Goal: Information Seeking & Learning: Find specific fact

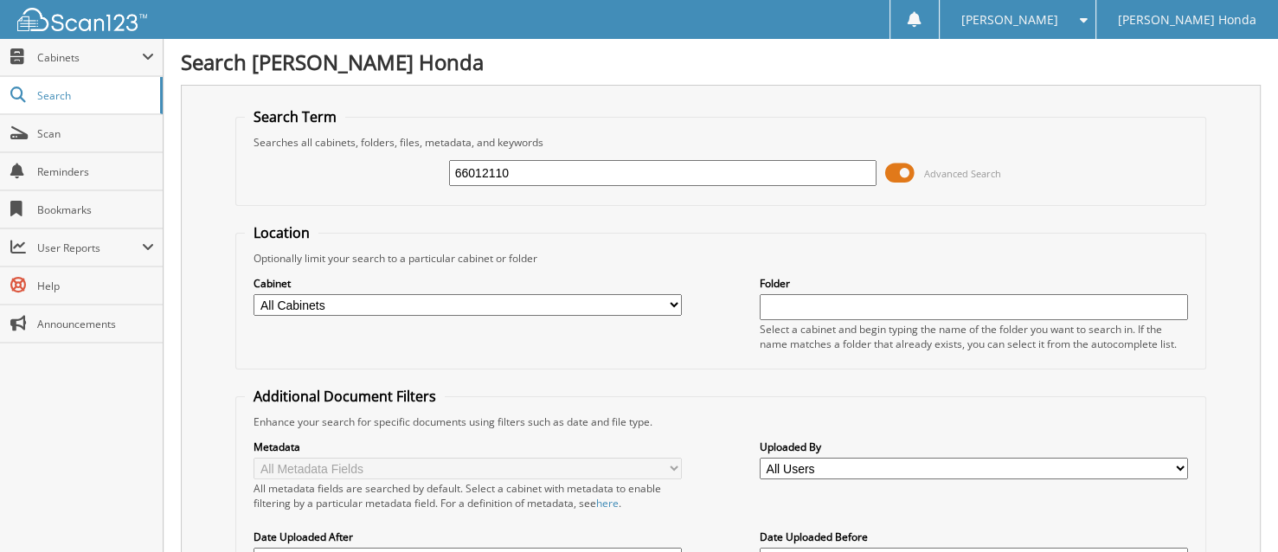
type input "66012110"
drag, startPoint x: 0, startPoint y: 0, endPoint x: 898, endPoint y: 175, distance: 915.1
click at [898, 175] on span at bounding box center [899, 173] width 29 height 26
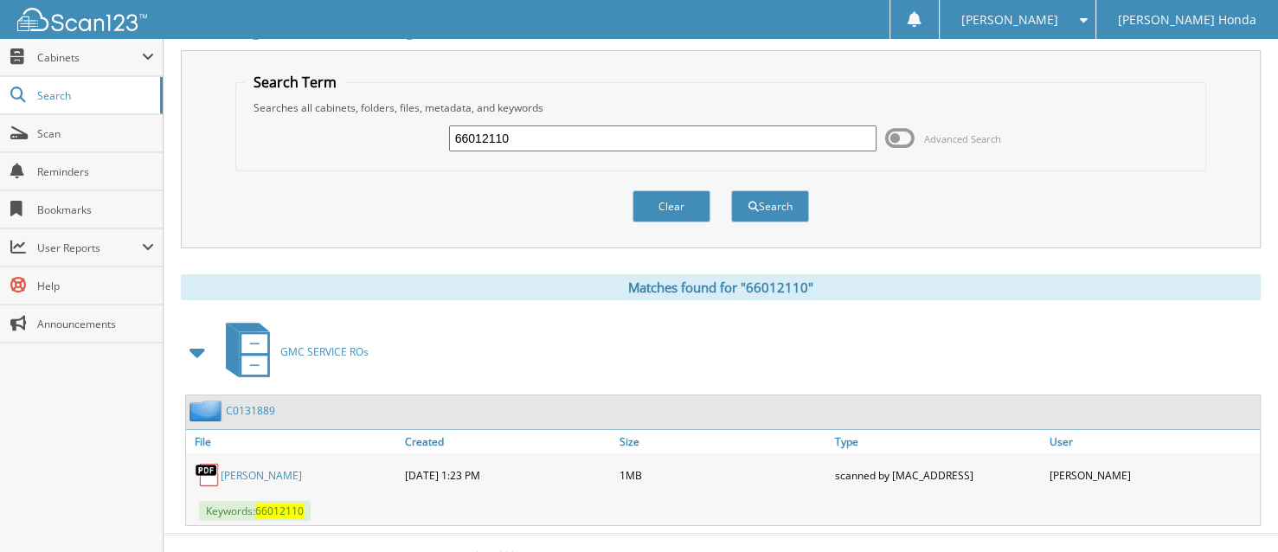
scroll to position [53, 0]
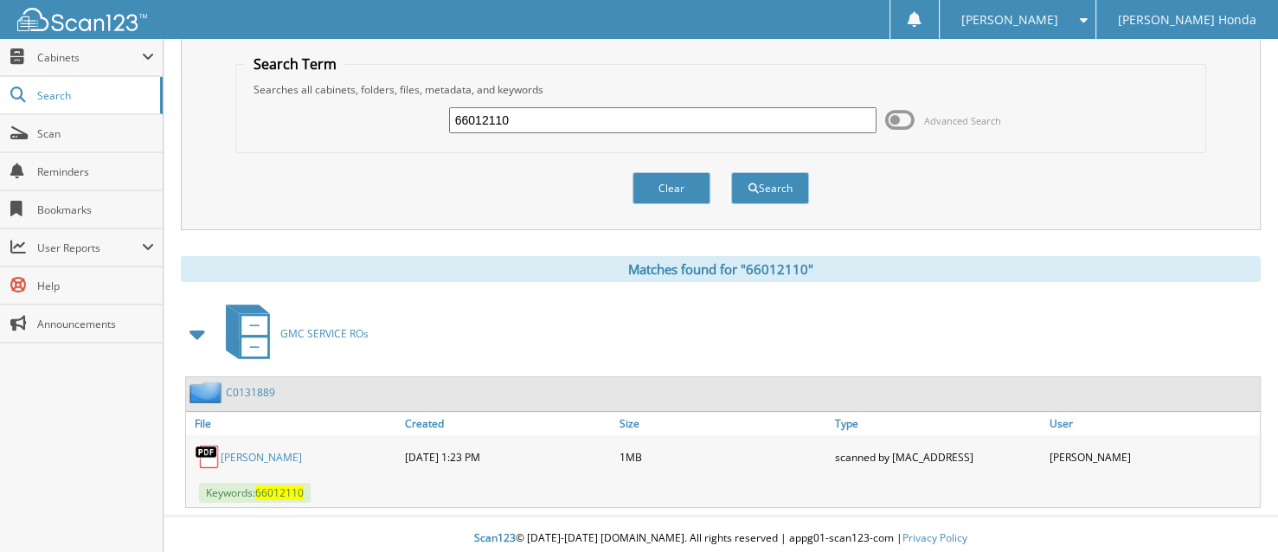
click at [554, 133] on div "66012110 Advanced Search" at bounding box center [720, 120] width 951 height 47
click at [540, 121] on input "66012110" at bounding box center [663, 120] width 428 height 26
type input "66012111"
click at [731, 172] on button "Search" at bounding box center [770, 188] width 78 height 32
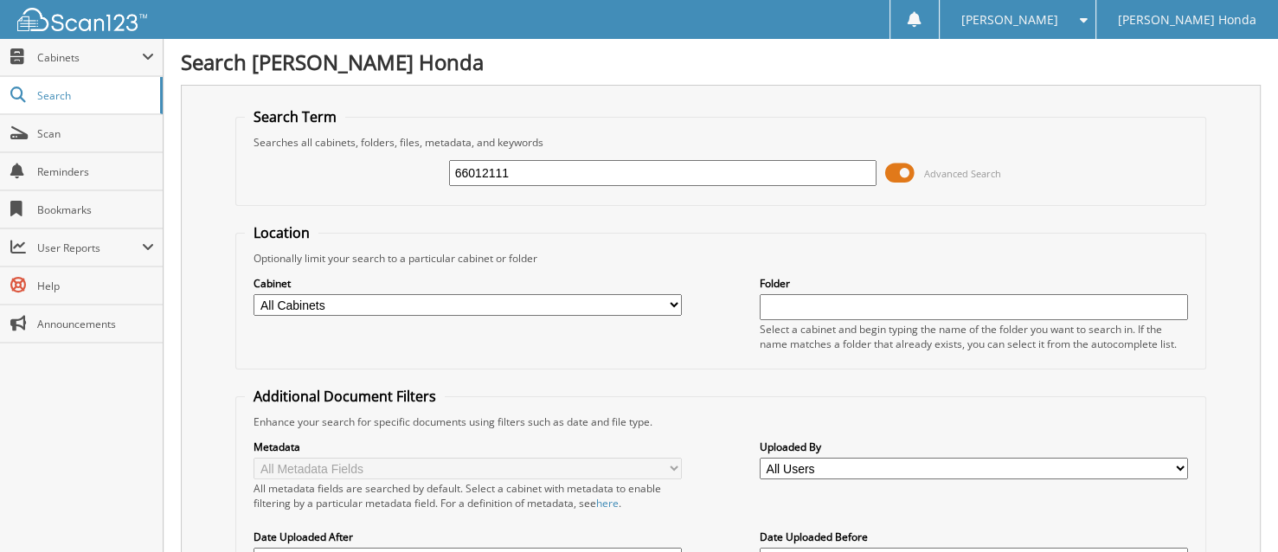
click at [906, 164] on span at bounding box center [899, 173] width 29 height 26
click at [493, 177] on input "text" at bounding box center [663, 173] width 428 height 26
type input "66012111"
click at [903, 176] on span at bounding box center [899, 173] width 29 height 26
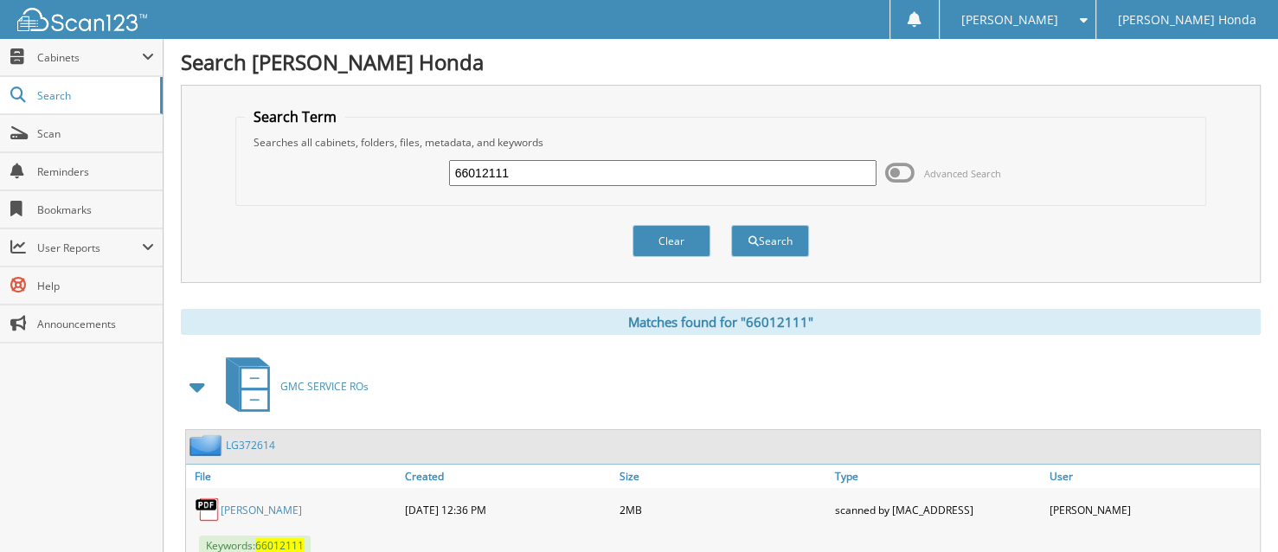
click at [680, 174] on input "66012111" at bounding box center [663, 173] width 428 height 26
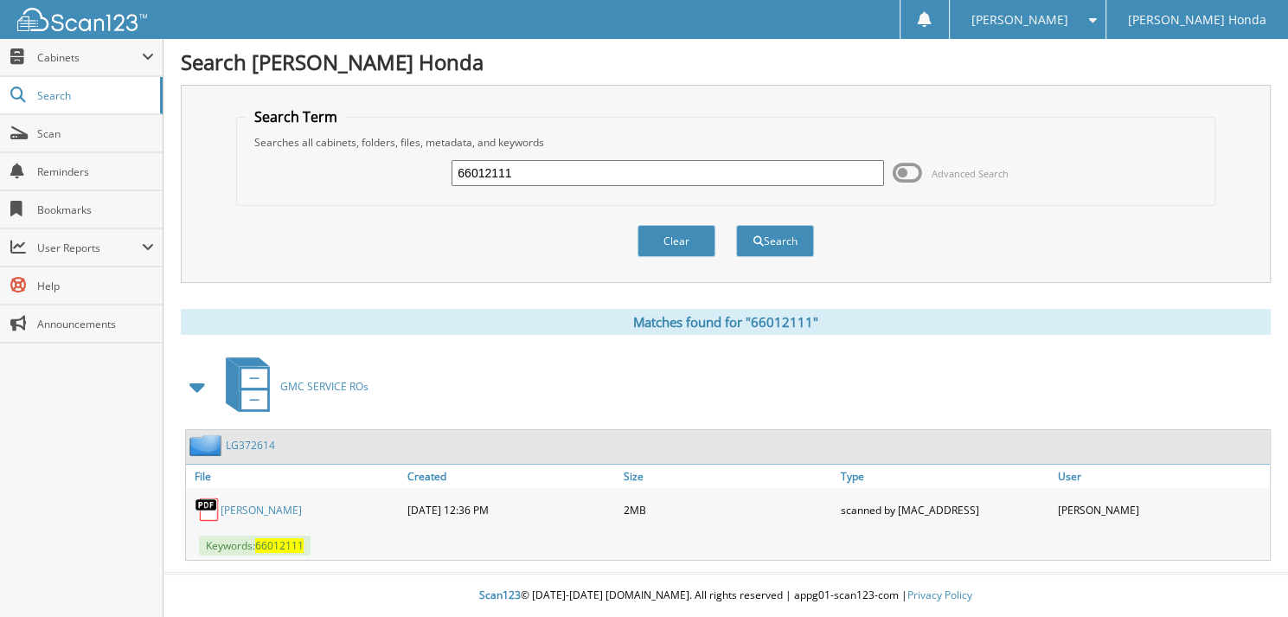
click at [545, 177] on input "66012111" at bounding box center [668, 173] width 433 height 26
type input "66012112"
click at [736, 225] on button "Search" at bounding box center [775, 241] width 78 height 32
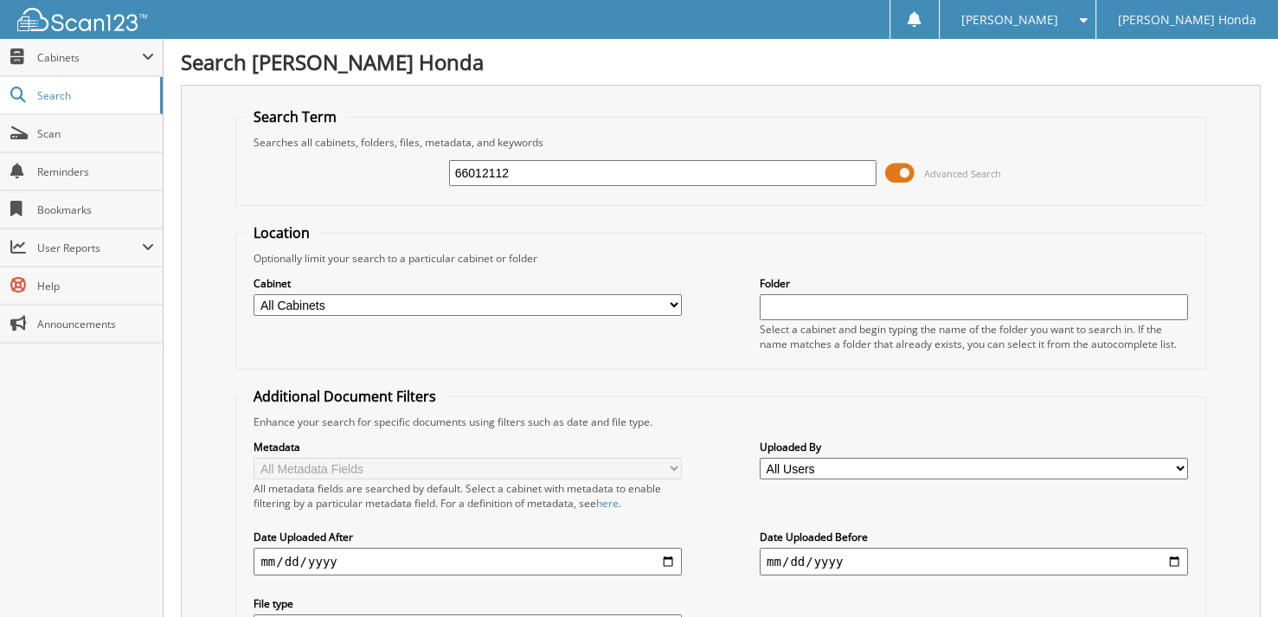
click at [900, 170] on span at bounding box center [899, 173] width 29 height 26
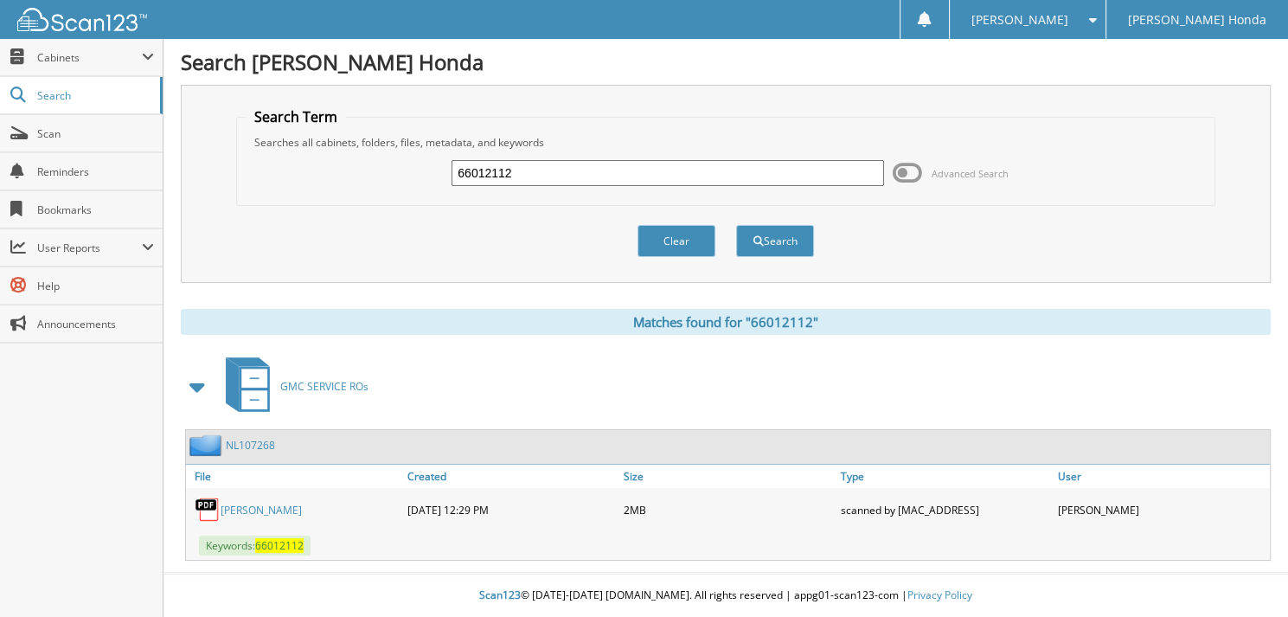
click at [523, 170] on input "66012112" at bounding box center [668, 173] width 433 height 26
type input "66012113"
click at [736, 225] on button "Search" at bounding box center [775, 241] width 78 height 32
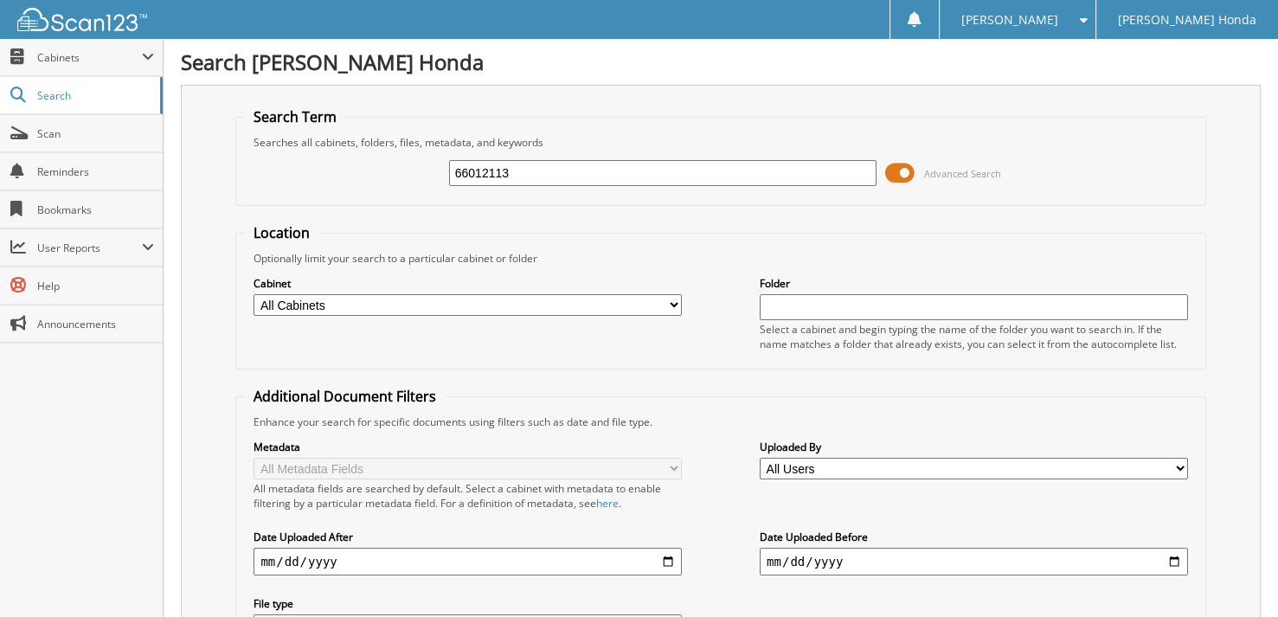
click at [907, 171] on span at bounding box center [899, 173] width 29 height 26
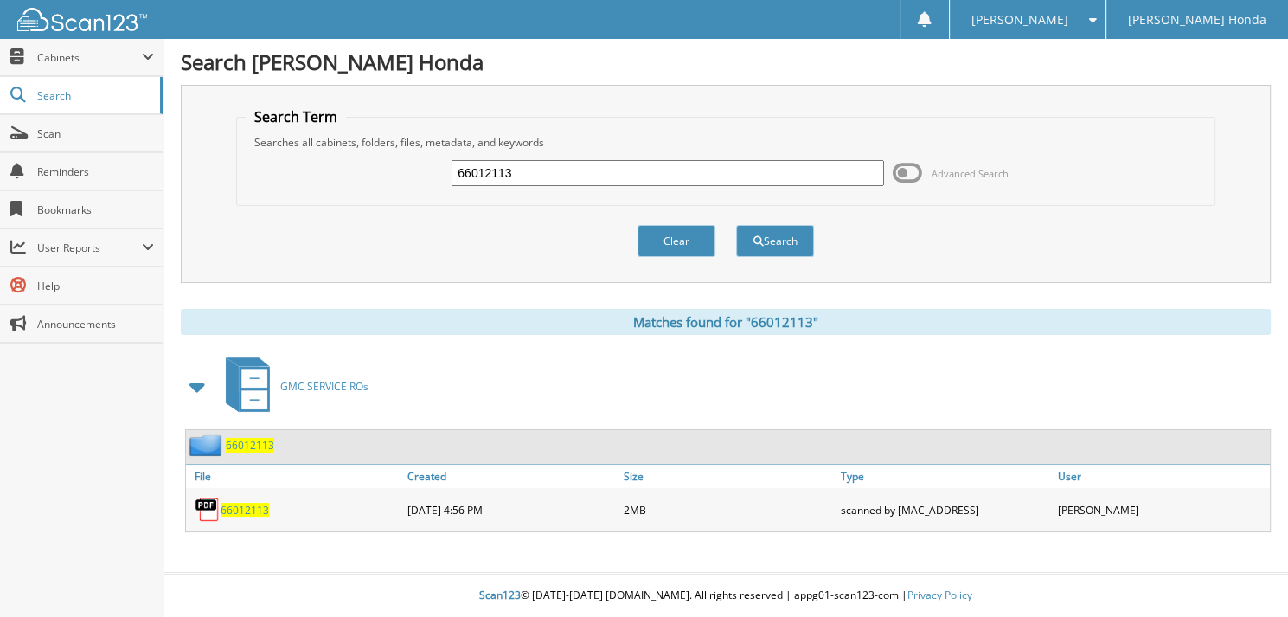
click at [572, 167] on input "66012113" at bounding box center [668, 173] width 433 height 26
type input "66012114"
click at [736, 225] on button "Search" at bounding box center [775, 241] width 78 height 32
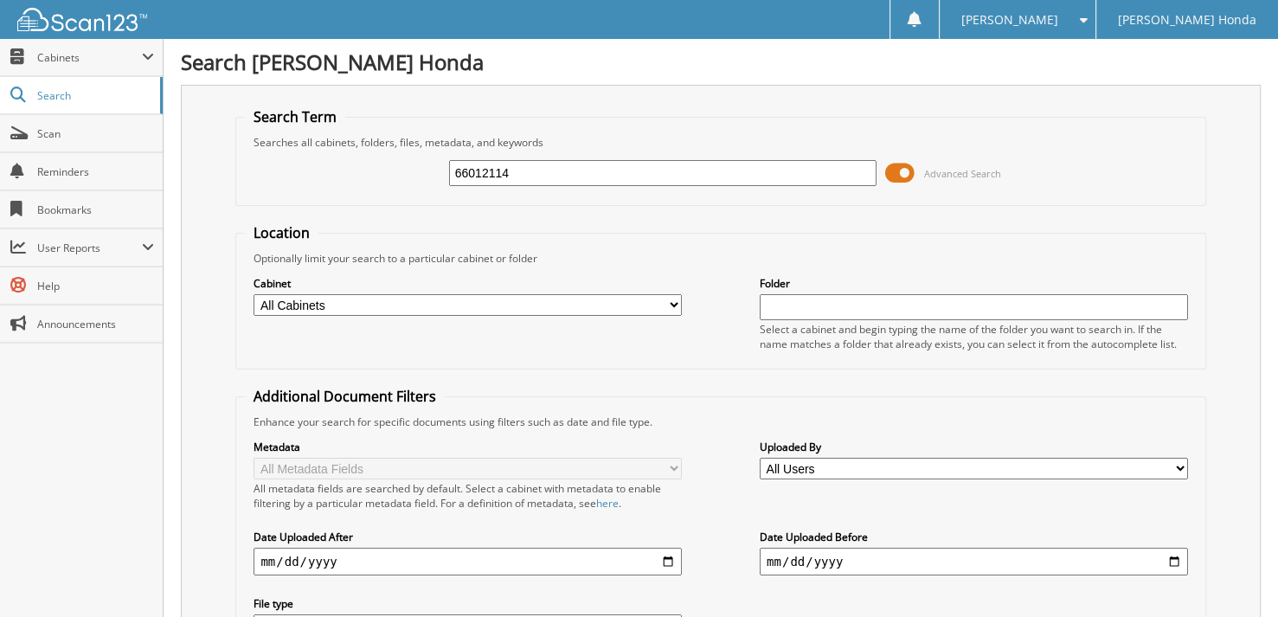
click at [900, 173] on span at bounding box center [899, 173] width 29 height 26
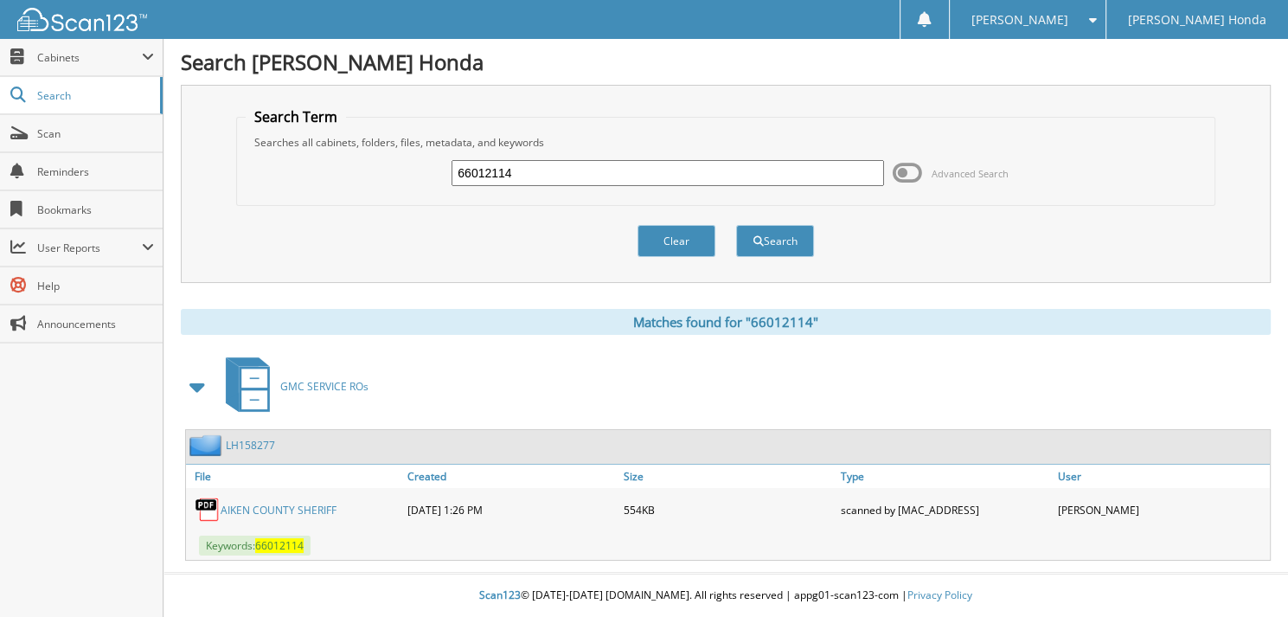
click at [596, 170] on input "66012114" at bounding box center [668, 173] width 433 height 26
type input "66012115"
click at [736, 225] on button "Search" at bounding box center [775, 241] width 78 height 32
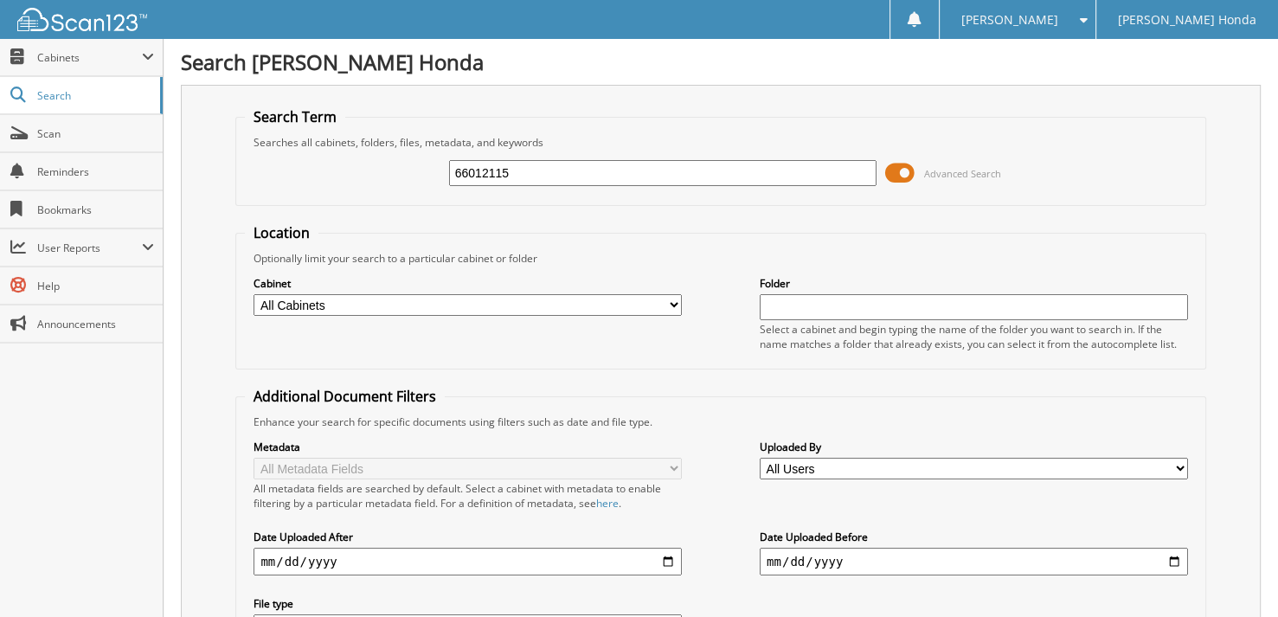
click at [910, 175] on span at bounding box center [899, 173] width 29 height 26
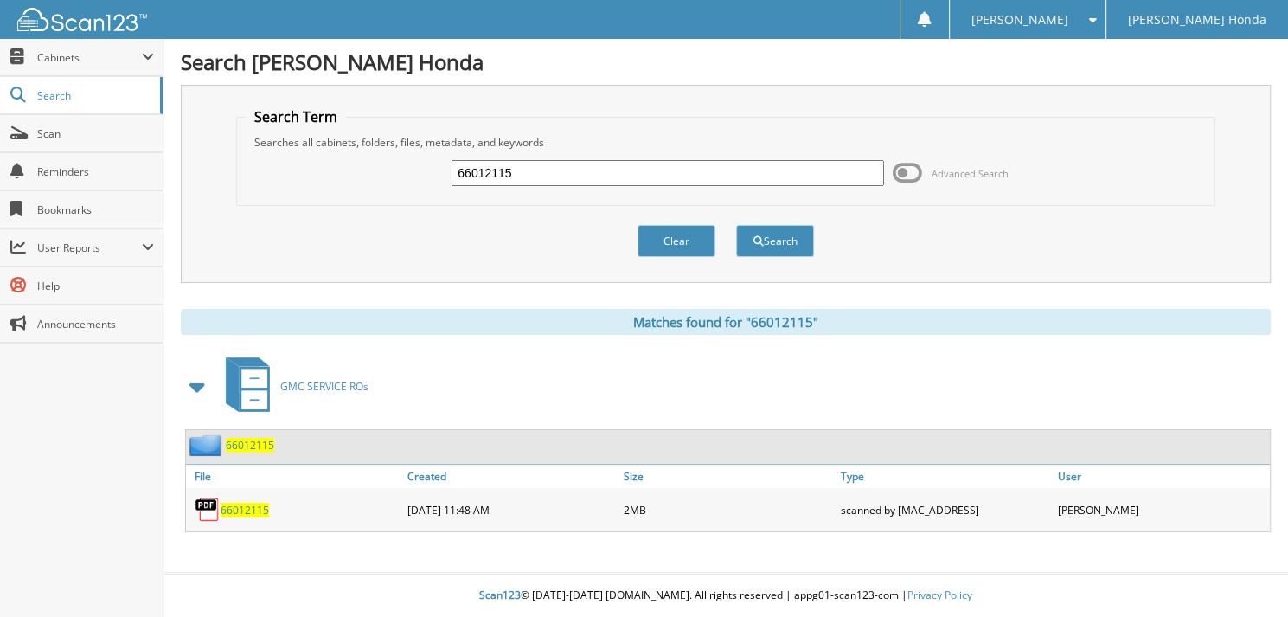
click at [537, 165] on input "66012115" at bounding box center [668, 173] width 433 height 26
type input "66012116"
click at [736, 225] on button "Search" at bounding box center [775, 241] width 78 height 32
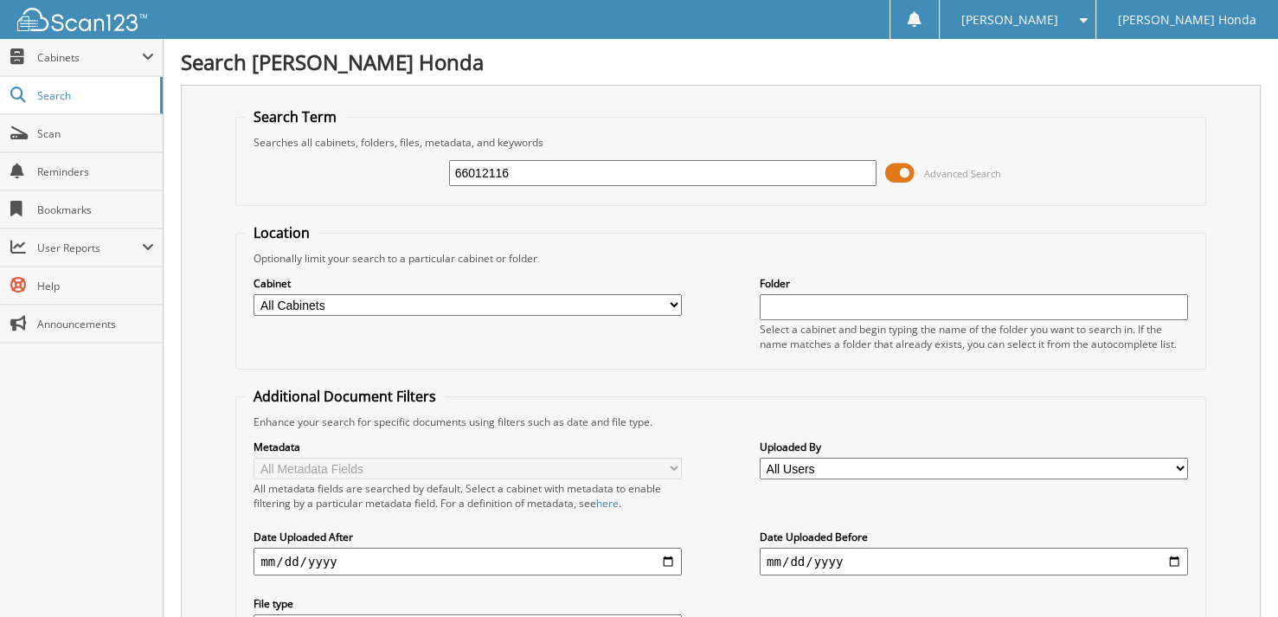
click at [916, 166] on span "Advanced Search" at bounding box center [943, 173] width 116 height 26
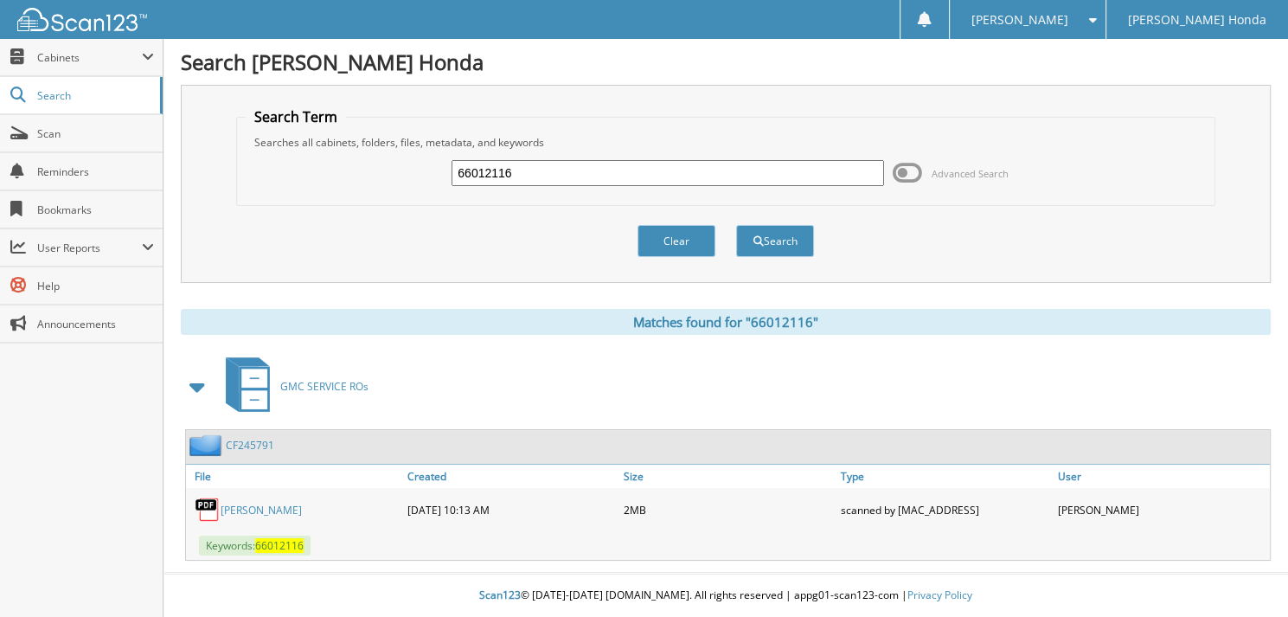
click at [588, 193] on div "66012116 Advanced Search" at bounding box center [726, 173] width 961 height 47
click at [551, 183] on input "66012116" at bounding box center [668, 173] width 433 height 26
type input "66012117"
click at [736, 225] on button "Search" at bounding box center [775, 241] width 78 height 32
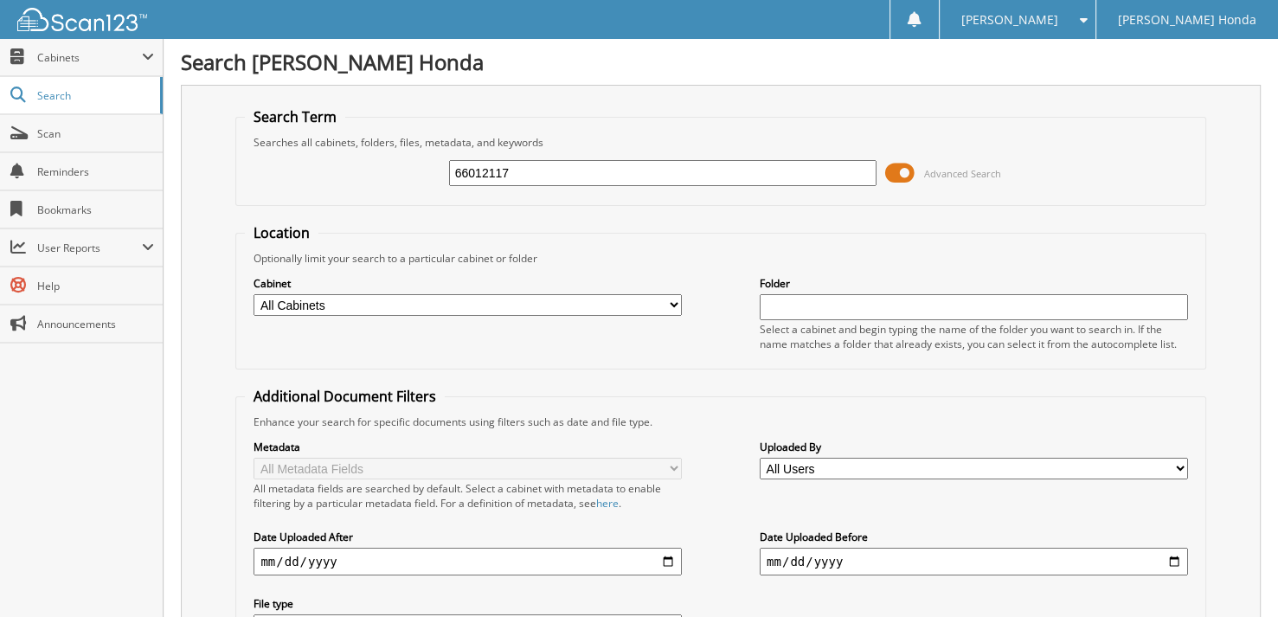
click at [900, 174] on span at bounding box center [899, 173] width 29 height 26
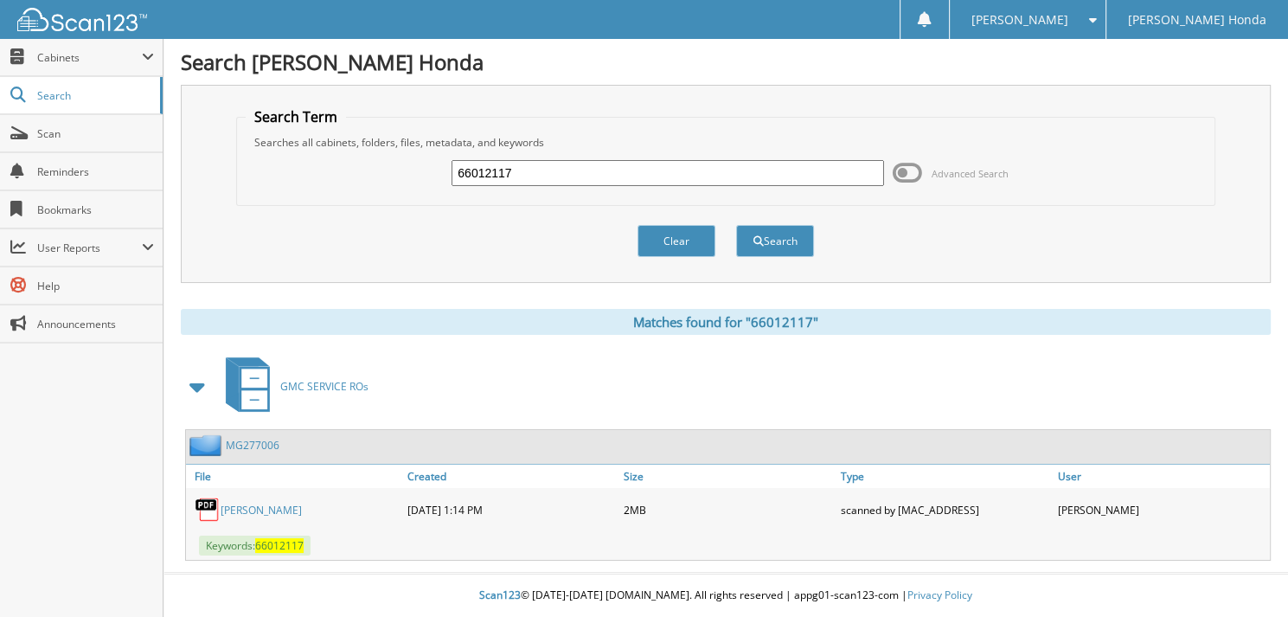
click at [567, 181] on input "66012117" at bounding box center [668, 173] width 433 height 26
type input "66012118"
click at [736, 225] on button "Search" at bounding box center [775, 241] width 78 height 32
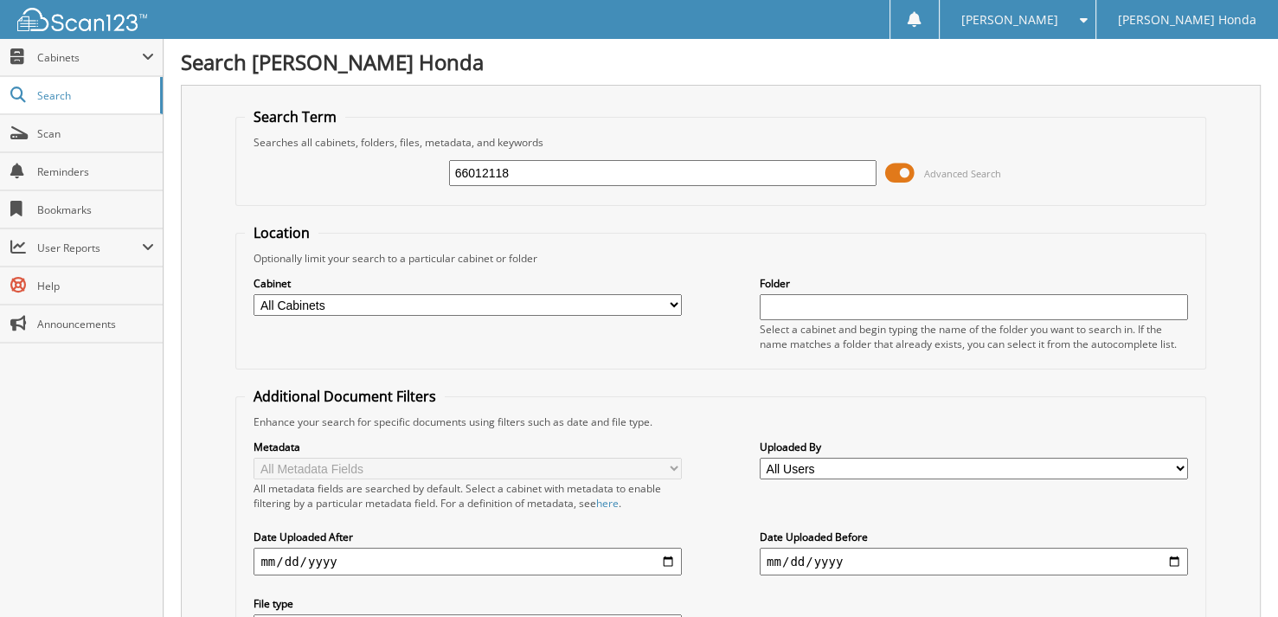
click at [575, 161] on input "66012118" at bounding box center [663, 173] width 428 height 26
click at [901, 174] on span at bounding box center [899, 173] width 29 height 26
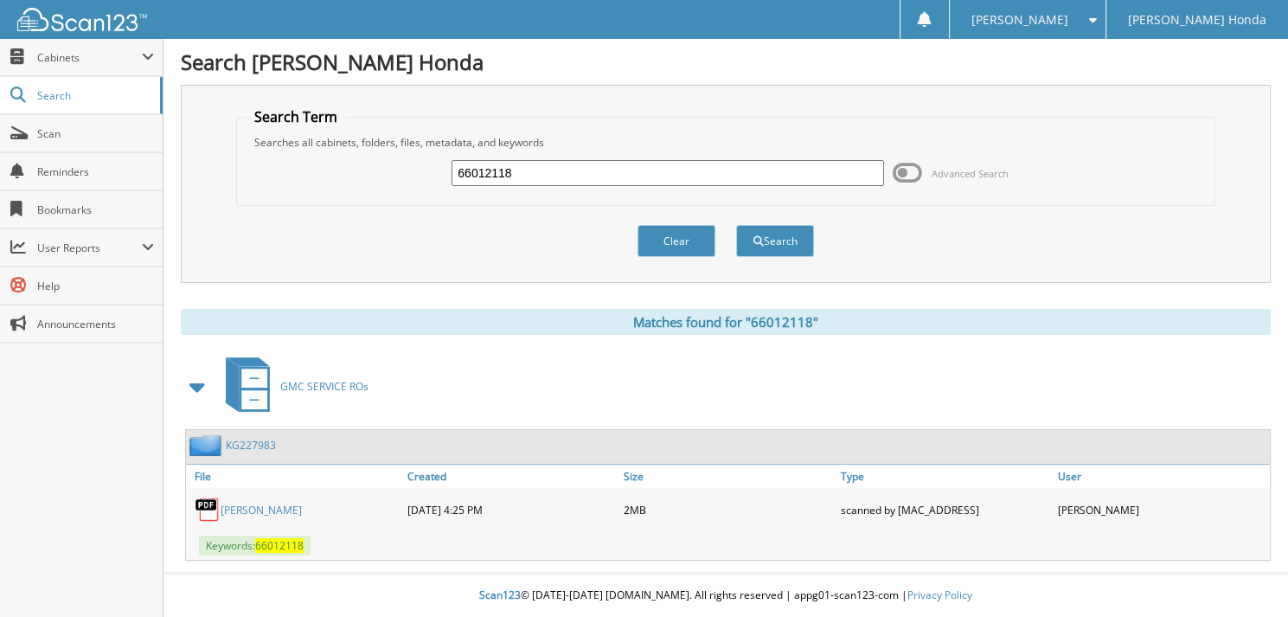
click at [630, 183] on input "66012118" at bounding box center [668, 173] width 433 height 26
type input "66012119"
click at [736, 225] on button "Search" at bounding box center [775, 241] width 78 height 32
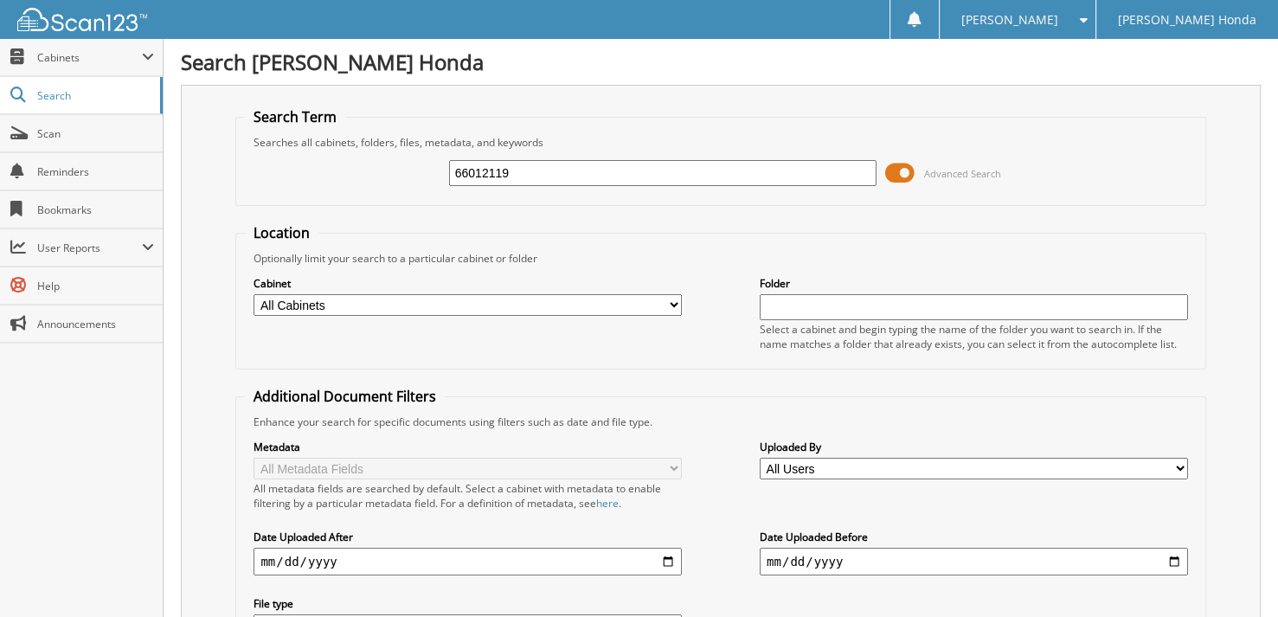
click at [909, 171] on span at bounding box center [899, 173] width 29 height 26
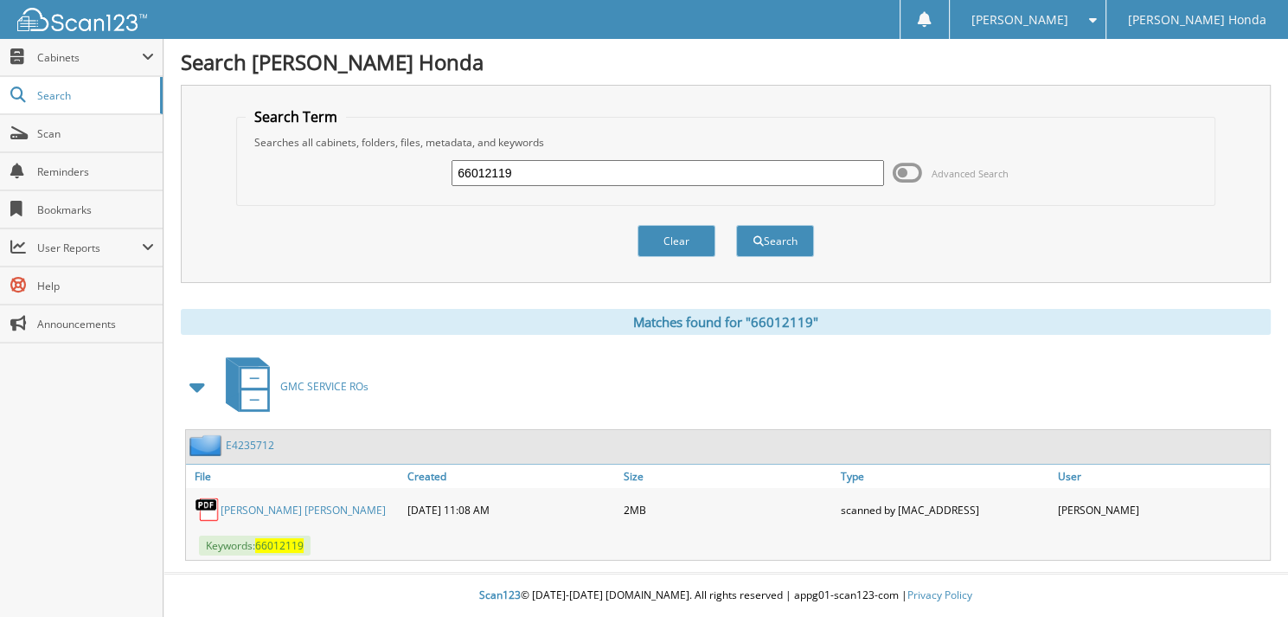
click at [571, 177] on input "66012119" at bounding box center [668, 173] width 433 height 26
type input "66012120"
click at [736, 225] on button "Search" at bounding box center [775, 241] width 78 height 32
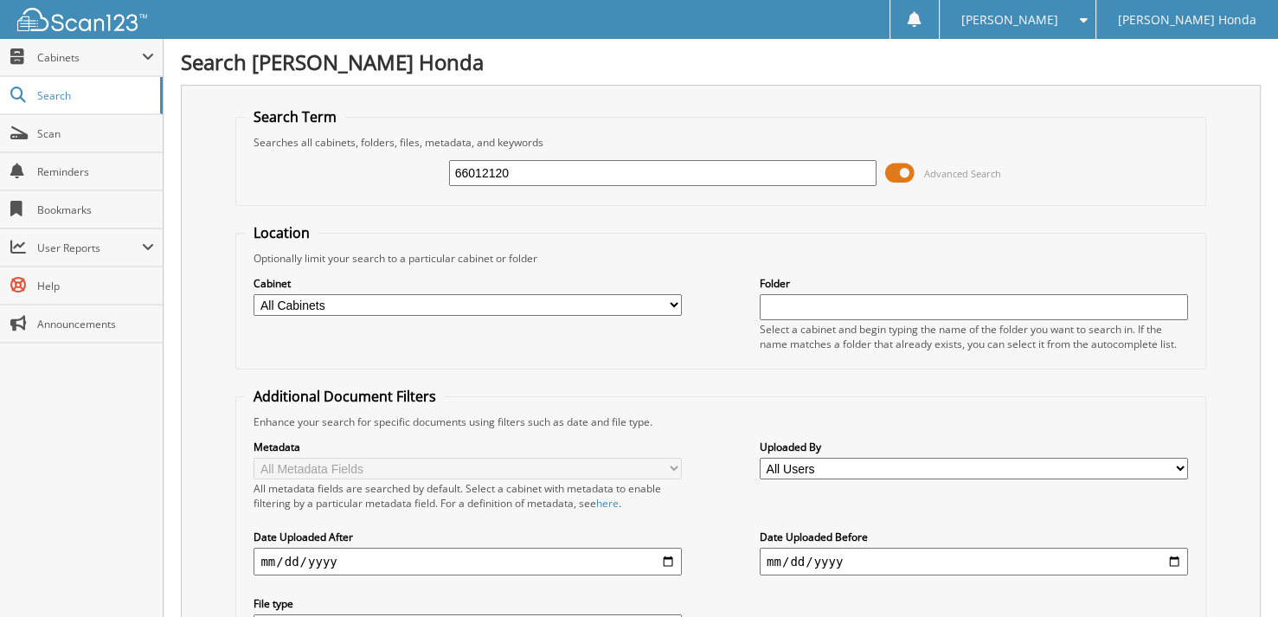
click at [904, 170] on span at bounding box center [899, 173] width 29 height 26
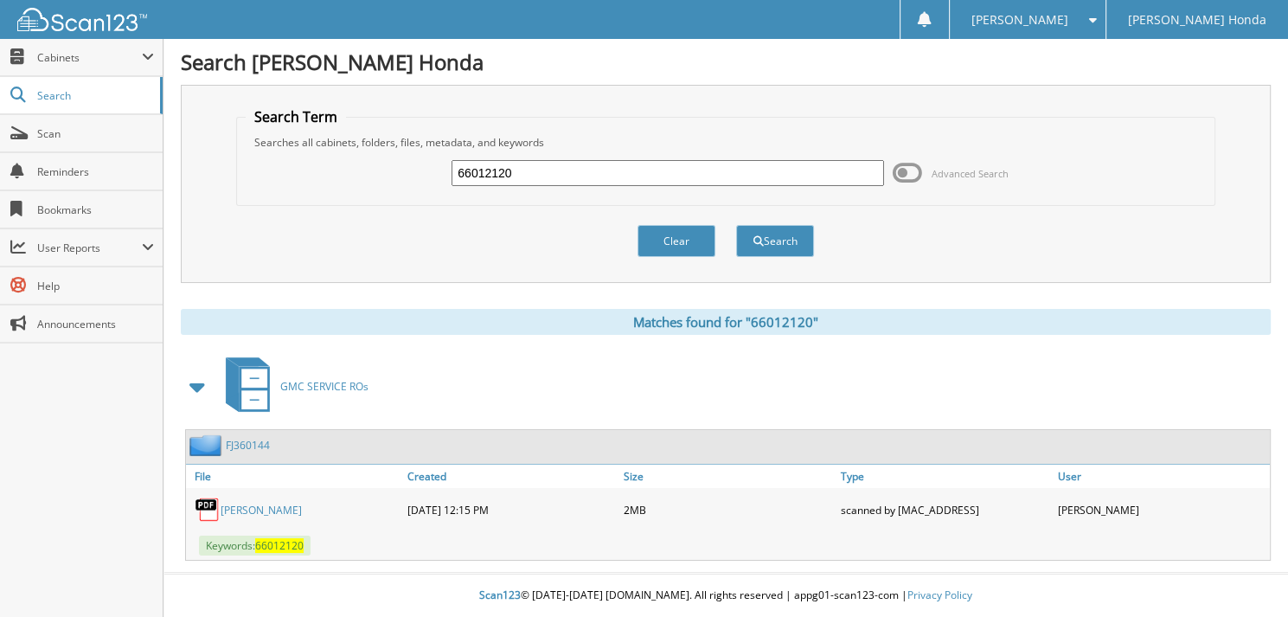
click at [533, 173] on input "66012120" at bounding box center [668, 173] width 433 height 26
type input "66012121"
click at [736, 225] on button "Search" at bounding box center [775, 241] width 78 height 32
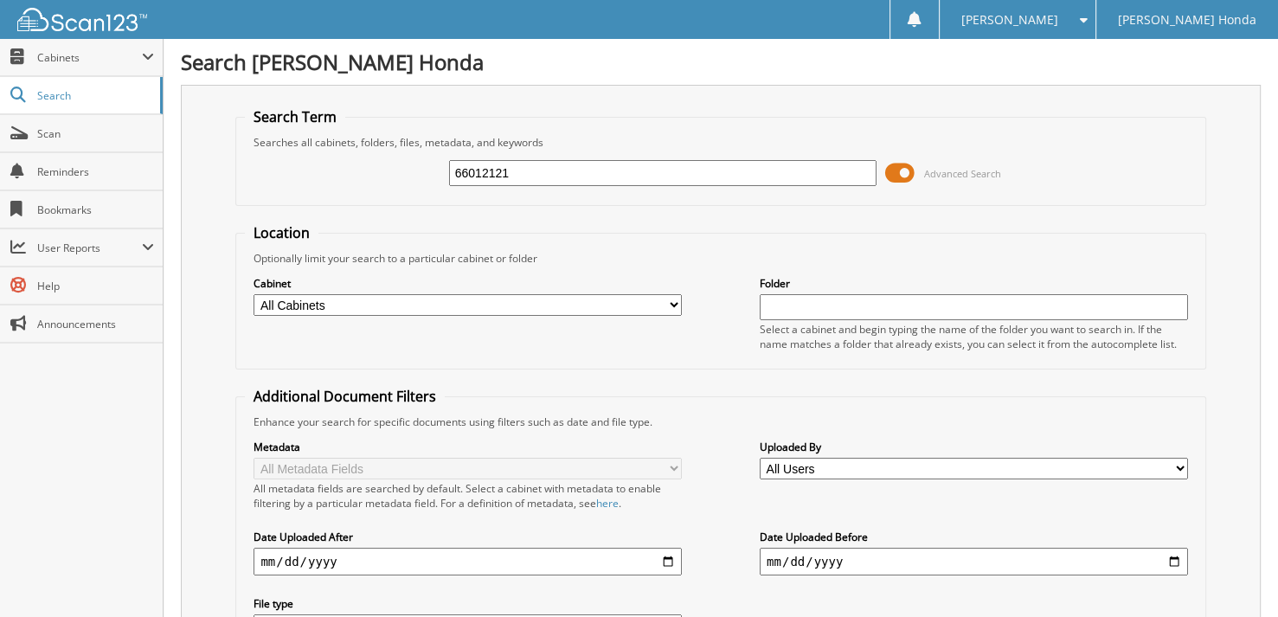
click at [892, 172] on span at bounding box center [899, 173] width 29 height 26
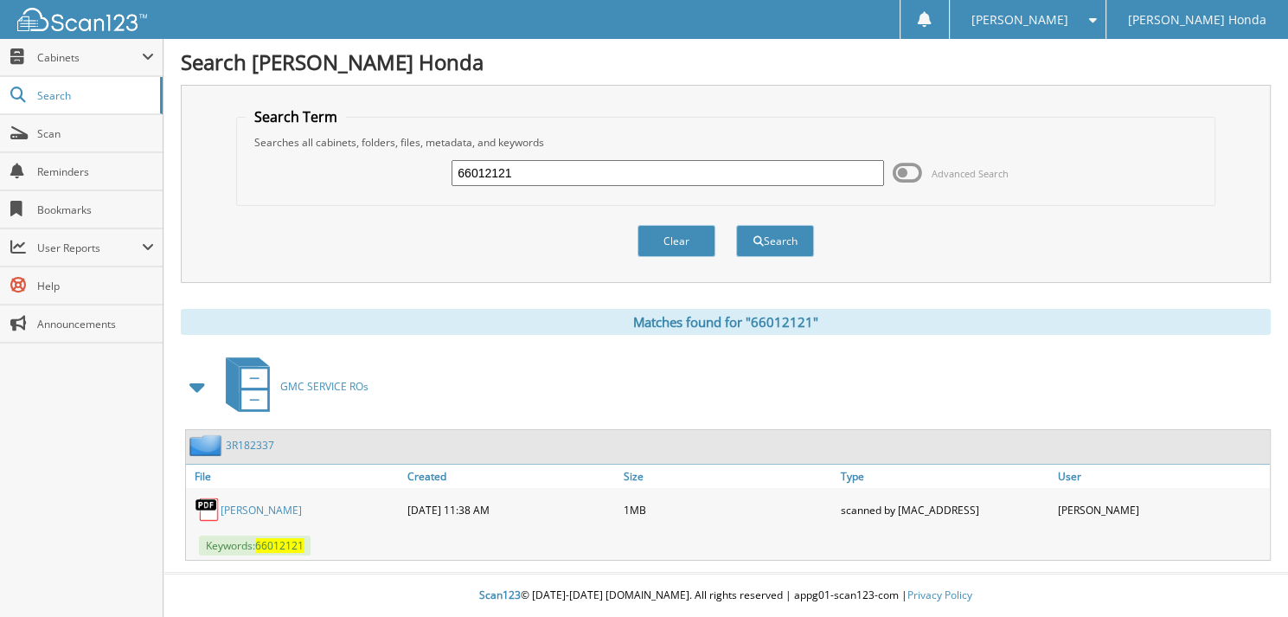
click at [564, 172] on input "66012121" at bounding box center [668, 173] width 433 height 26
type input "66012122"
click at [736, 225] on button "Search" at bounding box center [775, 241] width 78 height 32
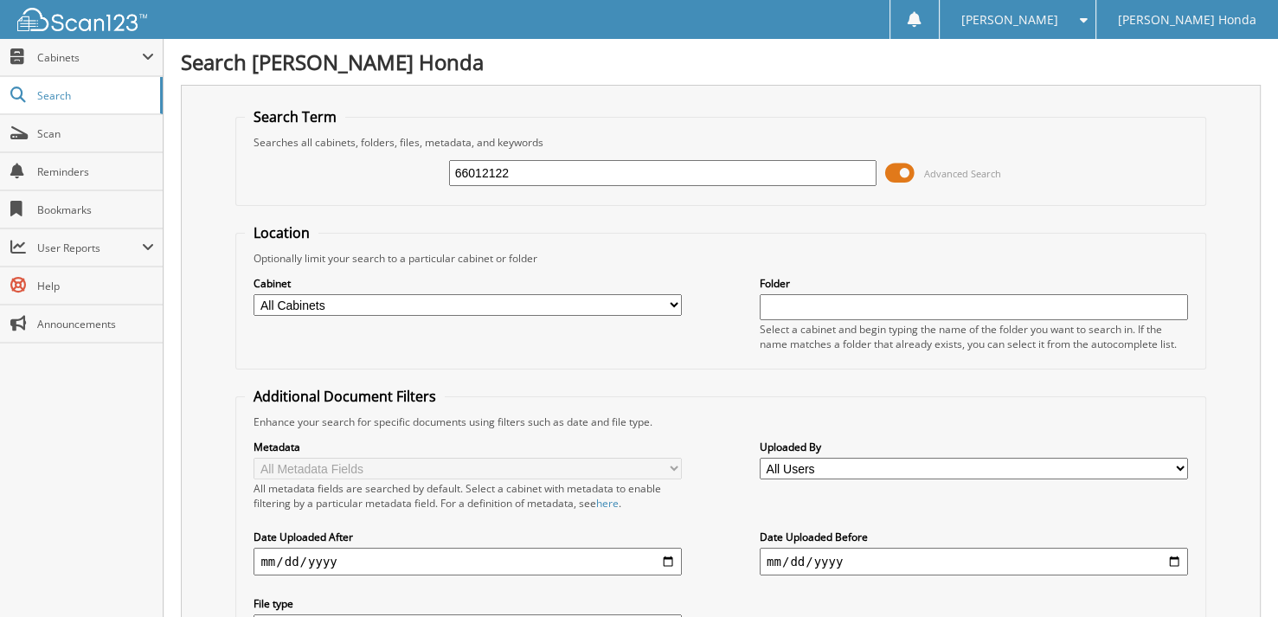
click at [917, 173] on span "Advanced Search" at bounding box center [943, 173] width 116 height 26
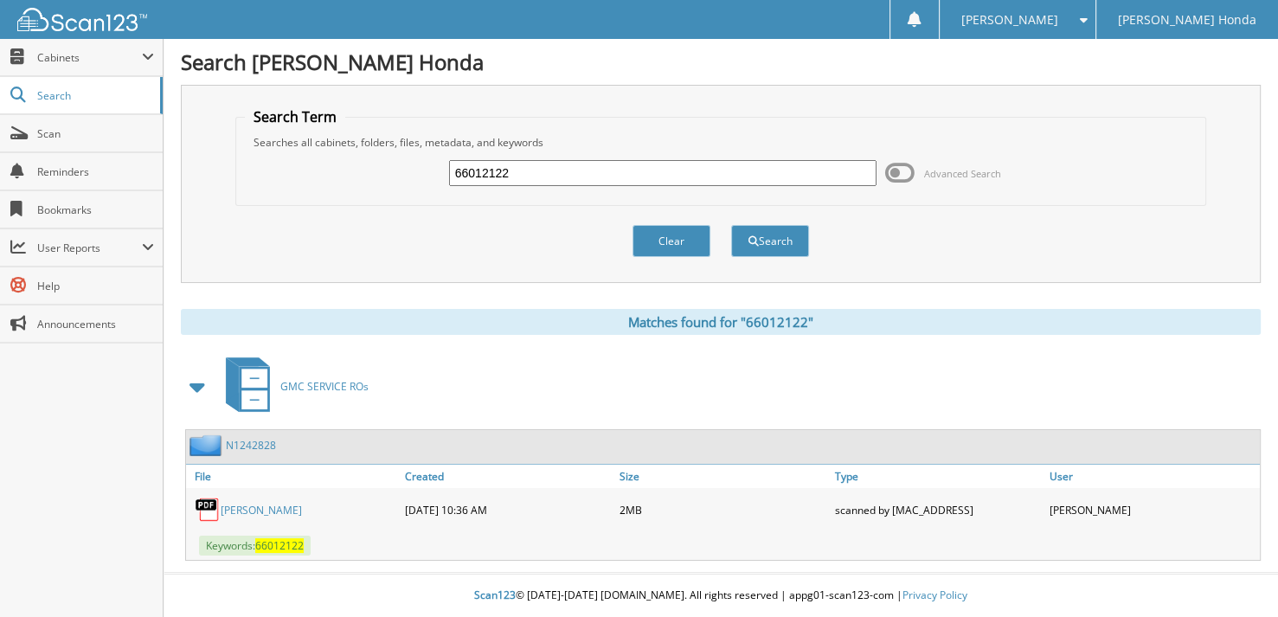
drag, startPoint x: 0, startPoint y: 0, endPoint x: 917, endPoint y: 173, distance: 933.4
click at [915, 173] on span at bounding box center [899, 173] width 29 height 26
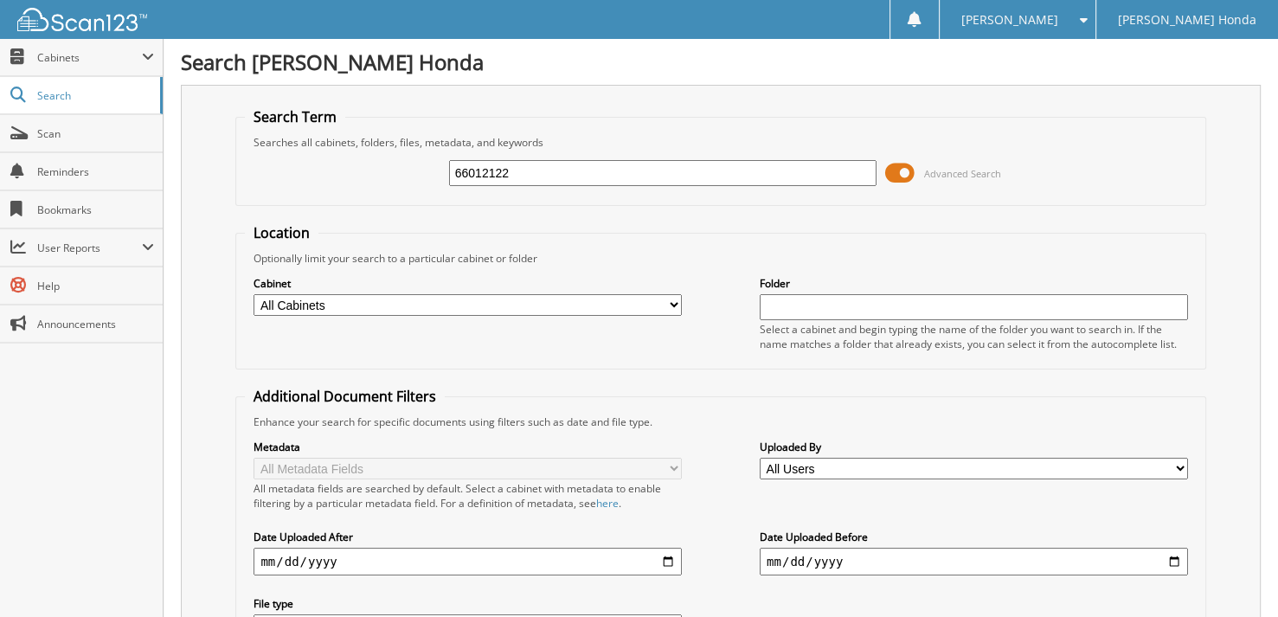
click at [916, 172] on span "Advanced Search" at bounding box center [943, 173] width 116 height 26
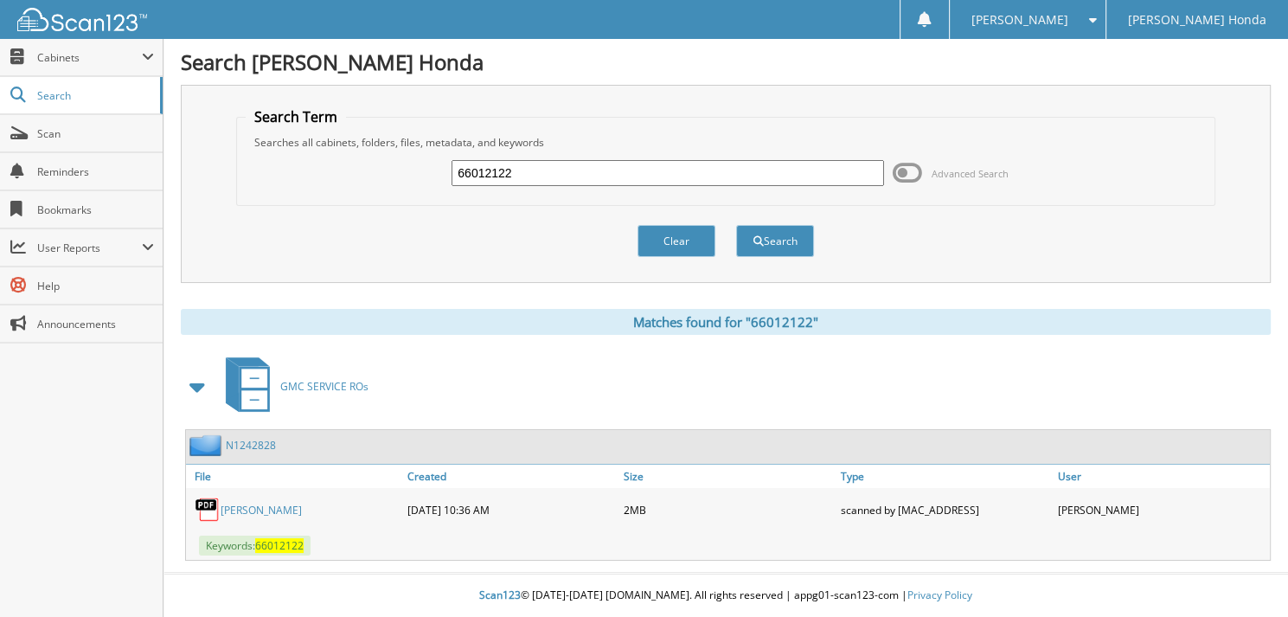
click at [273, 510] on link "[PERSON_NAME]" at bounding box center [261, 510] width 81 height 15
click at [590, 177] on input "66012122" at bounding box center [668, 173] width 433 height 26
type input "66012123"
click at [736, 225] on button "Search" at bounding box center [775, 241] width 78 height 32
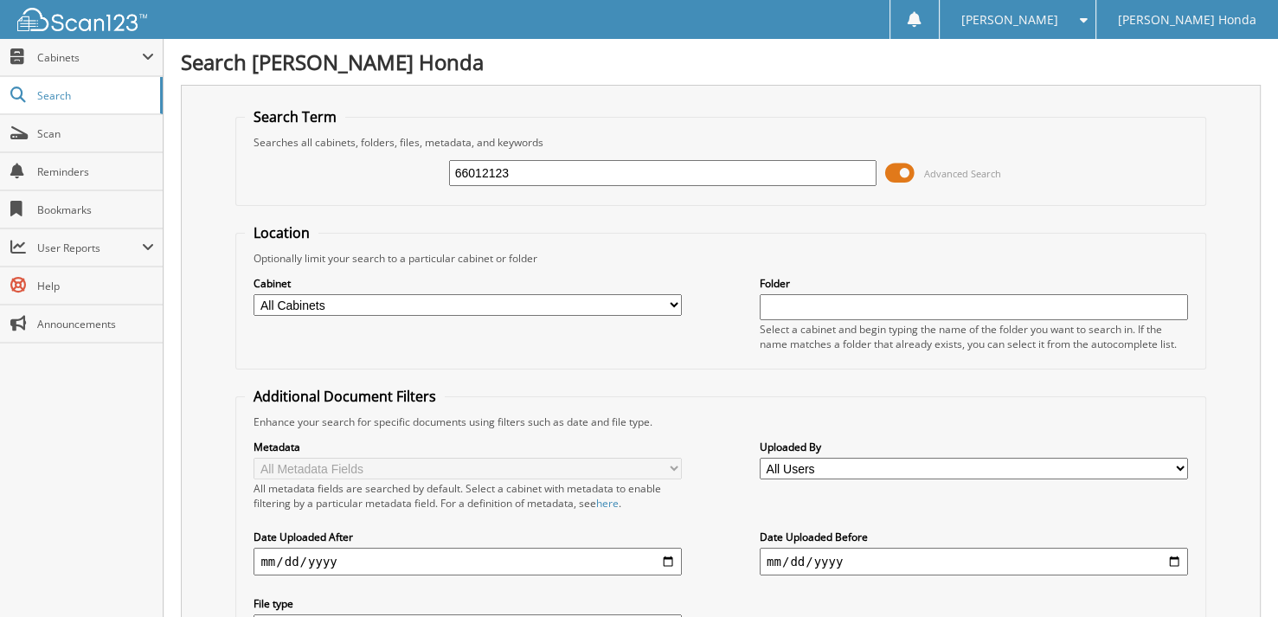
click at [917, 166] on span "Advanced Search" at bounding box center [943, 173] width 116 height 26
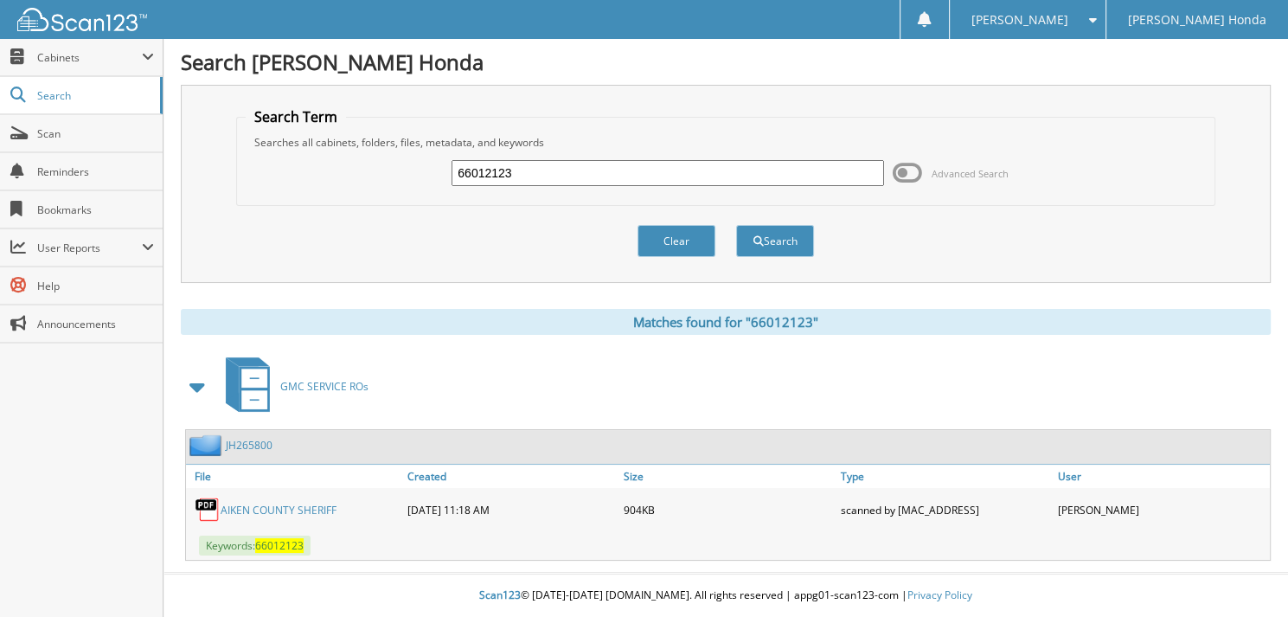
click at [609, 179] on input "66012123" at bounding box center [668, 173] width 433 height 26
type input "66012124"
click at [736, 225] on button "Search" at bounding box center [775, 241] width 78 height 32
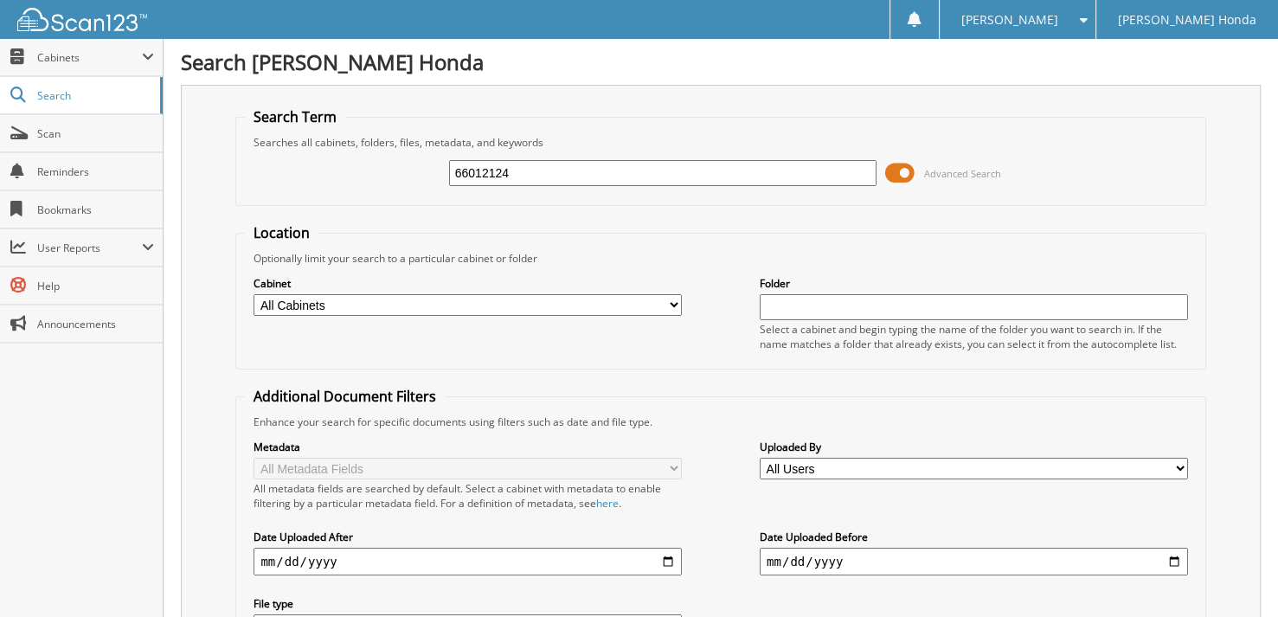
click at [900, 164] on span at bounding box center [899, 173] width 29 height 26
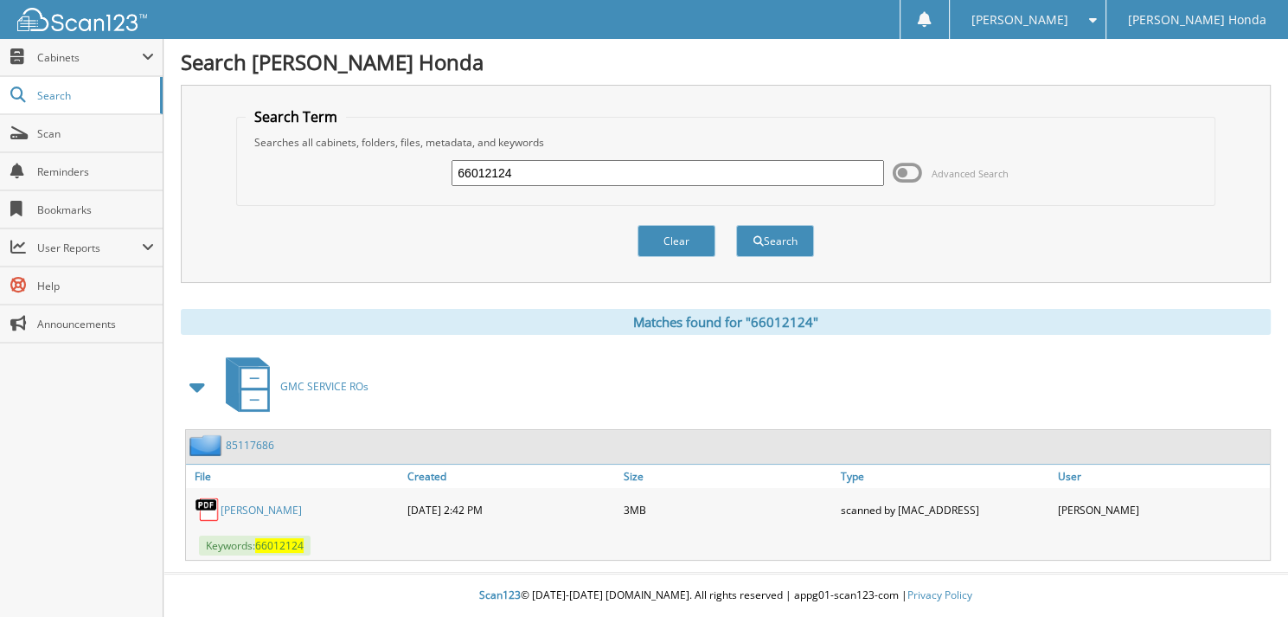
click at [568, 167] on input "66012124" at bounding box center [668, 173] width 433 height 26
type input "66012125"
click at [736, 225] on button "Search" at bounding box center [775, 241] width 78 height 32
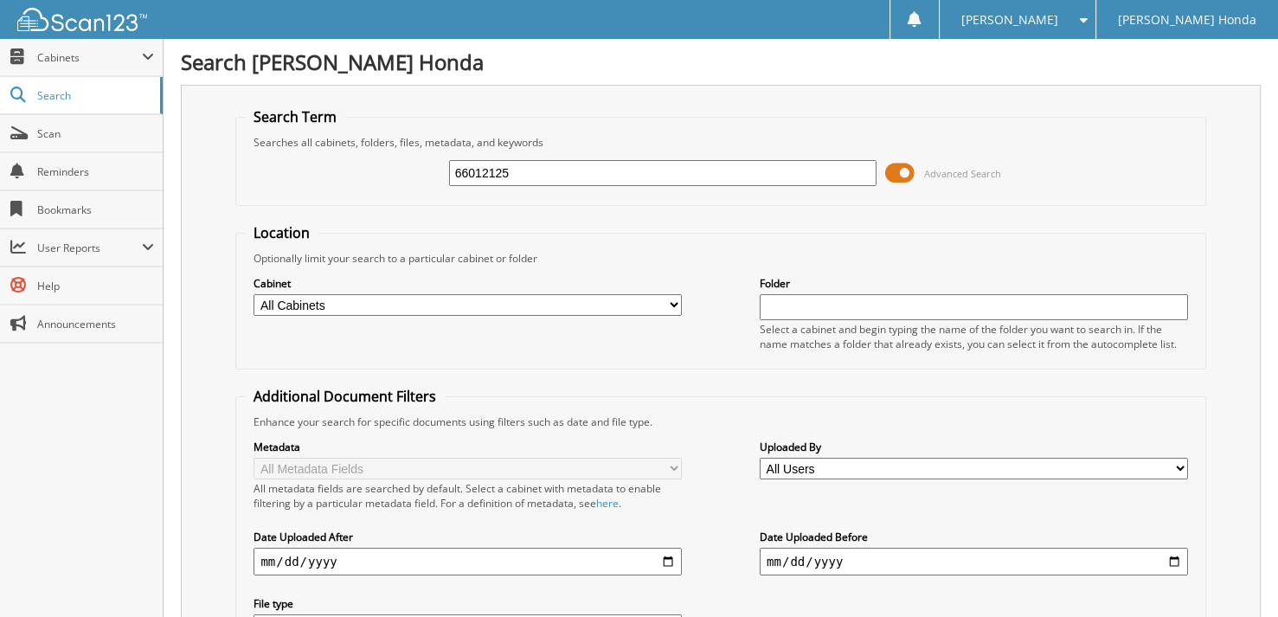
click at [905, 172] on span at bounding box center [899, 173] width 29 height 26
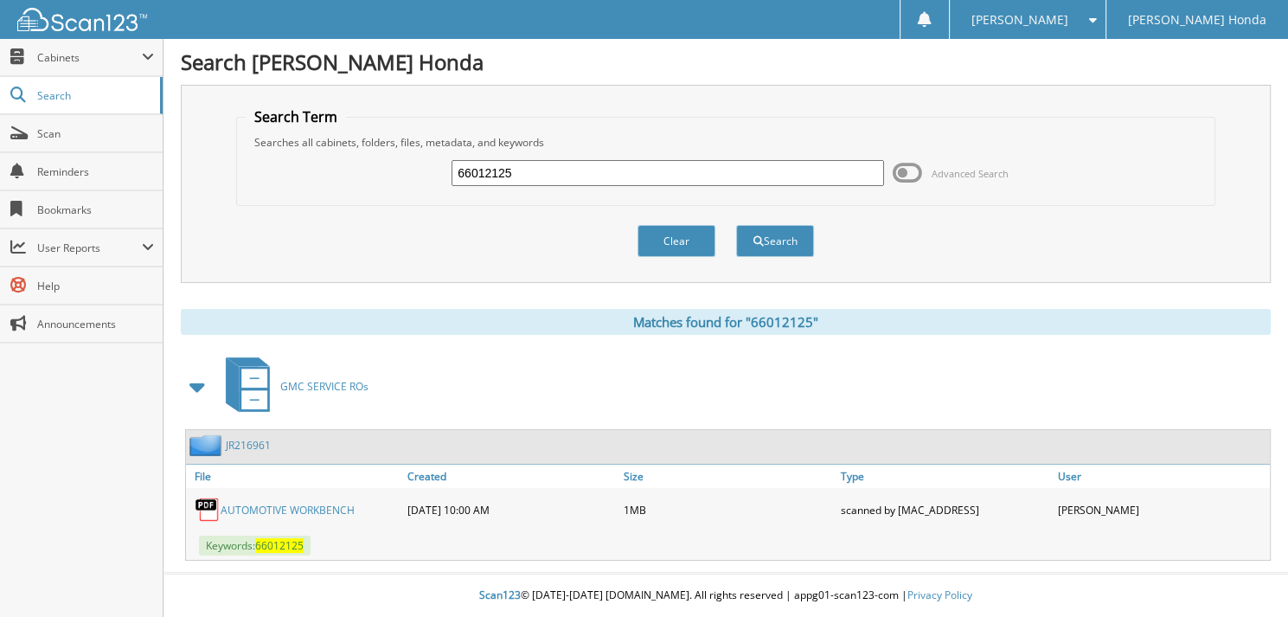
click at [605, 175] on input "66012125" at bounding box center [668, 173] width 433 height 26
type input "66012126"
click at [736, 225] on button "Search" at bounding box center [775, 241] width 78 height 32
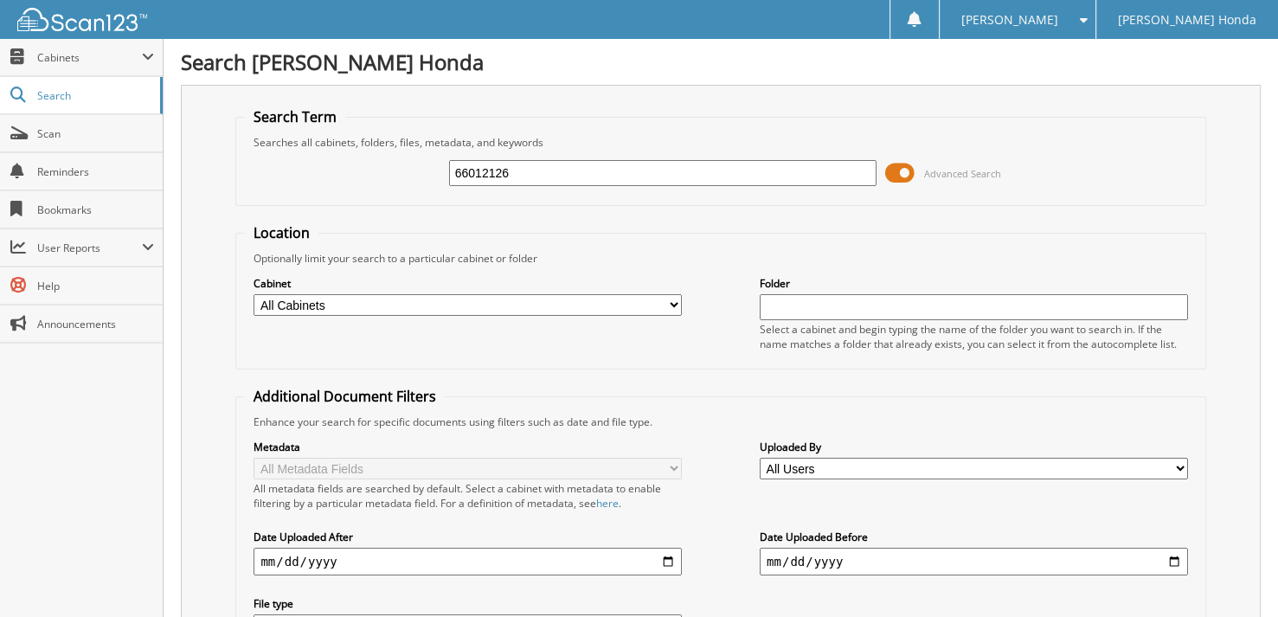
click at [907, 172] on span at bounding box center [899, 173] width 29 height 26
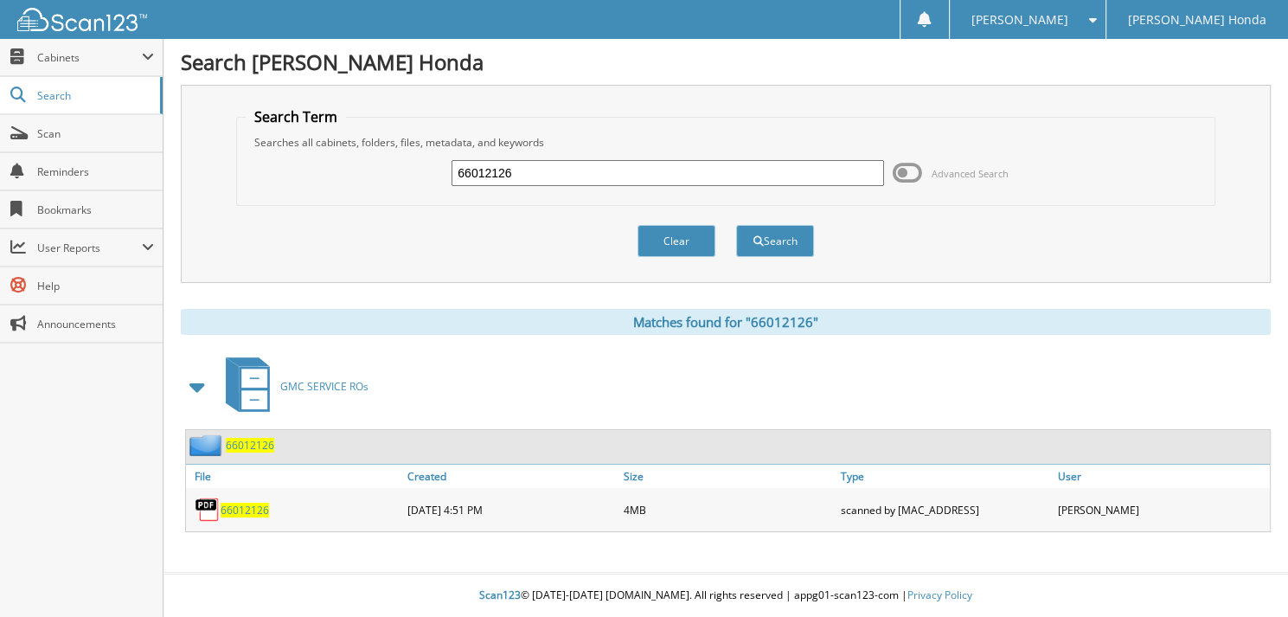
click at [562, 170] on input "66012126" at bounding box center [668, 173] width 433 height 26
type input "66012127"
click at [736, 225] on button "Search" at bounding box center [775, 241] width 78 height 32
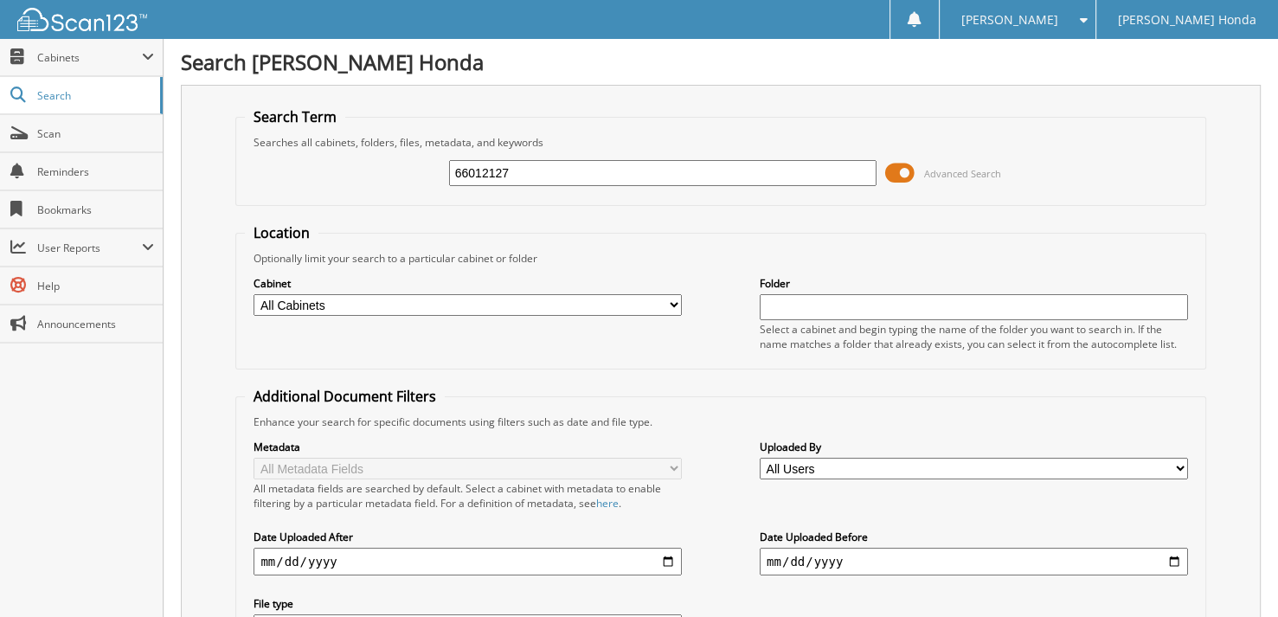
click at [903, 170] on span at bounding box center [899, 173] width 29 height 26
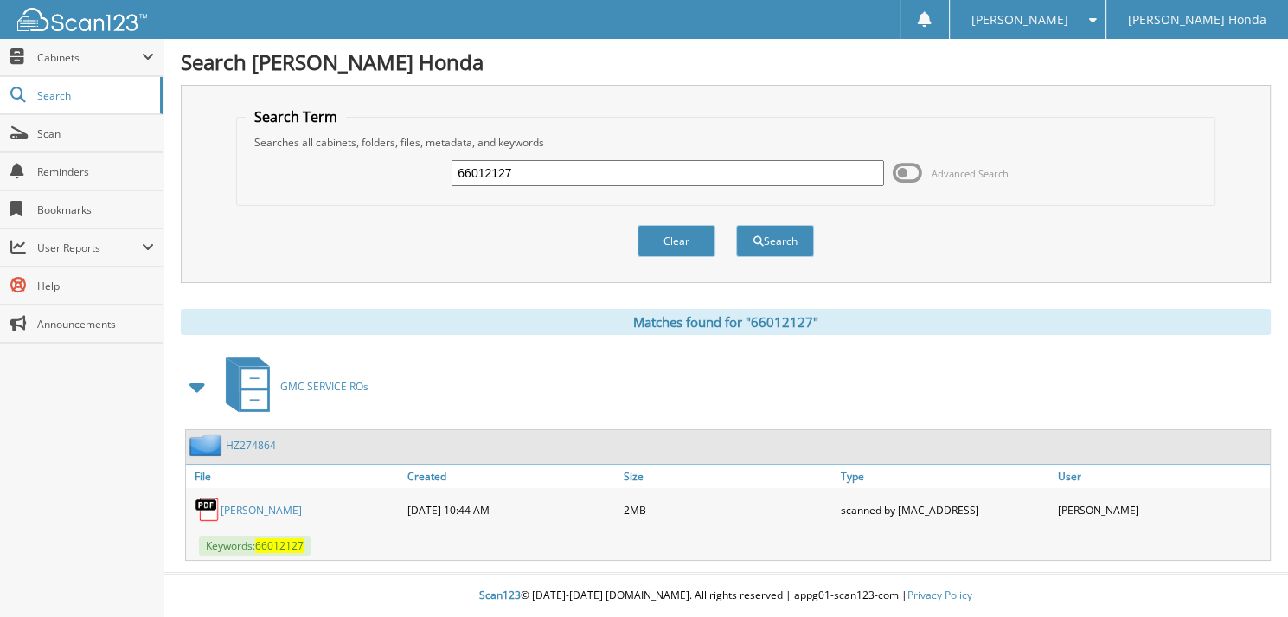
click at [543, 170] on input "66012127" at bounding box center [668, 173] width 433 height 26
type input "66012128"
click at [736, 225] on button "Search" at bounding box center [775, 241] width 78 height 32
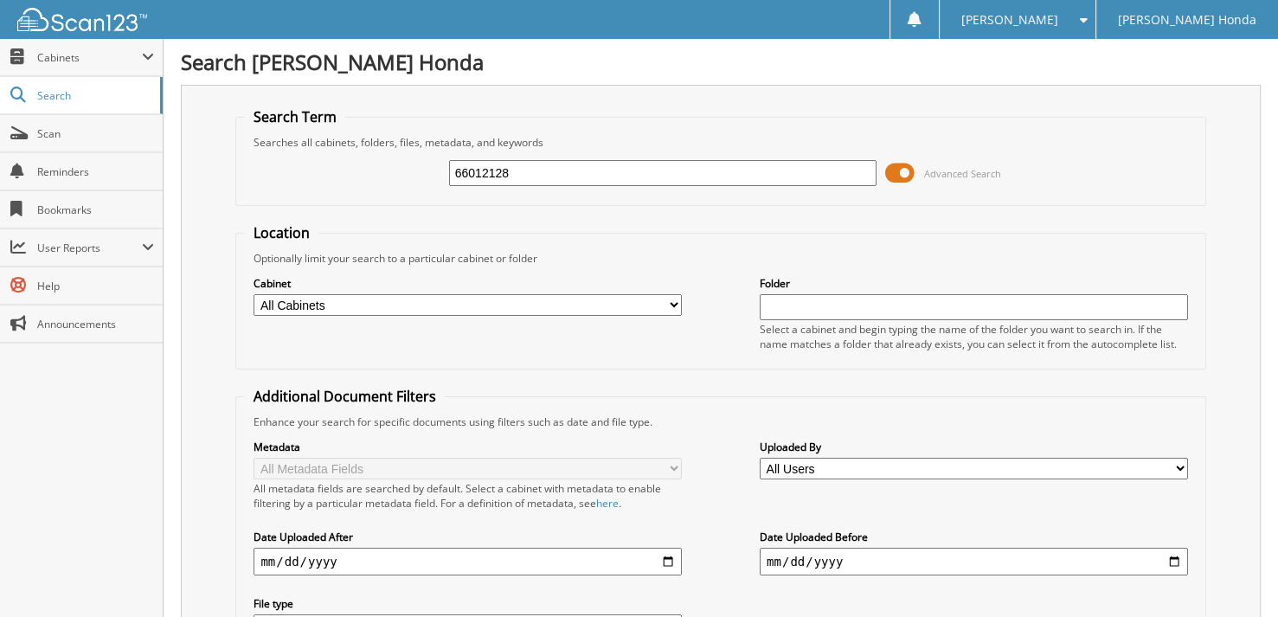
click at [903, 171] on span at bounding box center [899, 173] width 29 height 26
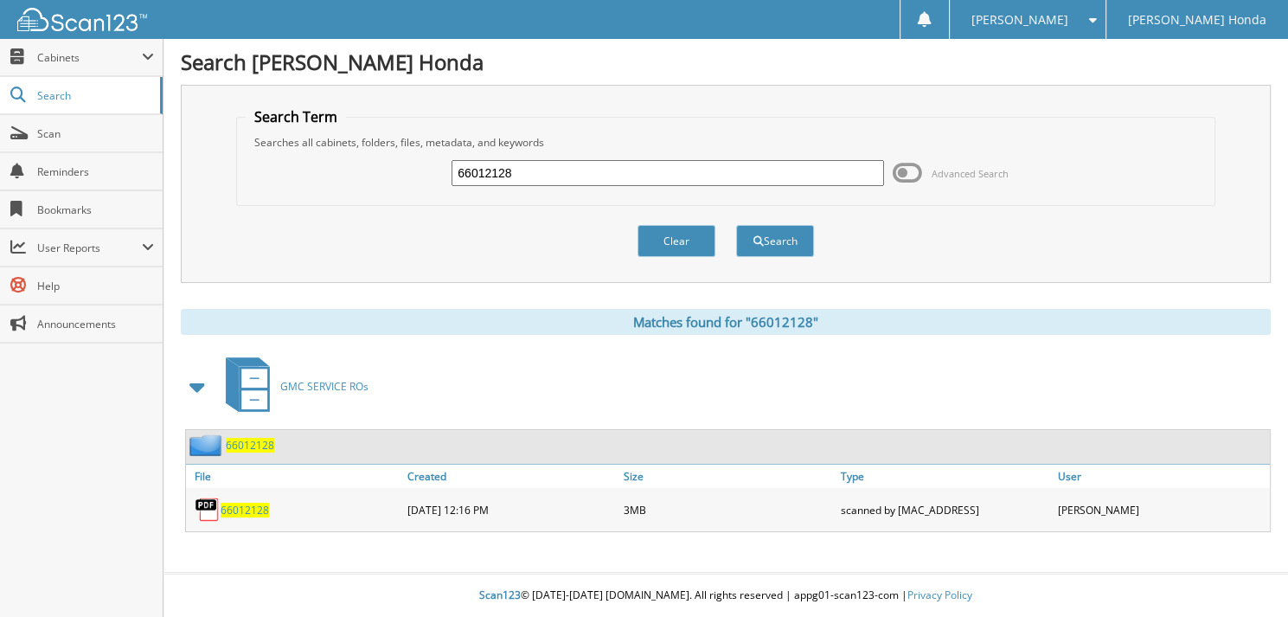
click at [518, 170] on input "66012128" at bounding box center [668, 173] width 433 height 26
type input "66012129"
click at [736, 225] on button "Search" at bounding box center [775, 241] width 78 height 32
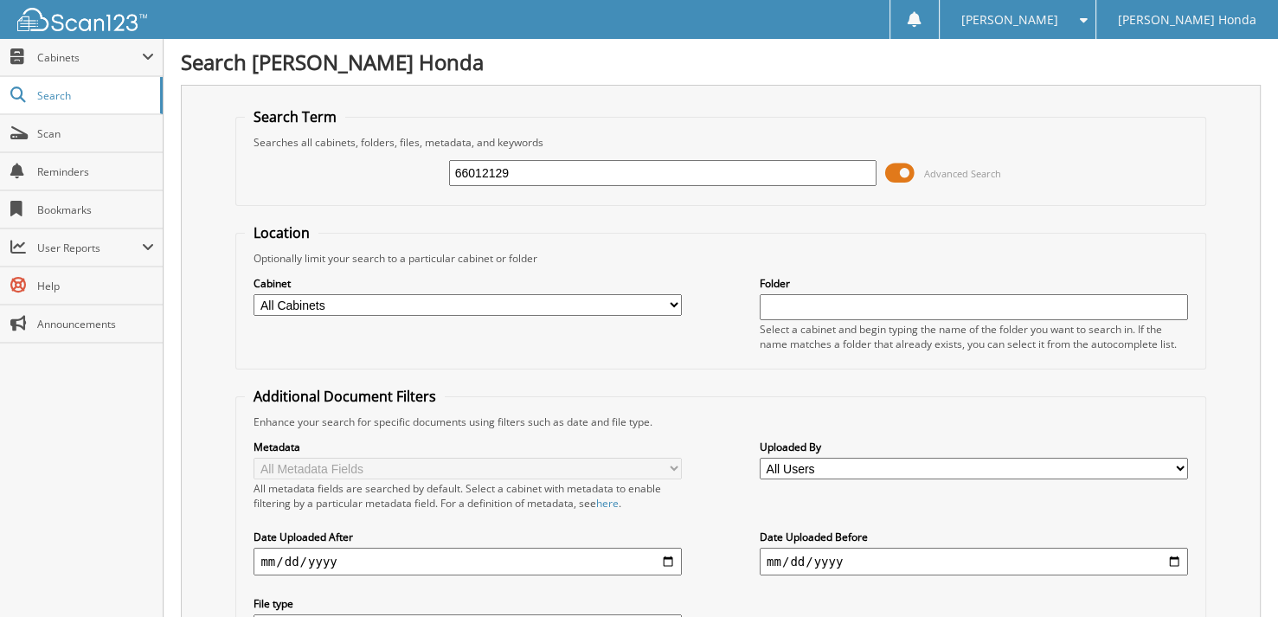
click at [897, 179] on span at bounding box center [899, 173] width 29 height 26
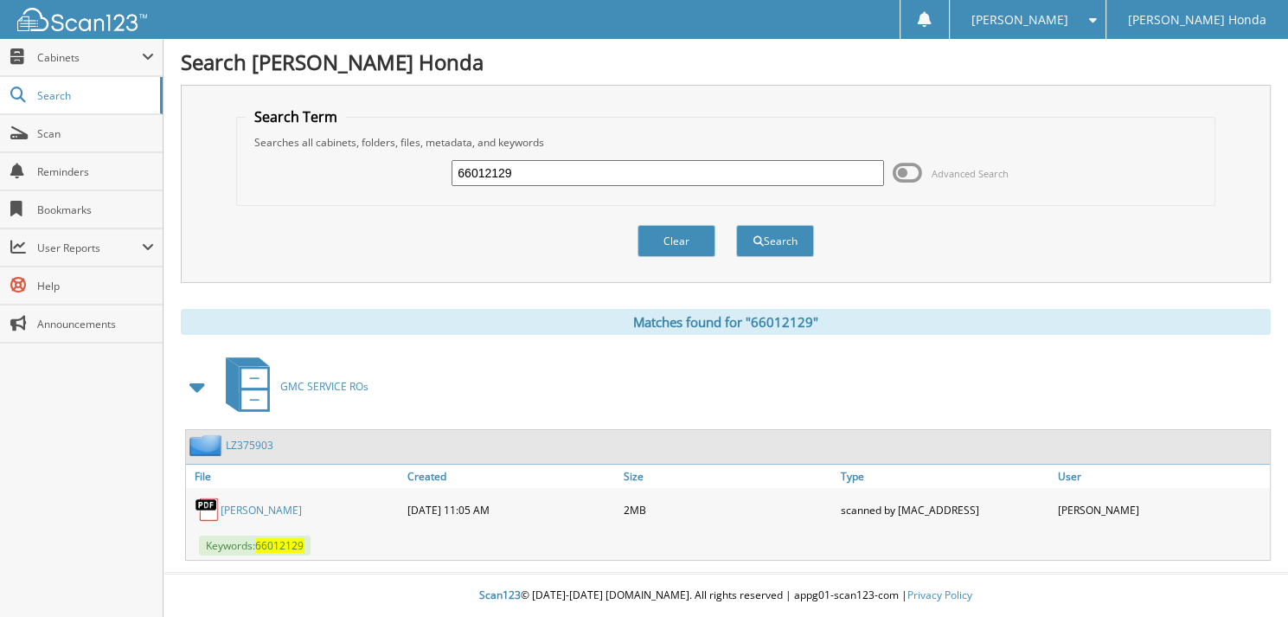
click at [596, 176] on input "66012129" at bounding box center [668, 173] width 433 height 26
type input "66012130"
click at [736, 225] on button "Search" at bounding box center [775, 241] width 78 height 32
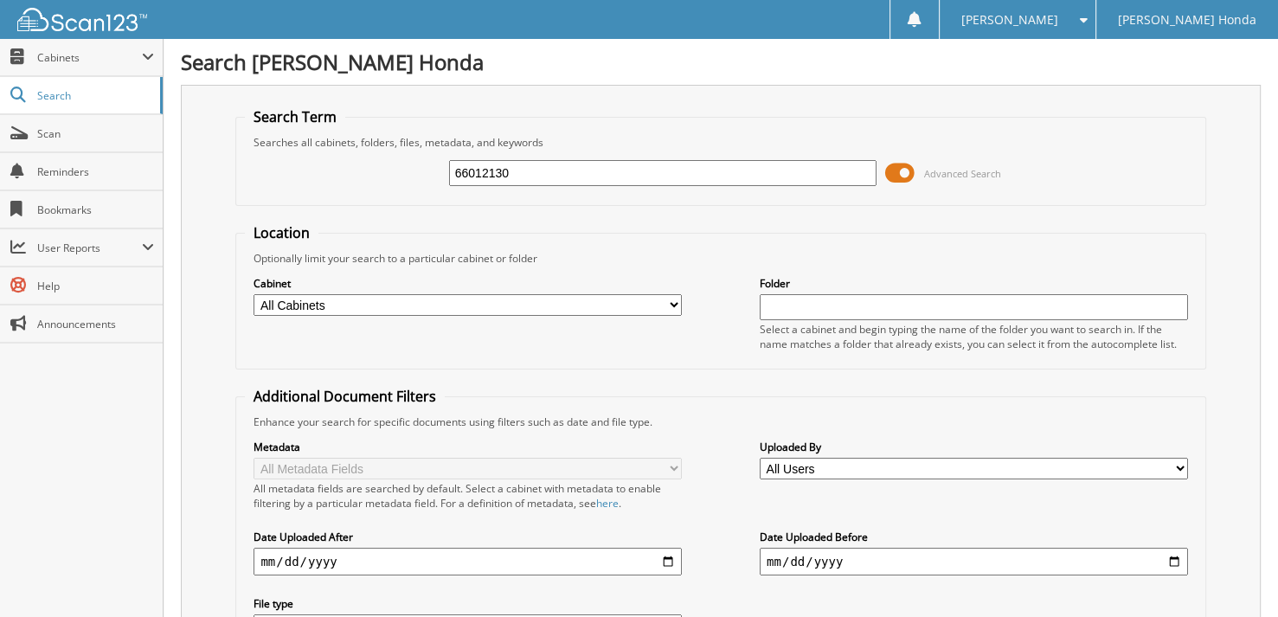
click at [893, 175] on span at bounding box center [899, 173] width 29 height 26
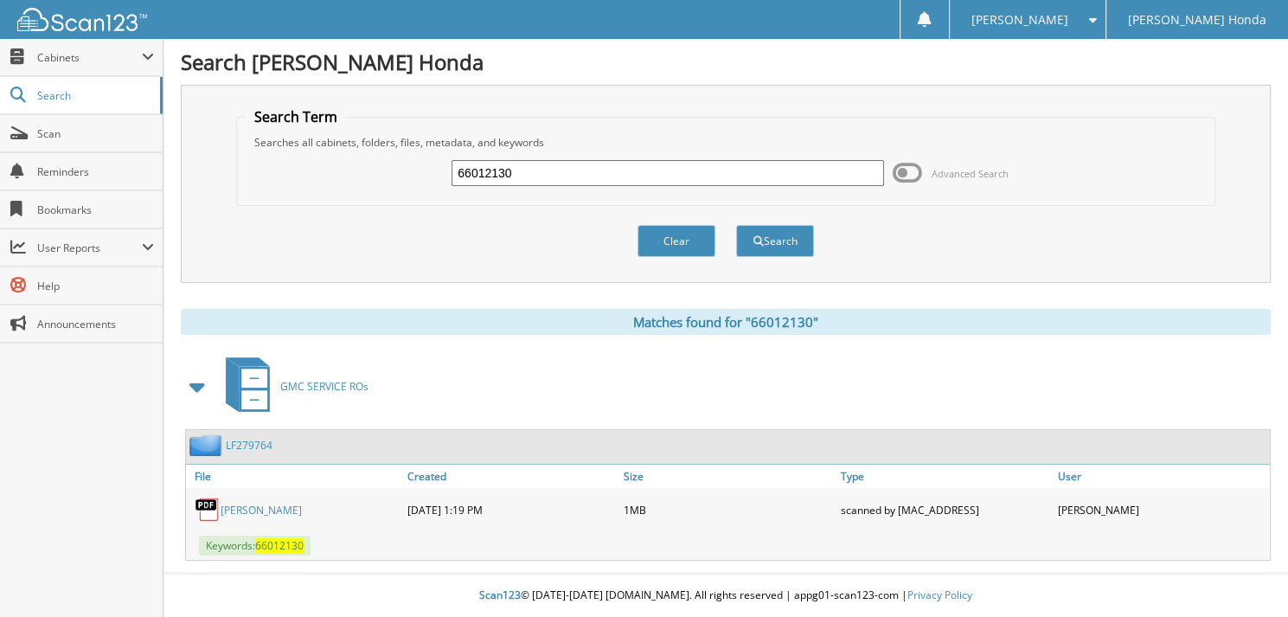
click at [576, 164] on input "66012130" at bounding box center [668, 173] width 433 height 26
type input "66012131"
click at [736, 225] on button "Search" at bounding box center [775, 241] width 78 height 32
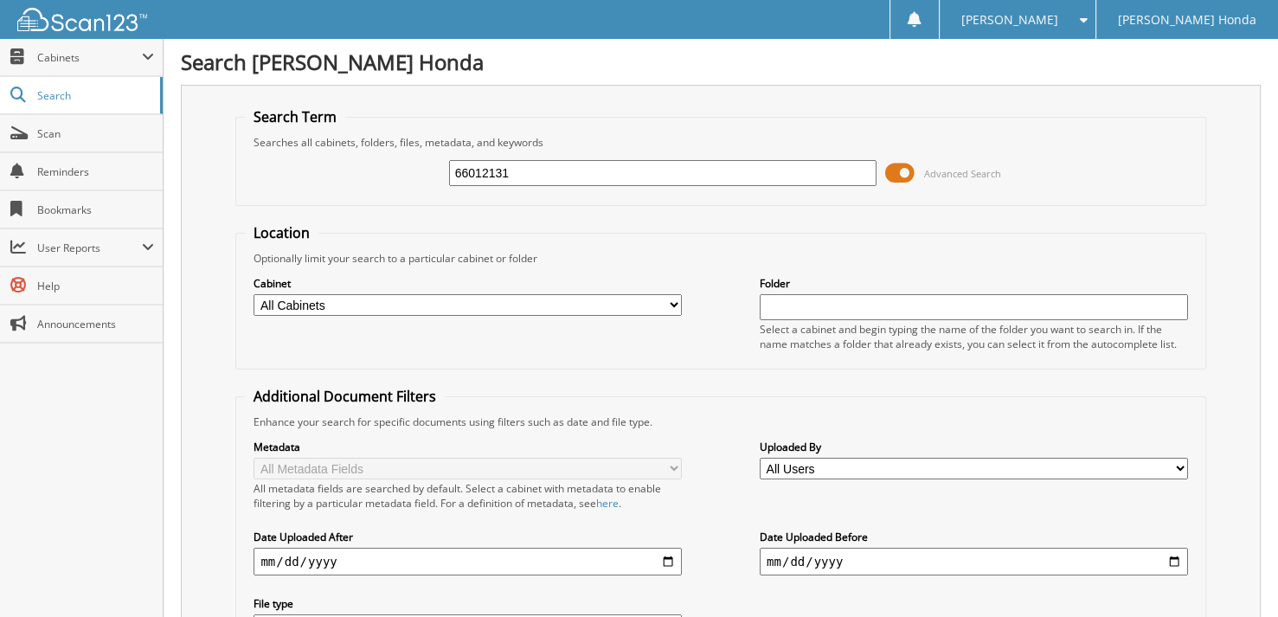
click at [893, 164] on span at bounding box center [899, 173] width 29 height 26
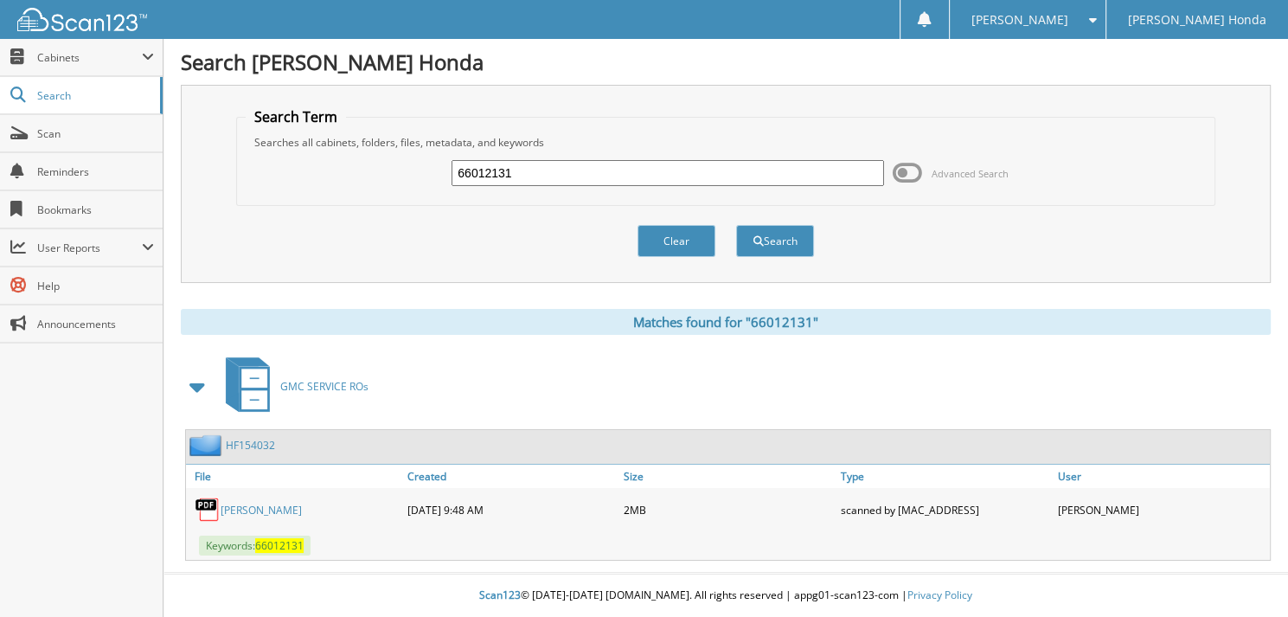
click at [575, 196] on fieldset "Search Term Searches all cabinets, folders, files, metadata, and keywords 66012…" at bounding box center [726, 156] width 980 height 99
click at [549, 174] on input "66012131" at bounding box center [668, 173] width 433 height 26
type input "66012132"
click at [736, 225] on button "Search" at bounding box center [775, 241] width 78 height 32
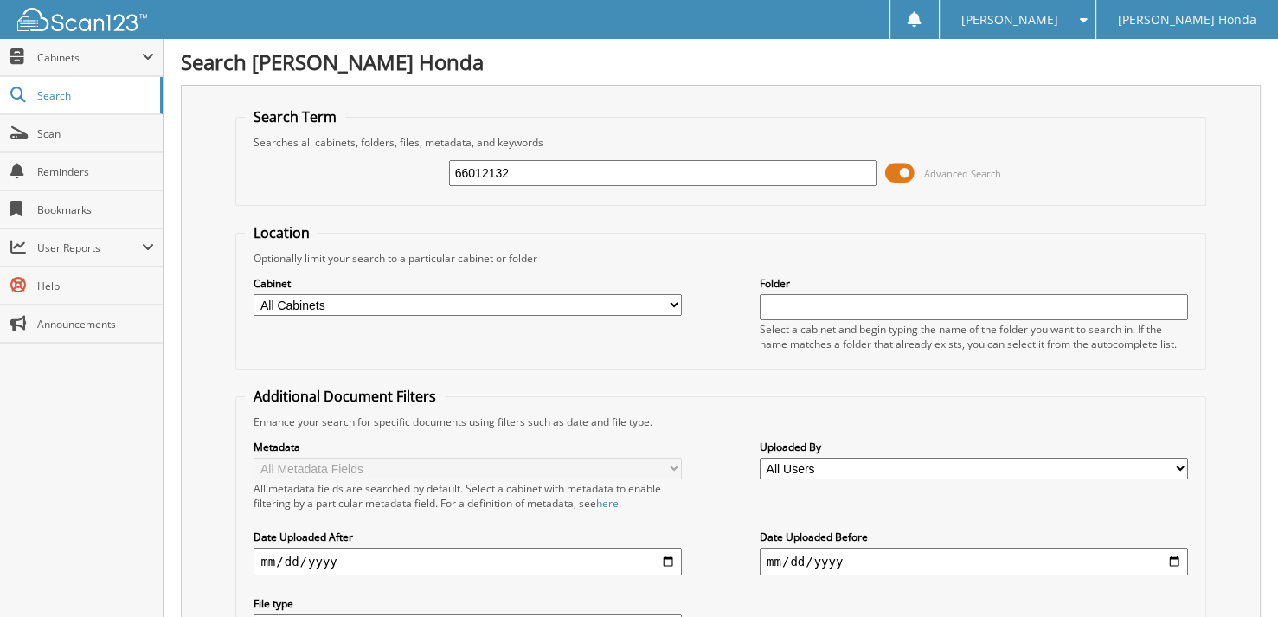
click at [903, 150] on div "66012132 Advanced Search" at bounding box center [720, 173] width 951 height 47
click at [905, 157] on div "66012132 Advanced Search" at bounding box center [720, 173] width 951 height 47
click at [896, 164] on span at bounding box center [899, 173] width 29 height 26
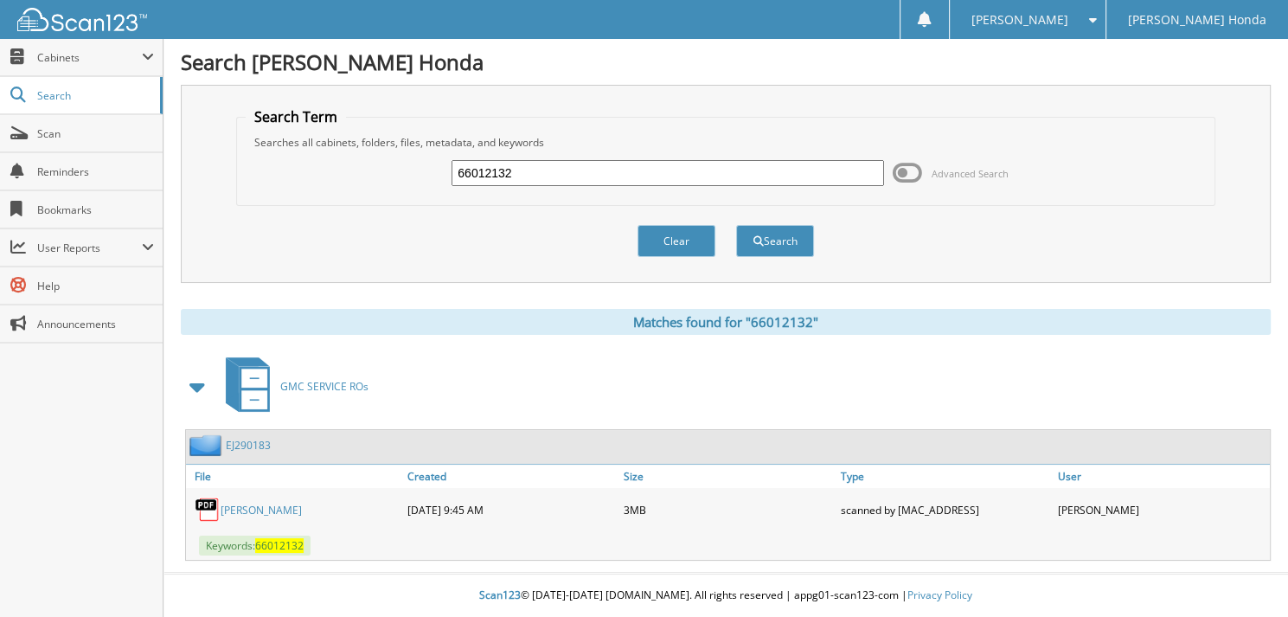
click at [532, 171] on input "66012132" at bounding box center [668, 173] width 433 height 26
type input "66012133"
click at [736, 225] on button "Search" at bounding box center [775, 241] width 78 height 32
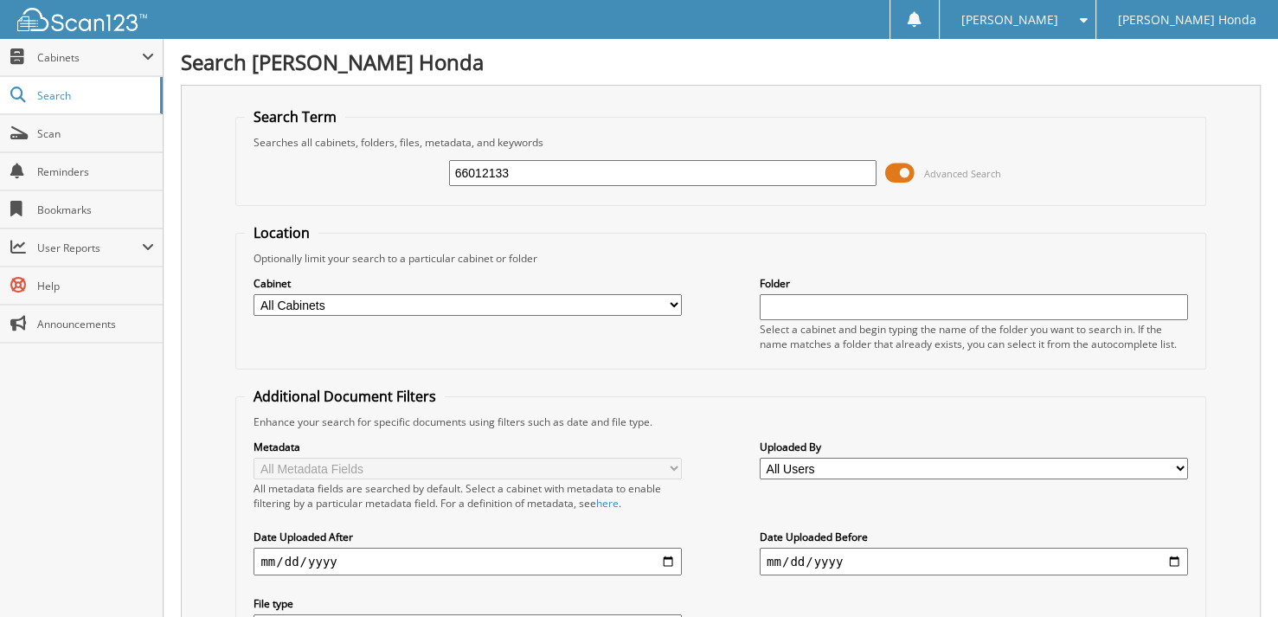
click at [904, 177] on span at bounding box center [899, 173] width 29 height 26
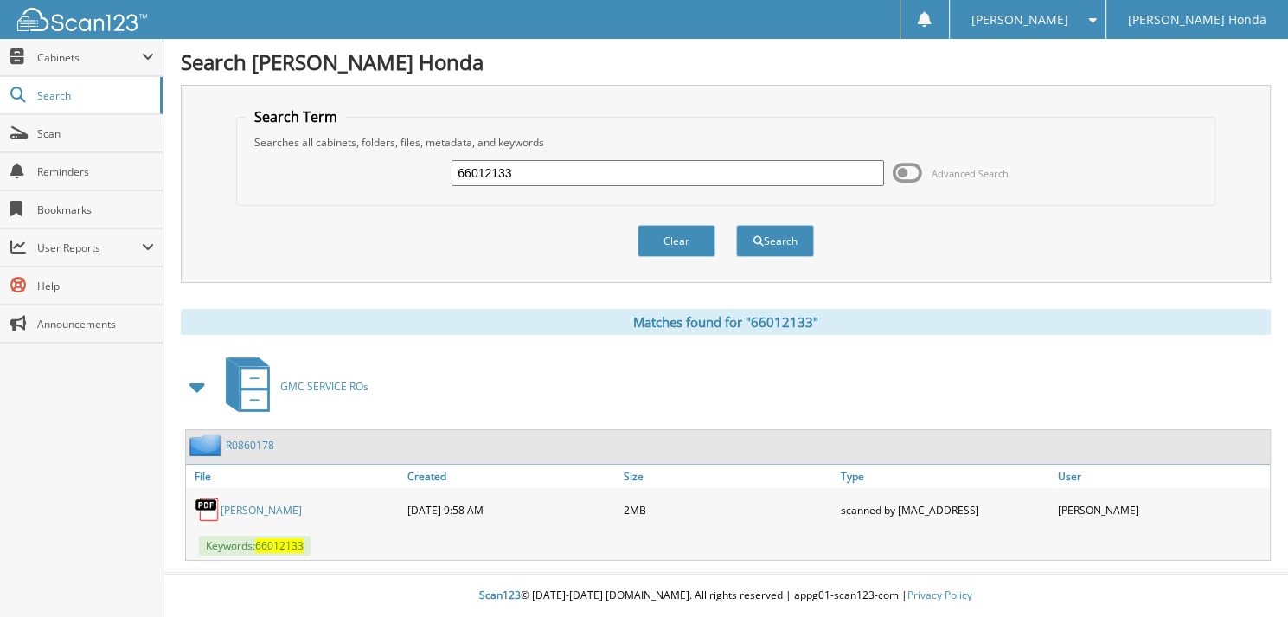
click at [588, 175] on input "66012133" at bounding box center [668, 173] width 433 height 26
type input "66012134"
click at [736, 225] on button "Search" at bounding box center [775, 241] width 78 height 32
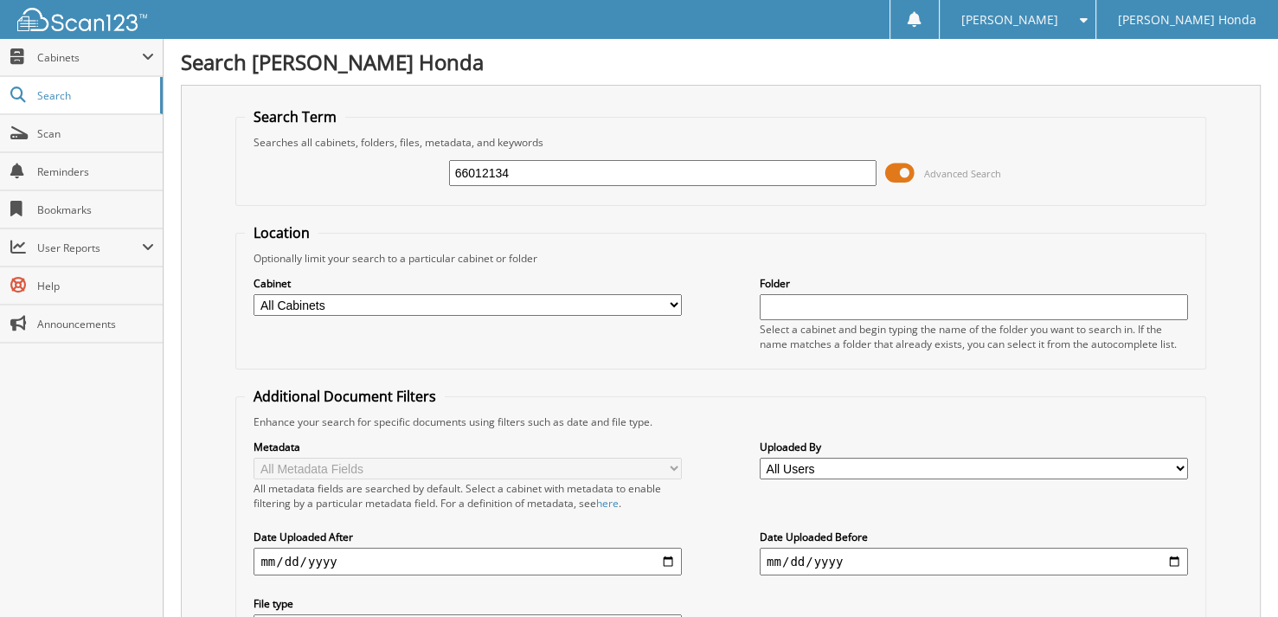
click at [896, 166] on span at bounding box center [899, 173] width 29 height 26
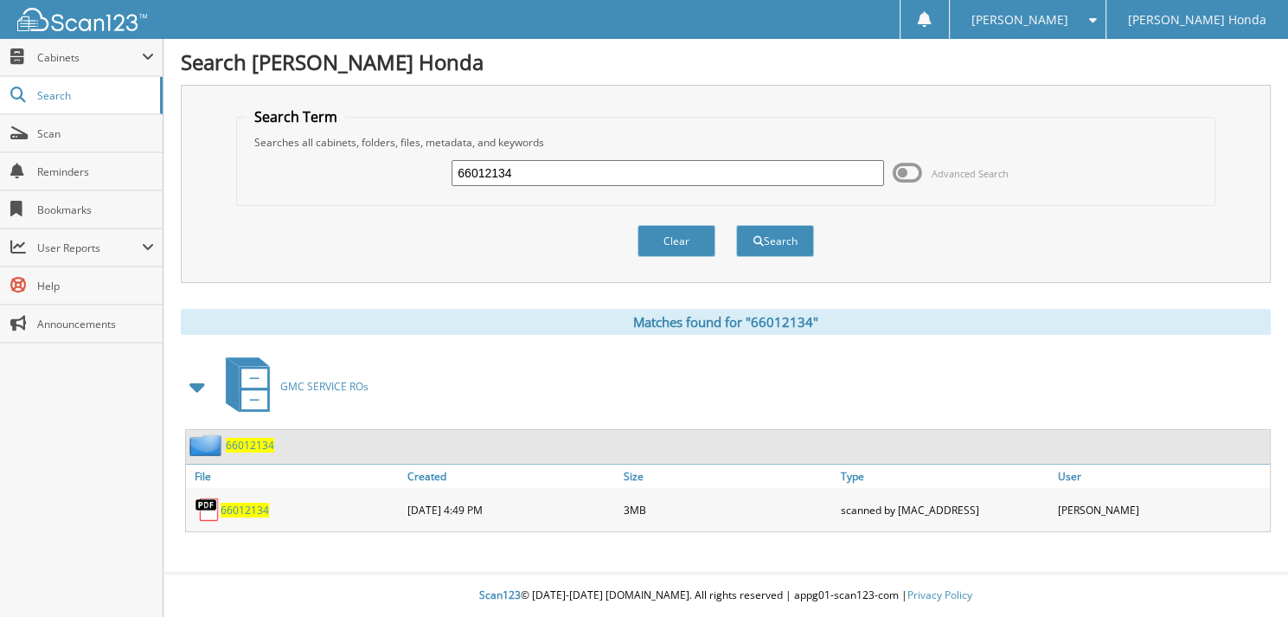
click at [594, 175] on input "66012134" at bounding box center [668, 173] width 433 height 26
type input "66012135"
click at [736, 225] on button "Search" at bounding box center [775, 241] width 78 height 32
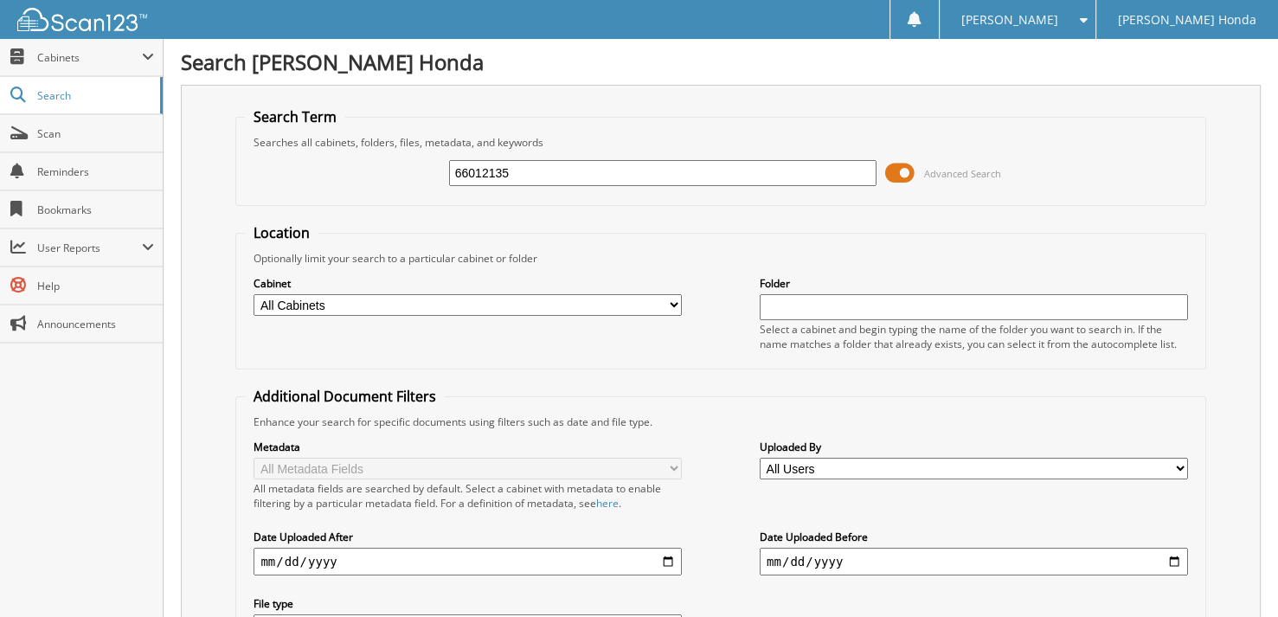
click at [900, 175] on span at bounding box center [899, 173] width 29 height 26
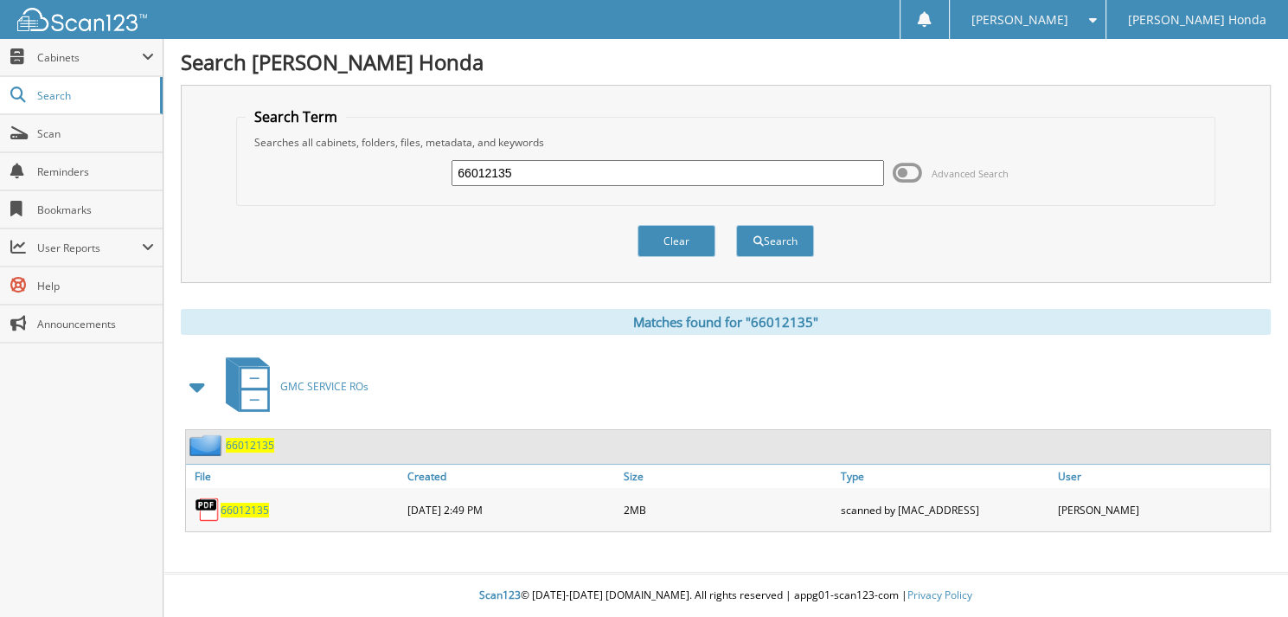
click at [673, 164] on input "66012135" at bounding box center [668, 173] width 433 height 26
type input "66012136"
click at [736, 225] on button "Search" at bounding box center [775, 241] width 78 height 32
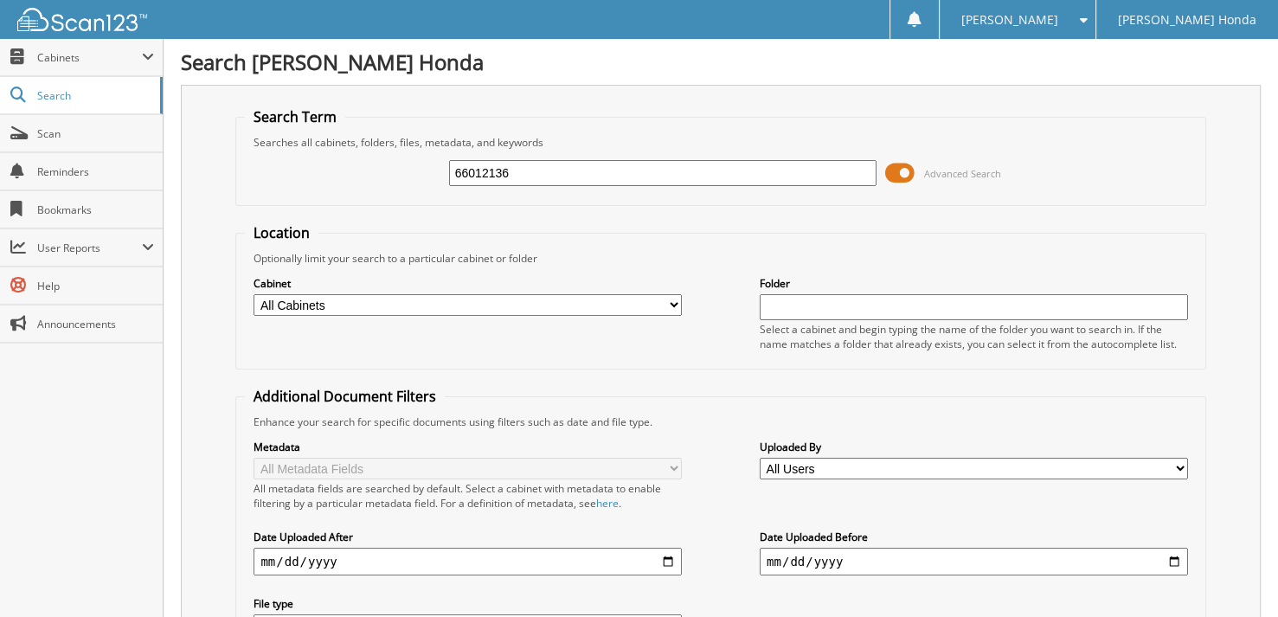
click at [904, 169] on span at bounding box center [899, 173] width 29 height 26
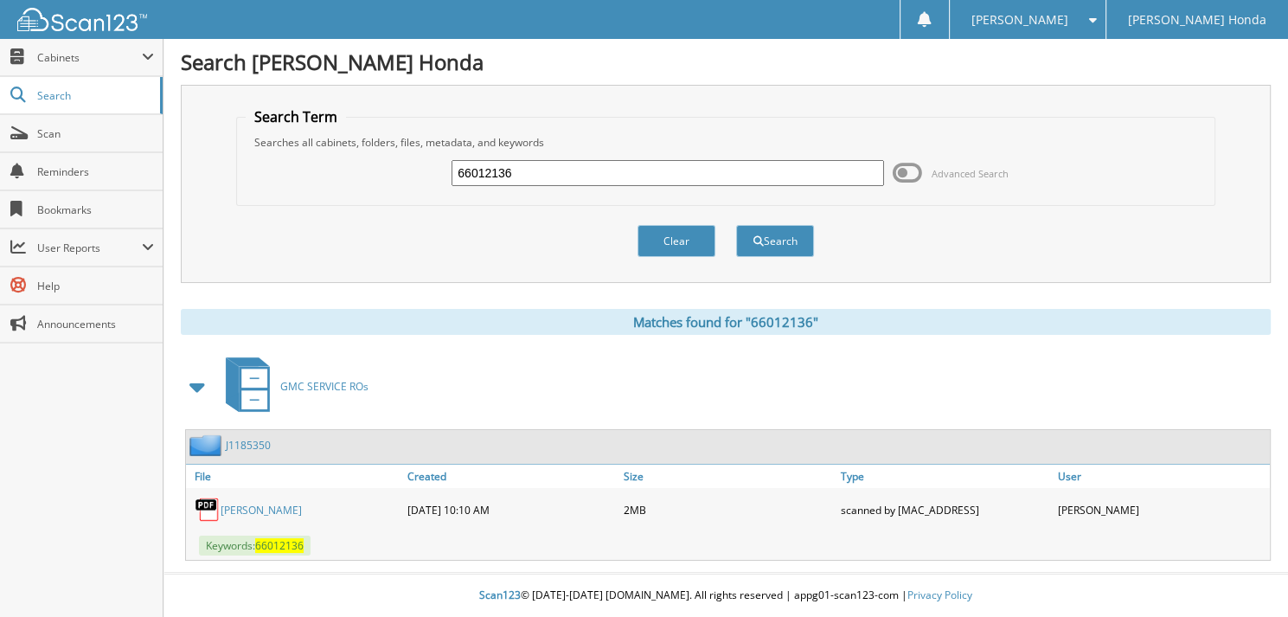
click at [519, 175] on input "66012136" at bounding box center [668, 173] width 433 height 26
type input "66012137"
click at [736, 225] on button "Search" at bounding box center [775, 241] width 78 height 32
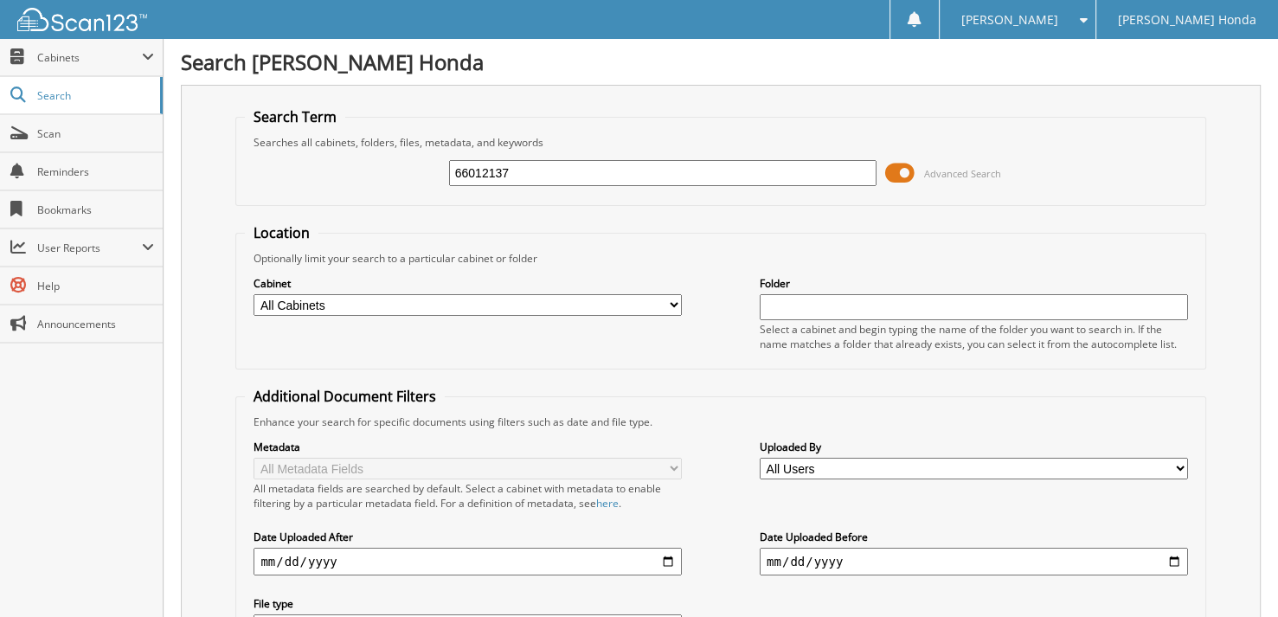
click at [910, 172] on span at bounding box center [899, 173] width 29 height 26
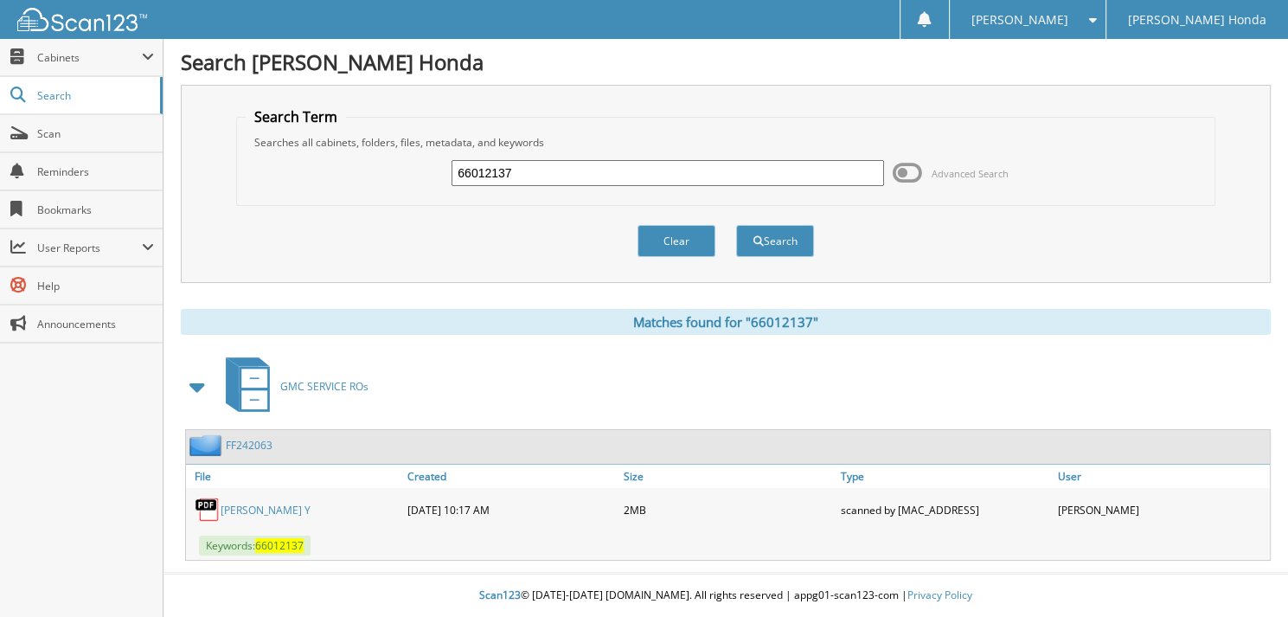
click at [558, 166] on input "66012137" at bounding box center [668, 173] width 433 height 26
type input "66012138"
click at [736, 225] on button "Search" at bounding box center [775, 241] width 78 height 32
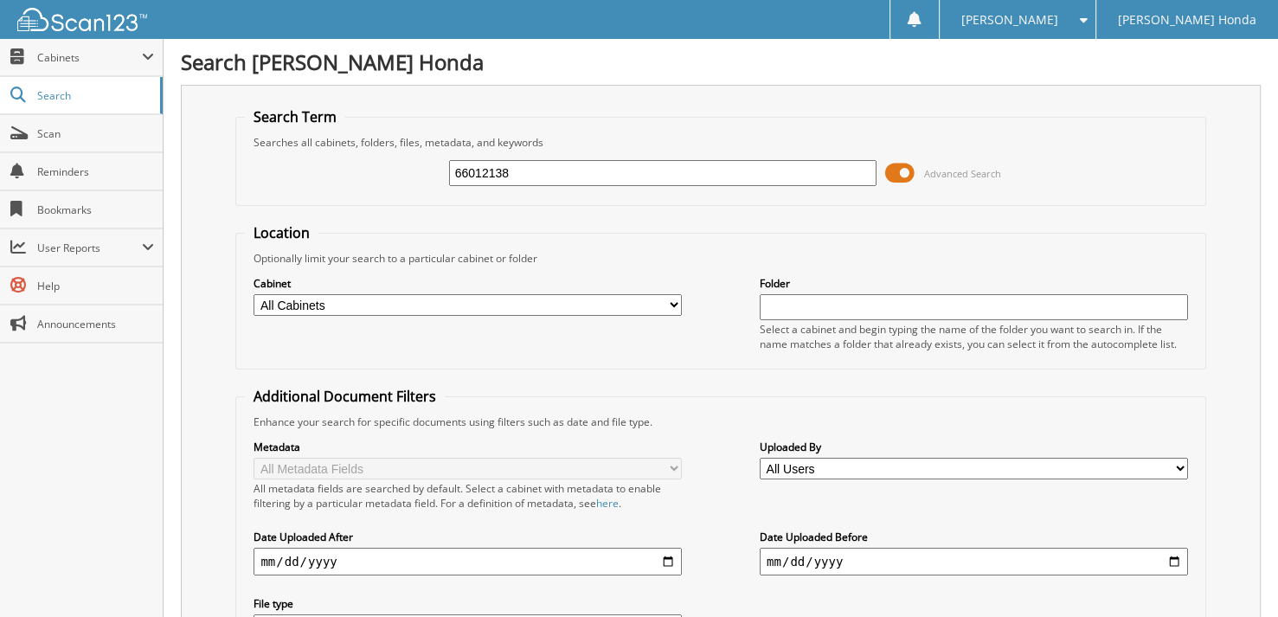
drag, startPoint x: 0, startPoint y: 0, endPoint x: 896, endPoint y: 177, distance: 913.9
click at [896, 177] on span at bounding box center [899, 173] width 29 height 26
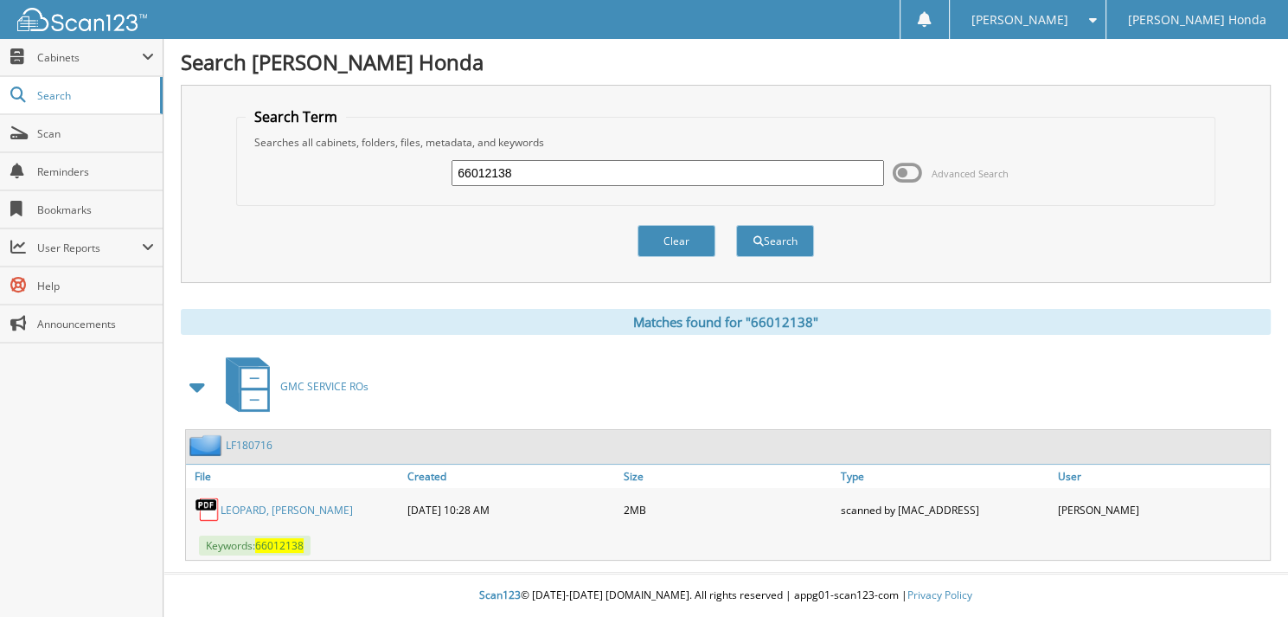
click at [546, 177] on input "66012138" at bounding box center [668, 173] width 433 height 26
type input "66012139"
click at [736, 225] on button "Search" at bounding box center [775, 241] width 78 height 32
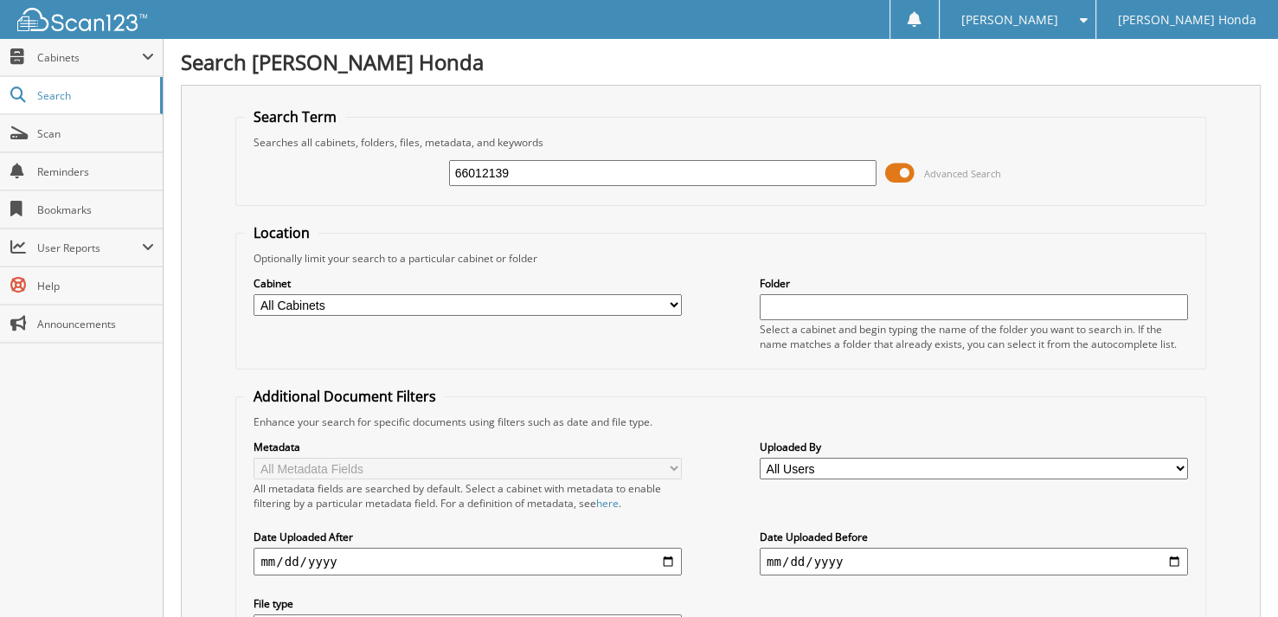
click at [901, 170] on span at bounding box center [899, 173] width 29 height 26
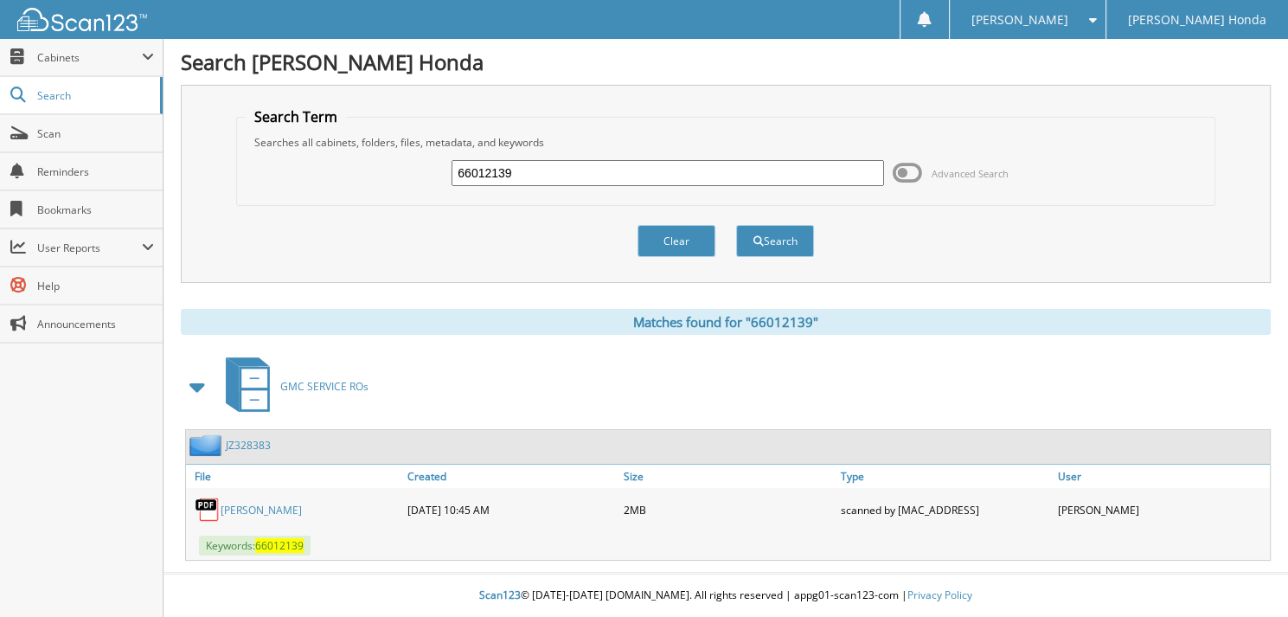
click at [575, 176] on input "66012139" at bounding box center [668, 173] width 433 height 26
type input "66012140"
click at [736, 225] on button "Search" at bounding box center [775, 241] width 78 height 32
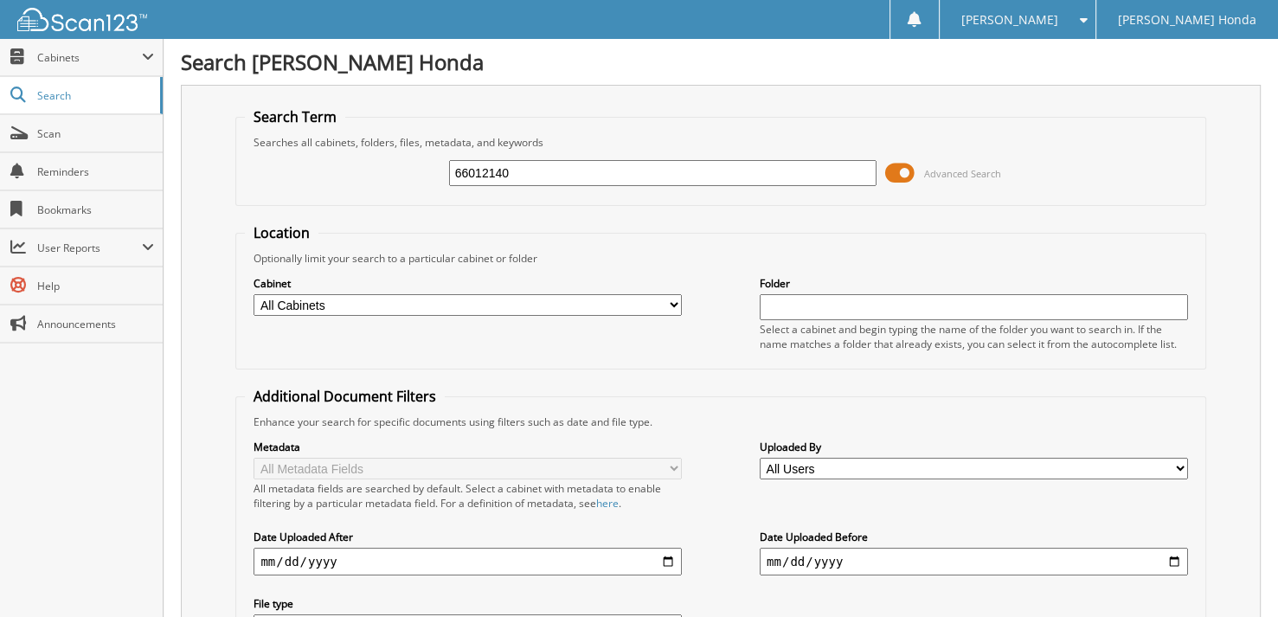
click at [896, 167] on span at bounding box center [899, 173] width 29 height 26
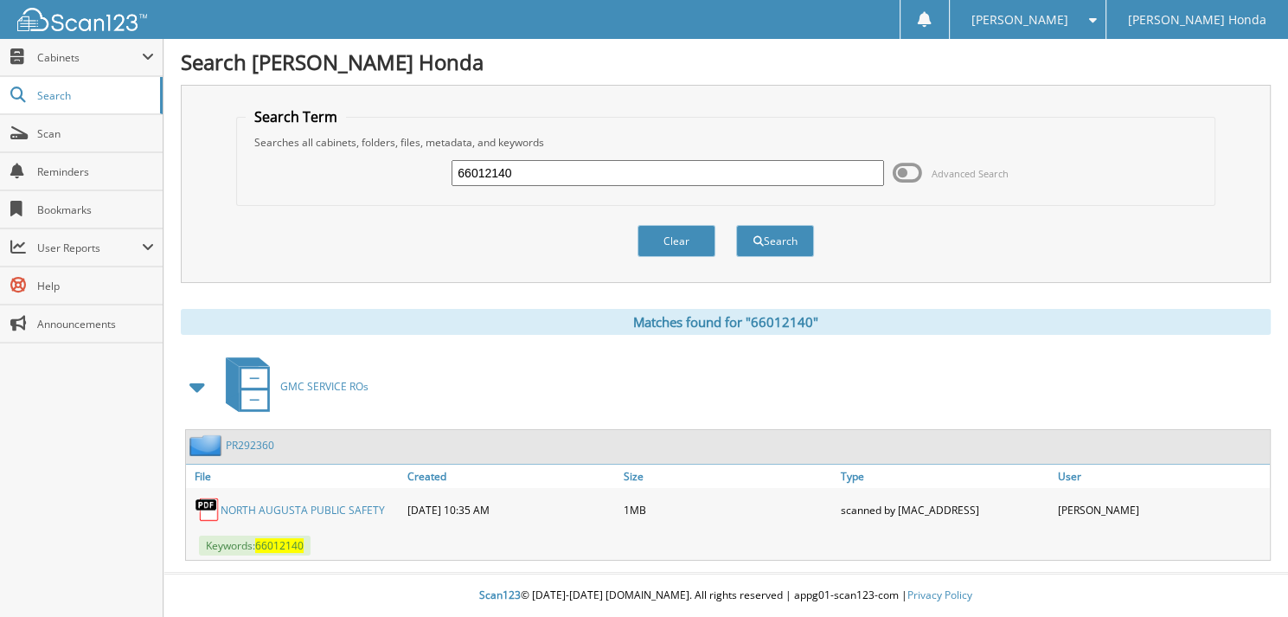
click at [532, 181] on input "66012140" at bounding box center [668, 173] width 433 height 26
type input "66012141"
click at [736, 225] on button "Search" at bounding box center [775, 241] width 78 height 32
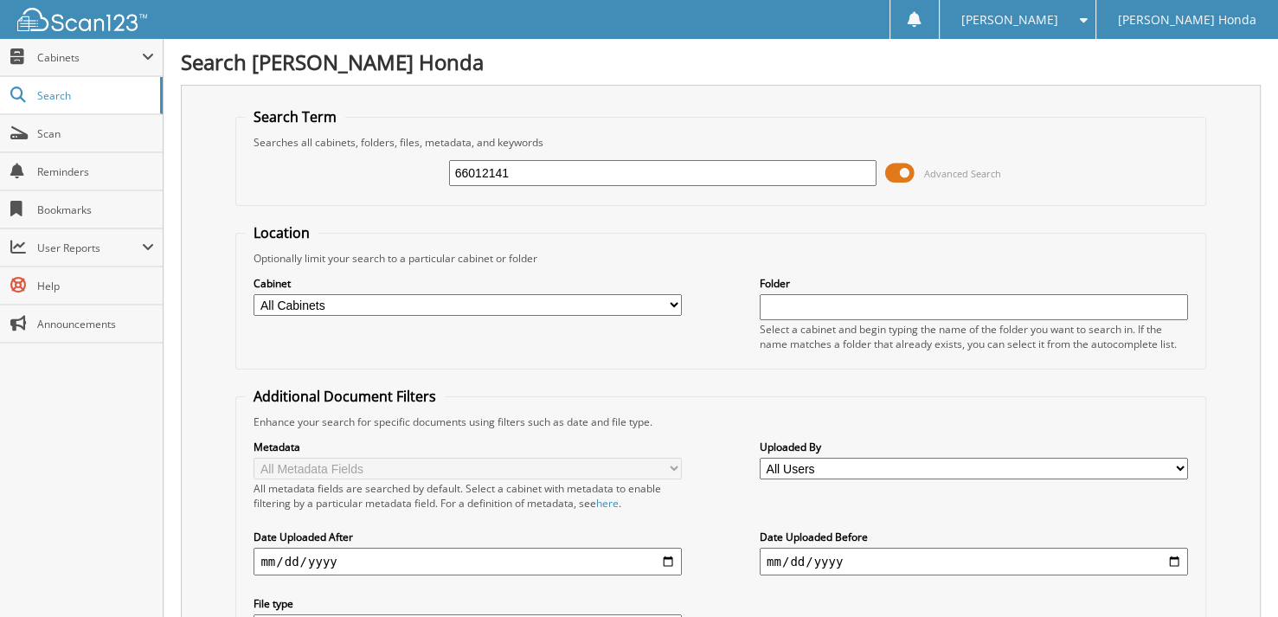
drag, startPoint x: 0, startPoint y: 0, endPoint x: 907, endPoint y: 180, distance: 924.6
click at [907, 180] on span at bounding box center [899, 173] width 29 height 26
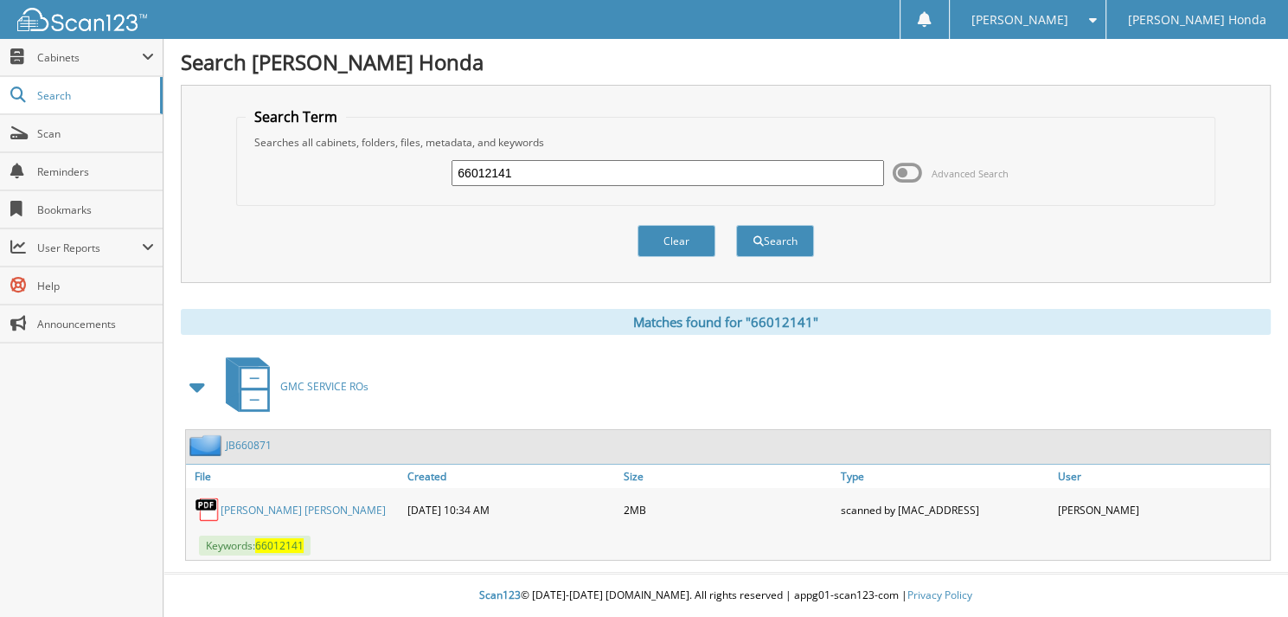
click at [547, 174] on input "66012141" at bounding box center [668, 173] width 433 height 26
type input "66012142"
click at [736, 225] on button "Search" at bounding box center [775, 241] width 78 height 32
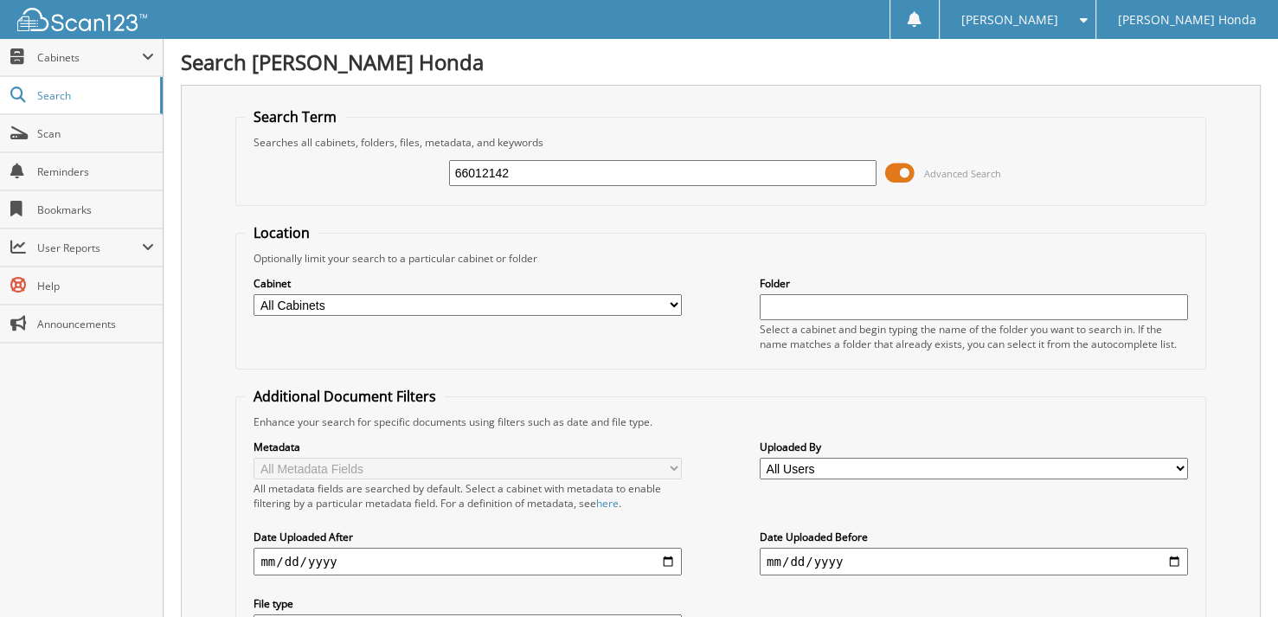
click at [899, 171] on span at bounding box center [899, 173] width 29 height 26
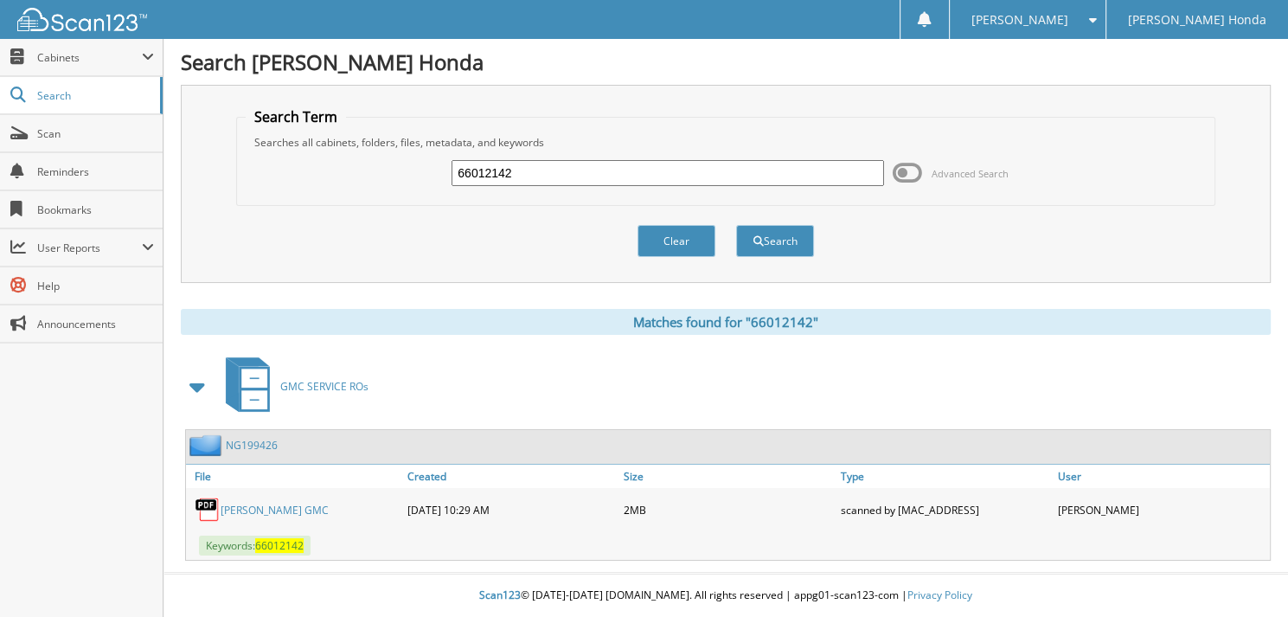
click at [545, 179] on input "66012142" at bounding box center [668, 173] width 433 height 26
type input "66012143"
click at [736, 225] on button "Search" at bounding box center [775, 241] width 78 height 32
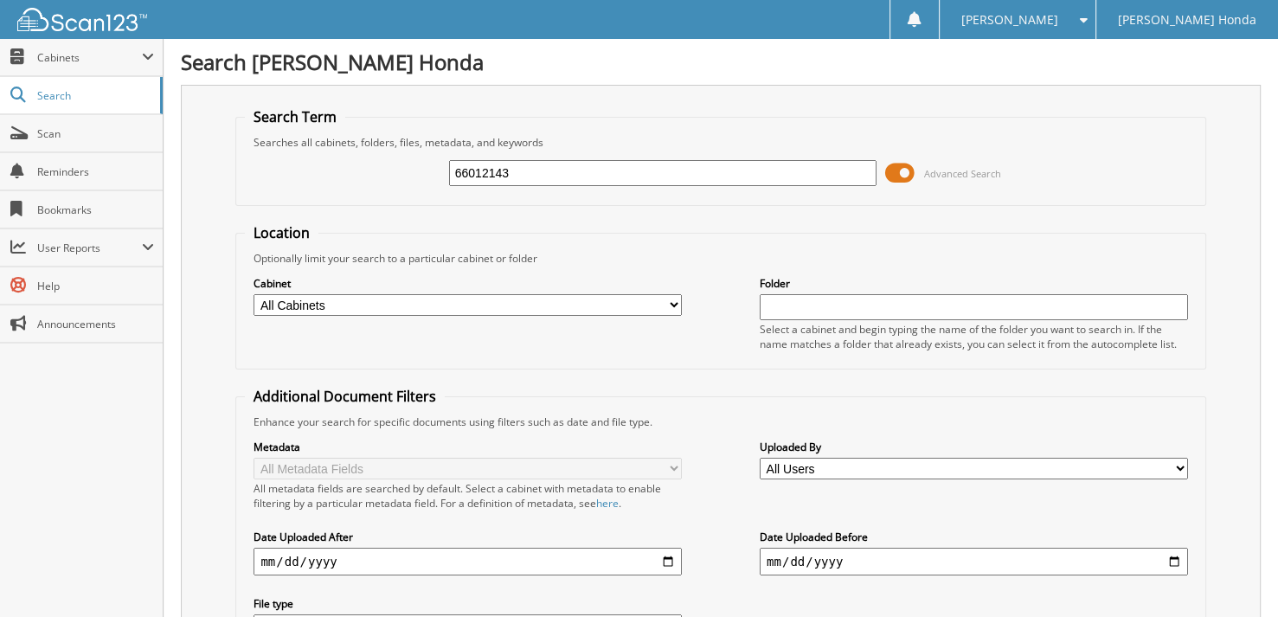
click at [907, 177] on span at bounding box center [899, 173] width 29 height 26
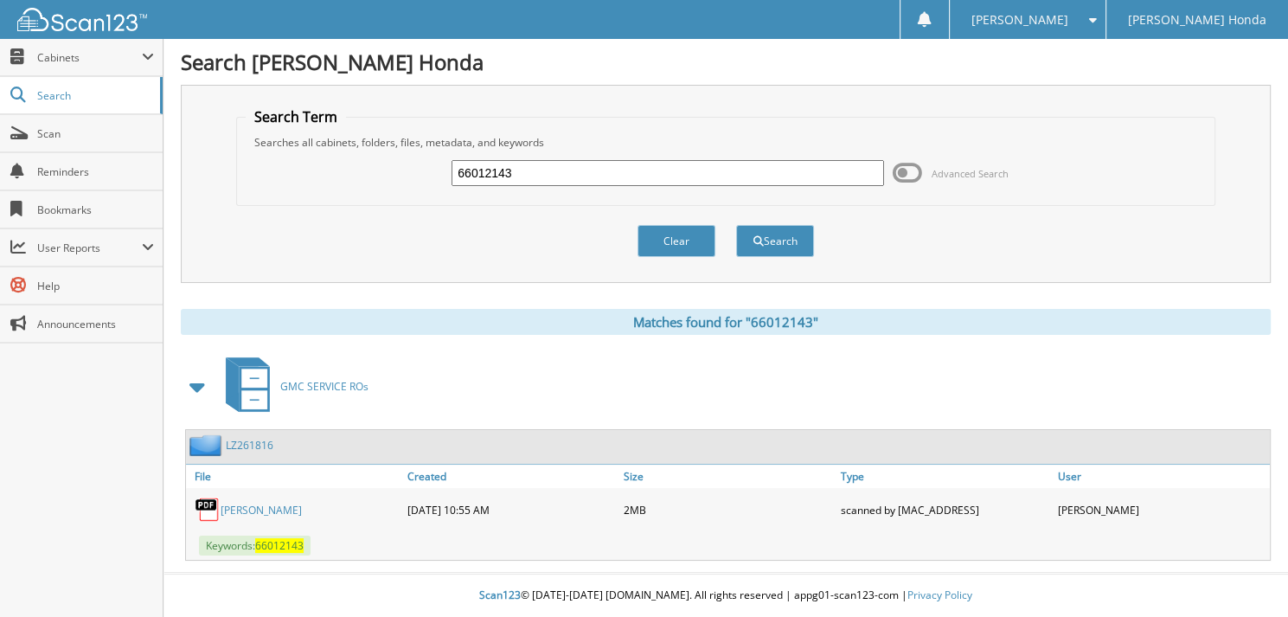
click at [615, 180] on input "66012143" at bounding box center [668, 173] width 433 height 26
type input "66012144"
click at [736, 225] on button "Search" at bounding box center [775, 241] width 78 height 32
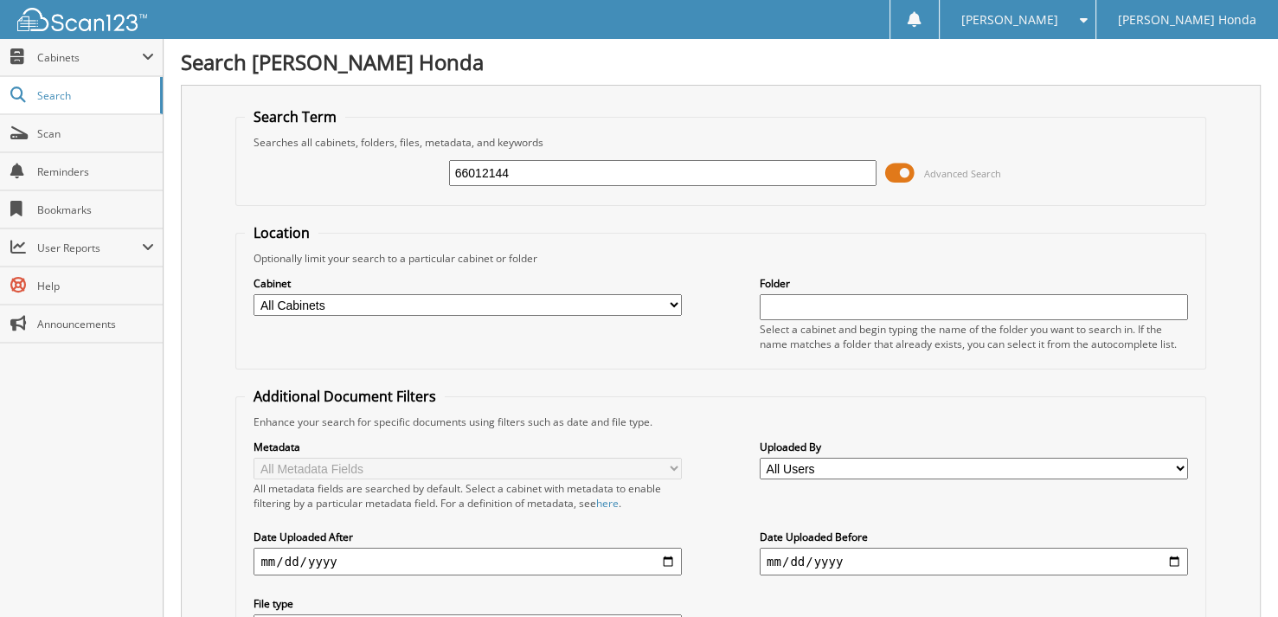
click at [919, 169] on span "Advanced Search" at bounding box center [943, 173] width 116 height 26
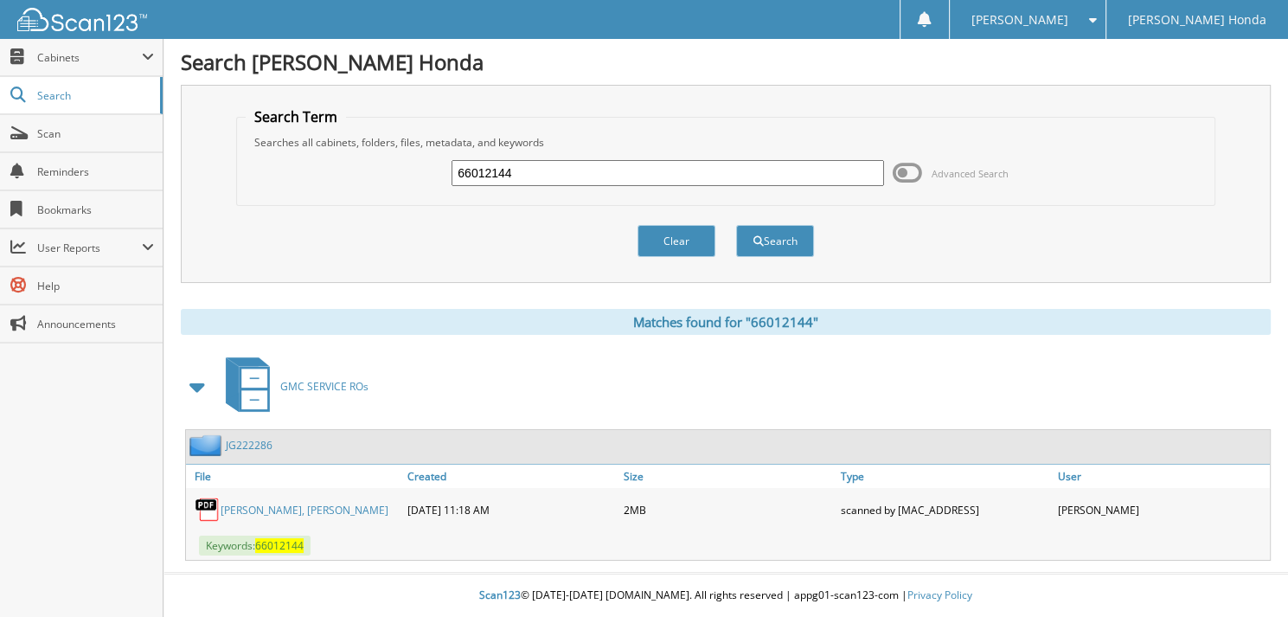
click at [581, 177] on input "66012144" at bounding box center [668, 173] width 433 height 26
type input "66012145"
click at [736, 225] on button "Search" at bounding box center [775, 241] width 78 height 32
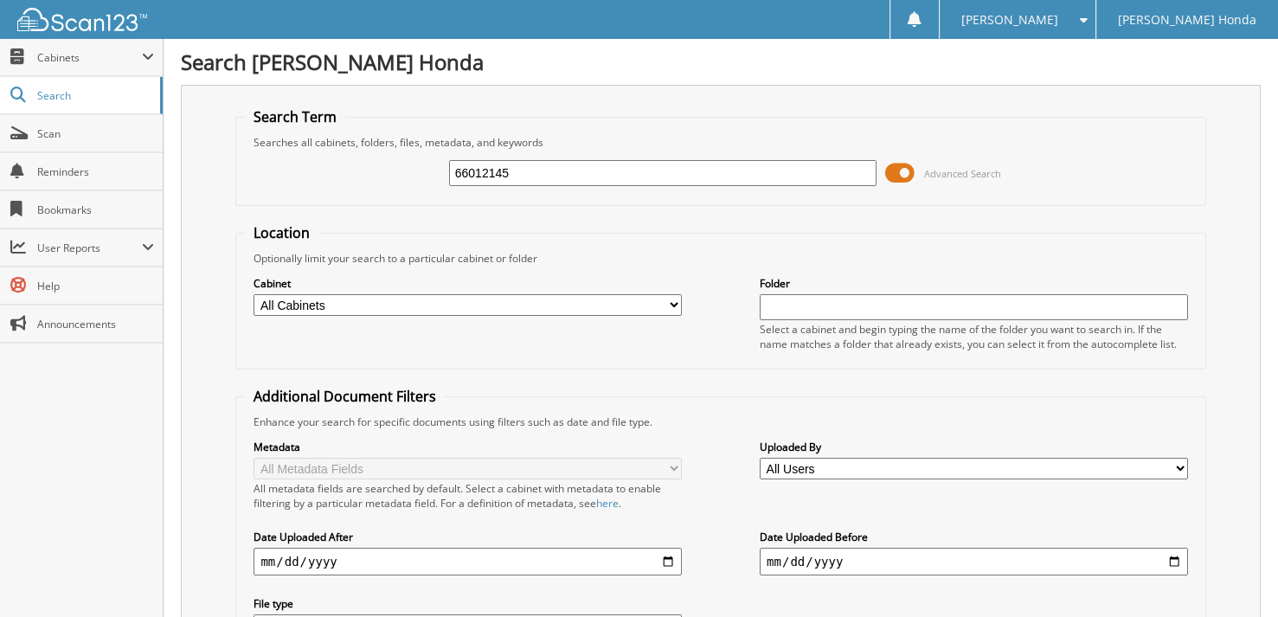
click at [890, 170] on span at bounding box center [899, 173] width 29 height 26
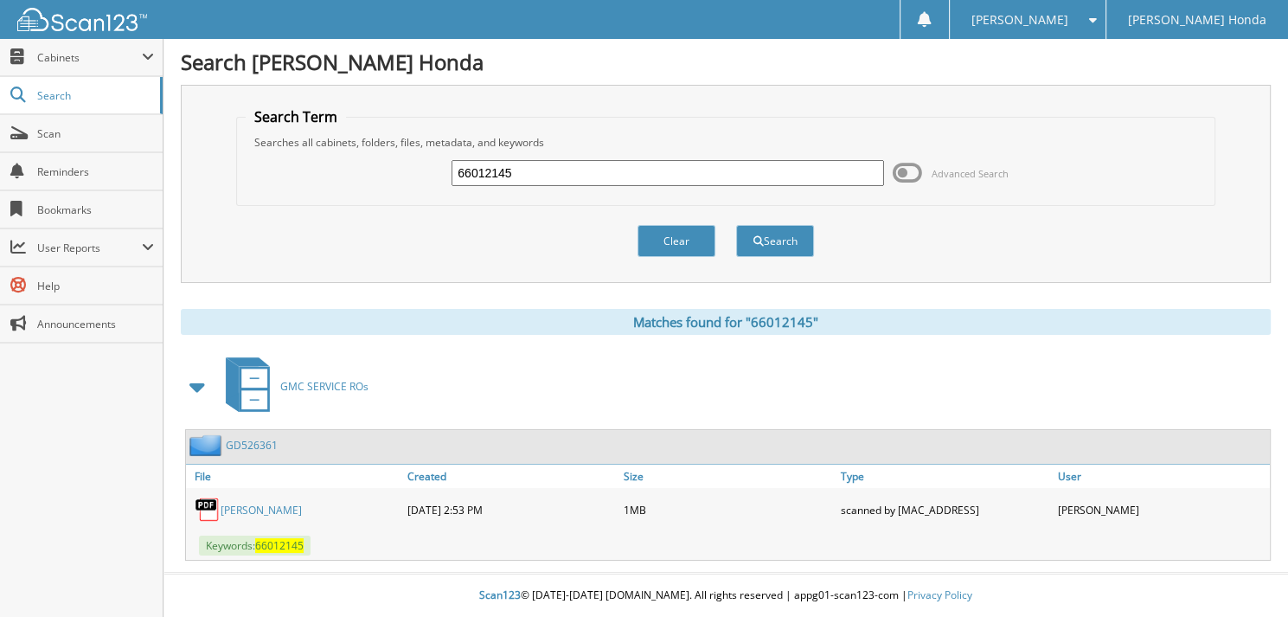
click at [547, 173] on input "66012145" at bounding box center [668, 173] width 433 height 26
type input "66012146"
click at [736, 225] on button "Search" at bounding box center [775, 241] width 78 height 32
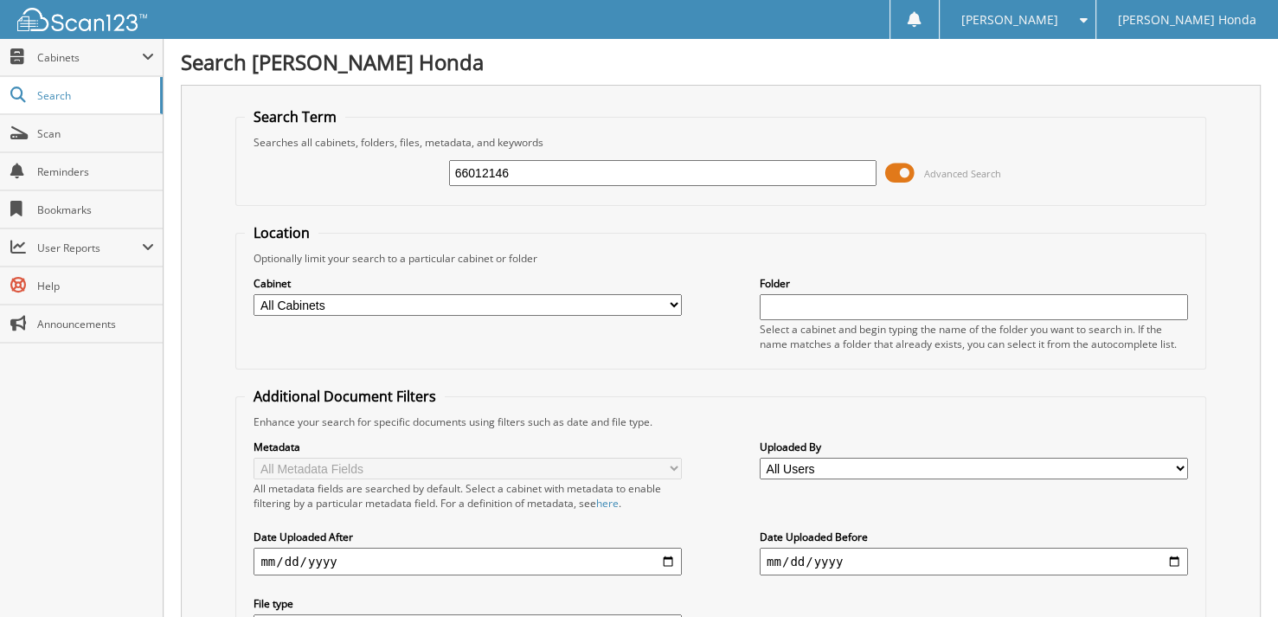
click at [896, 175] on span at bounding box center [899, 173] width 29 height 26
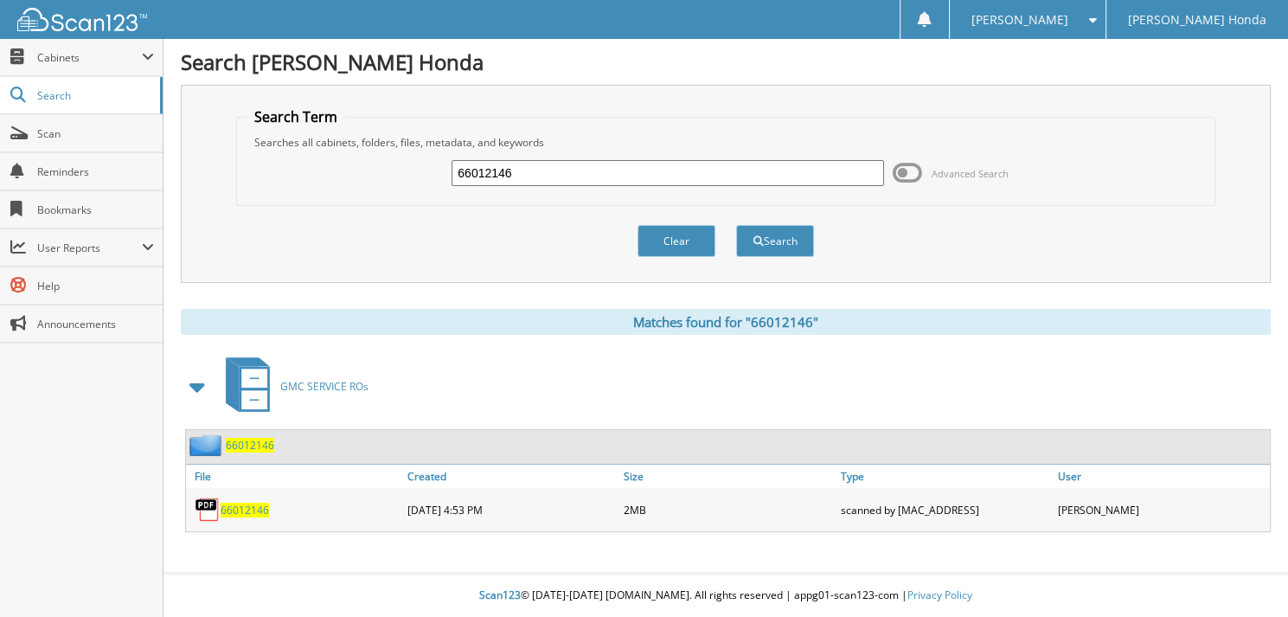
click at [537, 182] on input "66012146" at bounding box center [668, 173] width 433 height 26
type input "66012147"
click at [736, 225] on button "Search" at bounding box center [775, 241] width 78 height 32
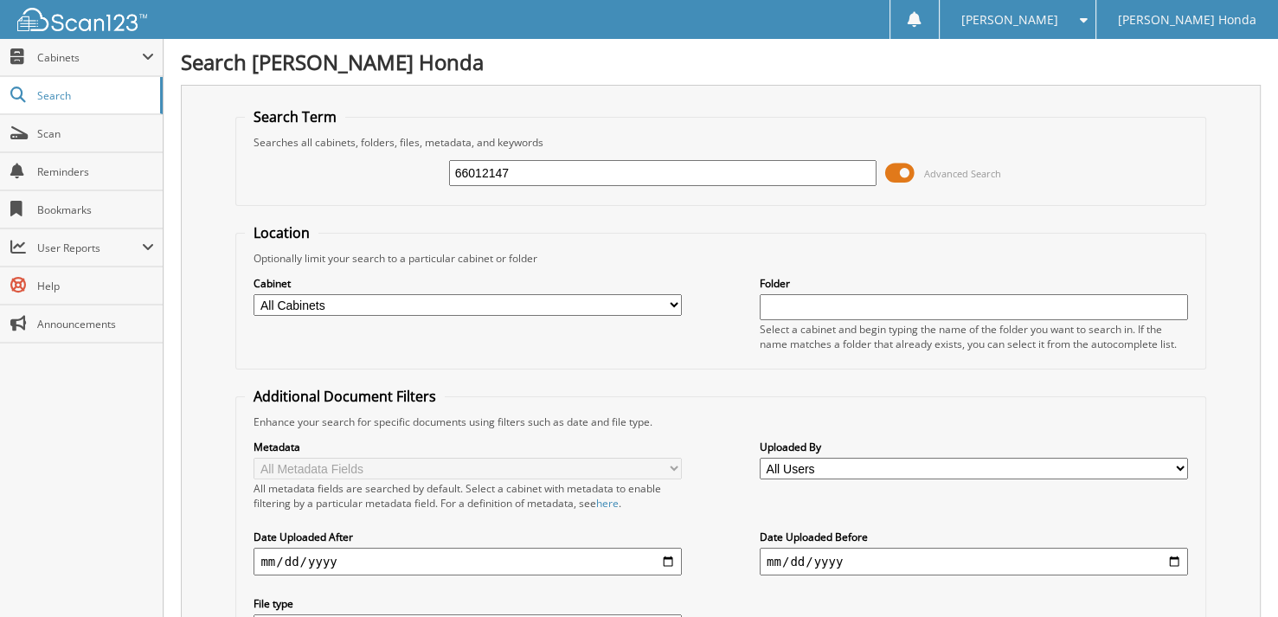
click at [915, 178] on span at bounding box center [899, 173] width 29 height 26
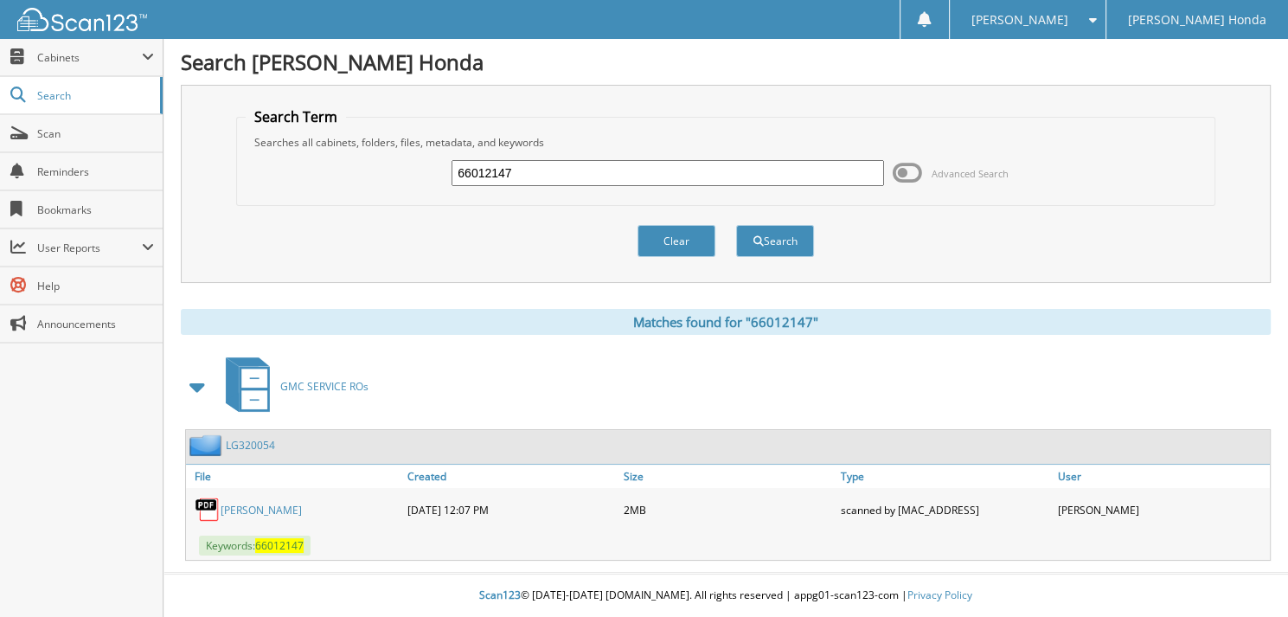
click at [561, 186] on div "66012147 Advanced Search" at bounding box center [726, 173] width 961 height 47
click at [537, 175] on input "66012147" at bounding box center [668, 173] width 433 height 26
type input "66012148"
click at [736, 225] on button "Search" at bounding box center [775, 241] width 78 height 32
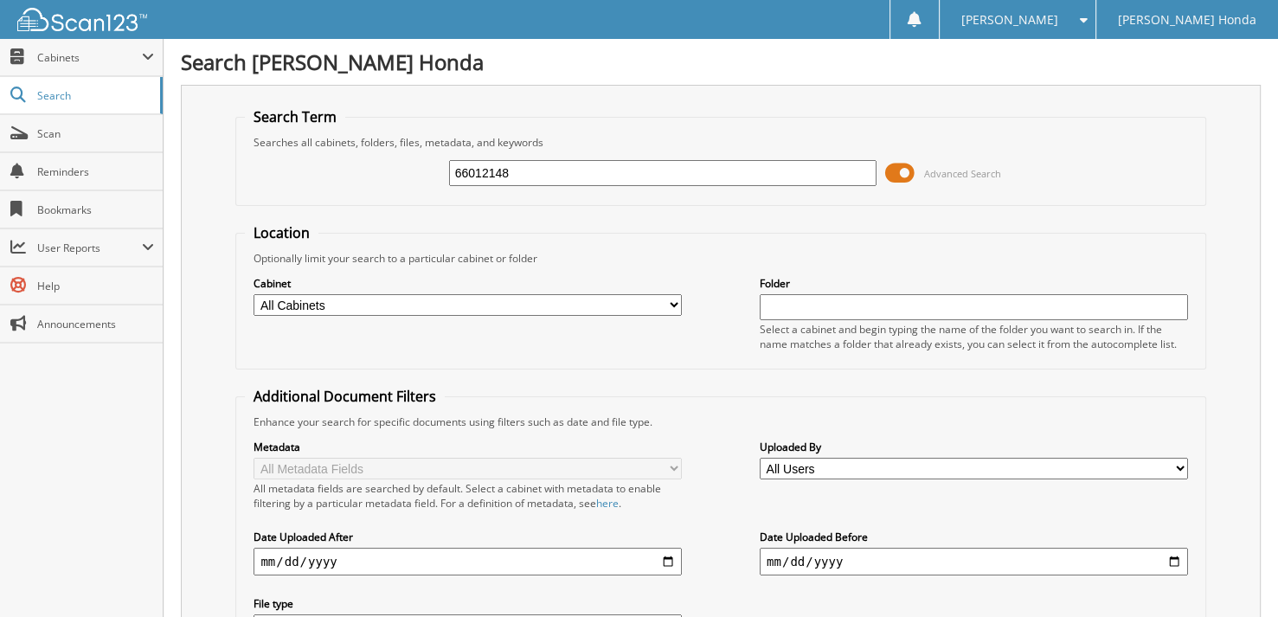
click at [909, 178] on span at bounding box center [899, 173] width 29 height 26
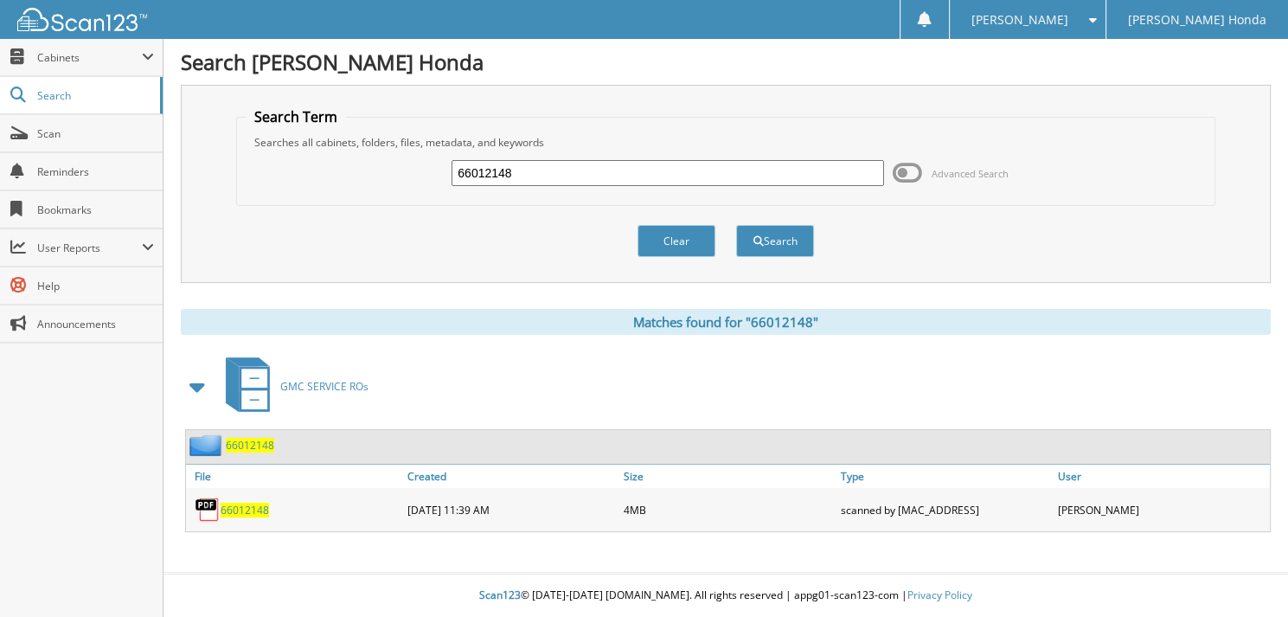
click at [562, 177] on input "66012148" at bounding box center [668, 173] width 433 height 26
type input "66012149"
click at [736, 225] on button "Search" at bounding box center [775, 241] width 78 height 32
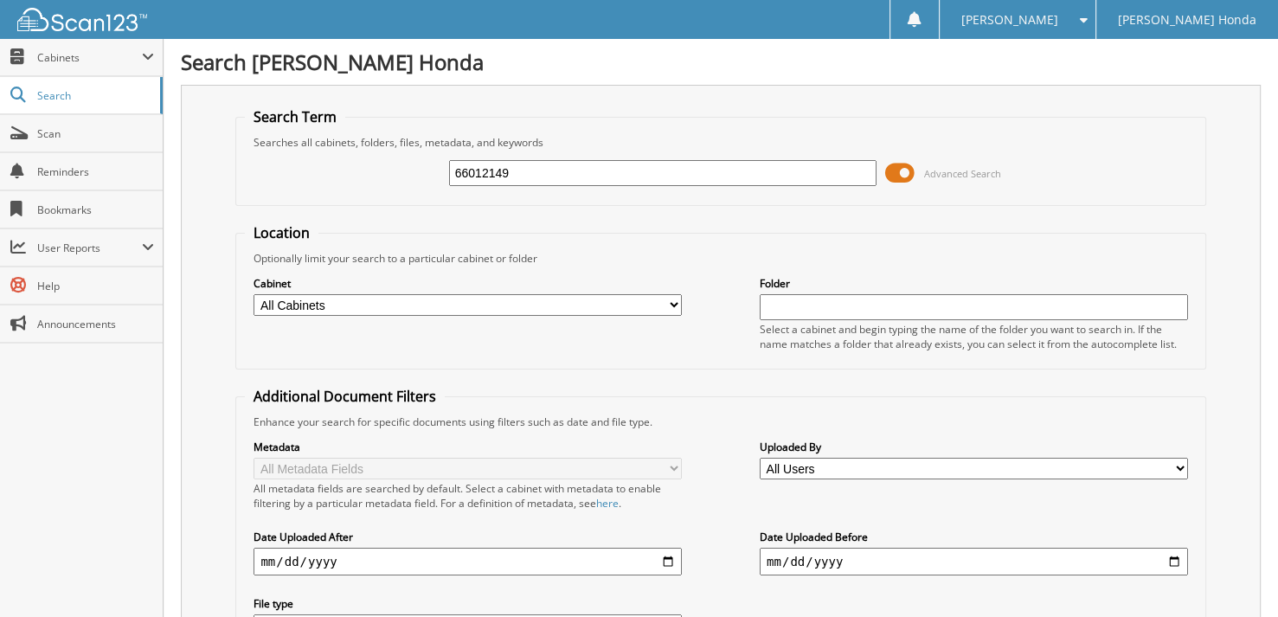
click at [901, 177] on span at bounding box center [899, 173] width 29 height 26
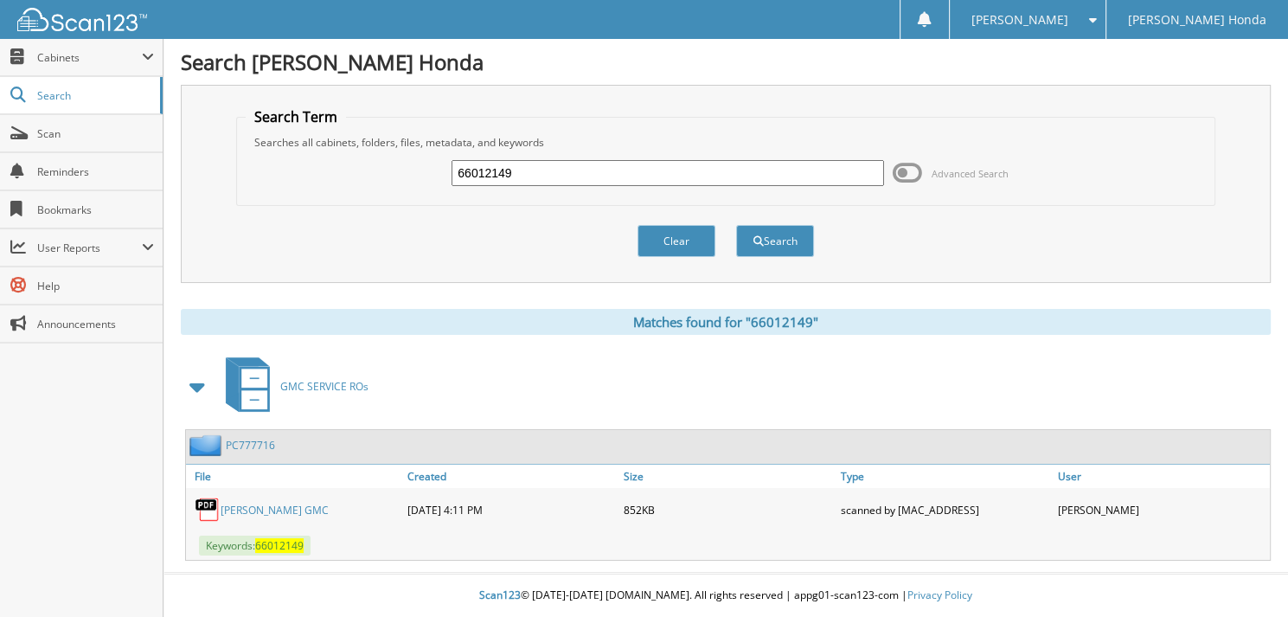
click at [556, 176] on input "66012149" at bounding box center [668, 173] width 433 height 26
type input "66012150"
click at [736, 225] on button "Search" at bounding box center [775, 241] width 78 height 32
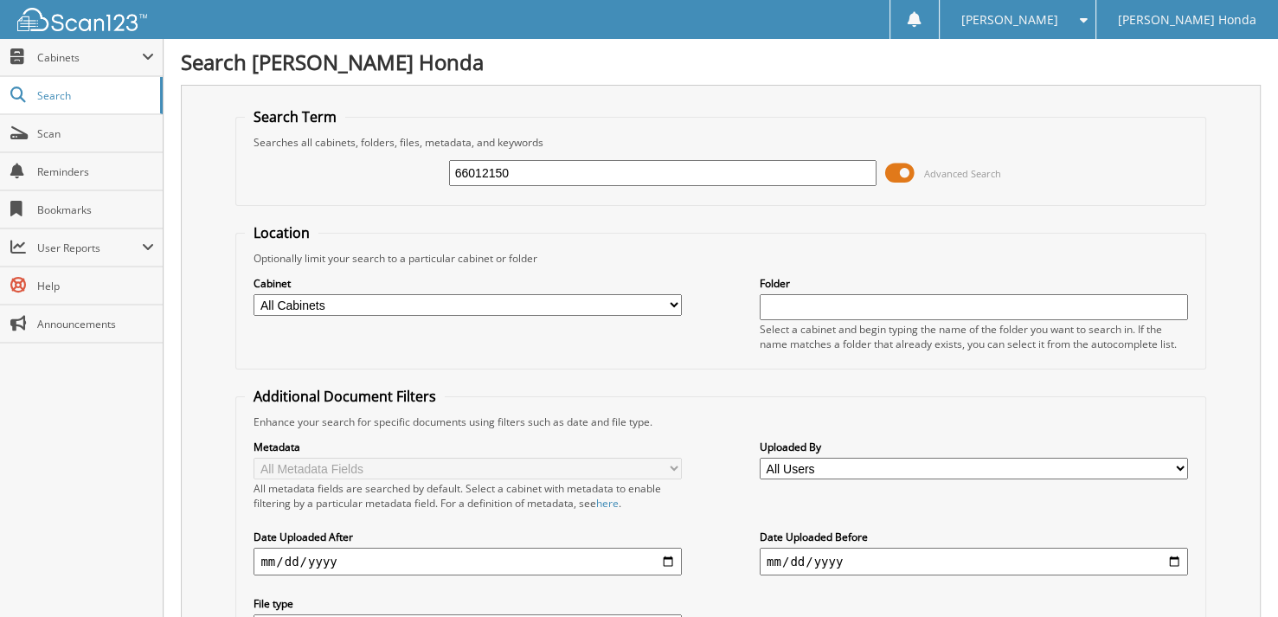
click at [911, 177] on span at bounding box center [899, 173] width 29 height 26
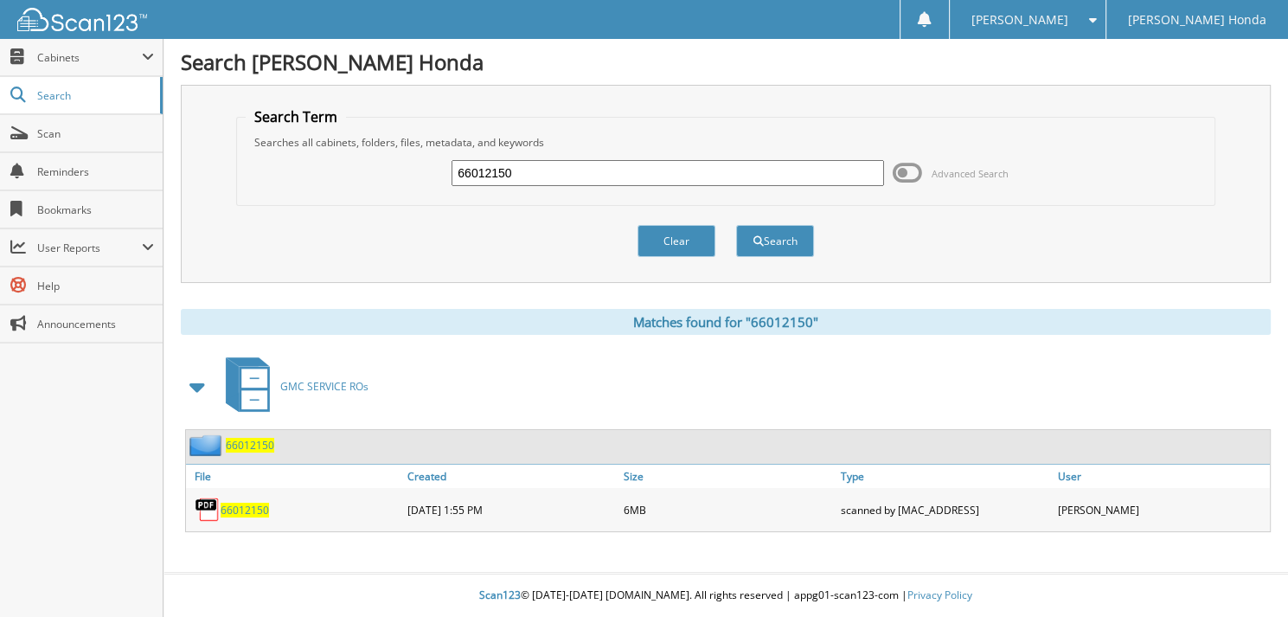
click at [616, 178] on input "66012150" at bounding box center [668, 173] width 433 height 26
type input "66012151"
click at [736, 225] on button "Search" at bounding box center [775, 241] width 78 height 32
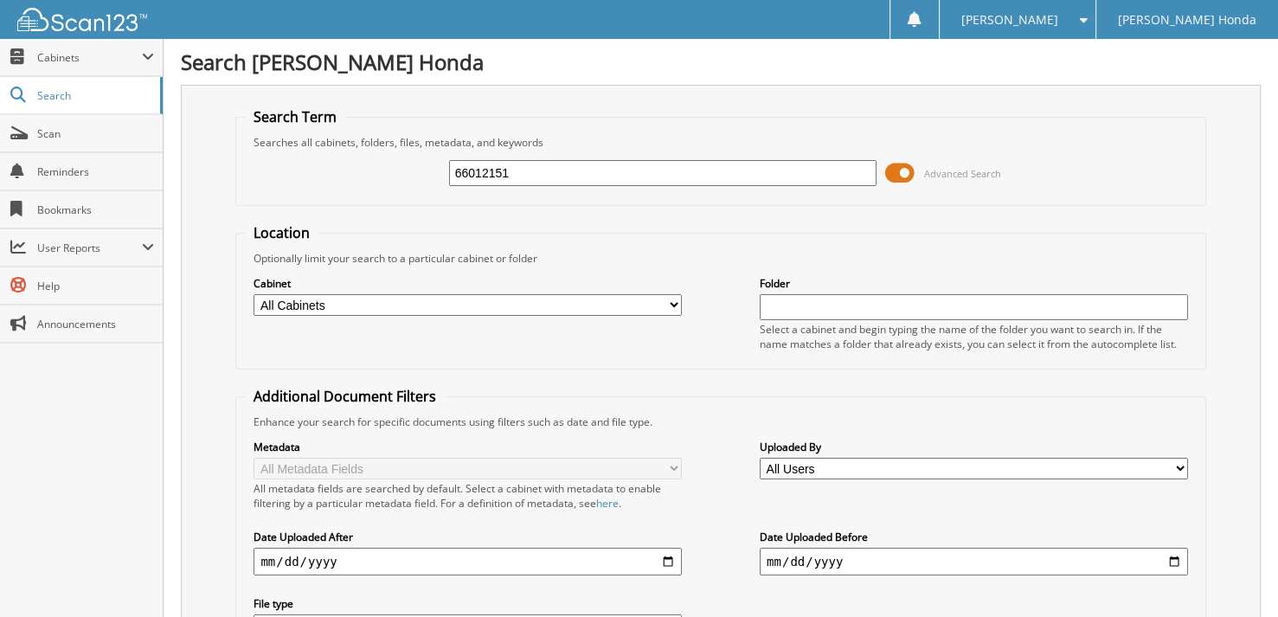
click at [902, 177] on span at bounding box center [899, 173] width 29 height 26
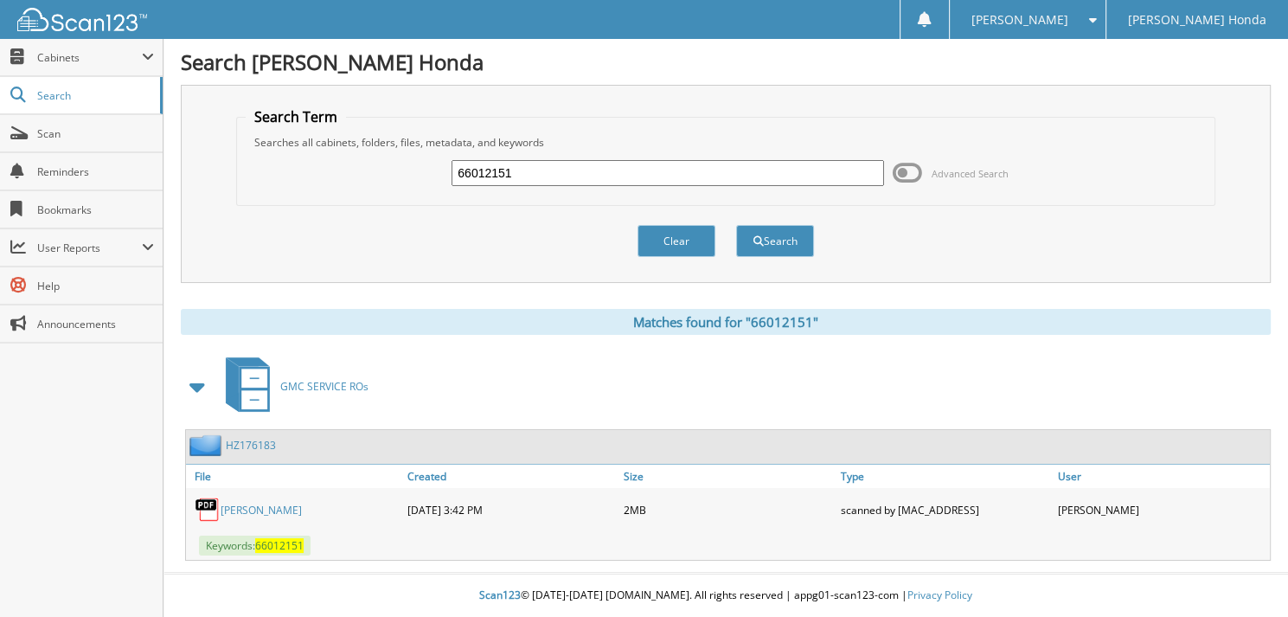
click at [633, 173] on input "66012151" at bounding box center [668, 173] width 433 height 26
type input "66012152"
click at [736, 225] on button "Search" at bounding box center [775, 241] width 78 height 32
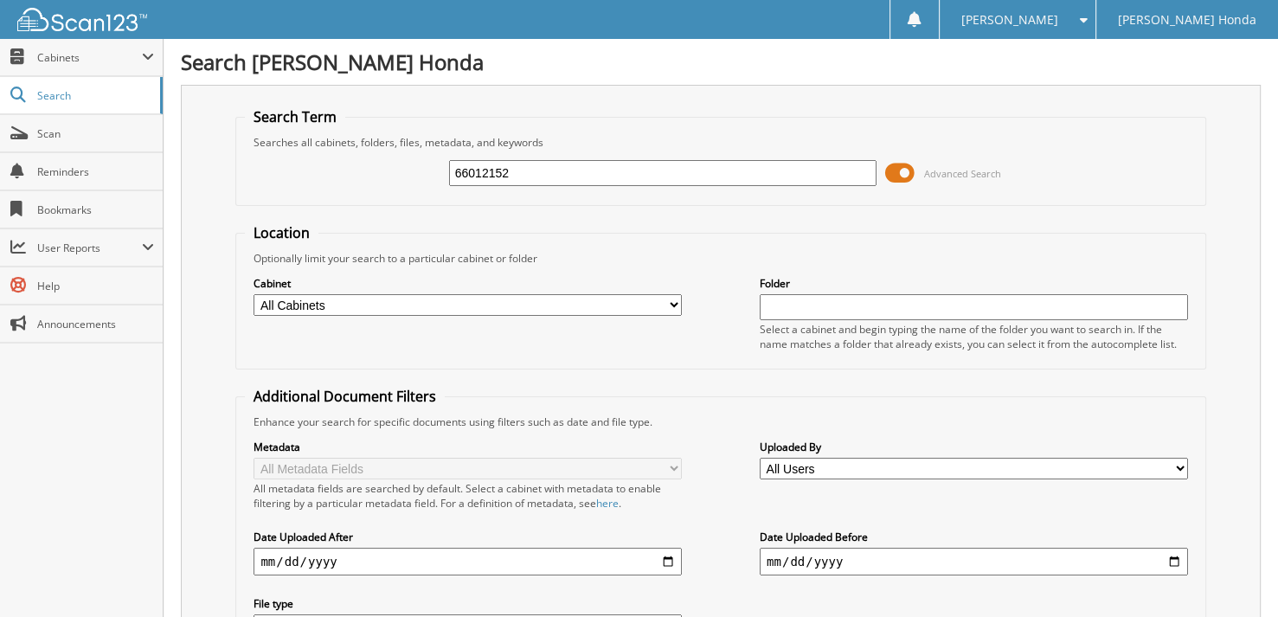
click at [909, 170] on span at bounding box center [899, 173] width 29 height 26
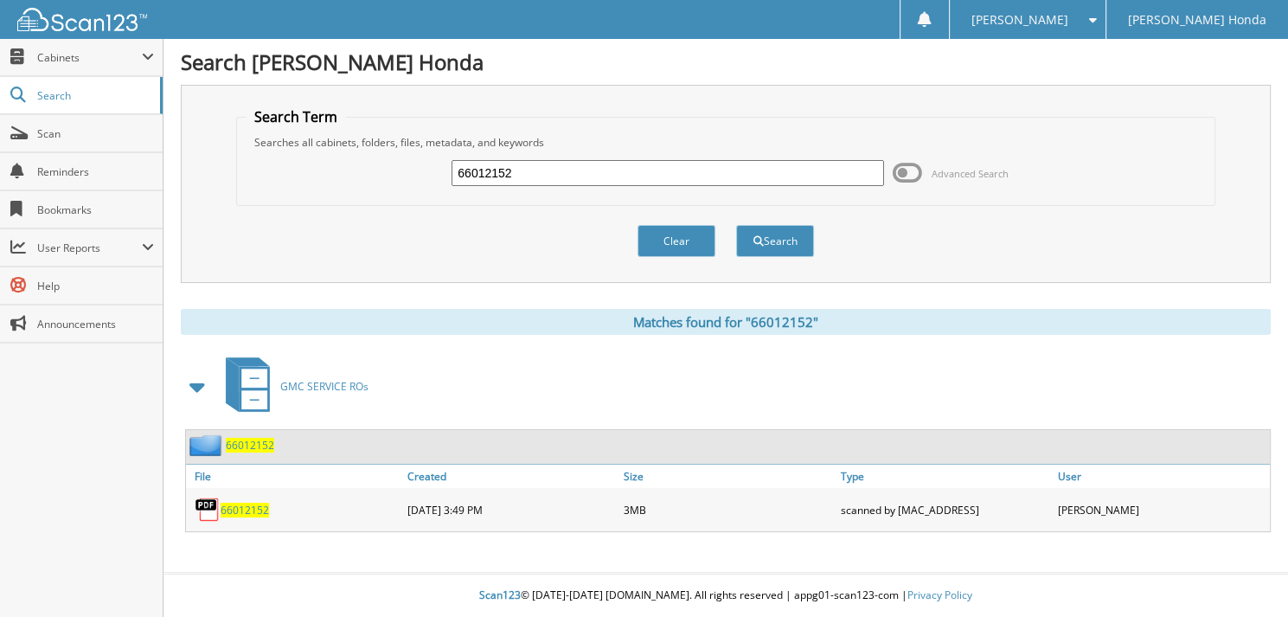
click at [637, 170] on input "66012152" at bounding box center [668, 173] width 433 height 26
type input "66012153"
click at [736, 225] on button "Search" at bounding box center [775, 241] width 78 height 32
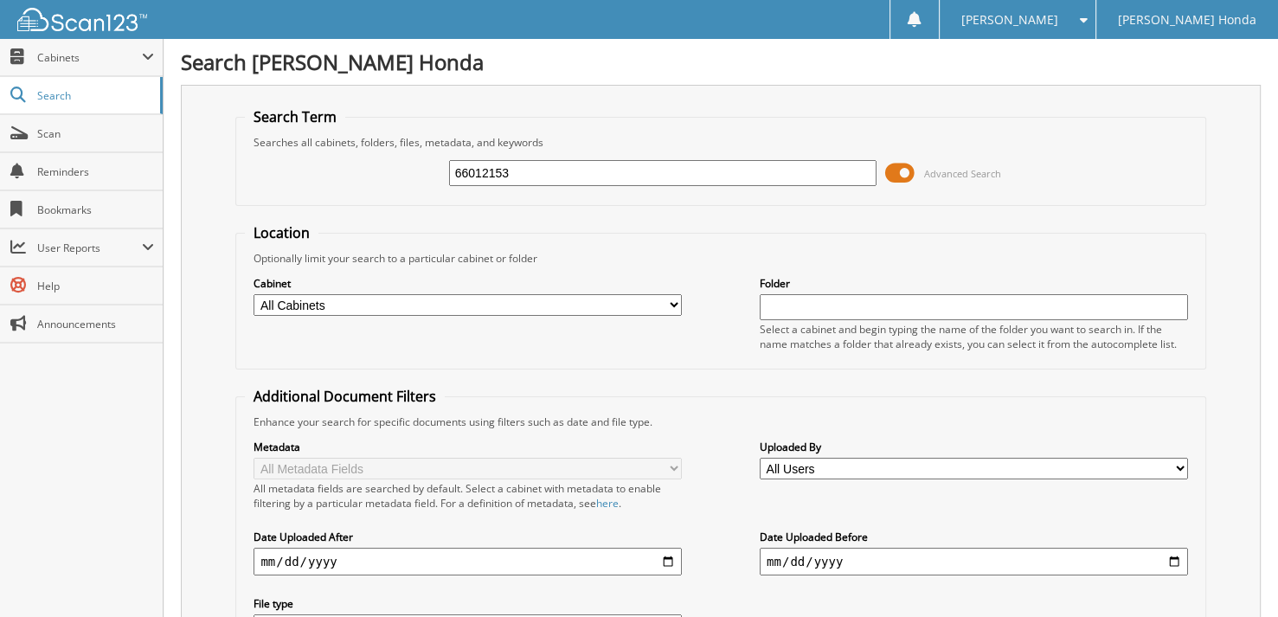
click at [900, 173] on span at bounding box center [899, 173] width 29 height 26
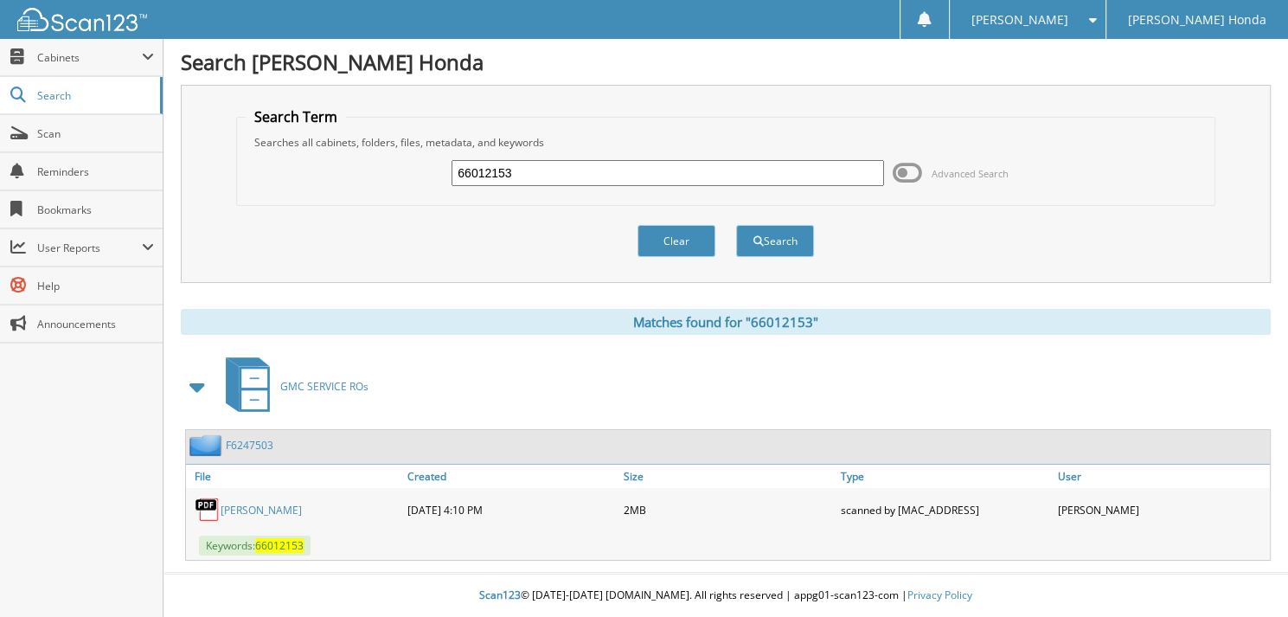
click at [600, 170] on input "66012153" at bounding box center [668, 173] width 433 height 26
type input "66012154"
click at [736, 225] on button "Search" at bounding box center [775, 241] width 78 height 32
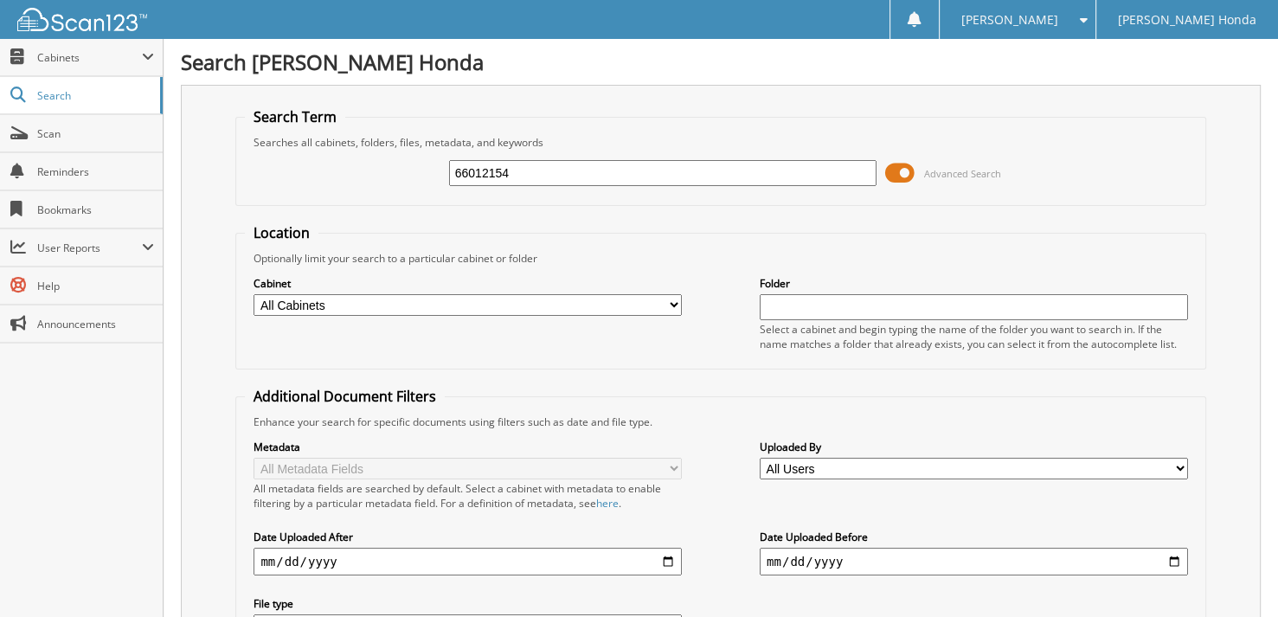
click at [898, 170] on span at bounding box center [899, 173] width 29 height 26
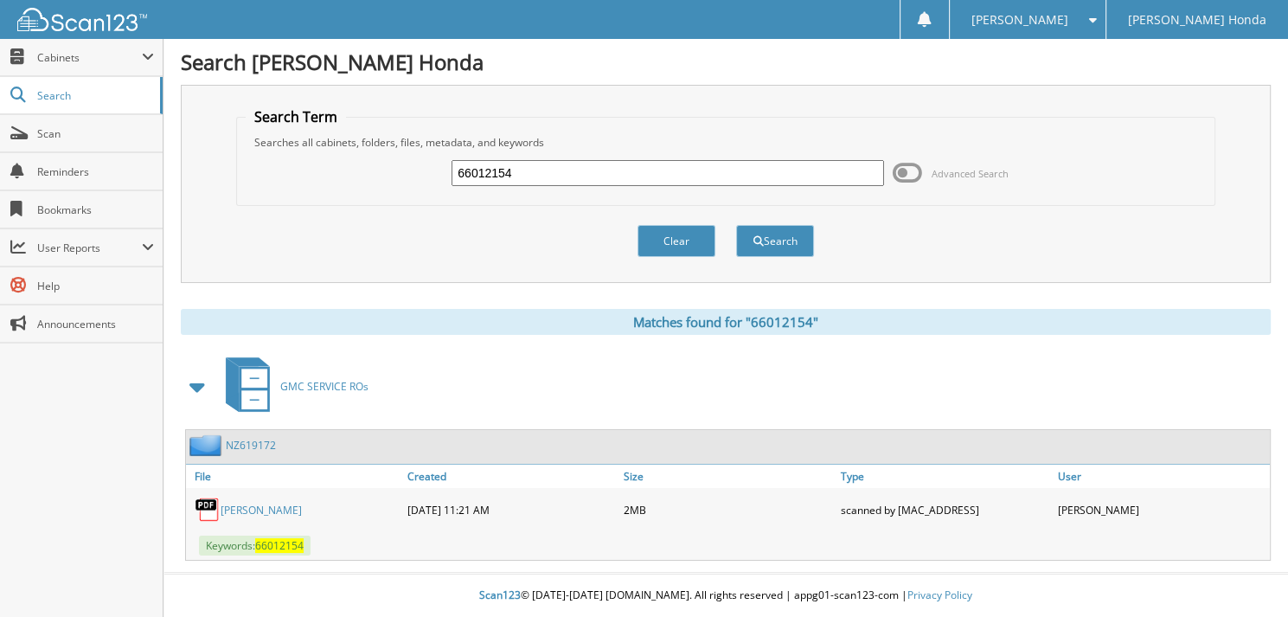
click at [660, 172] on input "66012154" at bounding box center [668, 173] width 433 height 26
type input "66012155"
click at [736, 225] on button "Search" at bounding box center [775, 241] width 78 height 32
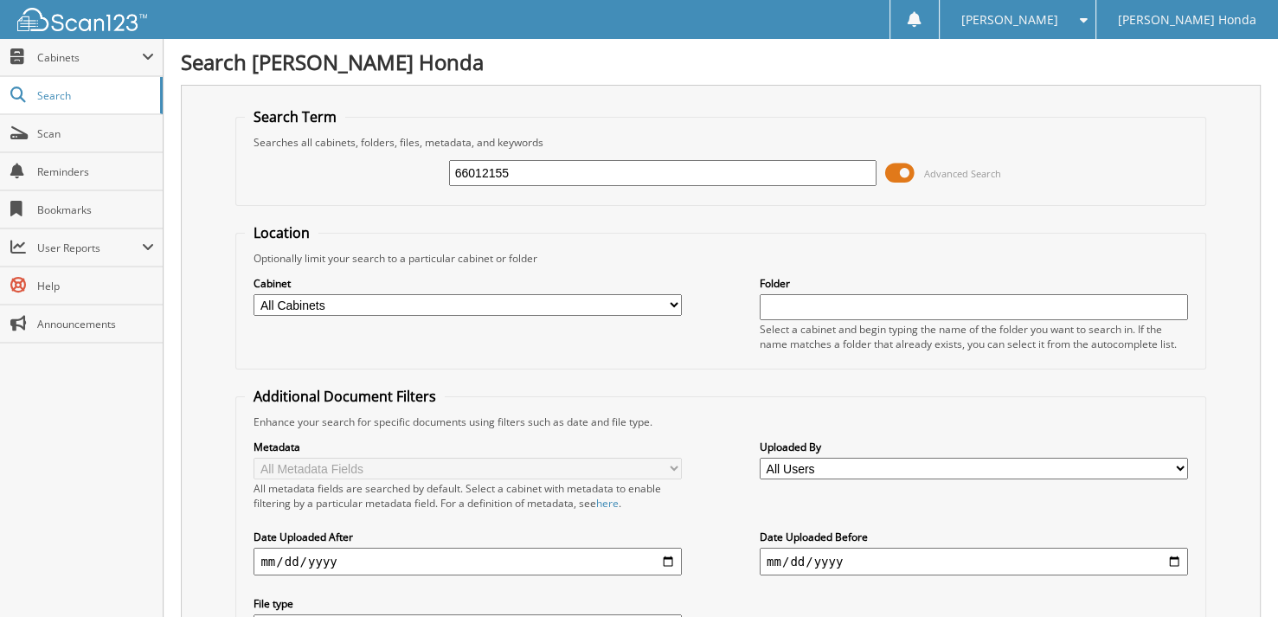
click at [908, 173] on span at bounding box center [899, 173] width 29 height 26
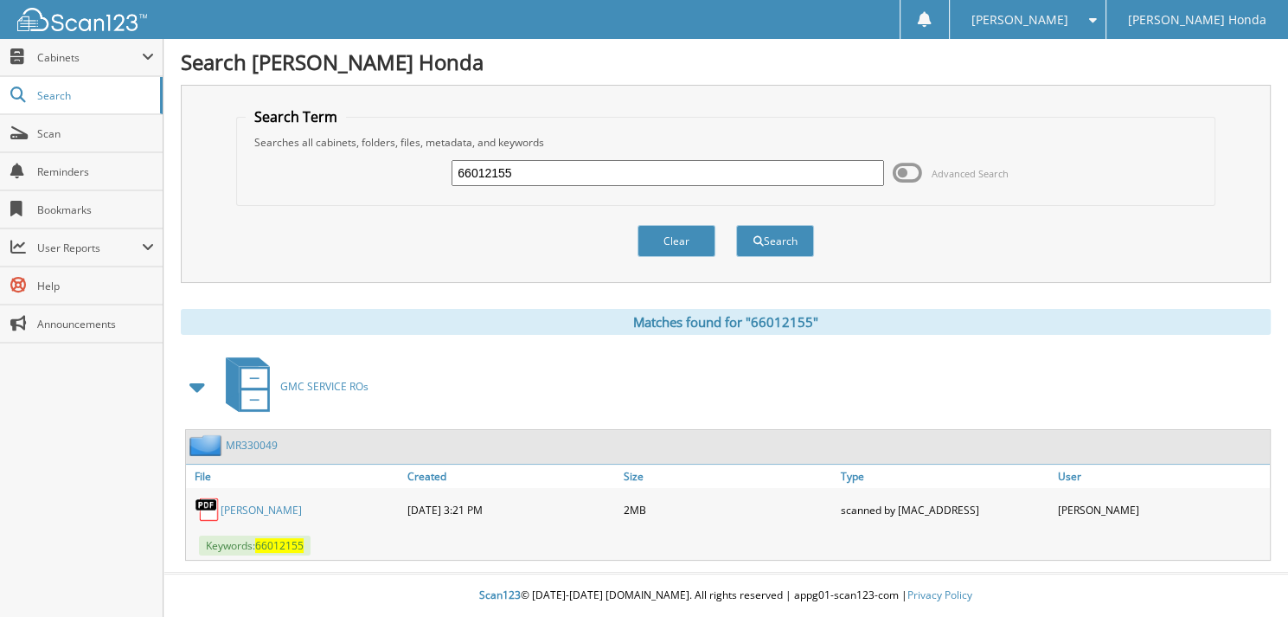
click at [585, 177] on input "66012155" at bounding box center [668, 173] width 433 height 26
type input "66012156"
click at [736, 225] on button "Search" at bounding box center [775, 241] width 78 height 32
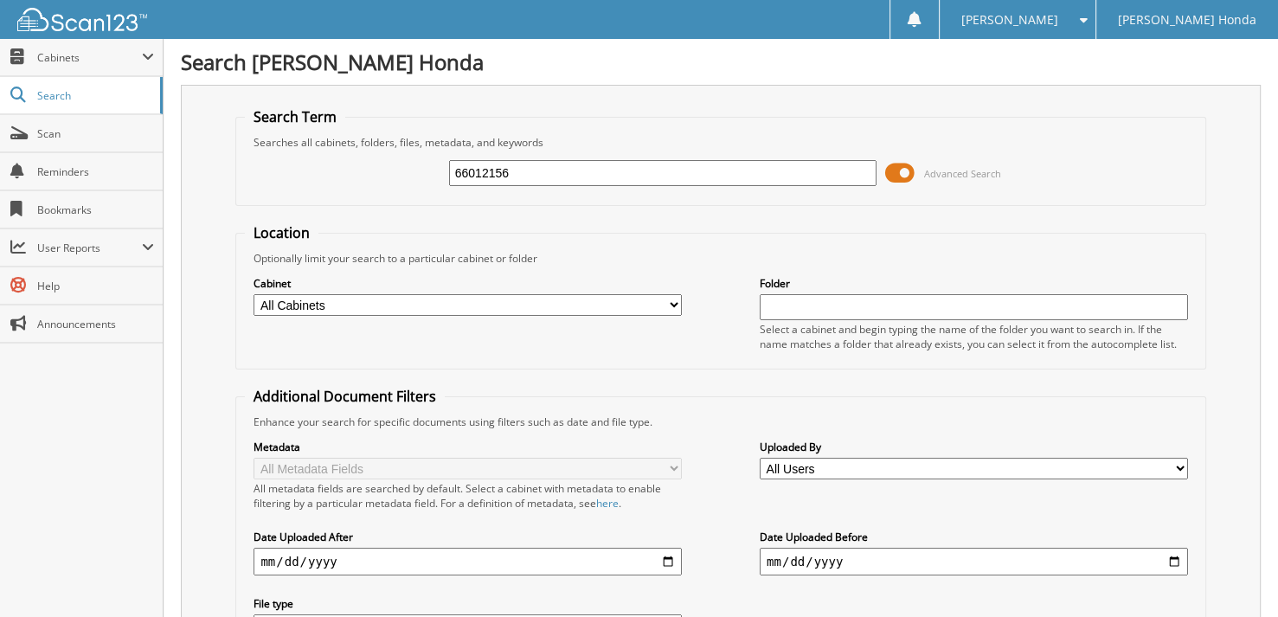
click at [911, 173] on span at bounding box center [899, 173] width 29 height 26
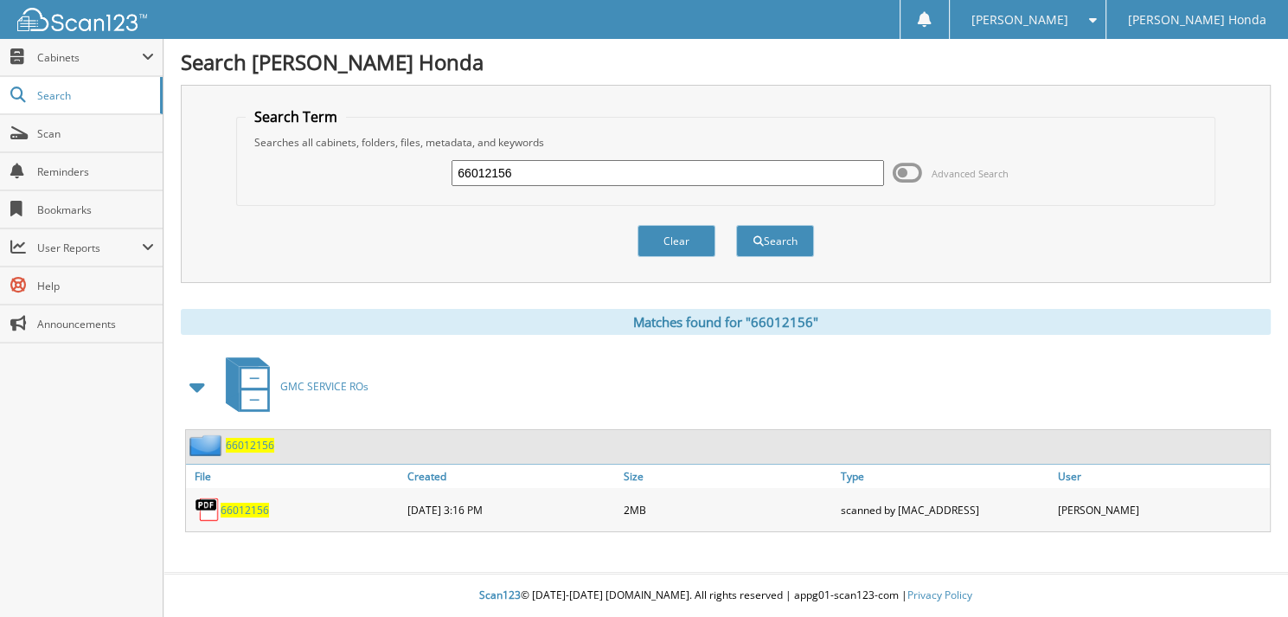
click at [605, 167] on input "66012156" at bounding box center [668, 173] width 433 height 26
type input "66012157"
click at [736, 225] on button "Search" at bounding box center [775, 241] width 78 height 32
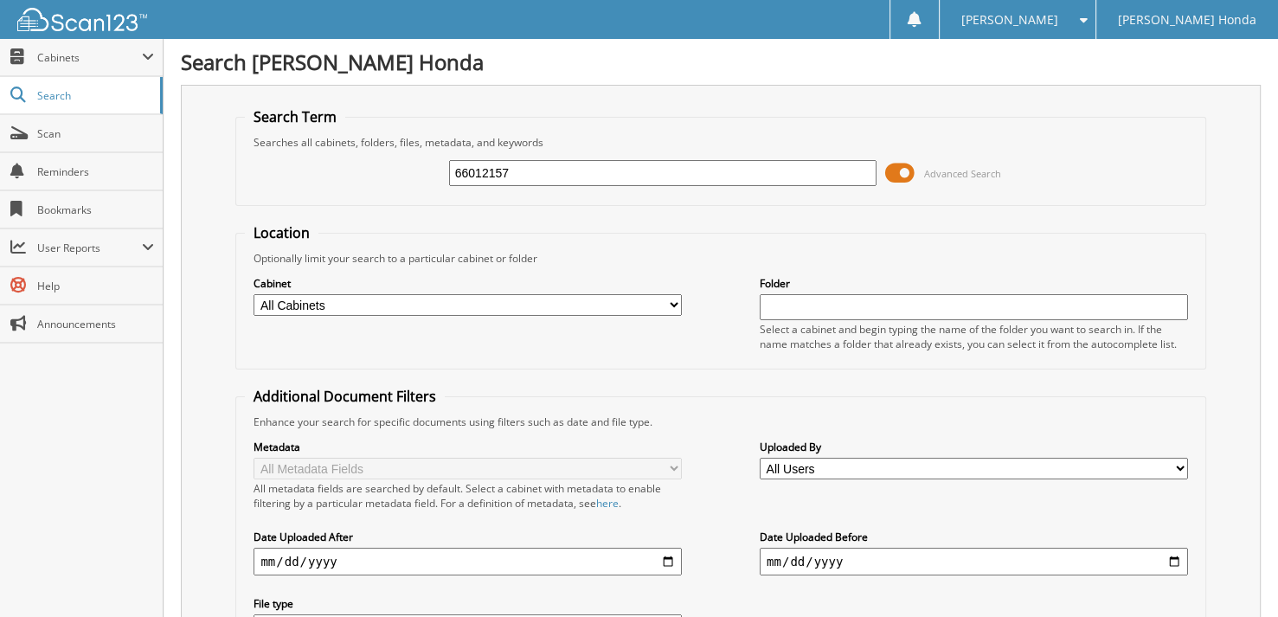
click at [537, 162] on input "66012157" at bounding box center [663, 173] width 428 height 26
type input "66012158"
click at [898, 165] on span at bounding box center [899, 173] width 29 height 26
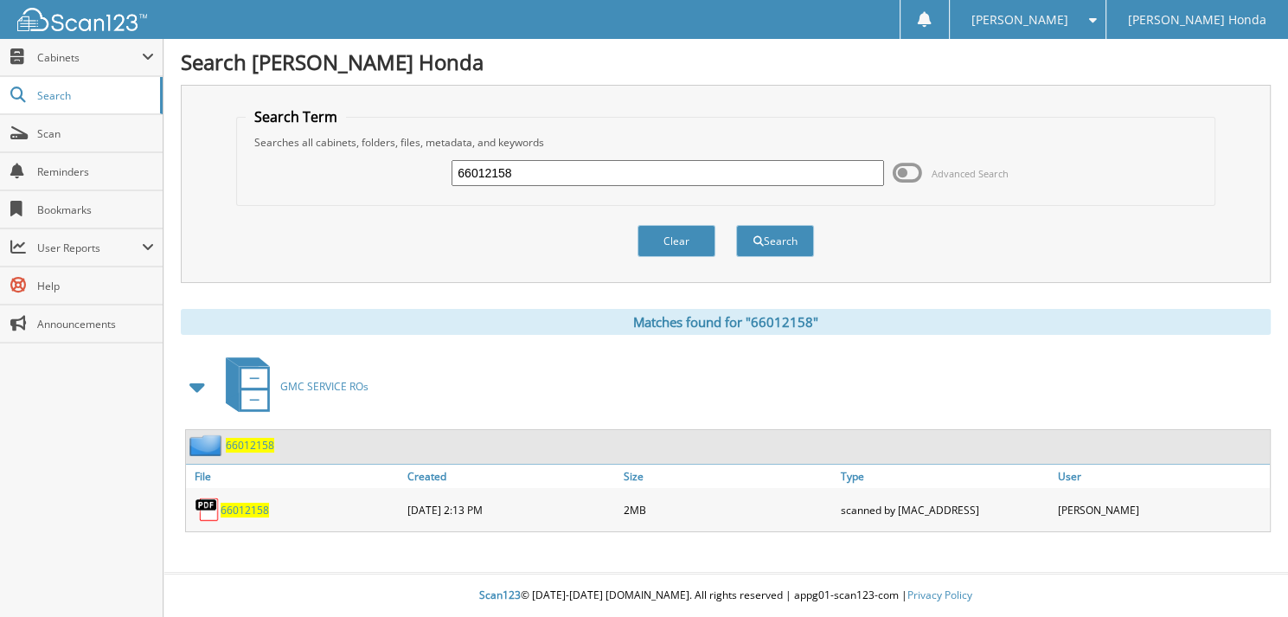
click at [516, 178] on input "66012158" at bounding box center [668, 173] width 433 height 26
type input "66012159"
click at [736, 225] on button "Search" at bounding box center [775, 241] width 78 height 32
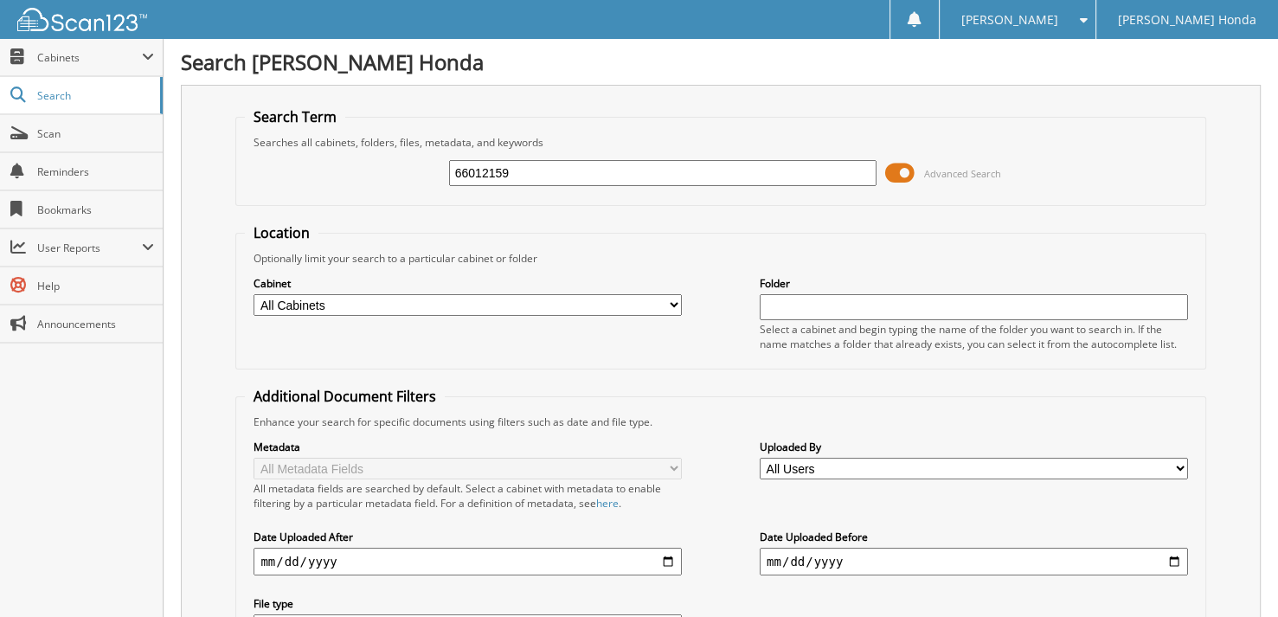
click at [897, 166] on span at bounding box center [899, 173] width 29 height 26
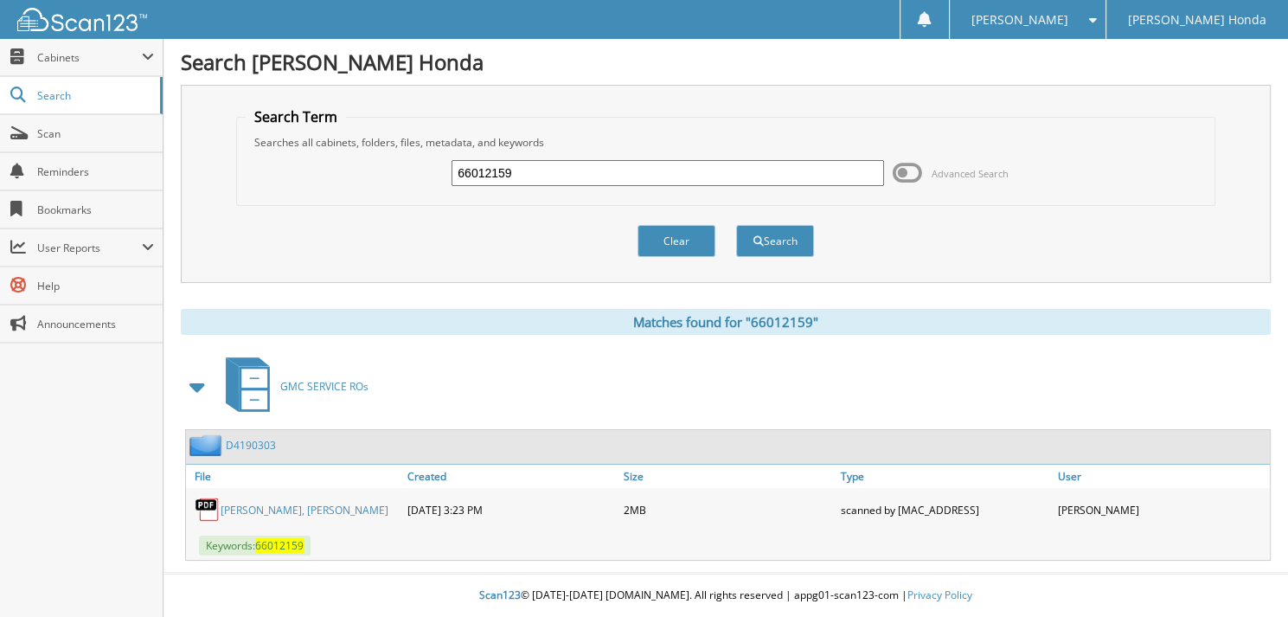
click at [554, 180] on input "66012159" at bounding box center [668, 173] width 433 height 26
type input "66012160"
click at [736, 225] on button "Search" at bounding box center [775, 241] width 78 height 32
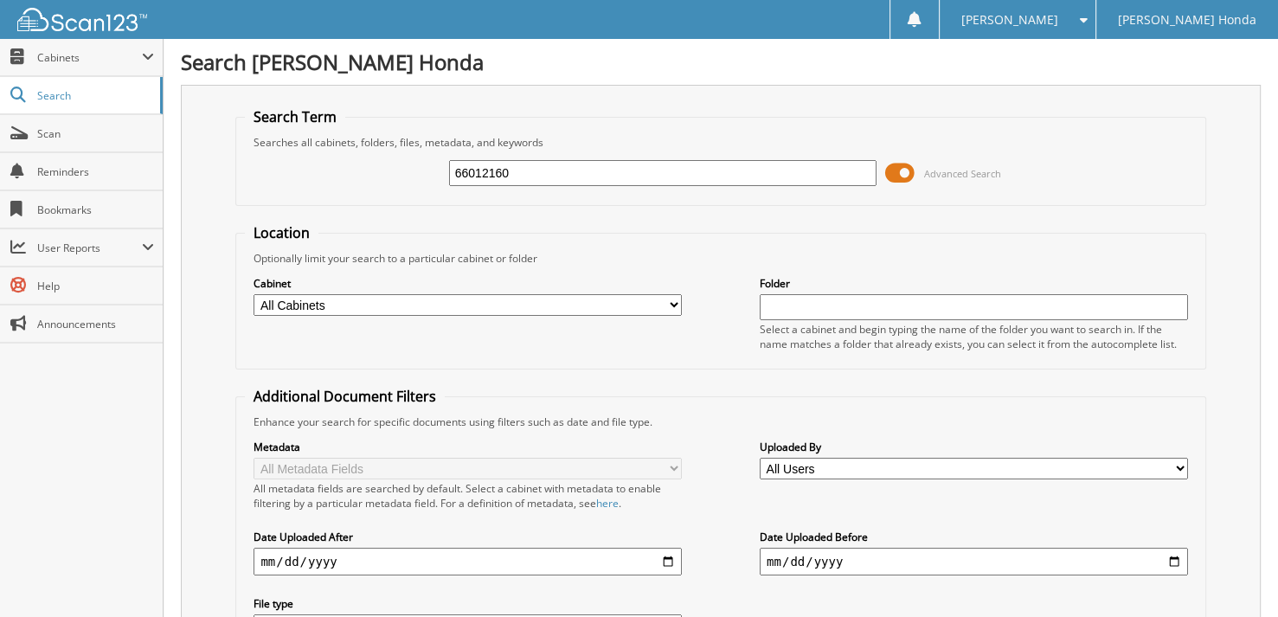
click at [903, 172] on span at bounding box center [899, 173] width 29 height 26
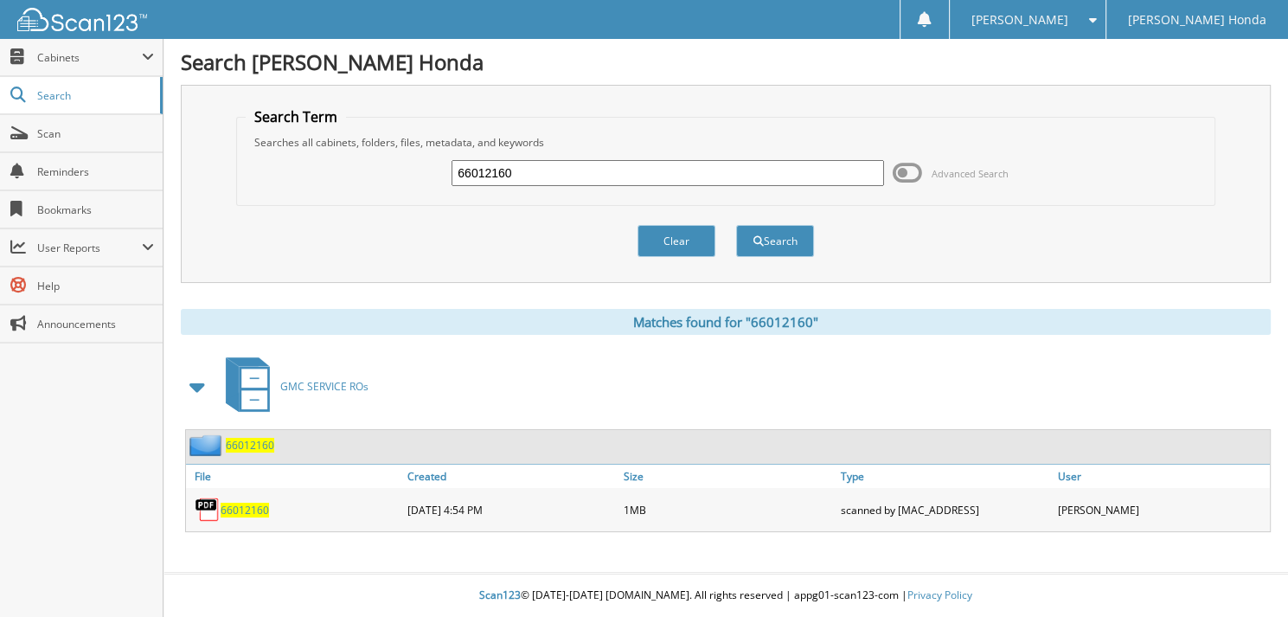
click at [595, 178] on input "66012160" at bounding box center [668, 173] width 433 height 26
type input "66012161"
click at [736, 225] on button "Search" at bounding box center [775, 241] width 78 height 32
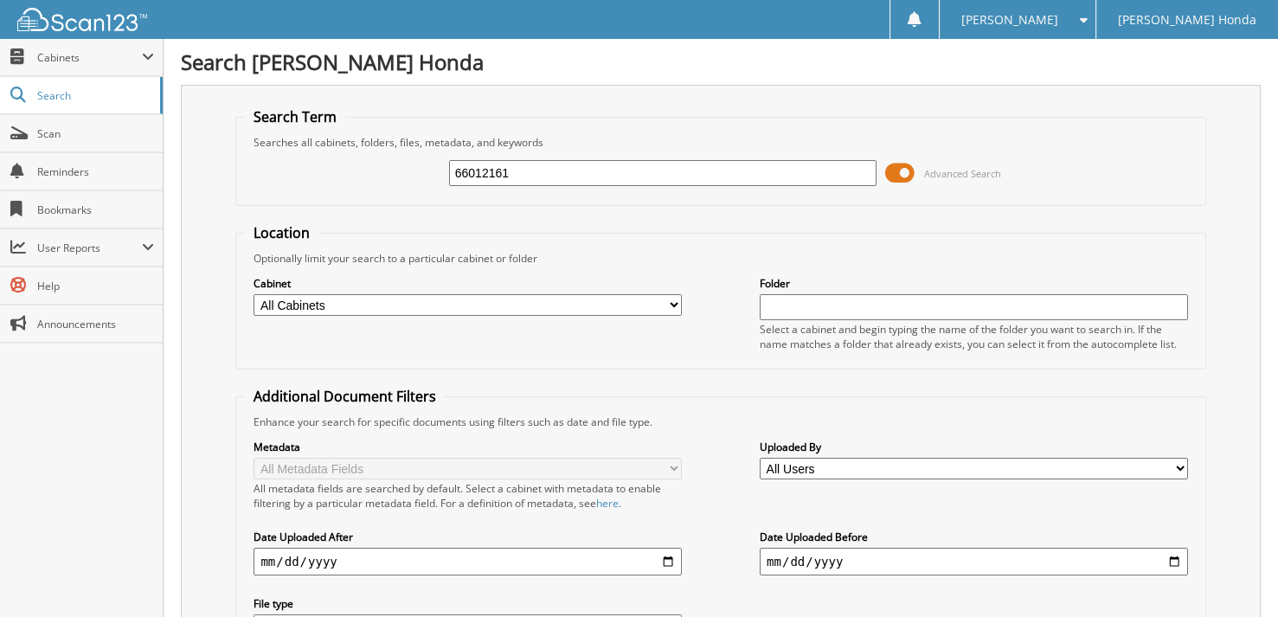
click at [911, 173] on span at bounding box center [899, 173] width 29 height 26
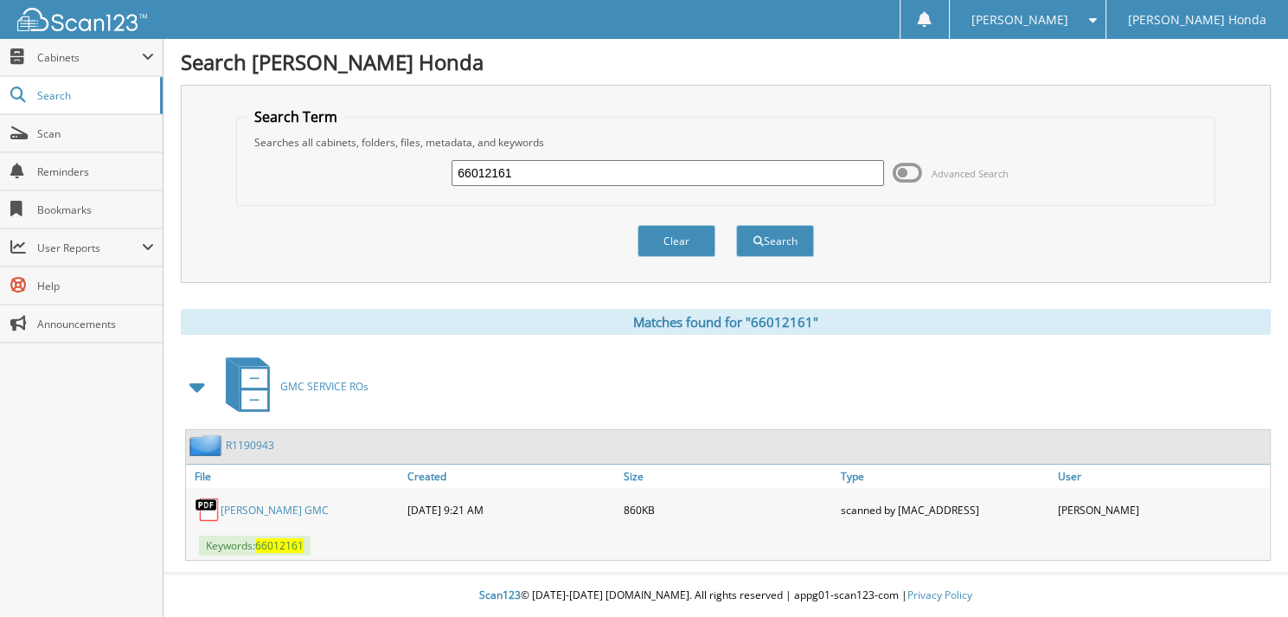
click at [516, 177] on input "66012161" at bounding box center [668, 173] width 433 height 26
type input "66012162"
click at [736, 225] on button "Search" at bounding box center [775, 241] width 78 height 32
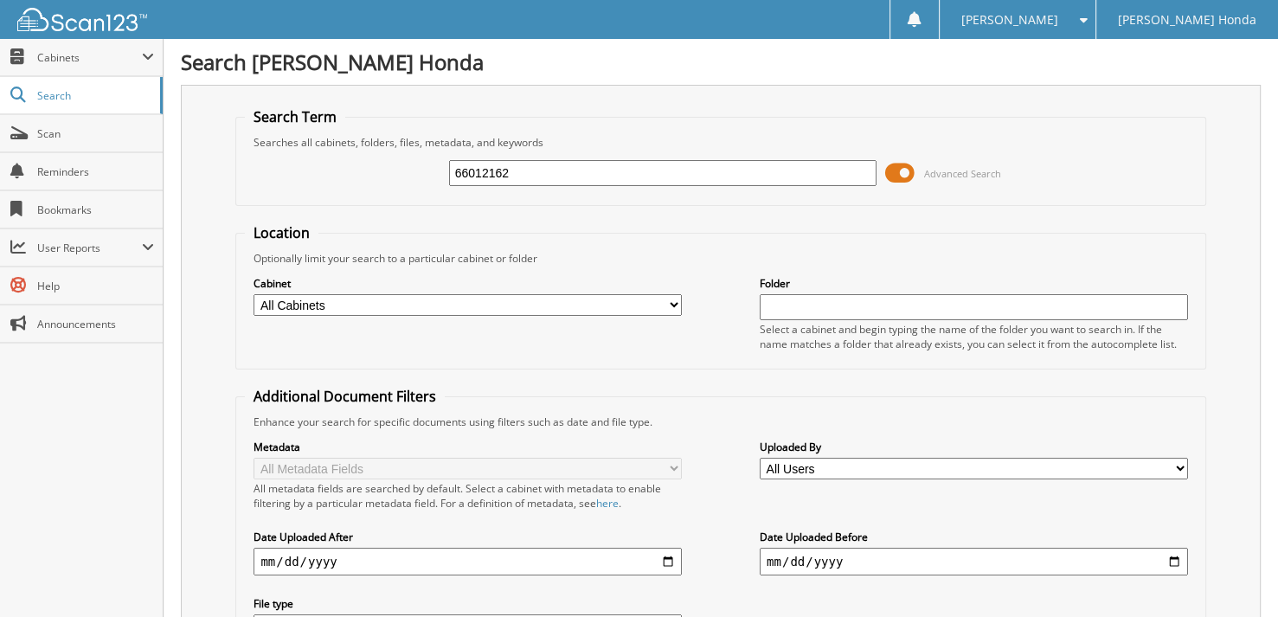
click at [914, 168] on span at bounding box center [899, 173] width 29 height 26
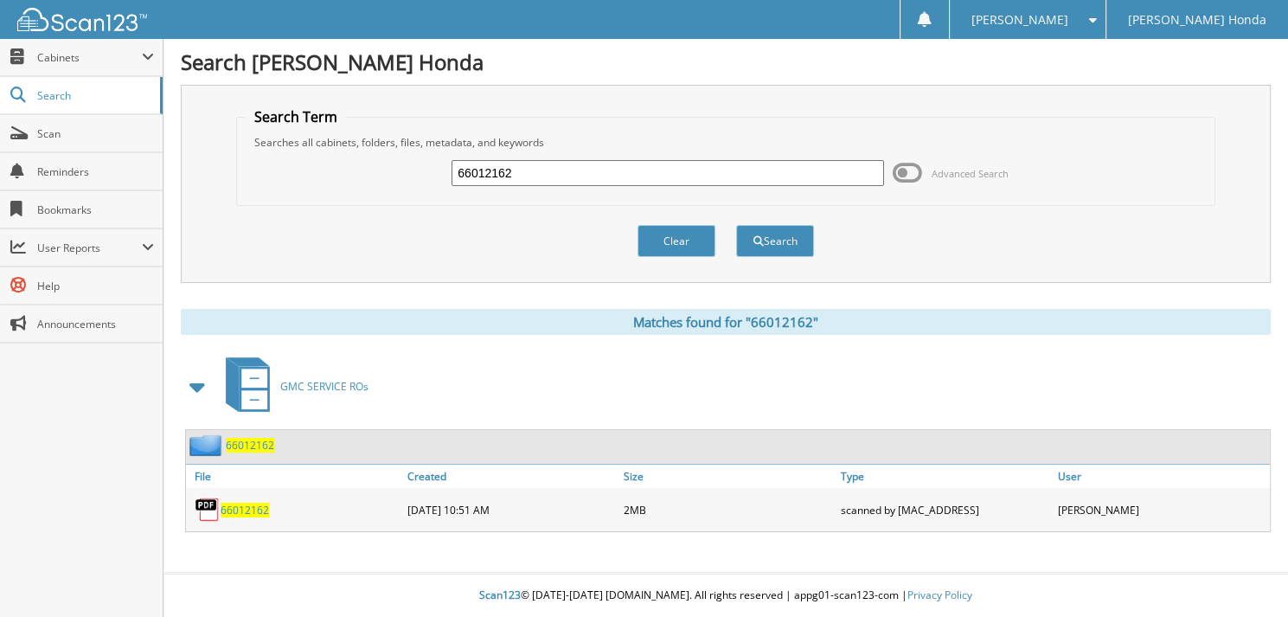
click at [562, 170] on input "66012162" at bounding box center [668, 173] width 433 height 26
type input "66012163"
click at [736, 225] on button "Search" at bounding box center [775, 241] width 78 height 32
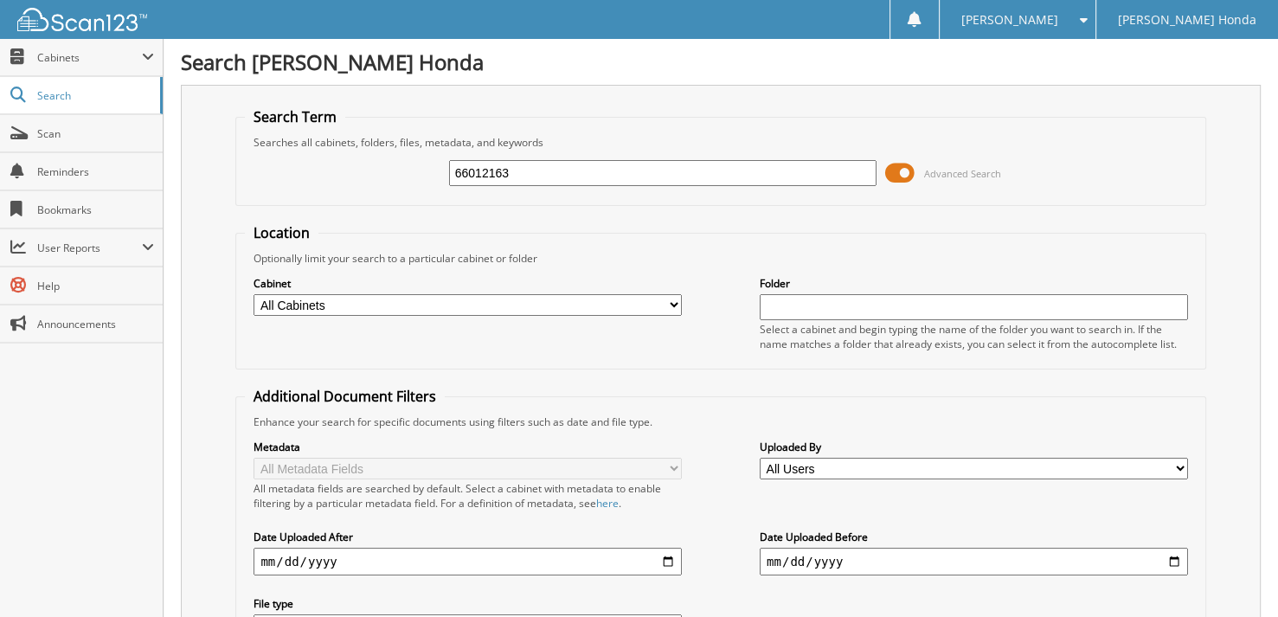
click at [911, 174] on span at bounding box center [899, 173] width 29 height 26
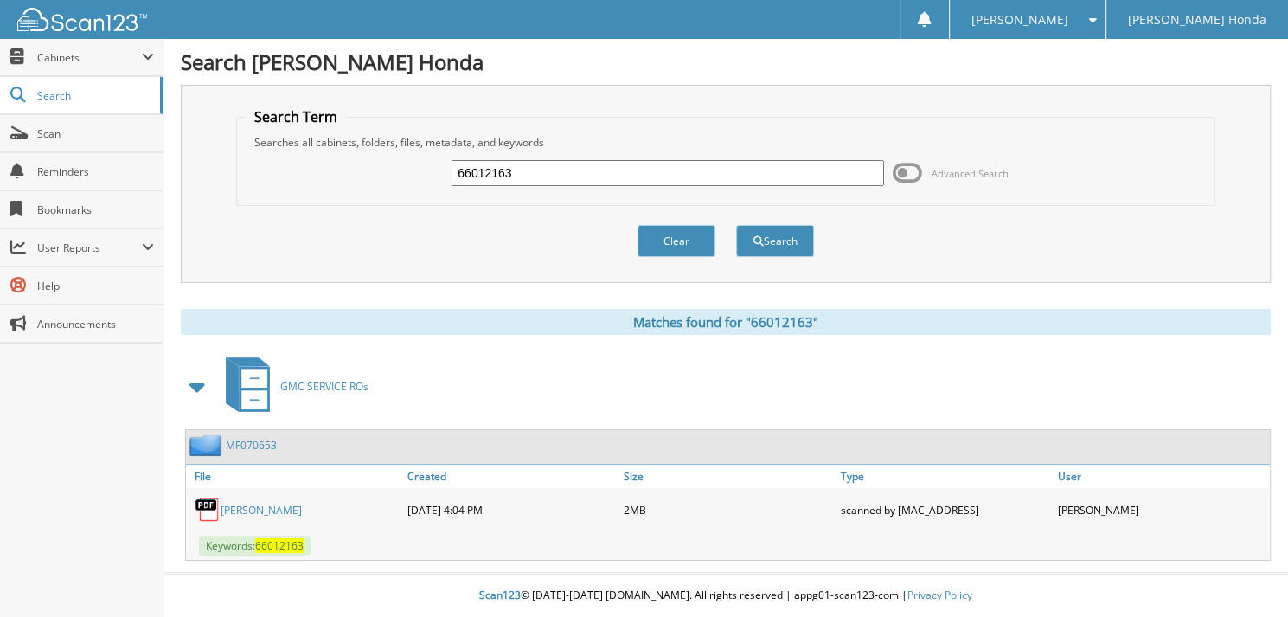
click at [544, 183] on input "66012163" at bounding box center [668, 173] width 433 height 26
type input "66012164"
click at [736, 225] on button "Search" at bounding box center [775, 241] width 78 height 32
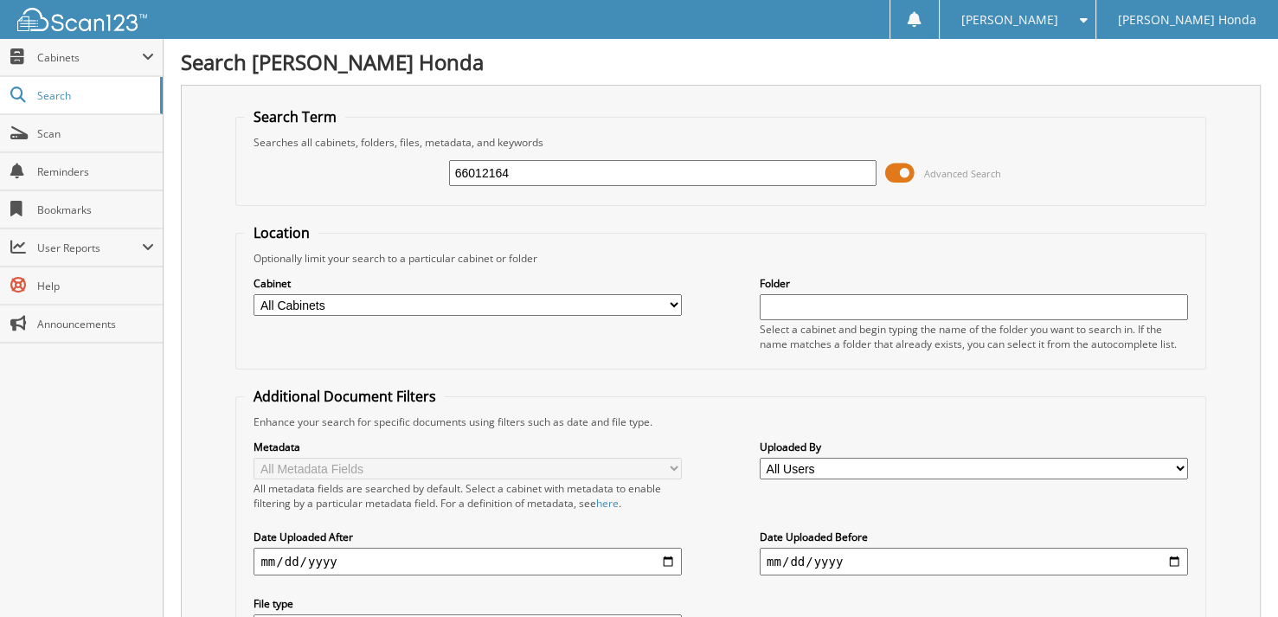
click at [903, 169] on span at bounding box center [899, 173] width 29 height 26
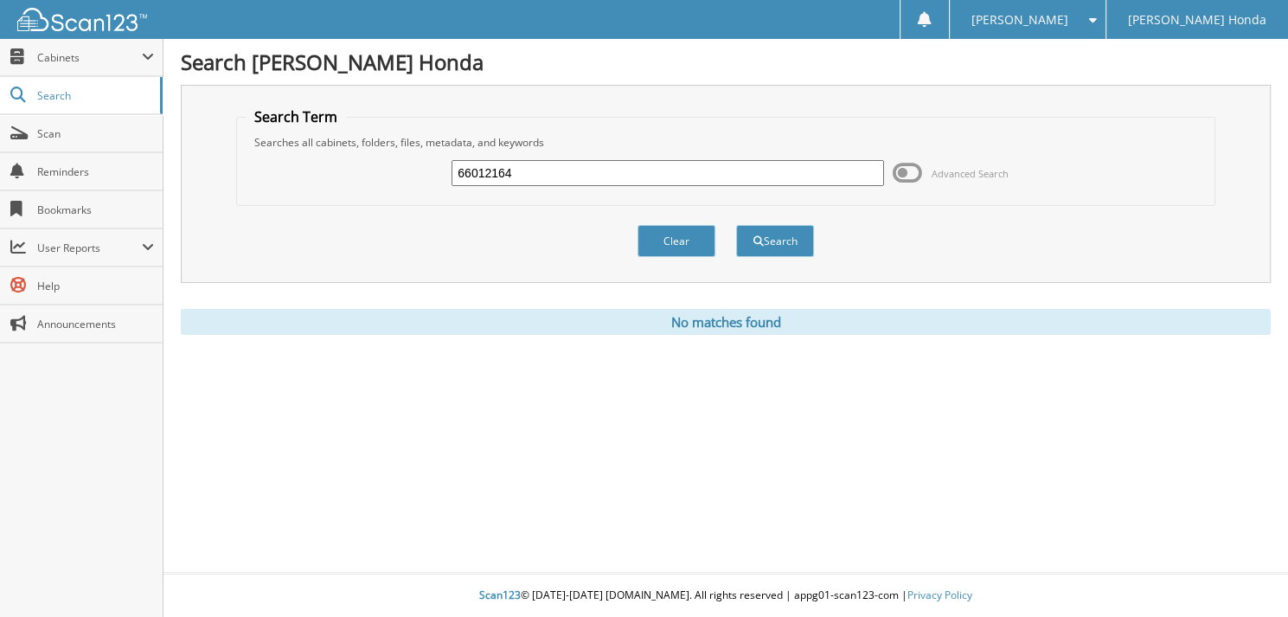
click at [519, 168] on input "66012164" at bounding box center [668, 173] width 433 height 26
type input "66012165"
click at [736, 225] on button "Search" at bounding box center [775, 241] width 78 height 32
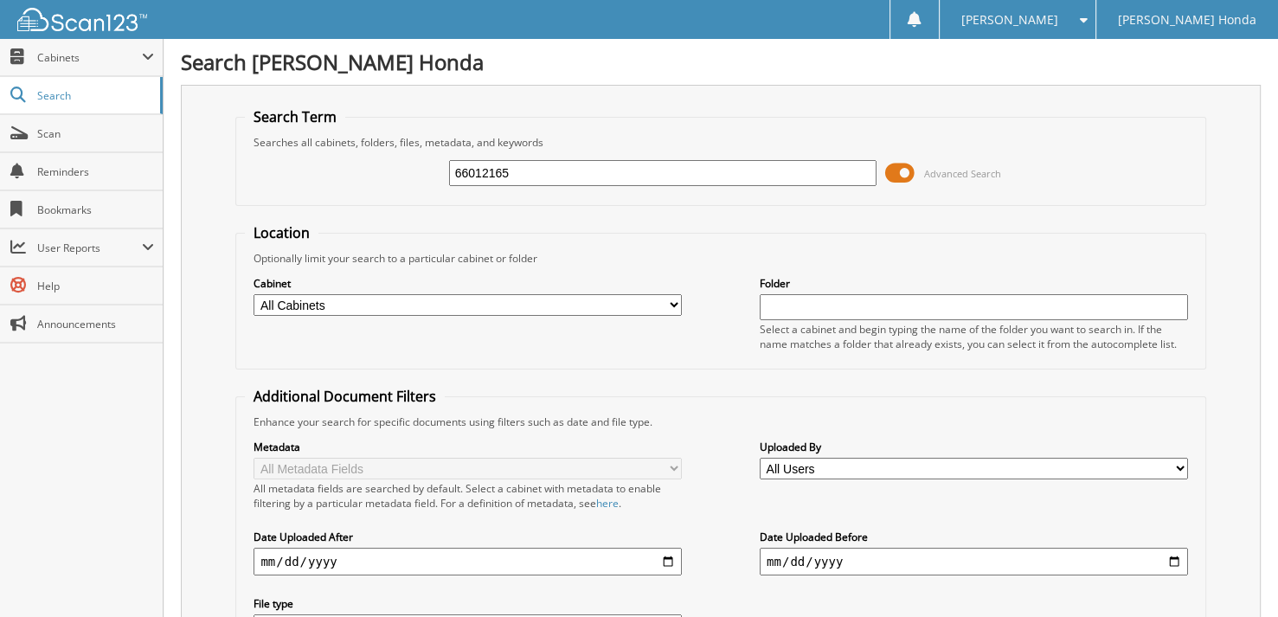
click at [896, 171] on span at bounding box center [899, 173] width 29 height 26
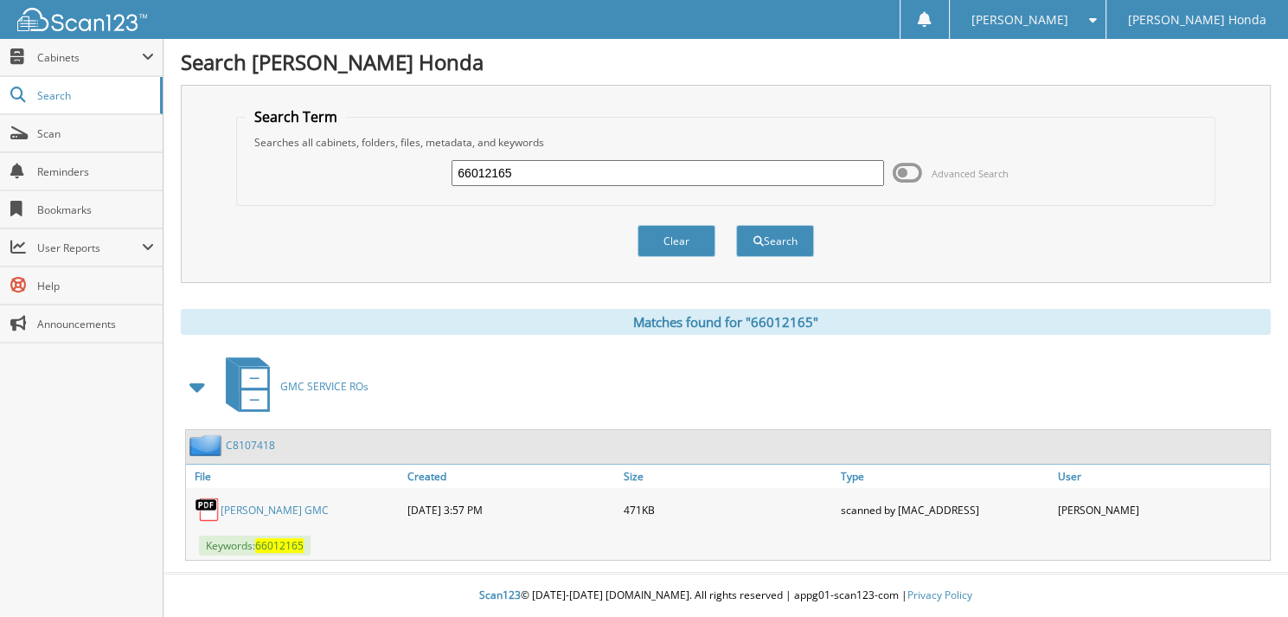
click at [602, 168] on input "66012165" at bounding box center [668, 173] width 433 height 26
type input "66012166"
click at [736, 225] on button "Search" at bounding box center [775, 241] width 78 height 32
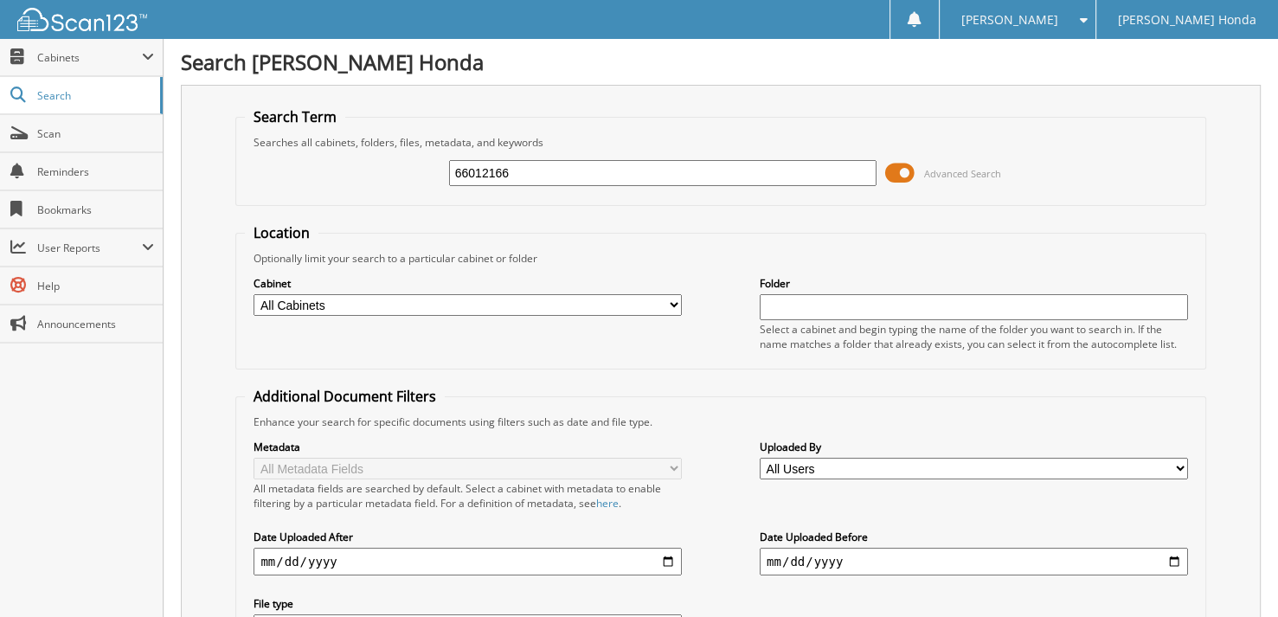
click at [896, 170] on span at bounding box center [899, 173] width 29 height 26
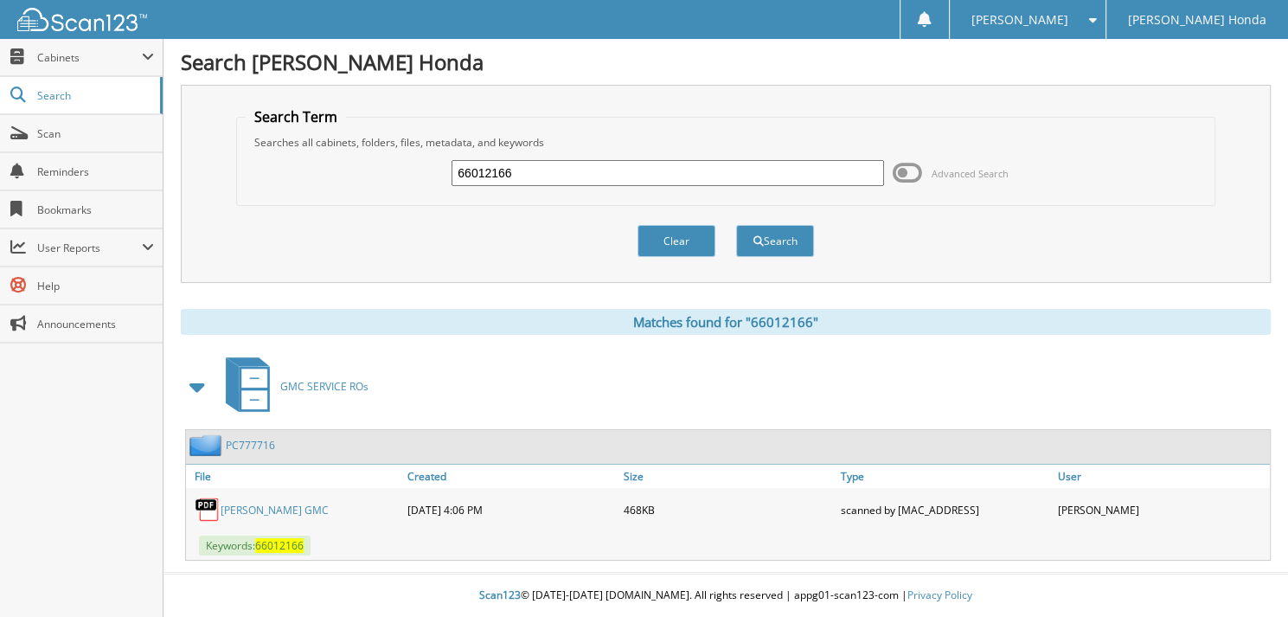
click at [612, 180] on input "66012166" at bounding box center [668, 173] width 433 height 26
type input "66012167"
click at [736, 225] on button "Search" at bounding box center [775, 241] width 78 height 32
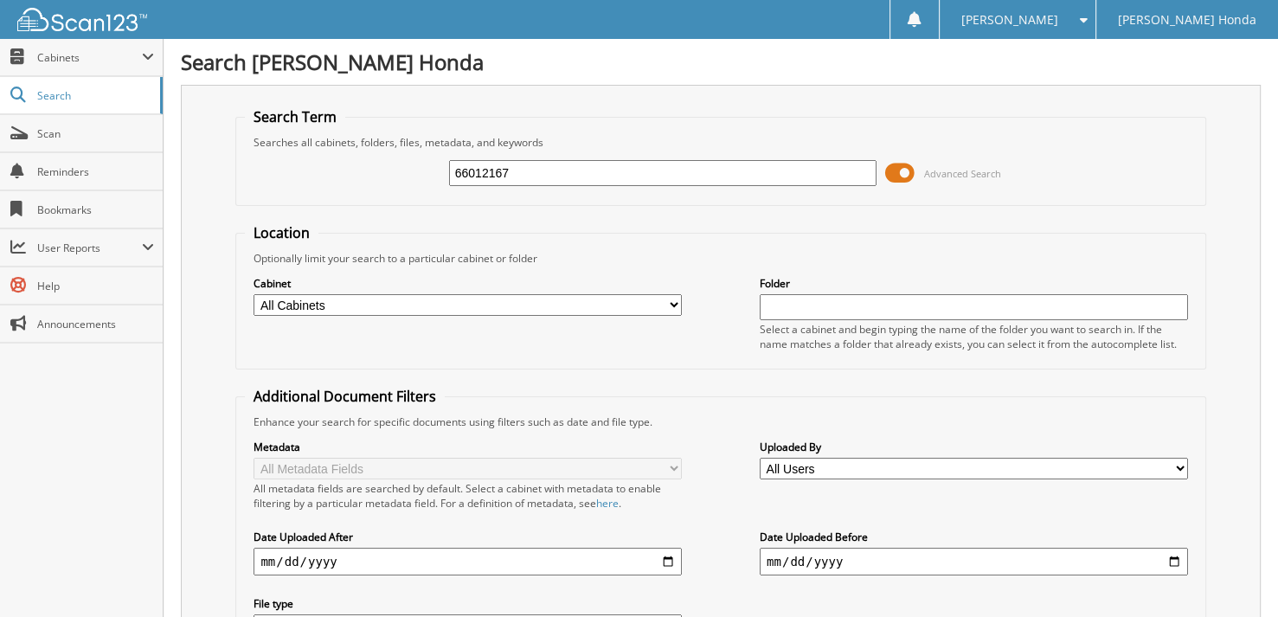
click at [901, 166] on span at bounding box center [899, 173] width 29 height 26
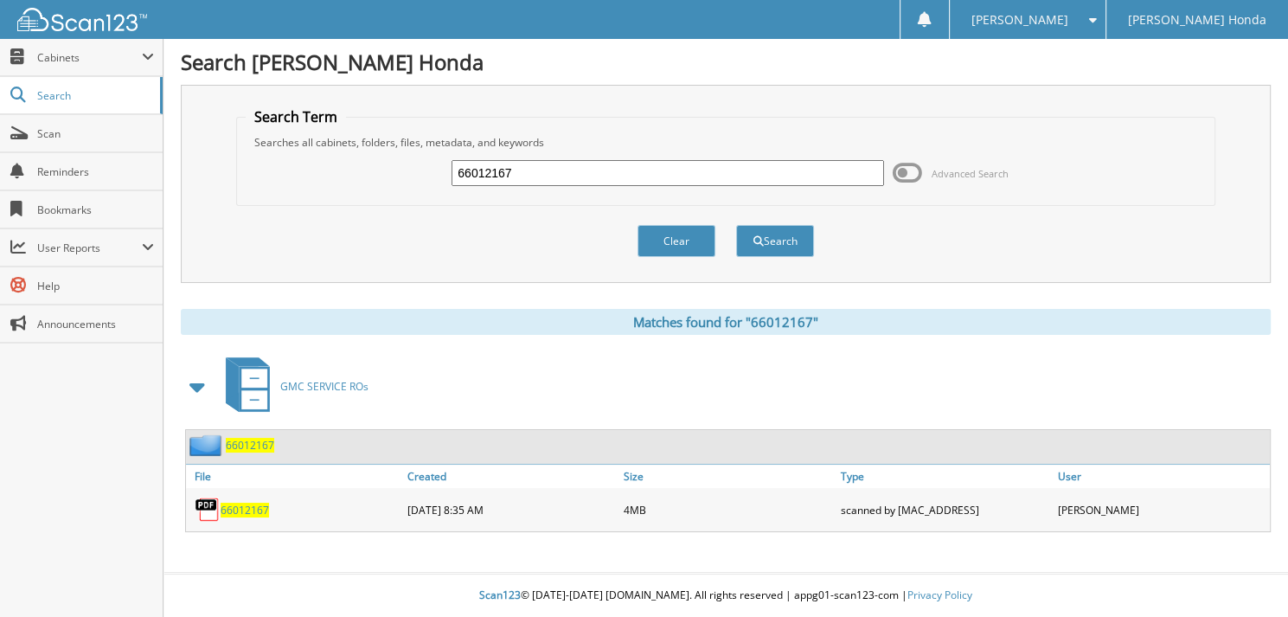
click at [594, 181] on input "66012167" at bounding box center [668, 173] width 433 height 26
type input "66012168"
click at [736, 225] on button "Search" at bounding box center [775, 241] width 78 height 32
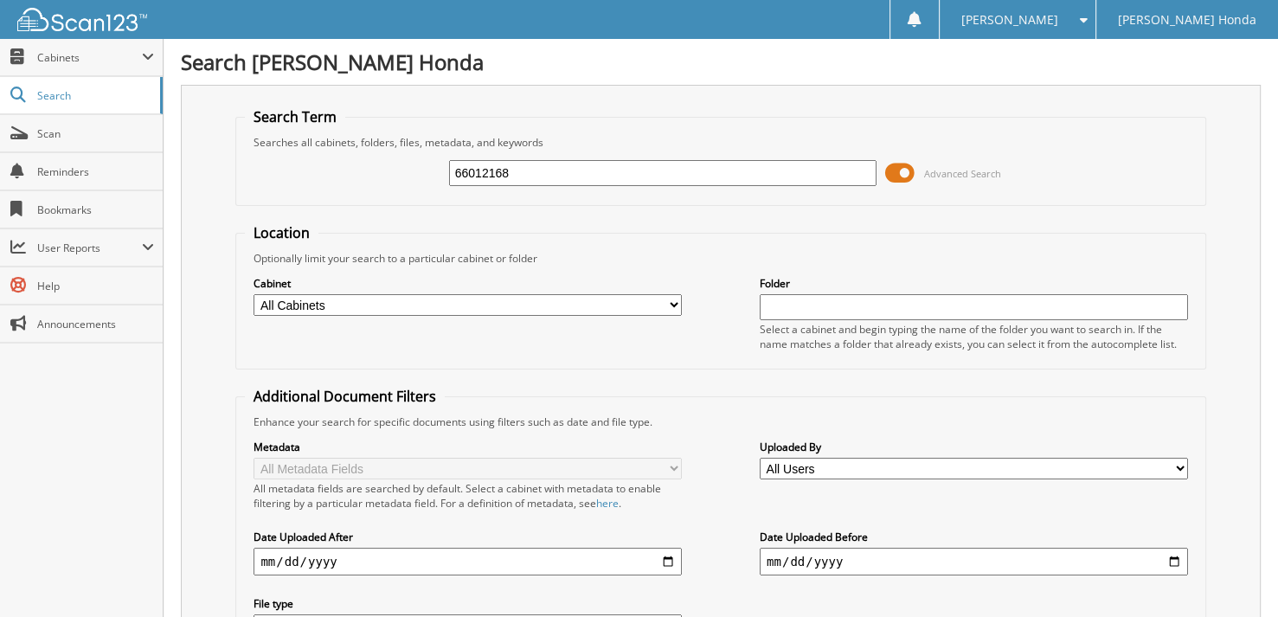
click at [904, 164] on span at bounding box center [899, 173] width 29 height 26
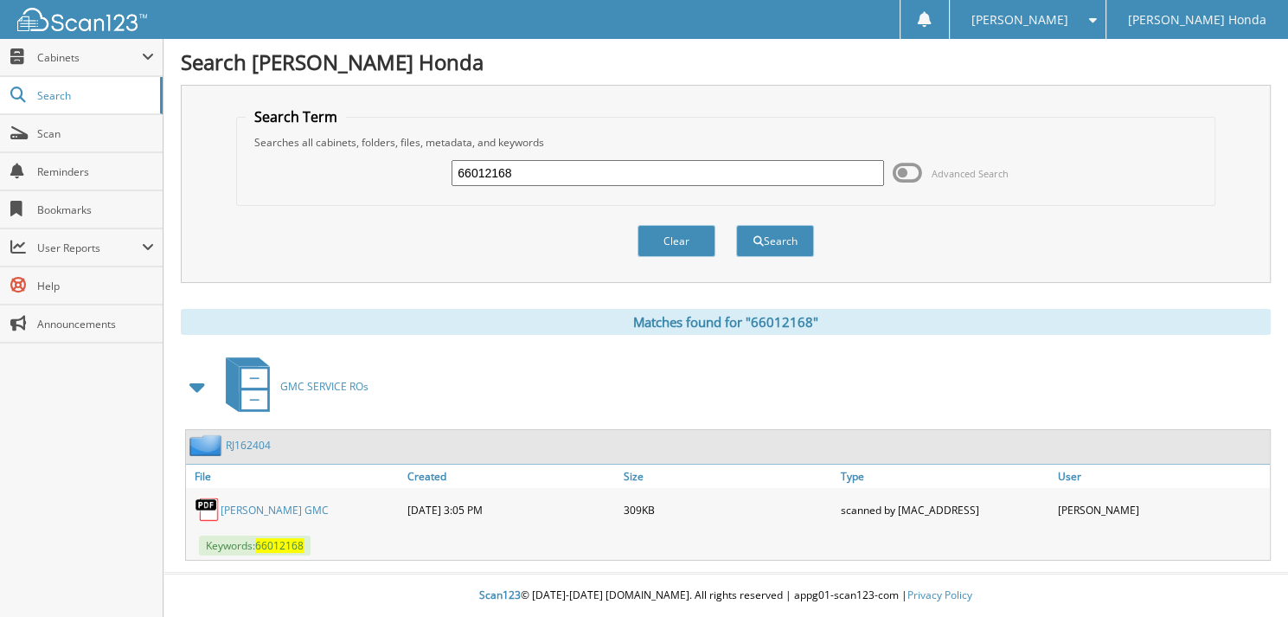
click at [645, 171] on input "66012168" at bounding box center [668, 173] width 433 height 26
type input "66012169"
click at [736, 225] on button "Search" at bounding box center [775, 241] width 78 height 32
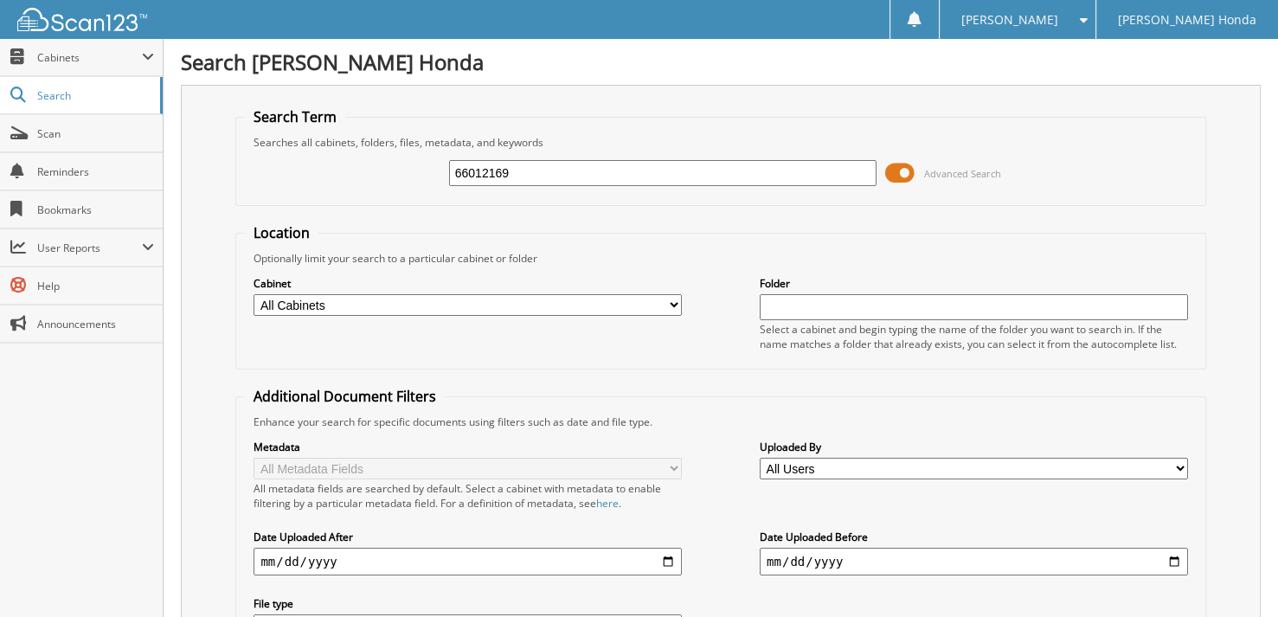
click at [907, 168] on span at bounding box center [899, 173] width 29 height 26
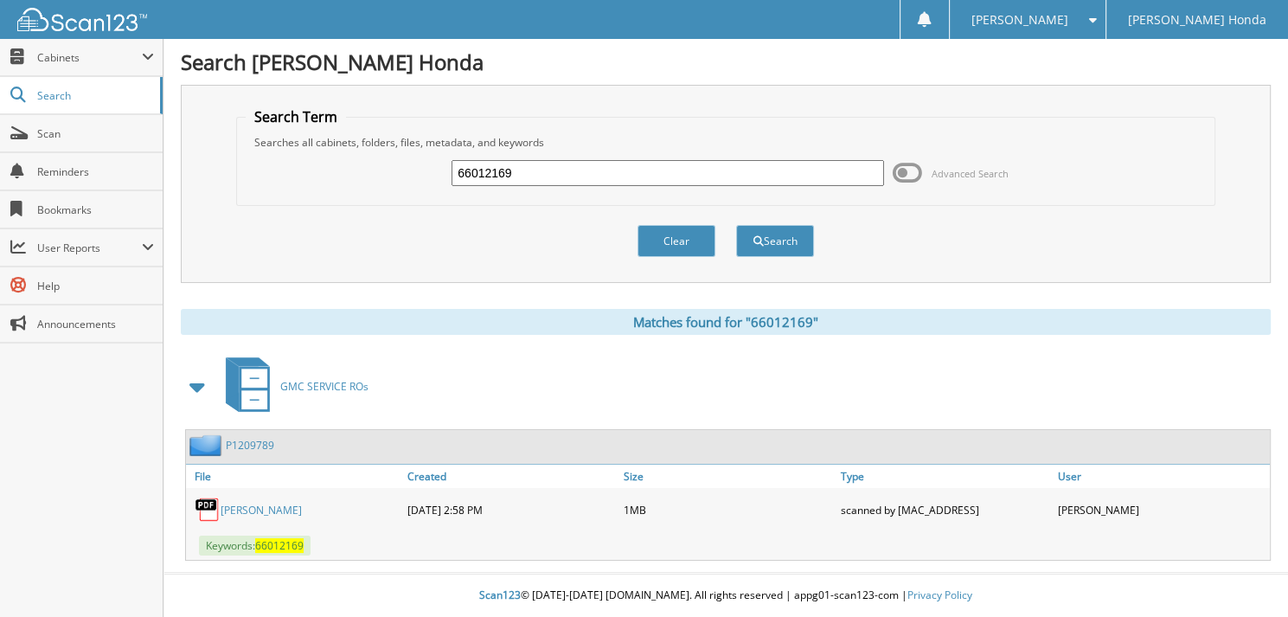
click at [623, 180] on input "66012169" at bounding box center [668, 173] width 433 height 26
type input "66012170"
click at [736, 225] on button "Search" at bounding box center [775, 241] width 78 height 32
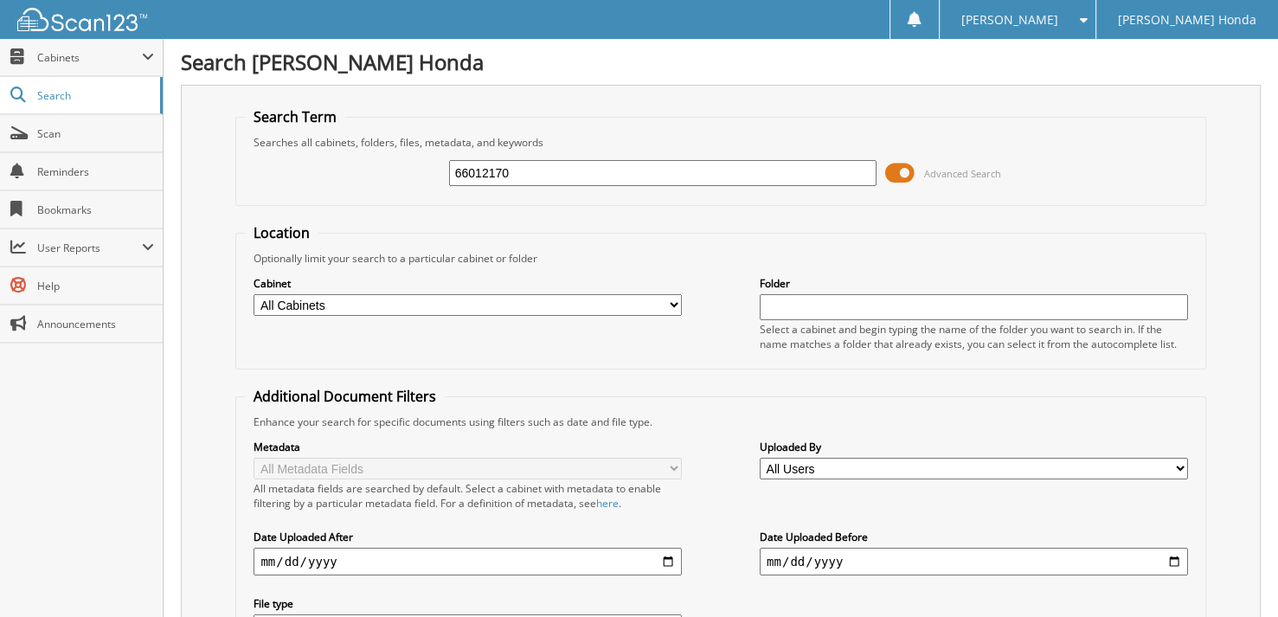
click at [899, 165] on span at bounding box center [899, 173] width 29 height 26
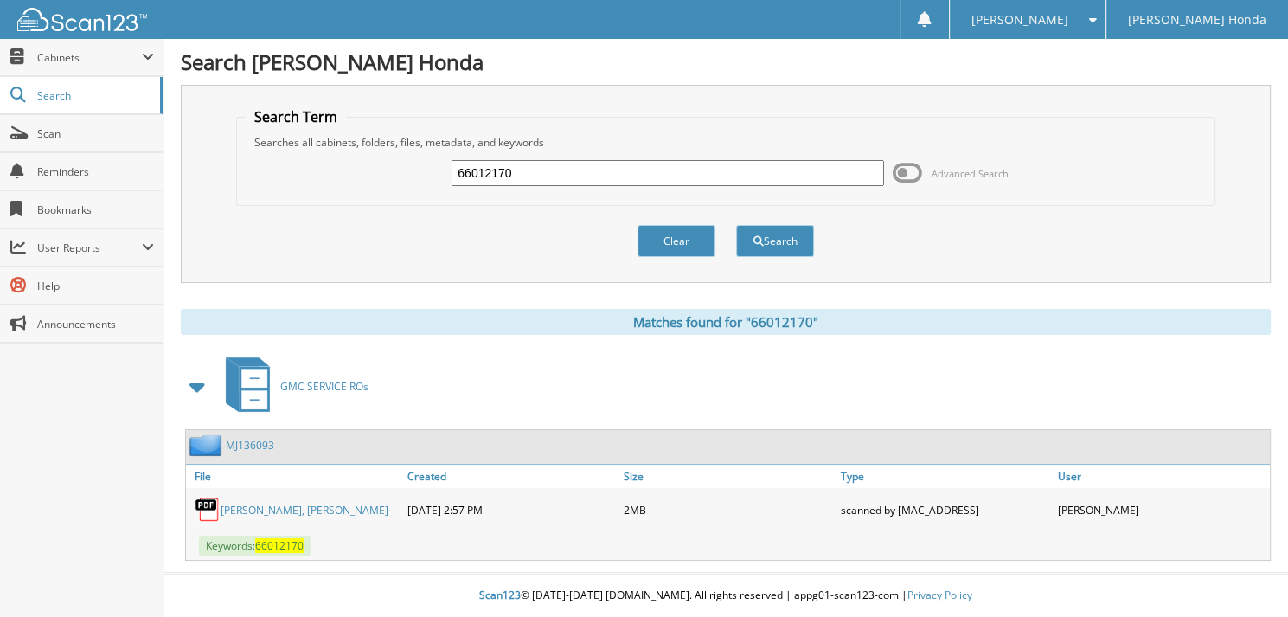
click at [630, 168] on input "66012170" at bounding box center [668, 173] width 433 height 26
type input "66012171"
click at [736, 225] on button "Search" at bounding box center [775, 241] width 78 height 32
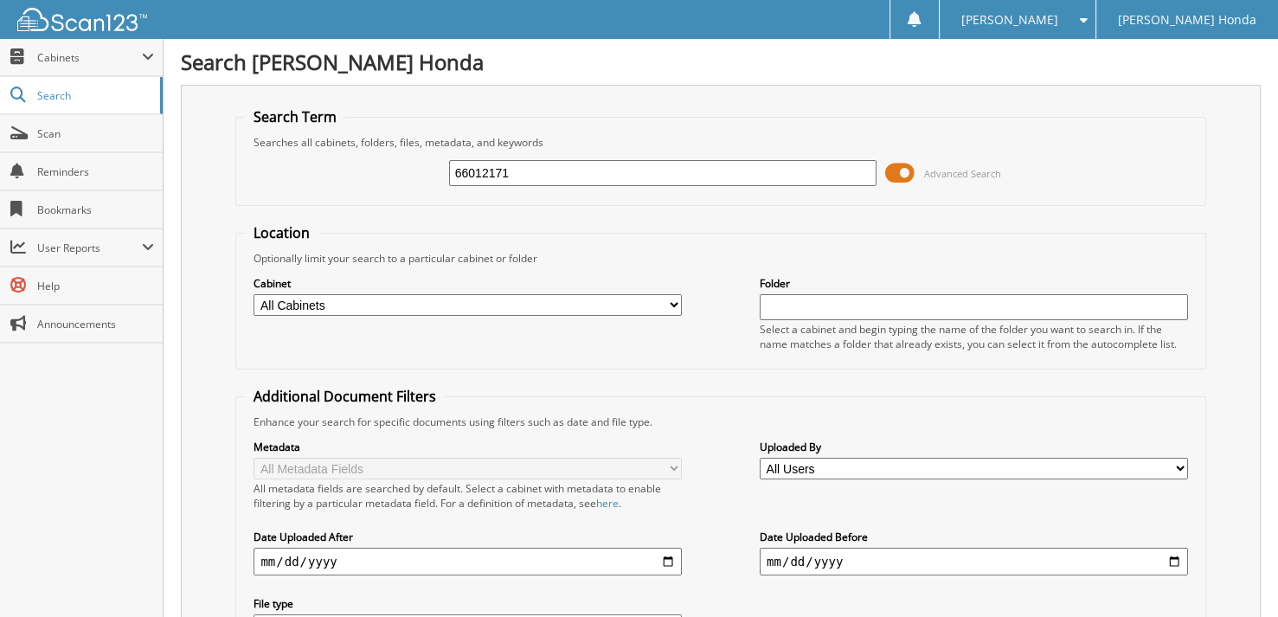
click at [921, 177] on span "Advanced Search" at bounding box center [943, 173] width 116 height 26
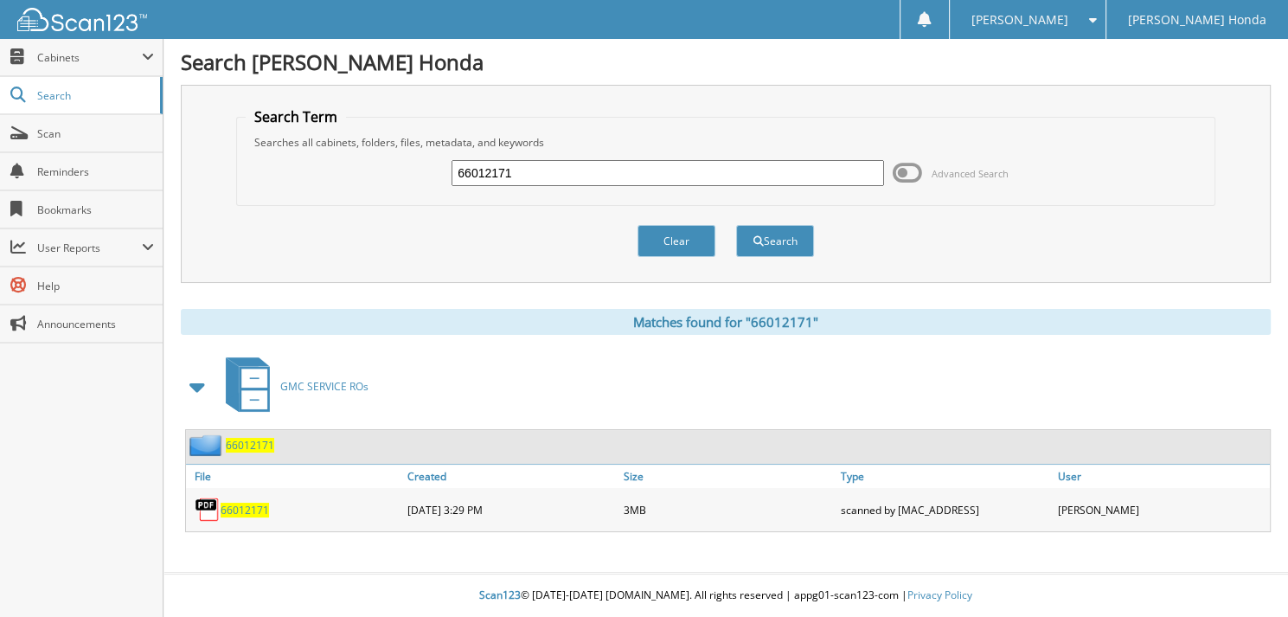
click at [522, 166] on input "66012171" at bounding box center [668, 173] width 433 height 26
type input "66012172"
click at [736, 225] on button "Search" at bounding box center [775, 241] width 78 height 32
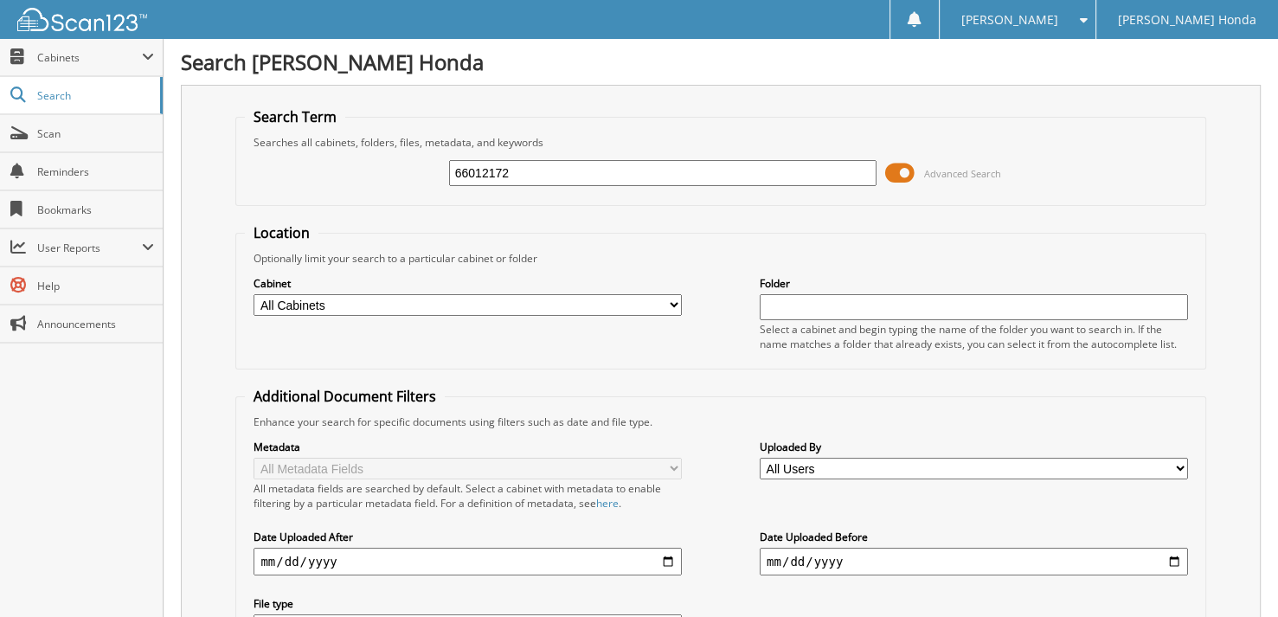
click at [898, 170] on span at bounding box center [899, 173] width 29 height 26
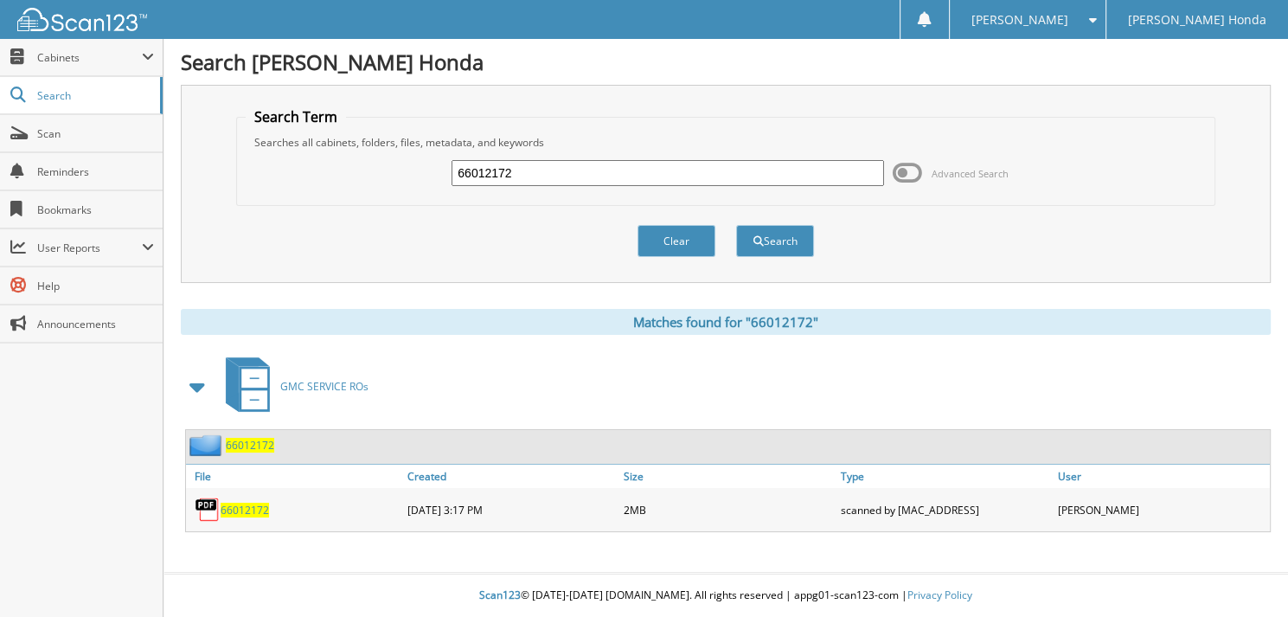
click at [573, 165] on input "66012172" at bounding box center [668, 173] width 433 height 26
type input "66012173"
click at [736, 225] on button "Search" at bounding box center [775, 241] width 78 height 32
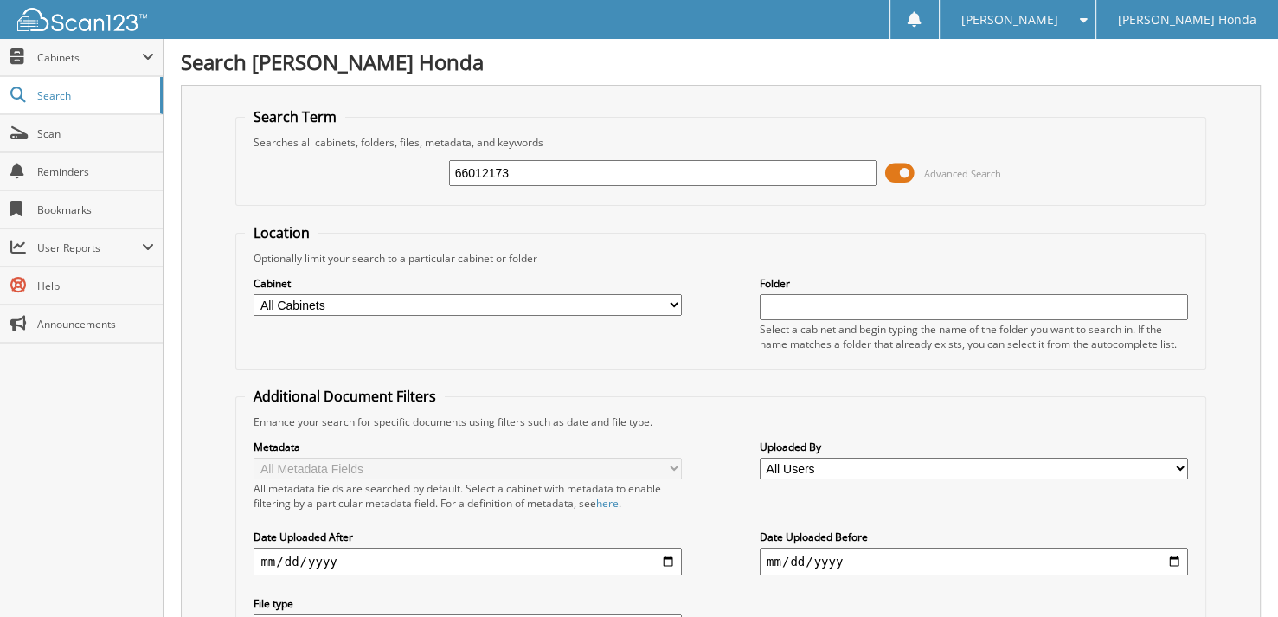
click at [914, 174] on span at bounding box center [899, 173] width 29 height 26
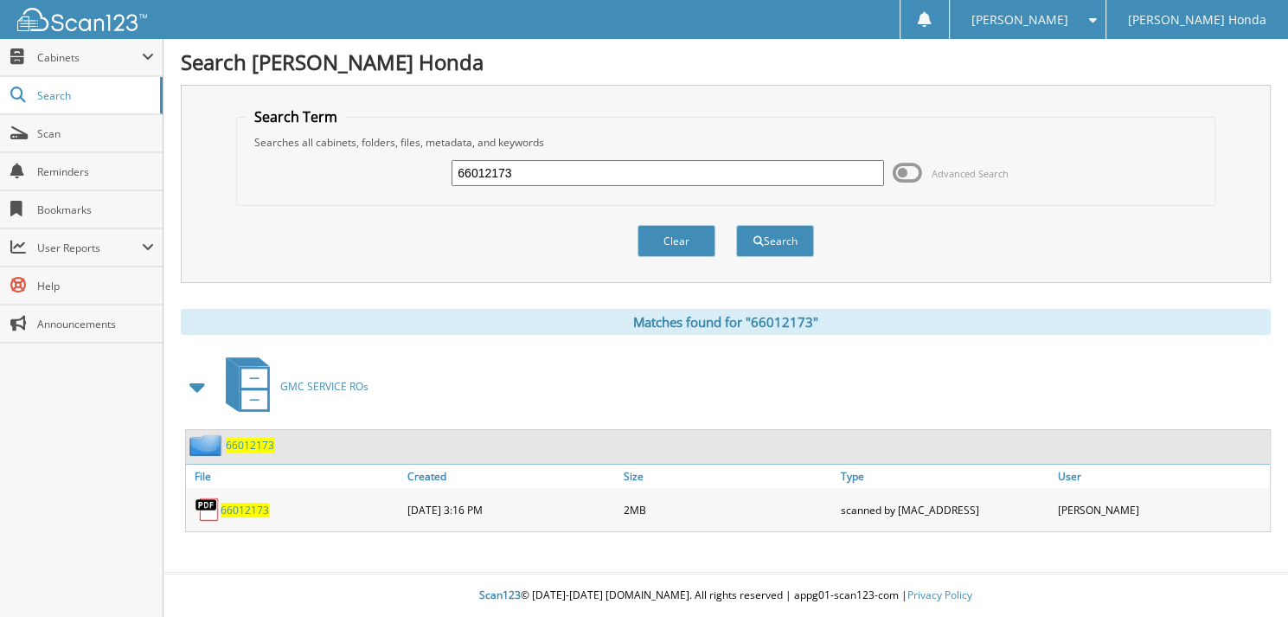
click at [600, 177] on input "66012173" at bounding box center [668, 173] width 433 height 26
type input "66012174"
click at [736, 225] on button "Search" at bounding box center [775, 241] width 78 height 32
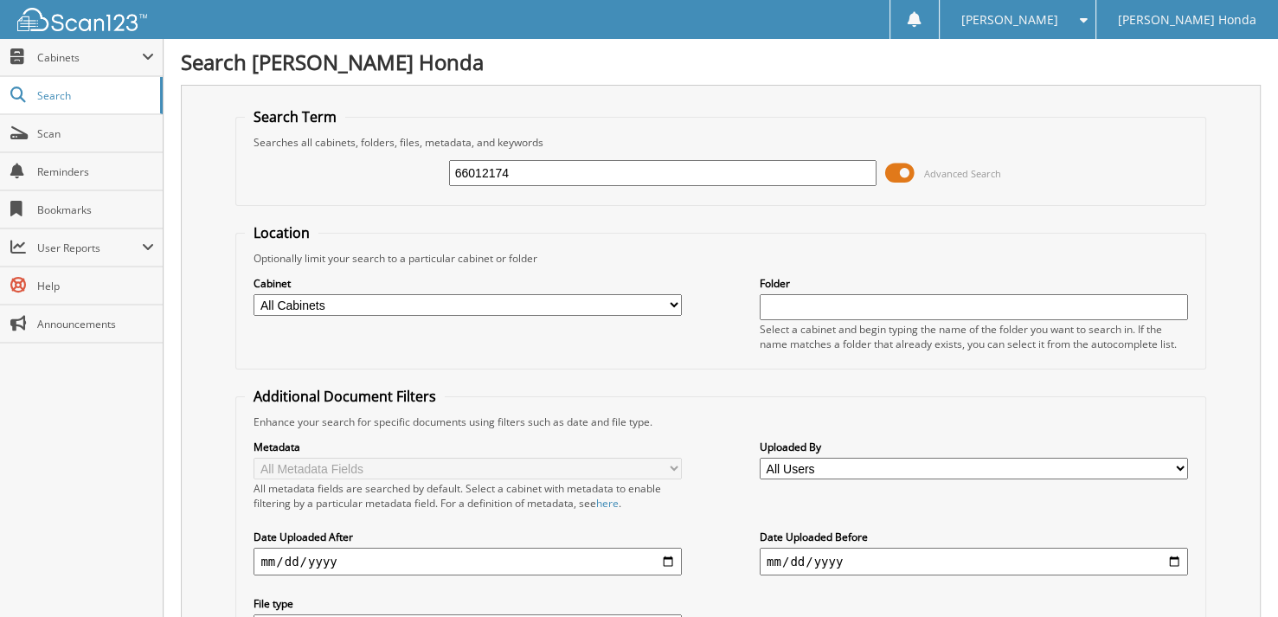
click at [909, 170] on span at bounding box center [899, 173] width 29 height 26
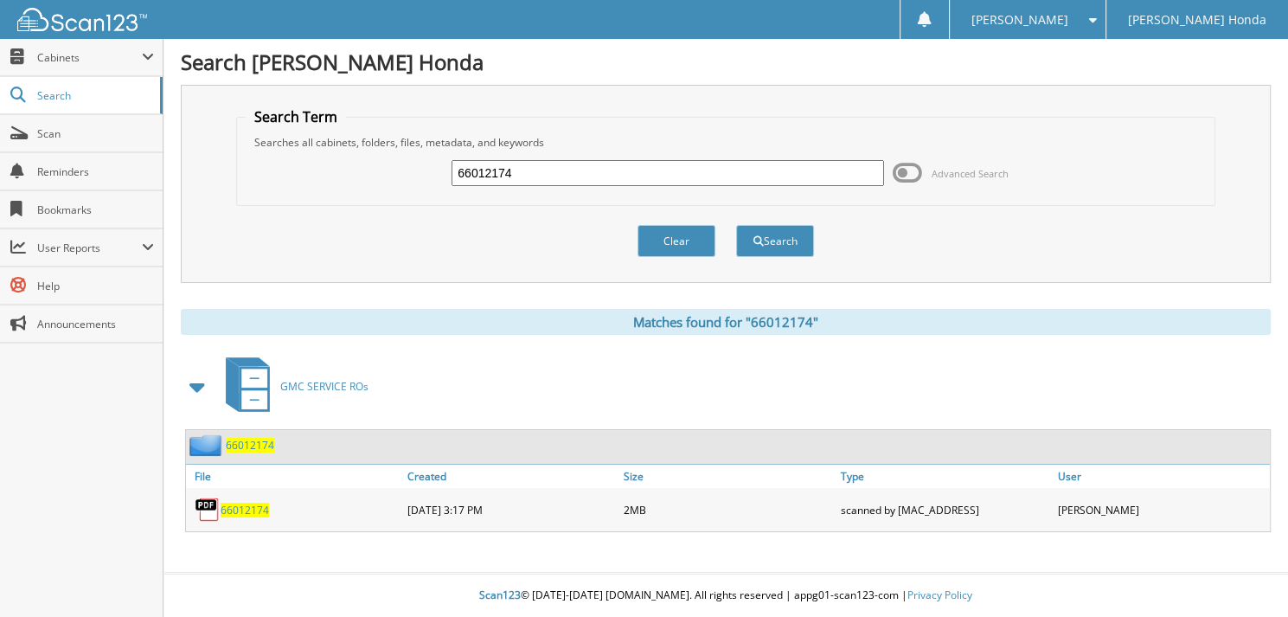
click at [690, 182] on input "66012174" at bounding box center [668, 173] width 433 height 26
type input "66012175"
click at [736, 225] on button "Search" at bounding box center [775, 241] width 78 height 32
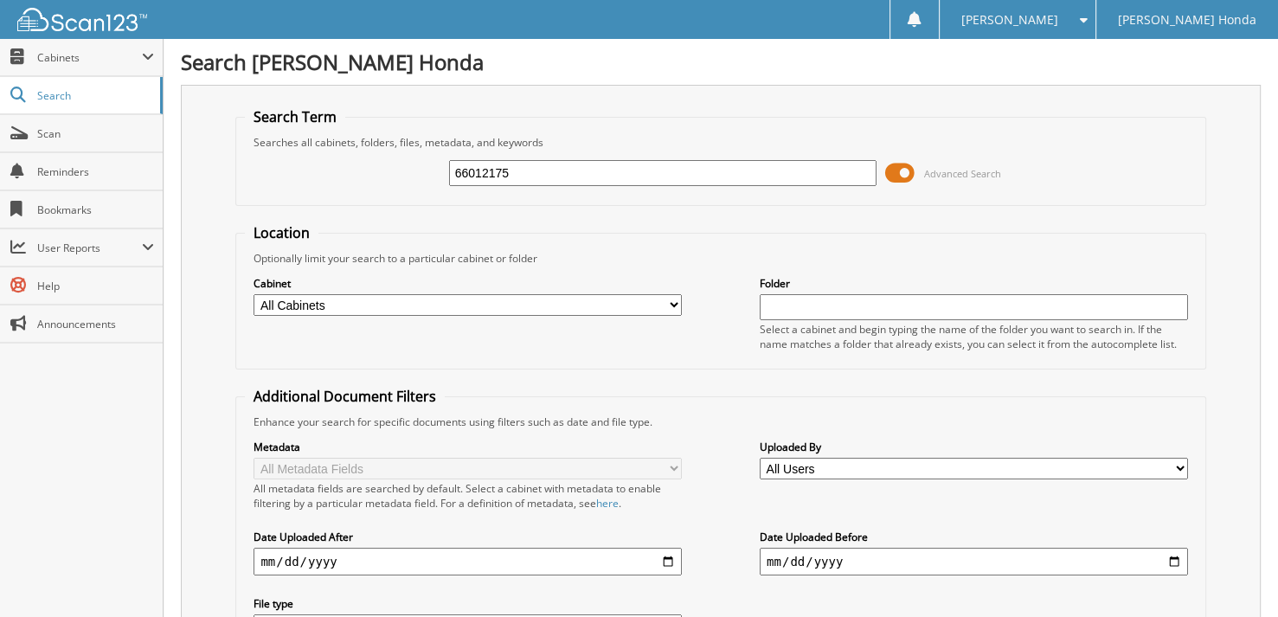
click at [906, 173] on span at bounding box center [899, 173] width 29 height 26
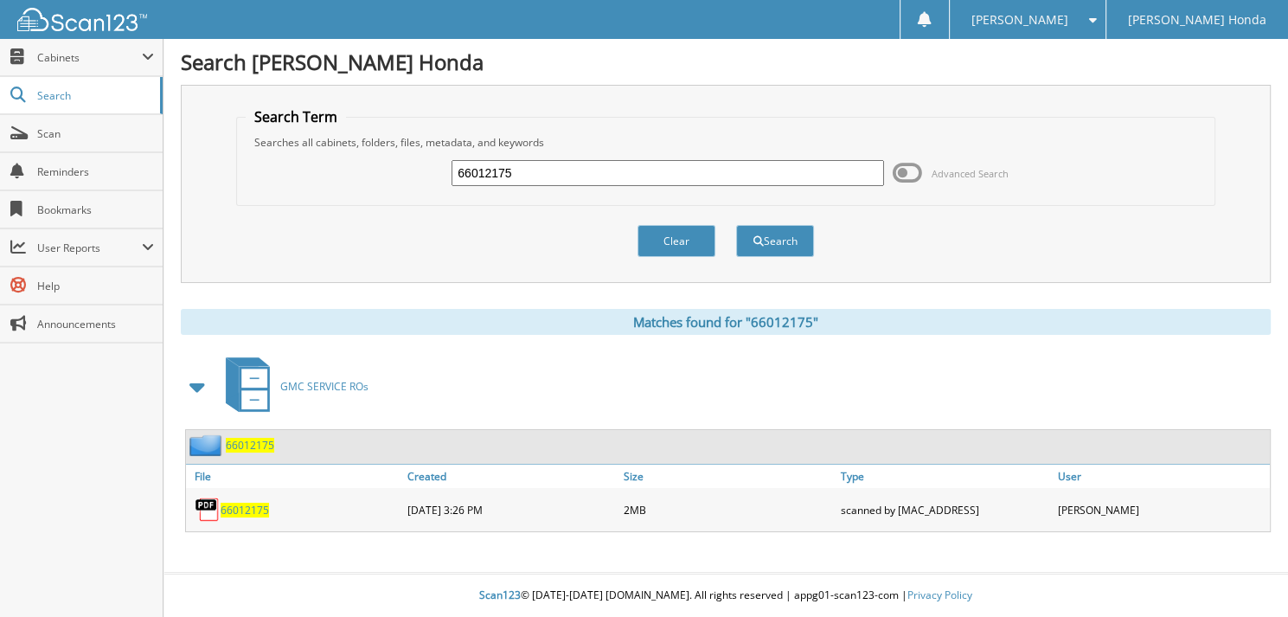
click at [615, 173] on input "66012175" at bounding box center [668, 173] width 433 height 26
type input "66012176"
click at [736, 225] on button "Search" at bounding box center [775, 241] width 78 height 32
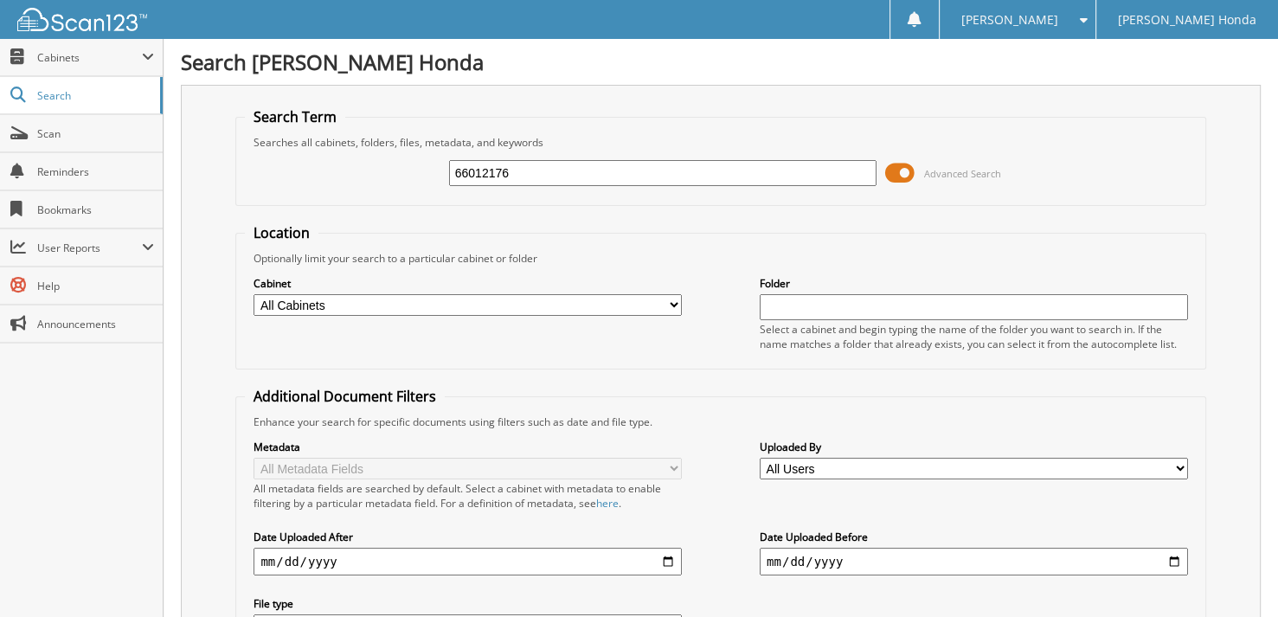
click at [909, 179] on span at bounding box center [899, 173] width 29 height 26
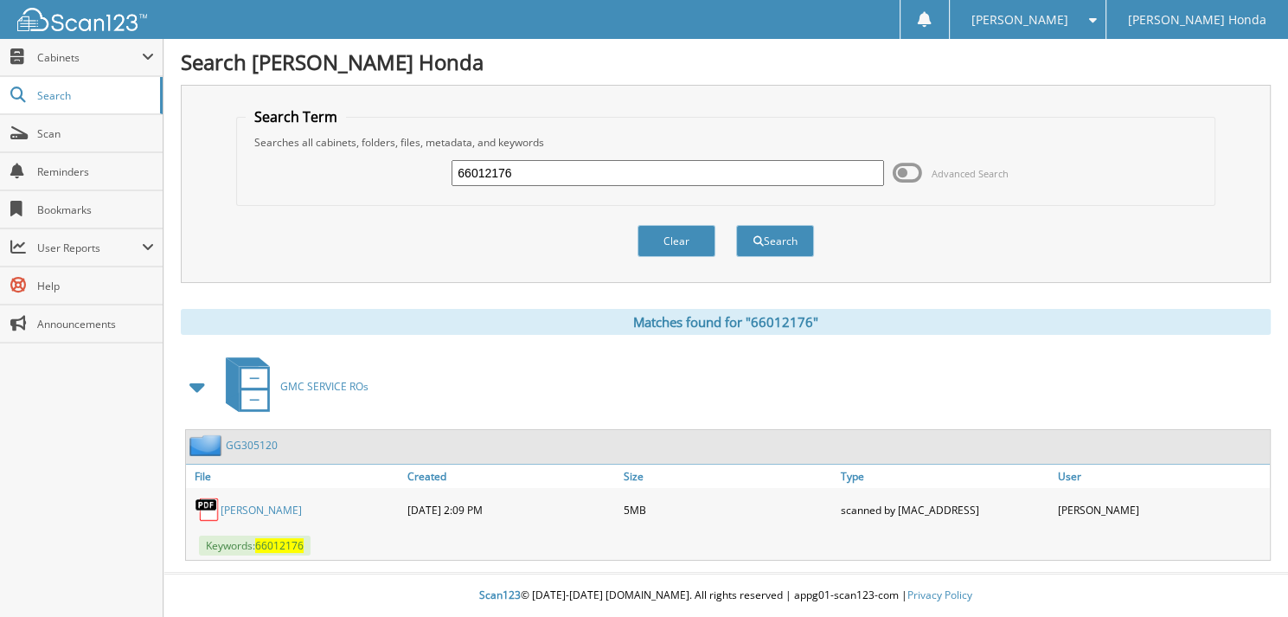
click at [613, 164] on input "66012176" at bounding box center [668, 173] width 433 height 26
type input "66012177"
click at [736, 225] on button "Search" at bounding box center [775, 241] width 78 height 32
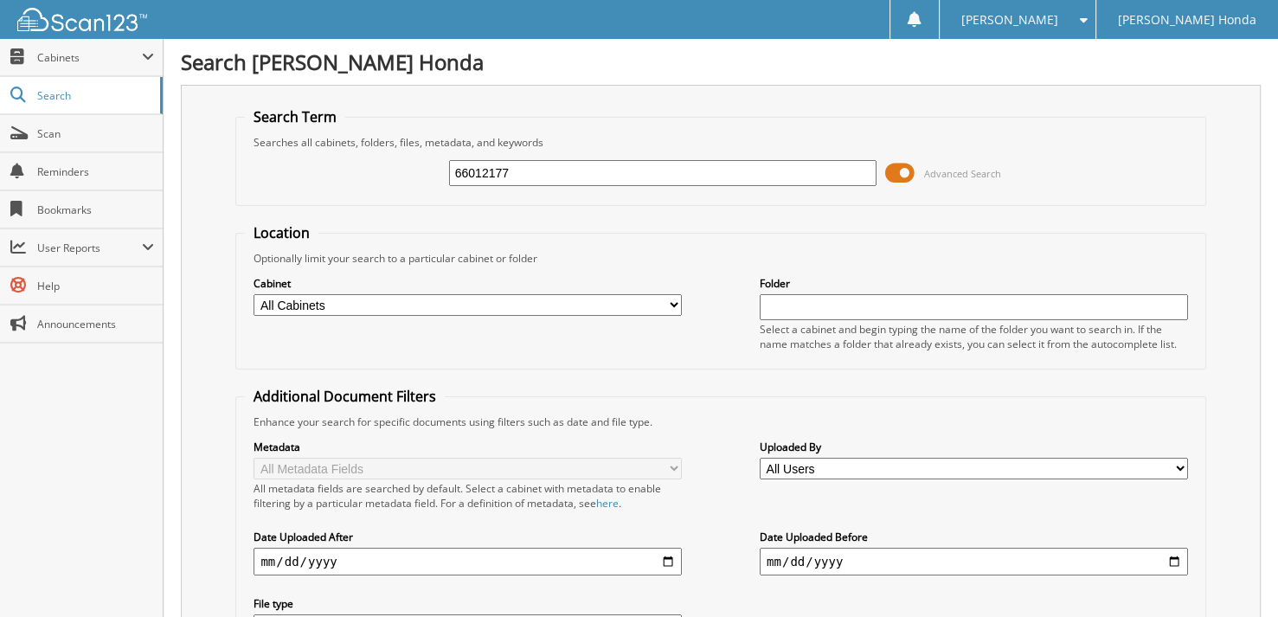
click at [906, 170] on span at bounding box center [899, 173] width 29 height 26
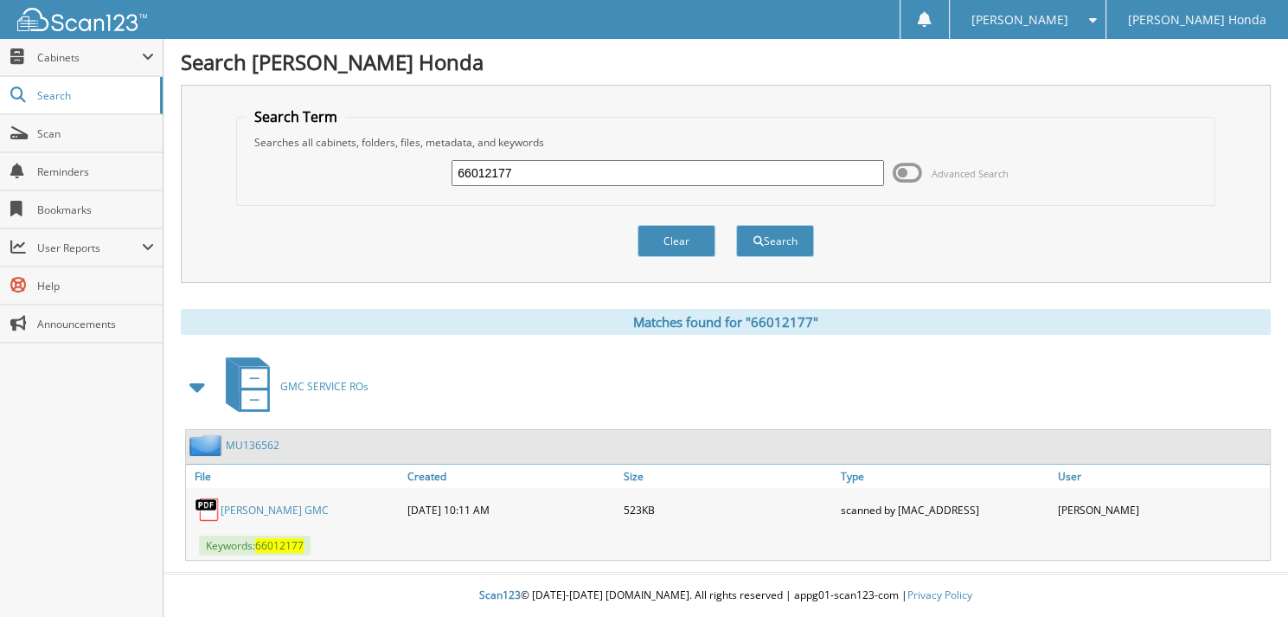
click at [599, 160] on input "66012177" at bounding box center [668, 173] width 433 height 26
type input "66012178"
click at [736, 225] on button "Search" at bounding box center [775, 241] width 78 height 32
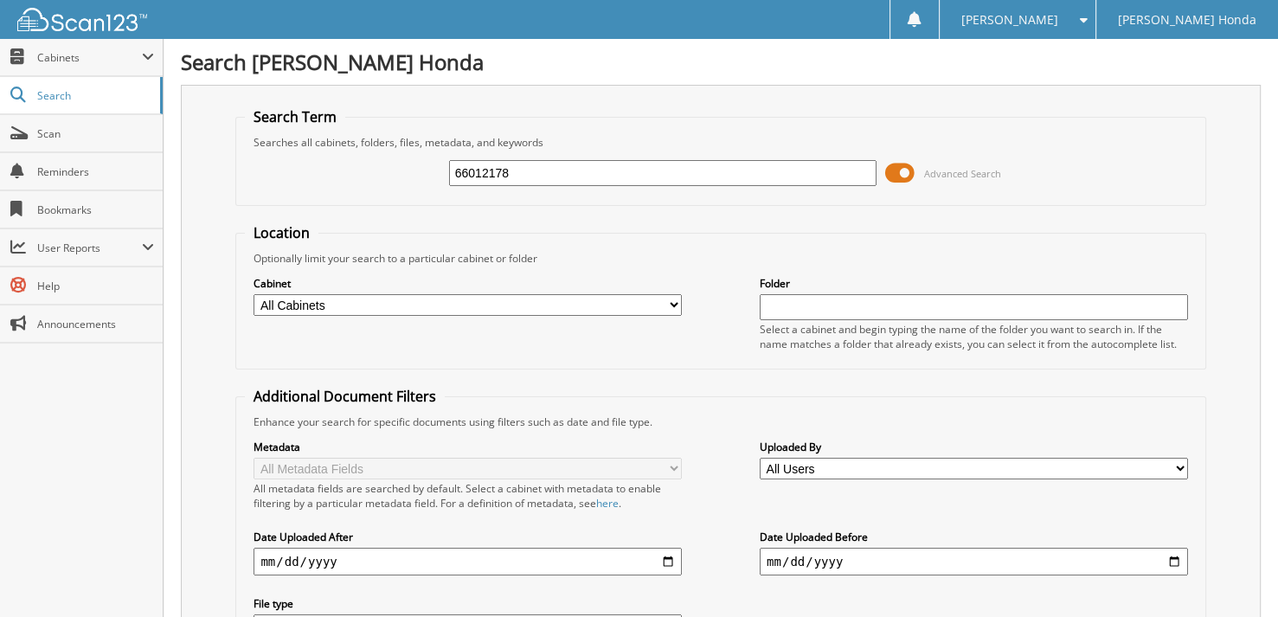
click at [905, 173] on span at bounding box center [899, 173] width 29 height 26
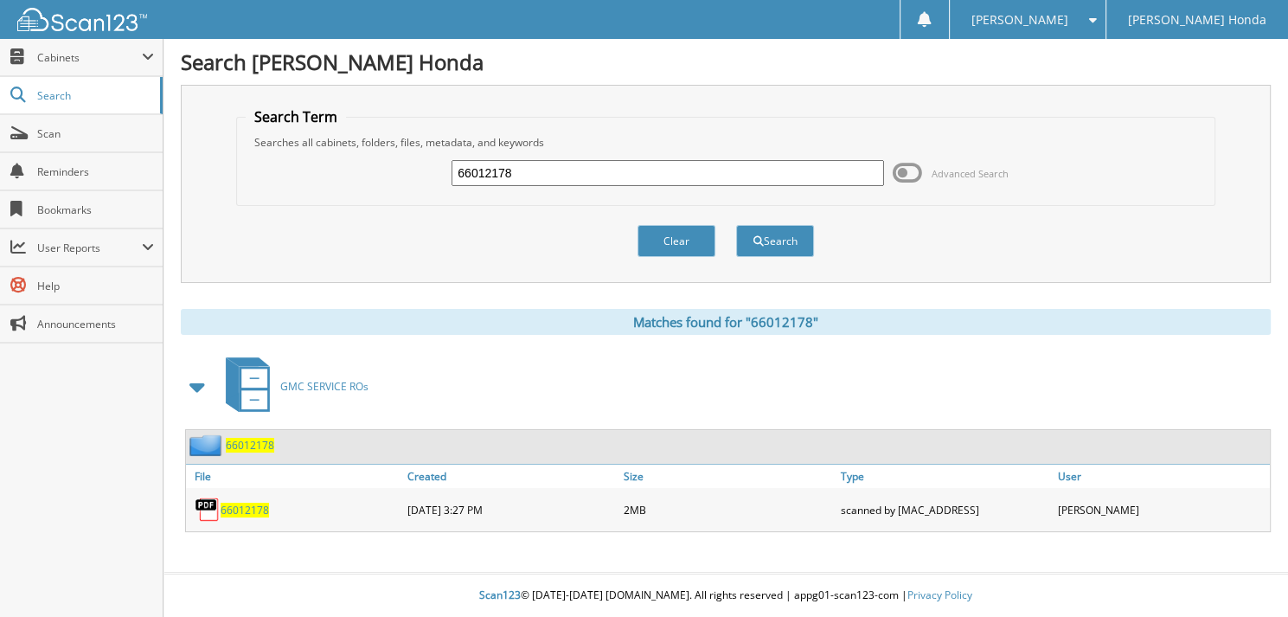
click at [541, 165] on input "66012178" at bounding box center [668, 173] width 433 height 26
type input "66012179"
click at [736, 225] on button "Search" at bounding box center [775, 241] width 78 height 32
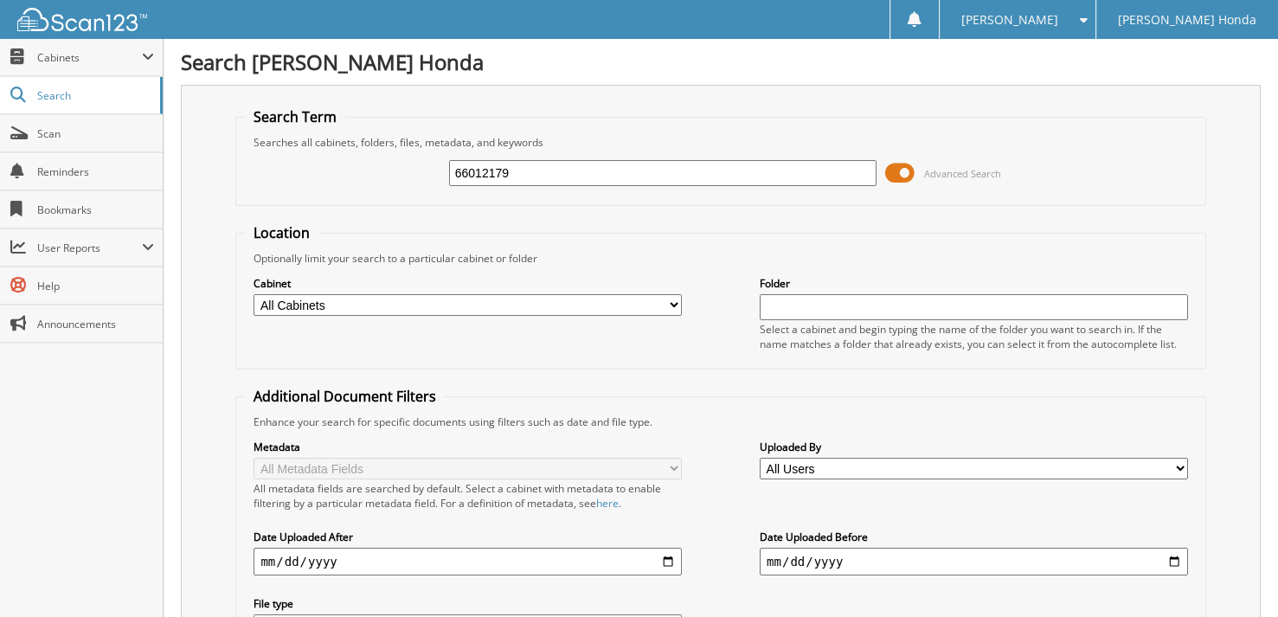
click at [907, 176] on span at bounding box center [899, 173] width 29 height 26
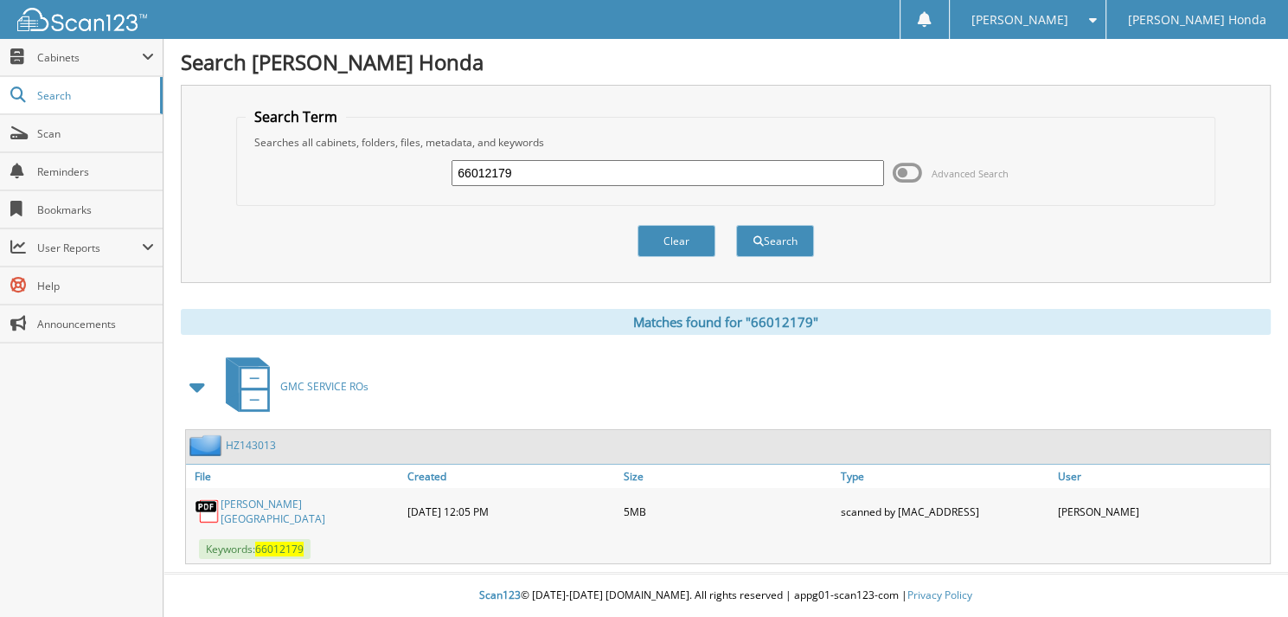
click at [540, 183] on input "66012179" at bounding box center [668, 173] width 433 height 26
type input "66012180"
click at [736, 225] on button "Search" at bounding box center [775, 241] width 78 height 32
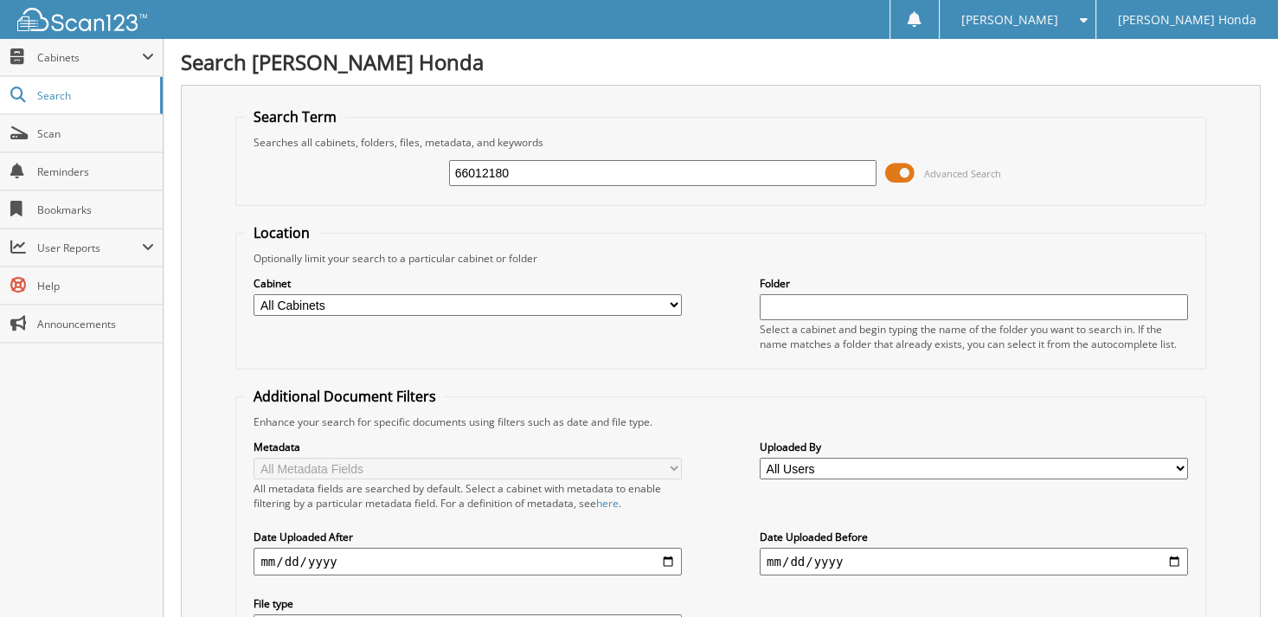
click at [906, 170] on span at bounding box center [899, 173] width 29 height 26
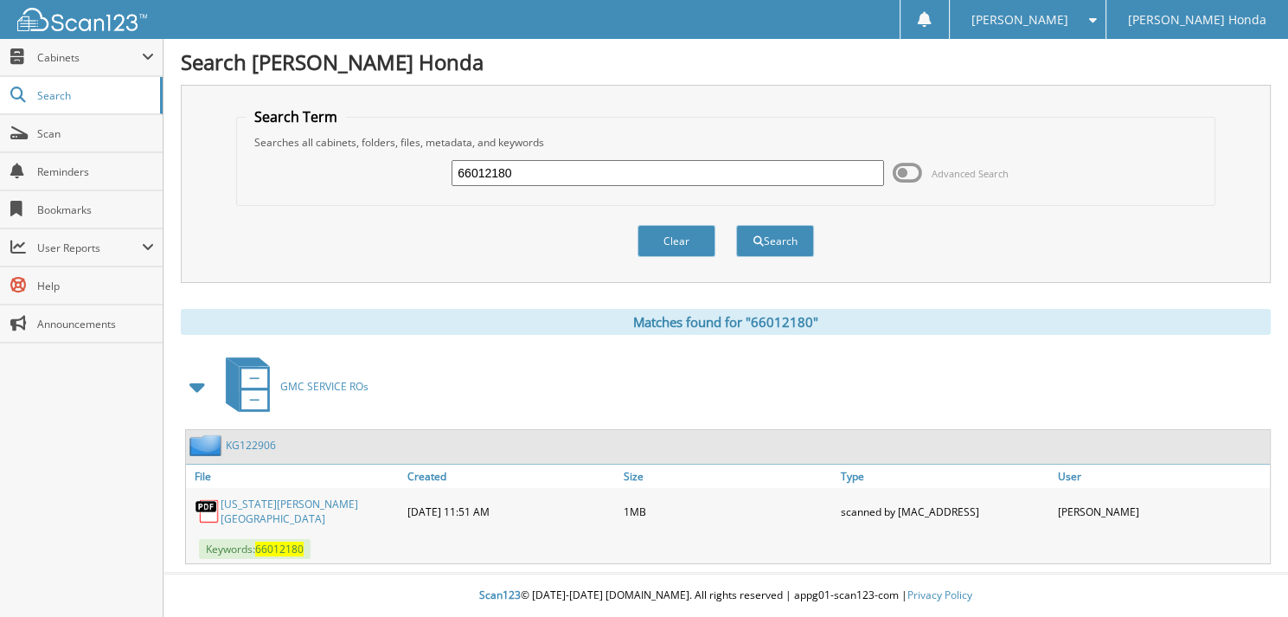
click at [632, 177] on input "66012180" at bounding box center [668, 173] width 433 height 26
type input "66012181"
click at [736, 225] on button "Search" at bounding box center [775, 241] width 78 height 32
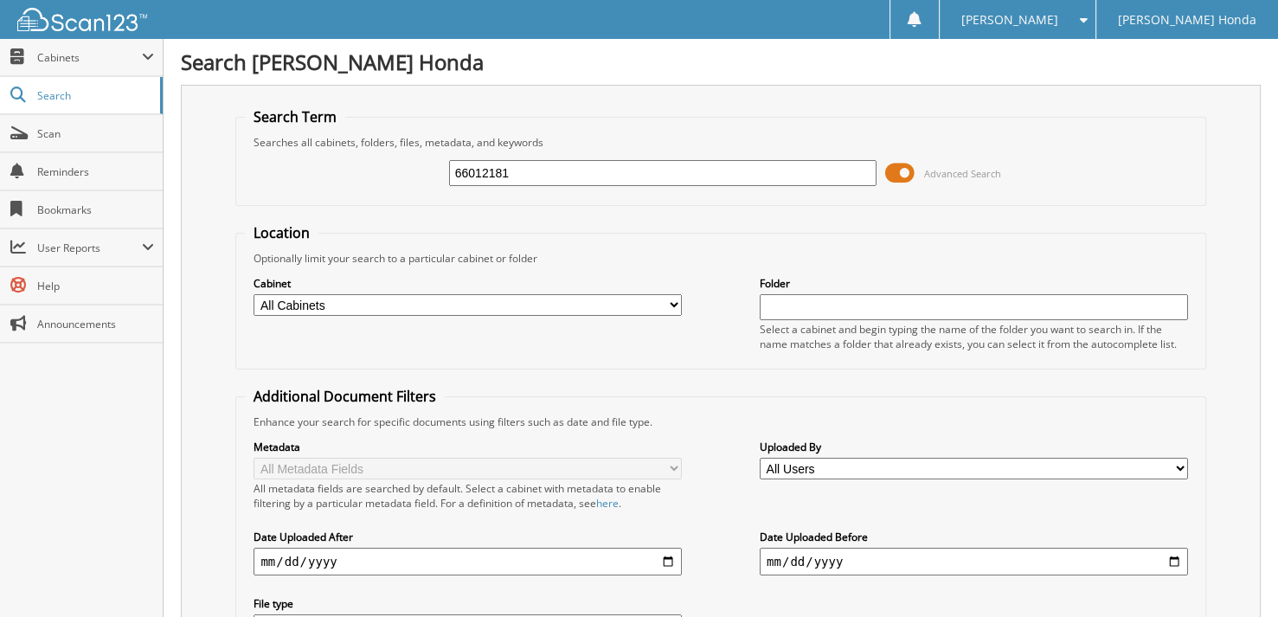
click at [917, 170] on span "Advanced Search" at bounding box center [943, 173] width 116 height 26
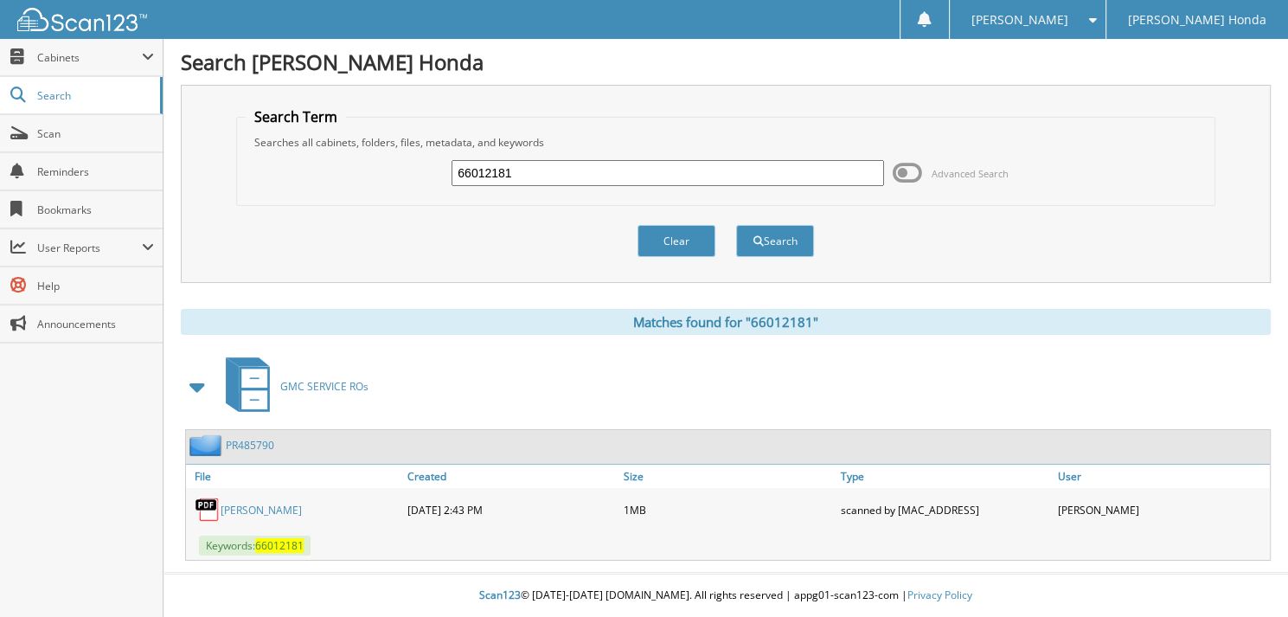
click at [557, 176] on input "66012181" at bounding box center [668, 173] width 433 height 26
type input "66012182"
click at [736, 225] on button "Search" at bounding box center [775, 241] width 78 height 32
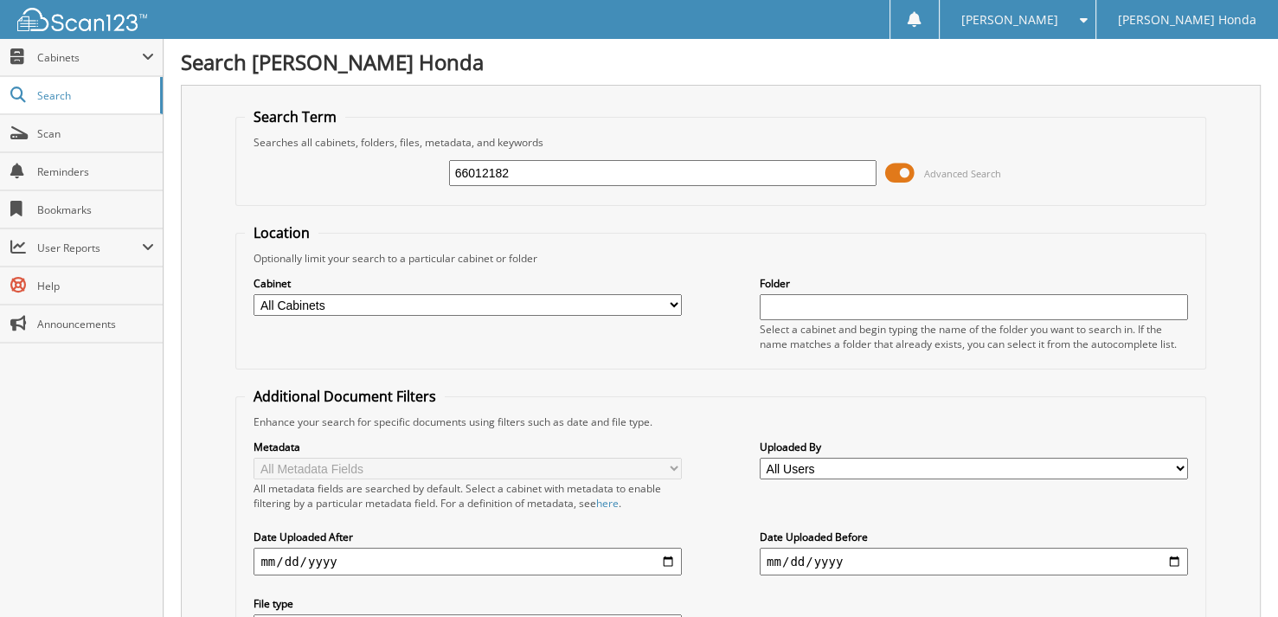
drag, startPoint x: 0, startPoint y: 0, endPoint x: 678, endPoint y: 183, distance: 702.8
click at [904, 170] on span at bounding box center [899, 173] width 29 height 26
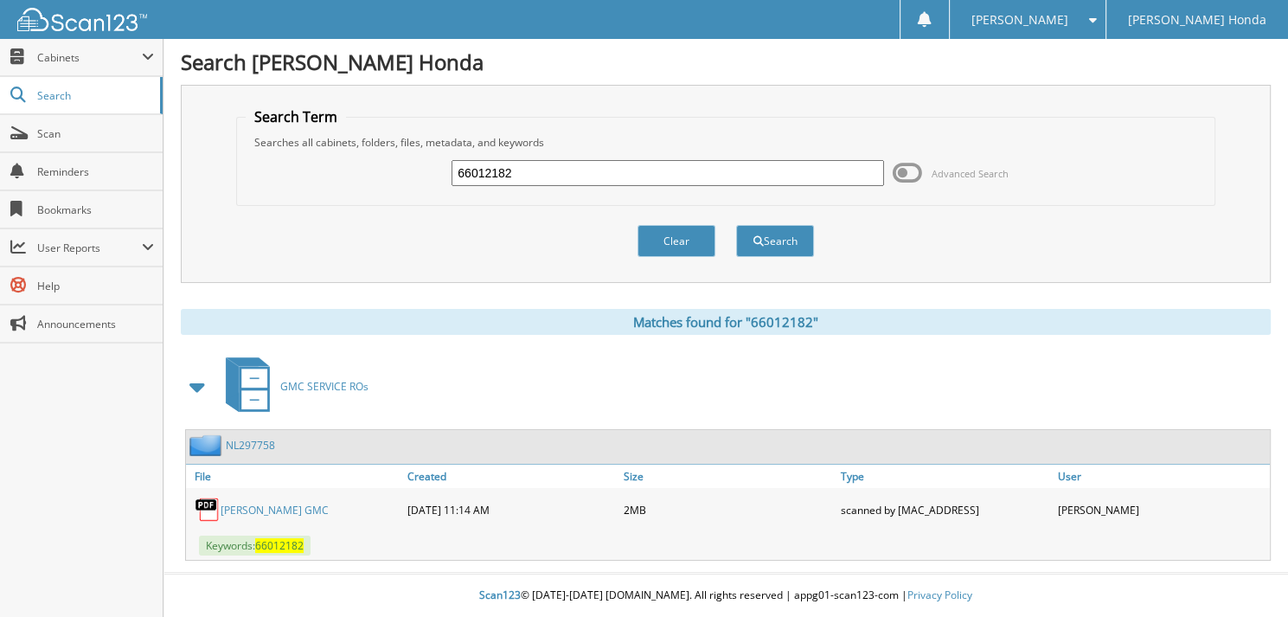
click at [514, 180] on input "66012182" at bounding box center [668, 173] width 433 height 26
type input "66012183"
click at [736, 225] on button "Search" at bounding box center [775, 241] width 78 height 32
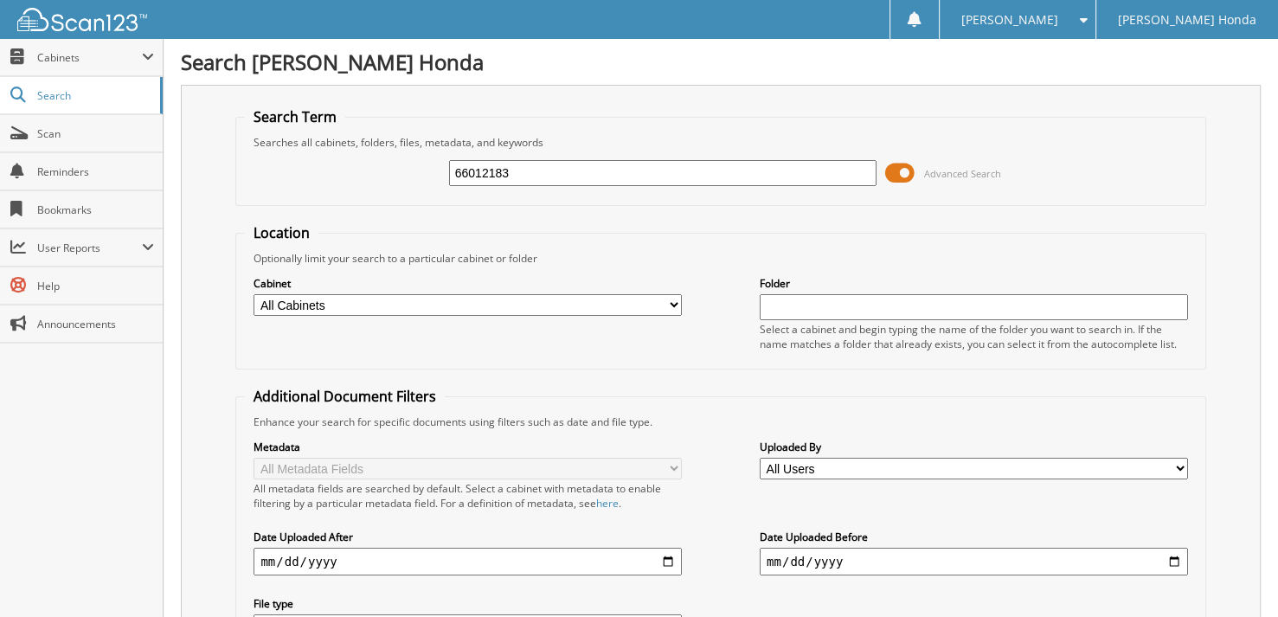
click at [903, 170] on span at bounding box center [899, 173] width 29 height 26
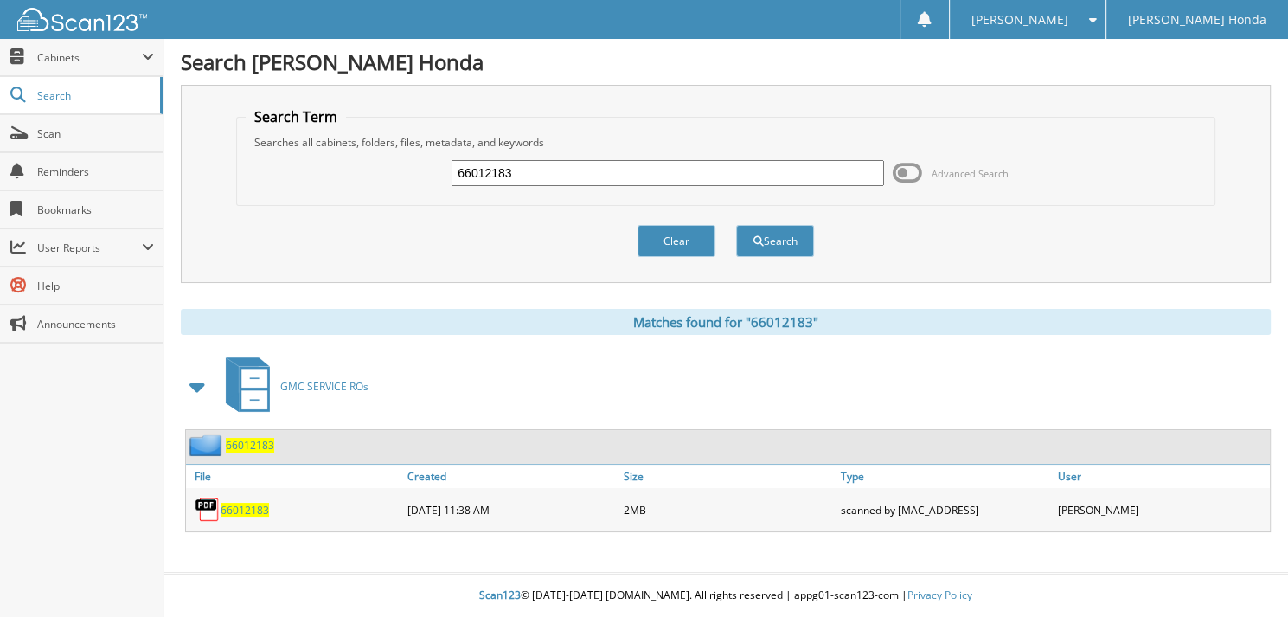
click at [521, 173] on input "66012183" at bounding box center [668, 173] width 433 height 26
type input "66012184"
click at [736, 225] on button "Search" at bounding box center [775, 241] width 78 height 32
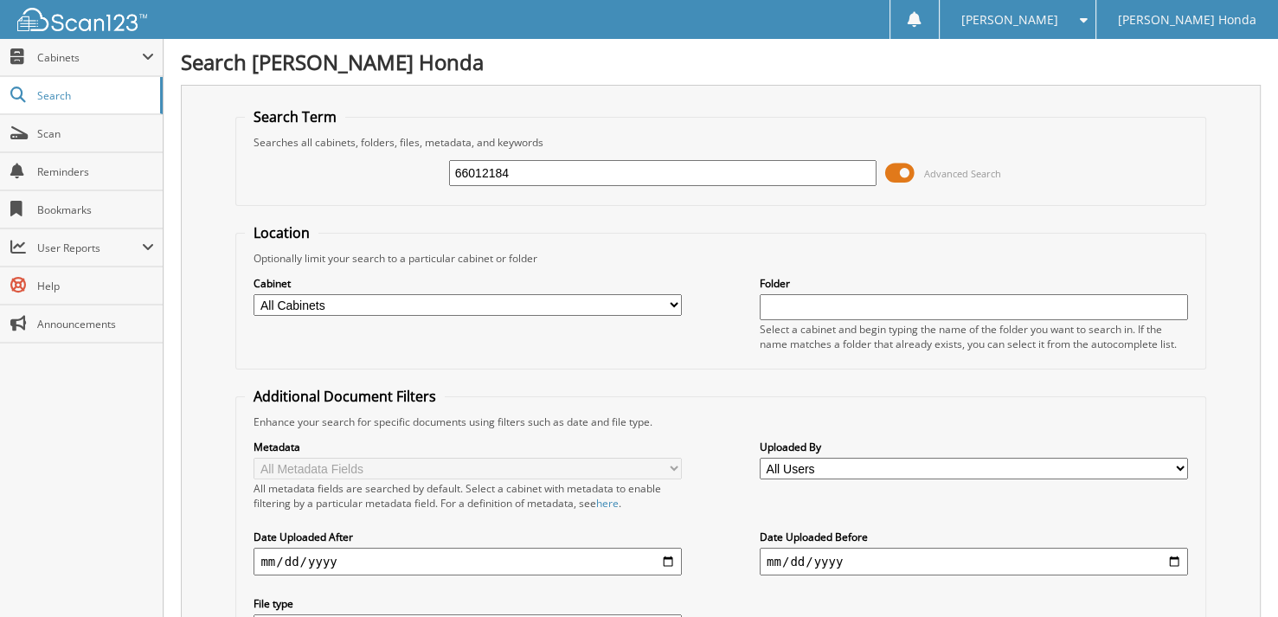
click at [914, 176] on span at bounding box center [899, 173] width 29 height 26
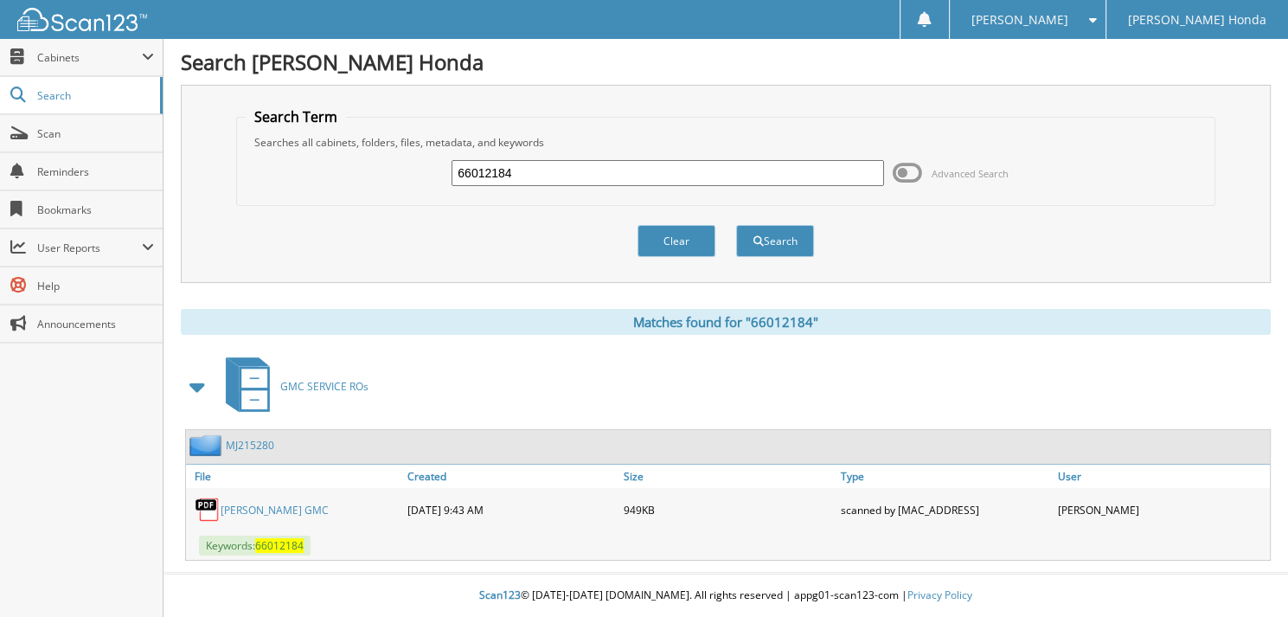
click at [637, 183] on input "66012184" at bounding box center [668, 173] width 433 height 26
type input "66012185"
click at [736, 225] on button "Search" at bounding box center [775, 241] width 78 height 32
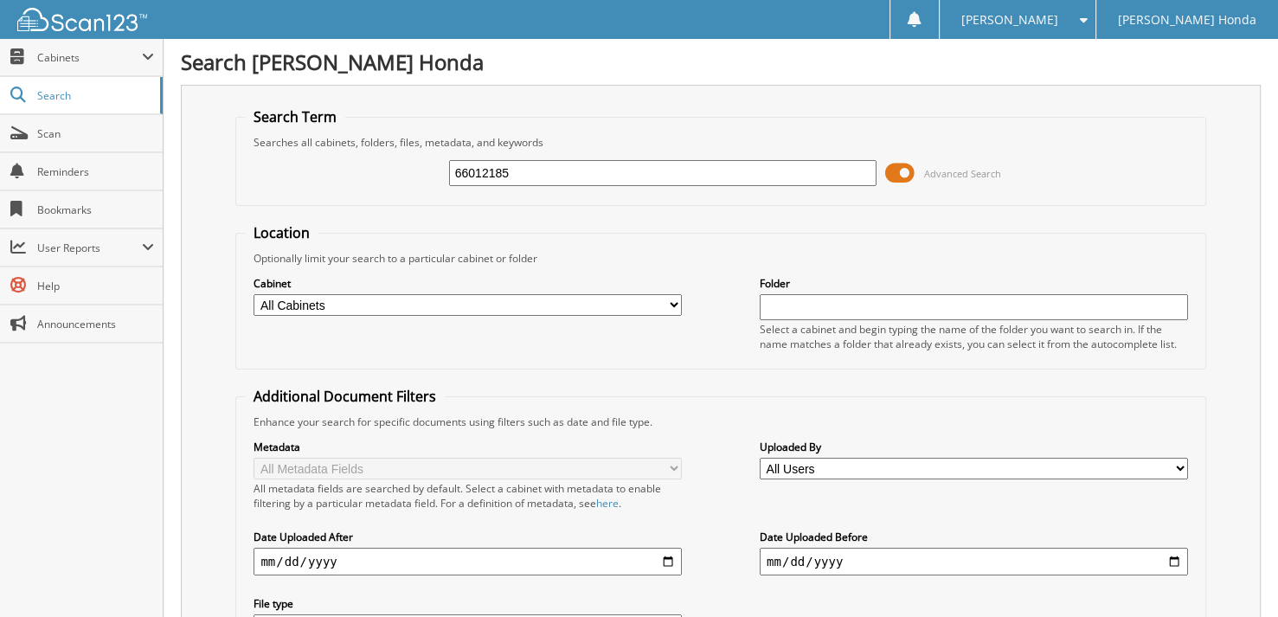
click at [903, 174] on span at bounding box center [899, 173] width 29 height 26
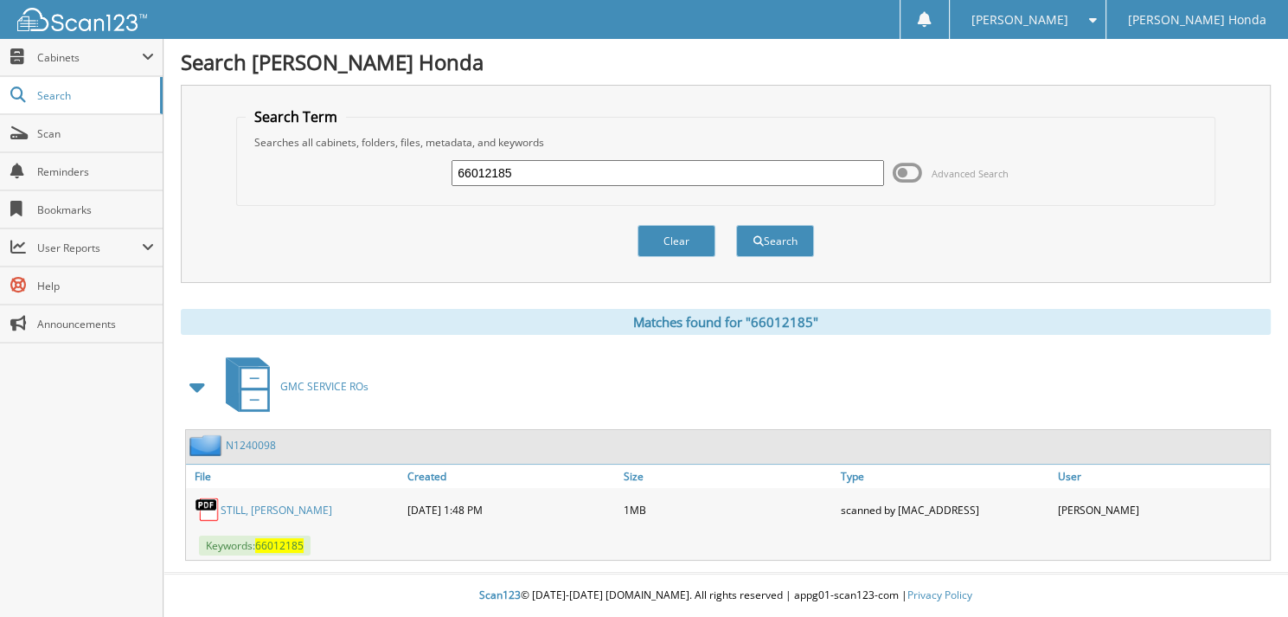
click at [526, 176] on input "66012185" at bounding box center [668, 173] width 433 height 26
type input "66012186"
click at [736, 225] on button "Search" at bounding box center [775, 241] width 78 height 32
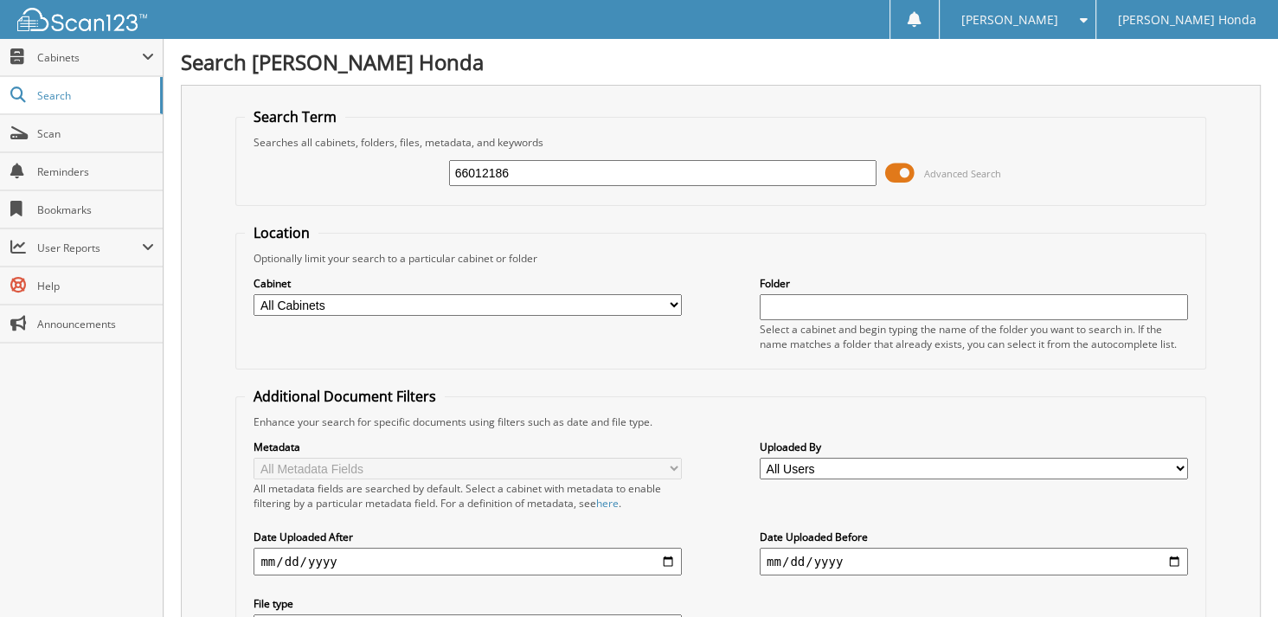
click at [896, 177] on span at bounding box center [899, 173] width 29 height 26
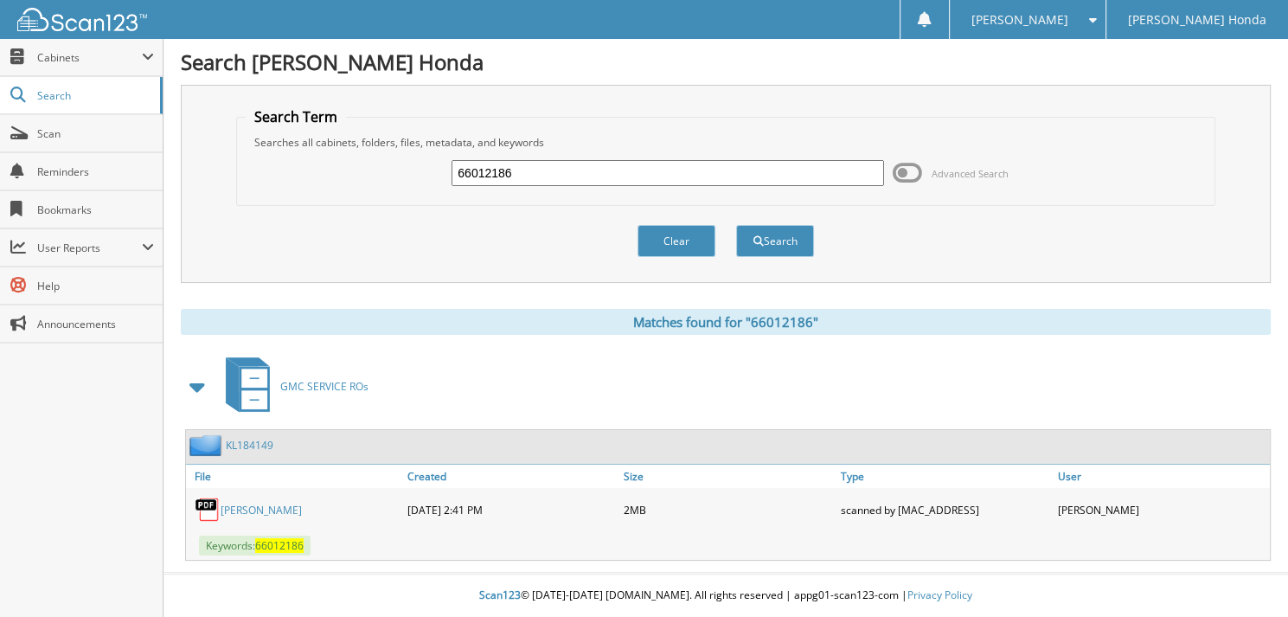
click at [516, 177] on input "66012186" at bounding box center [668, 173] width 433 height 26
type input "66012187"
click at [736, 225] on button "Search" at bounding box center [775, 241] width 78 height 32
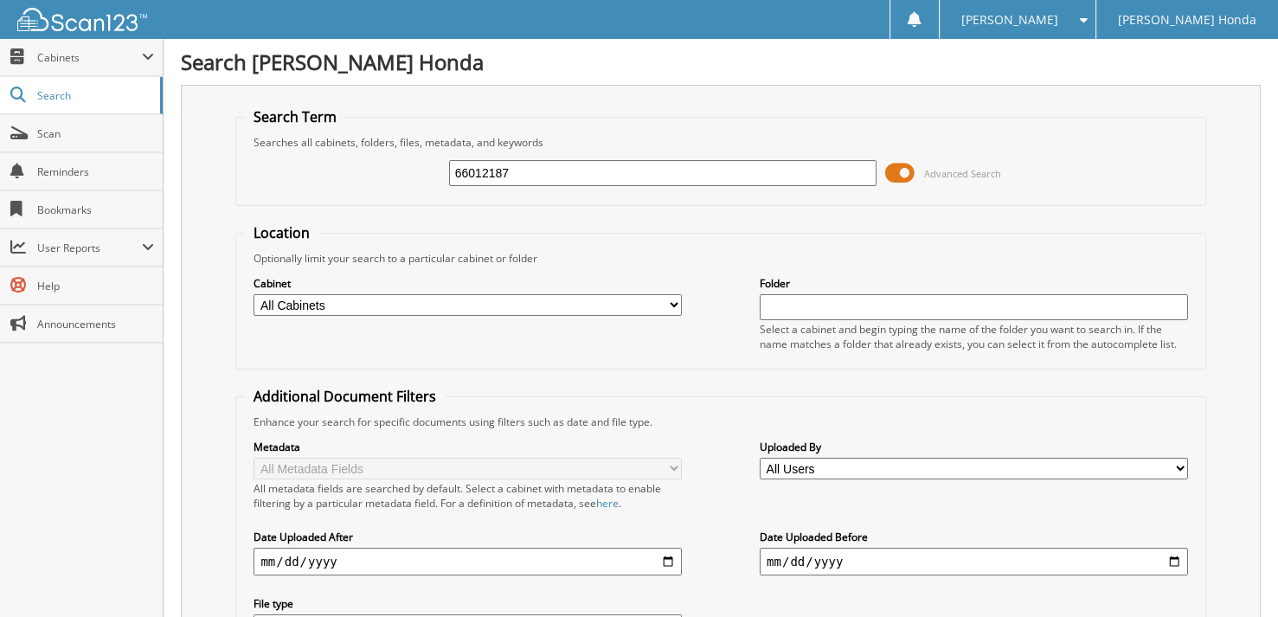
click at [903, 163] on span at bounding box center [899, 173] width 29 height 26
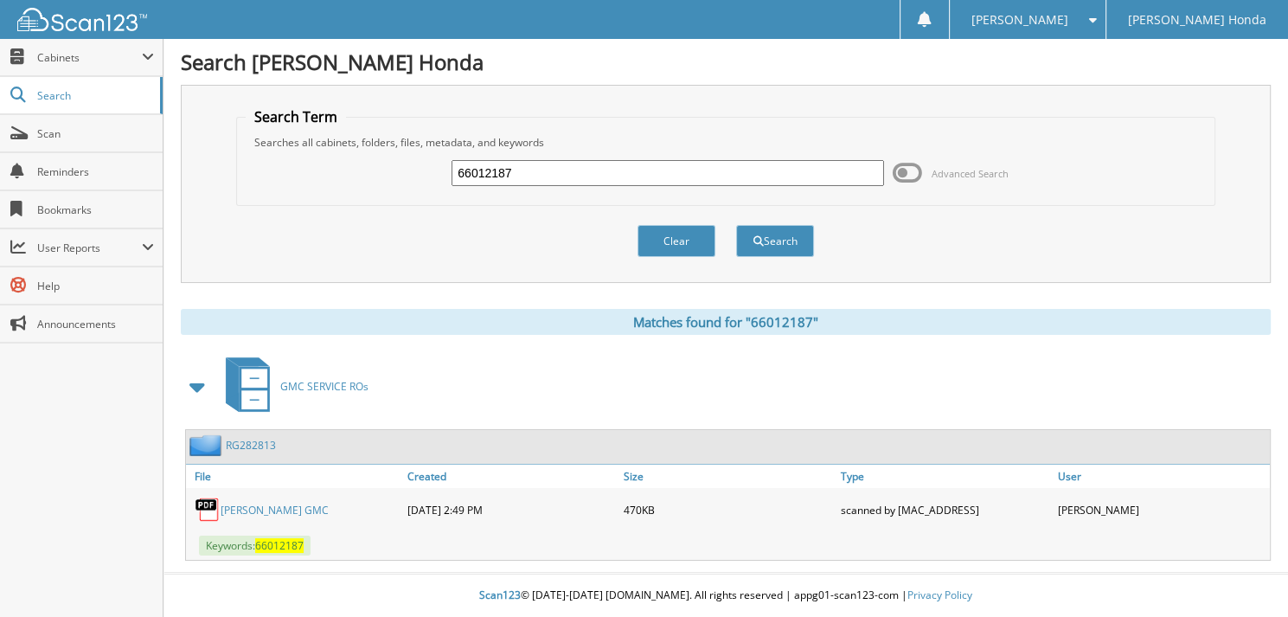
click at [601, 187] on div "66012187 Advanced Search" at bounding box center [726, 173] width 961 height 47
click at [557, 163] on input "66012187" at bounding box center [668, 173] width 433 height 26
type input "66012188"
click at [736, 225] on button "Search" at bounding box center [775, 241] width 78 height 32
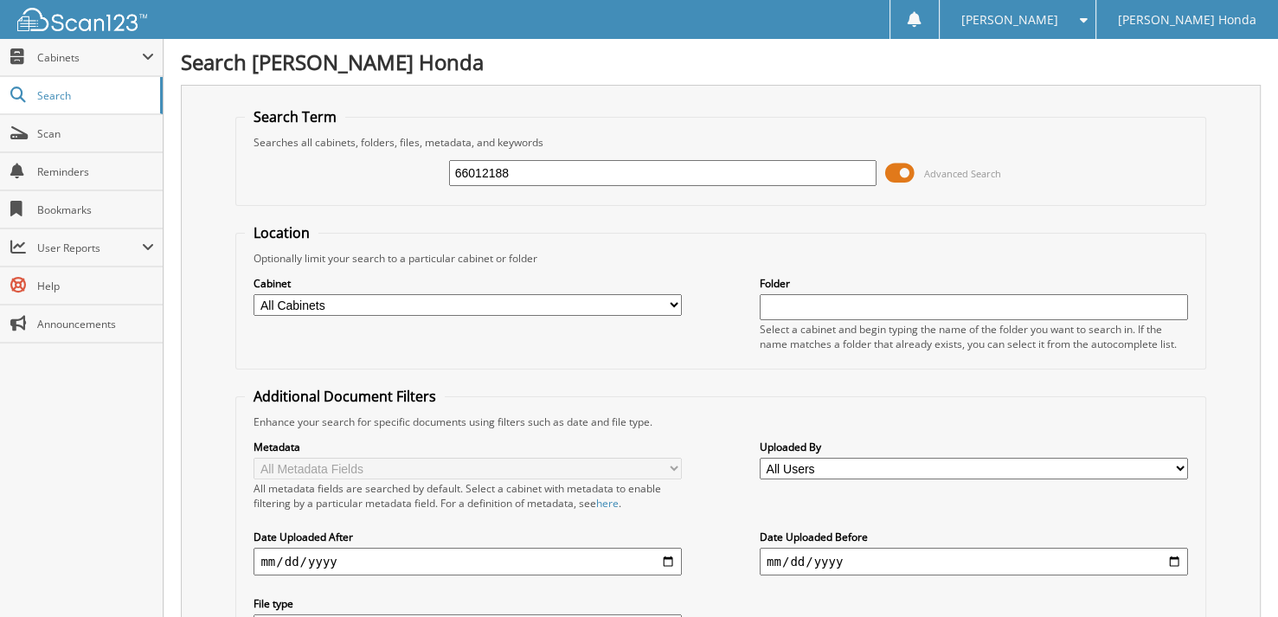
click at [893, 170] on span at bounding box center [899, 173] width 29 height 26
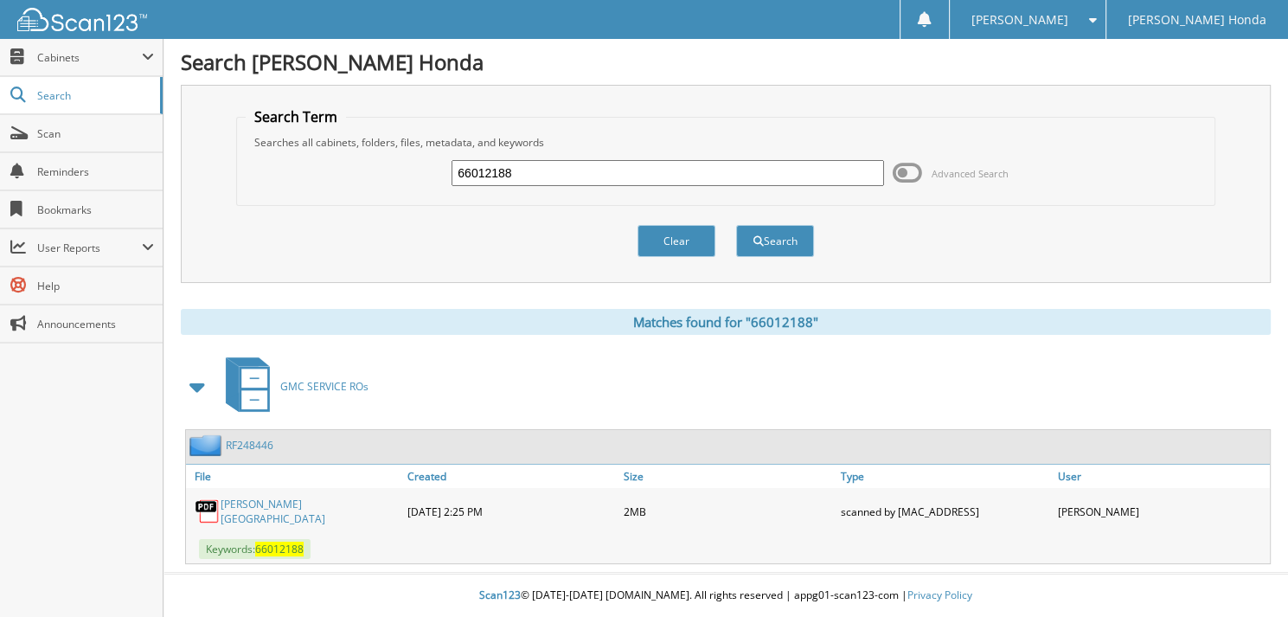
click at [575, 181] on input "66012188" at bounding box center [668, 173] width 433 height 26
type input "66012189"
click at [736, 225] on button "Search" at bounding box center [775, 241] width 78 height 32
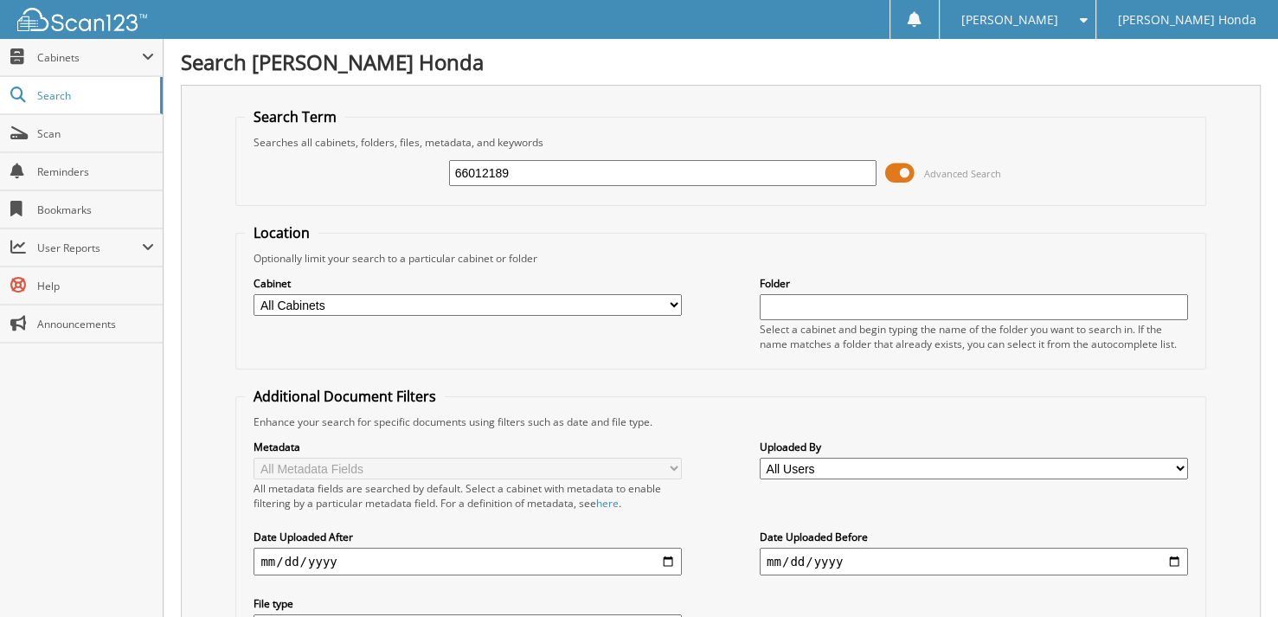
drag, startPoint x: 0, startPoint y: 0, endPoint x: 891, endPoint y: 163, distance: 906.0
click at [891, 163] on span at bounding box center [899, 173] width 29 height 26
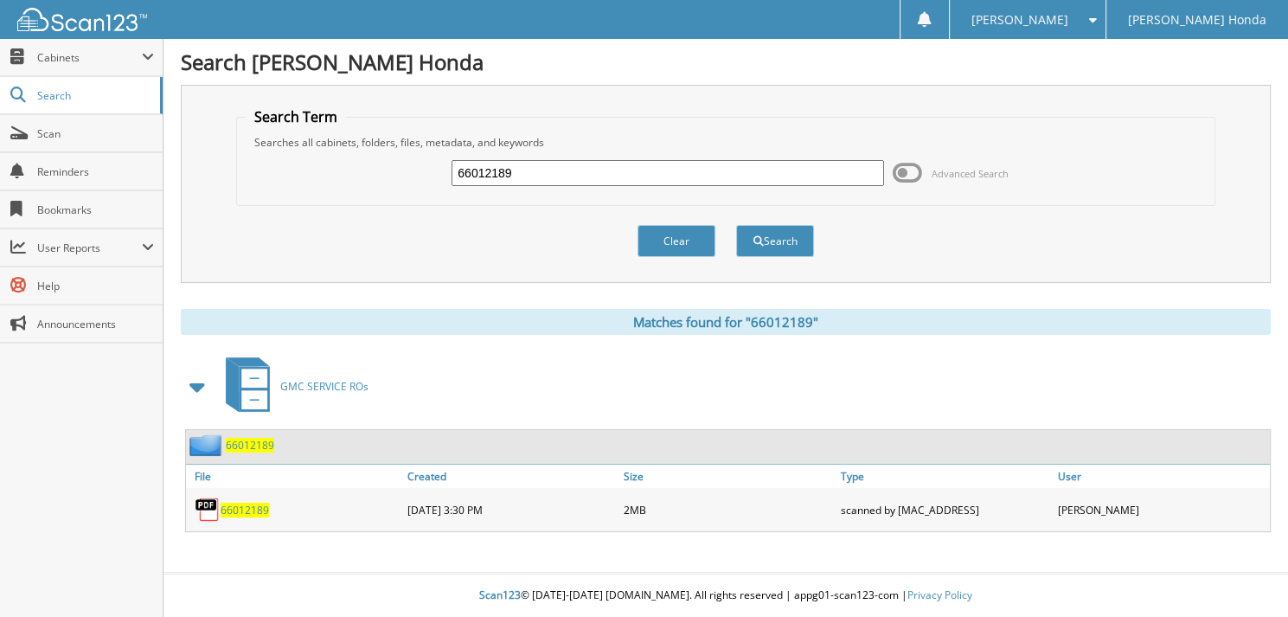
click at [626, 184] on div "66012189" at bounding box center [668, 172] width 433 height 29
click at [620, 181] on input "66012189" at bounding box center [668, 173] width 433 height 26
type input "66012190"
click at [736, 225] on button "Search" at bounding box center [775, 241] width 78 height 32
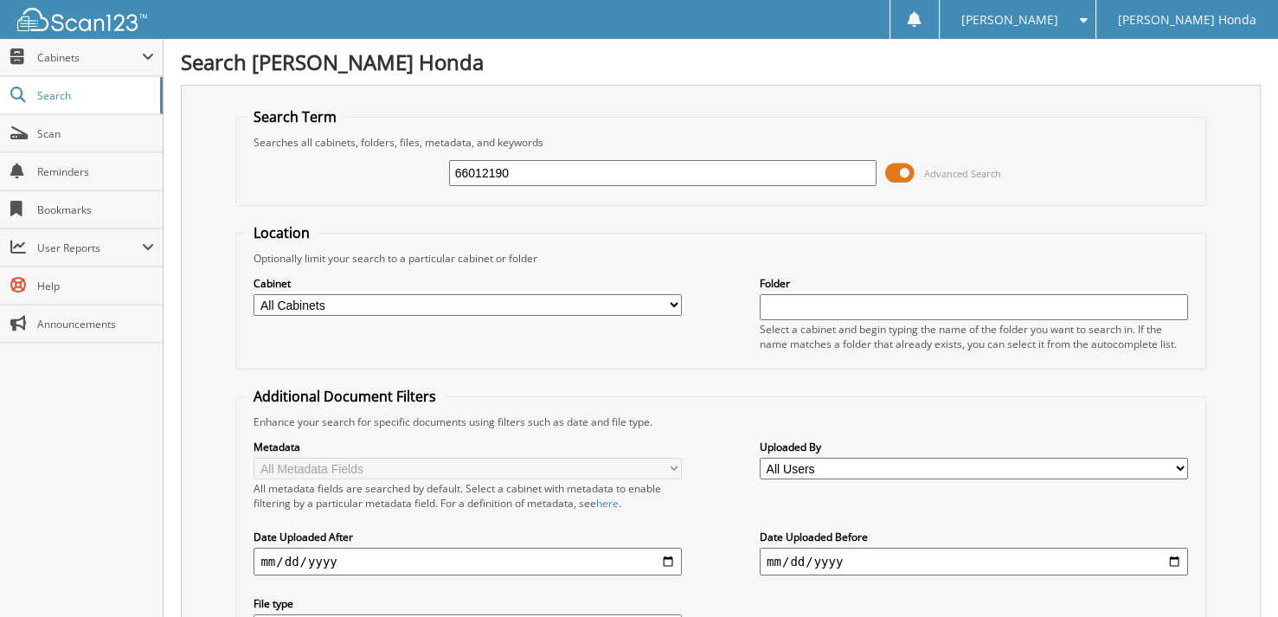
click at [890, 175] on span at bounding box center [899, 173] width 29 height 26
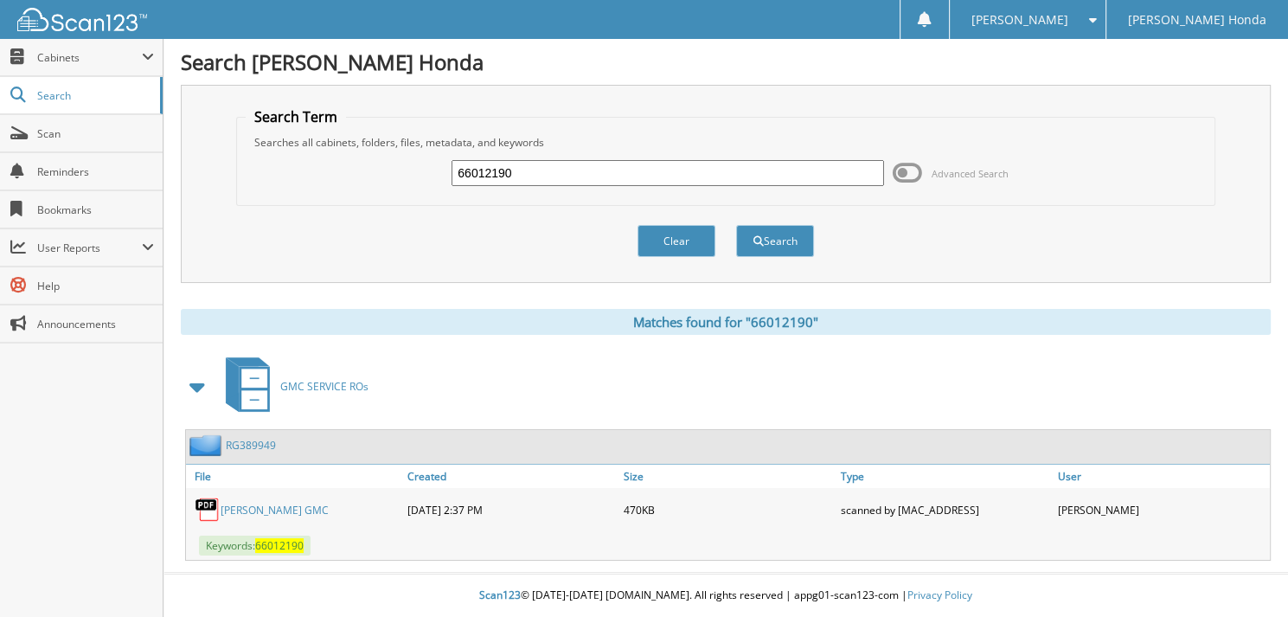
click at [566, 181] on input "66012190" at bounding box center [668, 173] width 433 height 26
type input "66012191"
click at [736, 225] on button "Search" at bounding box center [775, 241] width 78 height 32
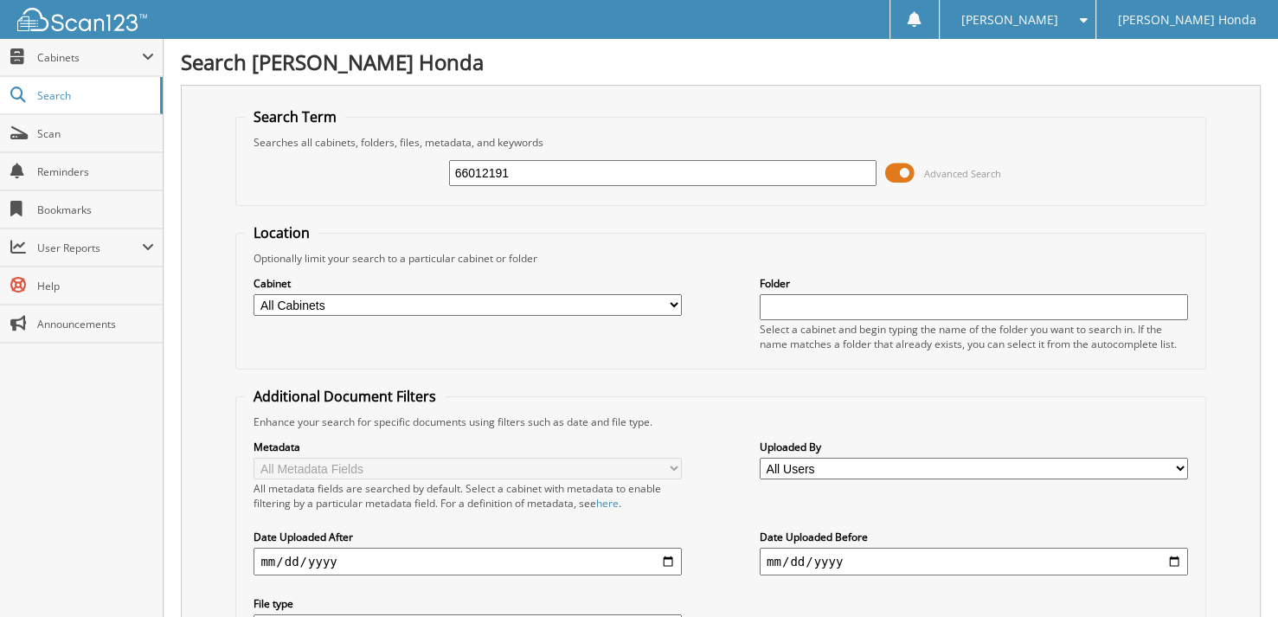
click at [901, 176] on span at bounding box center [899, 173] width 29 height 26
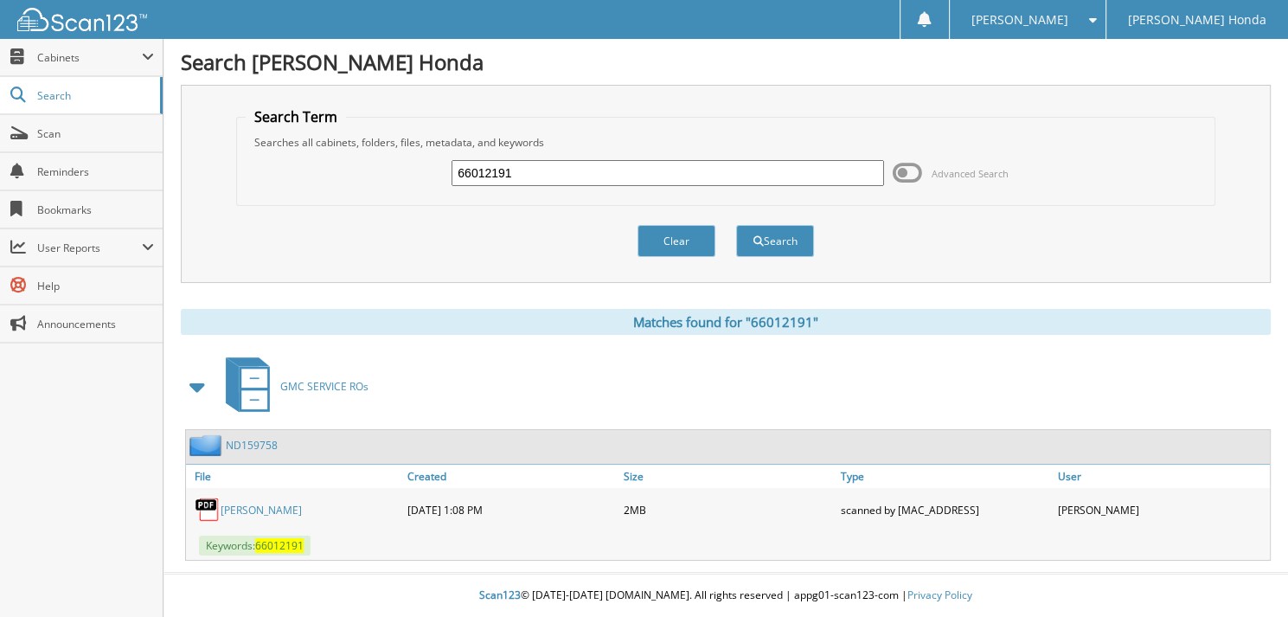
click at [537, 169] on input "66012191" at bounding box center [668, 173] width 433 height 26
type input "66012192"
click at [736, 225] on button "Search" at bounding box center [775, 241] width 78 height 32
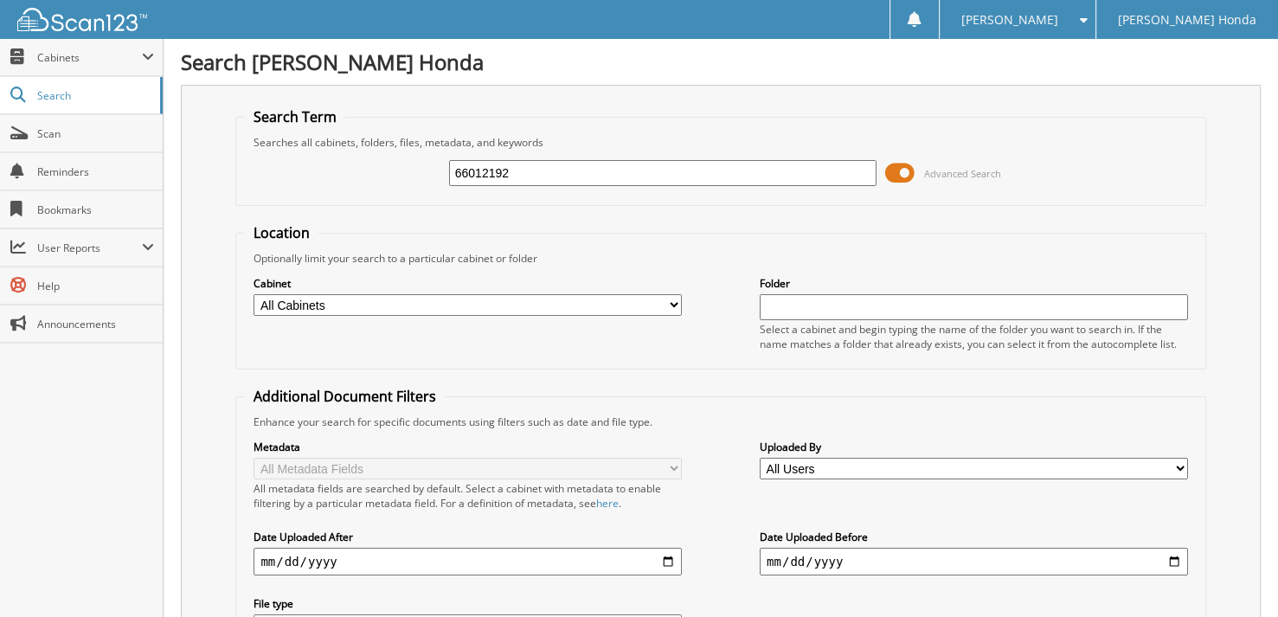
click at [912, 173] on span at bounding box center [899, 173] width 29 height 26
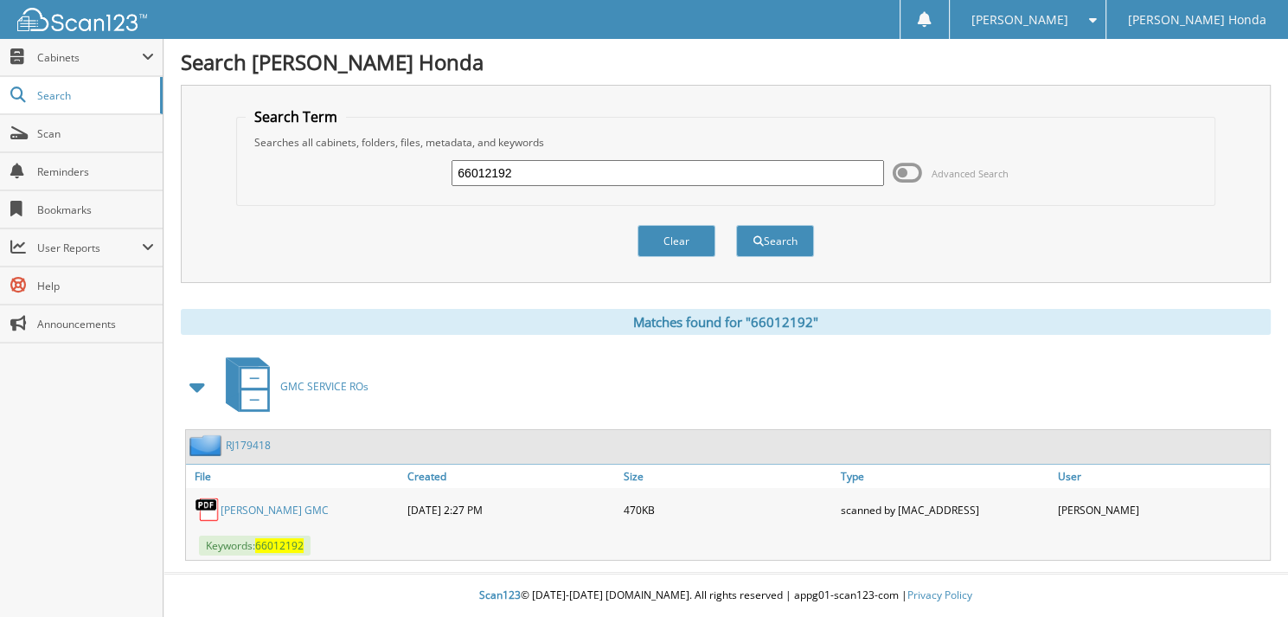
click at [565, 183] on input "66012192" at bounding box center [668, 173] width 433 height 26
type input "66012193"
click at [736, 225] on button "Search" at bounding box center [775, 241] width 78 height 32
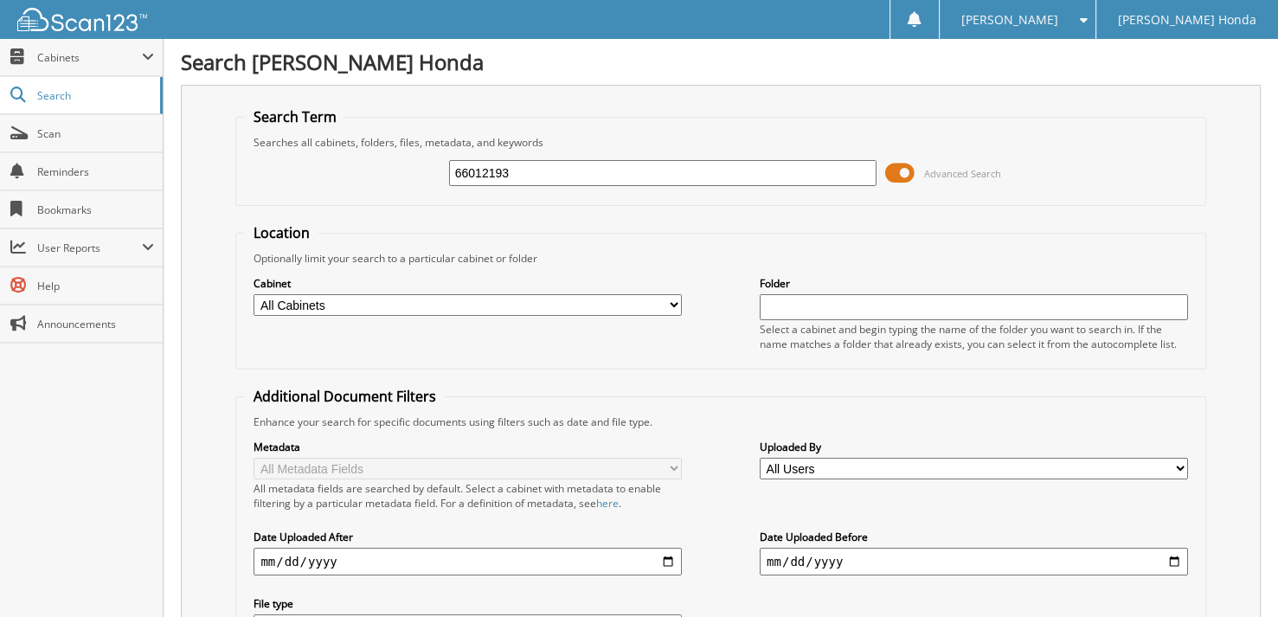
drag, startPoint x: 910, startPoint y: 172, endPoint x: 678, endPoint y: 190, distance: 232.6
click at [908, 172] on span at bounding box center [899, 173] width 29 height 26
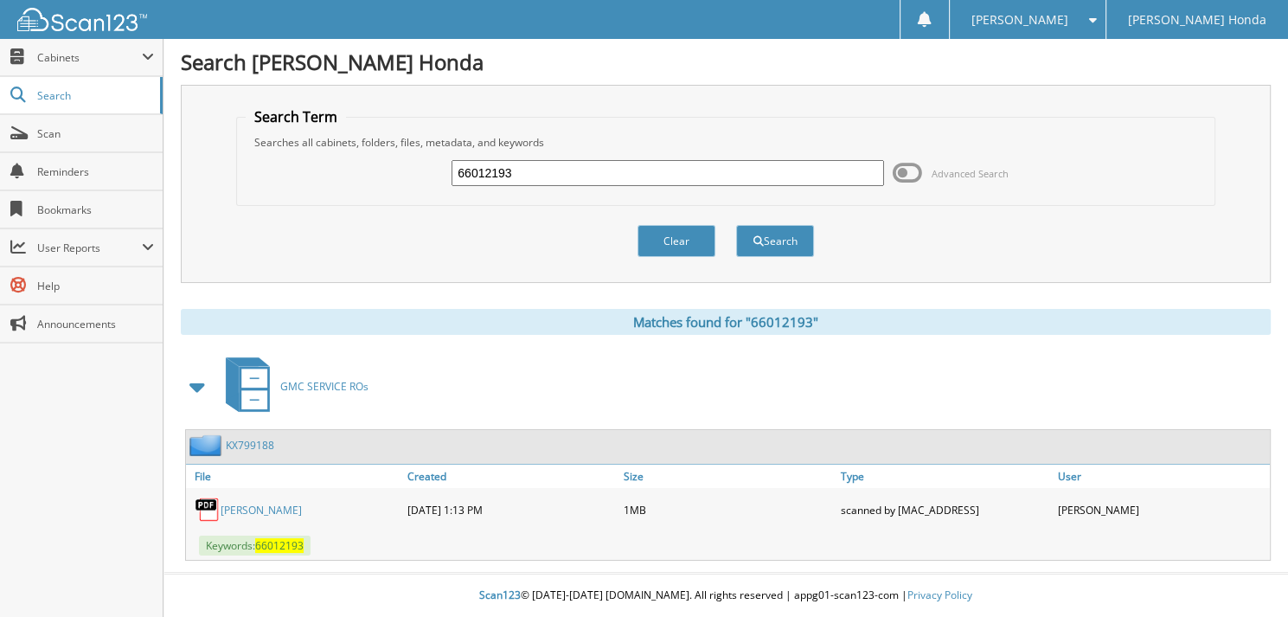
click at [547, 177] on input "66012193" at bounding box center [668, 173] width 433 height 26
type input "66012194"
click at [736, 225] on button "Search" at bounding box center [775, 241] width 78 height 32
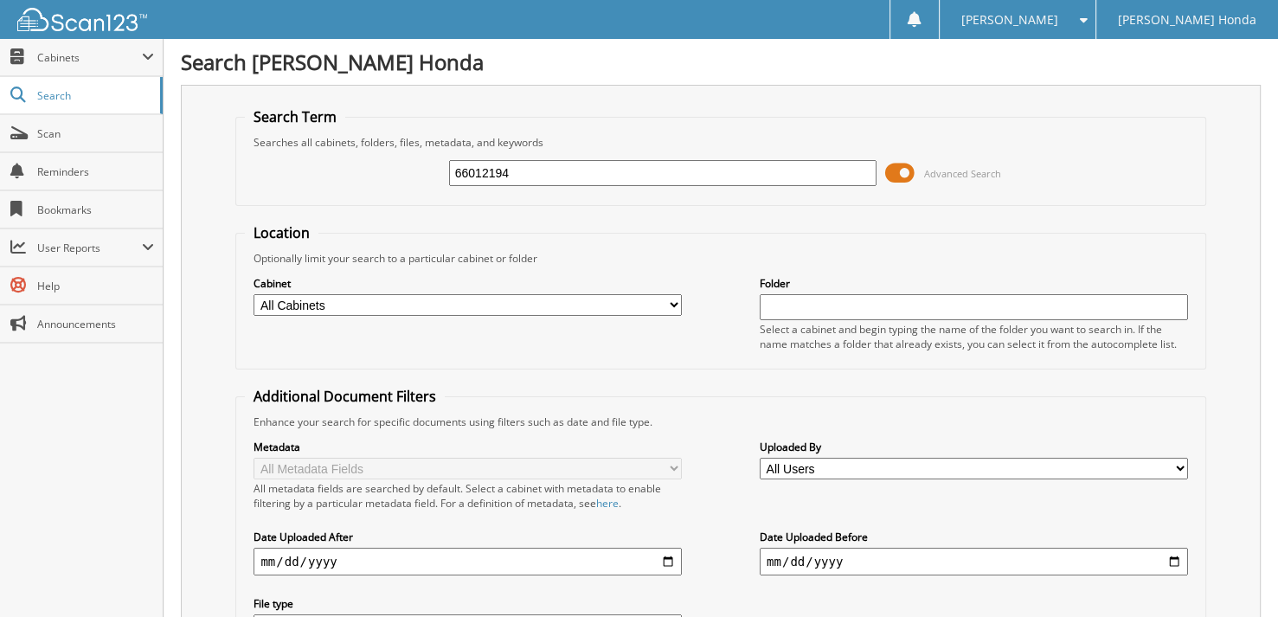
click at [903, 177] on span at bounding box center [899, 173] width 29 height 26
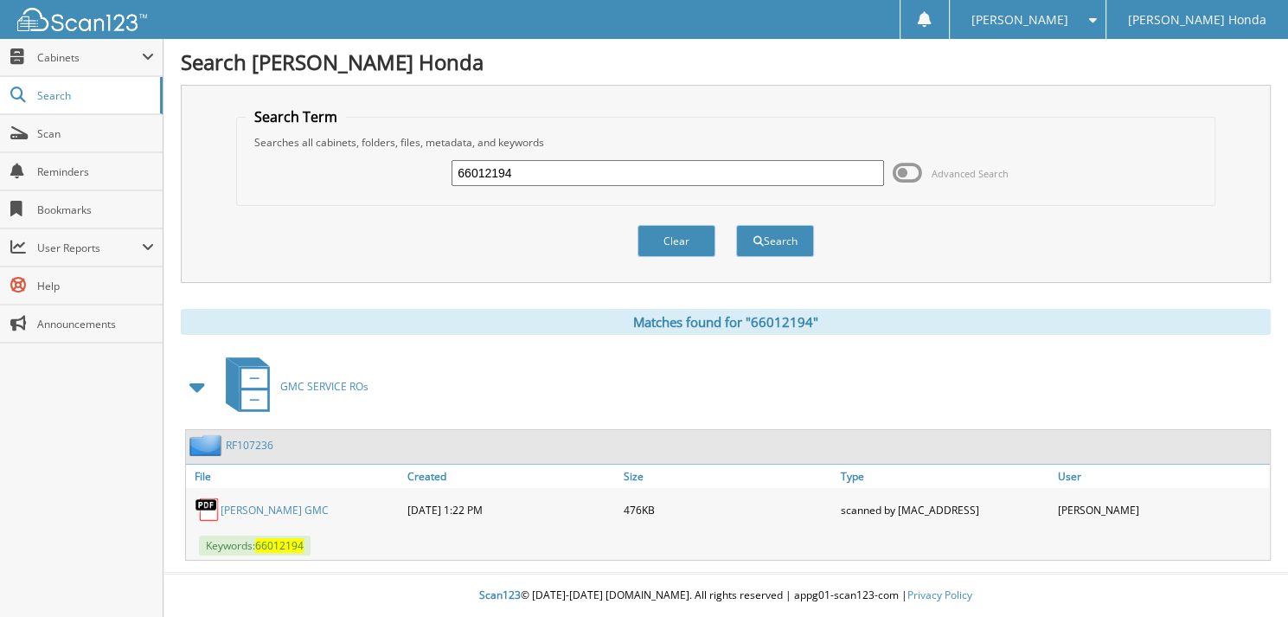
click at [568, 169] on input "66012194" at bounding box center [668, 173] width 433 height 26
type input "66012195"
click at [736, 225] on button "Search" at bounding box center [775, 241] width 78 height 32
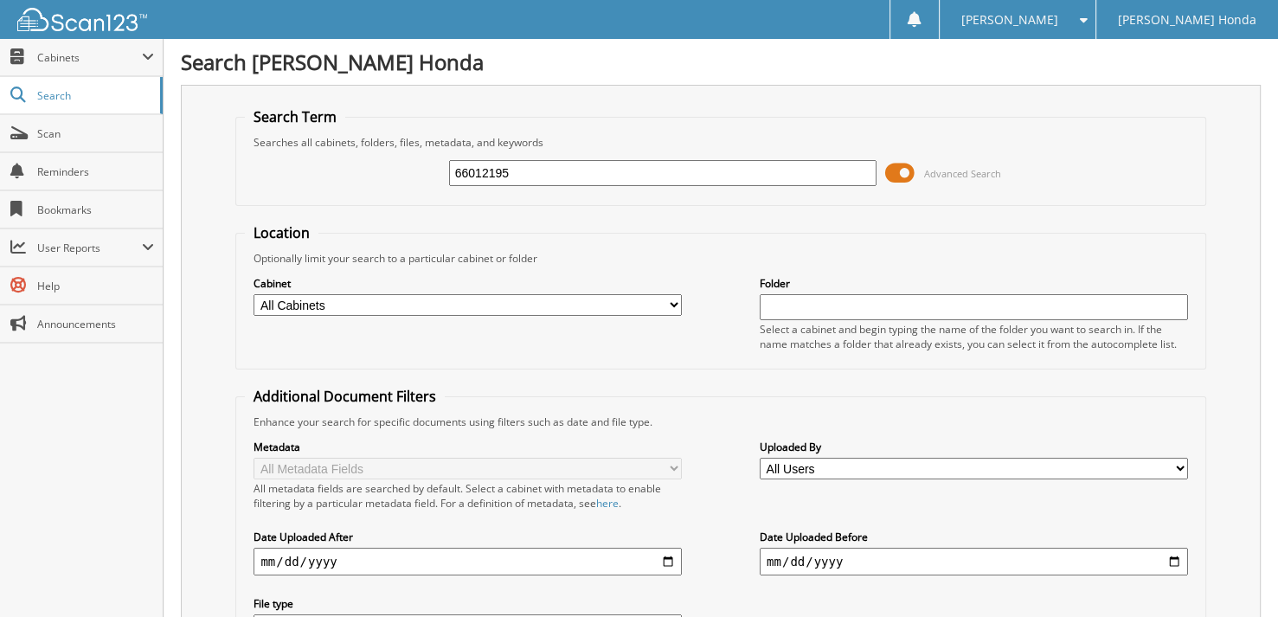
click at [905, 177] on span at bounding box center [899, 173] width 29 height 26
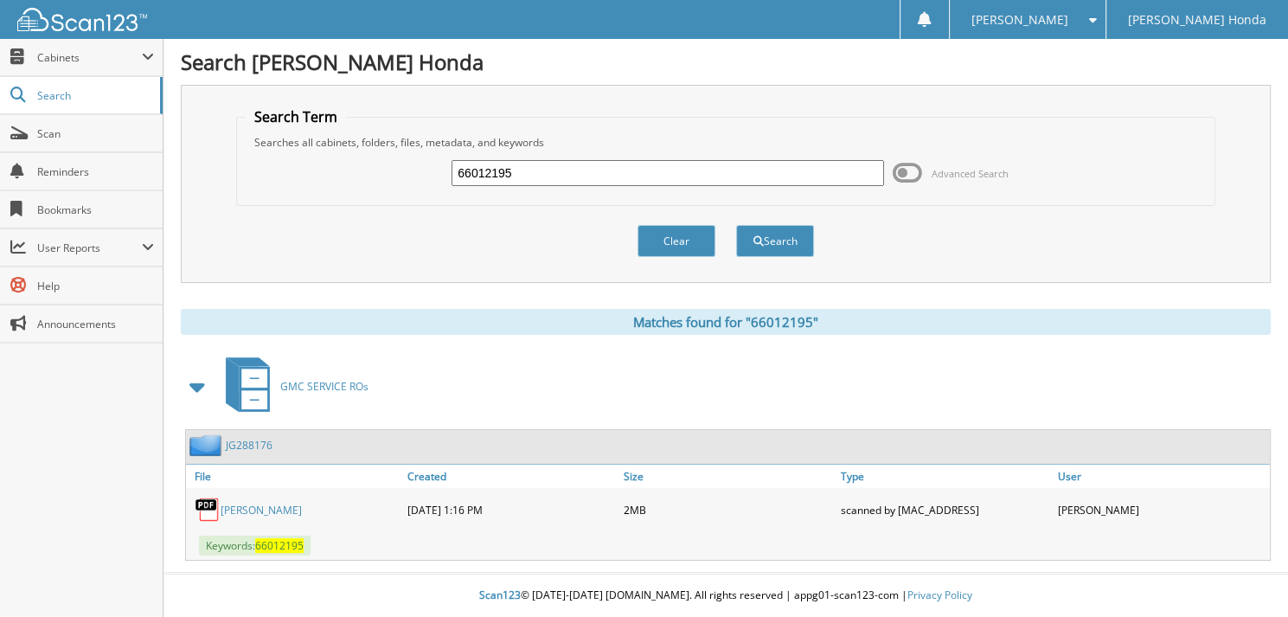
click at [557, 177] on input "66012195" at bounding box center [668, 173] width 433 height 26
type input "66012196"
click at [736, 225] on button "Search" at bounding box center [775, 241] width 78 height 32
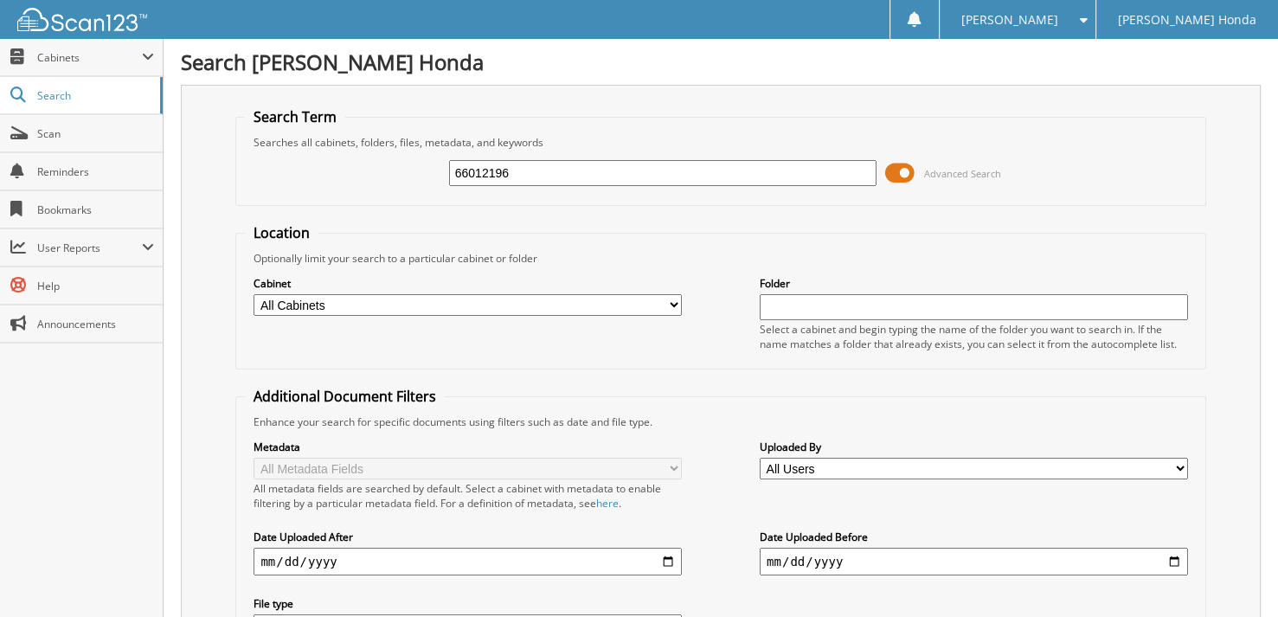
click at [909, 173] on span at bounding box center [899, 173] width 29 height 26
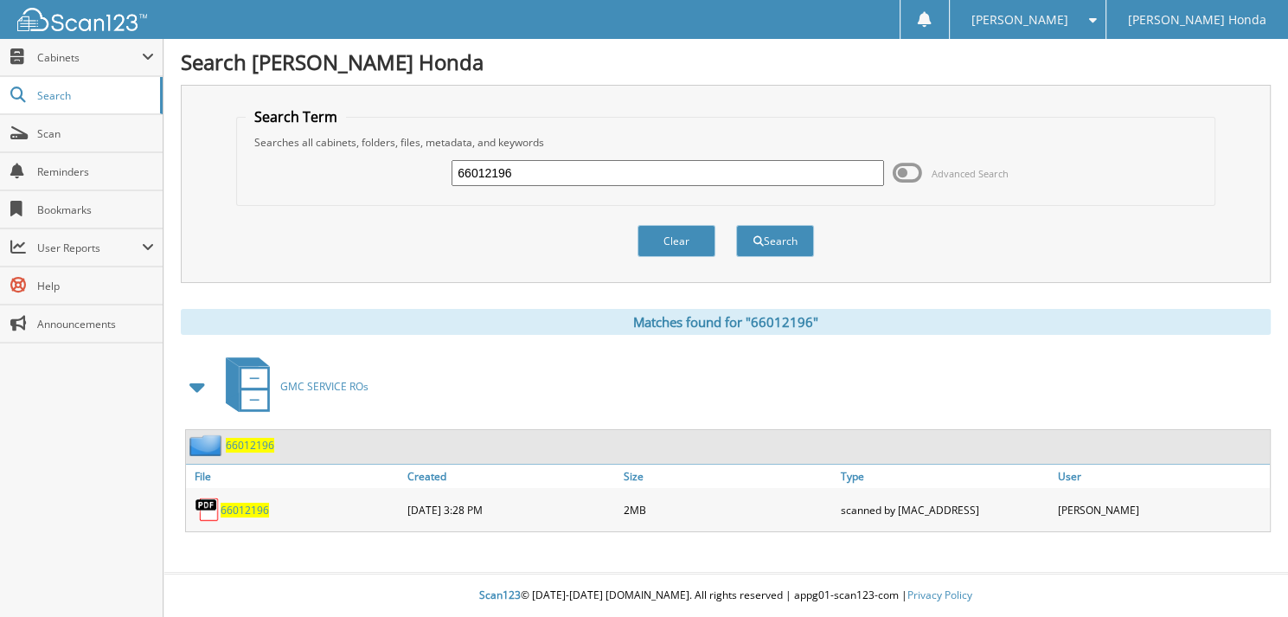
click at [902, 173] on span at bounding box center [907, 173] width 29 height 26
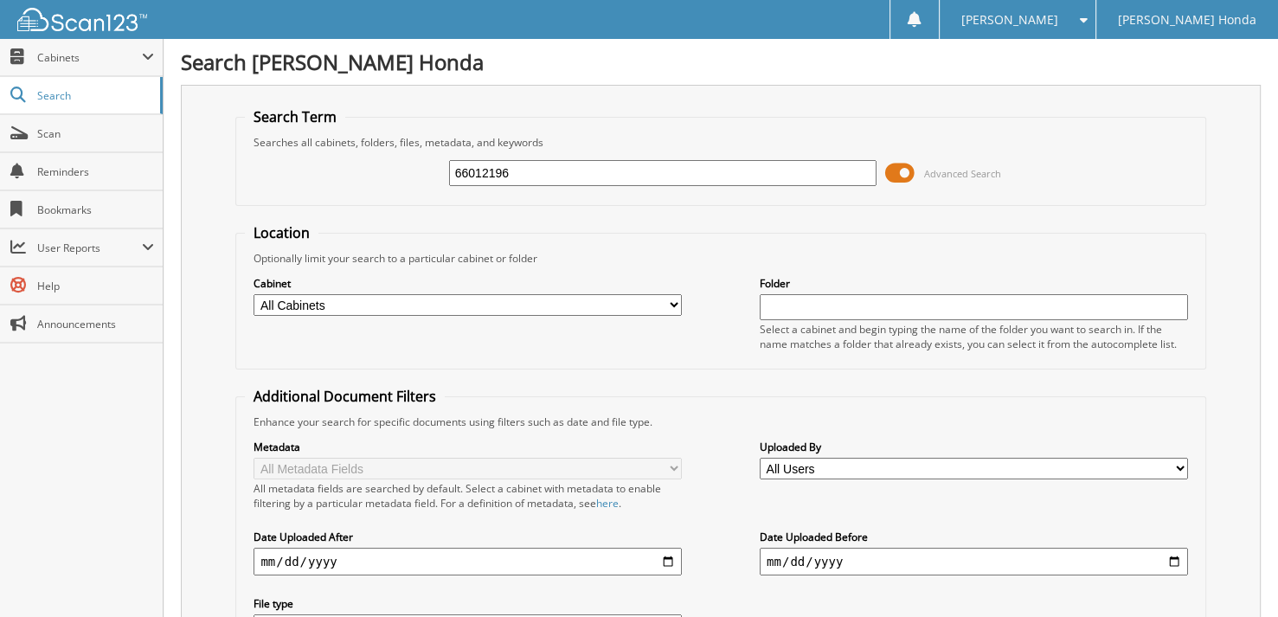
click at [633, 174] on input "66012196" at bounding box center [663, 173] width 428 height 26
type input "66012197"
click at [897, 170] on span at bounding box center [899, 173] width 29 height 26
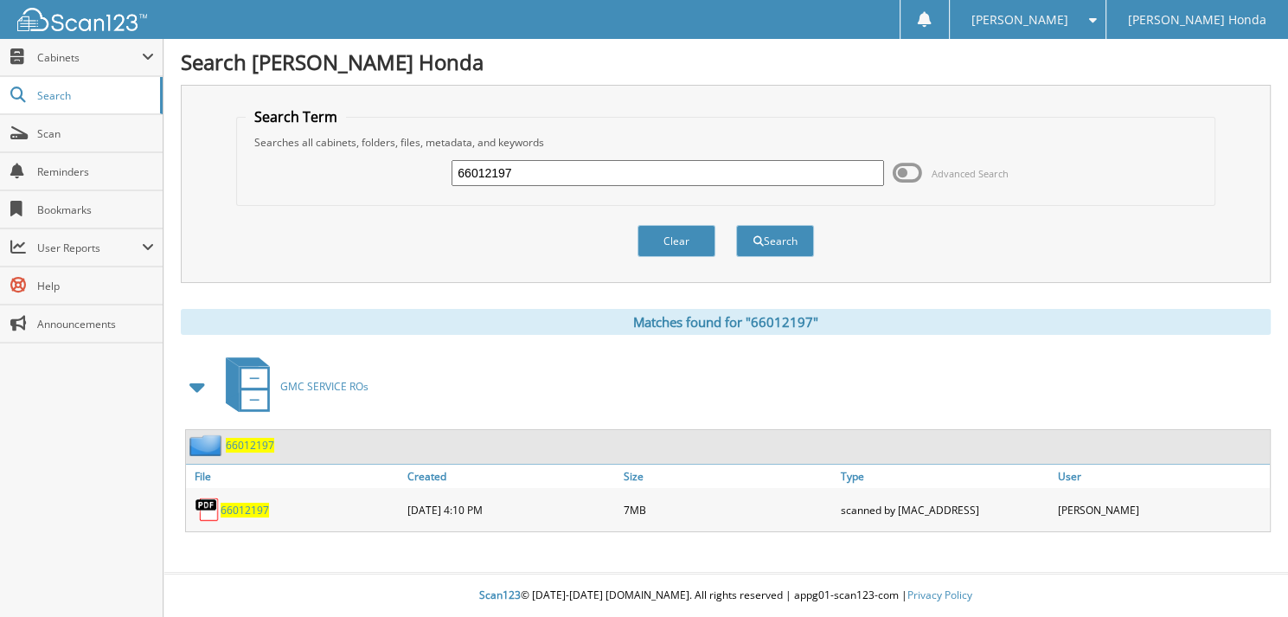
click at [614, 163] on input "66012197" at bounding box center [668, 173] width 433 height 26
type input "66012198"
click at [736, 225] on button "Search" at bounding box center [775, 241] width 78 height 32
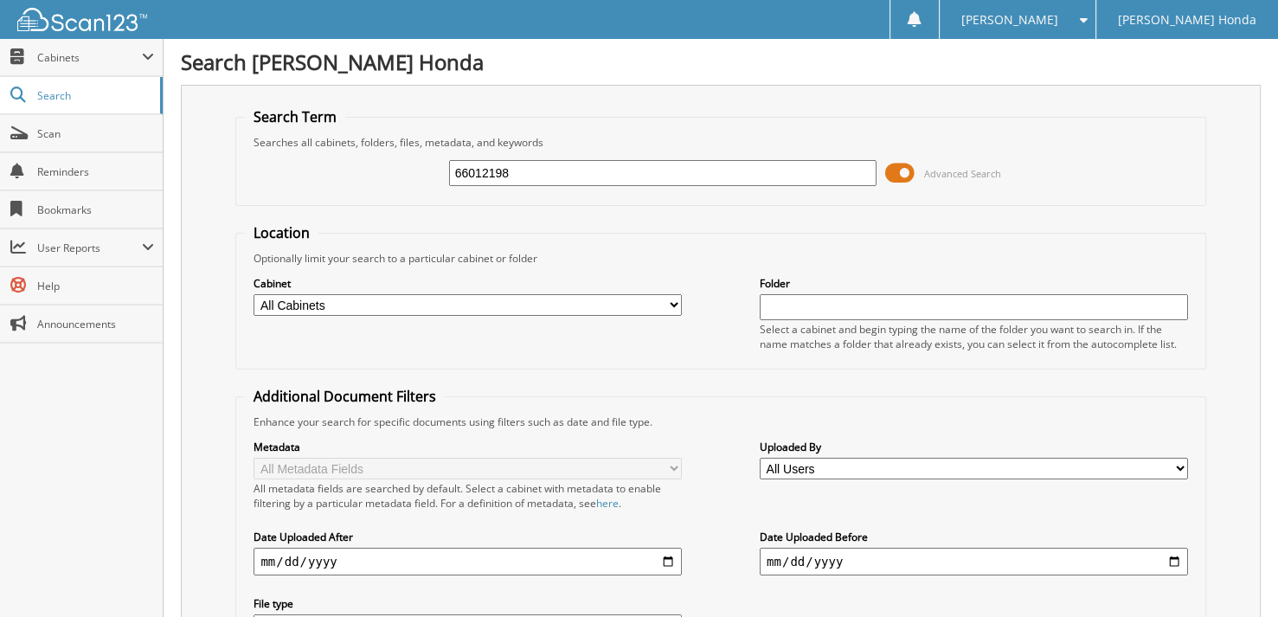
drag, startPoint x: 910, startPoint y: 173, endPoint x: 896, endPoint y: 172, distance: 14.7
click at [909, 173] on span at bounding box center [899, 173] width 29 height 26
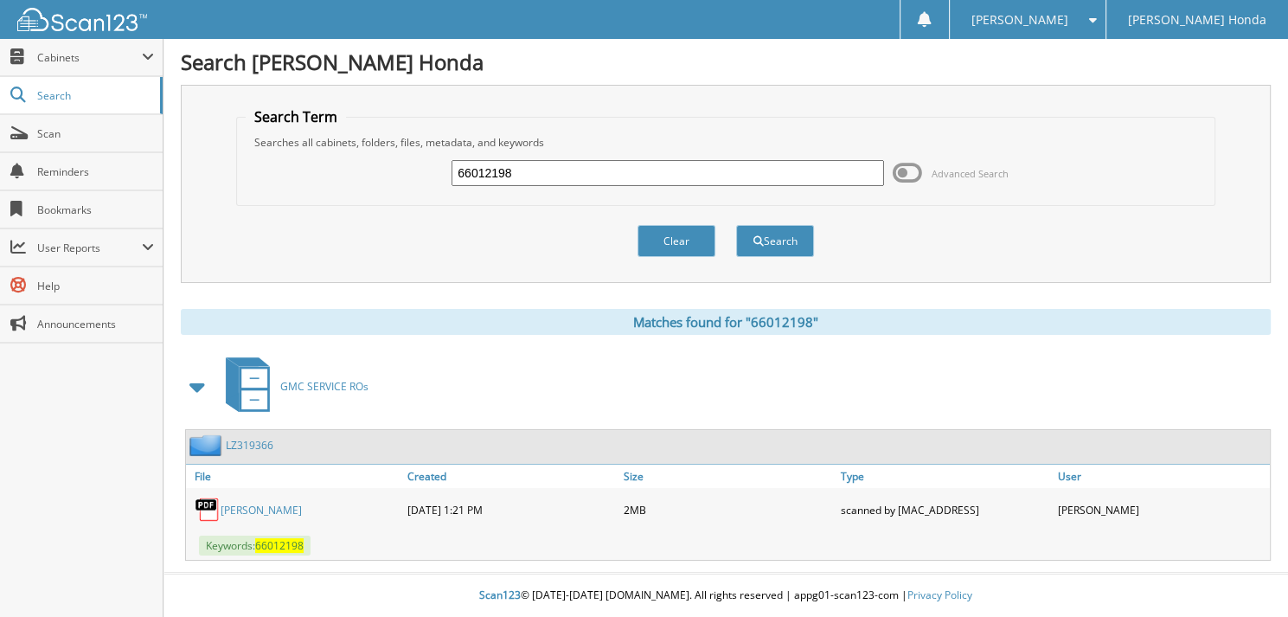
click at [661, 170] on input "66012198" at bounding box center [668, 173] width 433 height 26
type input "66012199"
click at [736, 225] on button "Search" at bounding box center [775, 241] width 78 height 32
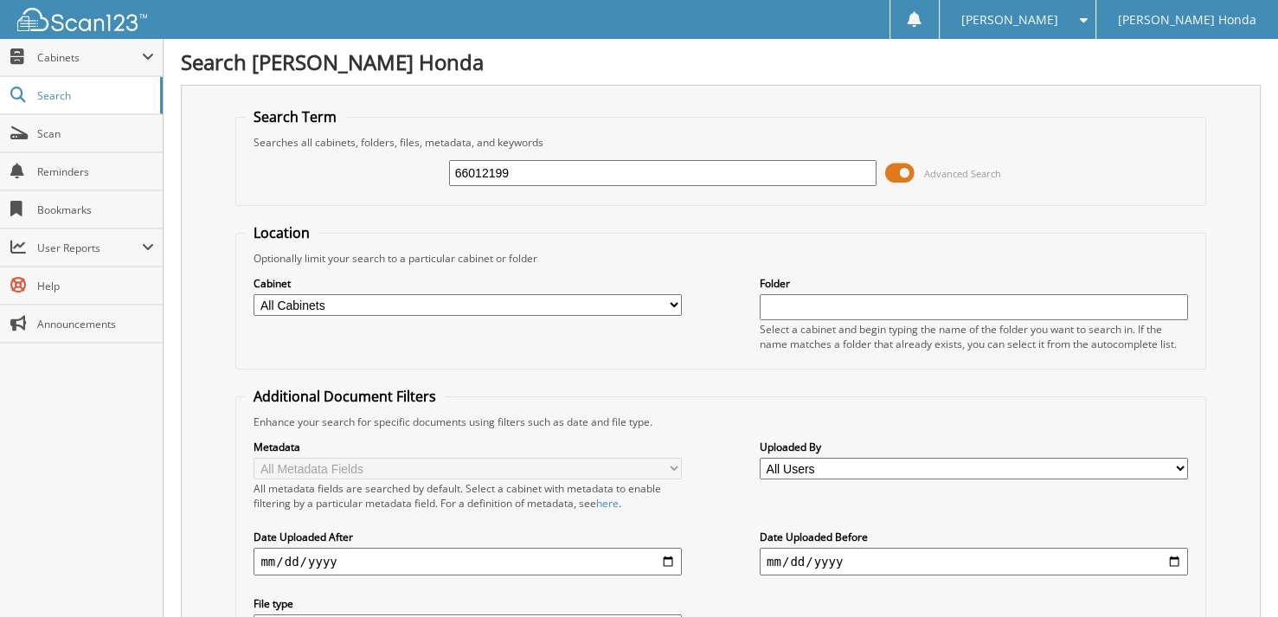
click at [914, 174] on span at bounding box center [899, 173] width 29 height 26
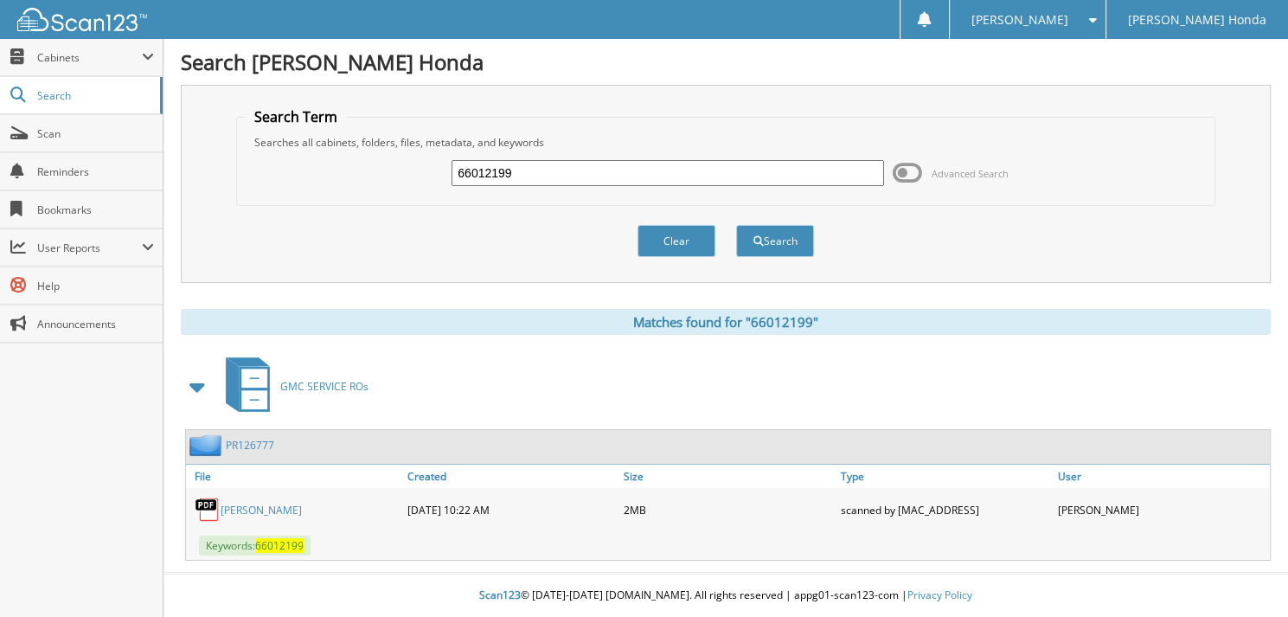
click at [576, 167] on input "66012199" at bounding box center [668, 173] width 433 height 26
type input "6601200"
click at [736, 225] on button "Search" at bounding box center [775, 241] width 78 height 32
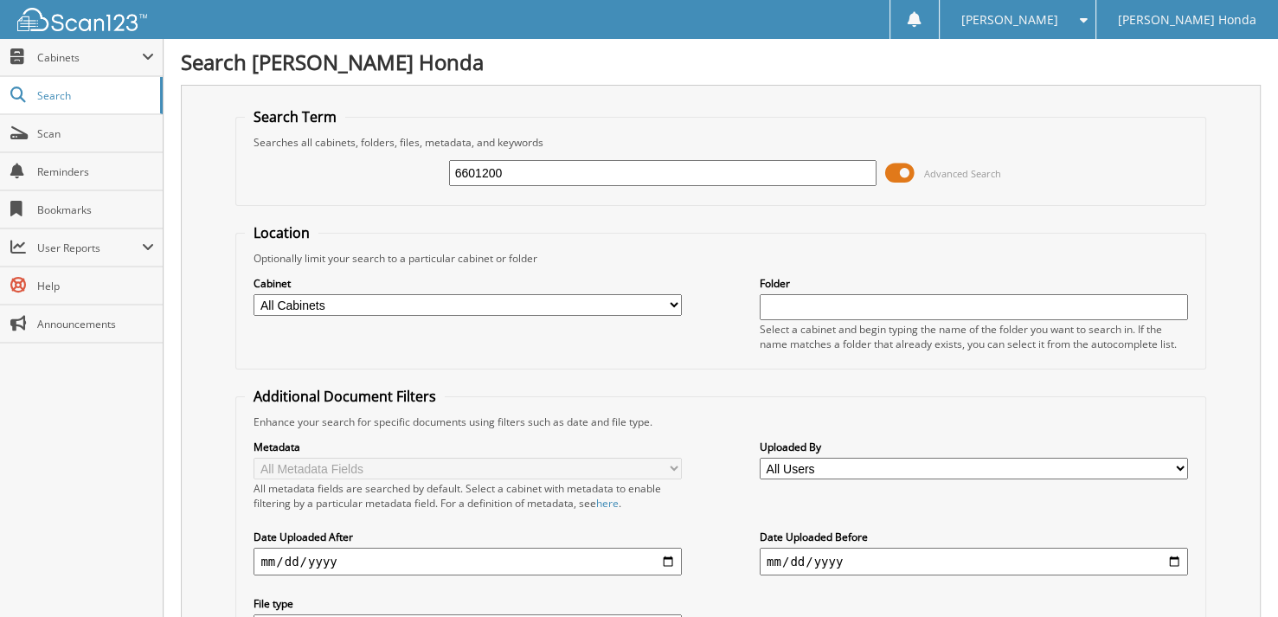
click at [542, 168] on input "6601200" at bounding box center [663, 173] width 428 height 26
type input "66012200"
click at [898, 172] on span at bounding box center [899, 173] width 29 height 26
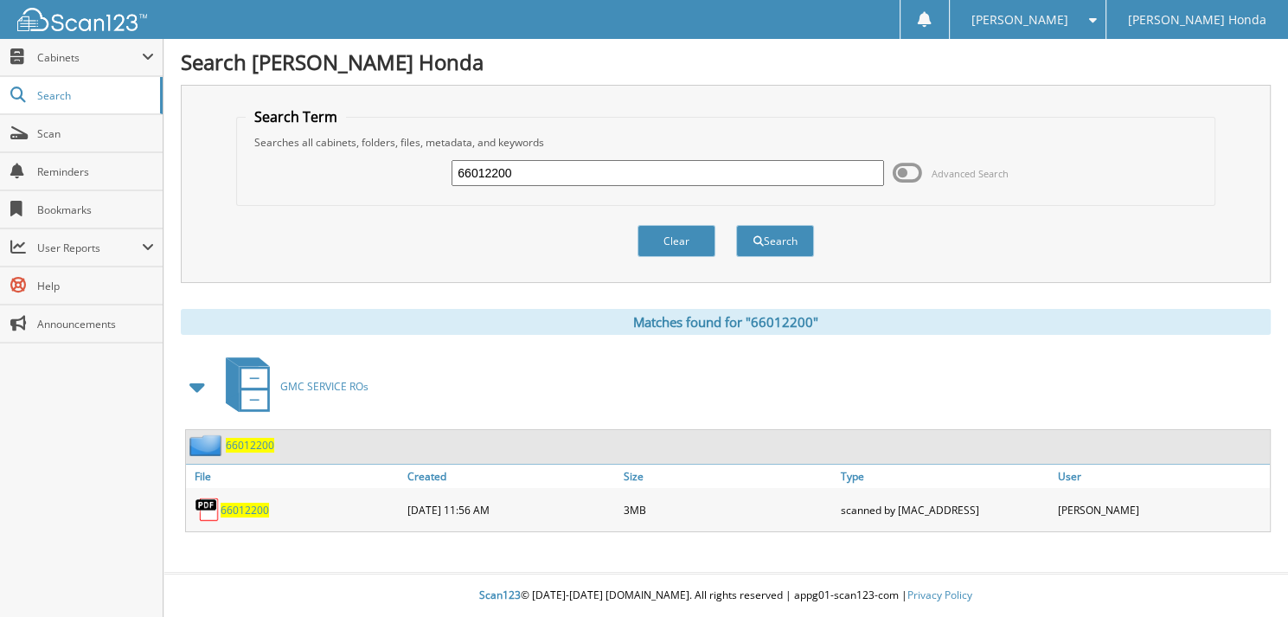
click at [534, 175] on input "66012200" at bounding box center [668, 173] width 433 height 26
type input "66012196"
click at [736, 225] on button "Search" at bounding box center [775, 241] width 78 height 32
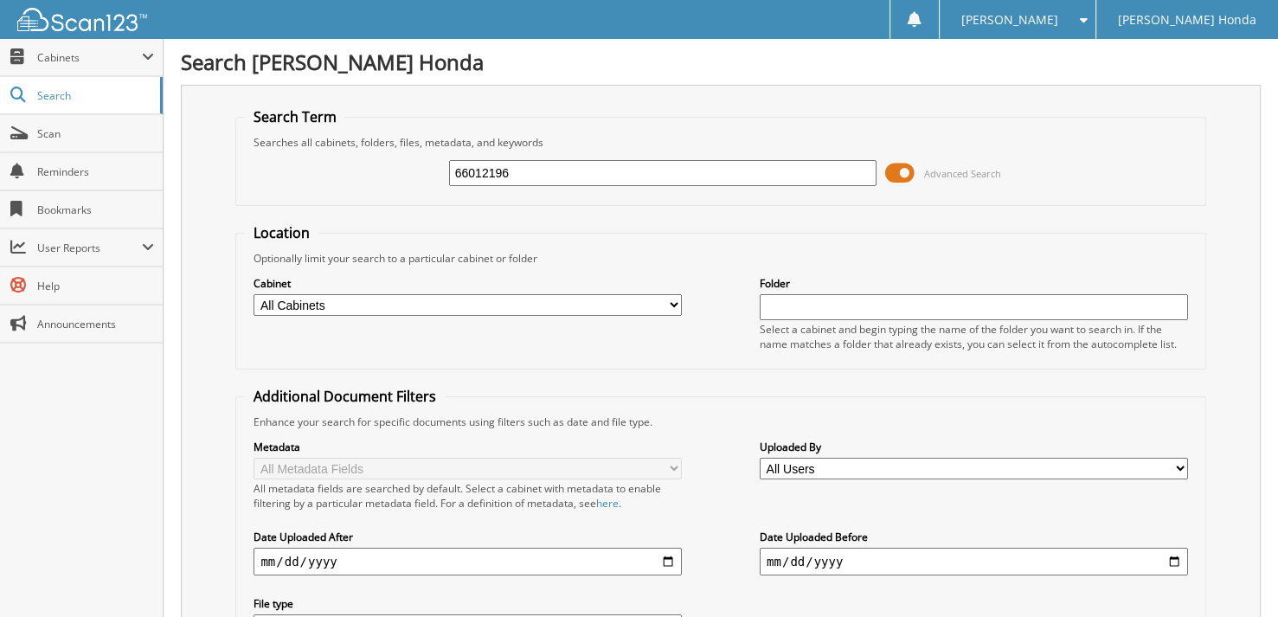
click at [910, 176] on span at bounding box center [899, 173] width 29 height 26
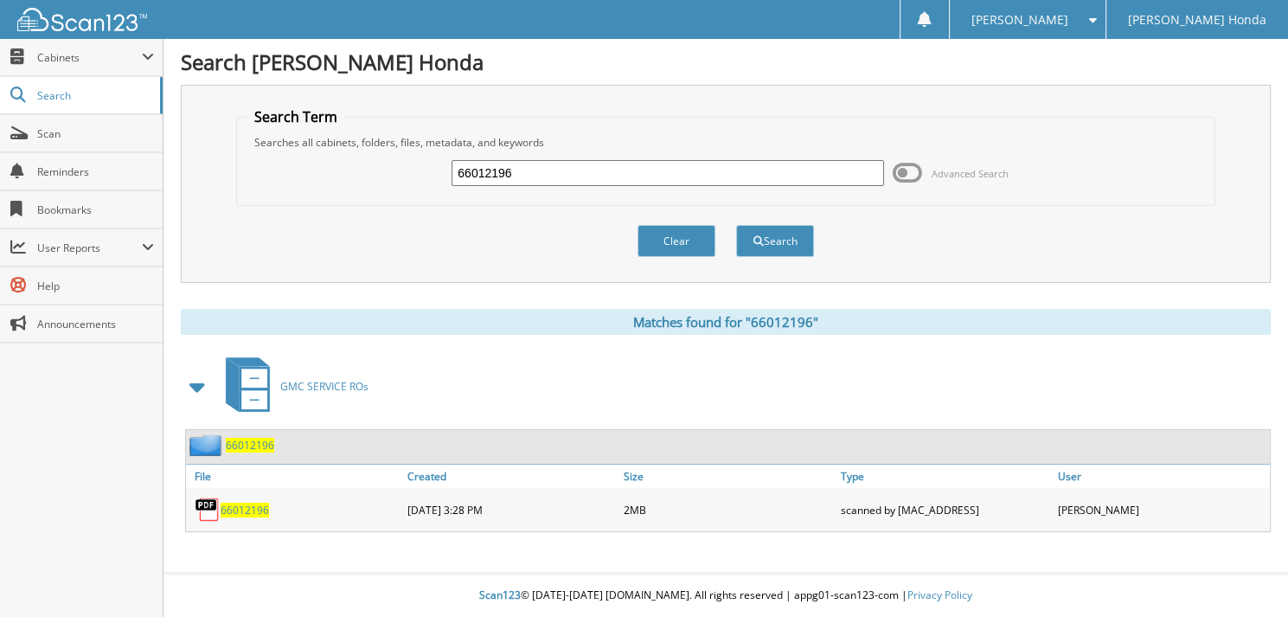
click at [578, 168] on input "66012196" at bounding box center [668, 173] width 433 height 26
type input "66012197"
click at [736, 225] on button "Search" at bounding box center [775, 241] width 78 height 32
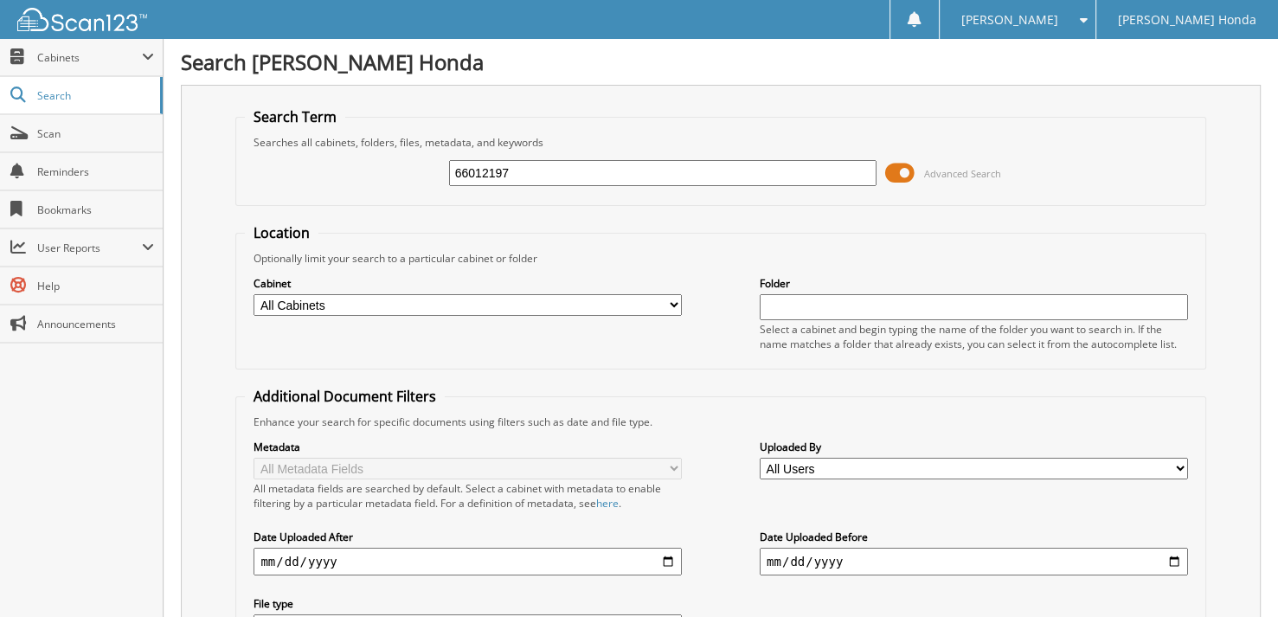
click at [900, 180] on span at bounding box center [899, 173] width 29 height 26
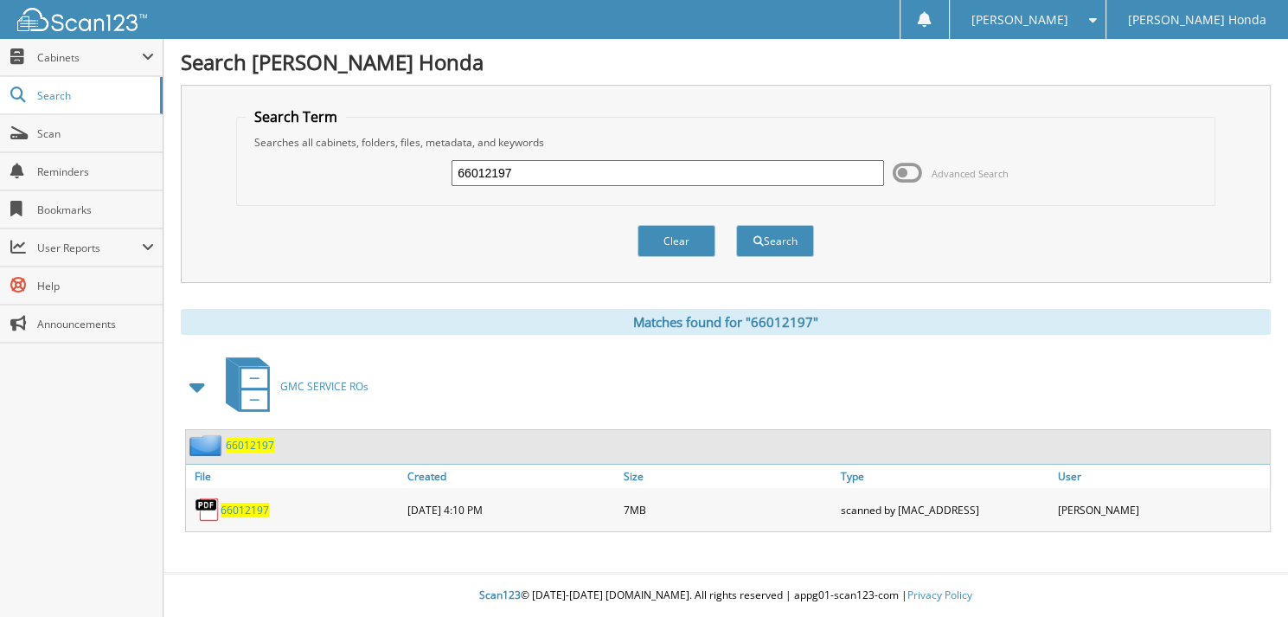
click at [625, 178] on input "66012197" at bounding box center [668, 173] width 433 height 26
type input "66012196"
click at [736, 225] on button "Search" at bounding box center [775, 241] width 78 height 32
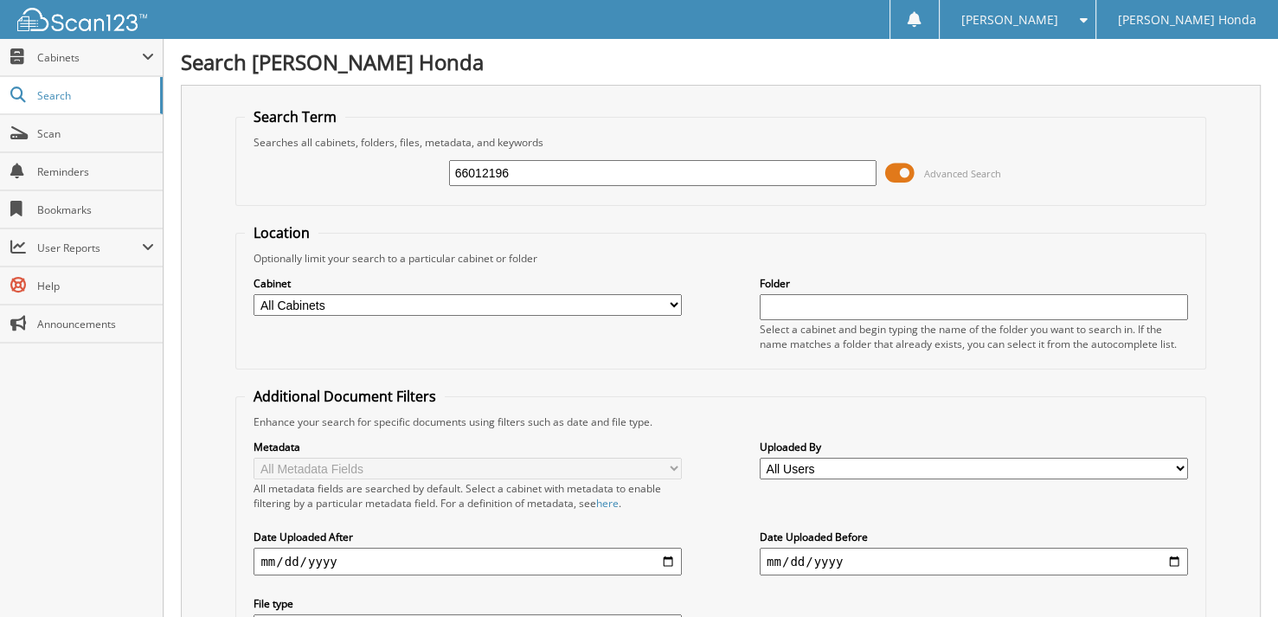
click at [902, 173] on span at bounding box center [899, 173] width 29 height 26
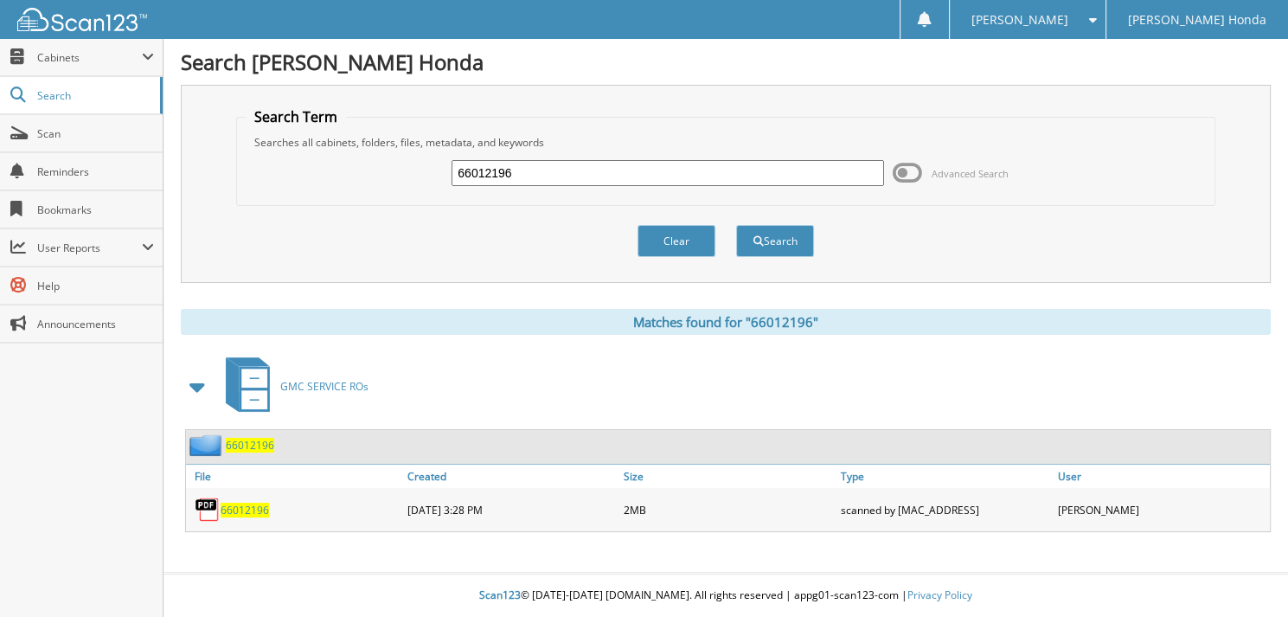
click at [542, 180] on input "66012196" at bounding box center [668, 173] width 433 height 26
type input "66012198"
click at [736, 225] on button "Search" at bounding box center [775, 241] width 78 height 32
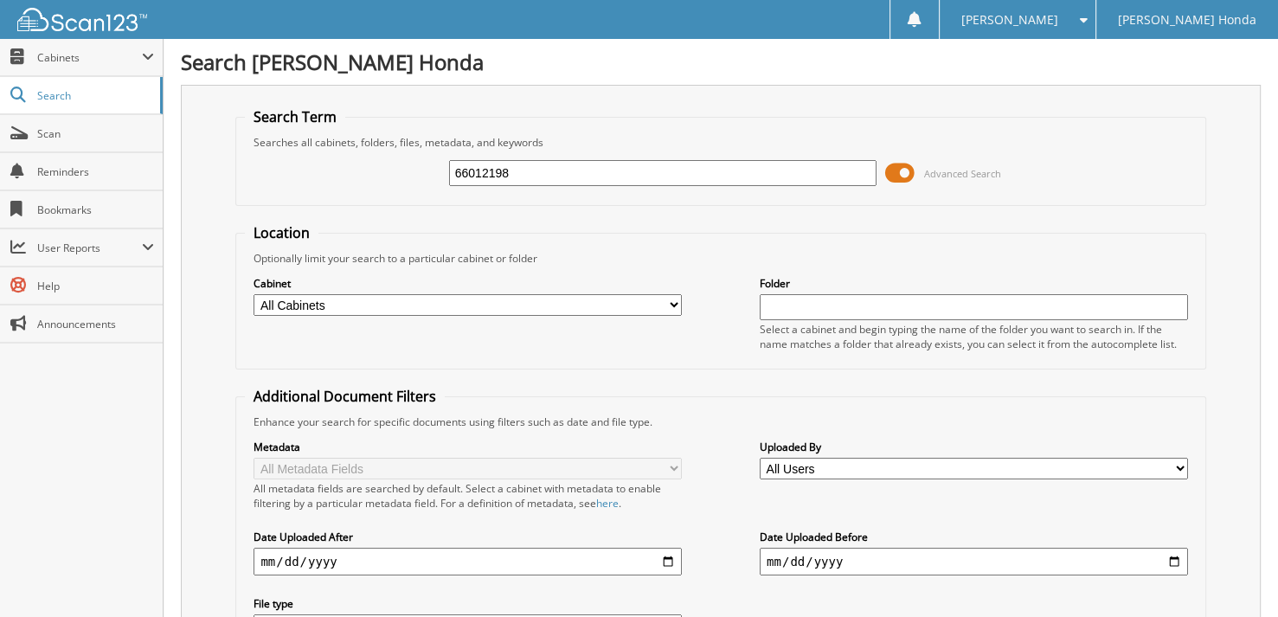
click at [903, 174] on span at bounding box center [899, 173] width 29 height 26
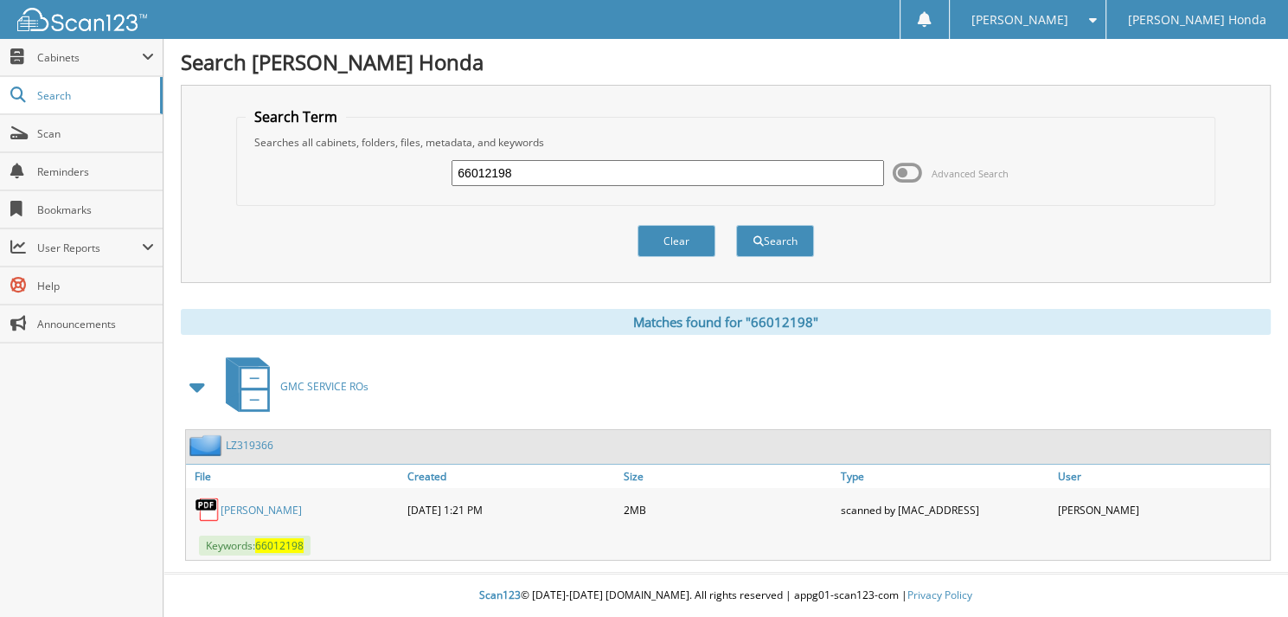
click at [567, 170] on input "66012198" at bounding box center [668, 173] width 433 height 26
type input "66012199"
click at [736, 225] on button "Search" at bounding box center [775, 241] width 78 height 32
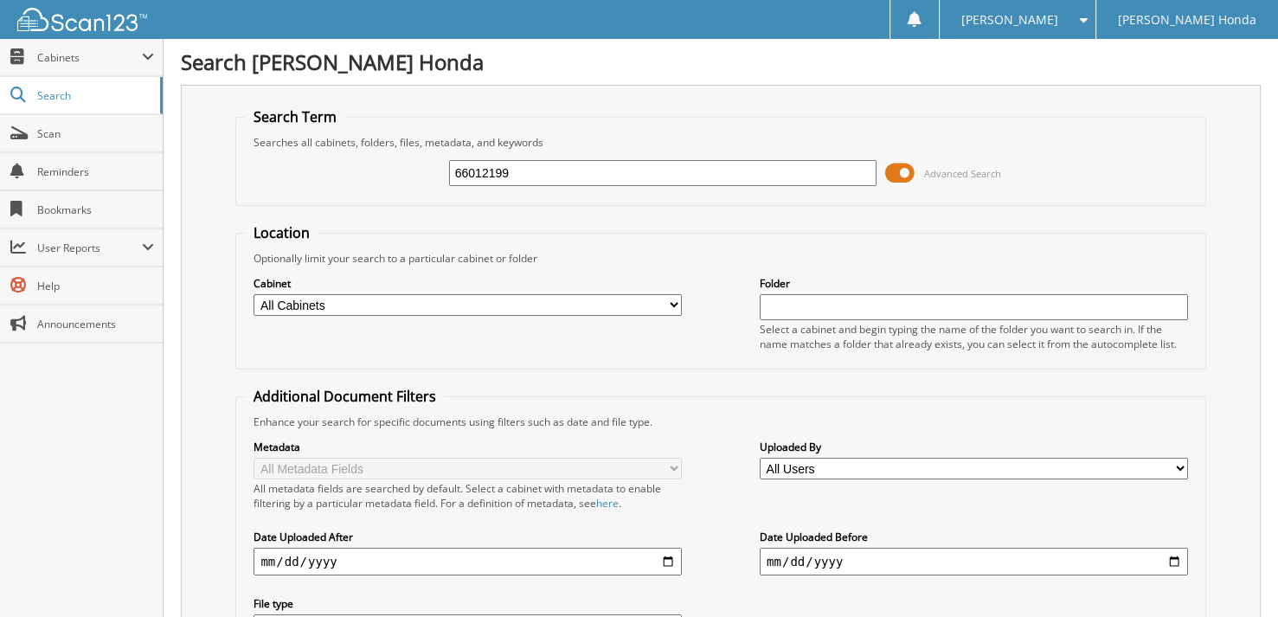
click at [595, 170] on input "66012199" at bounding box center [663, 173] width 428 height 26
type input "66012200"
click at [897, 170] on span at bounding box center [899, 173] width 29 height 26
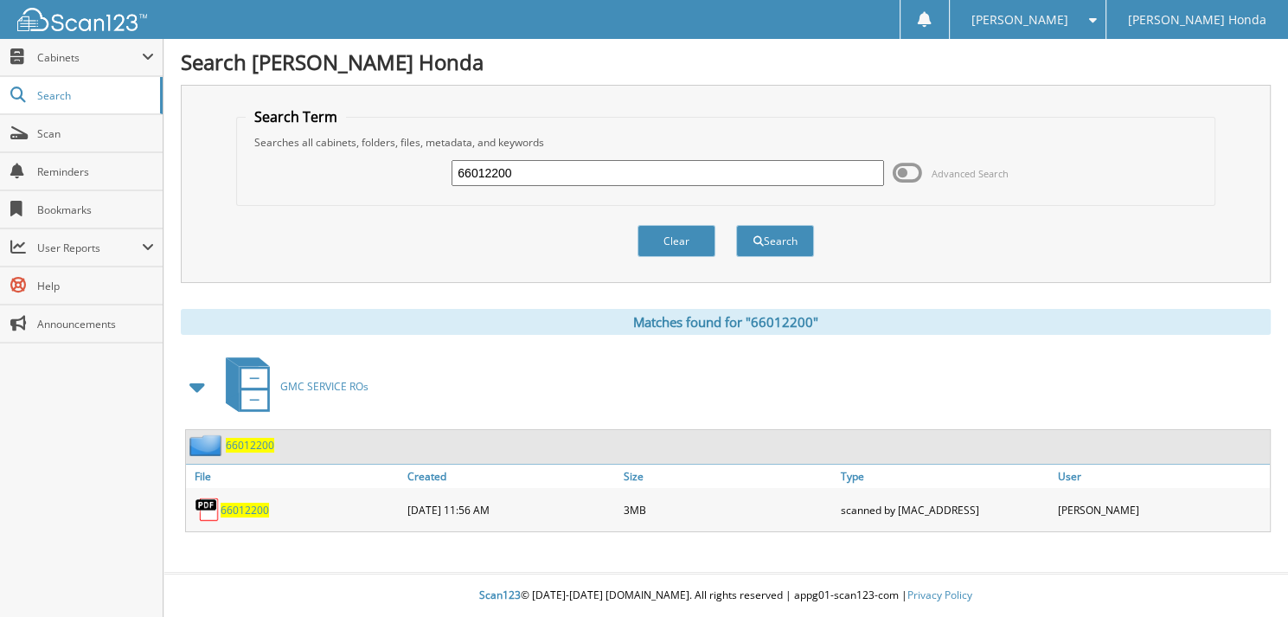
click at [537, 170] on input "66012200" at bounding box center [668, 173] width 433 height 26
type input "66012201"
click at [736, 225] on button "Search" at bounding box center [775, 241] width 78 height 32
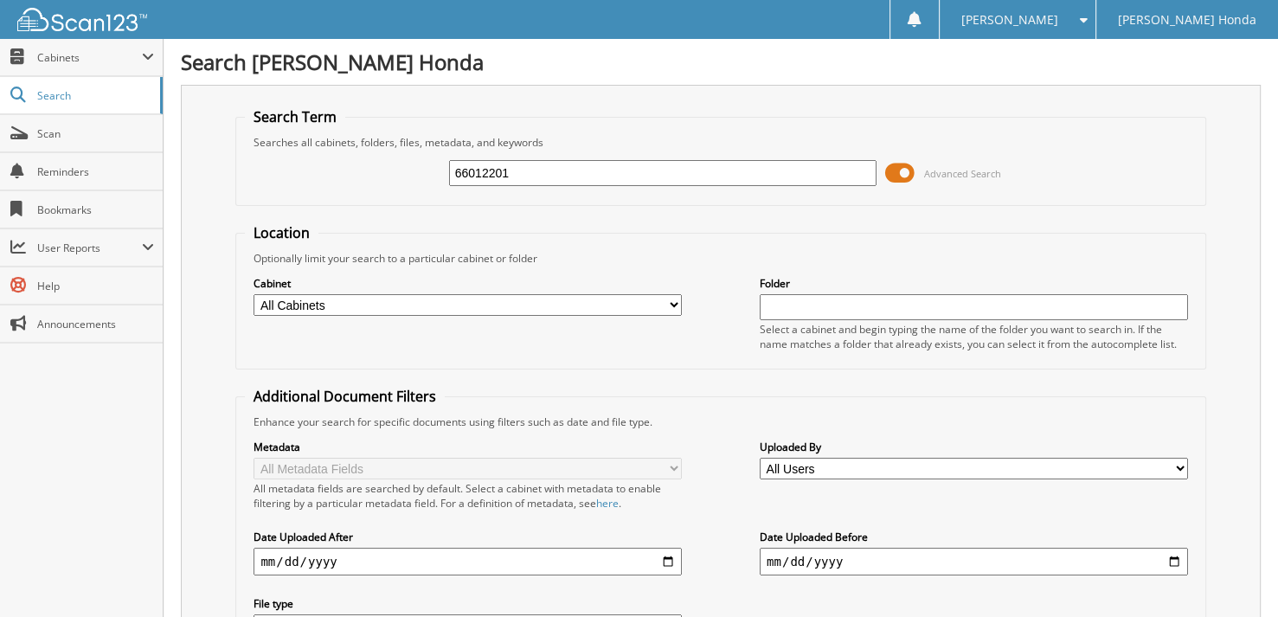
click at [910, 177] on span at bounding box center [899, 173] width 29 height 26
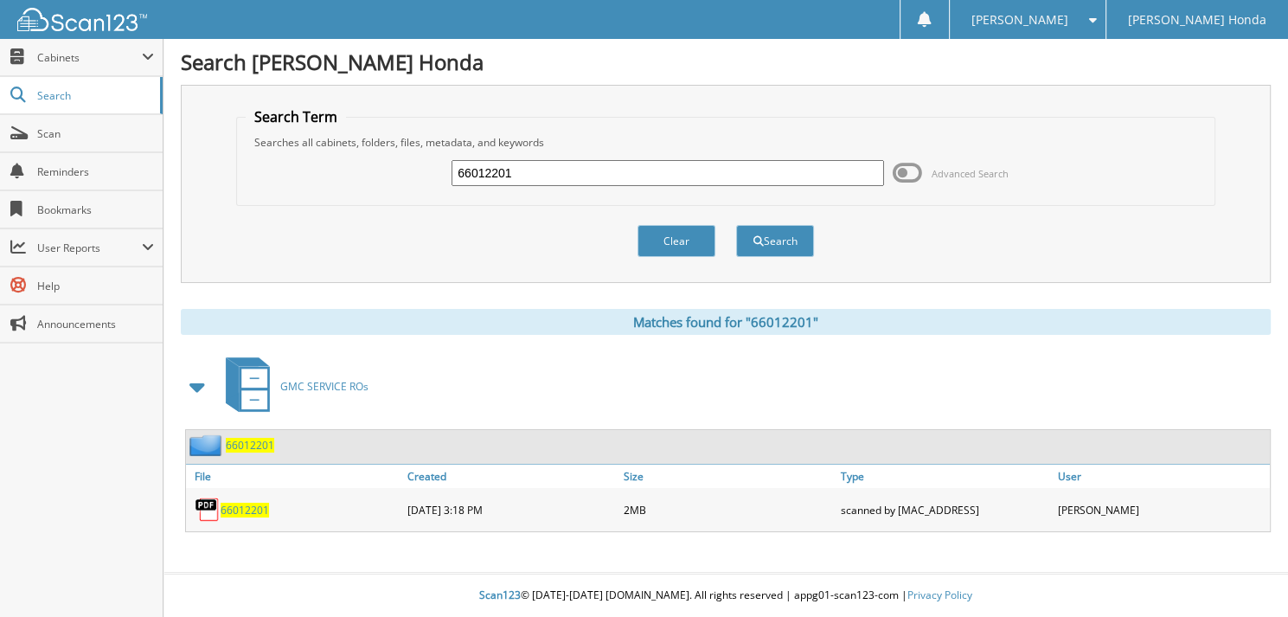
click at [916, 166] on span at bounding box center [907, 173] width 29 height 26
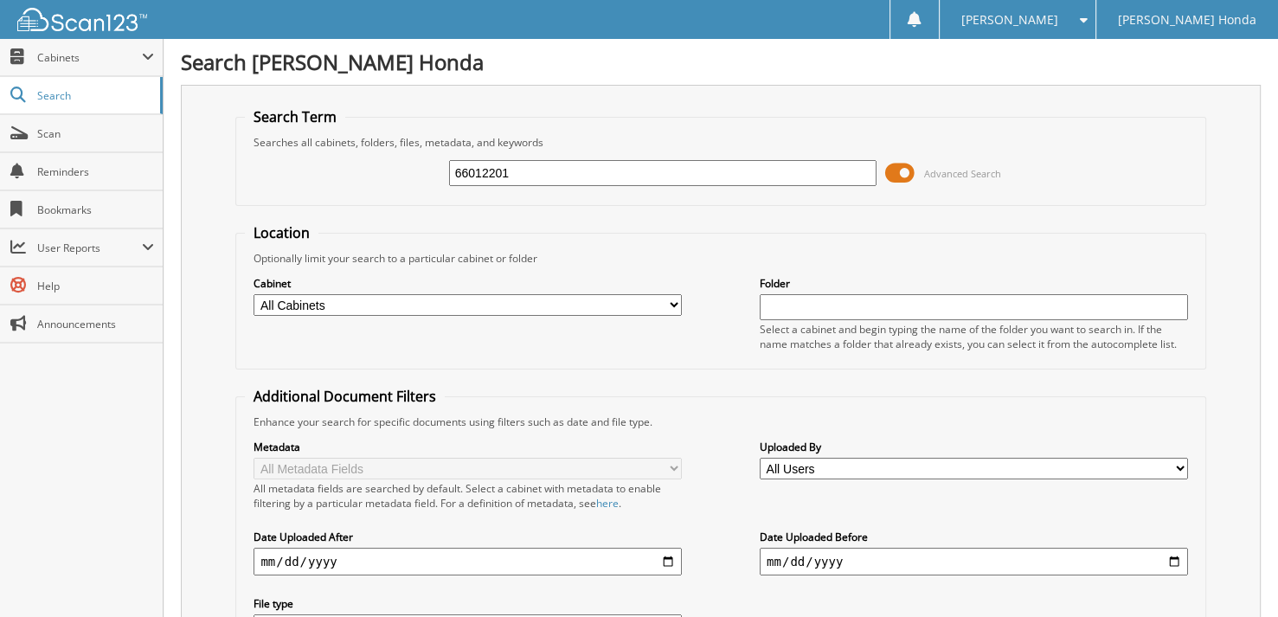
click at [652, 180] on input "66012201" at bounding box center [663, 173] width 428 height 26
type input "66012202"
drag, startPoint x: 0, startPoint y: 0, endPoint x: 895, endPoint y: 166, distance: 910.1
click at [895, 166] on span at bounding box center [899, 173] width 29 height 26
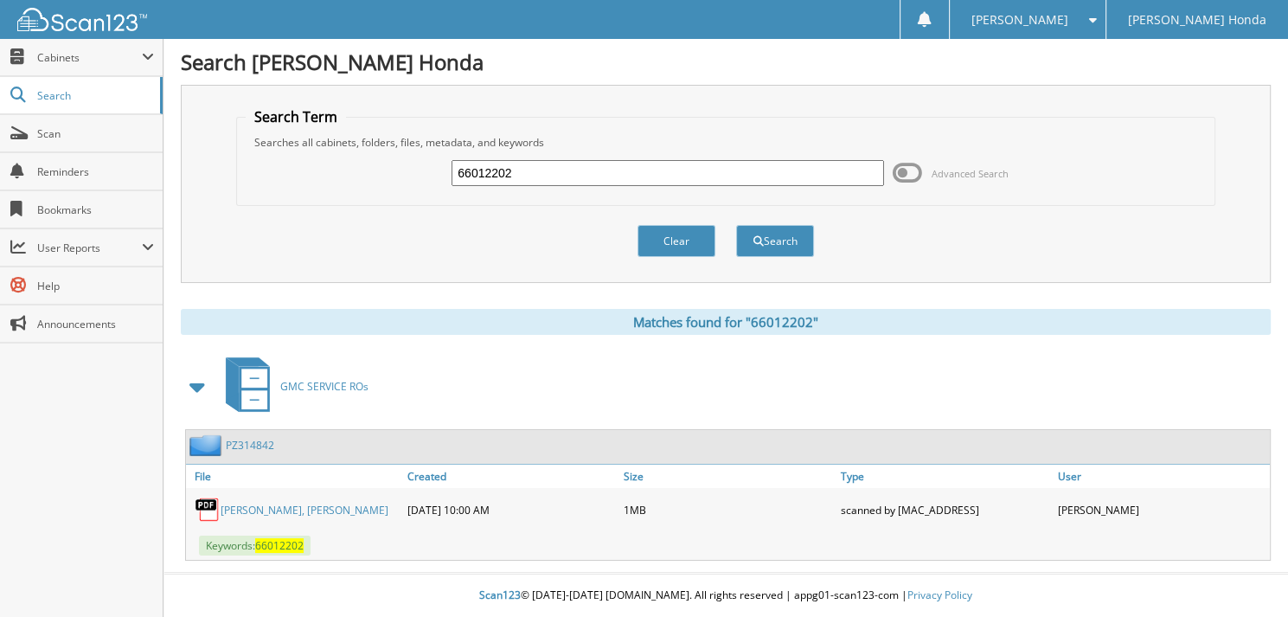
click at [615, 178] on input "66012202" at bounding box center [668, 173] width 433 height 26
type input "66012203"
click at [736, 225] on button "Search" at bounding box center [775, 241] width 78 height 32
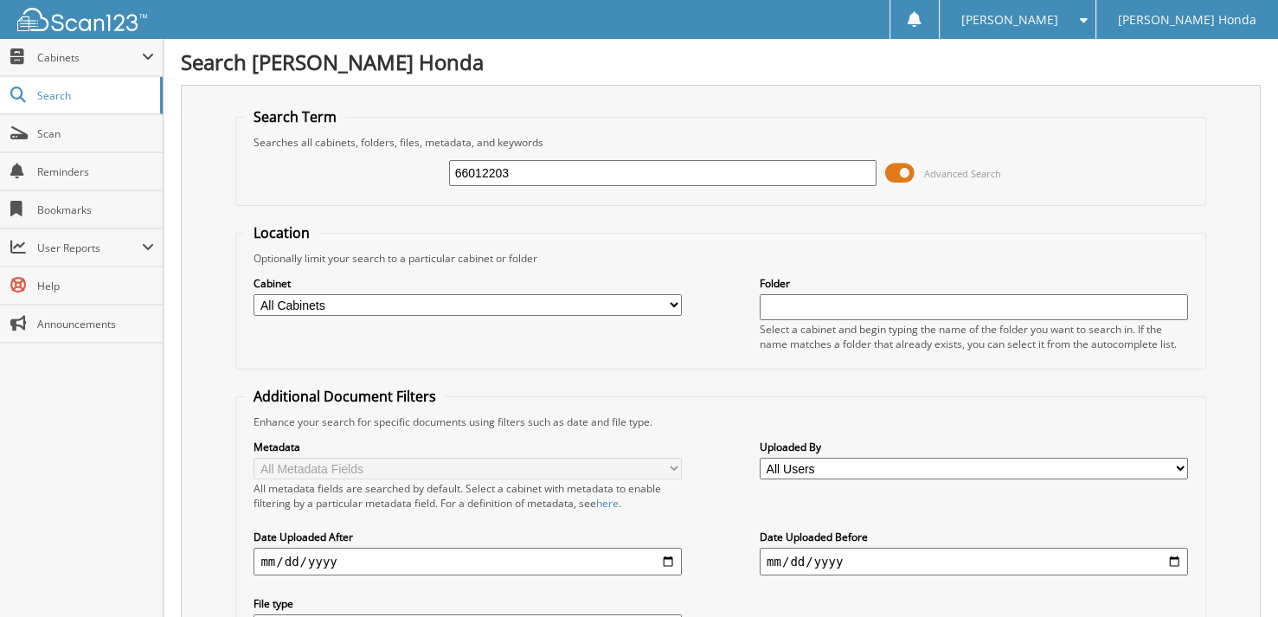
click at [515, 170] on input "66012203" at bounding box center [663, 173] width 428 height 26
type input "66012202"
click at [900, 171] on span at bounding box center [899, 173] width 29 height 26
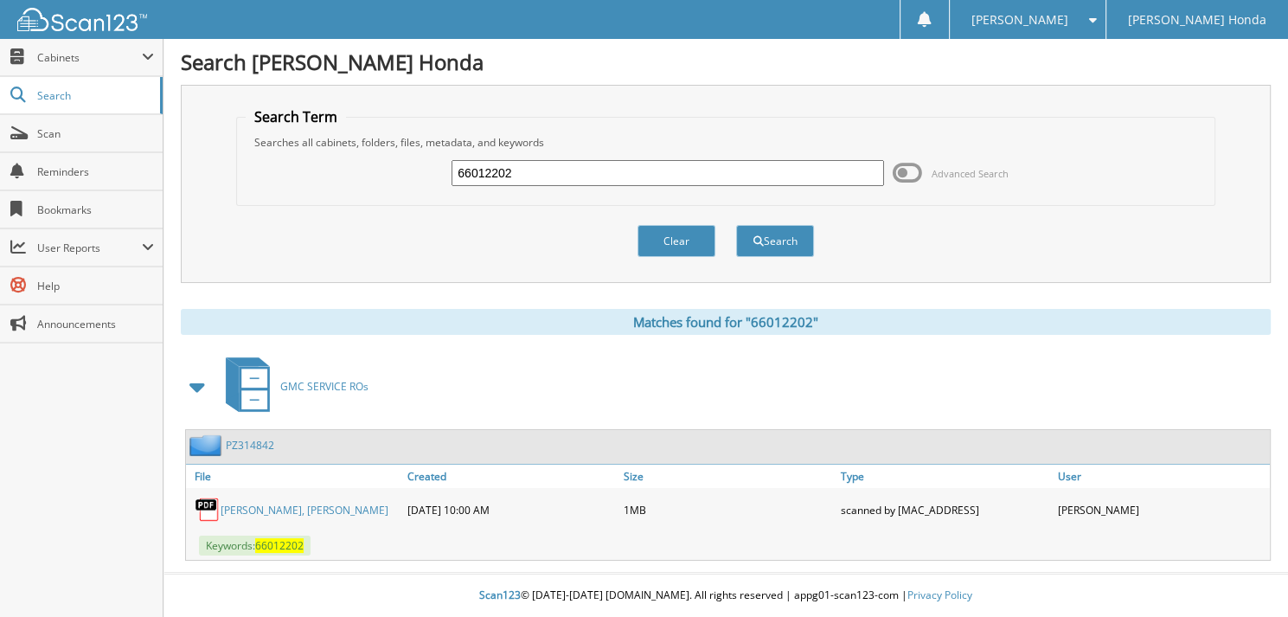
click at [237, 450] on div "PZ314842" at bounding box center [230, 445] width 88 height 22
click at [263, 509] on link "RODGERS, LANIGAN" at bounding box center [305, 510] width 168 height 15
click at [599, 167] on input "66012202" at bounding box center [668, 173] width 433 height 26
type input "66012203"
click at [736, 225] on button "Search" at bounding box center [775, 241] width 78 height 32
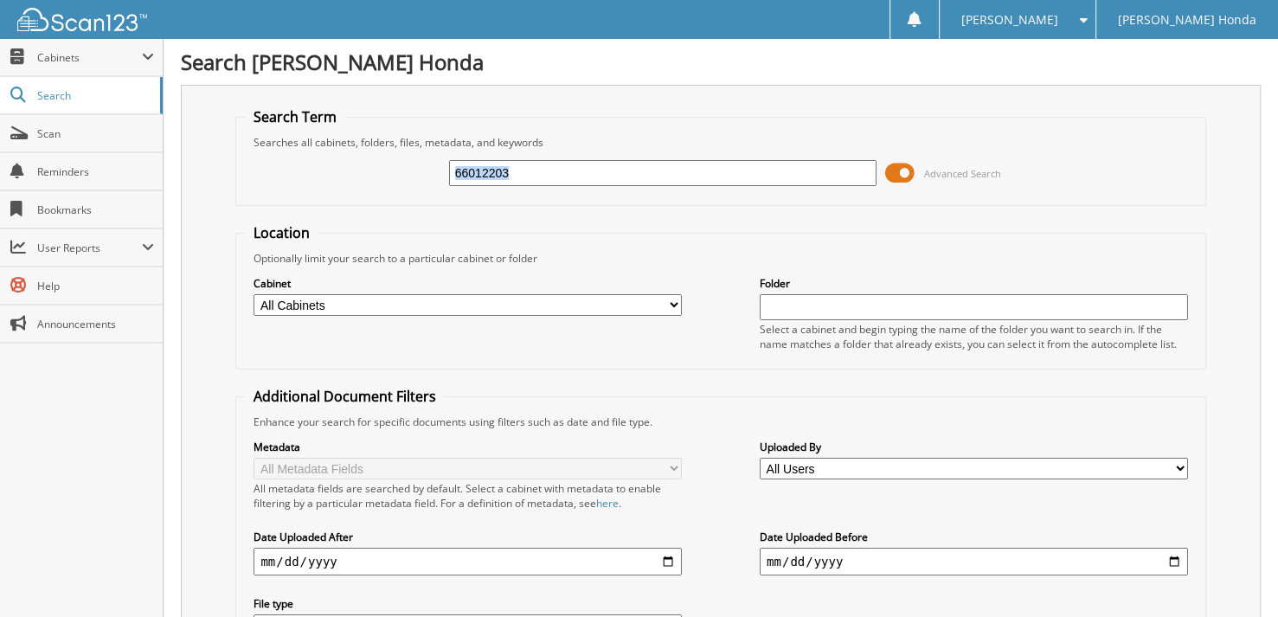
drag, startPoint x: 903, startPoint y: 169, endPoint x: 880, endPoint y: 166, distance: 23.5
click at [880, 166] on div "66012203 Advanced Search" at bounding box center [720, 173] width 951 height 47
click at [904, 173] on span at bounding box center [899, 173] width 29 height 26
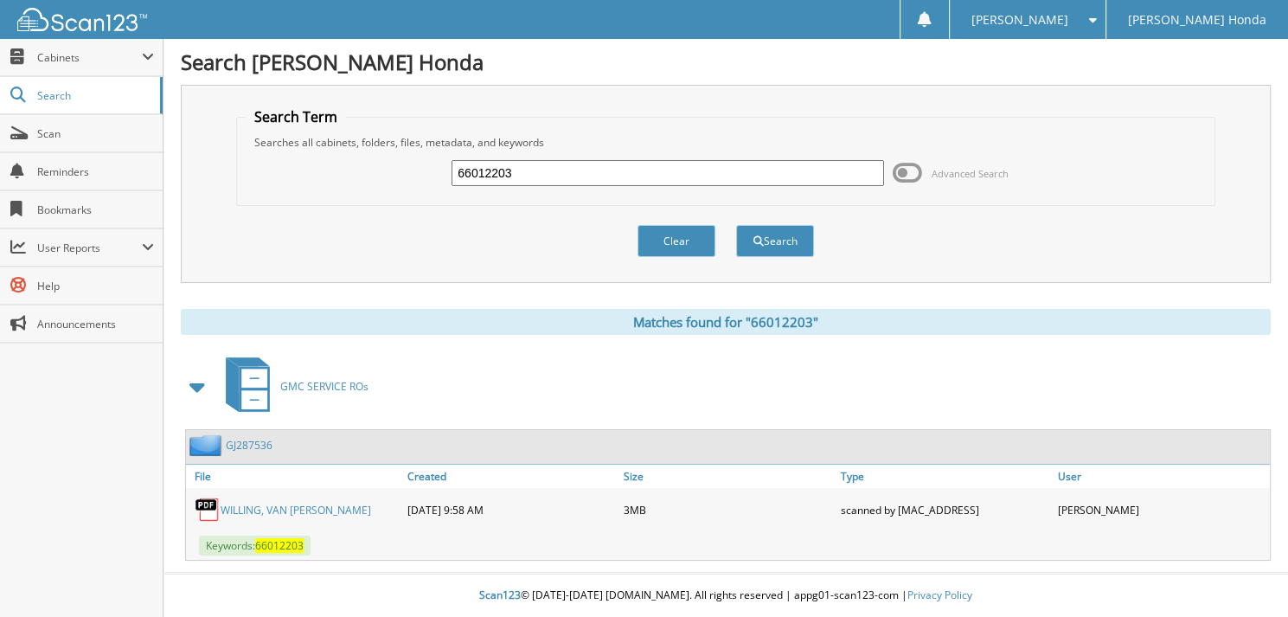
click at [533, 167] on input "66012203" at bounding box center [668, 173] width 433 height 26
type input "66012204"
click at [736, 225] on button "Search" at bounding box center [775, 241] width 78 height 32
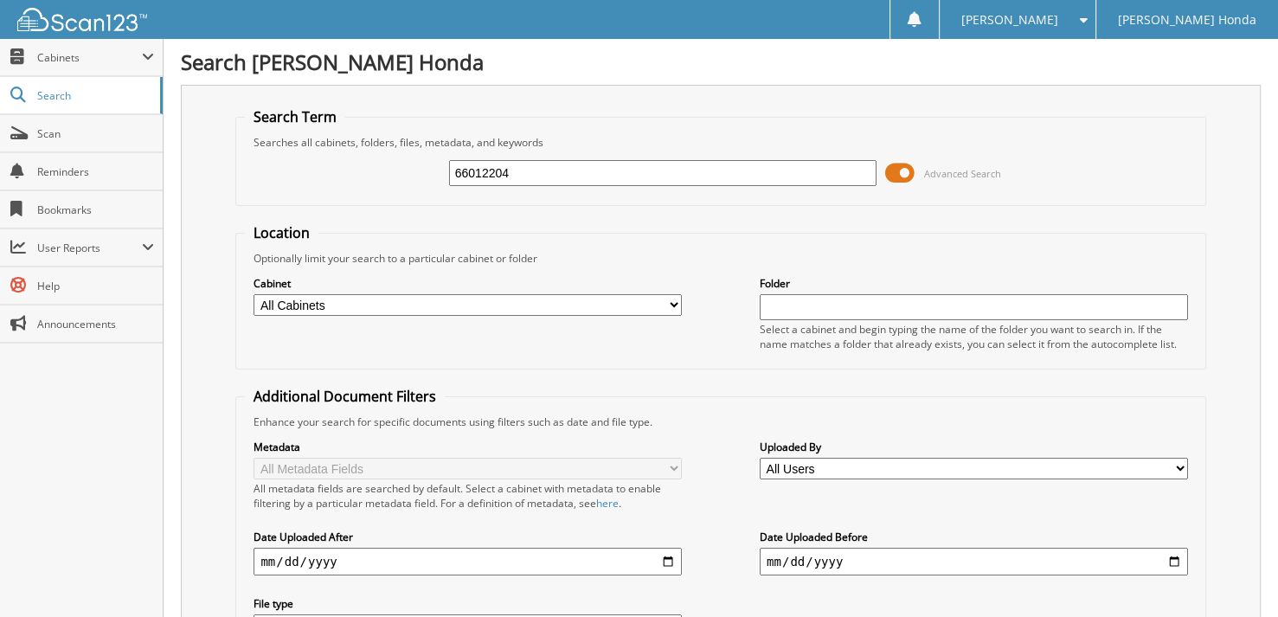
click at [906, 167] on span at bounding box center [899, 173] width 29 height 26
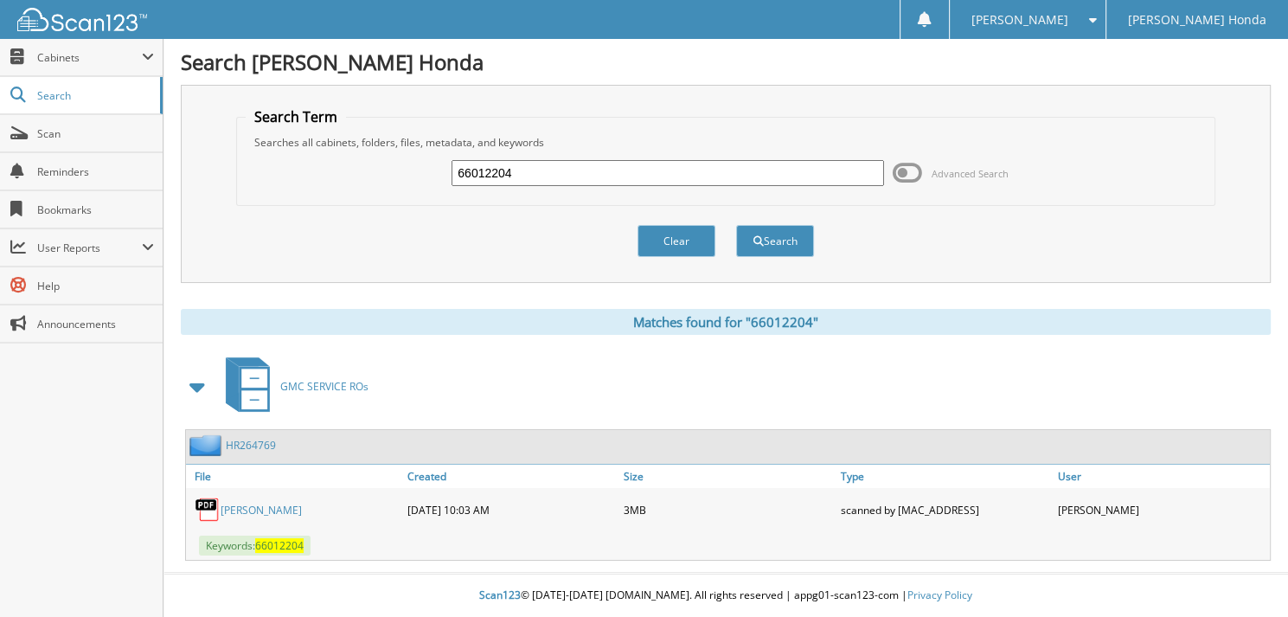
click at [623, 168] on input "66012204" at bounding box center [668, 173] width 433 height 26
type input "66012205"
click at [736, 225] on button "Search" at bounding box center [775, 241] width 78 height 32
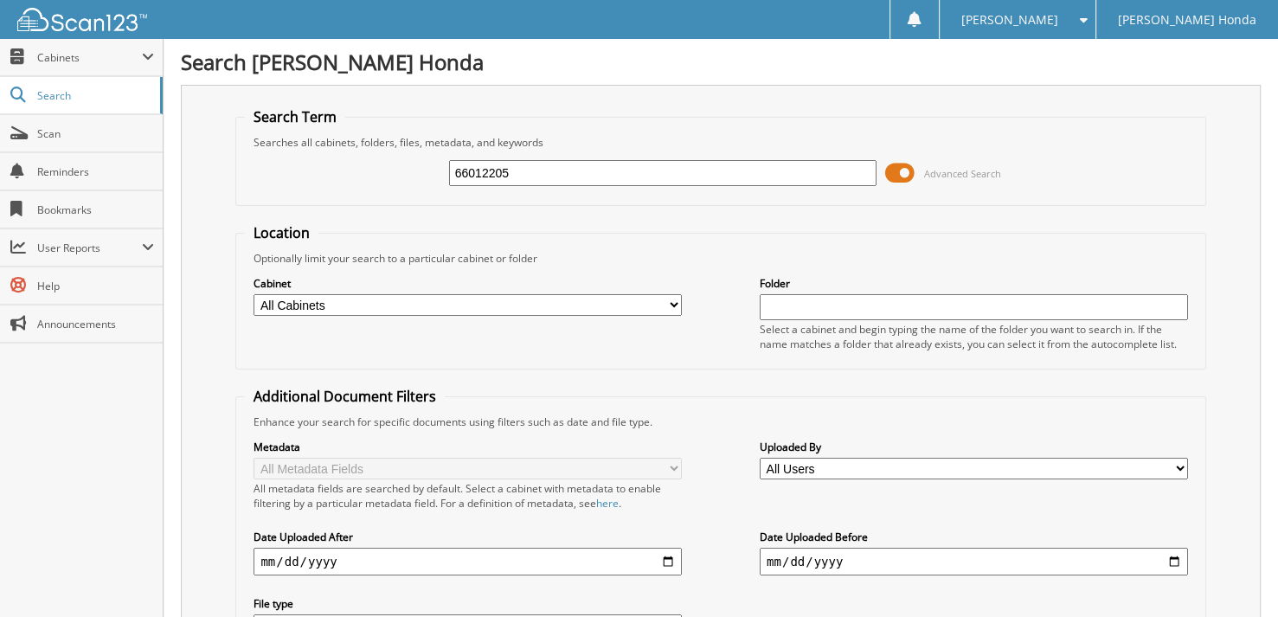
click at [909, 167] on span at bounding box center [899, 173] width 29 height 26
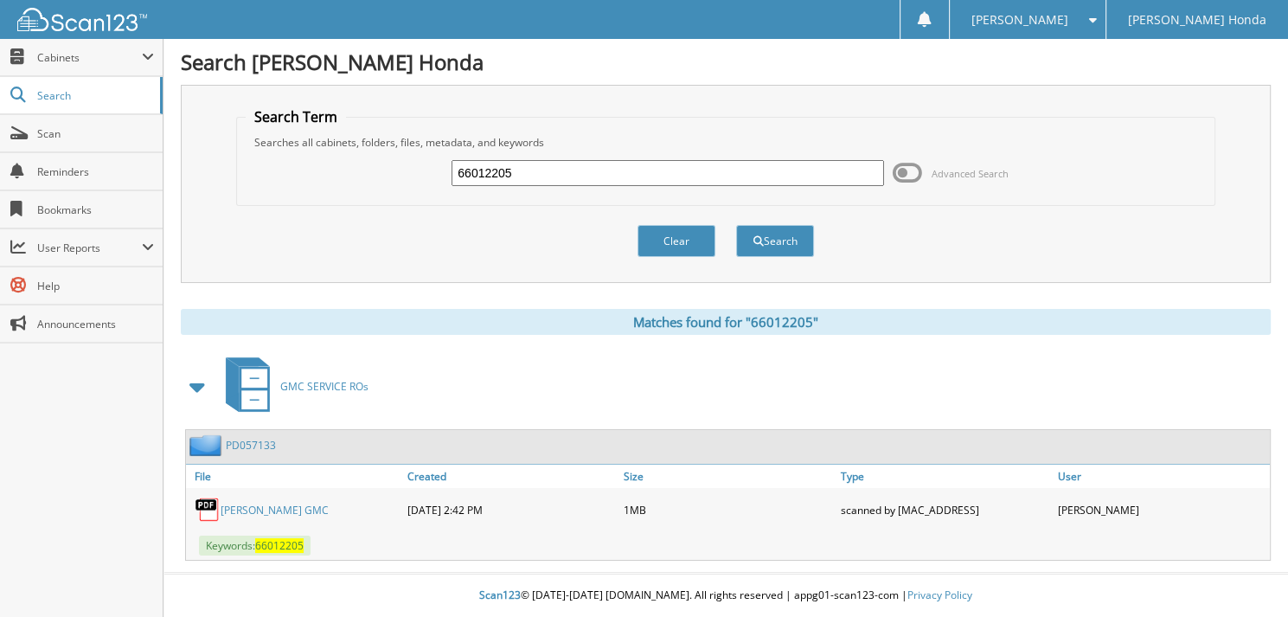
click at [644, 173] on input "66012205" at bounding box center [668, 173] width 433 height 26
type input "66012206"
click at [736, 225] on button "Search" at bounding box center [775, 241] width 78 height 32
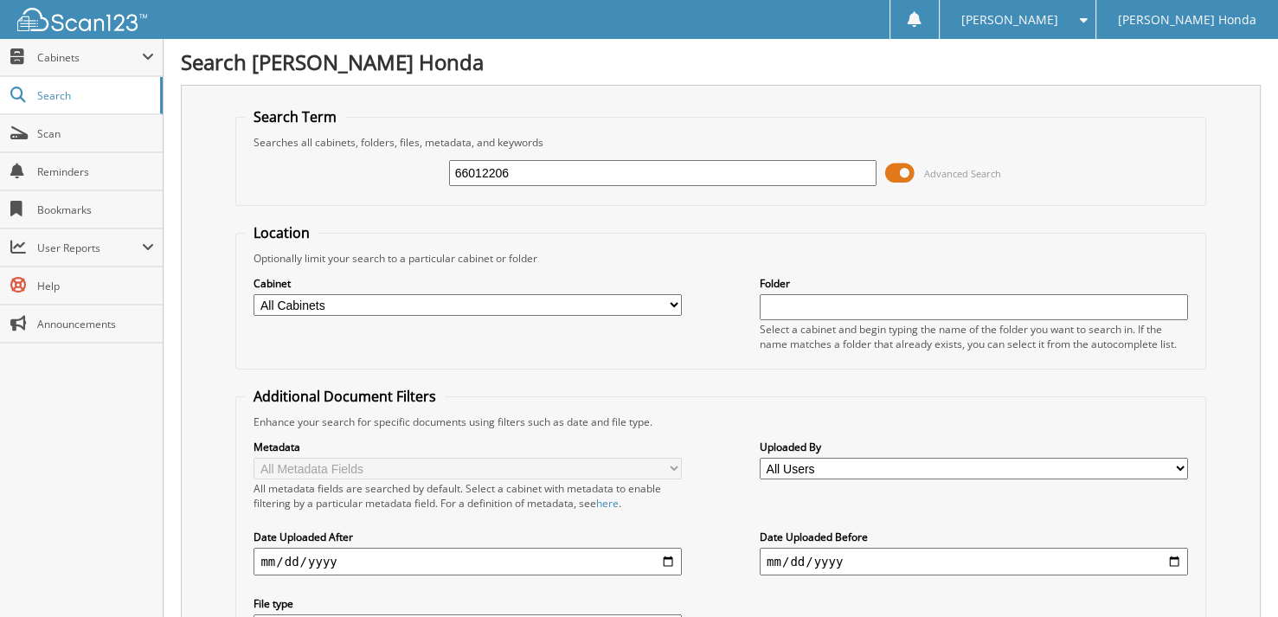
click at [913, 177] on span at bounding box center [899, 173] width 29 height 26
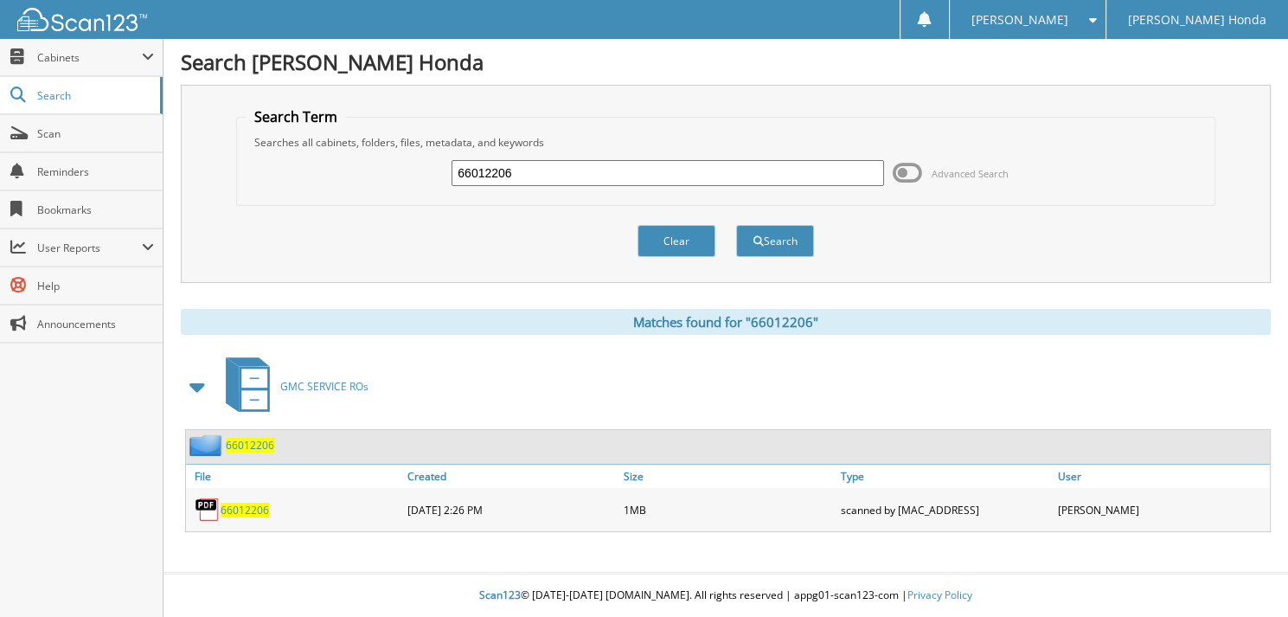
click at [573, 169] on input "66012206" at bounding box center [668, 173] width 433 height 26
type input "66012207"
click at [736, 225] on button "Search" at bounding box center [775, 241] width 78 height 32
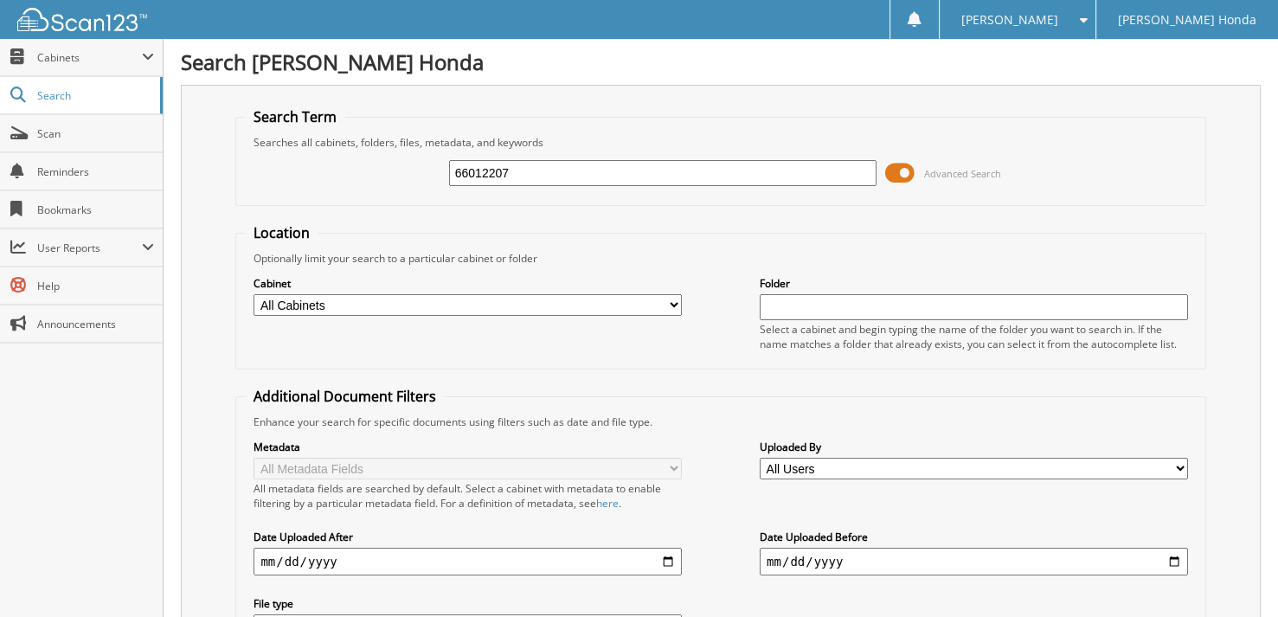
click at [897, 173] on span at bounding box center [899, 173] width 29 height 26
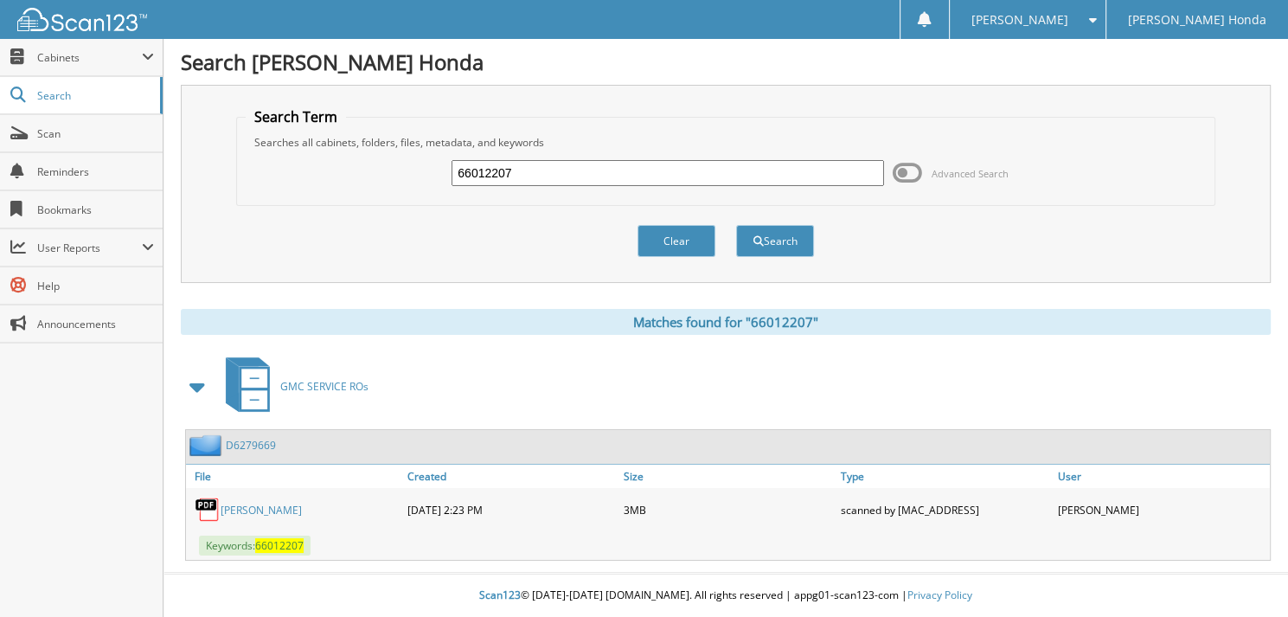
click at [573, 168] on input "66012207" at bounding box center [668, 173] width 433 height 26
type input "66012208"
click at [736, 225] on button "Search" at bounding box center [775, 241] width 78 height 32
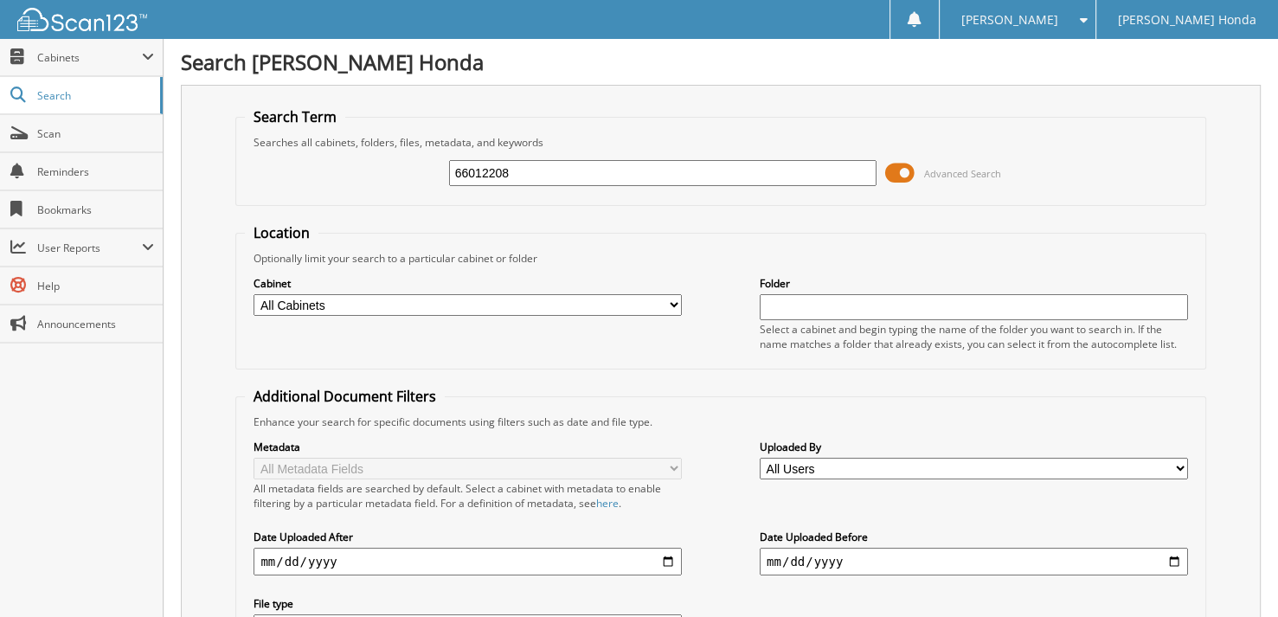
click at [896, 167] on span at bounding box center [899, 173] width 29 height 26
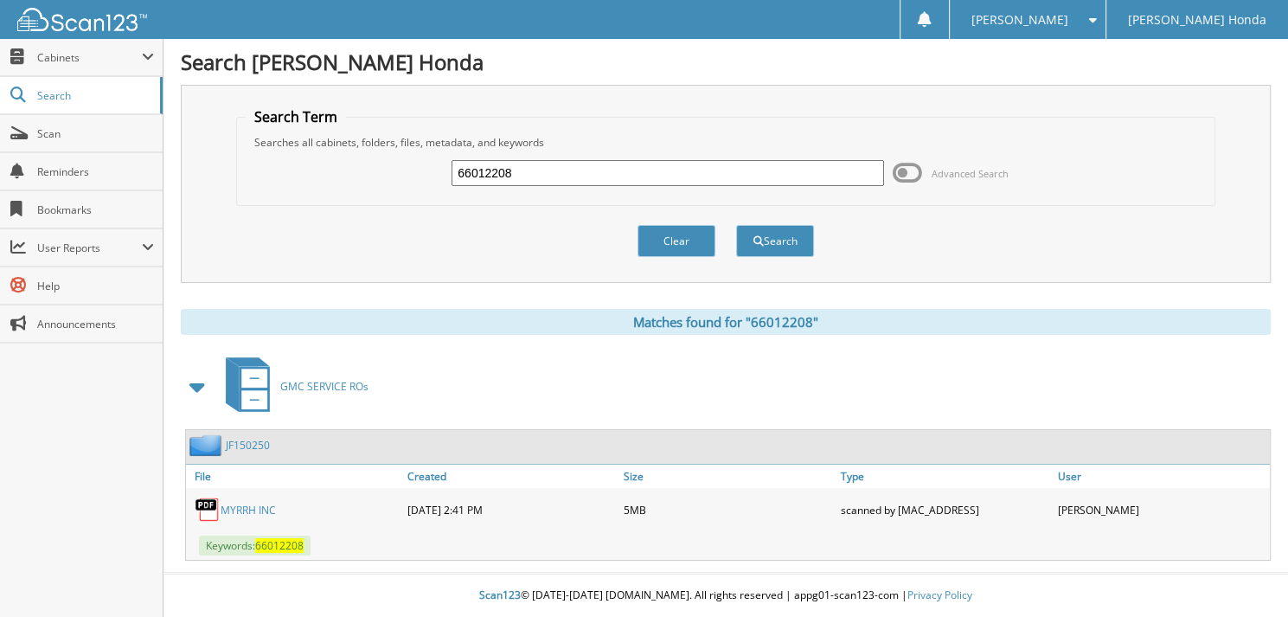
click at [513, 166] on input "66012208" at bounding box center [668, 173] width 433 height 26
type input "66012209"
click at [736, 225] on button "Search" at bounding box center [775, 241] width 78 height 32
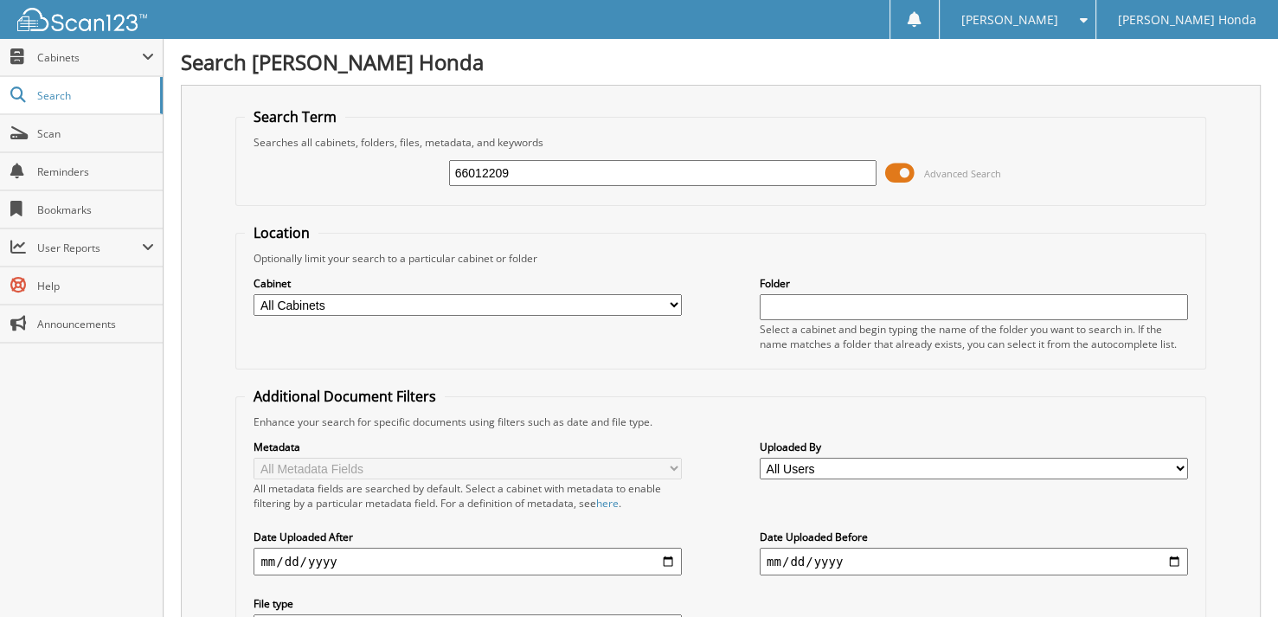
click at [897, 173] on span at bounding box center [899, 173] width 29 height 26
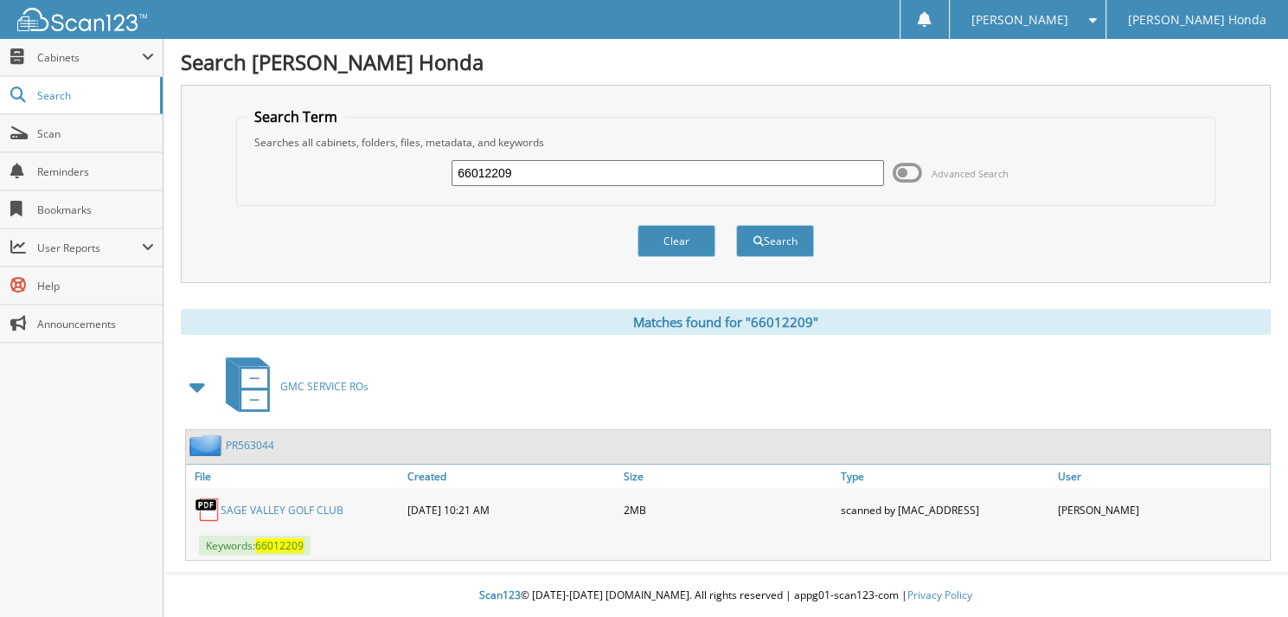
click at [540, 177] on input "66012209" at bounding box center [668, 173] width 433 height 26
type input "66012210"
click at [736, 225] on button "Search" at bounding box center [775, 241] width 78 height 32
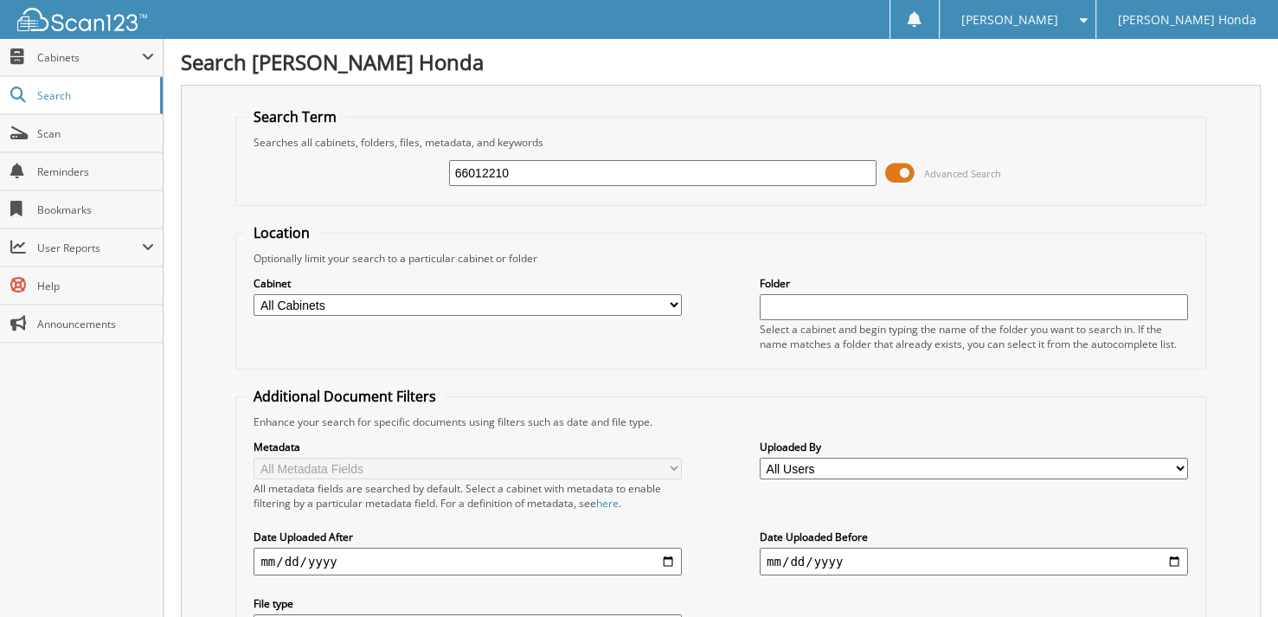
click at [910, 173] on span at bounding box center [899, 173] width 29 height 26
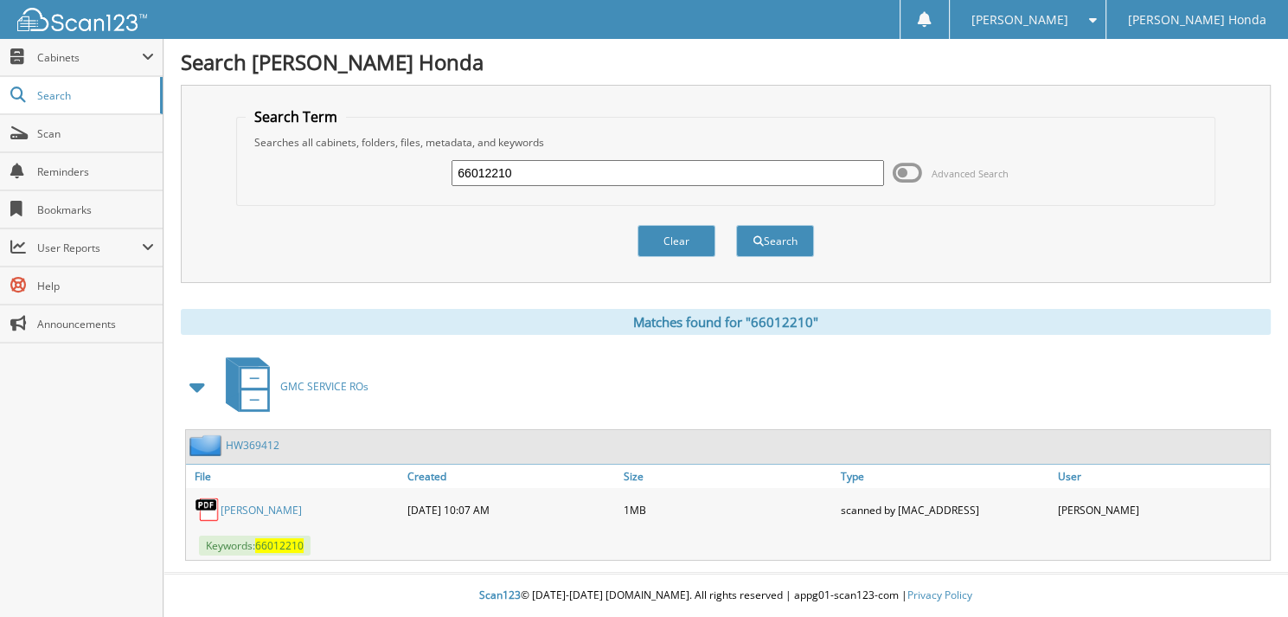
click at [527, 170] on input "66012210" at bounding box center [668, 173] width 433 height 26
type input "66012211"
click at [736, 225] on button "Search" at bounding box center [775, 241] width 78 height 32
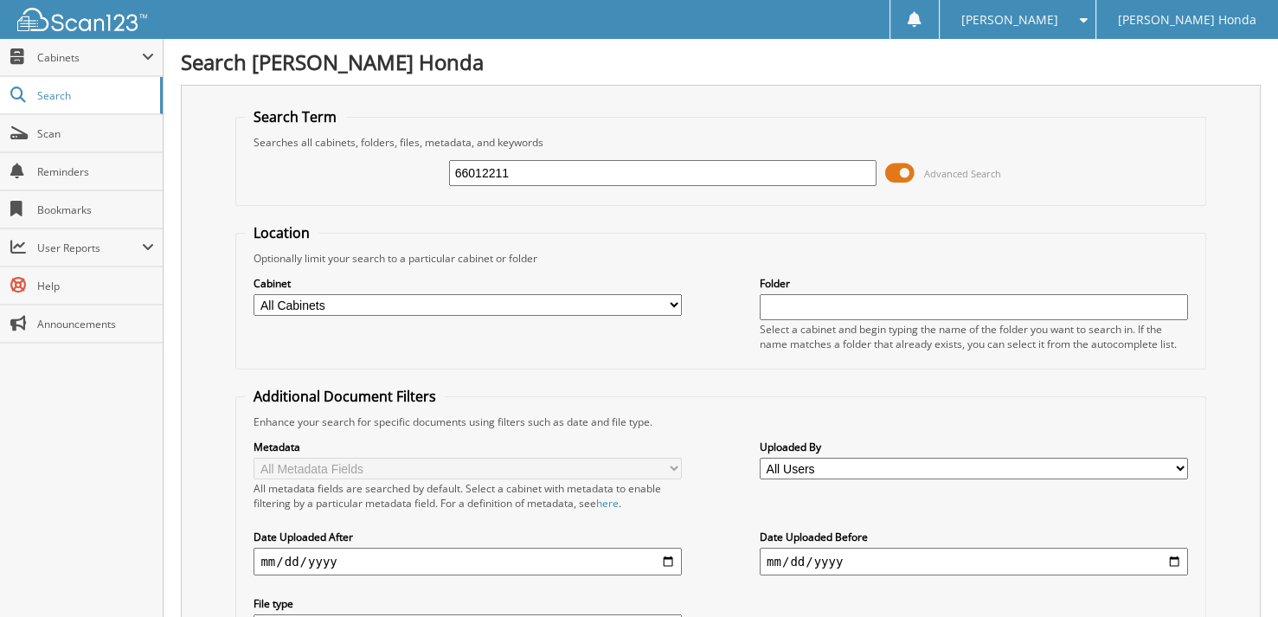
click at [898, 173] on span at bounding box center [899, 173] width 29 height 26
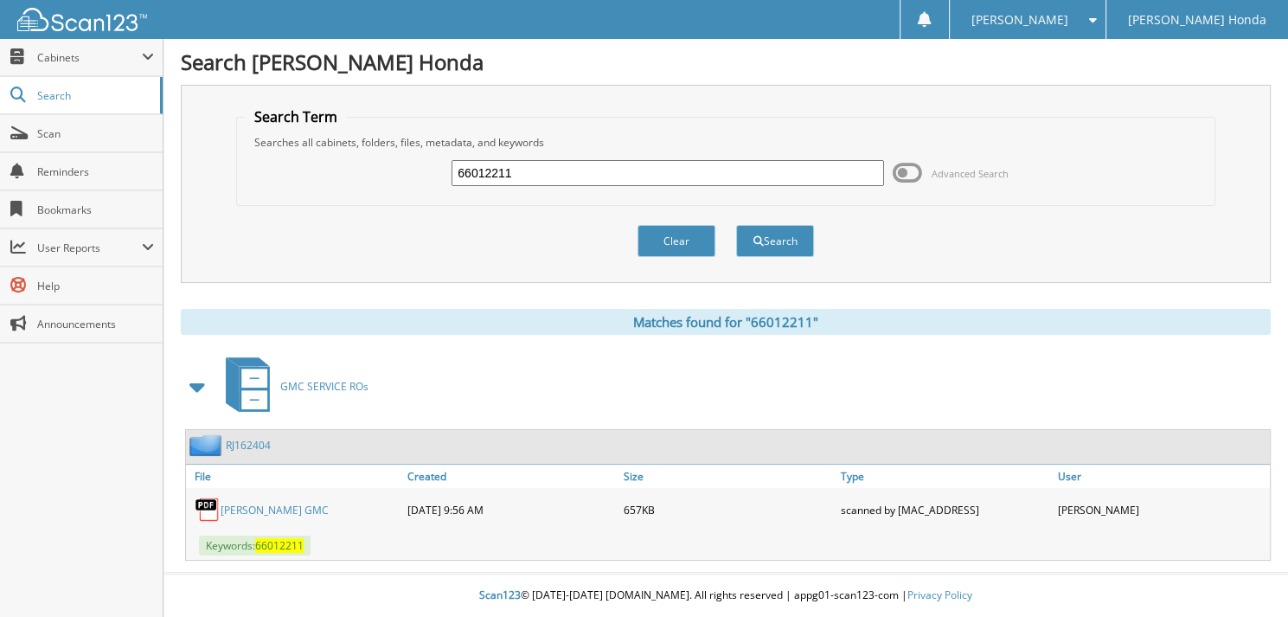
click at [675, 160] on input "66012211" at bounding box center [668, 173] width 433 height 26
type input "66012212"
click at [736, 225] on button "Search" at bounding box center [775, 241] width 78 height 32
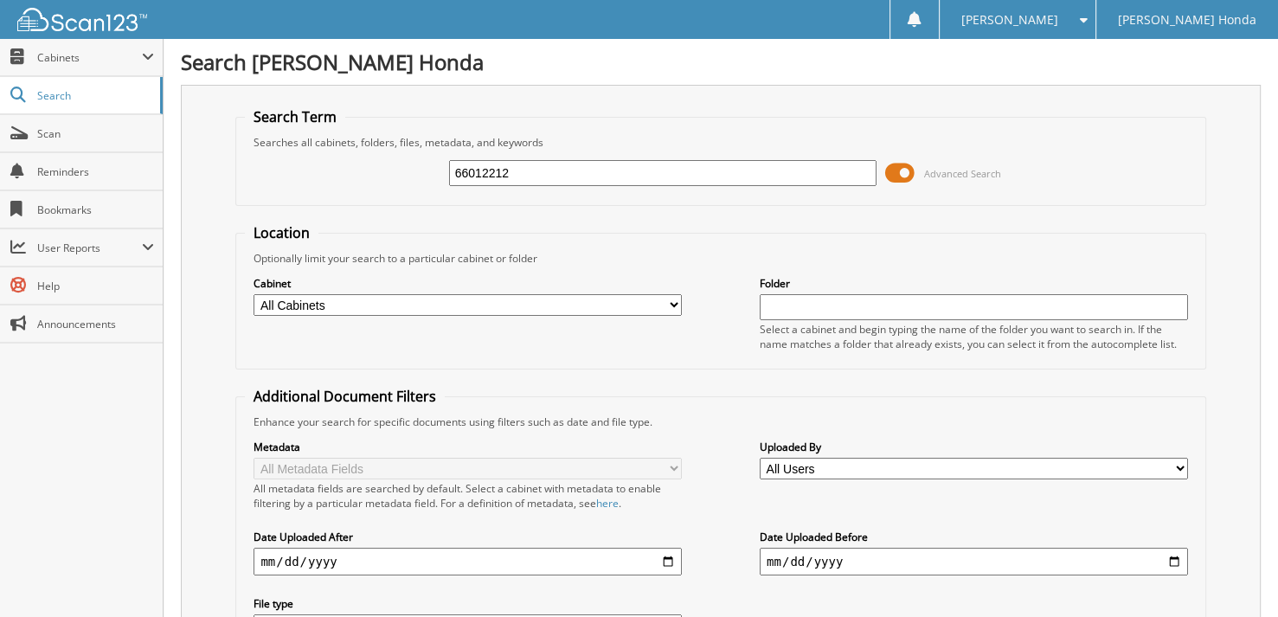
click at [903, 173] on span at bounding box center [899, 173] width 29 height 26
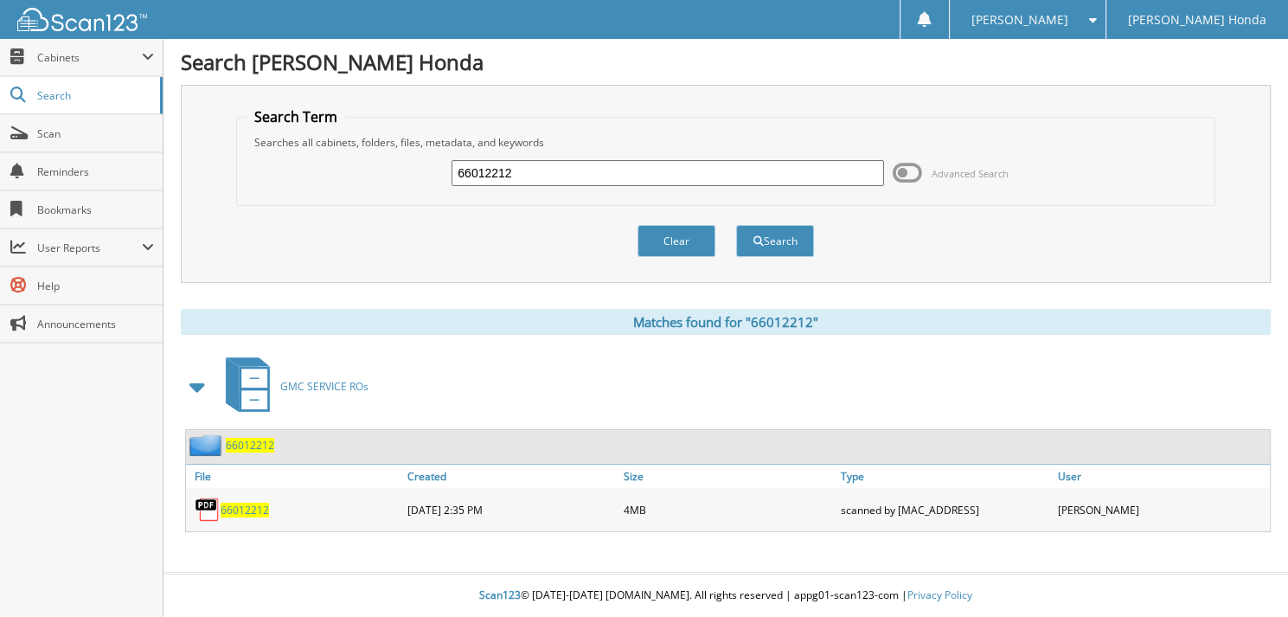
click at [575, 166] on input "66012212" at bounding box center [668, 173] width 433 height 26
type input "66012213"
click at [736, 225] on button "Search" at bounding box center [775, 241] width 78 height 32
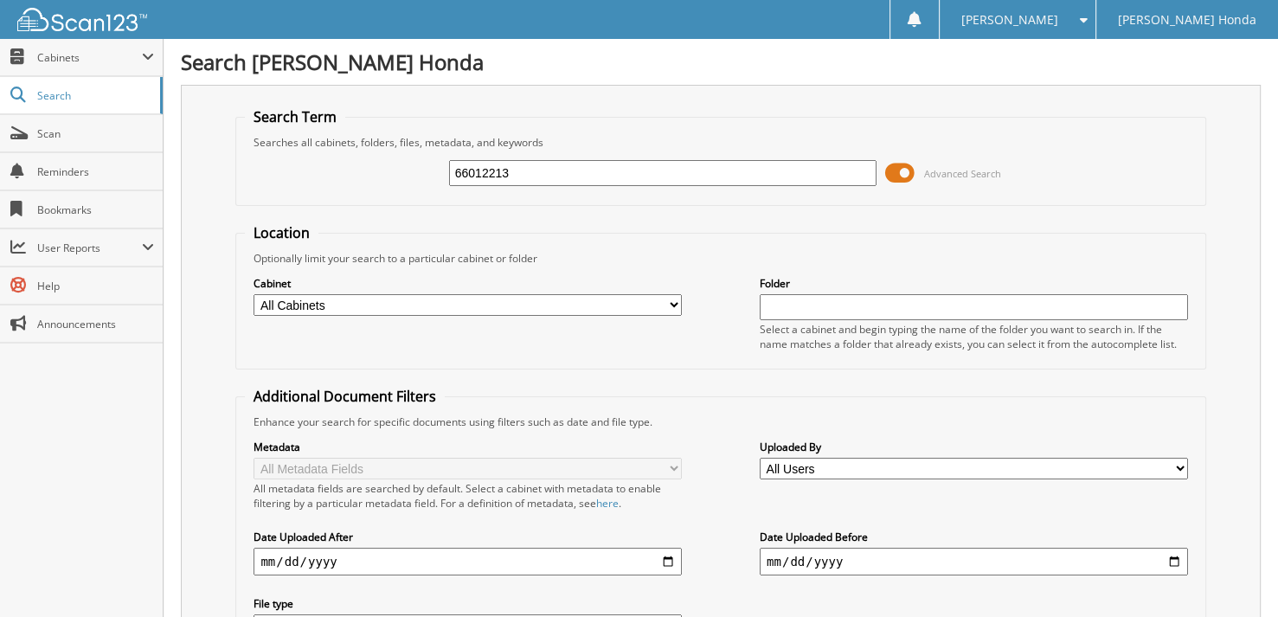
click at [892, 170] on span at bounding box center [899, 173] width 29 height 26
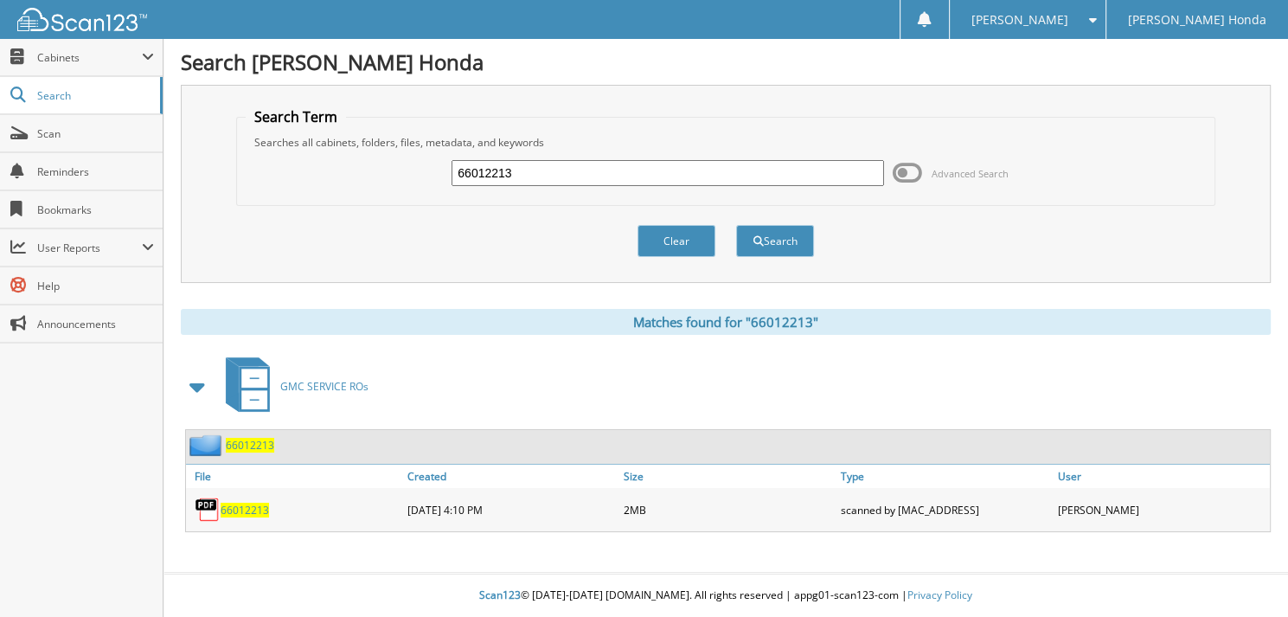
click at [624, 173] on input "66012213" at bounding box center [668, 173] width 433 height 26
type input "66012214"
click at [736, 225] on button "Search" at bounding box center [775, 241] width 78 height 32
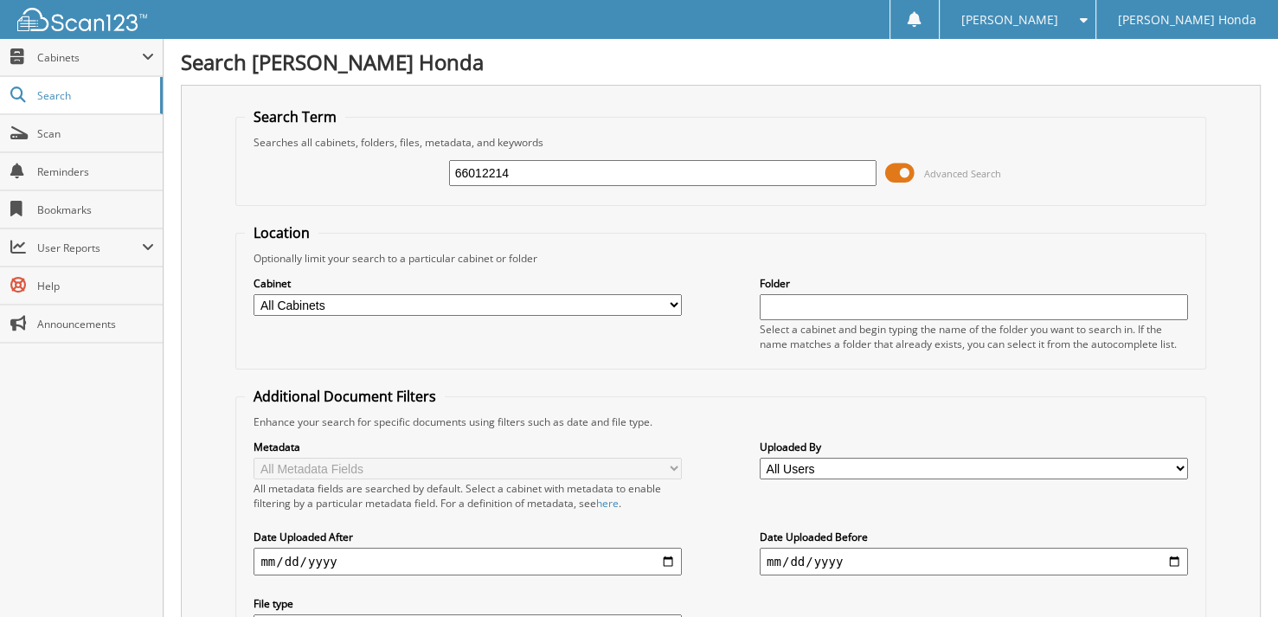
click at [897, 169] on span at bounding box center [899, 173] width 29 height 26
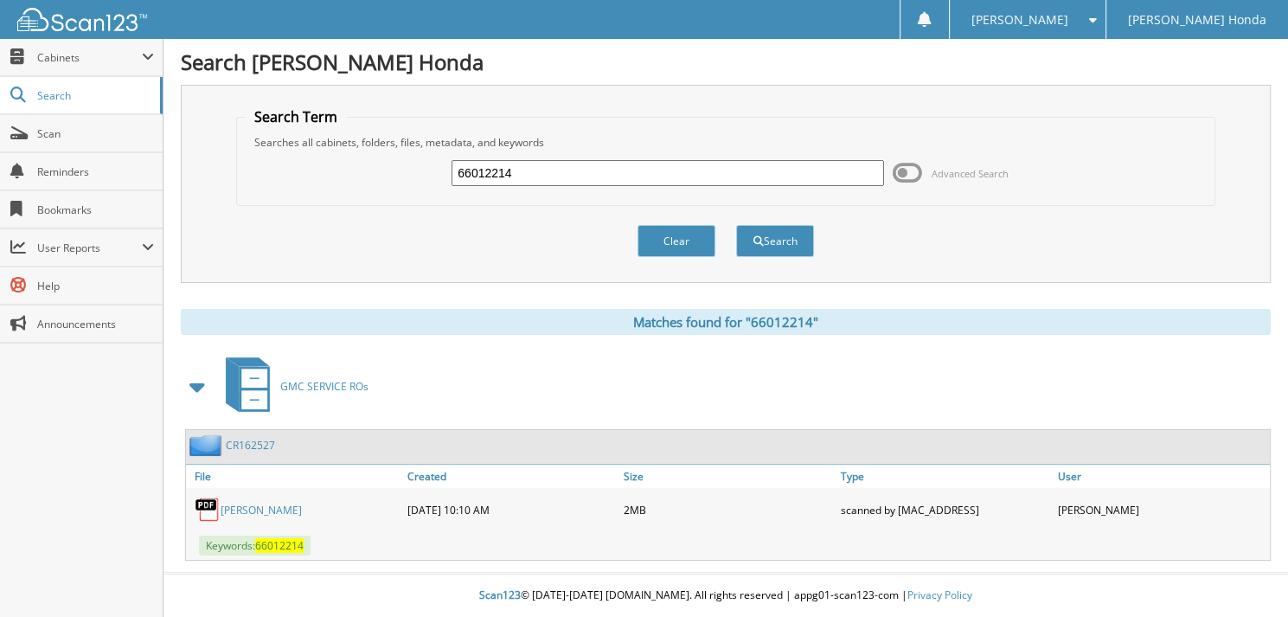
click at [601, 172] on input "66012214" at bounding box center [668, 173] width 433 height 26
type input "66012215"
click at [736, 225] on button "Search" at bounding box center [775, 241] width 78 height 32
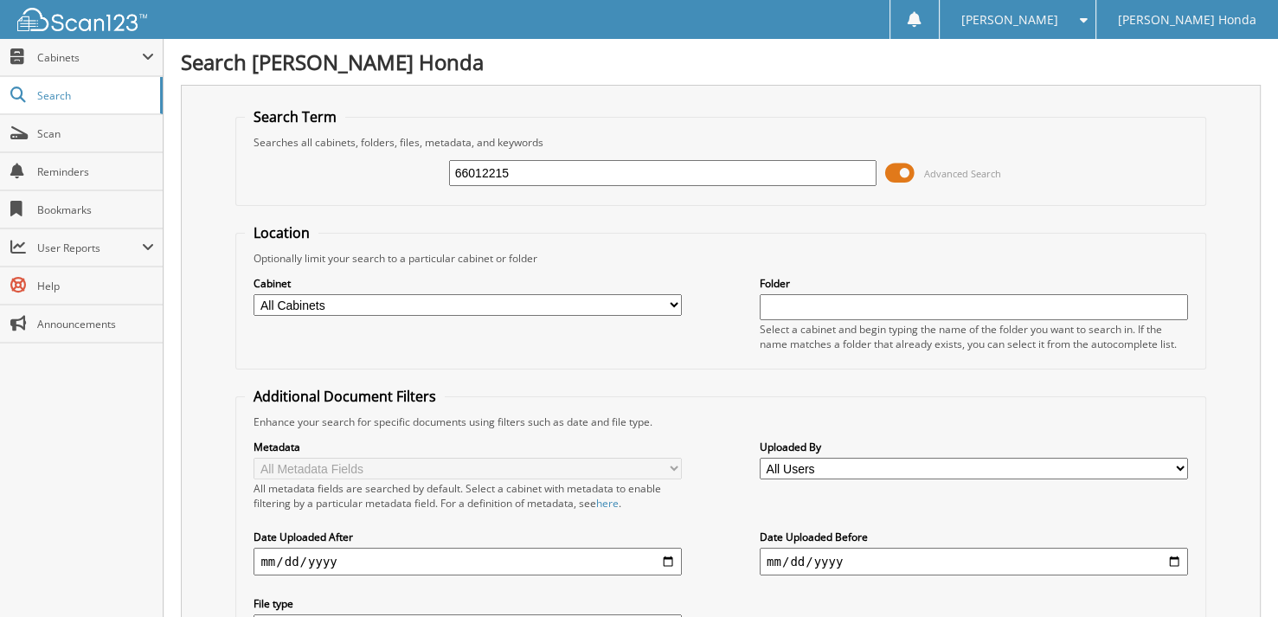
click at [900, 170] on span at bounding box center [899, 173] width 29 height 26
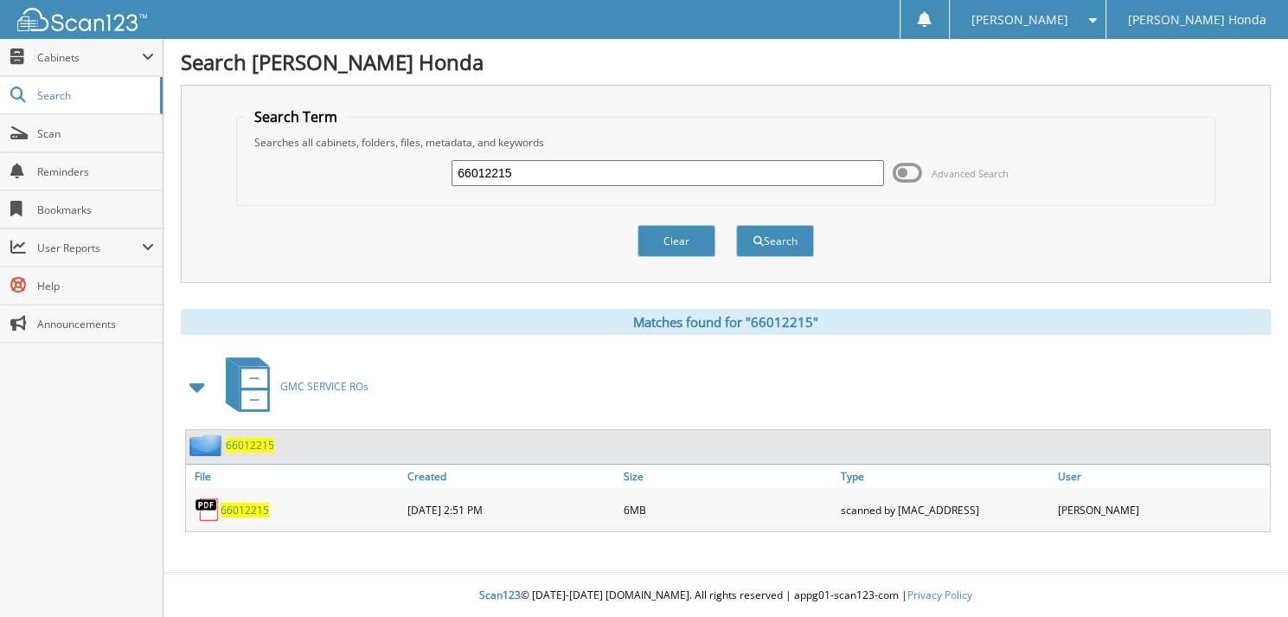
click at [680, 164] on input "66012215" at bounding box center [668, 173] width 433 height 26
type input "66012216"
click at [736, 225] on button "Search" at bounding box center [775, 241] width 78 height 32
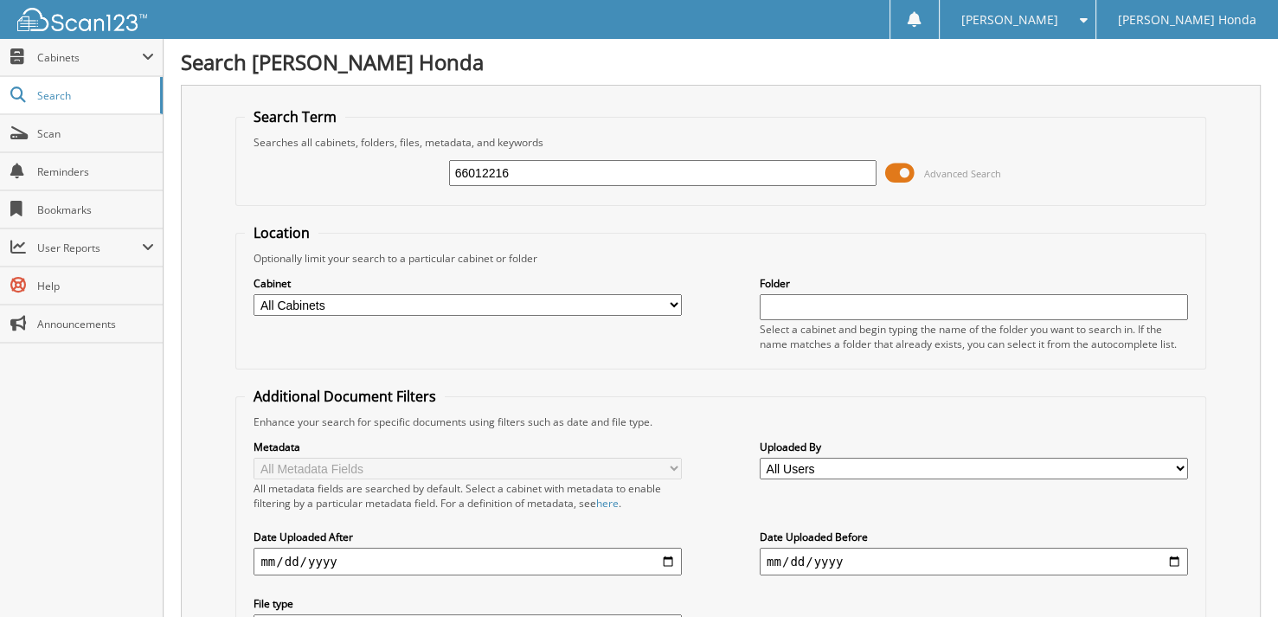
click at [903, 172] on span at bounding box center [899, 173] width 29 height 26
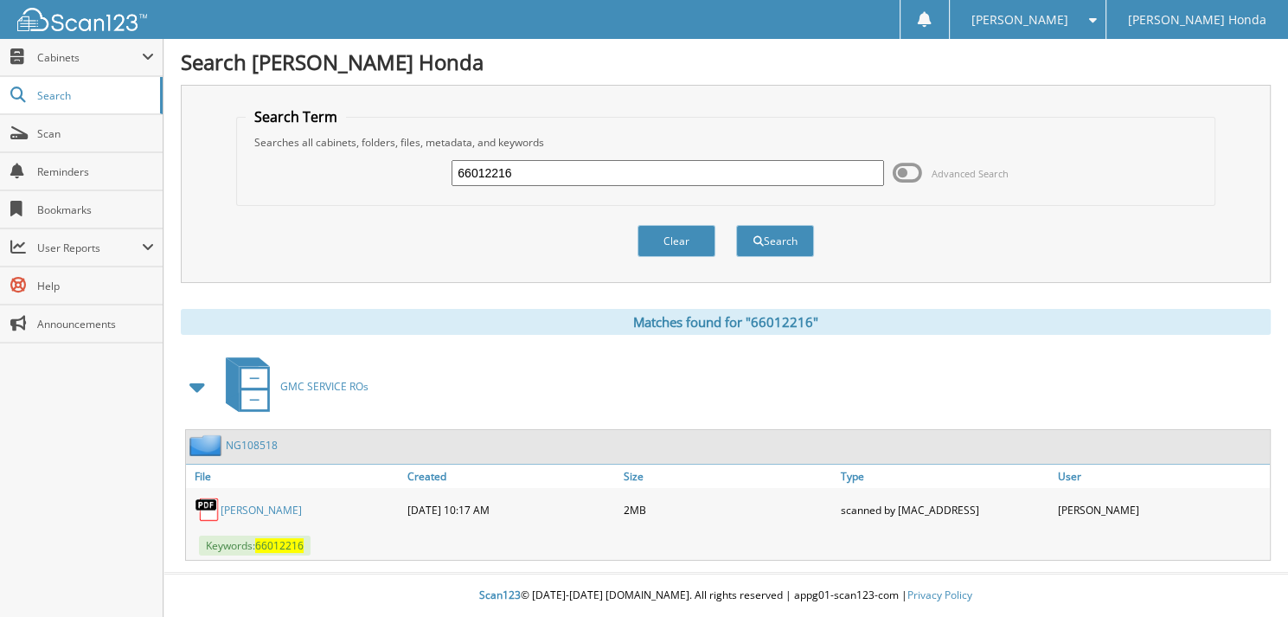
click at [594, 172] on input "66012216" at bounding box center [668, 173] width 433 height 26
type input "66012217"
click at [736, 225] on button "Search" at bounding box center [775, 241] width 78 height 32
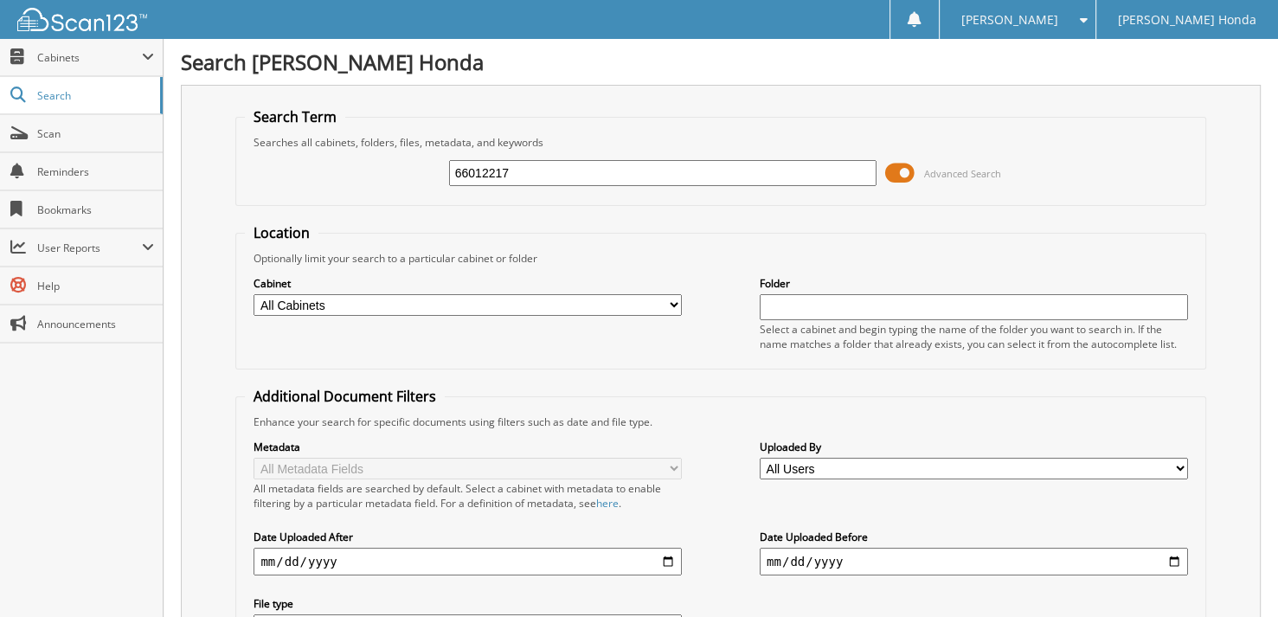
click at [895, 177] on span at bounding box center [899, 173] width 29 height 26
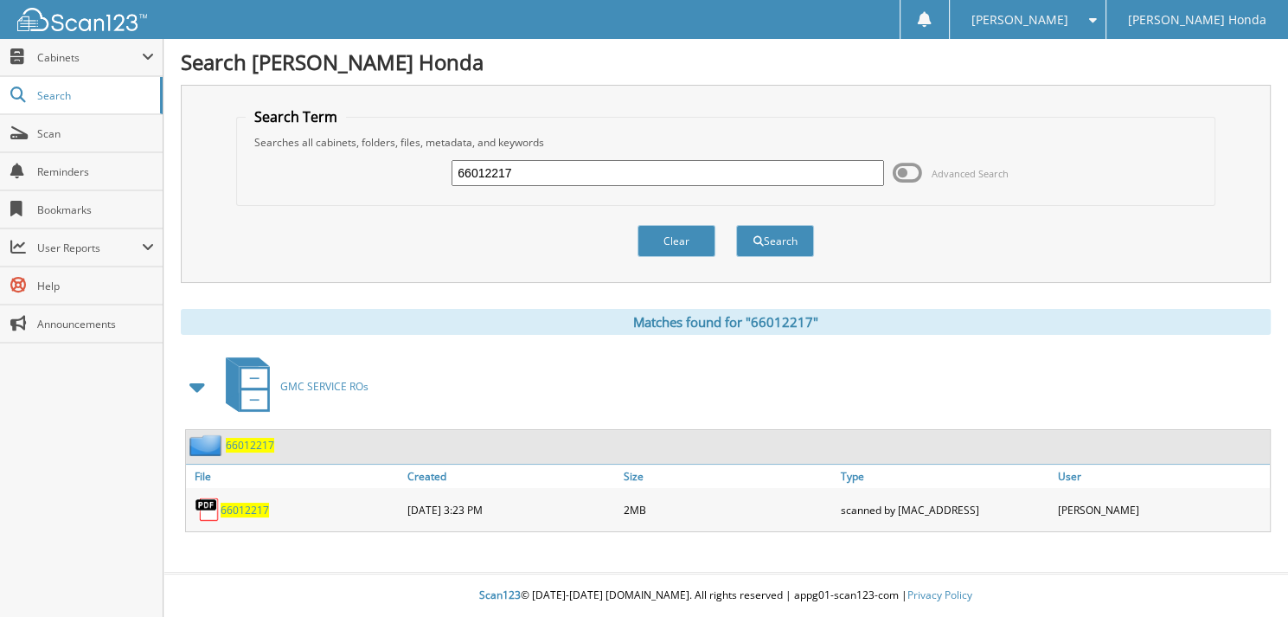
click at [665, 177] on input "66012217" at bounding box center [668, 173] width 433 height 26
type input "66012218"
click at [736, 225] on button "Search" at bounding box center [775, 241] width 78 height 32
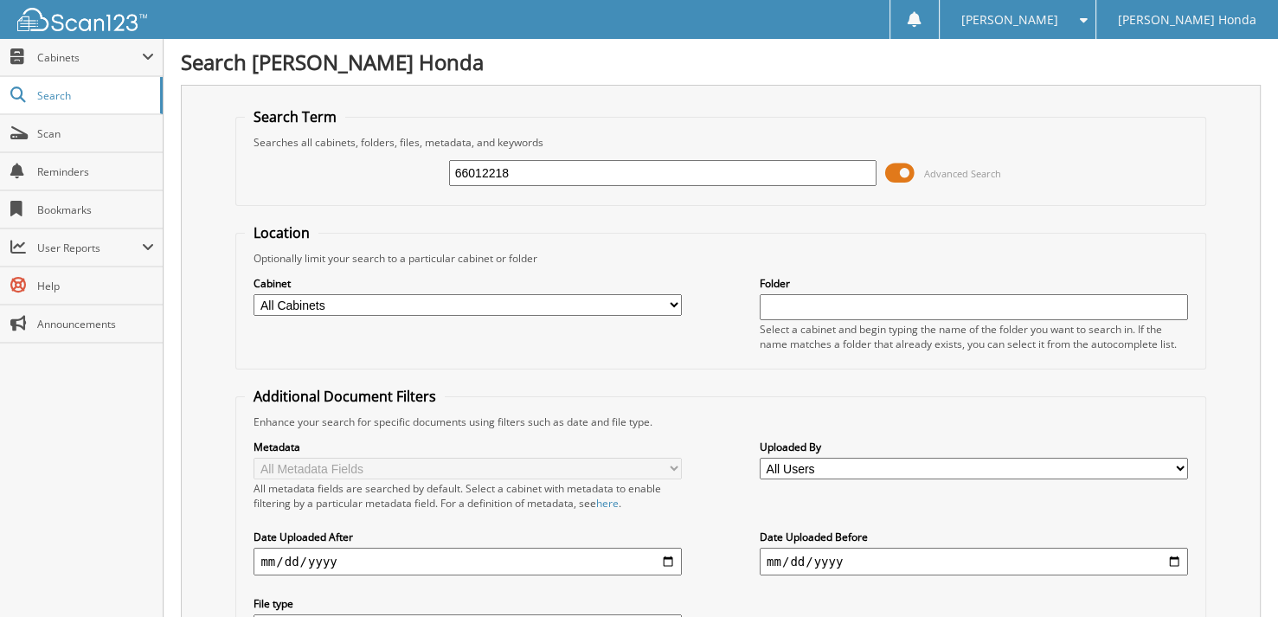
click at [910, 170] on span at bounding box center [899, 173] width 29 height 26
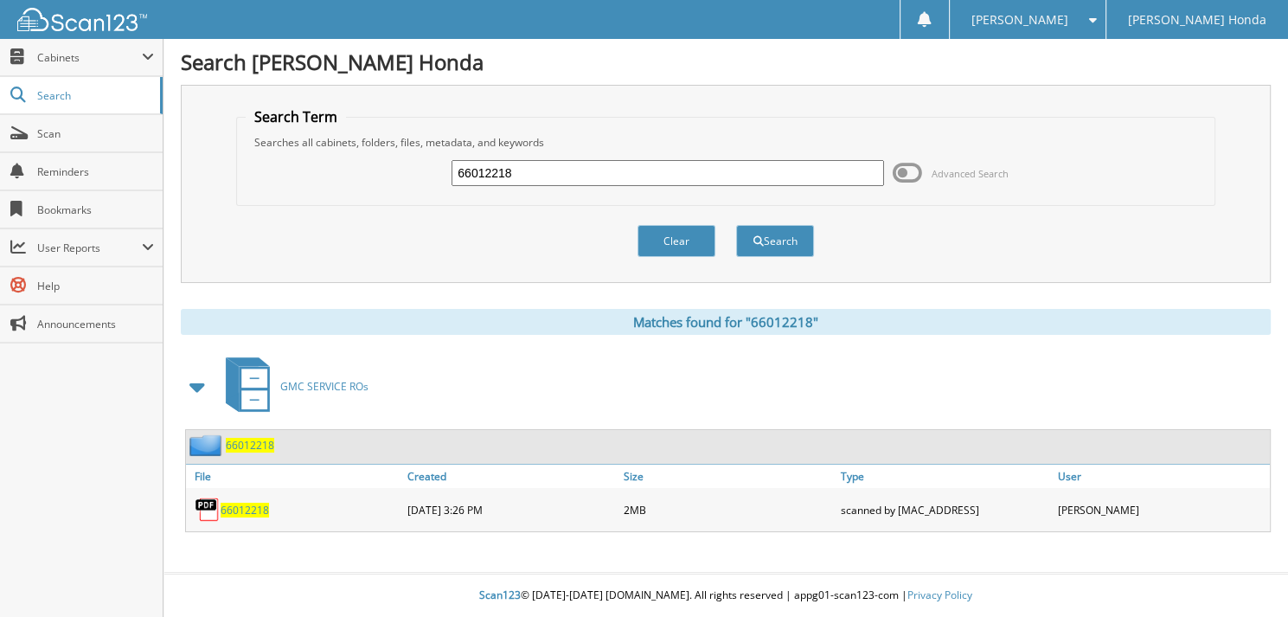
click at [687, 170] on input "66012218" at bounding box center [668, 173] width 433 height 26
type input "66012219"
click at [736, 225] on button "Search" at bounding box center [775, 241] width 78 height 32
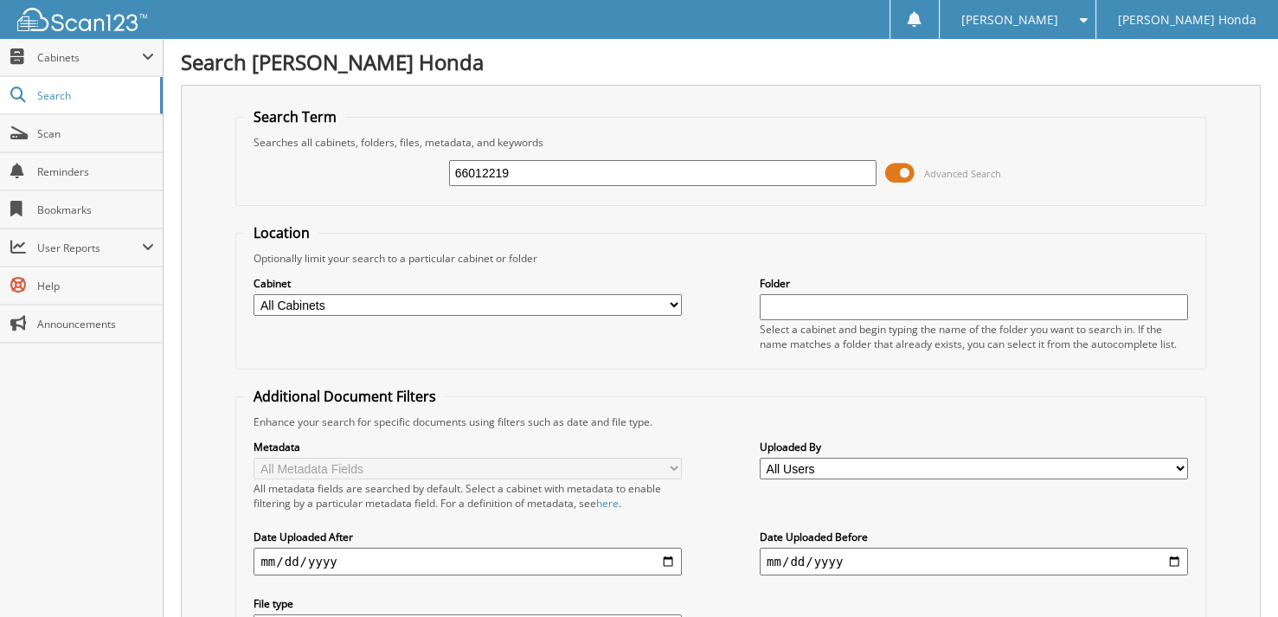
click at [903, 171] on span at bounding box center [899, 173] width 29 height 26
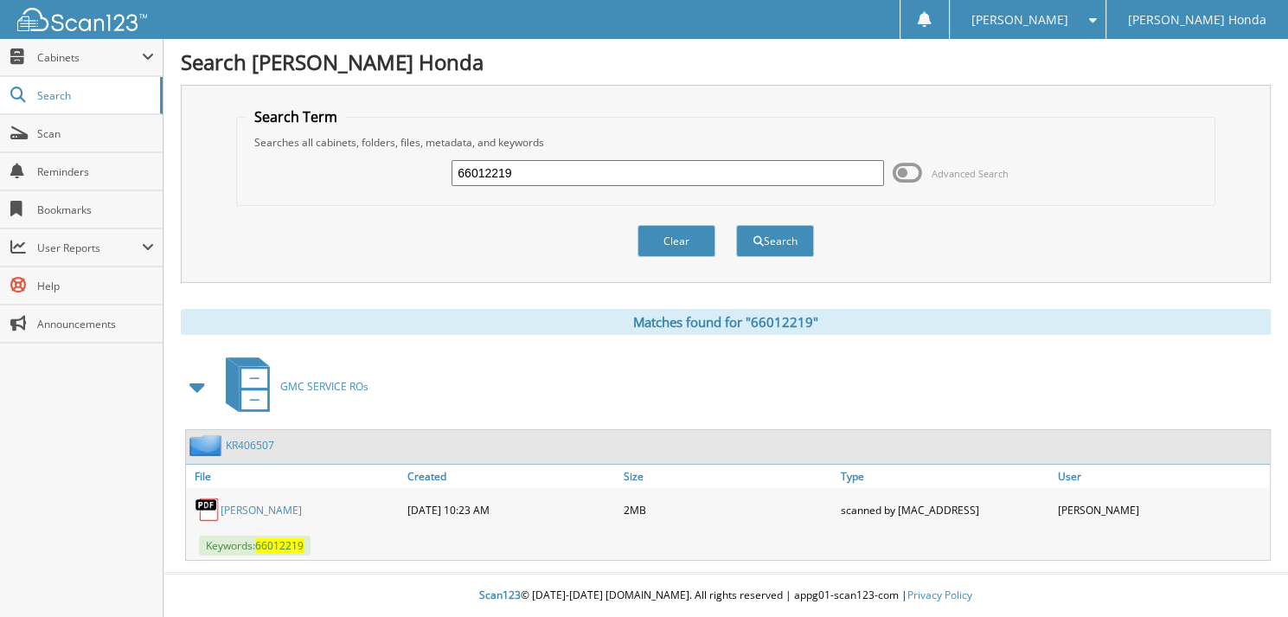
click at [554, 172] on input "66012219" at bounding box center [668, 173] width 433 height 26
type input "66012220"
click at [736, 225] on button "Search" at bounding box center [775, 241] width 78 height 32
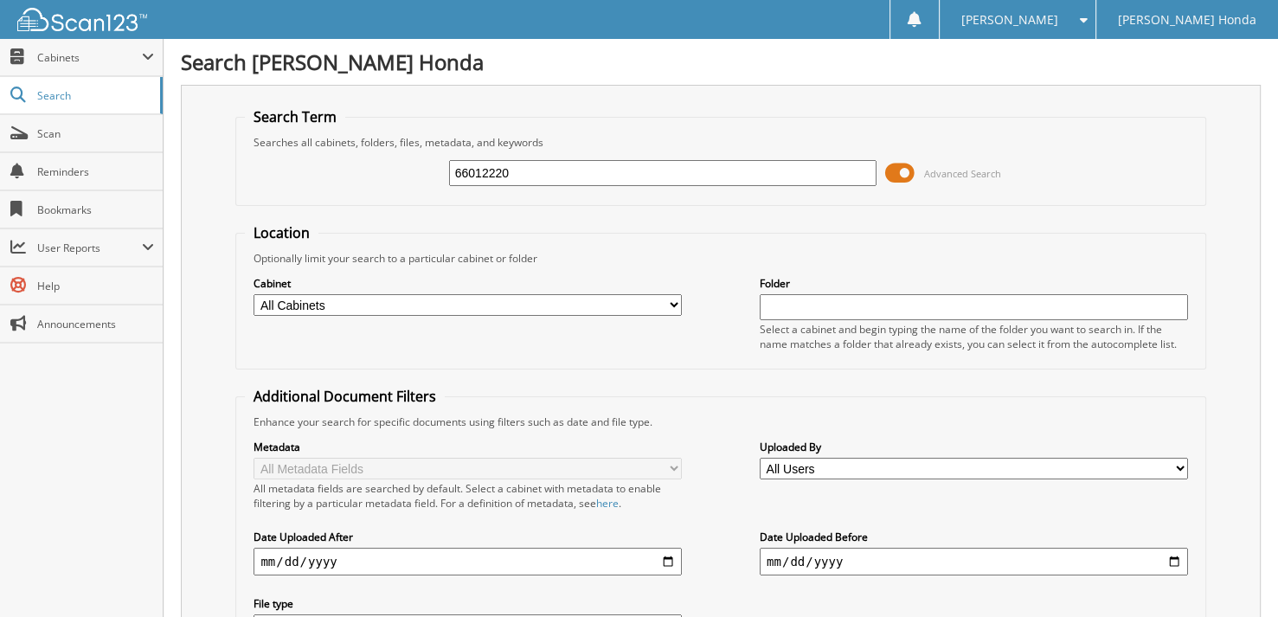
click at [901, 164] on span at bounding box center [899, 173] width 29 height 26
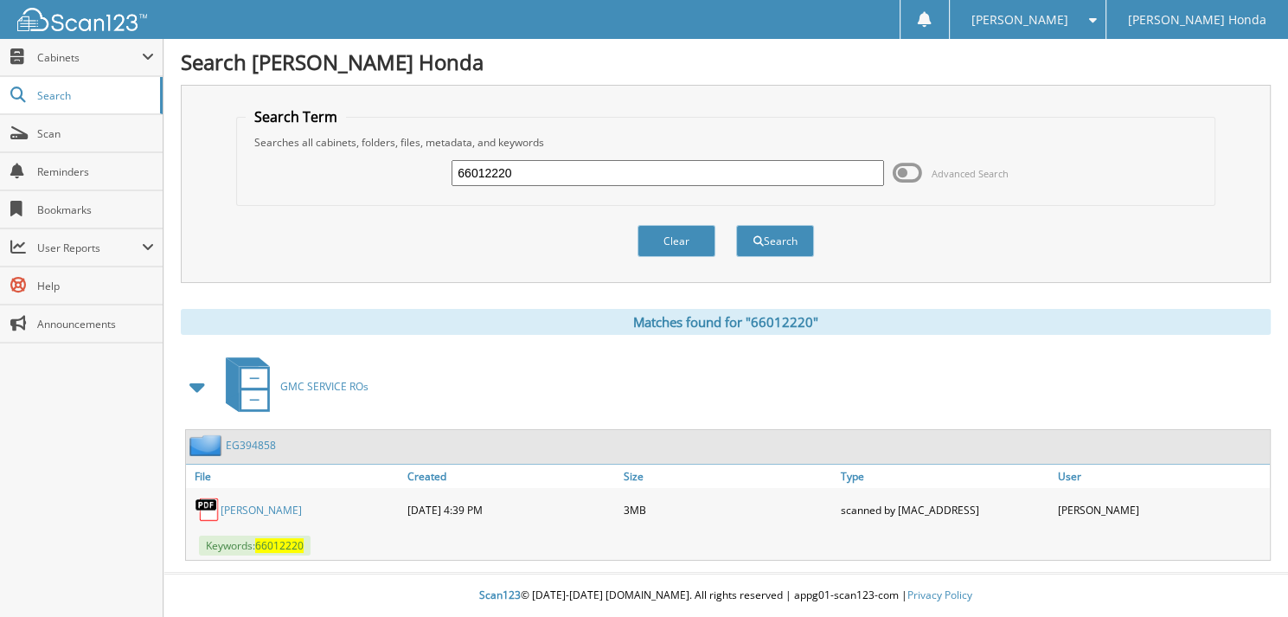
click at [630, 174] on input "66012220" at bounding box center [668, 173] width 433 height 26
type input "66012221"
click at [736, 225] on button "Search" at bounding box center [775, 241] width 78 height 32
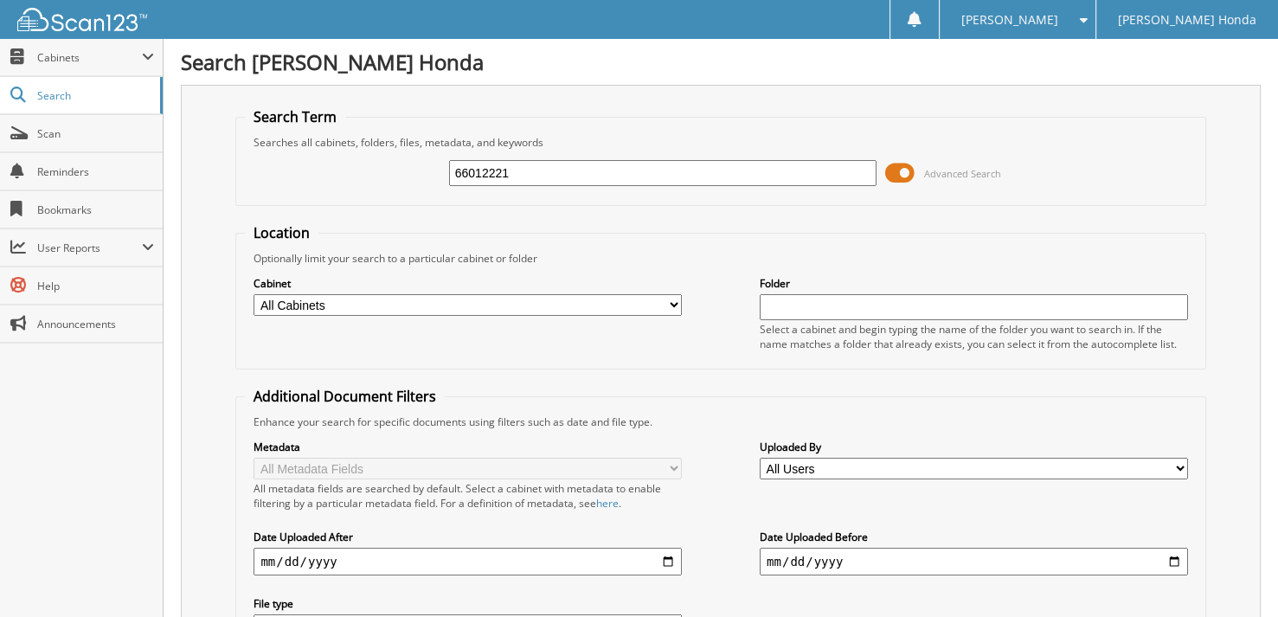
click at [899, 166] on span at bounding box center [899, 173] width 29 height 26
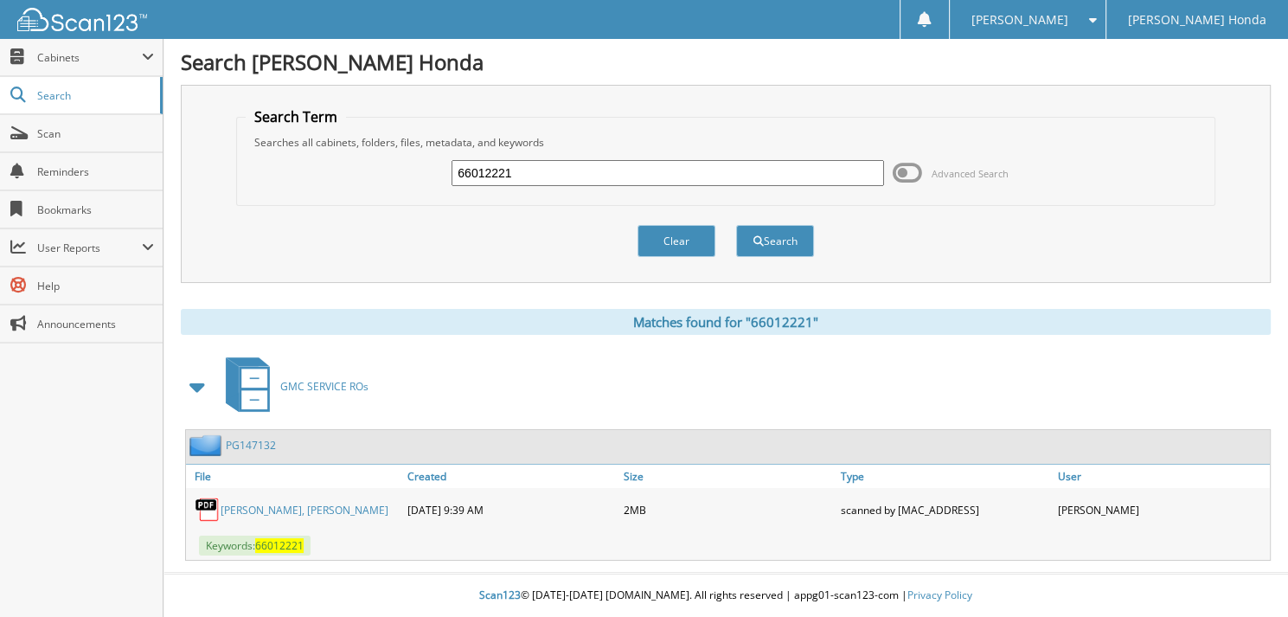
click at [513, 166] on input "66012221" at bounding box center [668, 173] width 433 height 26
type input "66012222"
click at [736, 225] on button "Search" at bounding box center [775, 241] width 78 height 32
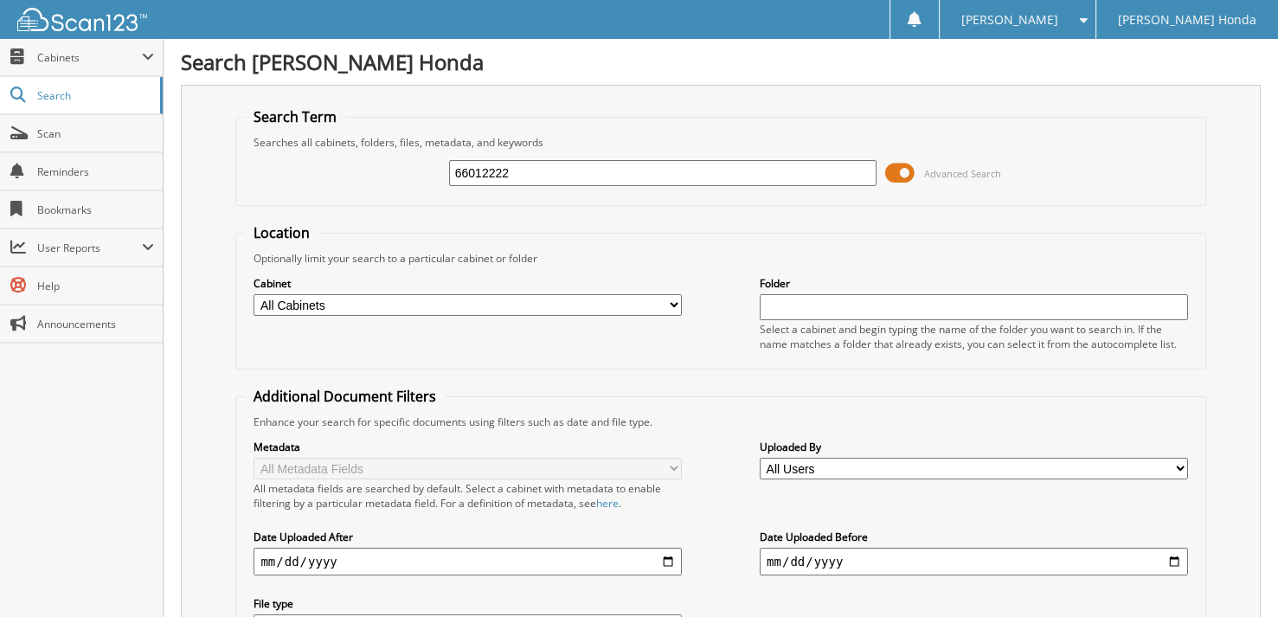
click at [896, 174] on span at bounding box center [899, 173] width 29 height 26
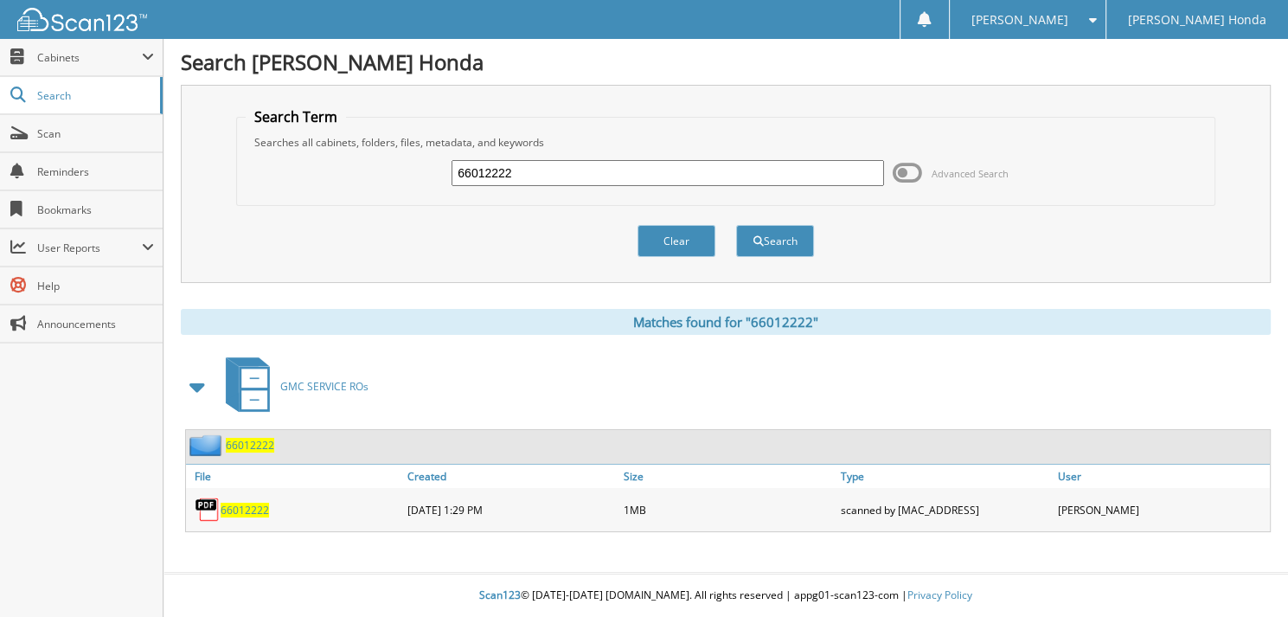
click at [658, 175] on input "66012222" at bounding box center [668, 173] width 433 height 26
type input "66012223"
click at [736, 225] on button "Search" at bounding box center [775, 241] width 78 height 32
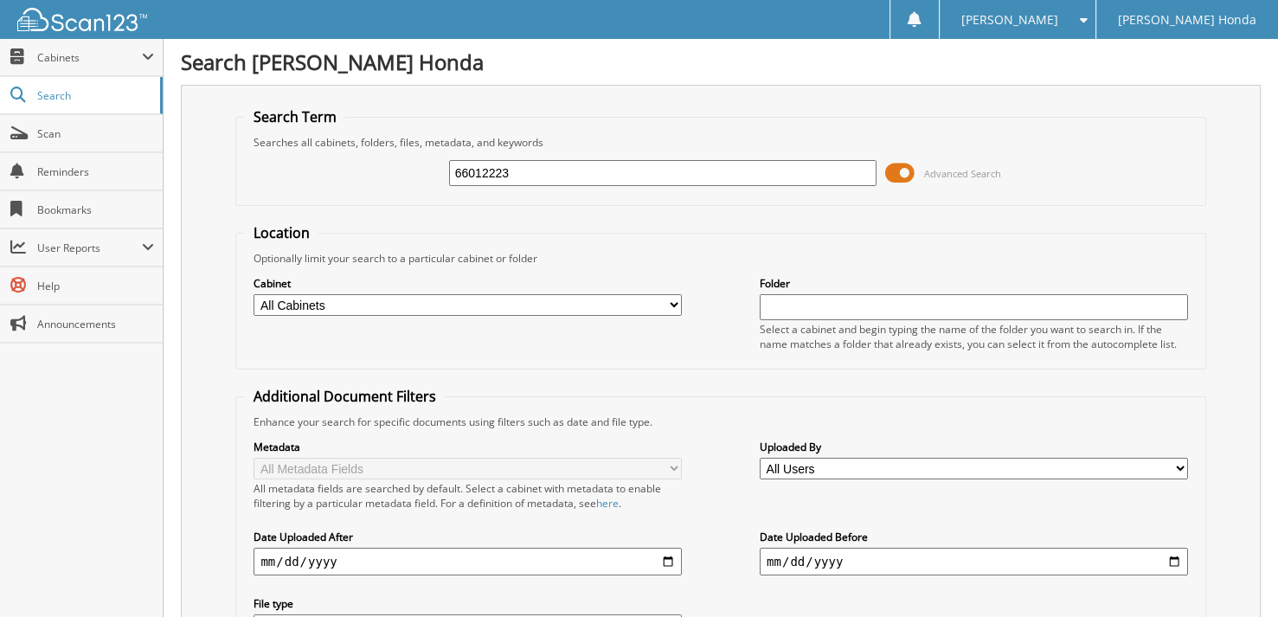
click at [898, 169] on span at bounding box center [899, 173] width 29 height 26
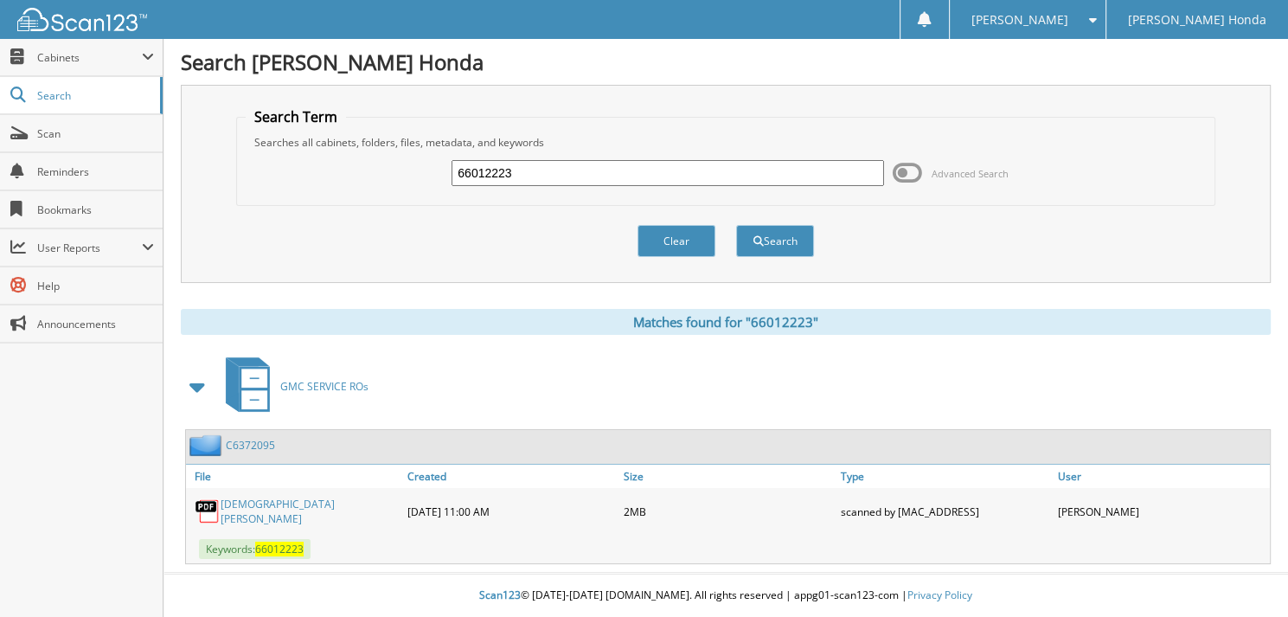
click at [645, 170] on input "66012223" at bounding box center [668, 173] width 433 height 26
type input "66012224"
click at [736, 225] on button "Search" at bounding box center [775, 241] width 78 height 32
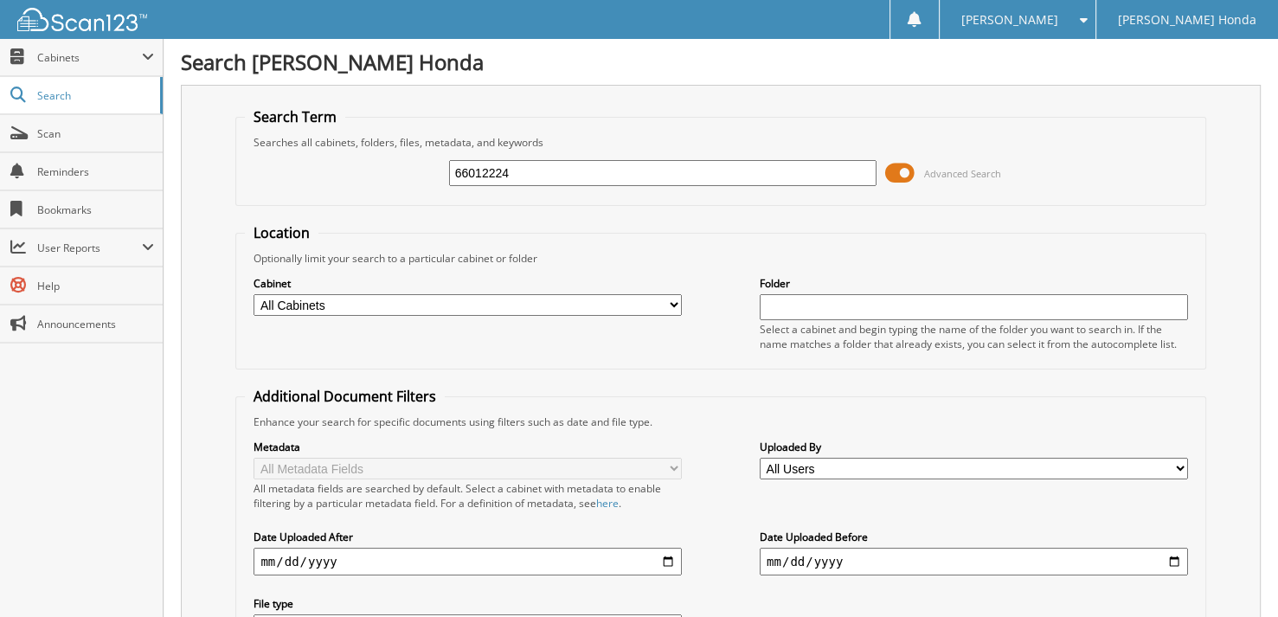
click at [900, 172] on span at bounding box center [899, 173] width 29 height 26
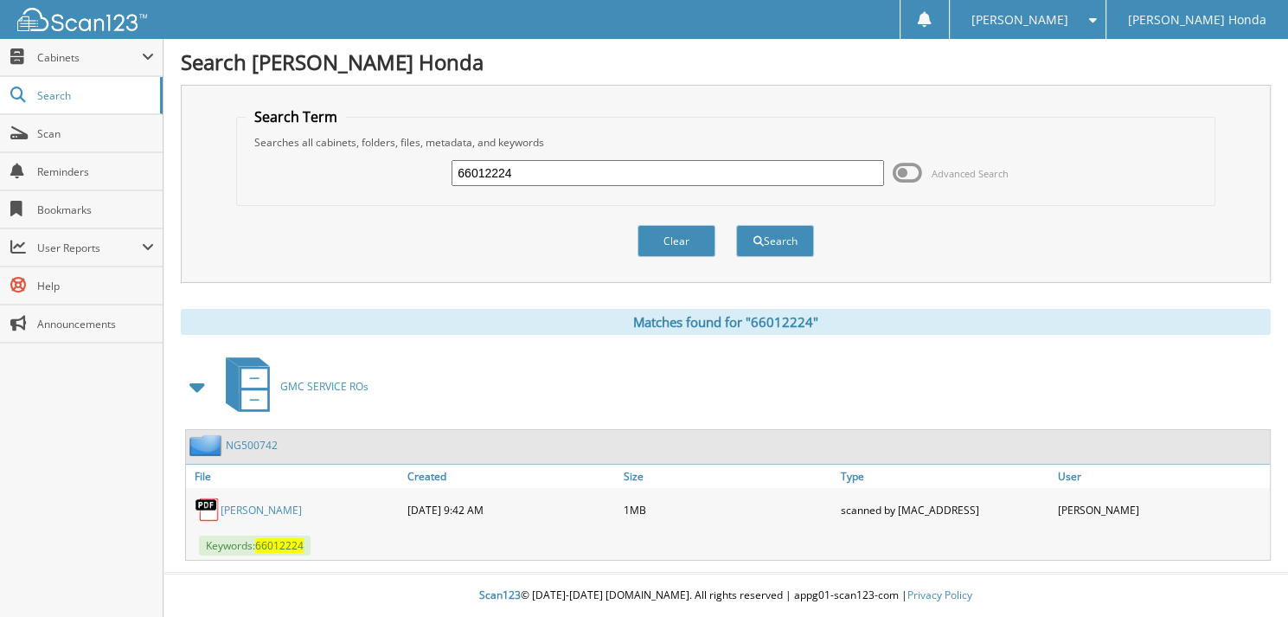
click at [682, 158] on div "66012224" at bounding box center [668, 172] width 433 height 29
click at [673, 161] on input "66012224" at bounding box center [668, 173] width 433 height 26
type input "66012225"
click at [736, 225] on button "Search" at bounding box center [775, 241] width 78 height 32
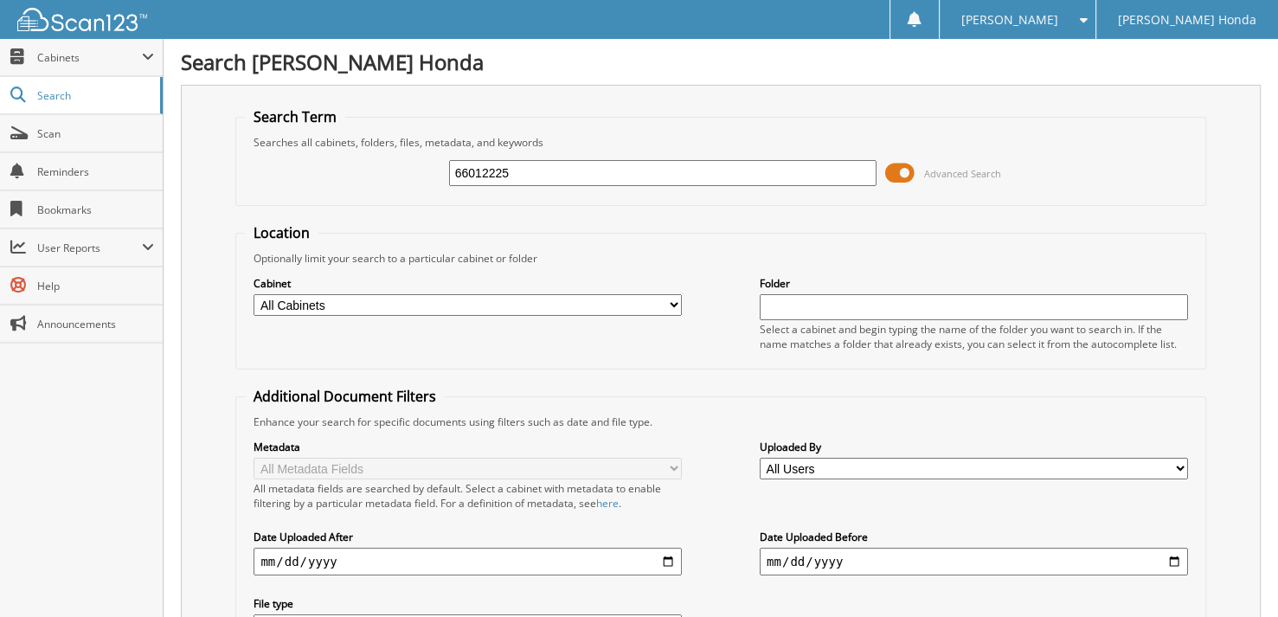
click at [890, 181] on span at bounding box center [899, 173] width 29 height 26
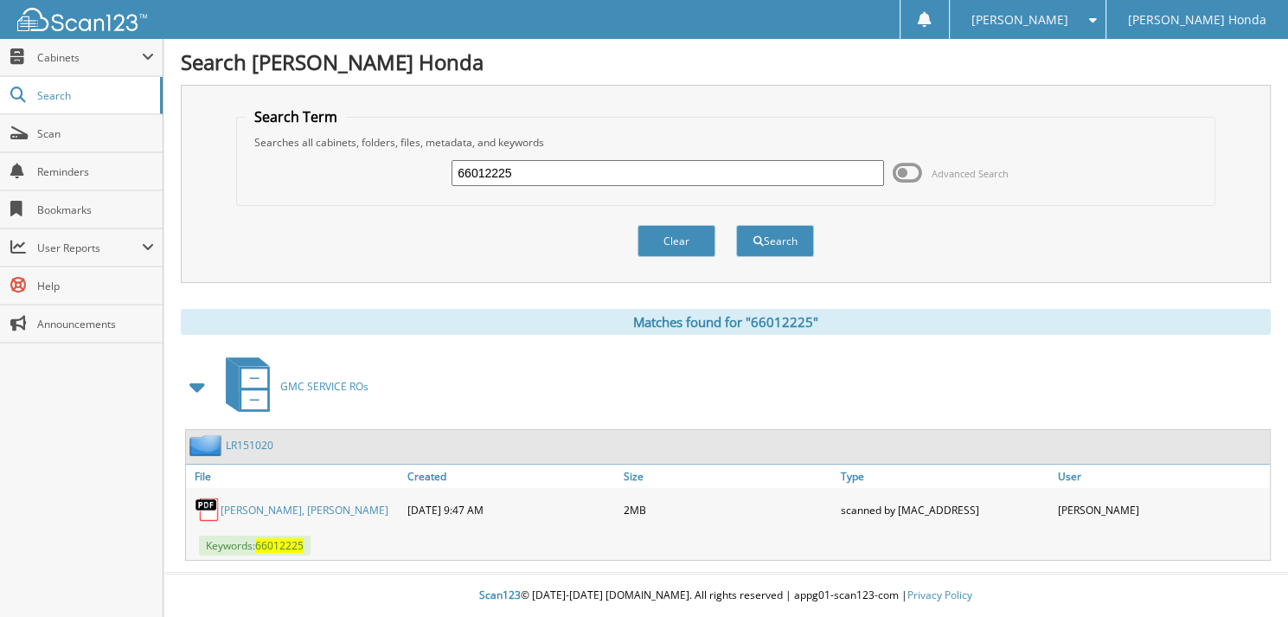
click at [520, 166] on input "66012225" at bounding box center [668, 173] width 433 height 26
type input "66012226"
click at [736, 225] on button "Search" at bounding box center [775, 241] width 78 height 32
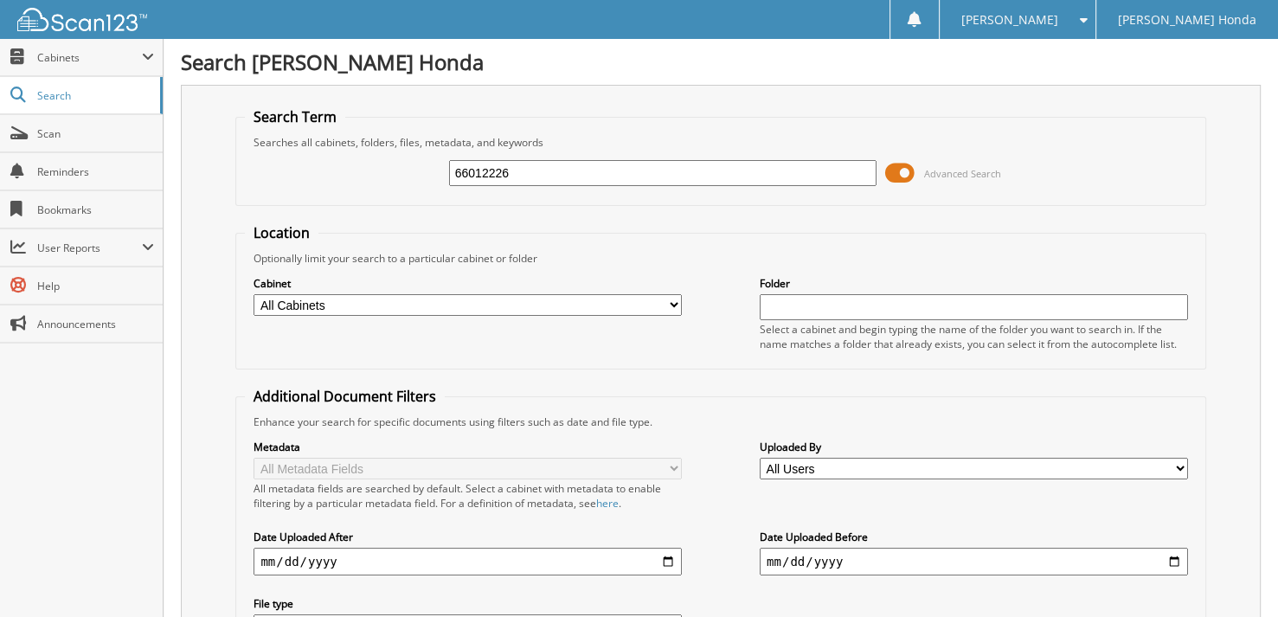
click at [903, 176] on span at bounding box center [899, 173] width 29 height 26
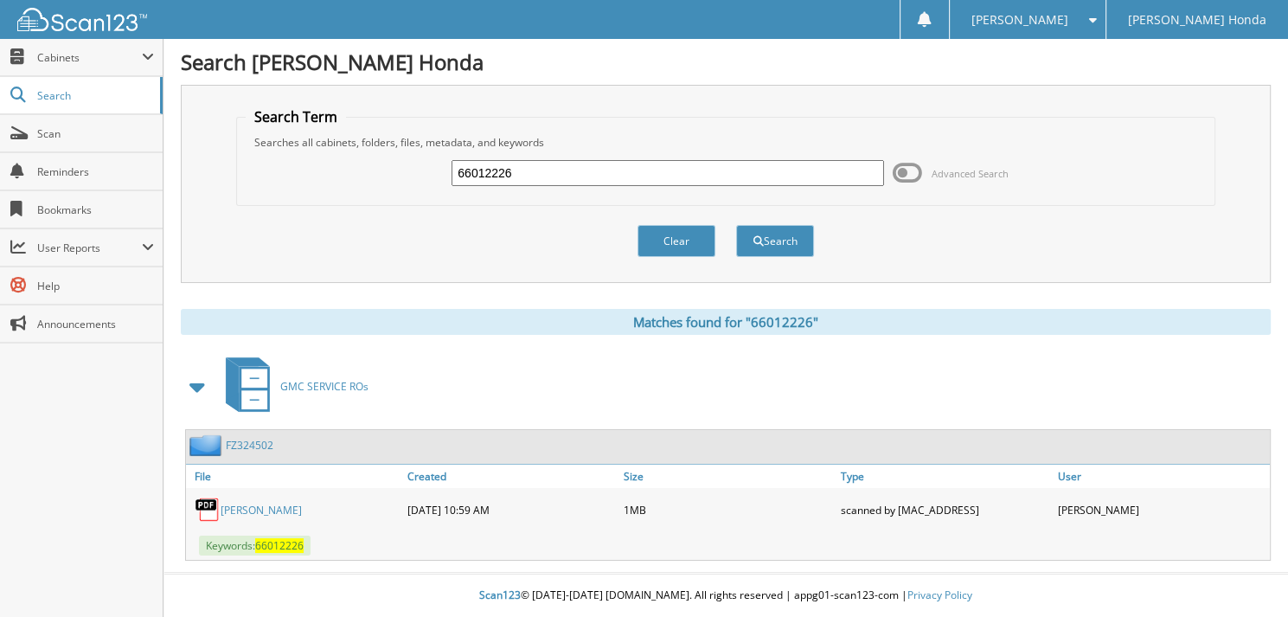
click at [607, 176] on input "66012226" at bounding box center [668, 173] width 433 height 26
type input "66012227"
click at [736, 225] on button "Search" at bounding box center [775, 241] width 78 height 32
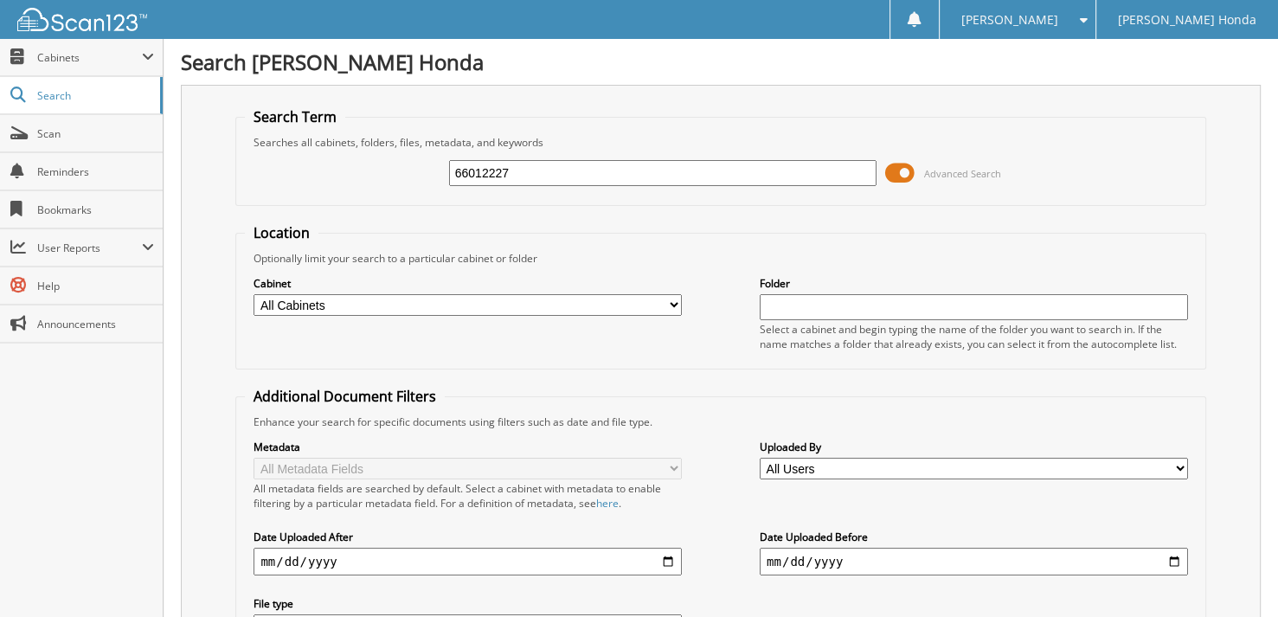
click at [900, 174] on span at bounding box center [899, 173] width 29 height 26
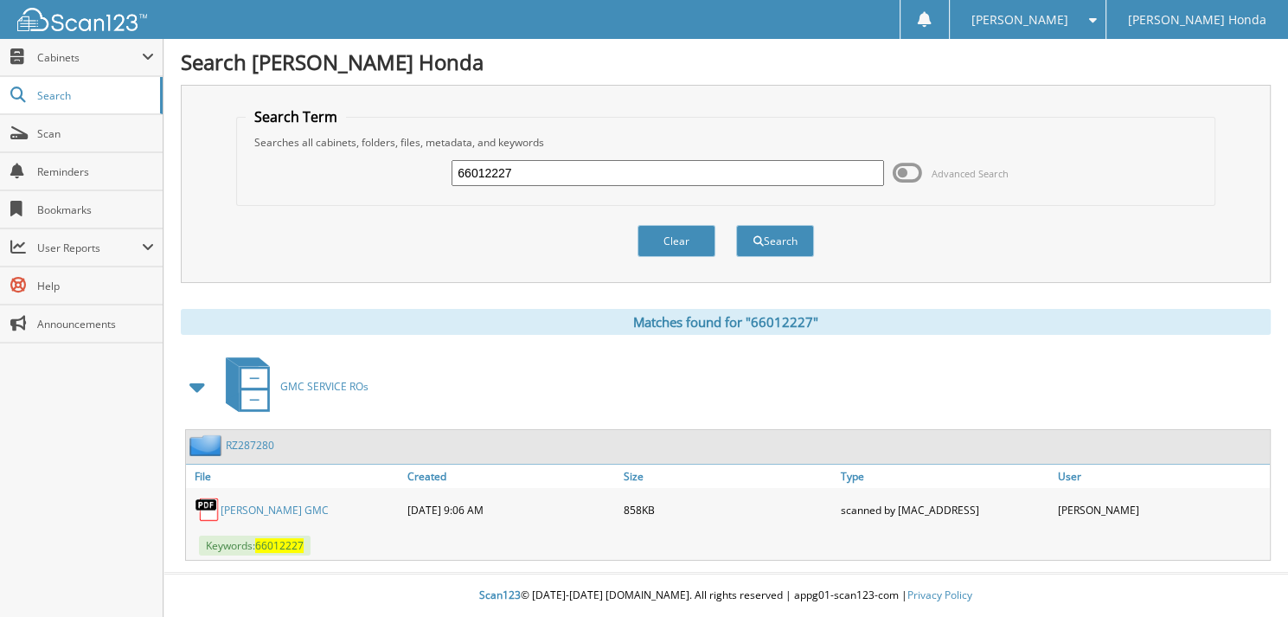
click at [903, 174] on span at bounding box center [907, 173] width 29 height 26
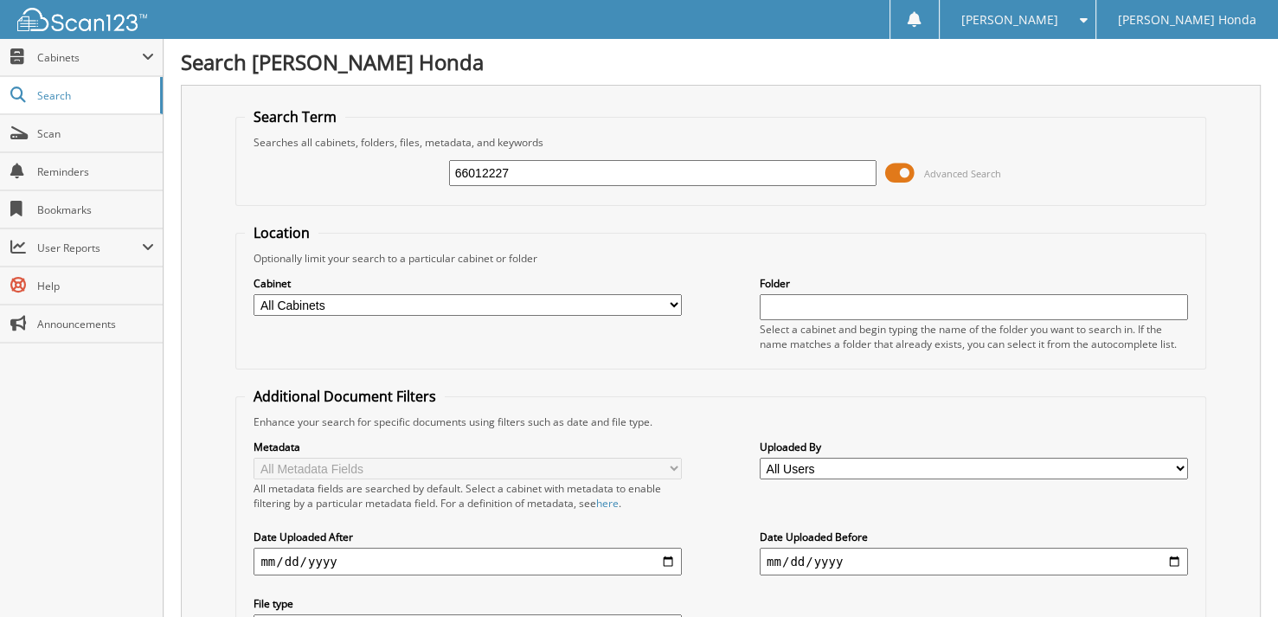
click at [692, 175] on input "66012227" at bounding box center [663, 173] width 428 height 26
type input "66012228"
click at [900, 180] on span at bounding box center [899, 173] width 29 height 26
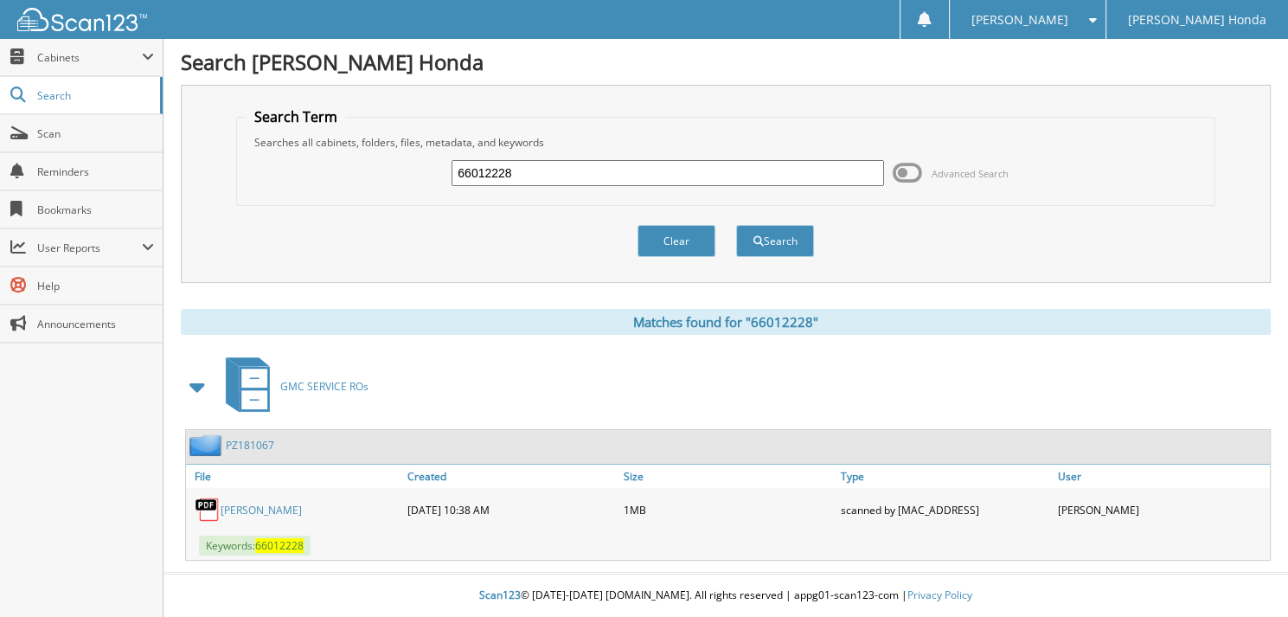
click at [526, 171] on input "66012228" at bounding box center [668, 173] width 433 height 26
type input "66012229"
click at [736, 225] on button "Search" at bounding box center [775, 241] width 78 height 32
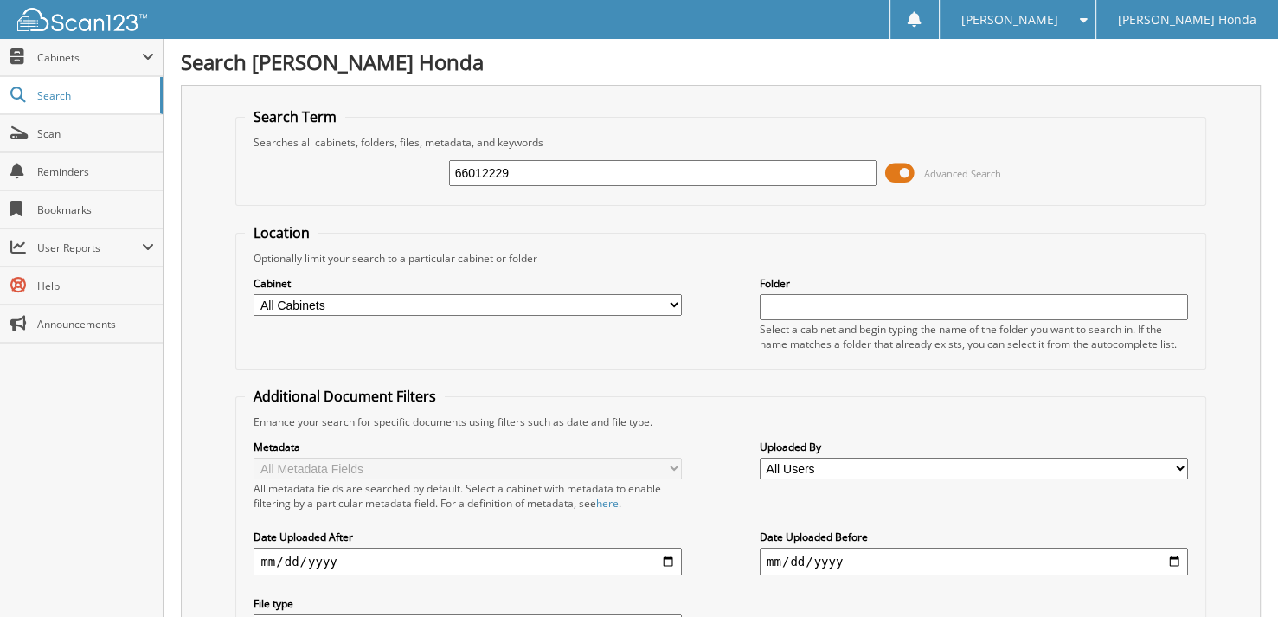
click at [914, 172] on span at bounding box center [899, 173] width 29 height 26
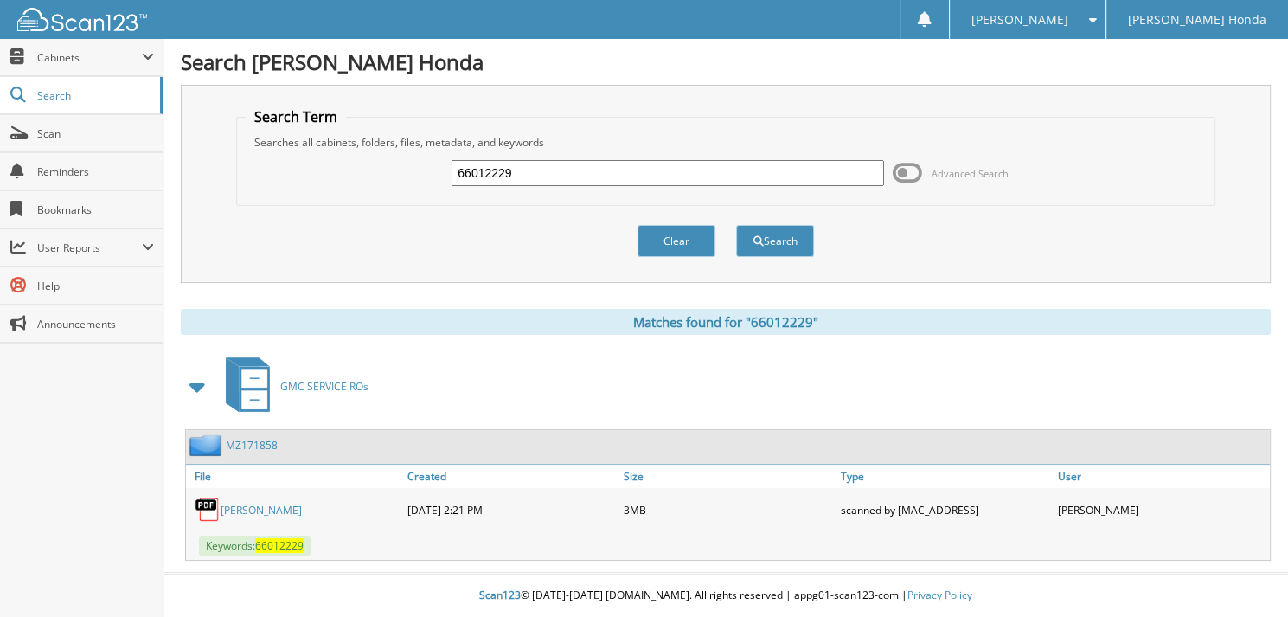
click at [599, 173] on input "66012229" at bounding box center [668, 173] width 433 height 26
type input "66012230"
click at [736, 225] on button "Search" at bounding box center [775, 241] width 78 height 32
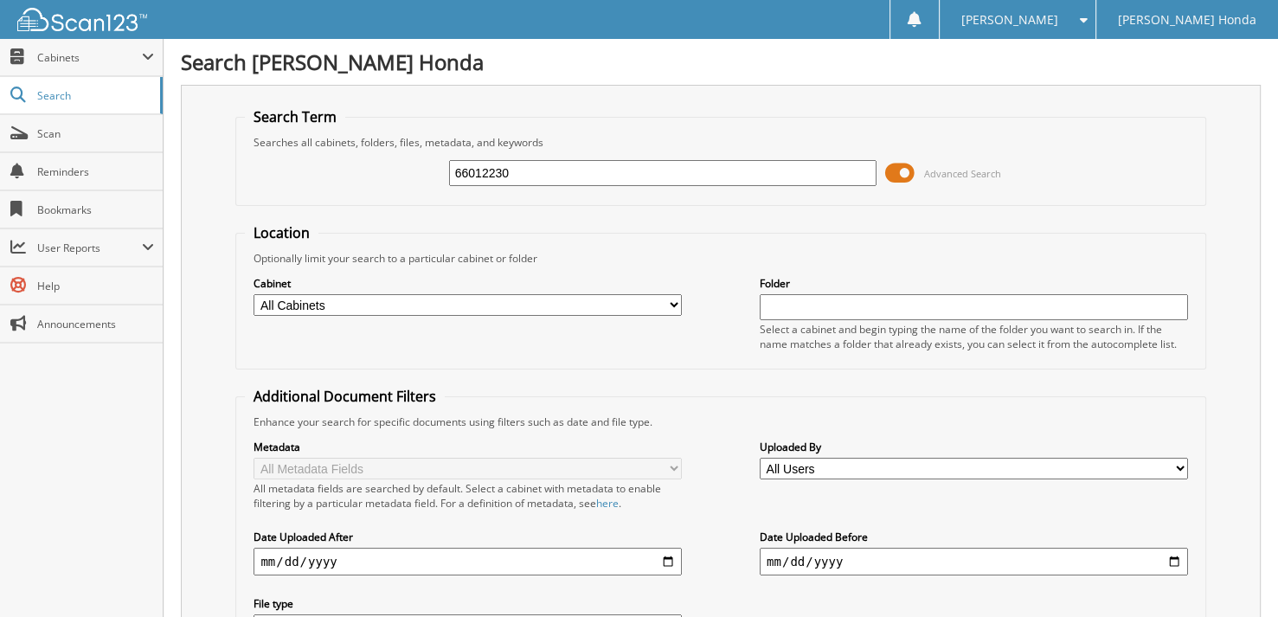
drag, startPoint x: 905, startPoint y: 170, endPoint x: 862, endPoint y: 173, distance: 43.4
click at [905, 169] on span at bounding box center [899, 173] width 29 height 26
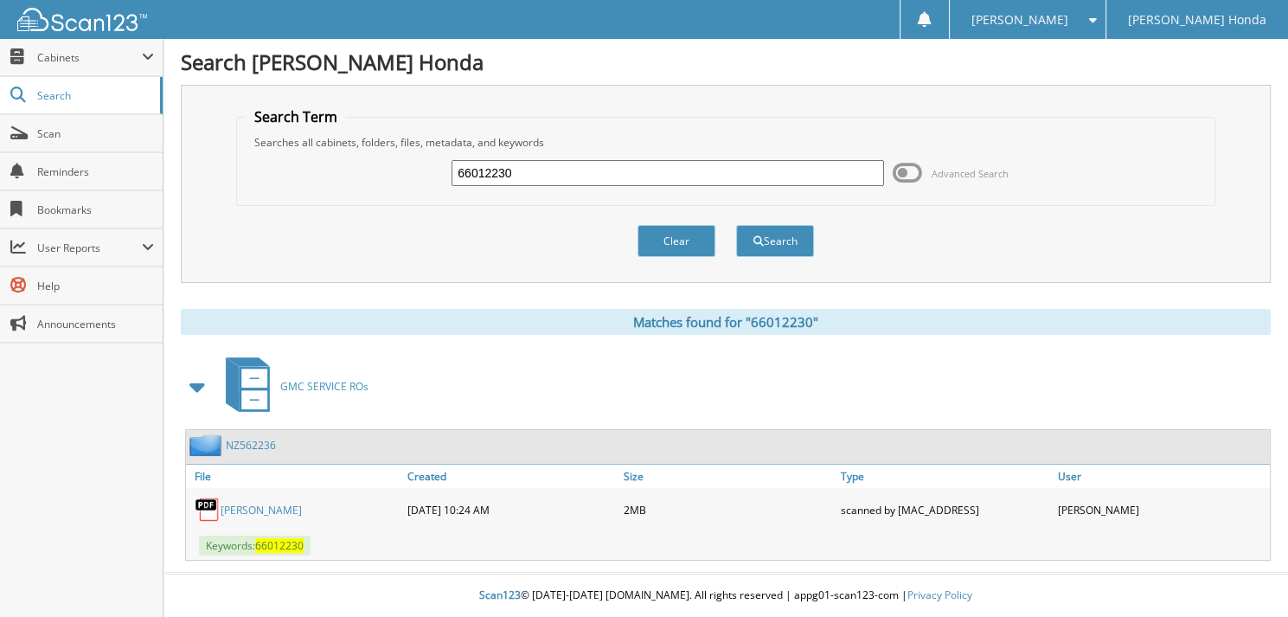
click at [603, 166] on input "66012230" at bounding box center [668, 173] width 433 height 26
type input "66012231"
click at [736, 225] on button "Search" at bounding box center [775, 241] width 78 height 32
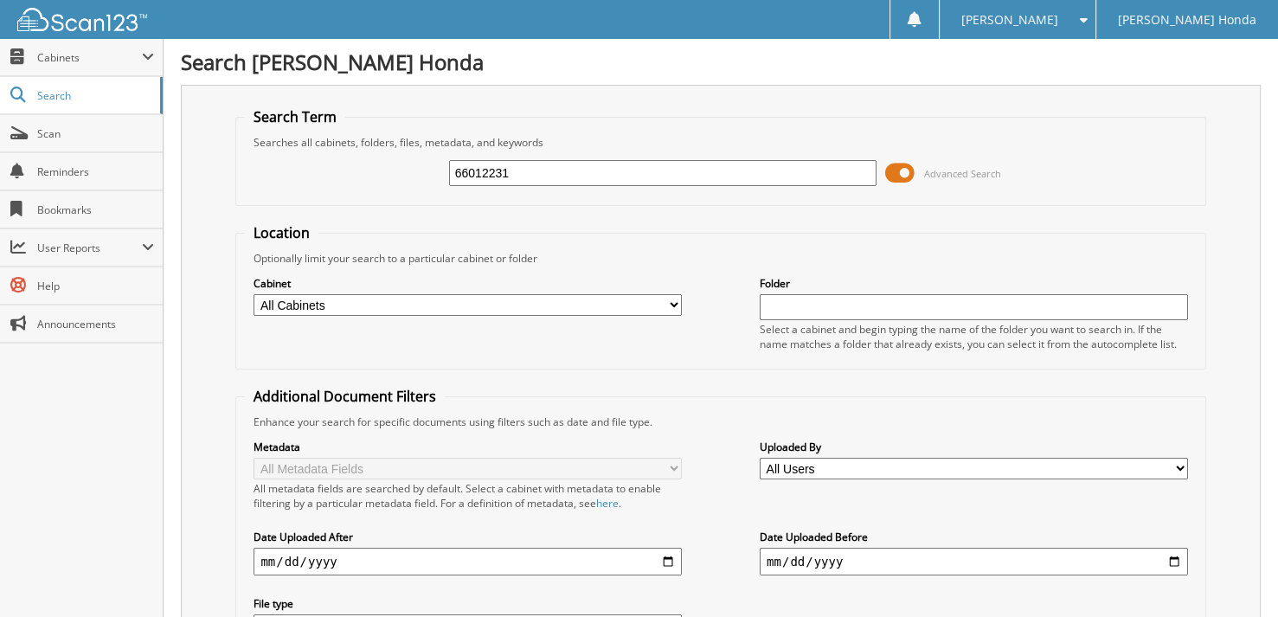
click at [896, 173] on span at bounding box center [899, 173] width 29 height 26
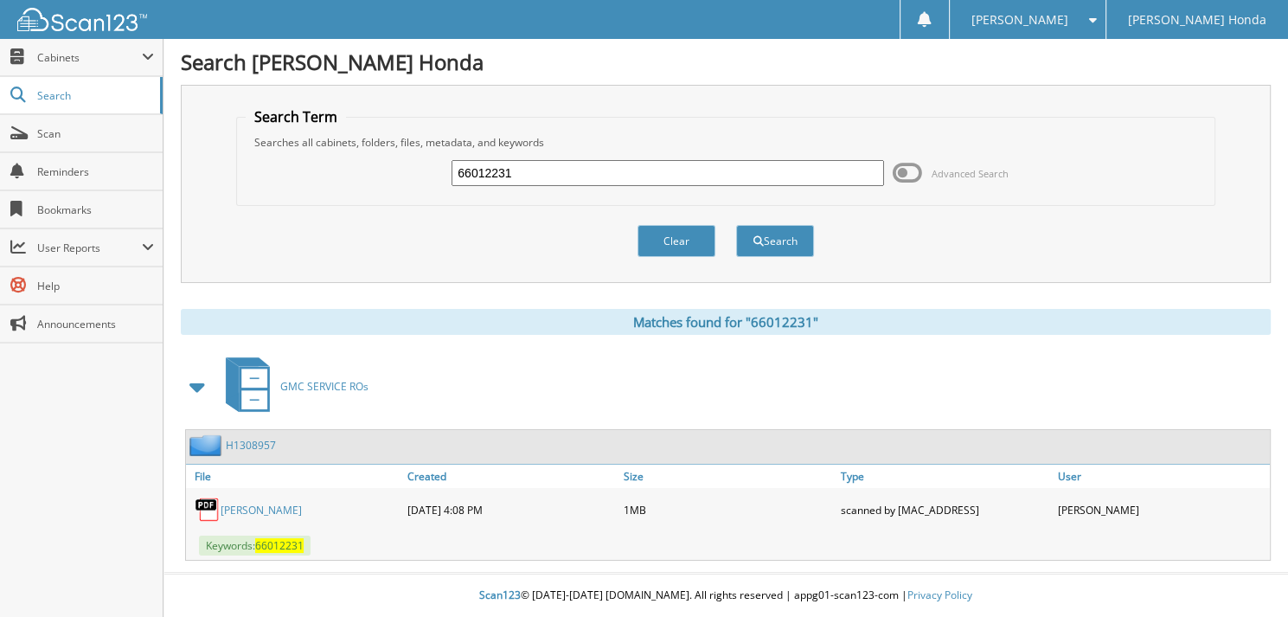
click at [678, 175] on input "66012231" at bounding box center [668, 173] width 433 height 26
type input "66012232"
click at [736, 225] on button "Search" at bounding box center [775, 241] width 78 height 32
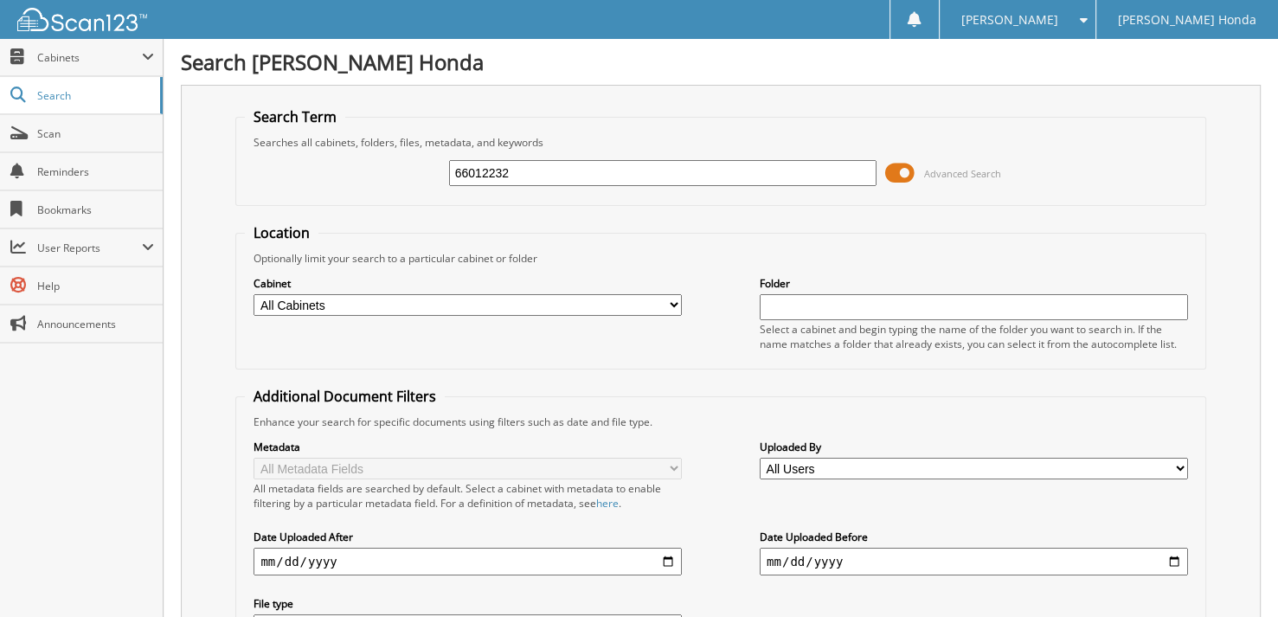
click at [903, 176] on span at bounding box center [899, 173] width 29 height 26
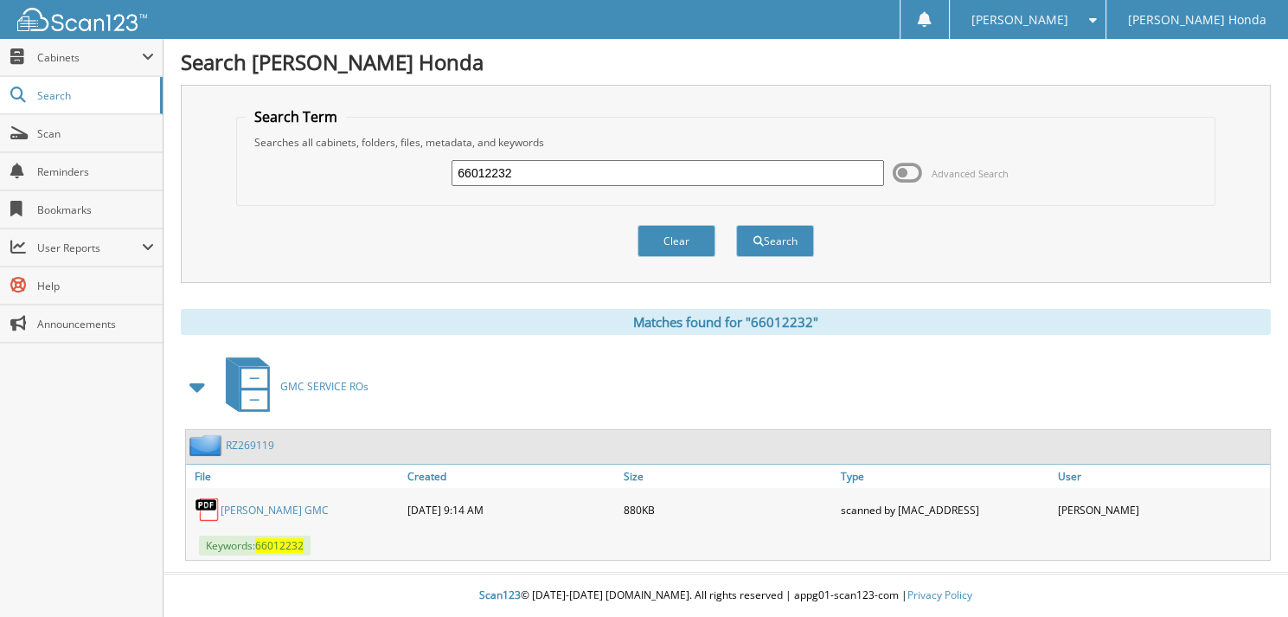
click at [669, 177] on input "66012232" at bounding box center [668, 173] width 433 height 26
type input "66012233"
click at [736, 225] on button "Search" at bounding box center [775, 241] width 78 height 32
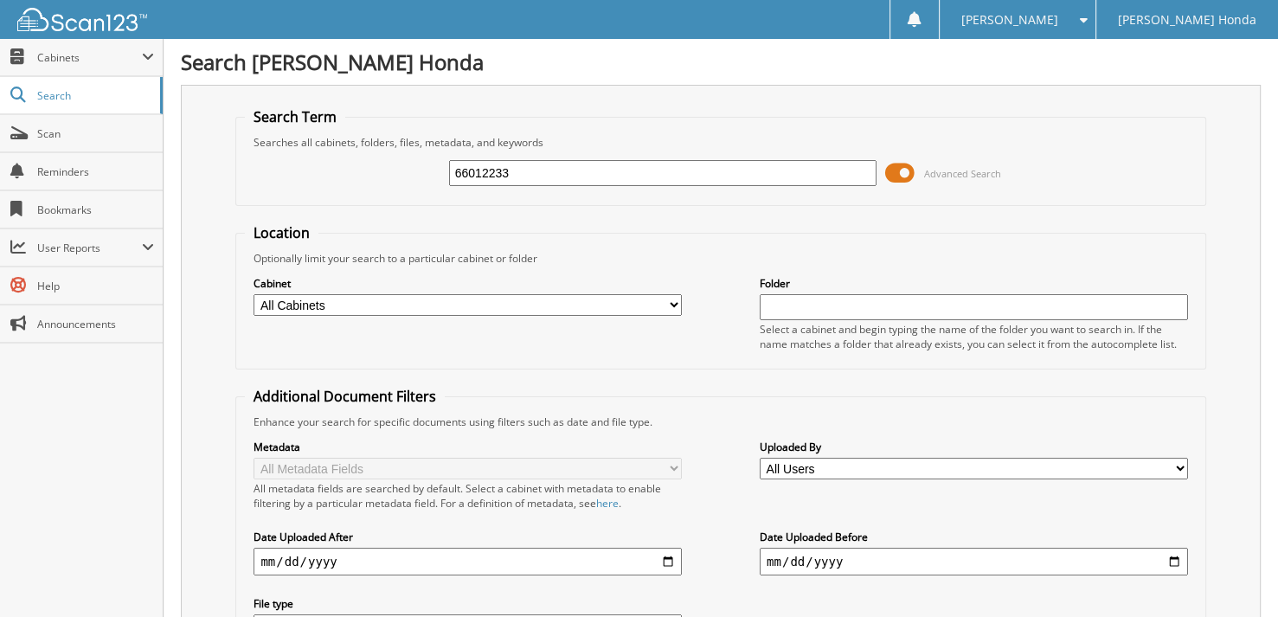
click at [895, 171] on span at bounding box center [899, 173] width 29 height 26
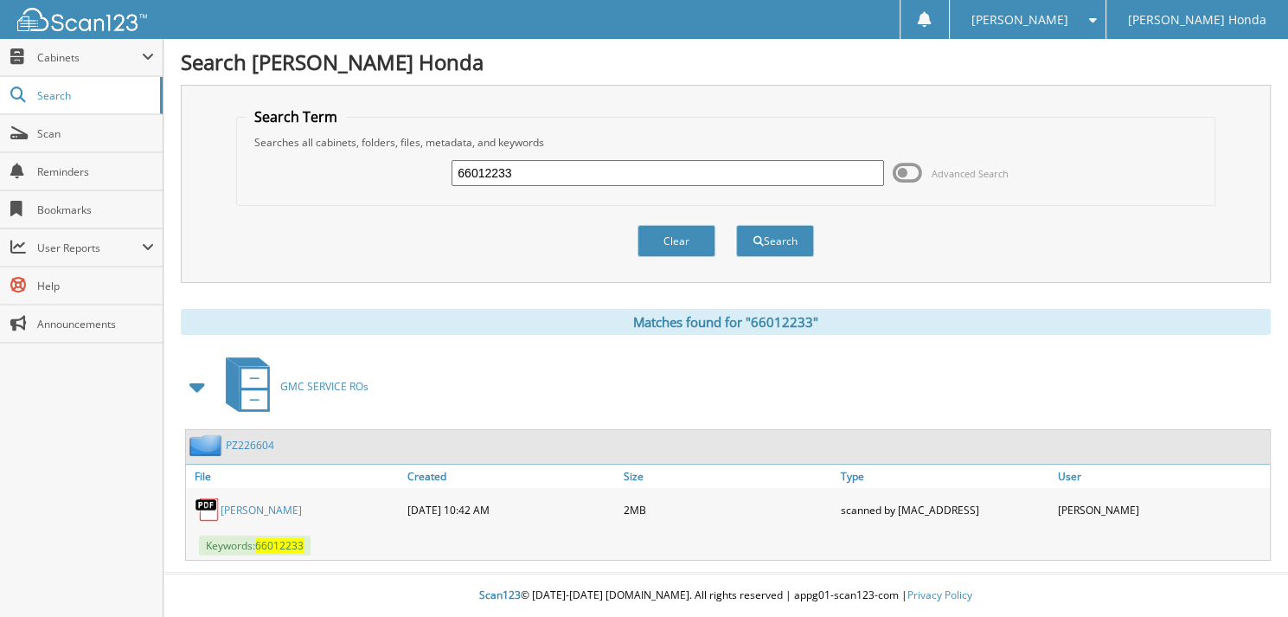
click at [584, 182] on input "66012233" at bounding box center [668, 173] width 433 height 26
type input "66012212"
click at [736, 225] on button "Search" at bounding box center [775, 241] width 78 height 32
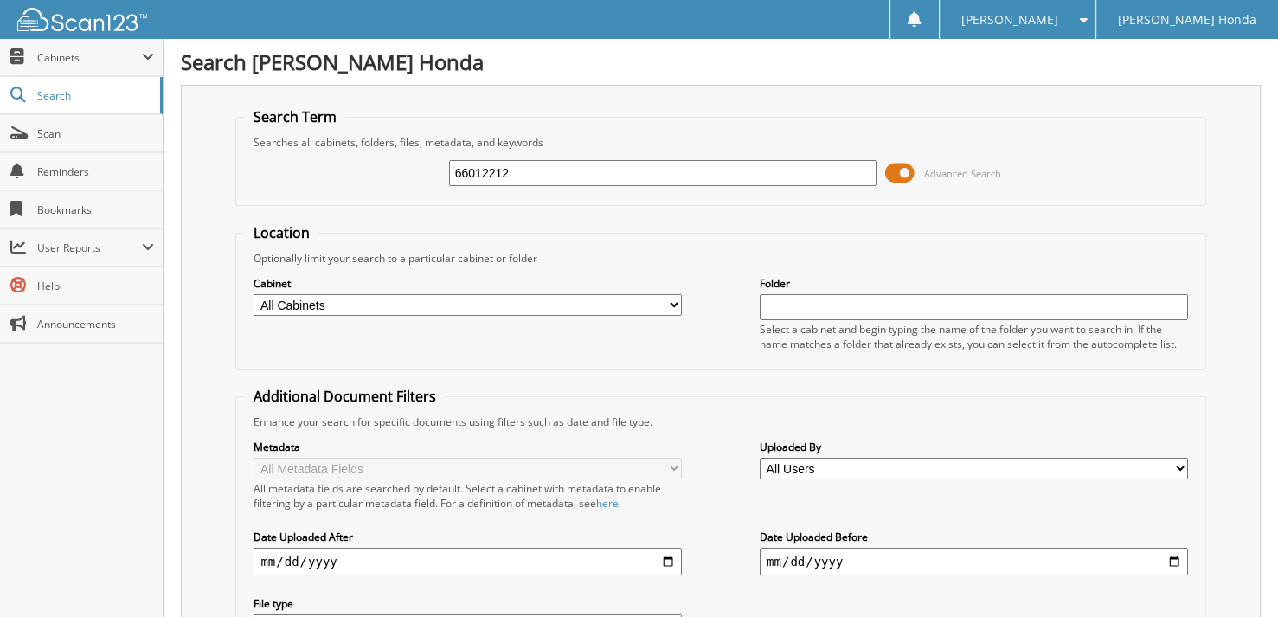
click at [891, 162] on span at bounding box center [899, 173] width 29 height 26
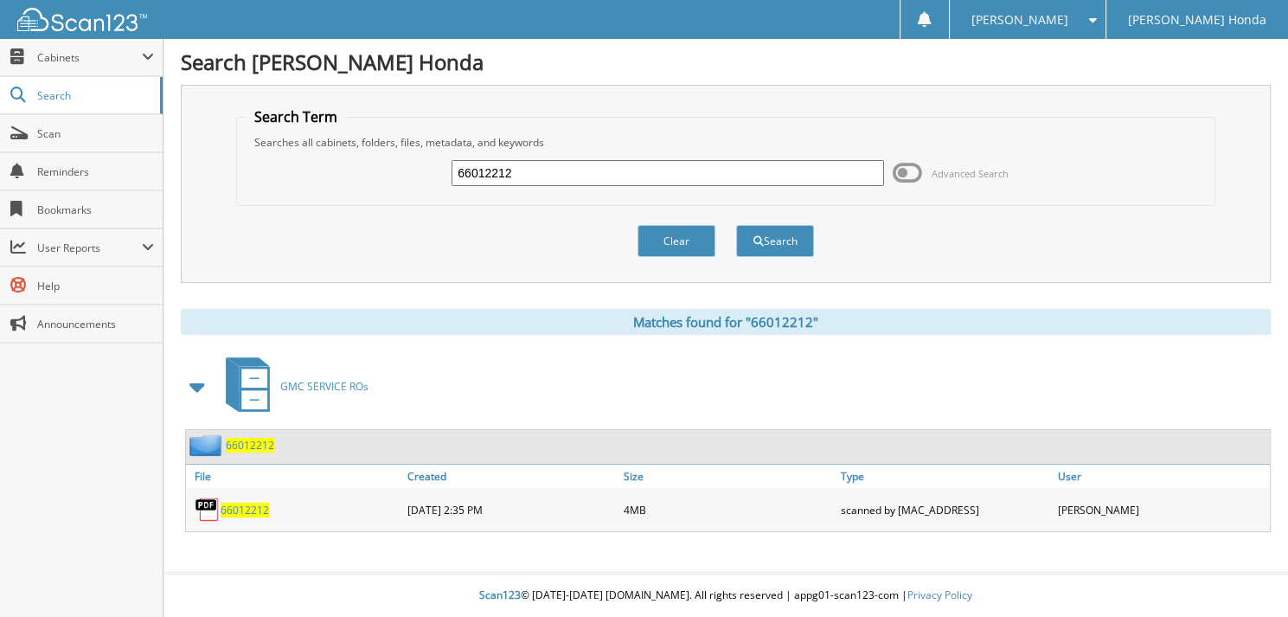
click at [613, 183] on input "66012212" at bounding box center [668, 173] width 433 height 26
type input "66012213"
click at [736, 225] on button "Search" at bounding box center [775, 241] width 78 height 32
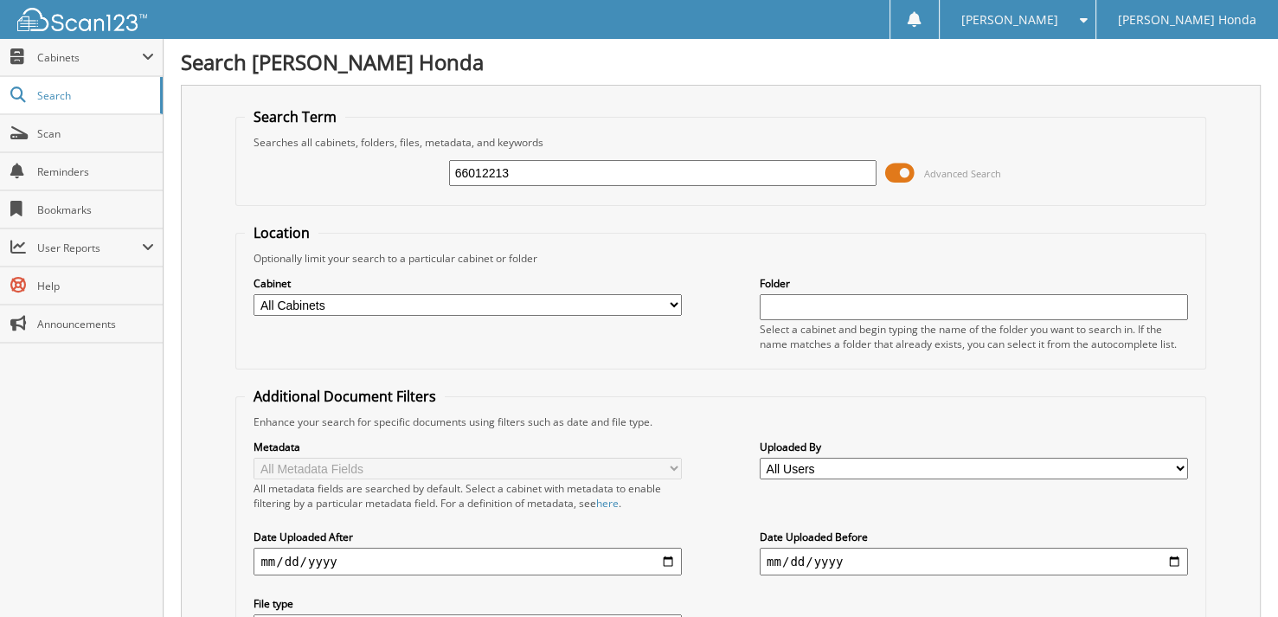
click at [900, 170] on span at bounding box center [899, 173] width 29 height 26
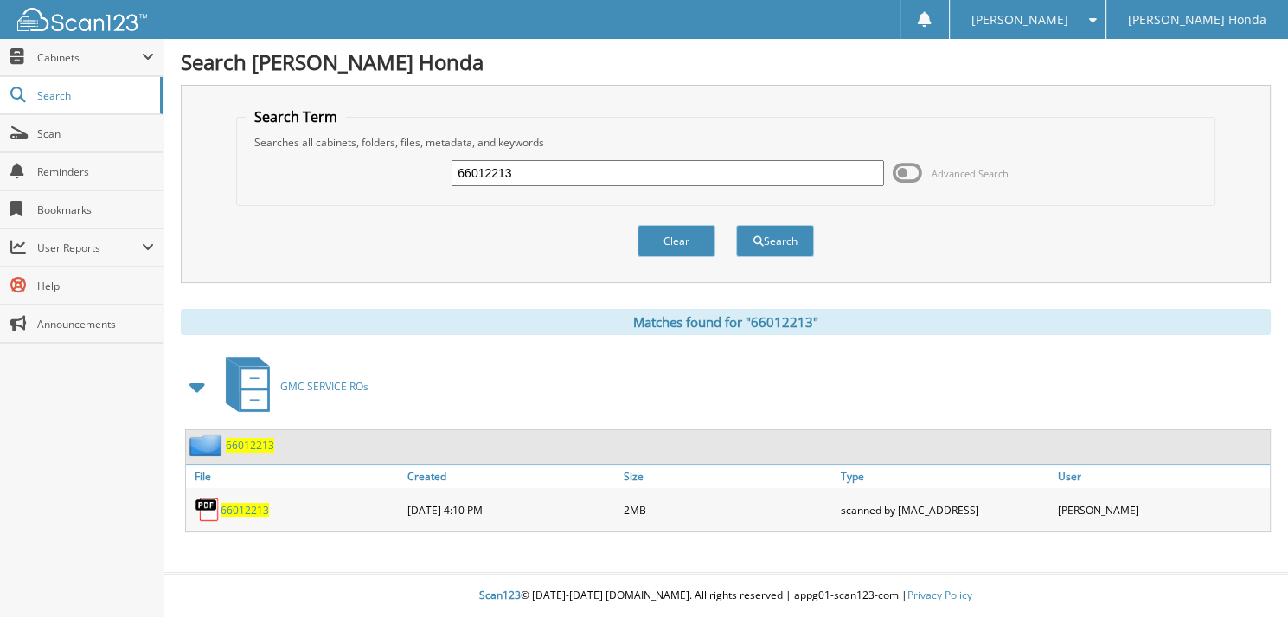
click at [545, 175] on input "66012213" at bounding box center [668, 173] width 433 height 26
type input "66012214"
click at [736, 225] on button "Search" at bounding box center [775, 241] width 78 height 32
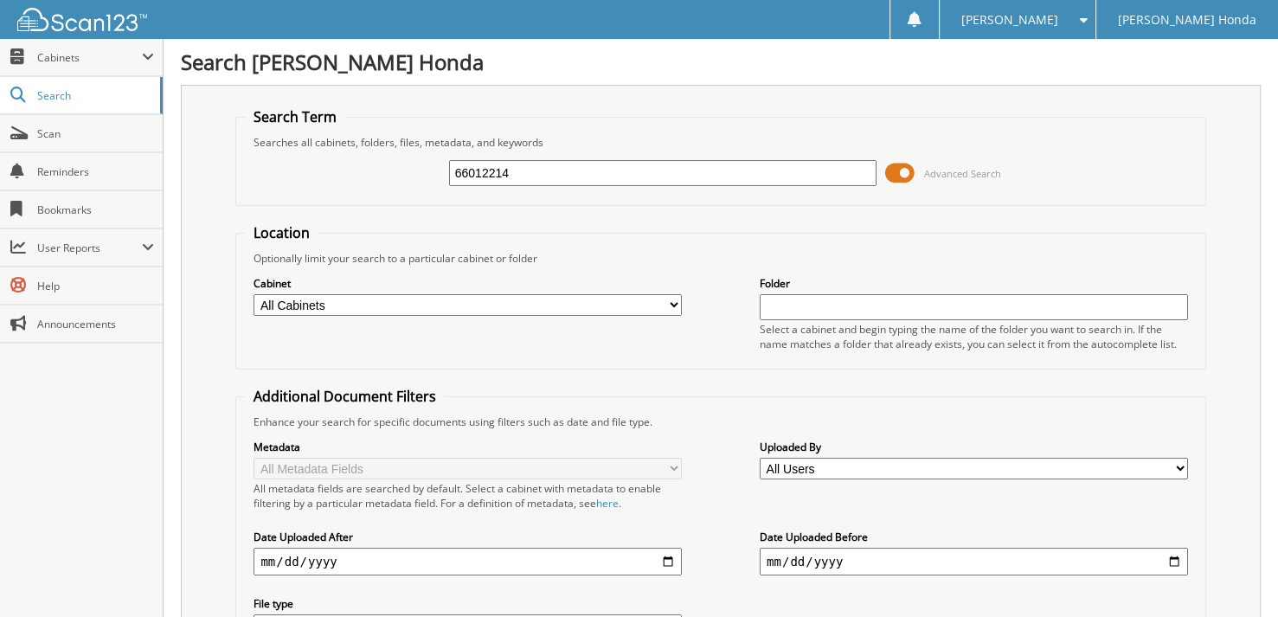
click at [897, 173] on span at bounding box center [899, 173] width 29 height 26
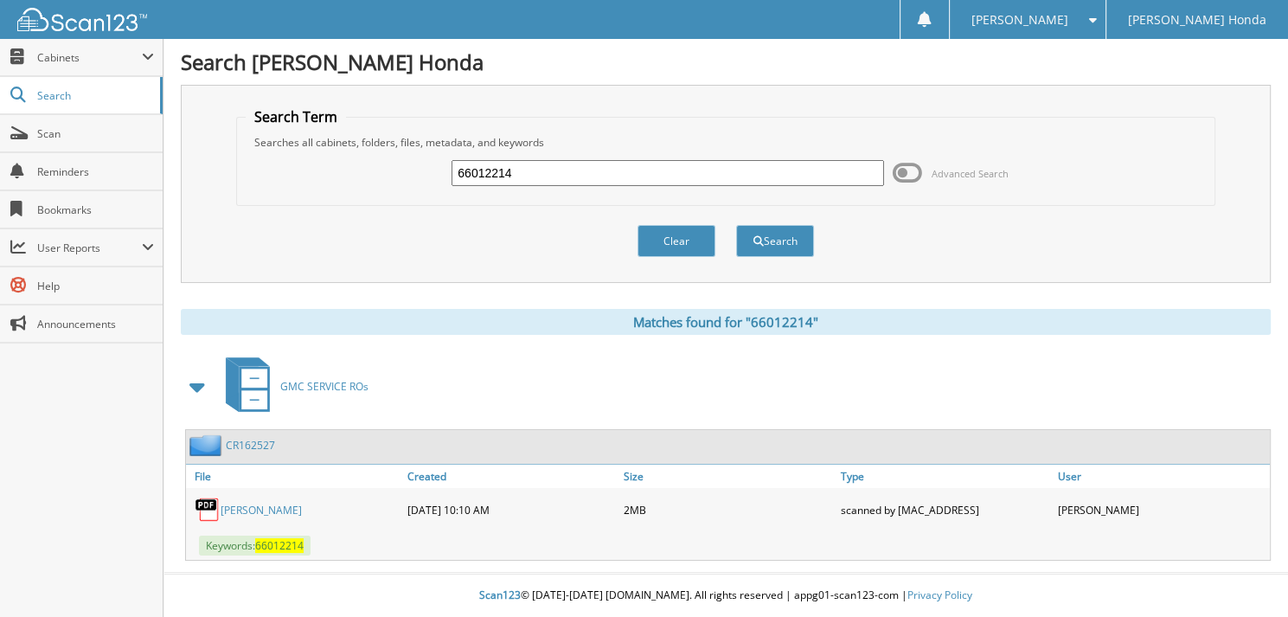
click at [582, 168] on input "66012214" at bounding box center [668, 173] width 433 height 26
type input "66012215"
click at [736, 225] on button "Search" at bounding box center [775, 241] width 78 height 32
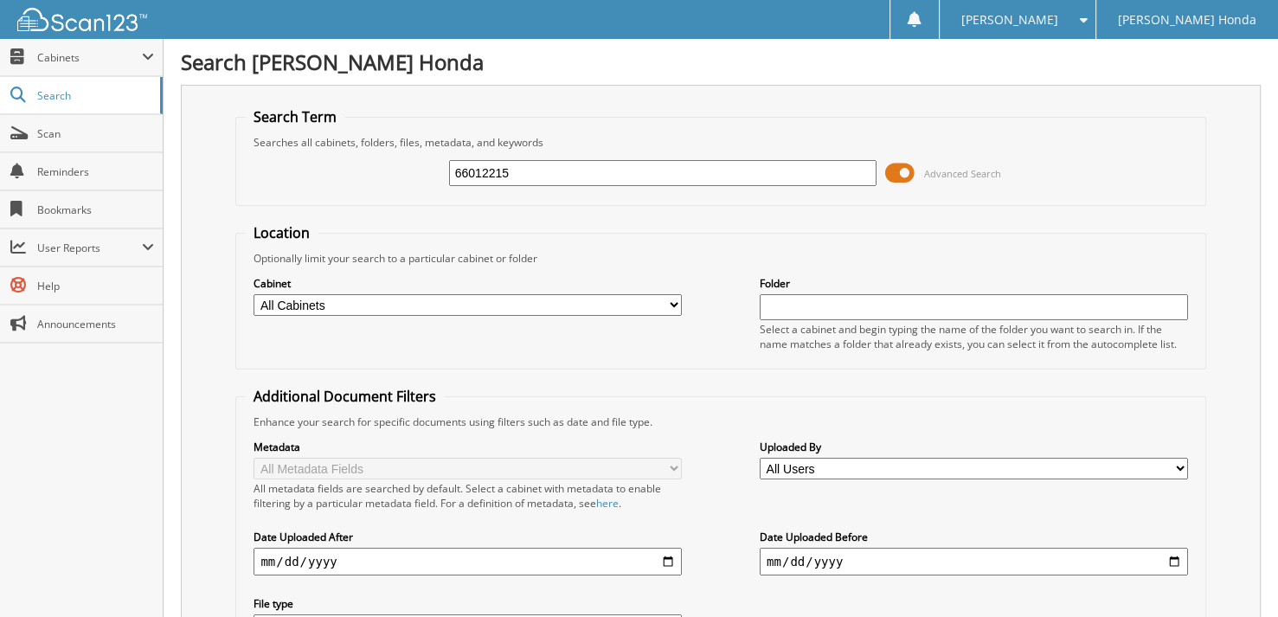
click at [893, 174] on span at bounding box center [899, 173] width 29 height 26
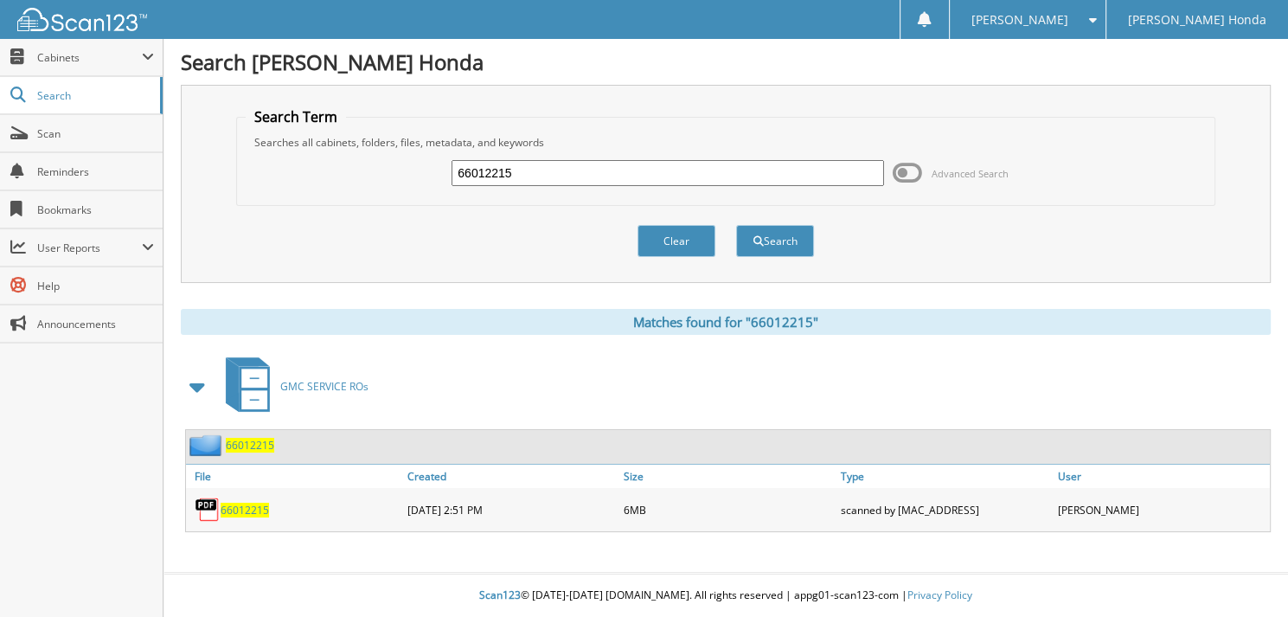
click at [529, 187] on div "66012215 Advanced Search" at bounding box center [726, 173] width 961 height 47
click at [524, 173] on input "66012215" at bounding box center [668, 173] width 433 height 26
type input "66012216"
click at [736, 225] on button "Search" at bounding box center [775, 241] width 78 height 32
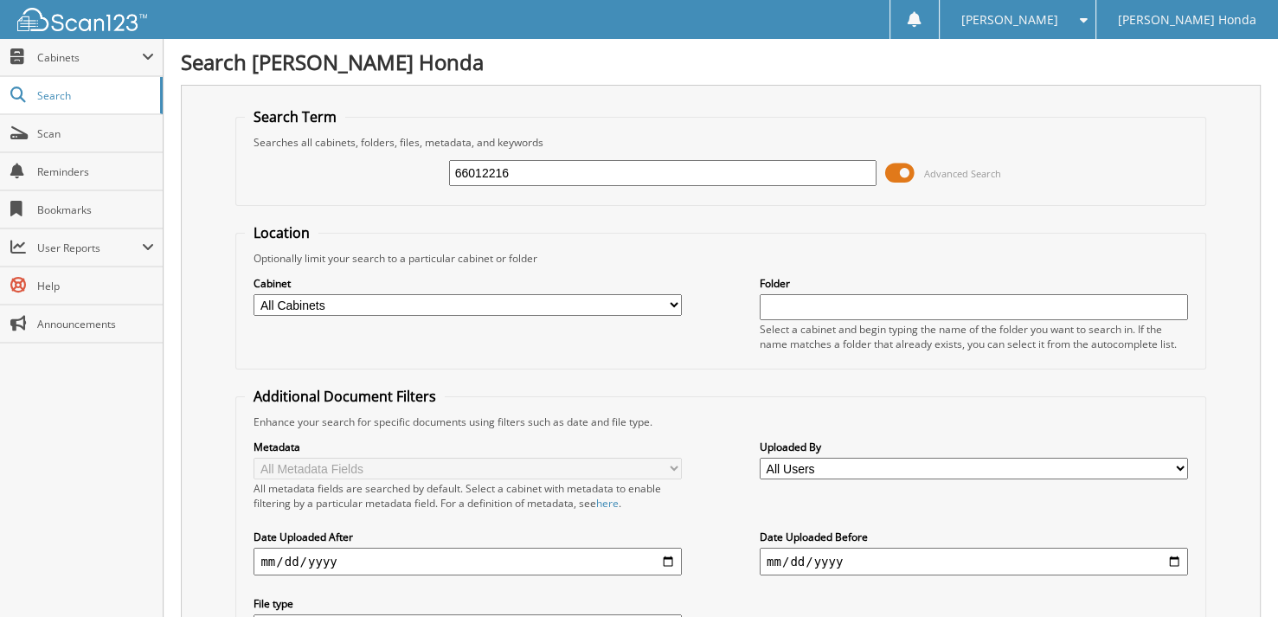
click at [899, 173] on span at bounding box center [899, 173] width 29 height 26
click at [899, 176] on span at bounding box center [899, 173] width 29 height 26
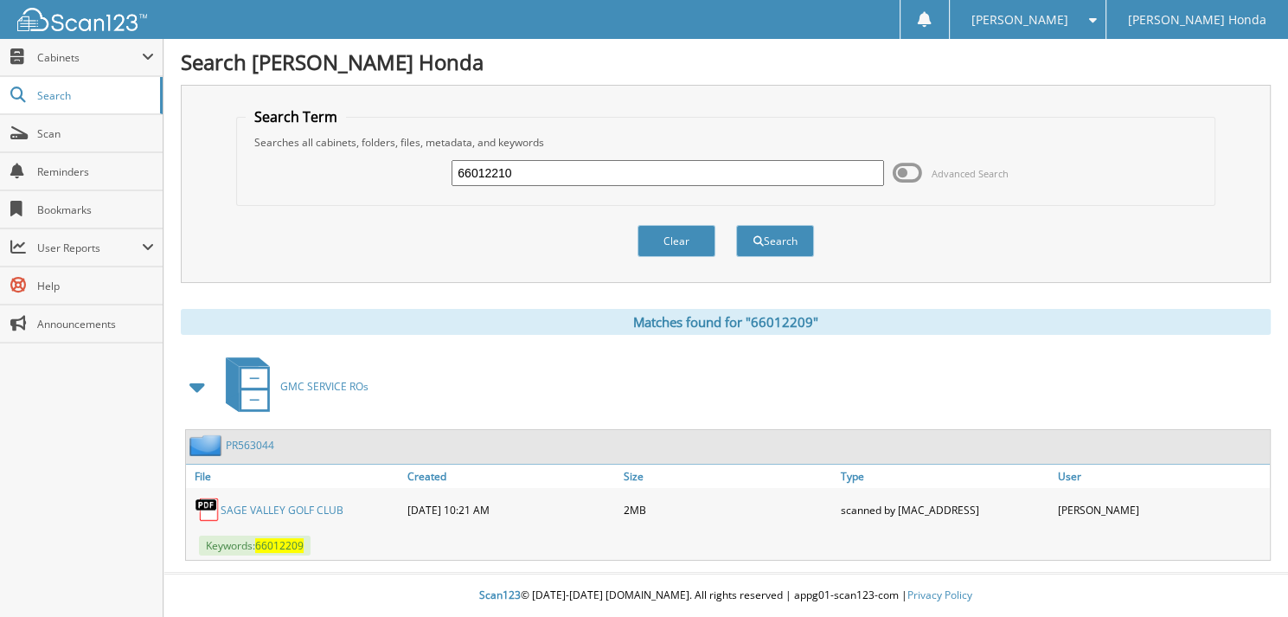
click at [521, 166] on input "66012210" at bounding box center [668, 173] width 433 height 26
type input "66012211"
click at [736, 225] on button "Search" at bounding box center [775, 241] width 78 height 32
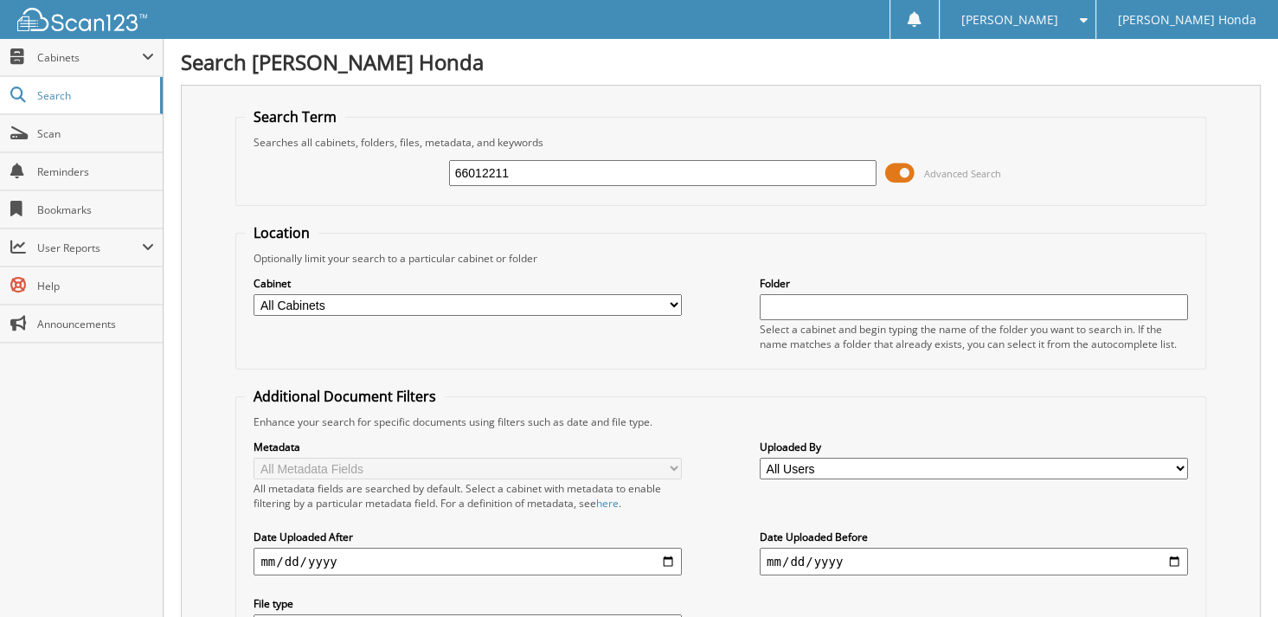
click at [895, 173] on span at bounding box center [899, 173] width 29 height 26
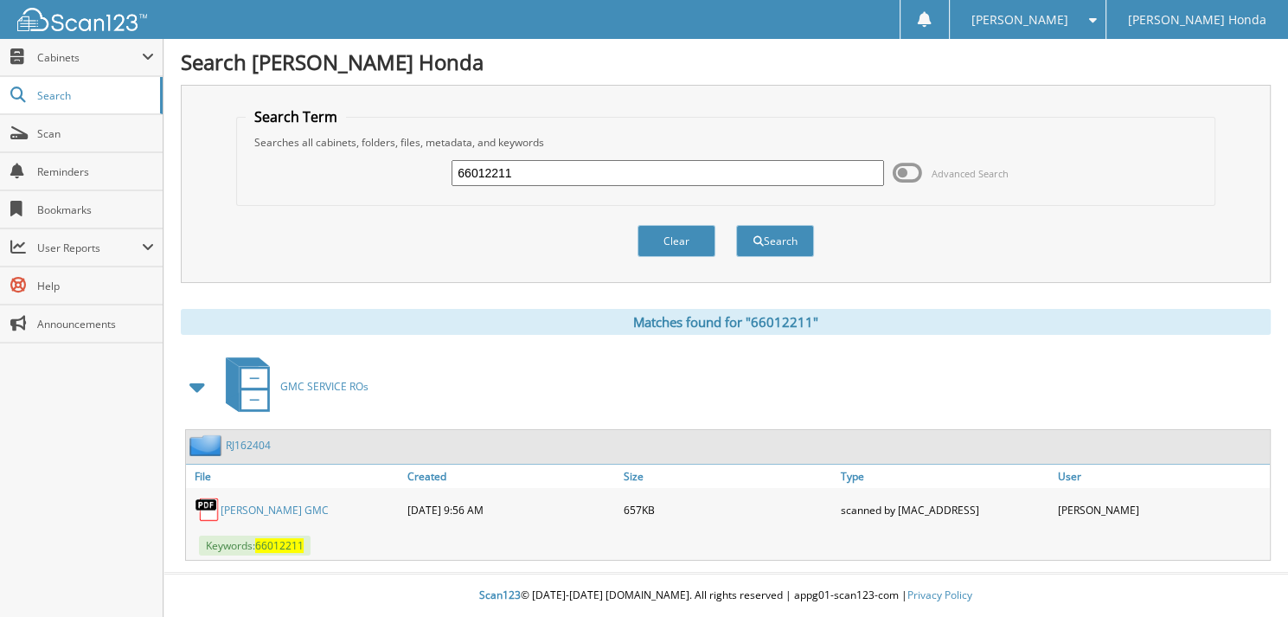
click at [610, 192] on div "66012211 Advanced Search" at bounding box center [726, 173] width 961 height 47
click at [571, 177] on input "66012211" at bounding box center [668, 173] width 433 height 26
type input "66012212"
click at [736, 225] on button "Search" at bounding box center [775, 241] width 78 height 32
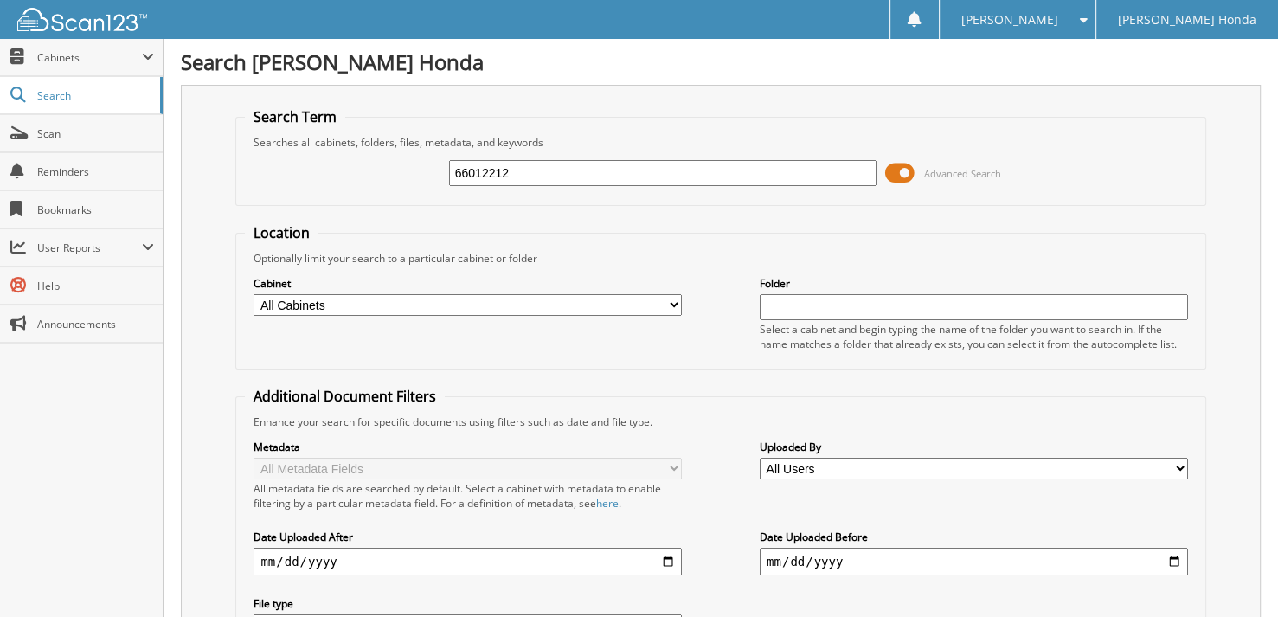
click at [900, 170] on span at bounding box center [899, 173] width 29 height 26
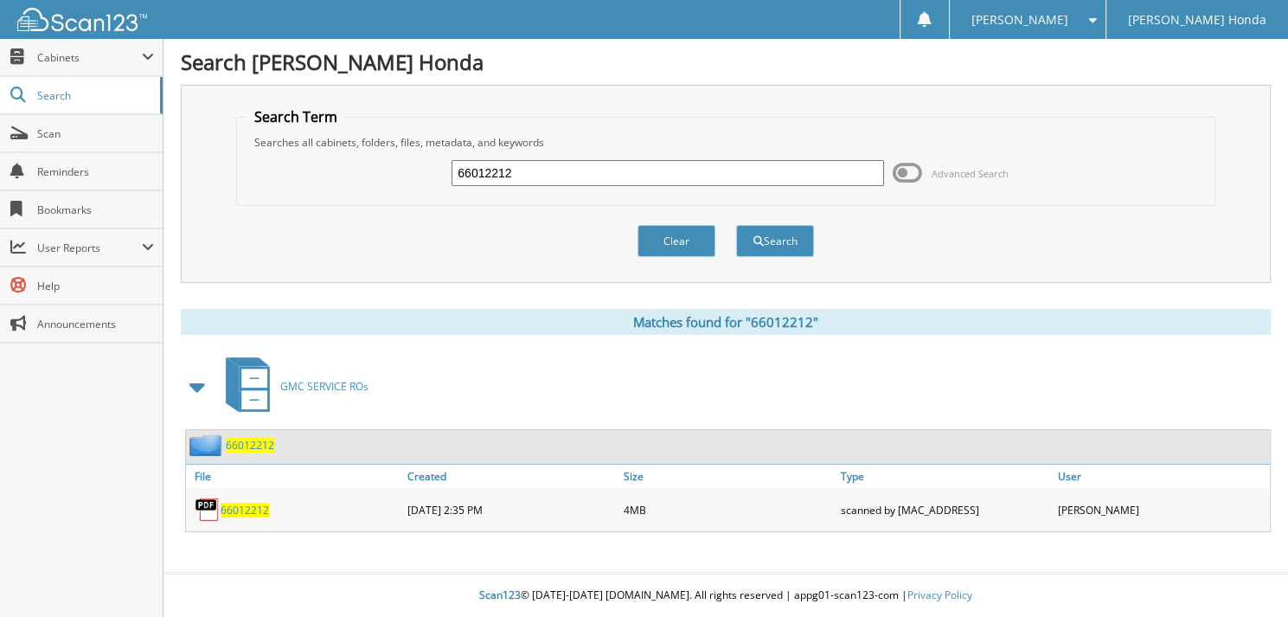
click at [575, 178] on input "66012212" at bounding box center [668, 173] width 433 height 26
type input "66012213"
click at [736, 225] on button "Search" at bounding box center [775, 241] width 78 height 32
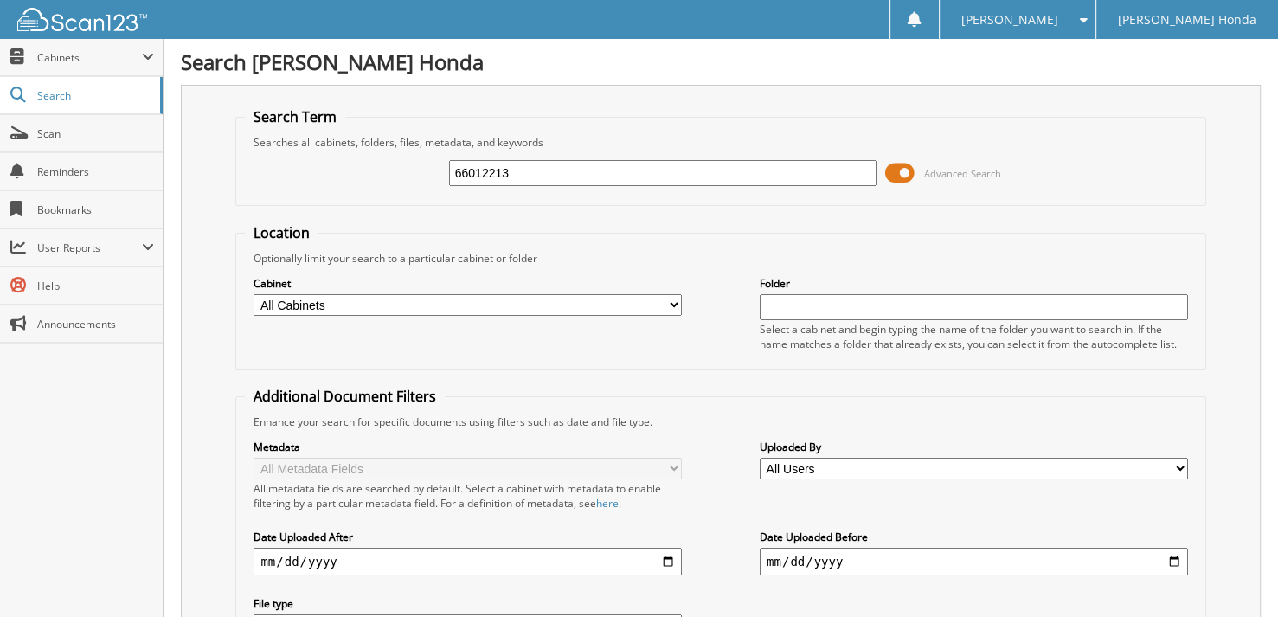
click at [896, 172] on span at bounding box center [899, 173] width 29 height 26
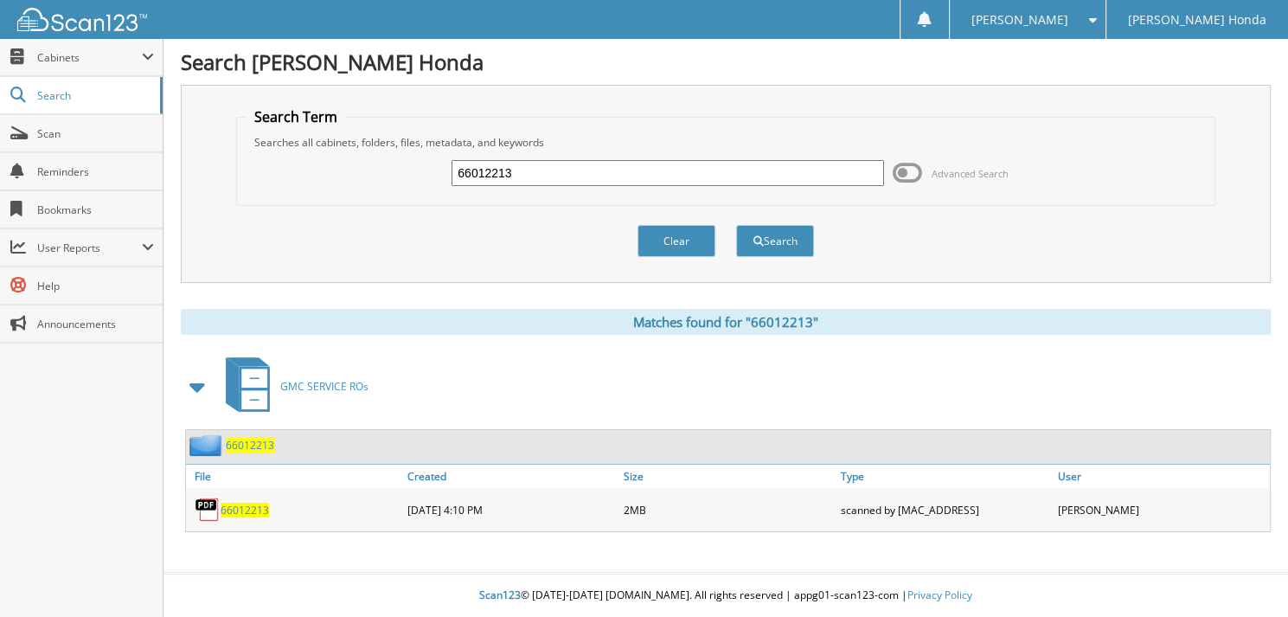
click at [620, 177] on input "66012213" at bounding box center [668, 173] width 433 height 26
type input "66012214"
click at [736, 225] on button "Search" at bounding box center [775, 241] width 78 height 32
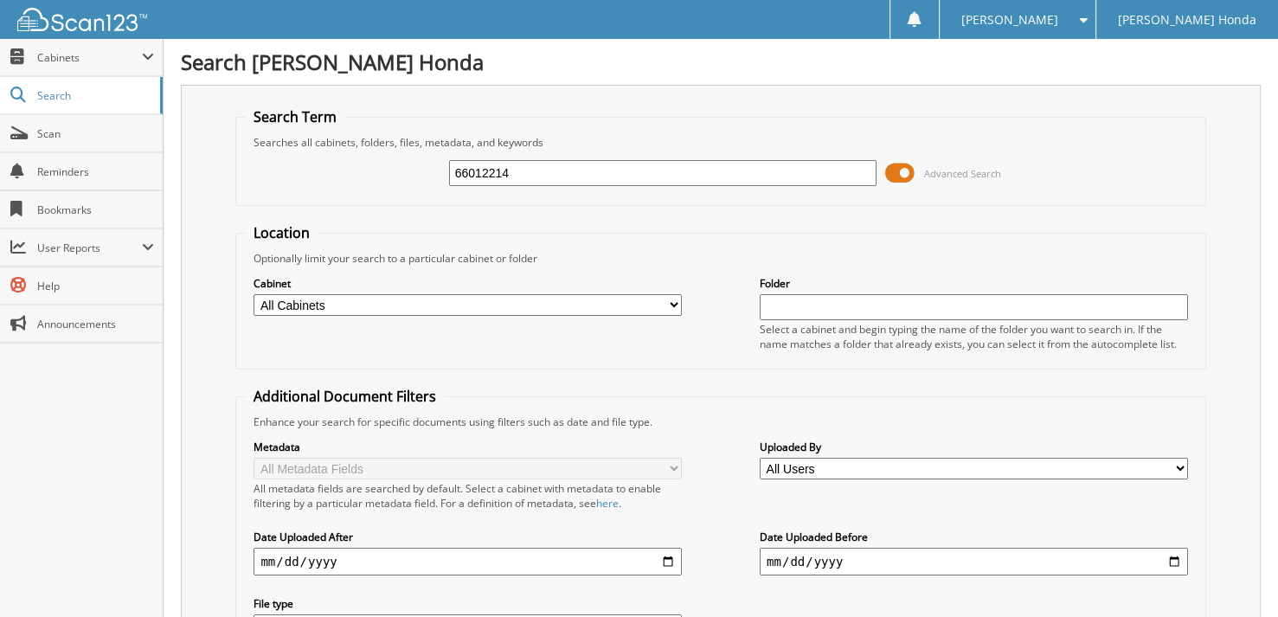
click at [898, 173] on span at bounding box center [899, 173] width 29 height 26
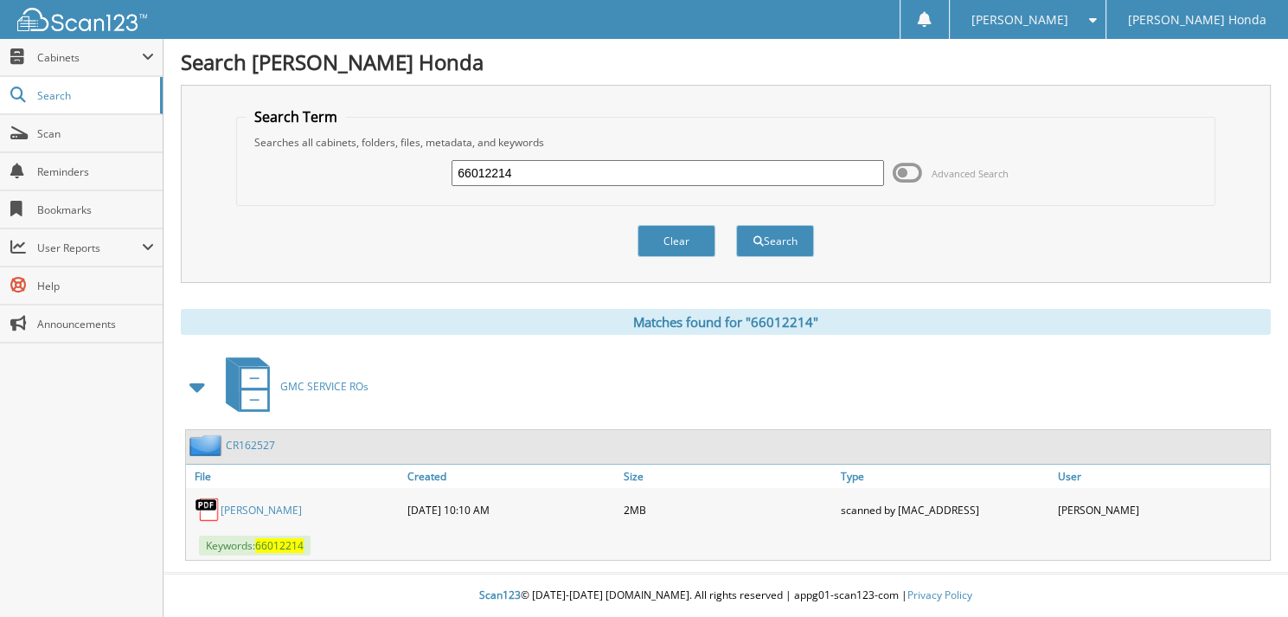
click at [547, 170] on input "66012214" at bounding box center [668, 173] width 433 height 26
type input "66012215"
click at [736, 225] on button "Search" at bounding box center [775, 241] width 78 height 32
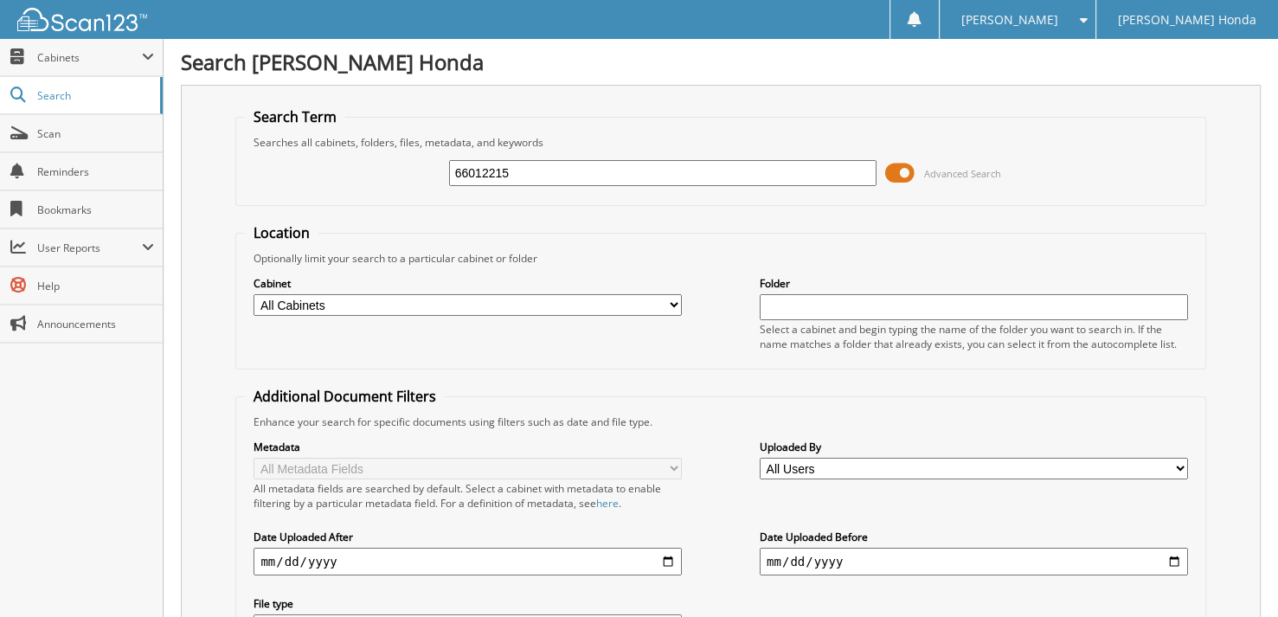
click at [900, 177] on span at bounding box center [899, 173] width 29 height 26
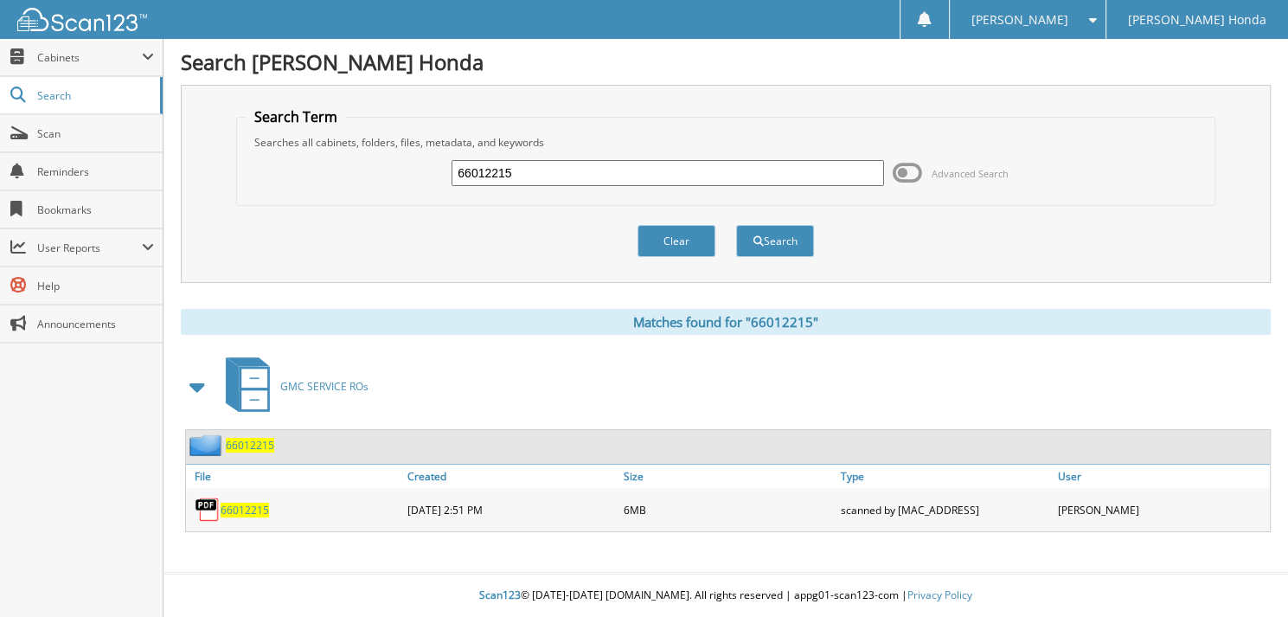
click at [573, 167] on input "66012215" at bounding box center [668, 173] width 433 height 26
type input "66012216"
click at [736, 225] on button "Search" at bounding box center [775, 241] width 78 height 32
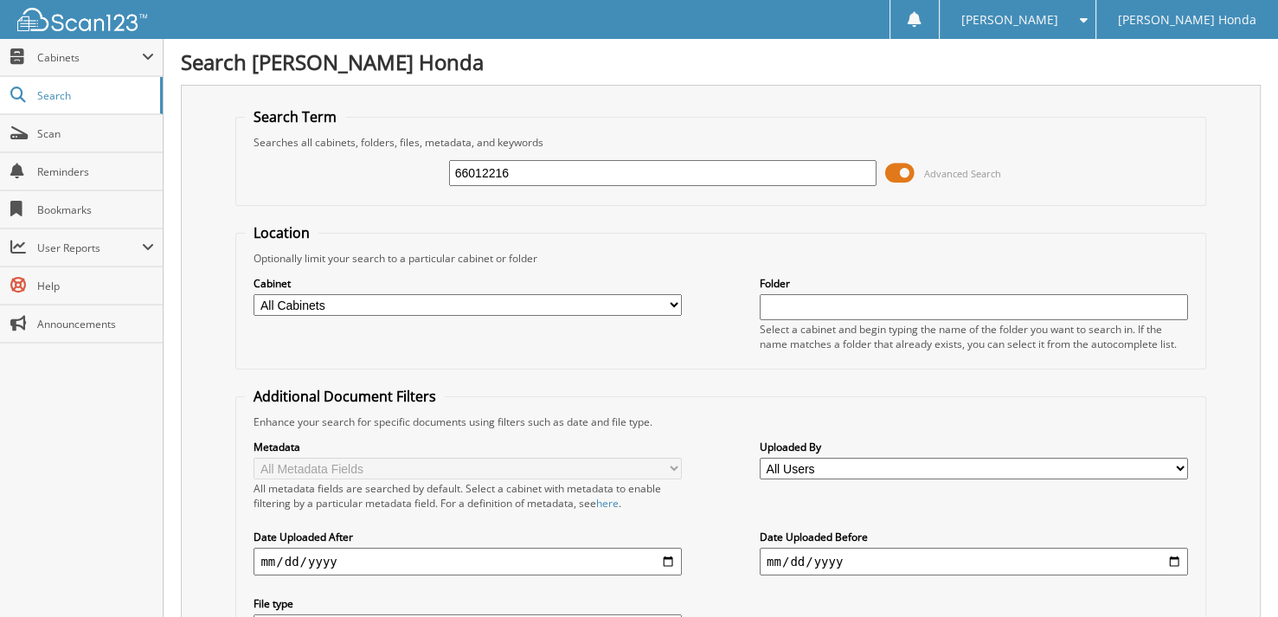
click at [896, 170] on span at bounding box center [899, 173] width 29 height 26
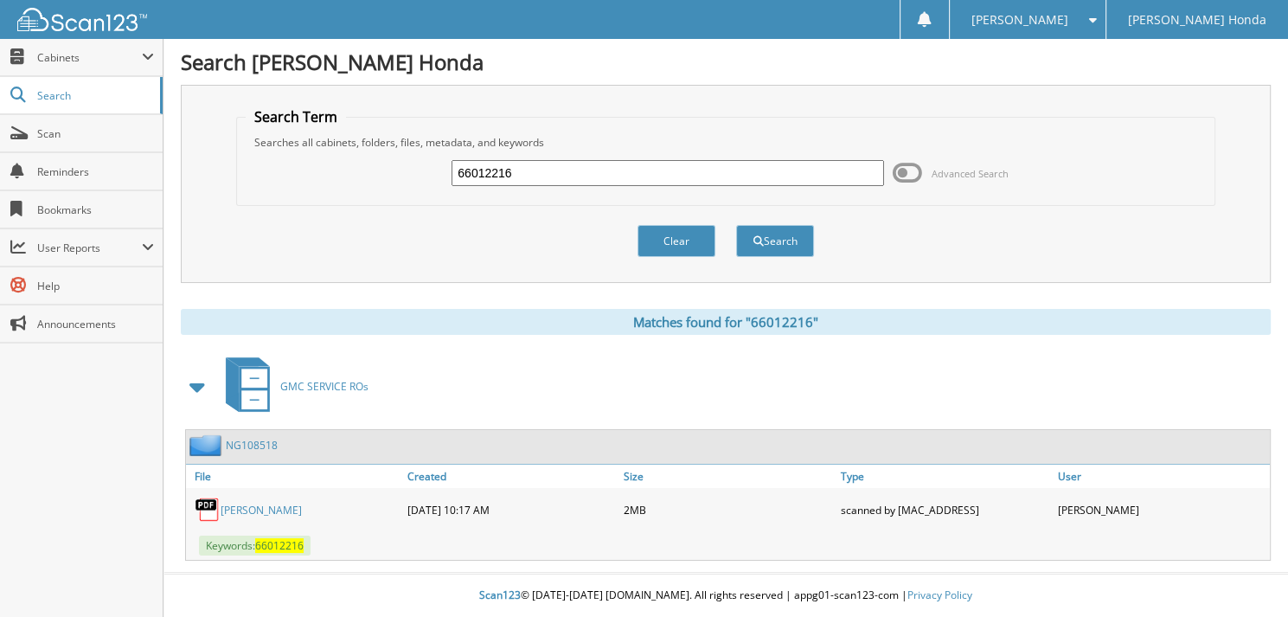
click at [537, 176] on input "66012216" at bounding box center [668, 173] width 433 height 26
type input "66012217"
click at [736, 225] on button "Search" at bounding box center [775, 241] width 78 height 32
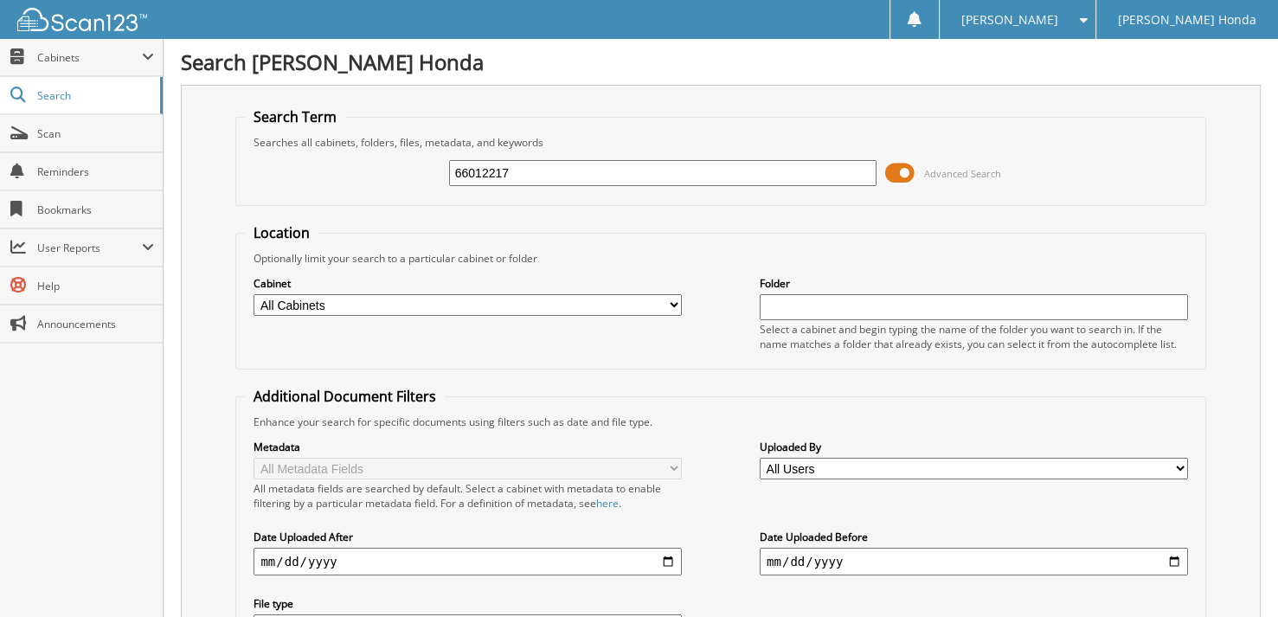
click at [910, 173] on span at bounding box center [899, 173] width 29 height 26
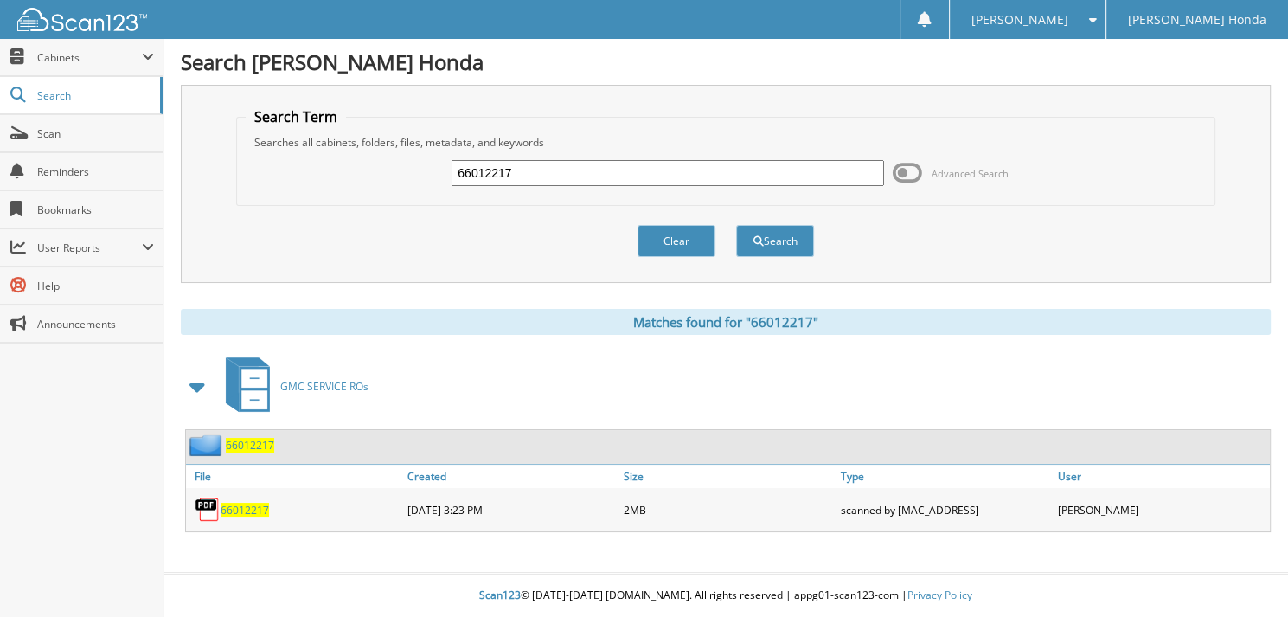
click at [614, 175] on input "66012217" at bounding box center [668, 173] width 433 height 26
type input "66012218"
click at [736, 225] on button "Search" at bounding box center [775, 241] width 78 height 32
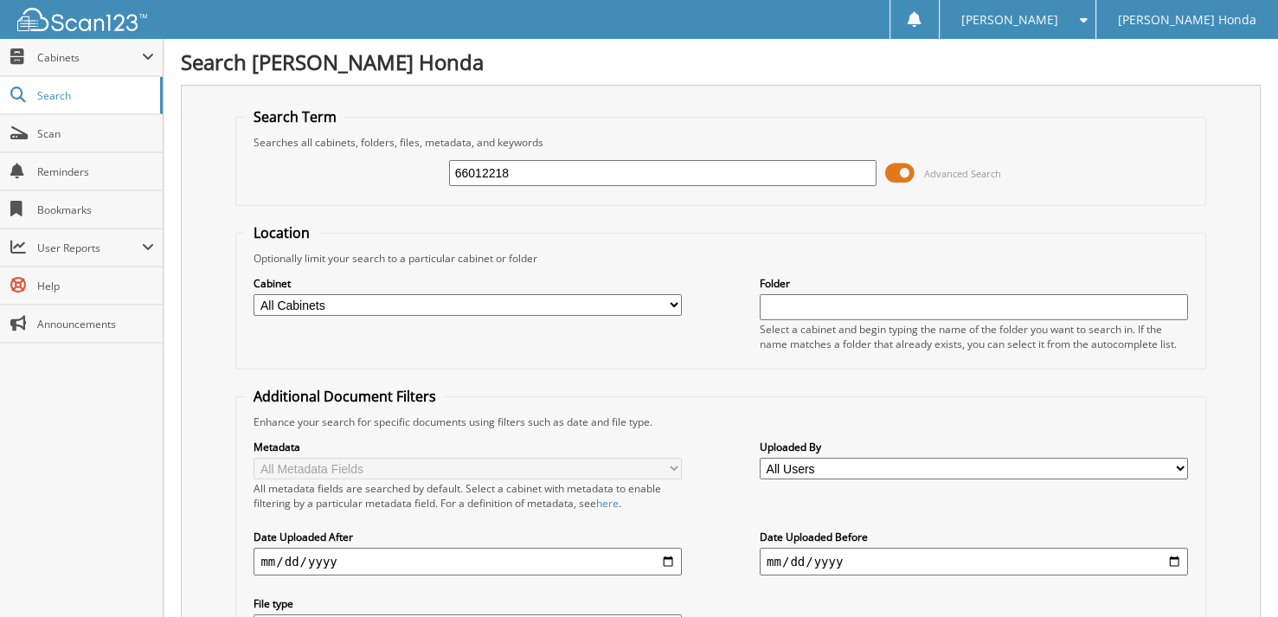
click at [901, 165] on span at bounding box center [899, 173] width 29 height 26
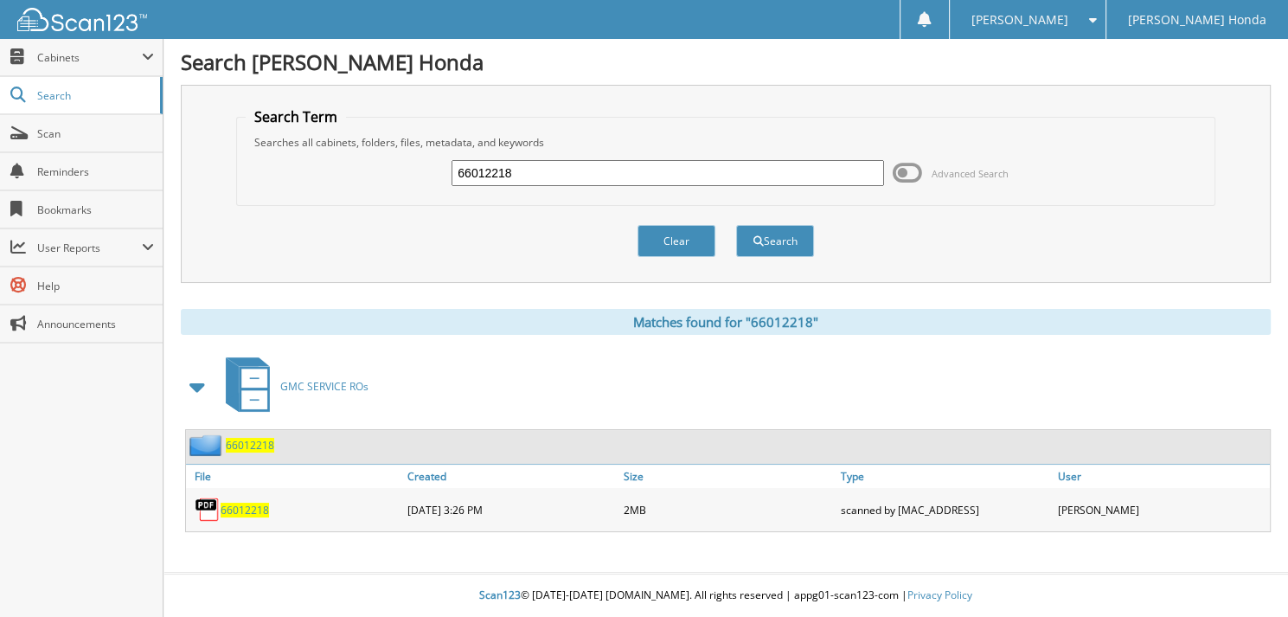
click at [585, 165] on input "66012218" at bounding box center [668, 173] width 433 height 26
type input "66012219"
click at [736, 225] on button "Search" at bounding box center [775, 241] width 78 height 32
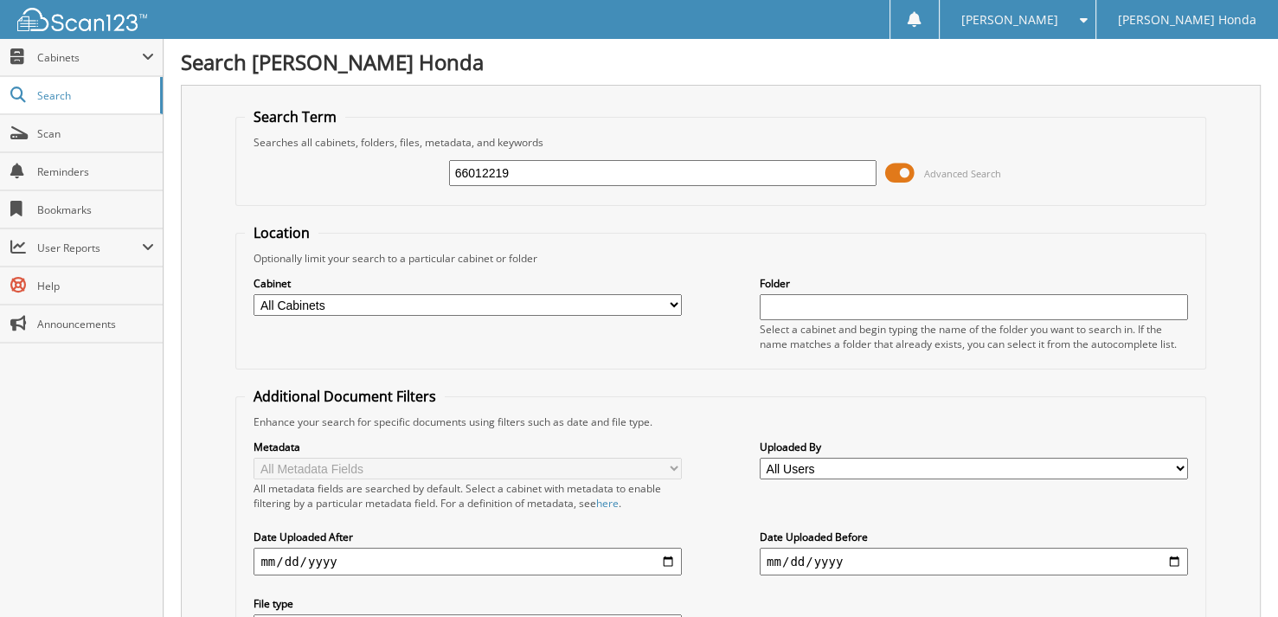
click at [898, 171] on span at bounding box center [899, 173] width 29 height 26
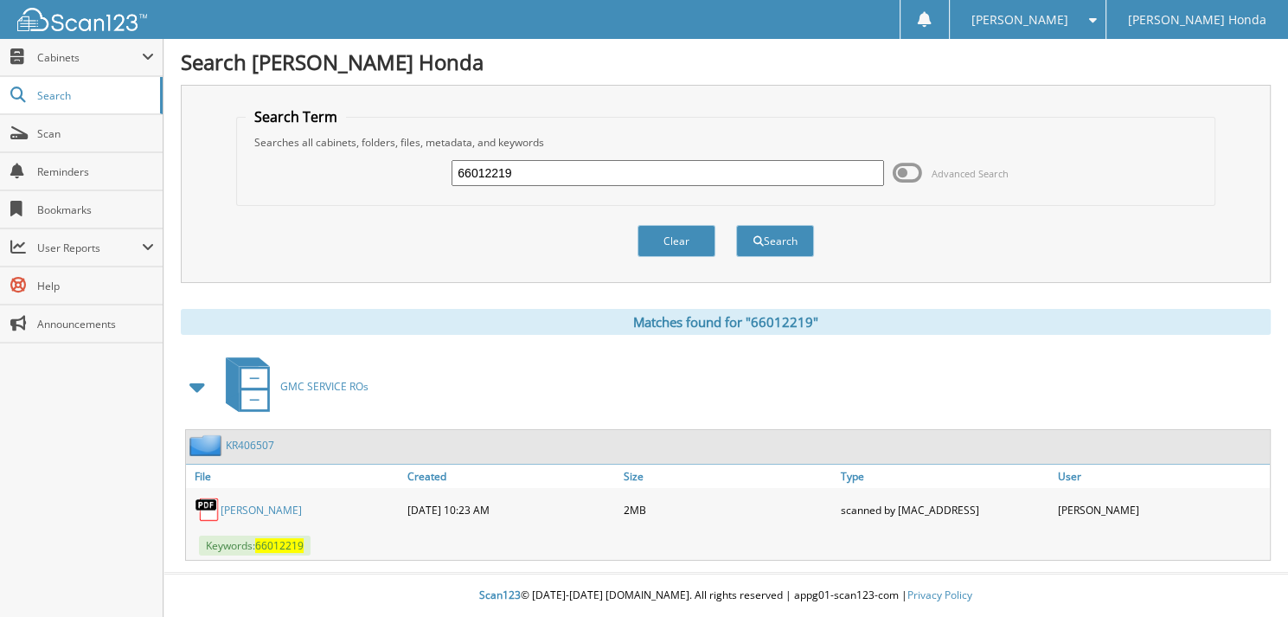
click at [610, 160] on input "66012219" at bounding box center [668, 173] width 433 height 26
type input "66012220"
click at [736, 225] on button "Search" at bounding box center [775, 241] width 78 height 32
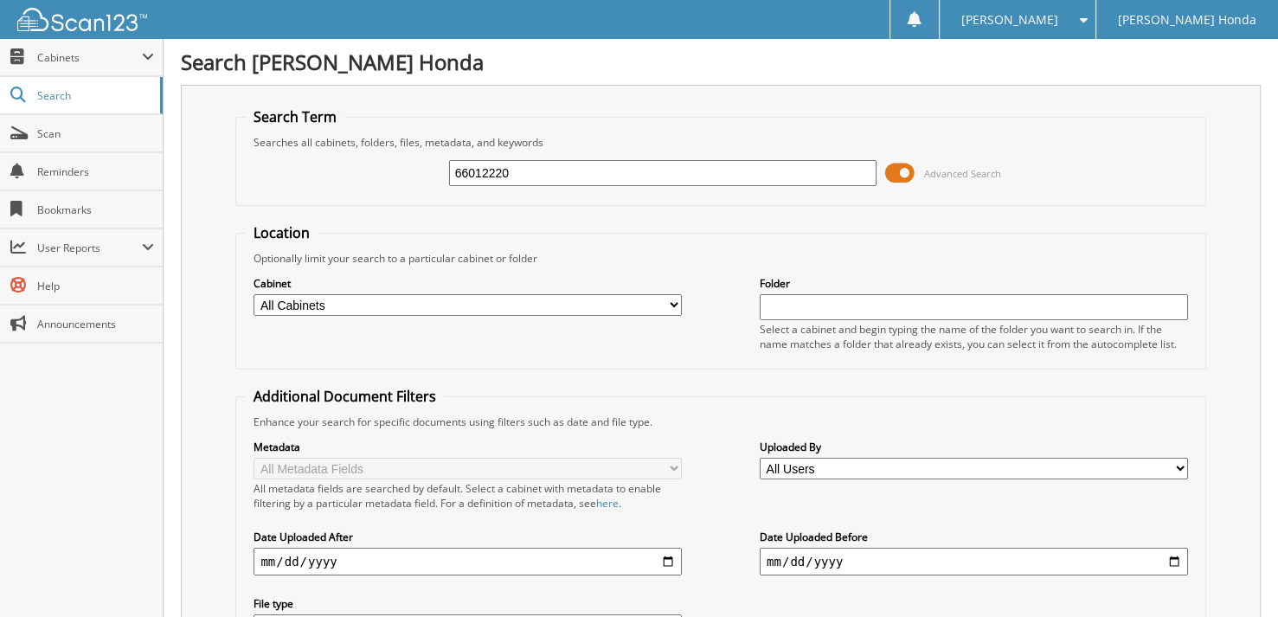
click at [907, 169] on span at bounding box center [899, 173] width 29 height 26
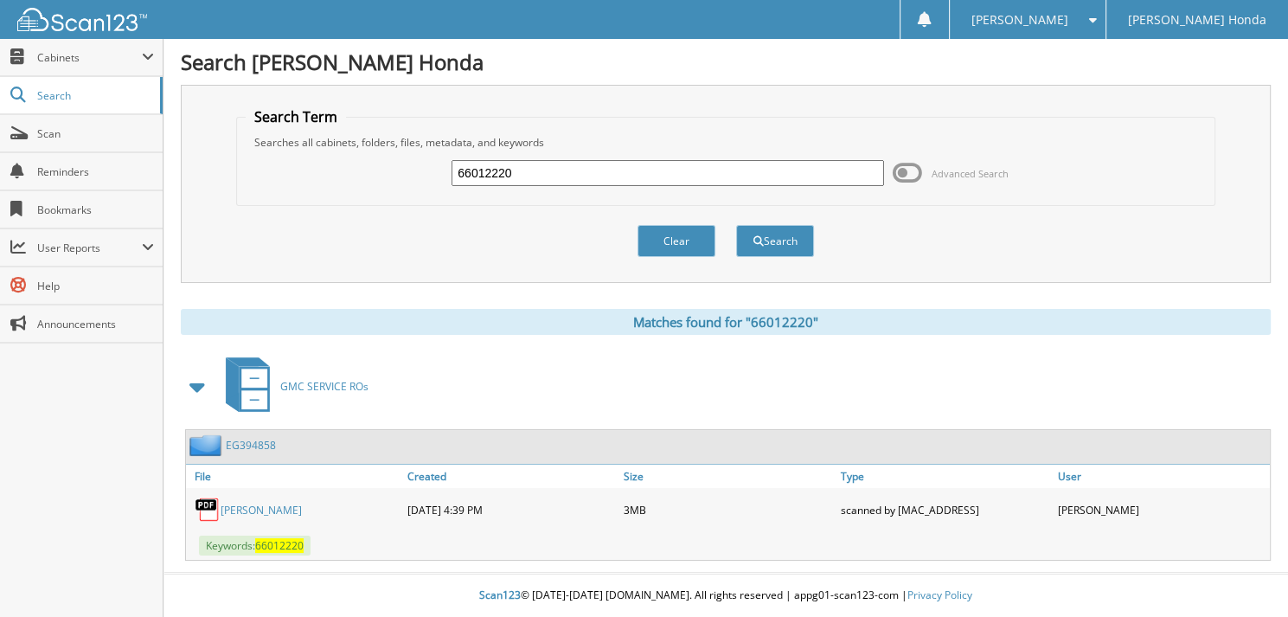
click at [544, 180] on input "66012220" at bounding box center [668, 173] width 433 height 26
type input "66012221"
click at [736, 225] on button "Search" at bounding box center [775, 241] width 78 height 32
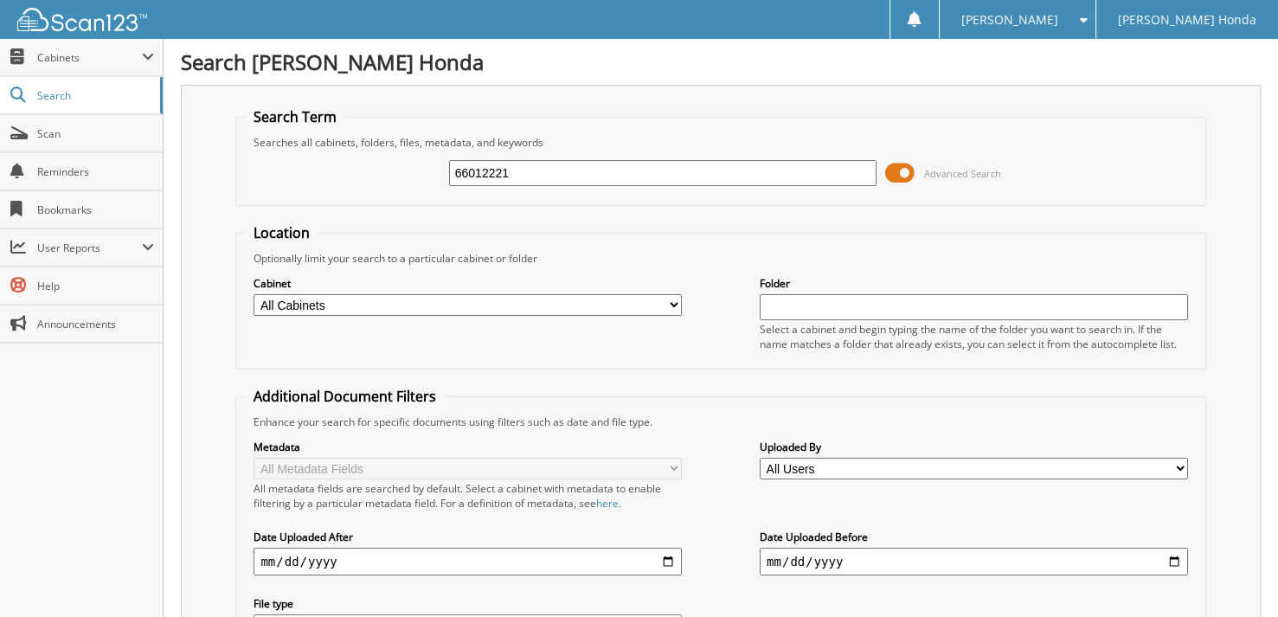
click at [900, 173] on span at bounding box center [899, 173] width 29 height 26
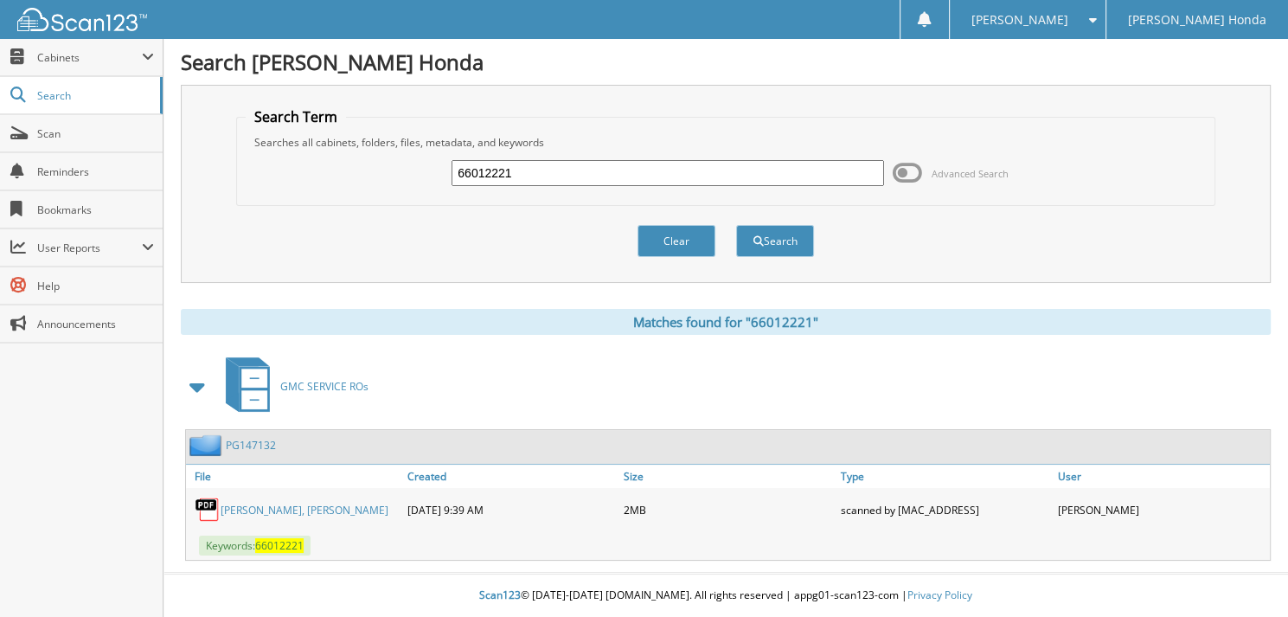
click at [593, 177] on input "66012221" at bounding box center [668, 173] width 433 height 26
type input "66012222"
click at [736, 225] on button "Search" at bounding box center [775, 241] width 78 height 32
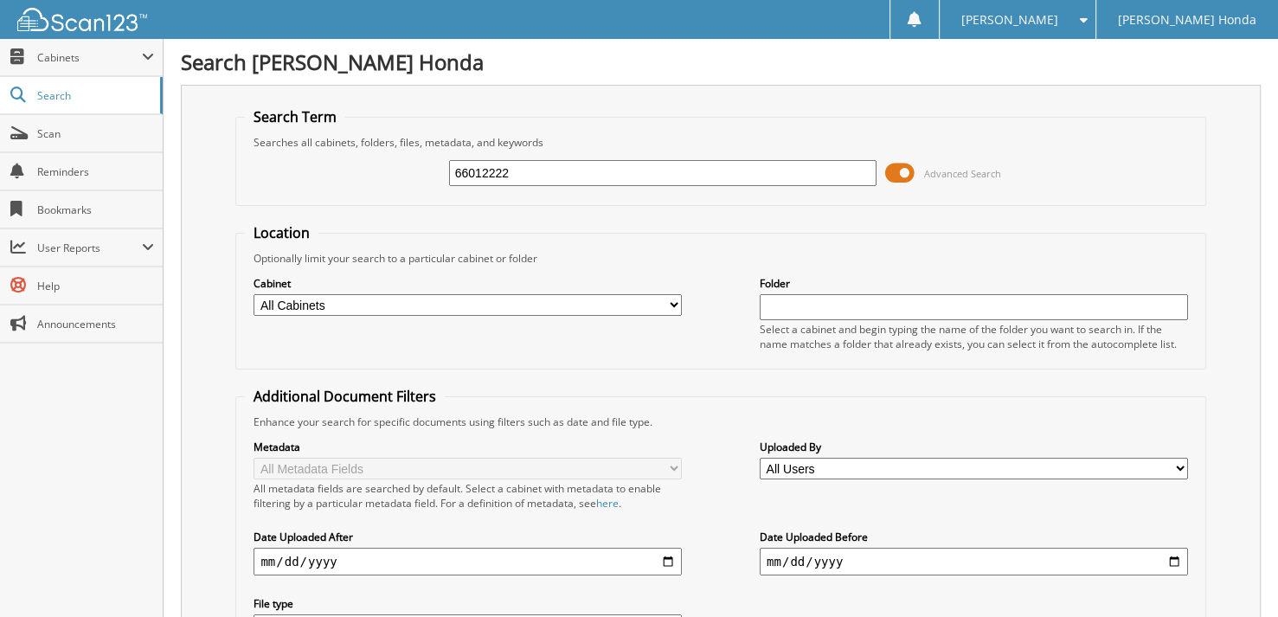
click at [901, 170] on span at bounding box center [899, 173] width 29 height 26
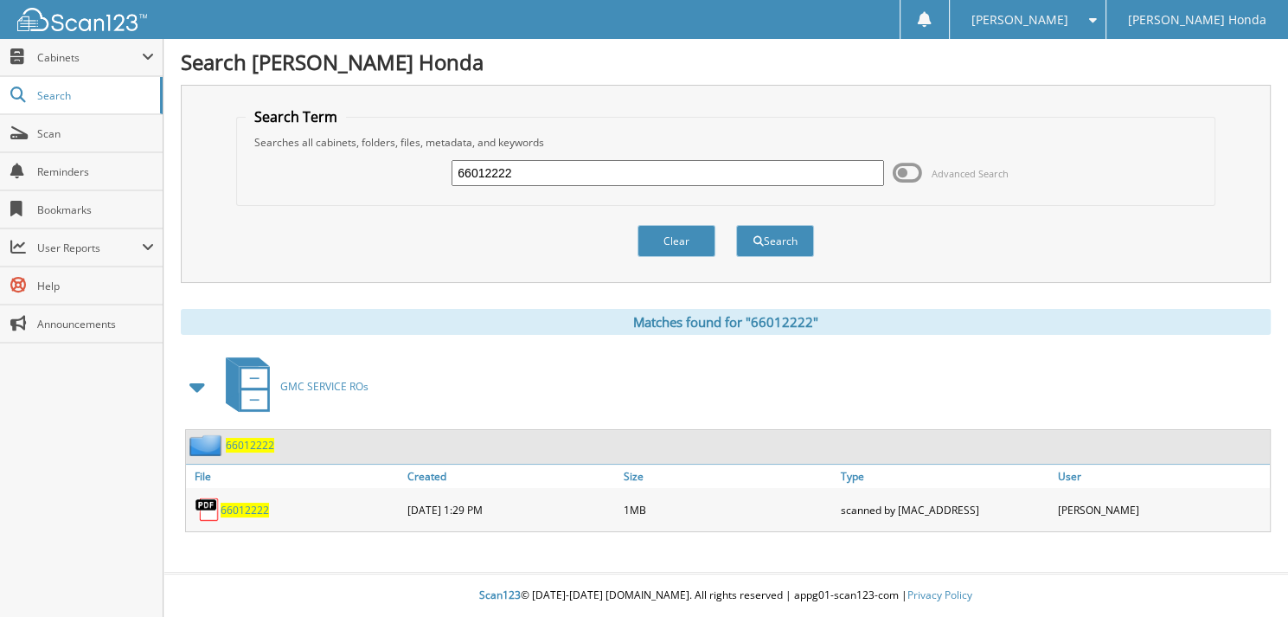
click at [668, 172] on input "66012222" at bounding box center [668, 173] width 433 height 26
type input "66012223"
click at [736, 225] on button "Search" at bounding box center [775, 241] width 78 height 32
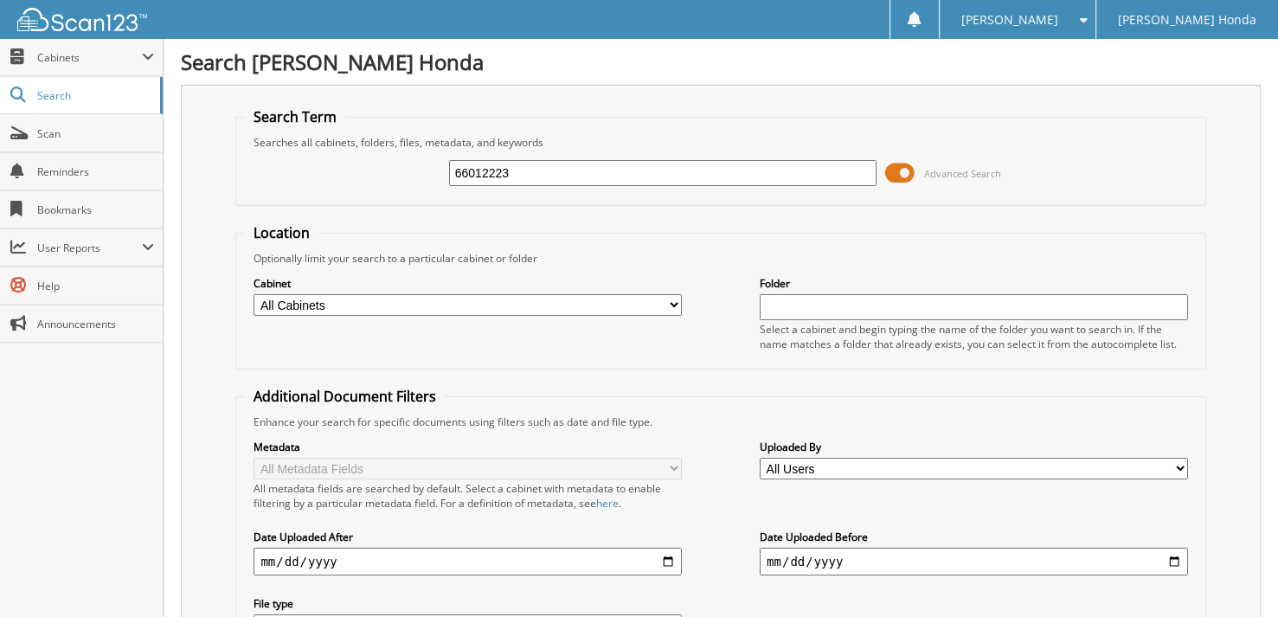
click at [904, 173] on span at bounding box center [899, 173] width 29 height 26
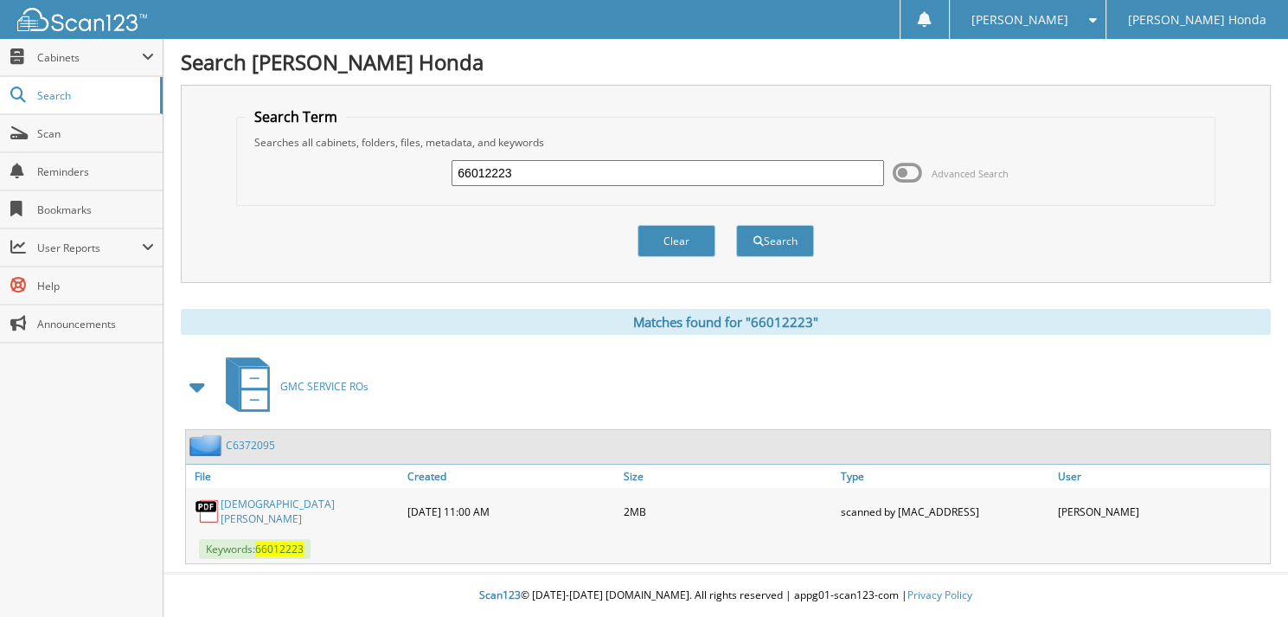
click at [607, 168] on input "66012223" at bounding box center [668, 173] width 433 height 26
type input "66012224"
click at [736, 225] on button "Search" at bounding box center [775, 241] width 78 height 32
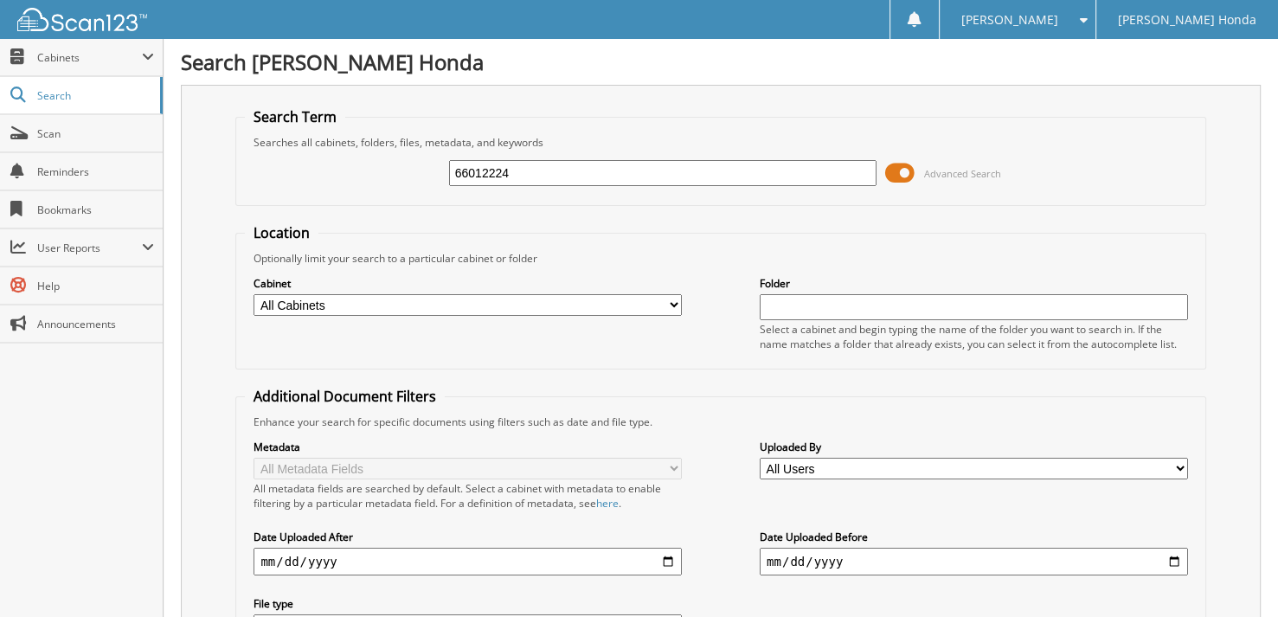
click at [900, 166] on span at bounding box center [899, 173] width 29 height 26
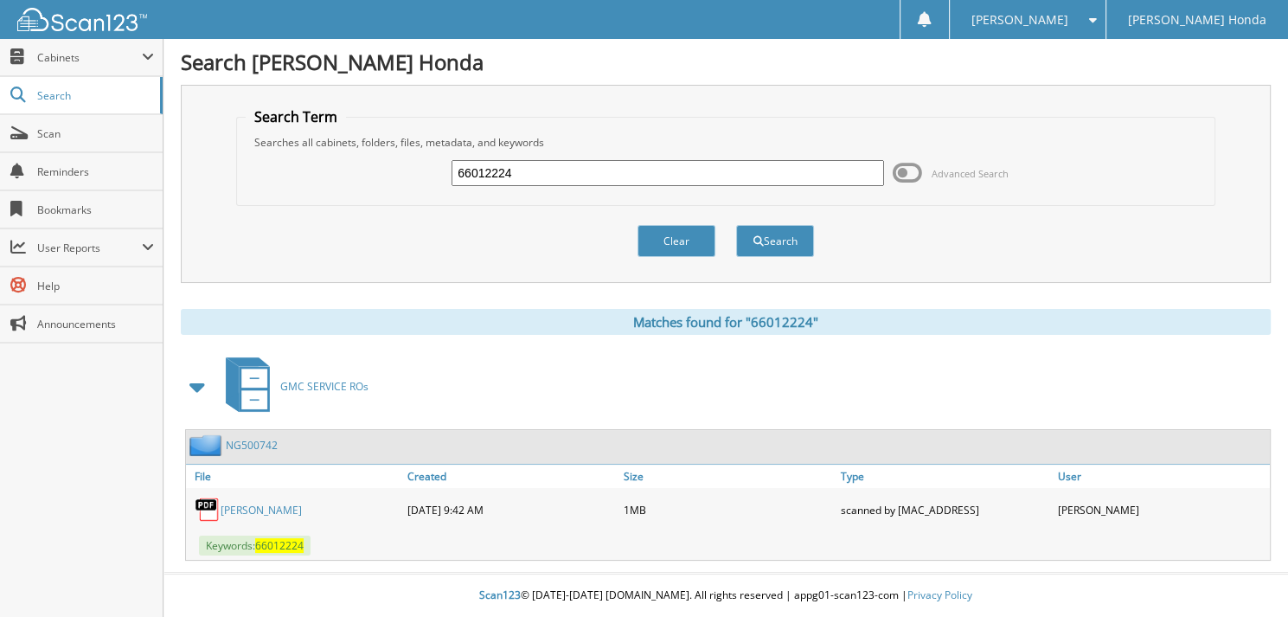
click at [579, 177] on input "66012224" at bounding box center [668, 173] width 433 height 26
type input "66012225"
click at [736, 225] on button "Search" at bounding box center [775, 241] width 78 height 32
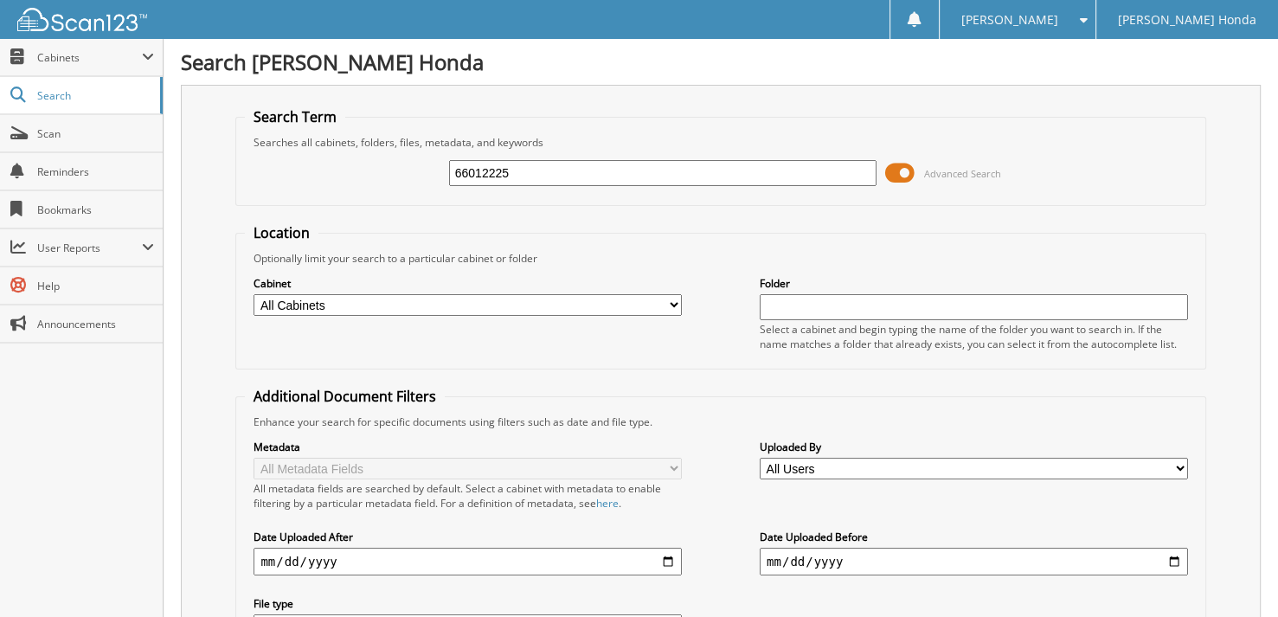
click at [898, 170] on span at bounding box center [899, 173] width 29 height 26
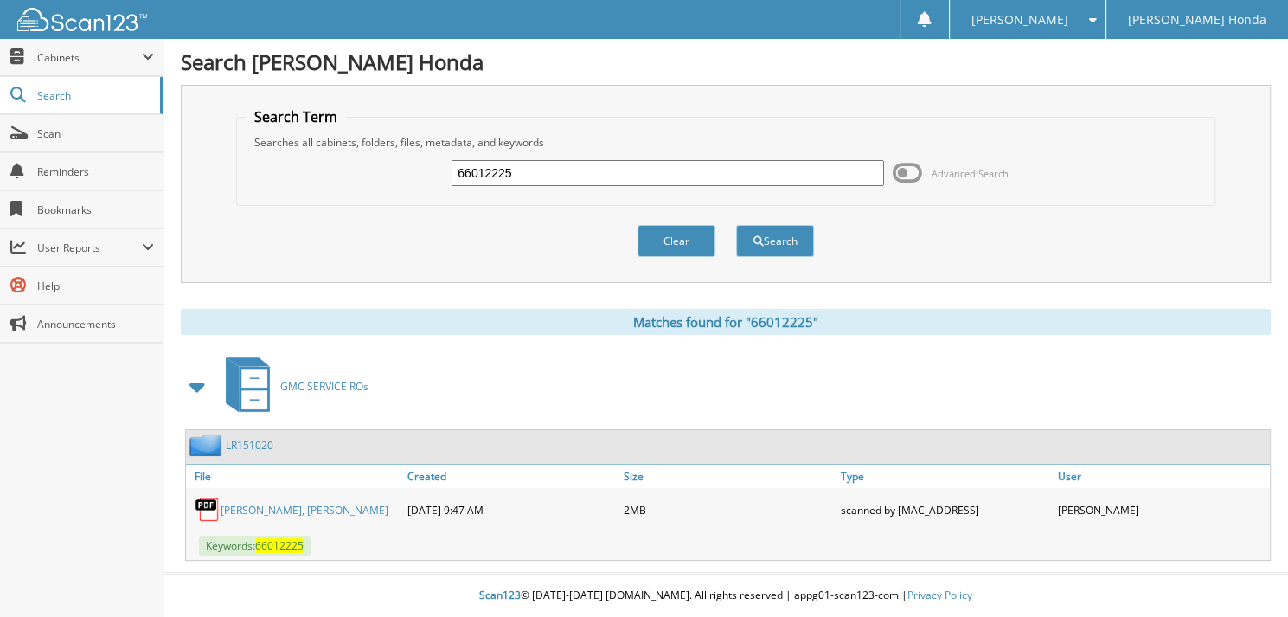
click at [623, 176] on input "66012225" at bounding box center [668, 173] width 433 height 26
type input "66012226"
click at [736, 225] on button "Search" at bounding box center [775, 241] width 78 height 32
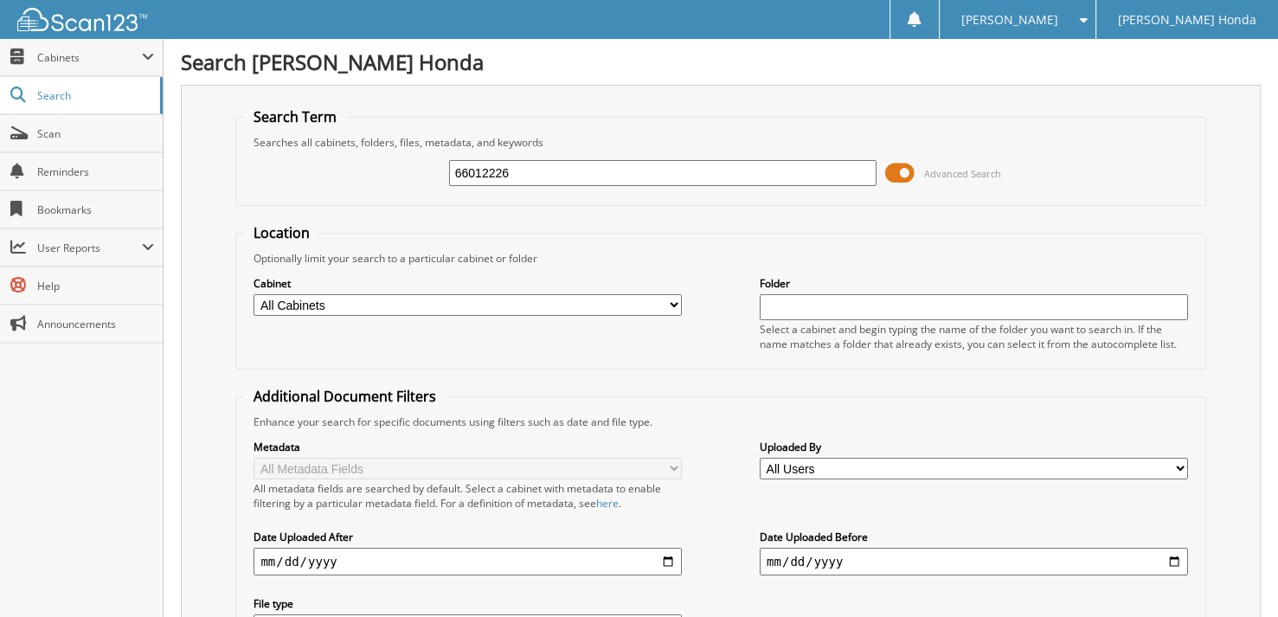
click at [907, 169] on span at bounding box center [899, 173] width 29 height 26
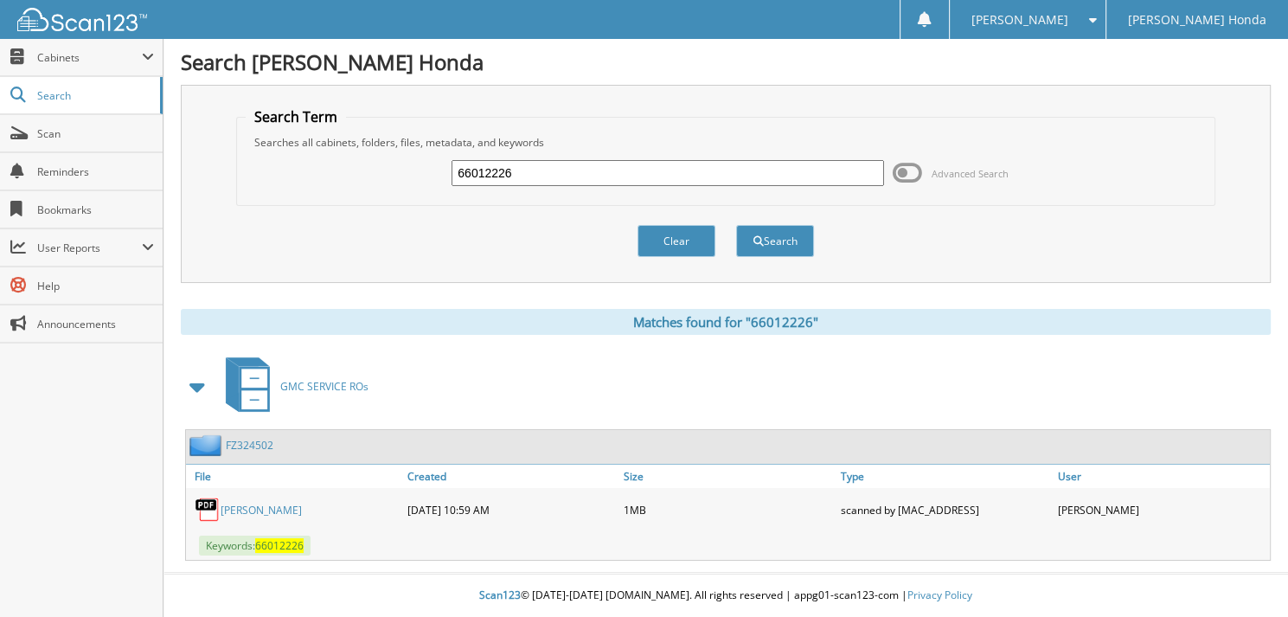
click at [534, 177] on input "66012226" at bounding box center [668, 173] width 433 height 26
type input "66012227"
click at [736, 225] on button "Search" at bounding box center [775, 241] width 78 height 32
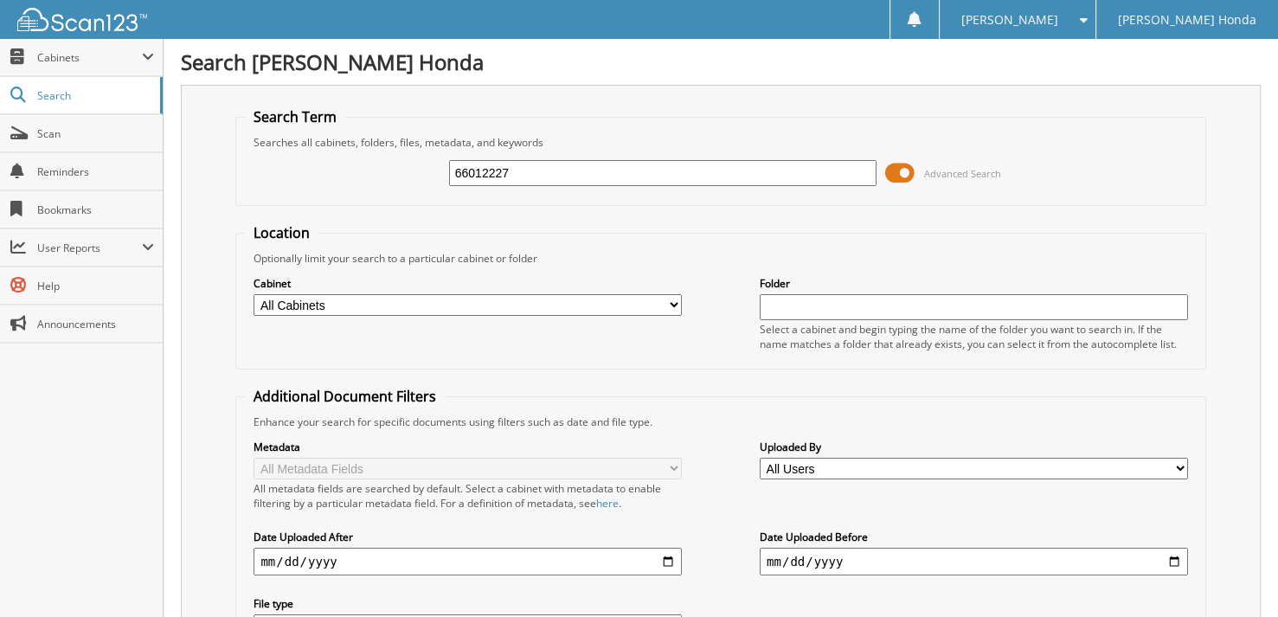
click at [900, 171] on span at bounding box center [899, 173] width 29 height 26
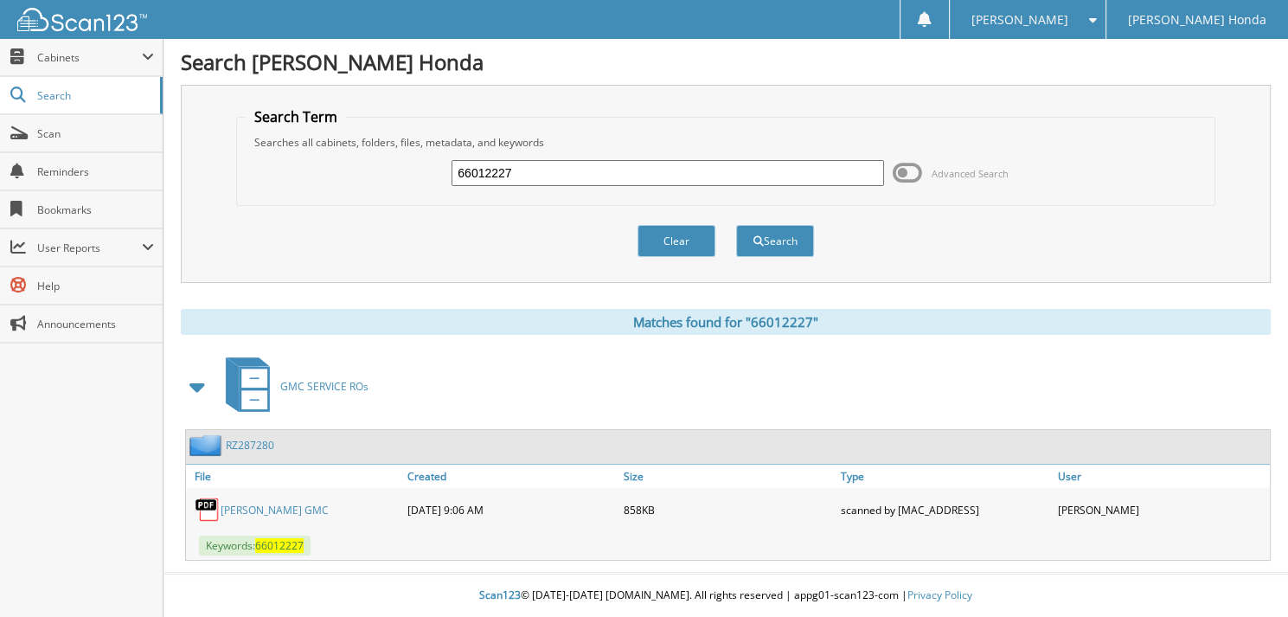
click at [564, 171] on input "66012227" at bounding box center [668, 173] width 433 height 26
type input "66012228"
click at [736, 225] on button "Search" at bounding box center [775, 241] width 78 height 32
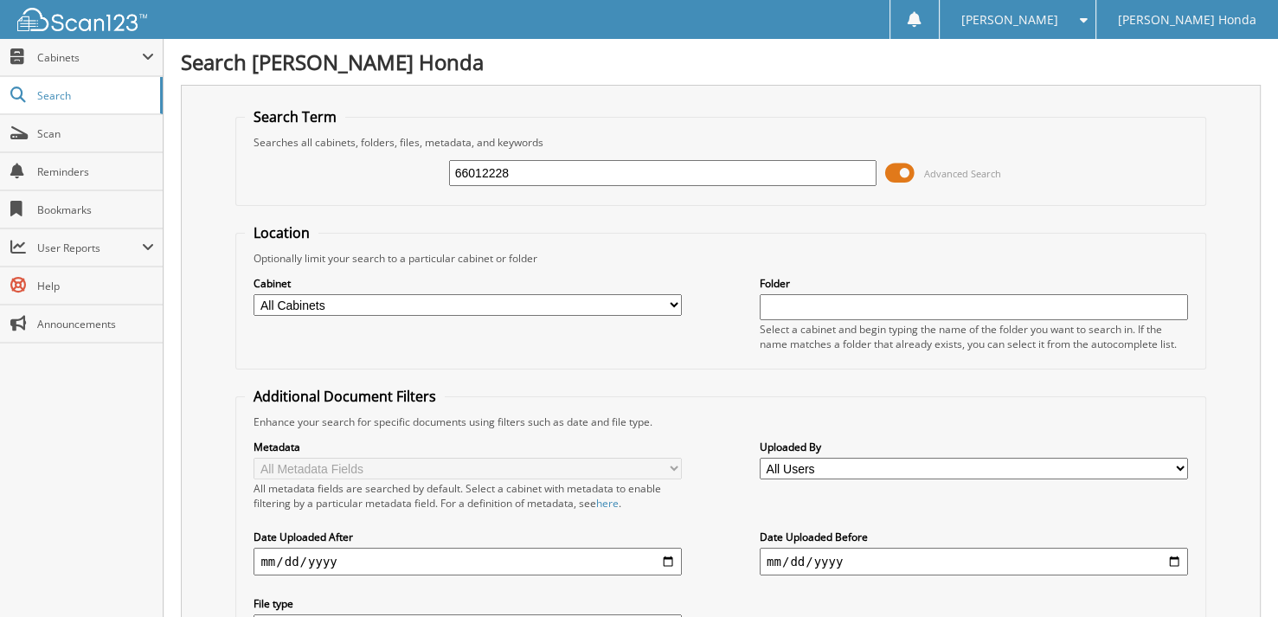
click at [886, 172] on span at bounding box center [899, 173] width 29 height 26
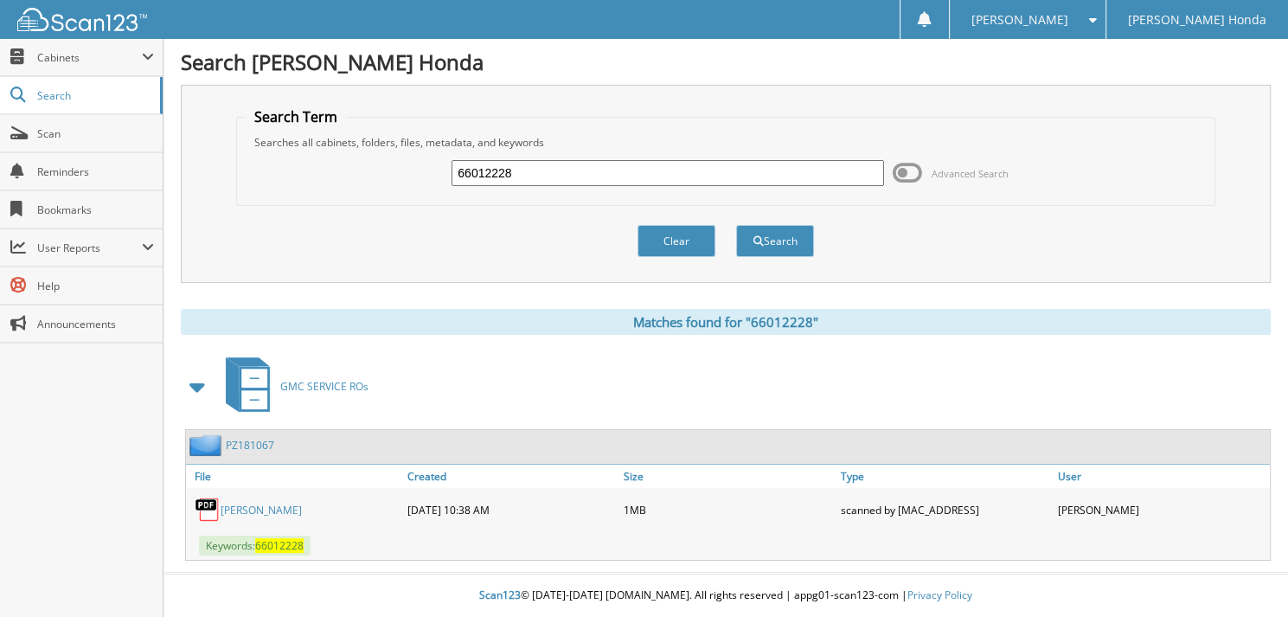
click at [541, 179] on input "66012228" at bounding box center [668, 173] width 433 height 26
type input "66012229"
click at [736, 225] on button "Search" at bounding box center [775, 241] width 78 height 32
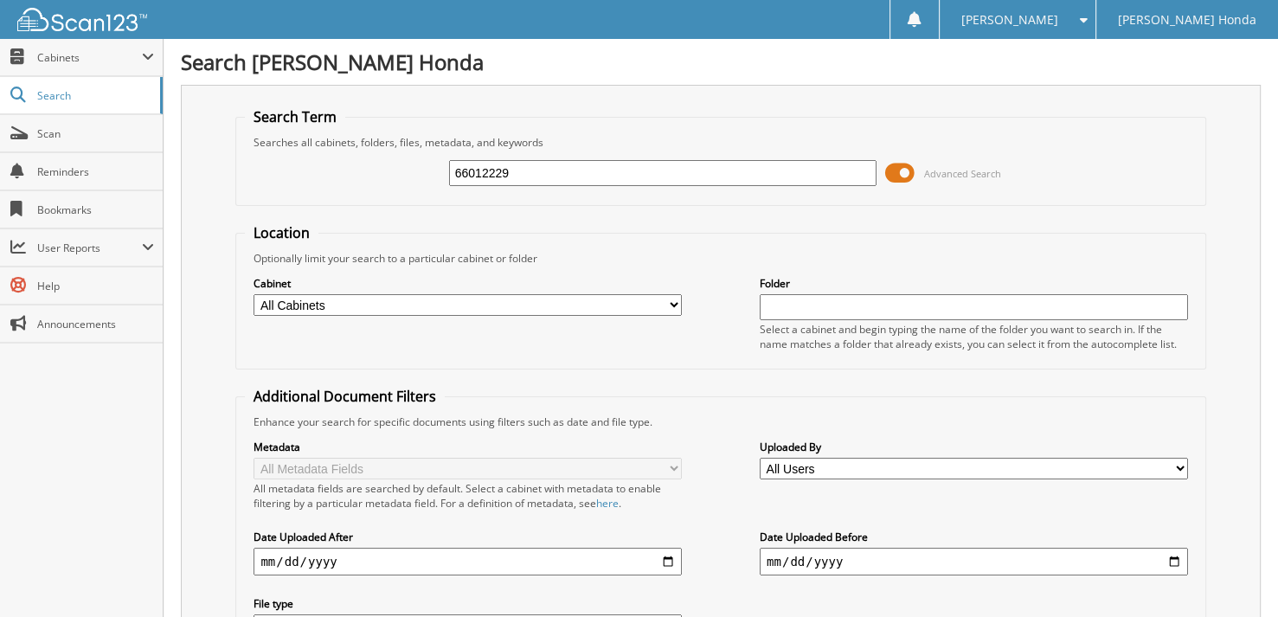
click at [903, 167] on span at bounding box center [899, 173] width 29 height 26
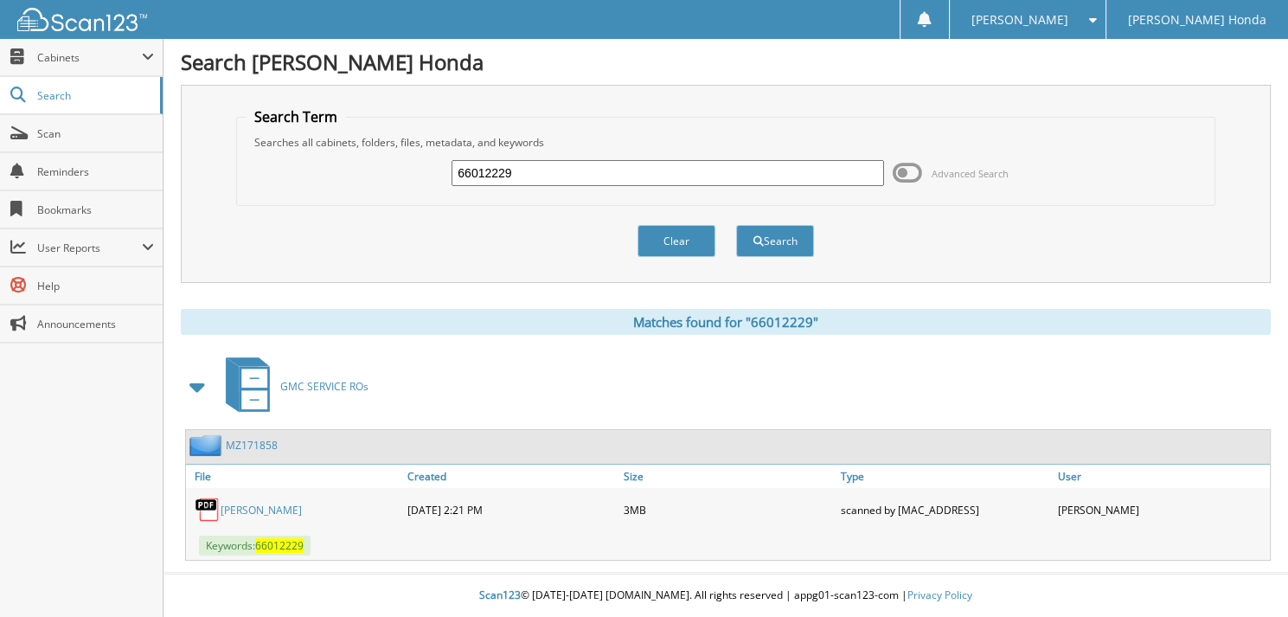
click at [540, 176] on input "66012229" at bounding box center [668, 173] width 433 height 26
type input "66012230"
click at [736, 225] on button "Search" at bounding box center [775, 241] width 78 height 32
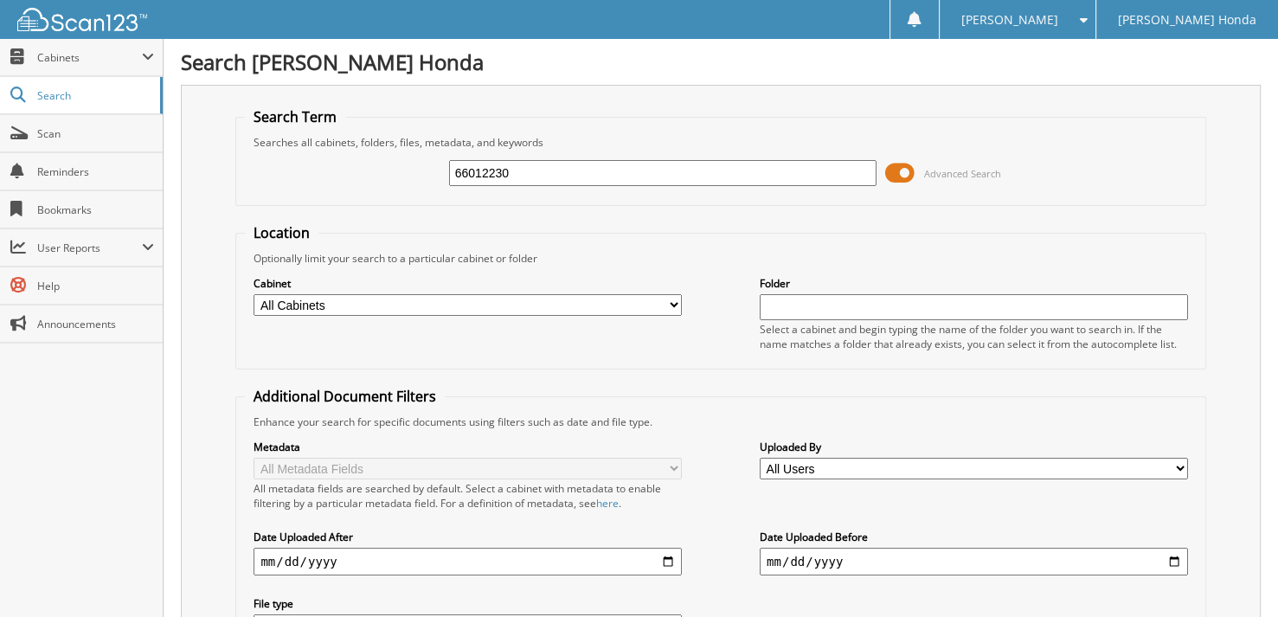
click at [914, 168] on span at bounding box center [899, 173] width 29 height 26
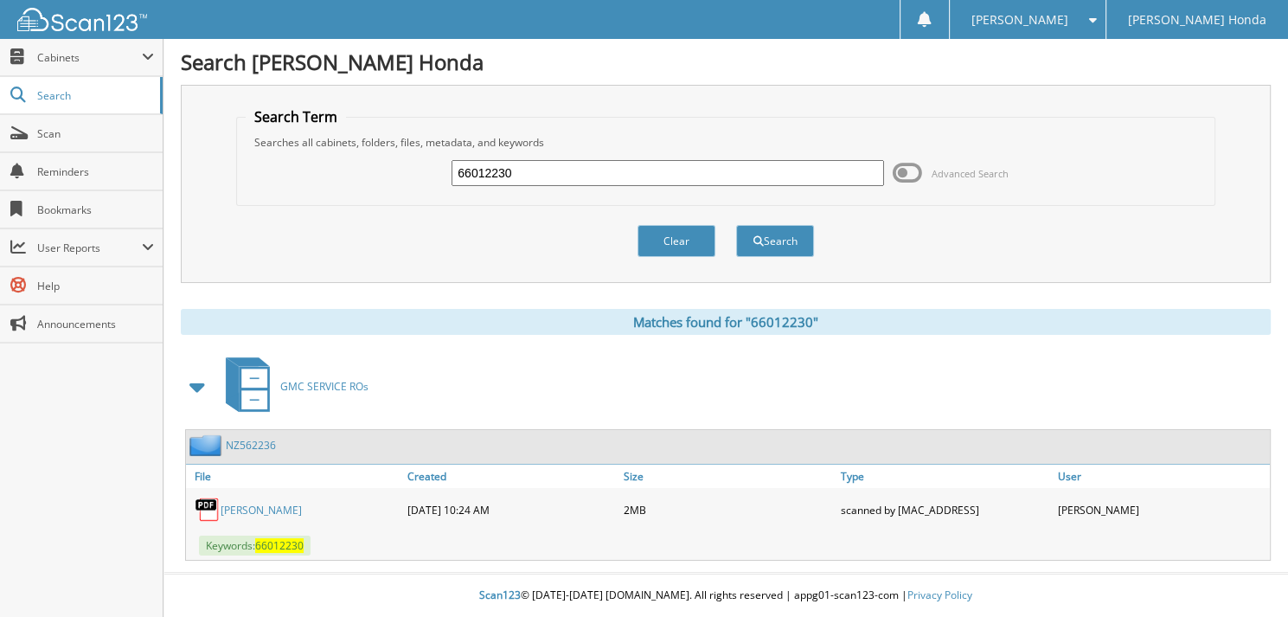
click at [560, 145] on div "Searches all cabinets, folders, files, metadata, and keywords" at bounding box center [726, 142] width 961 height 15
click at [544, 160] on input "66012230" at bounding box center [668, 173] width 433 height 26
type input "66012231"
click at [736, 225] on button "Search" at bounding box center [775, 241] width 78 height 32
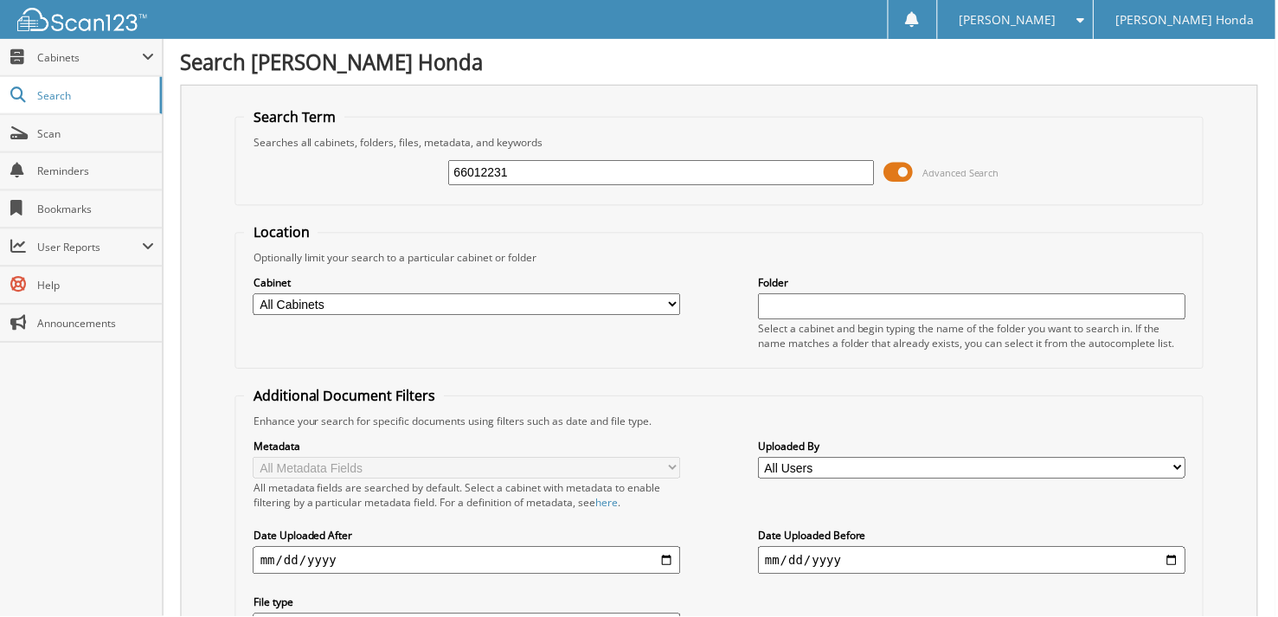
click at [914, 170] on span at bounding box center [899, 173] width 29 height 26
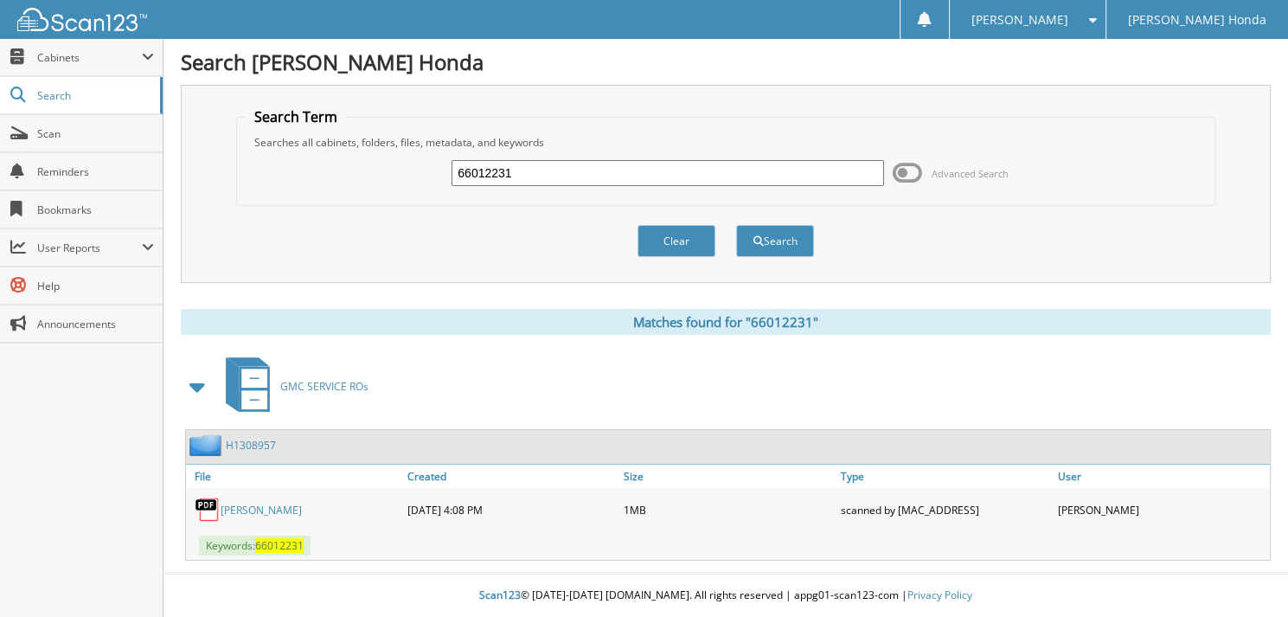
click at [512, 183] on input "66012231" at bounding box center [668, 173] width 433 height 26
click at [541, 180] on input "66012231" at bounding box center [668, 173] width 433 height 26
type input "66012232"
click at [736, 225] on button "Search" at bounding box center [775, 241] width 78 height 32
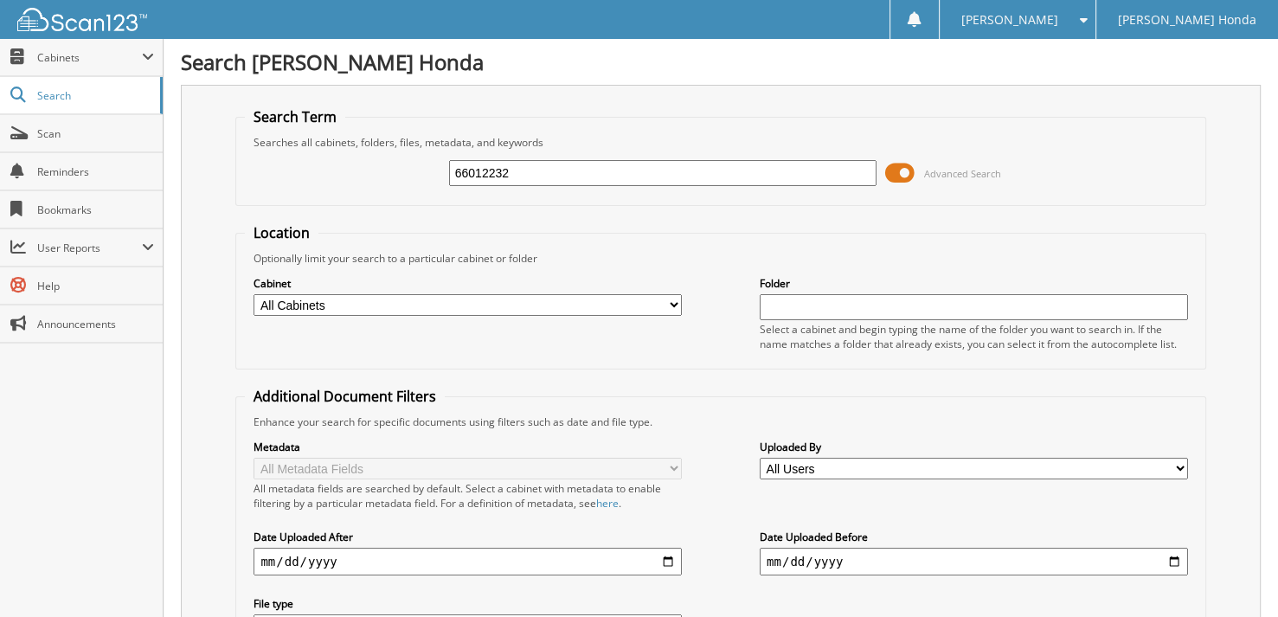
click at [894, 163] on span at bounding box center [899, 173] width 29 height 26
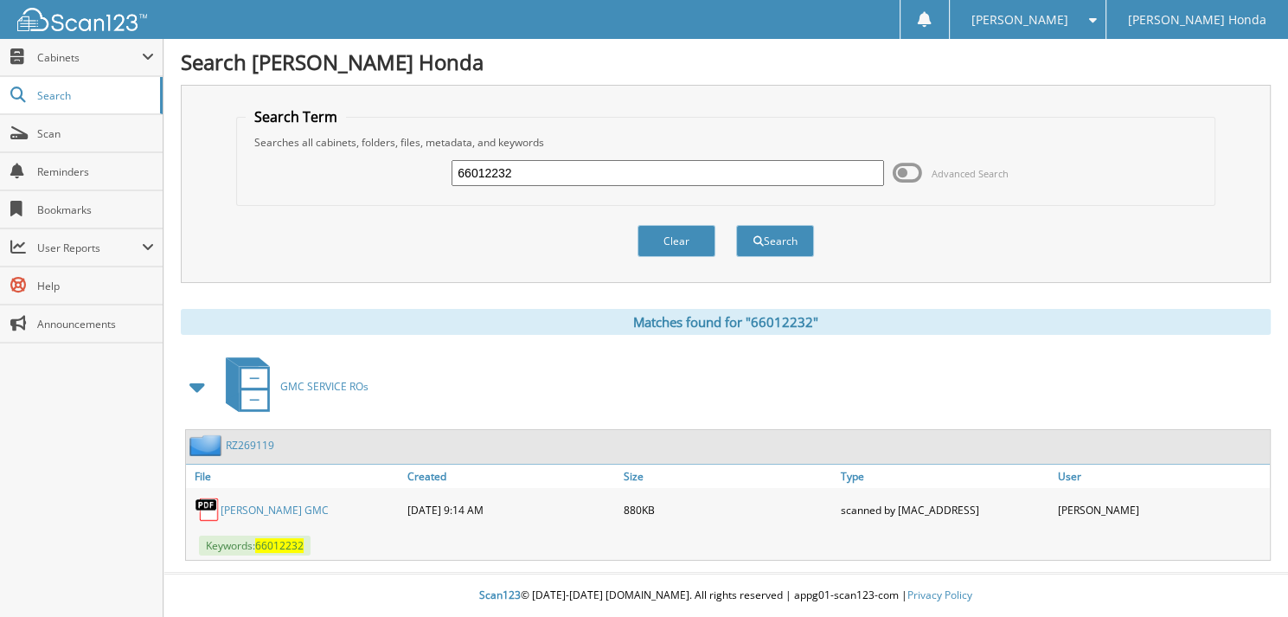
click at [710, 176] on input "66012232" at bounding box center [668, 173] width 433 height 26
type input "66012233"
click at [736, 225] on button "Search" at bounding box center [775, 241] width 78 height 32
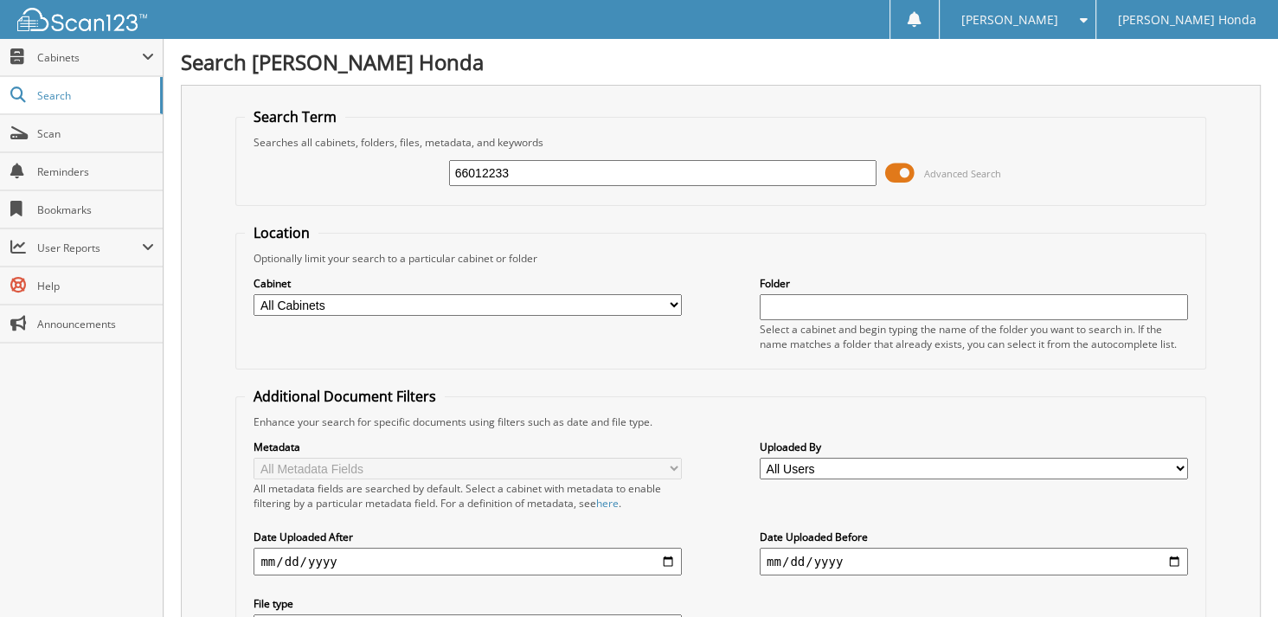
click at [914, 173] on span at bounding box center [899, 173] width 29 height 26
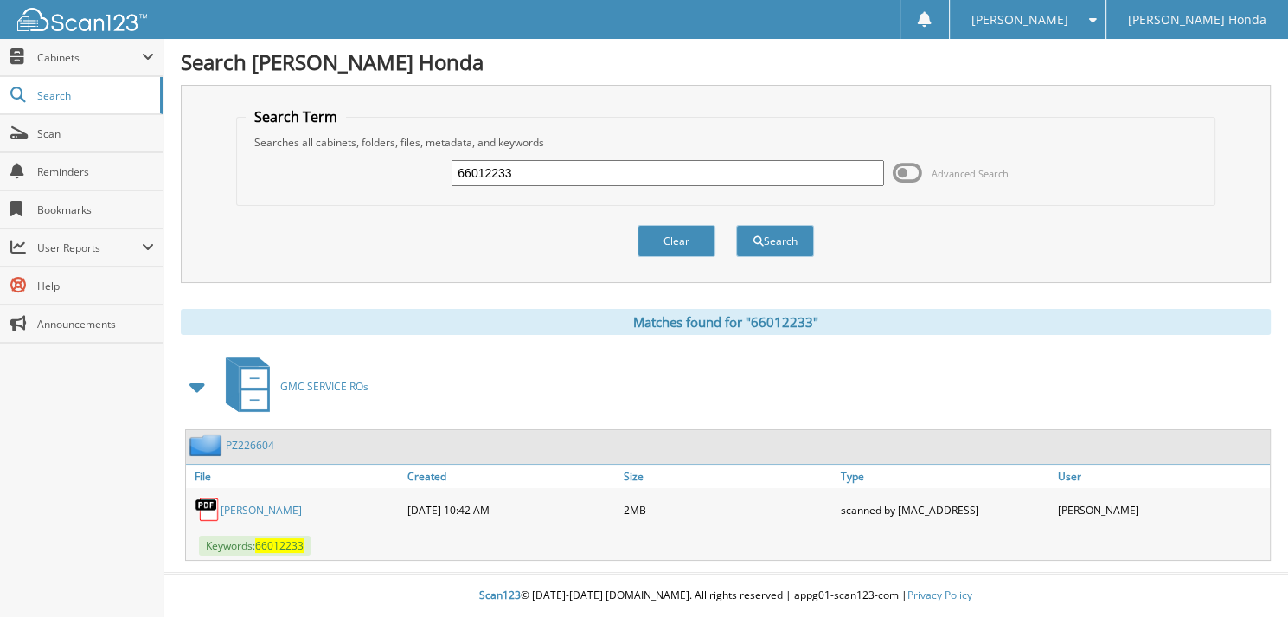
click at [584, 177] on input "66012233" at bounding box center [668, 173] width 433 height 26
type input "66012234"
click at [736, 225] on button "Search" at bounding box center [775, 241] width 78 height 32
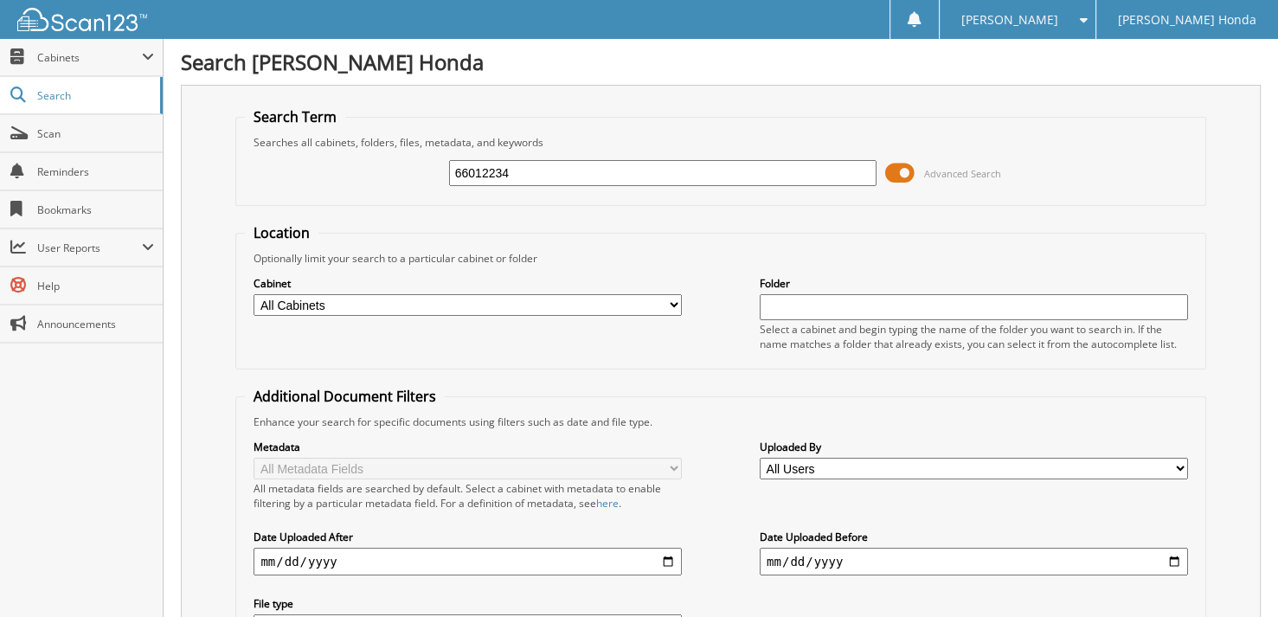
click at [908, 175] on span at bounding box center [899, 173] width 29 height 26
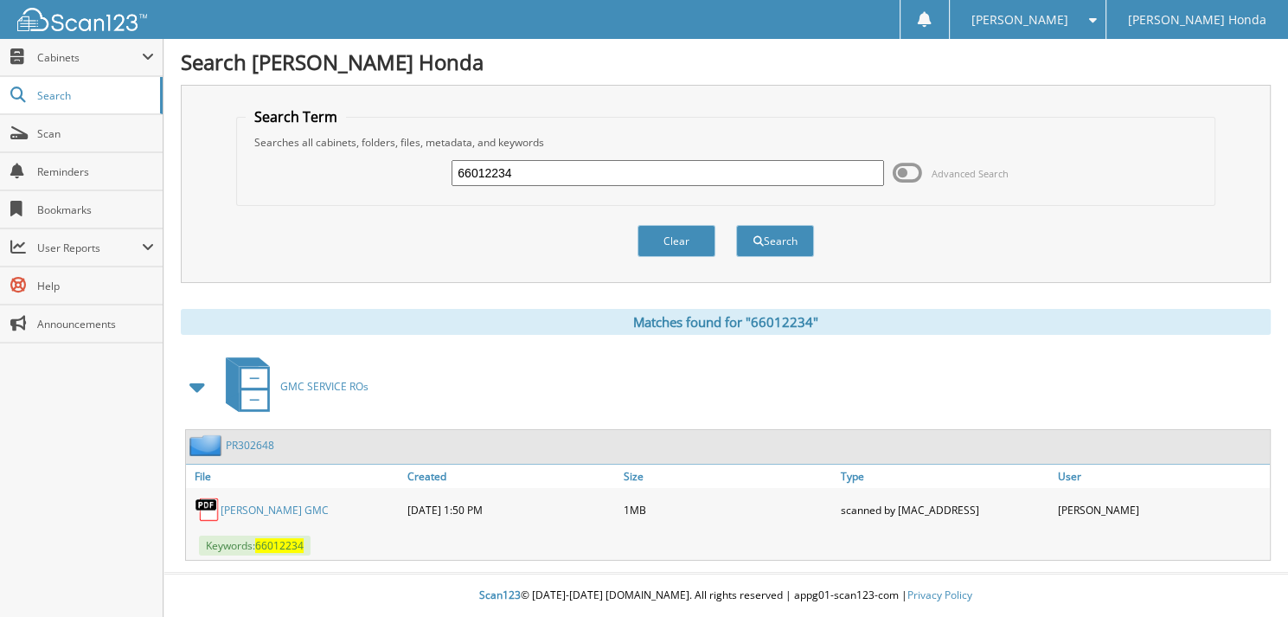
click at [571, 179] on input "66012234" at bounding box center [668, 173] width 433 height 26
type input "66012235"
click at [736, 225] on button "Search" at bounding box center [775, 241] width 78 height 32
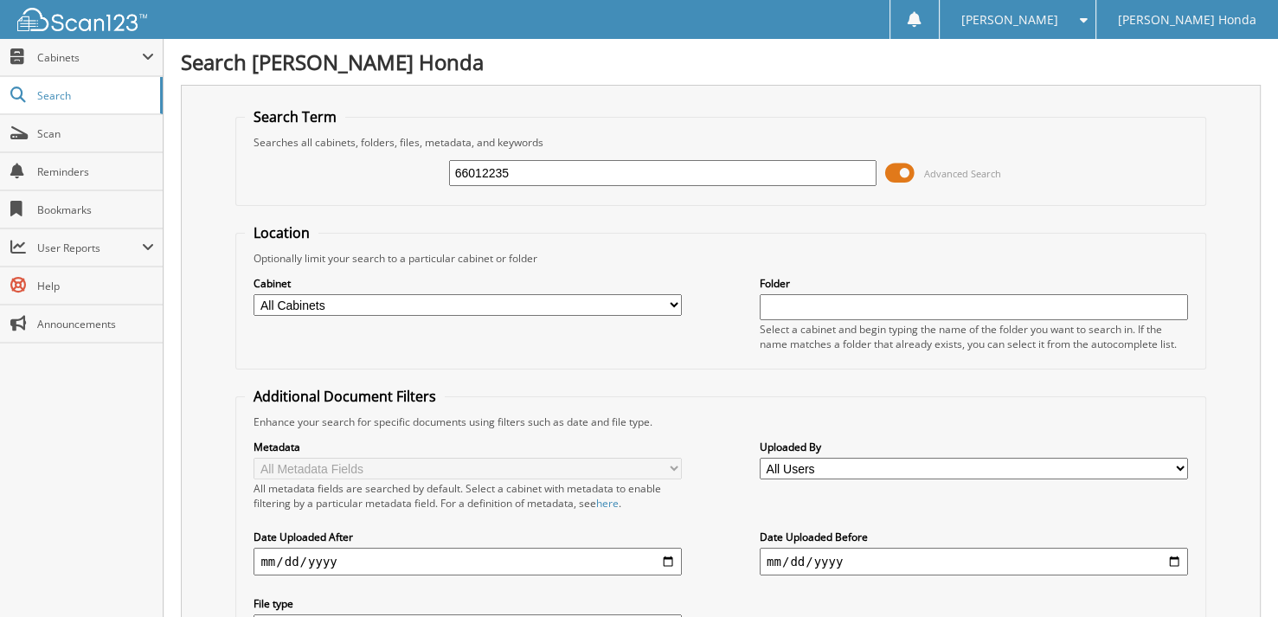
click at [903, 170] on span at bounding box center [899, 173] width 29 height 26
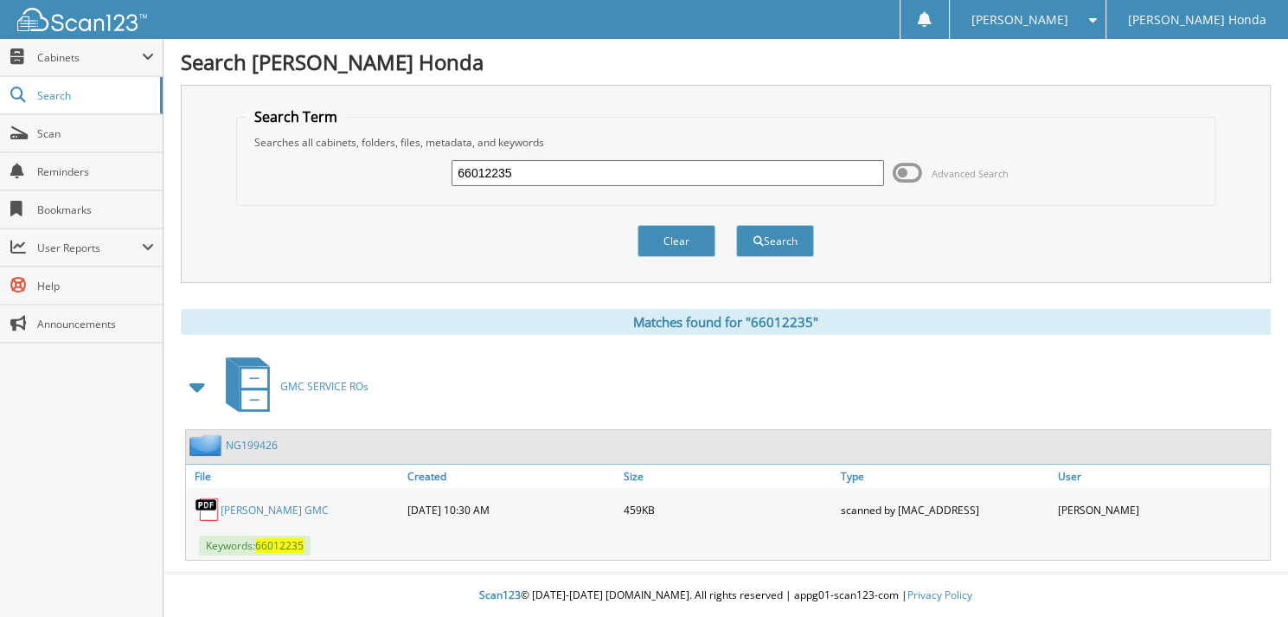
click at [660, 165] on input "66012235" at bounding box center [668, 173] width 433 height 26
type input "66012236"
click at [736, 225] on button "Search" at bounding box center [775, 241] width 78 height 32
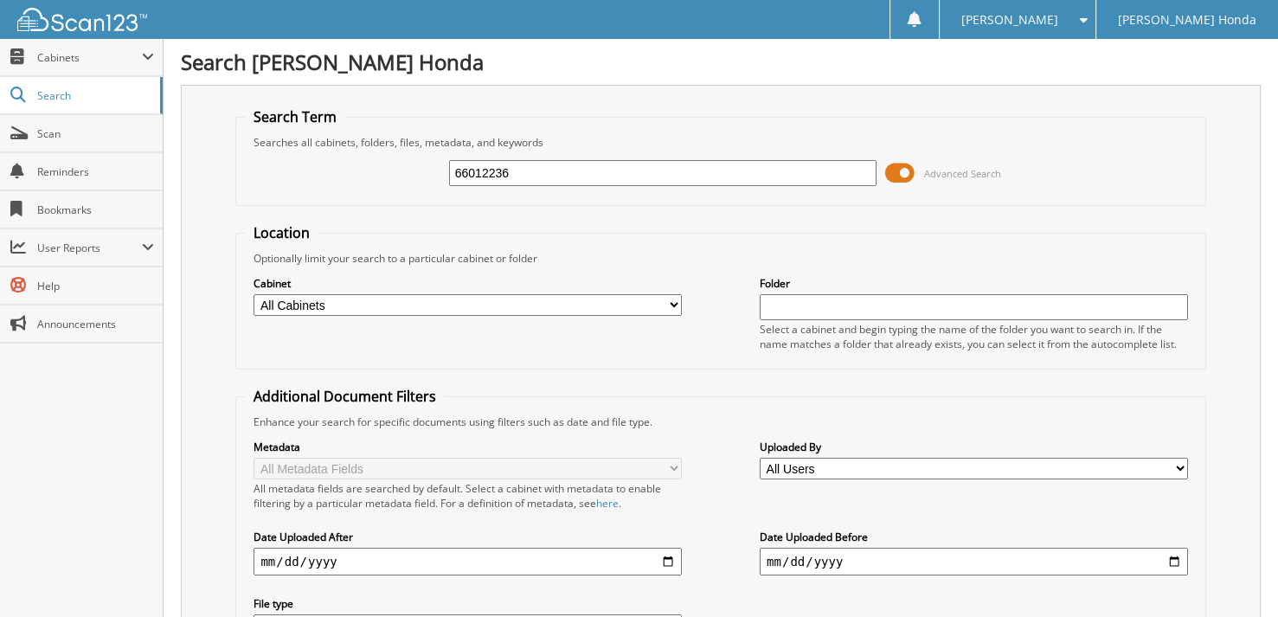
click at [908, 167] on span at bounding box center [899, 173] width 29 height 26
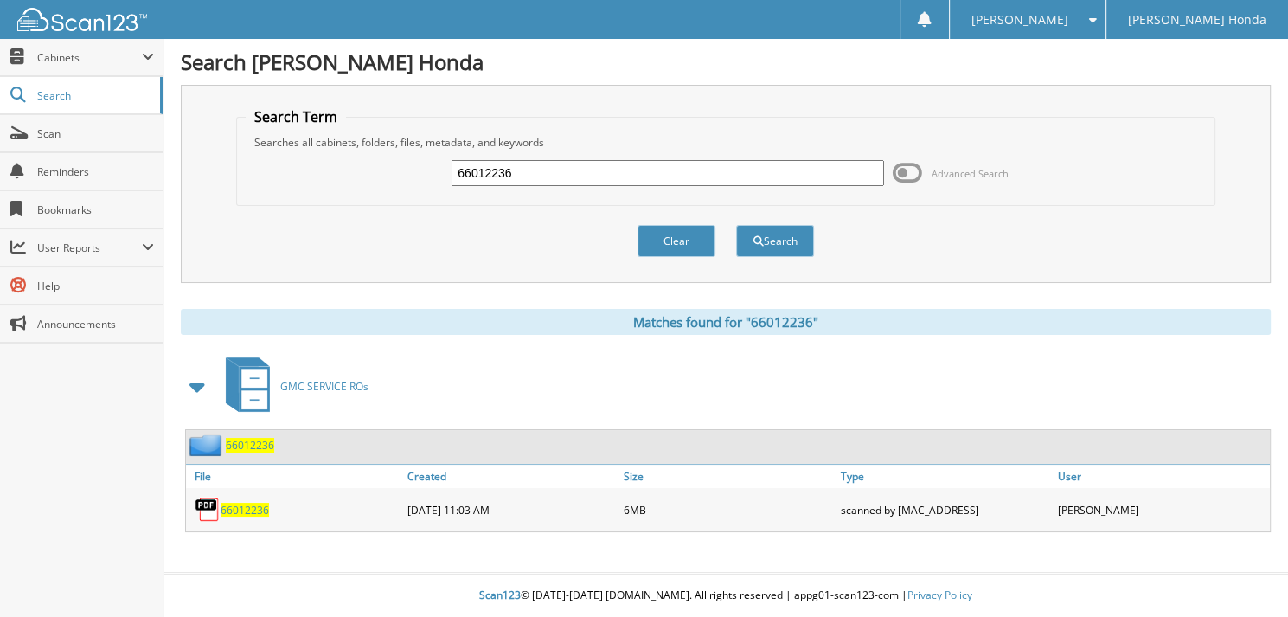
click at [586, 164] on input "66012236" at bounding box center [668, 173] width 433 height 26
type input "66012237"
click at [736, 225] on button "Search" at bounding box center [775, 241] width 78 height 32
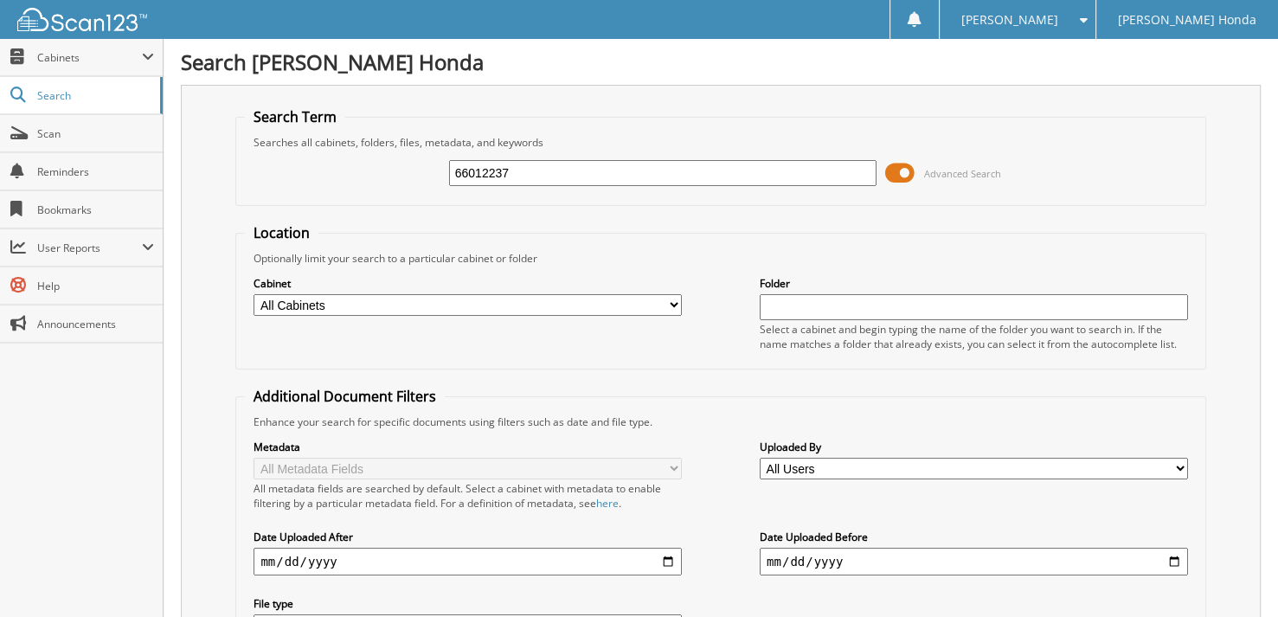
click at [910, 179] on span at bounding box center [899, 173] width 29 height 26
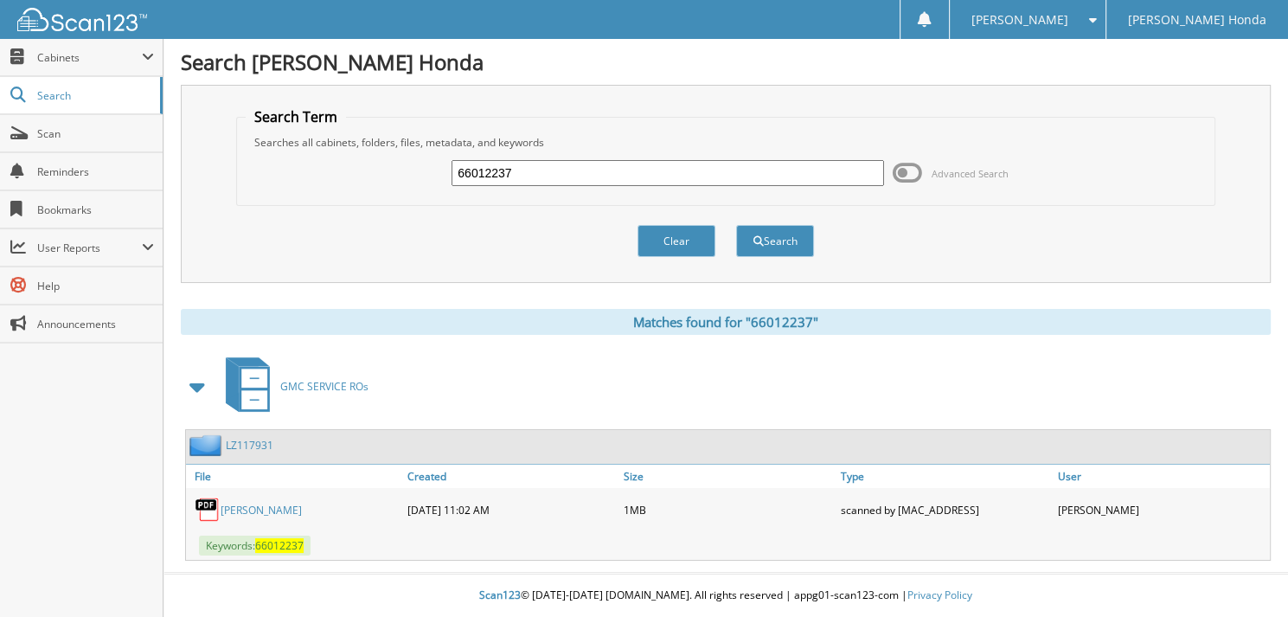
click at [640, 190] on div "66012237 Advanced Search" at bounding box center [726, 173] width 961 height 47
drag, startPoint x: 550, startPoint y: 158, endPoint x: 540, endPoint y: 172, distance: 17.3
click at [547, 161] on input "66012237" at bounding box center [668, 173] width 433 height 26
click at [540, 172] on input "66012237" at bounding box center [668, 173] width 433 height 26
type input "66012238"
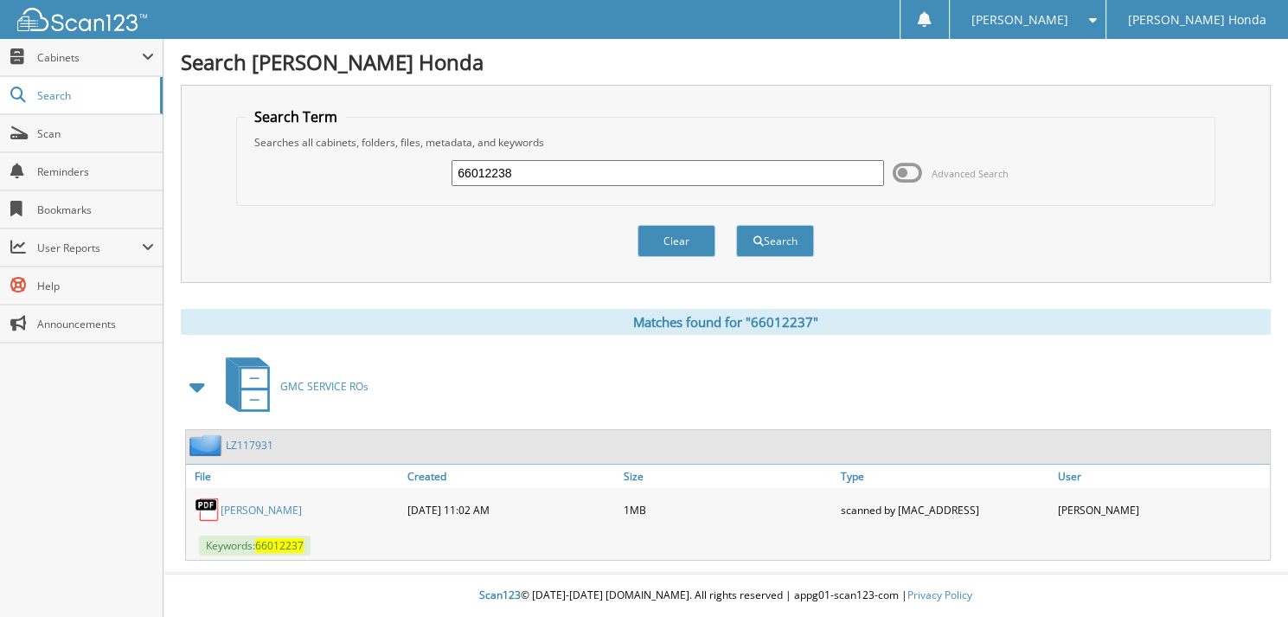
click at [736, 225] on button "Search" at bounding box center [775, 241] width 78 height 32
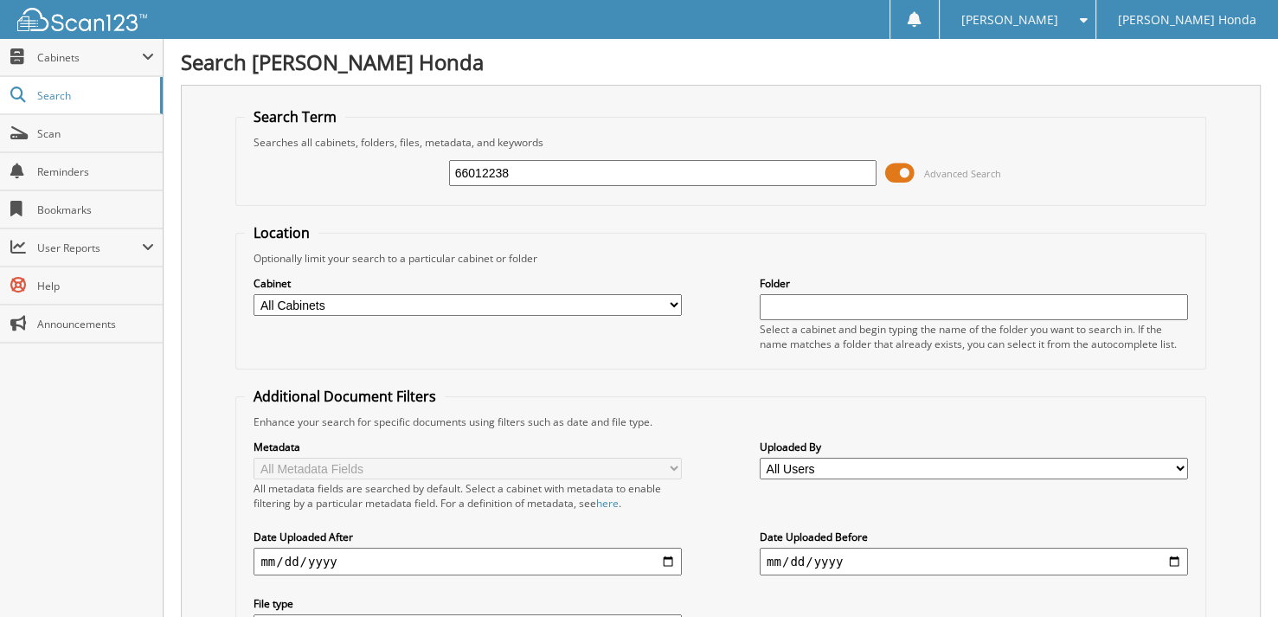
click at [899, 176] on span at bounding box center [899, 173] width 29 height 26
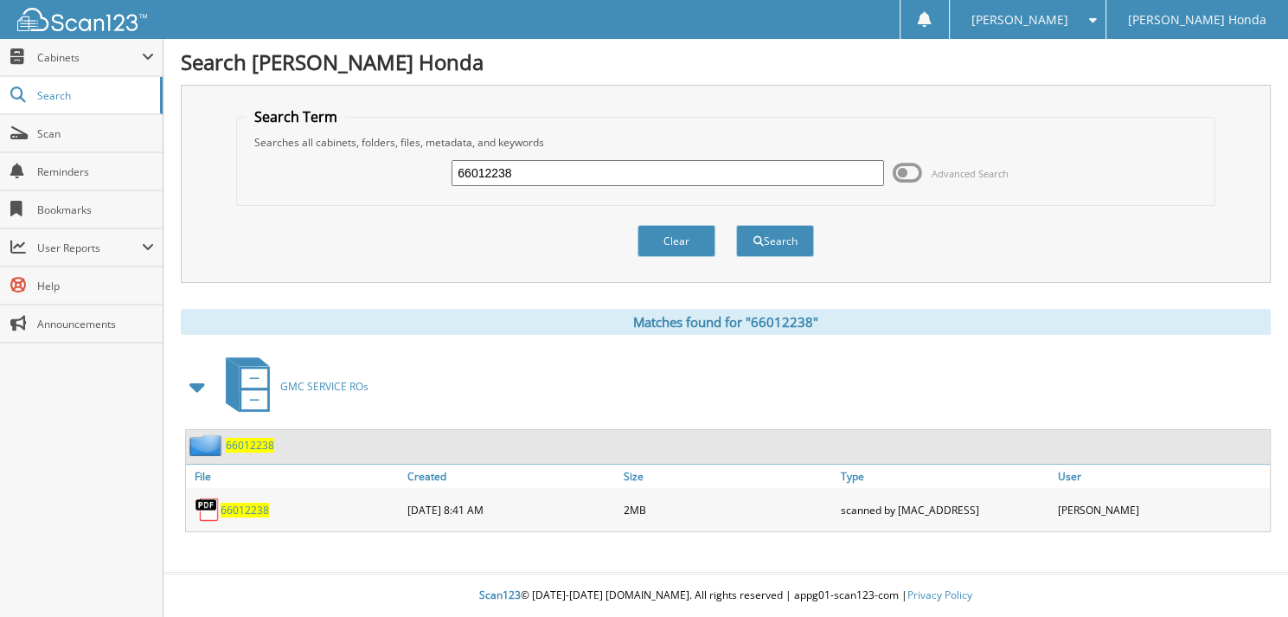
click at [591, 164] on input "66012238" at bounding box center [668, 173] width 433 height 26
type input "66012239"
click at [736, 225] on button "Search" at bounding box center [775, 241] width 78 height 32
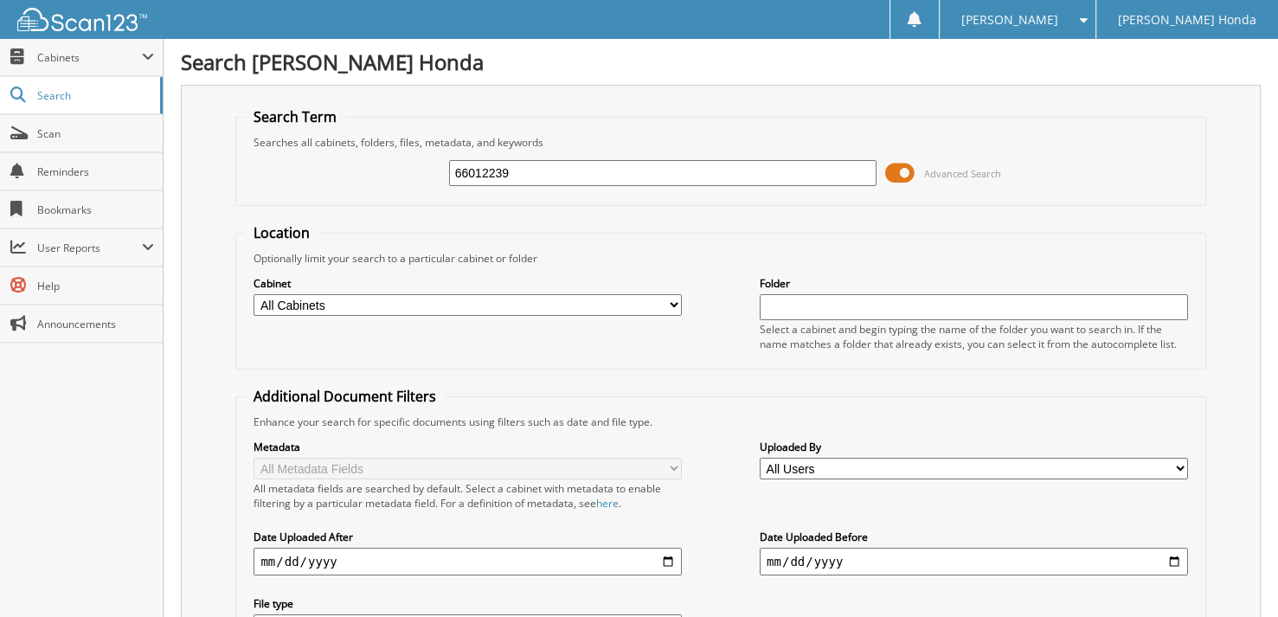
click at [902, 171] on span at bounding box center [899, 173] width 29 height 26
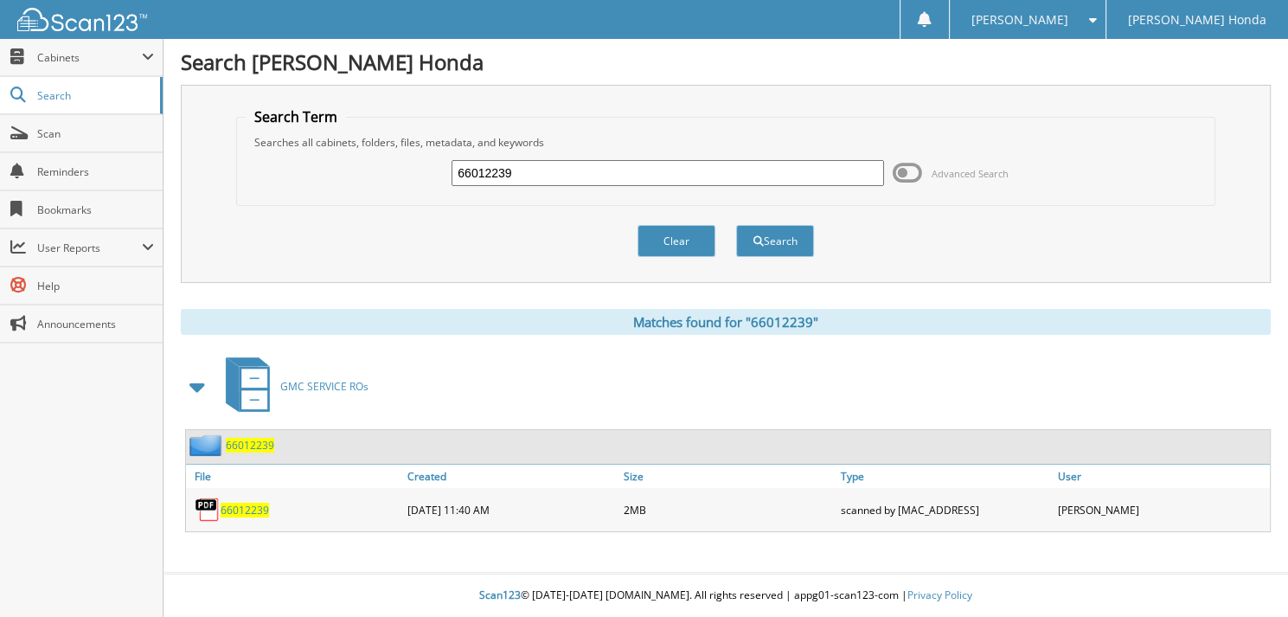
click at [524, 177] on input "66012239" at bounding box center [668, 173] width 433 height 26
type input "66012240"
click at [736, 225] on button "Search" at bounding box center [775, 241] width 78 height 32
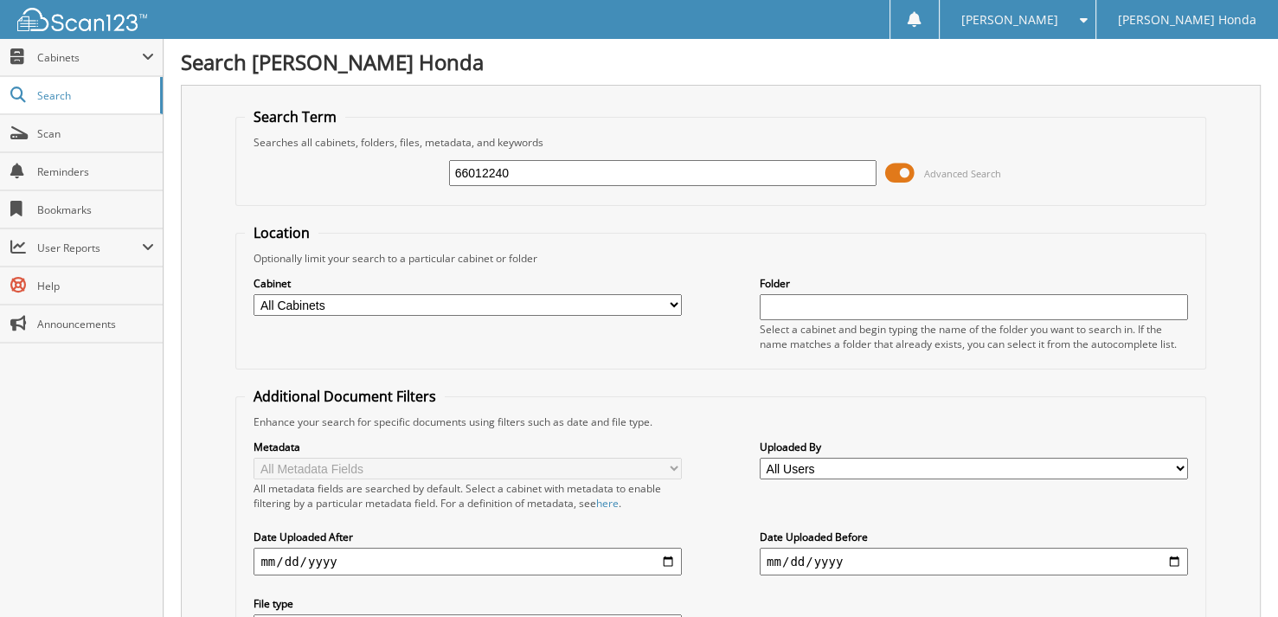
click at [557, 174] on input "66012240" at bounding box center [663, 173] width 428 height 26
click at [903, 177] on span at bounding box center [899, 173] width 29 height 26
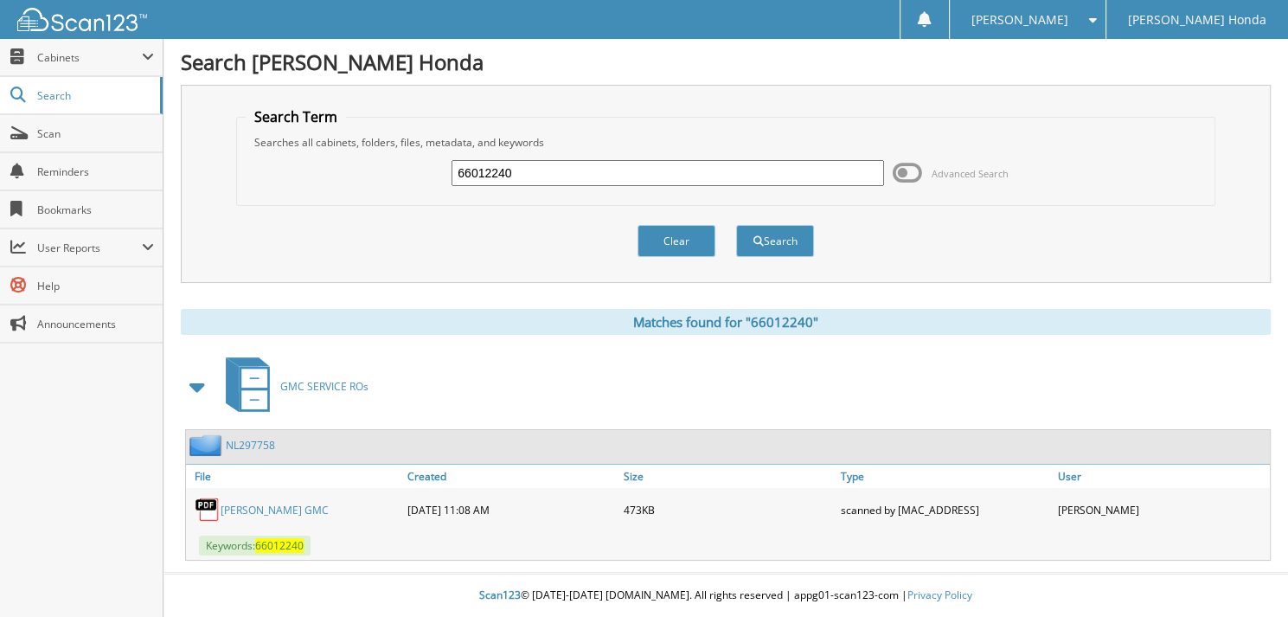
click at [602, 174] on input "66012240" at bounding box center [668, 173] width 433 height 26
type input "66012241"
click at [919, 164] on span at bounding box center [907, 173] width 29 height 26
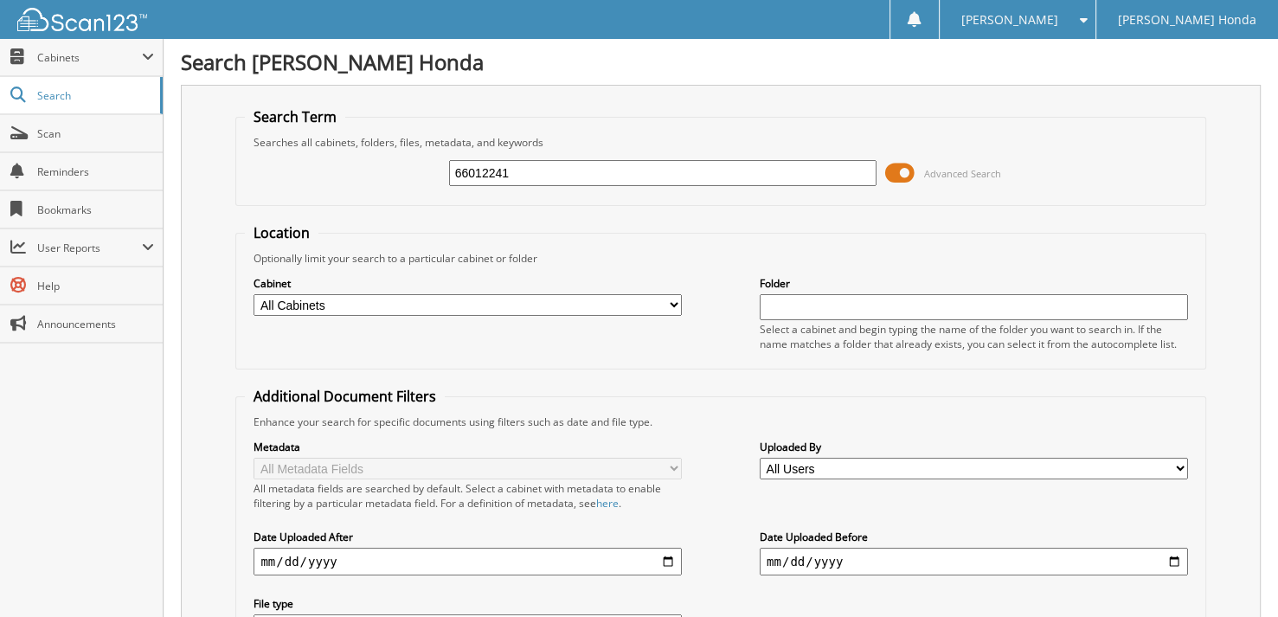
click at [900, 166] on span at bounding box center [899, 173] width 29 height 26
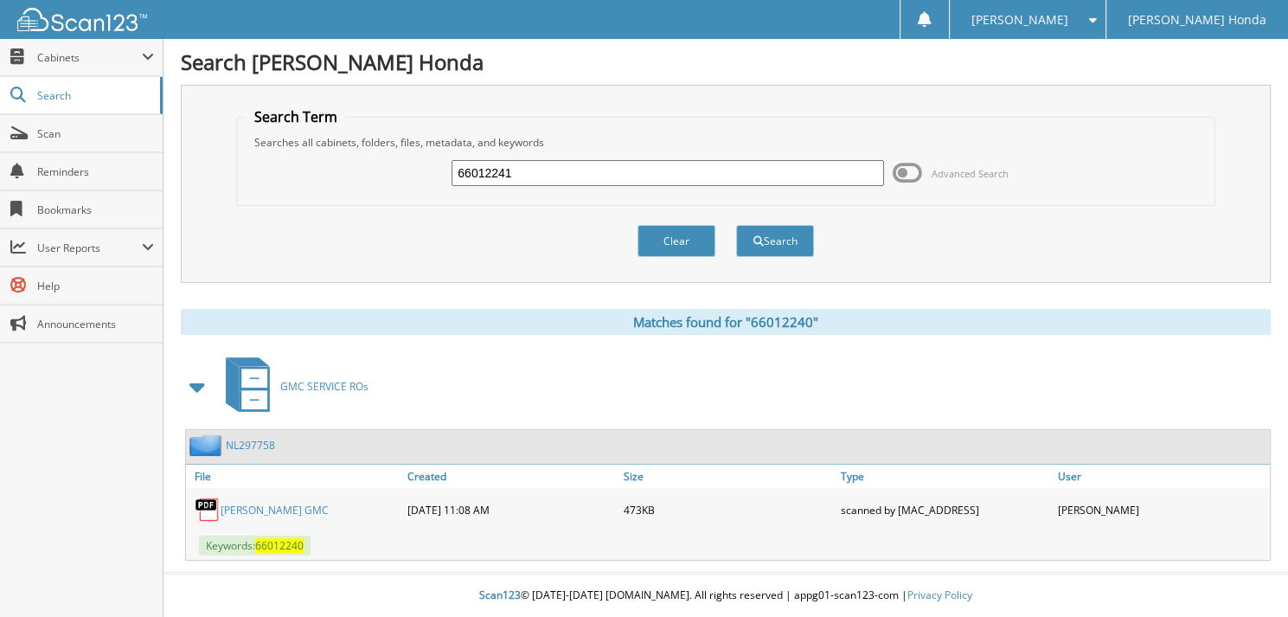
click at [900, 167] on span at bounding box center [907, 173] width 29 height 26
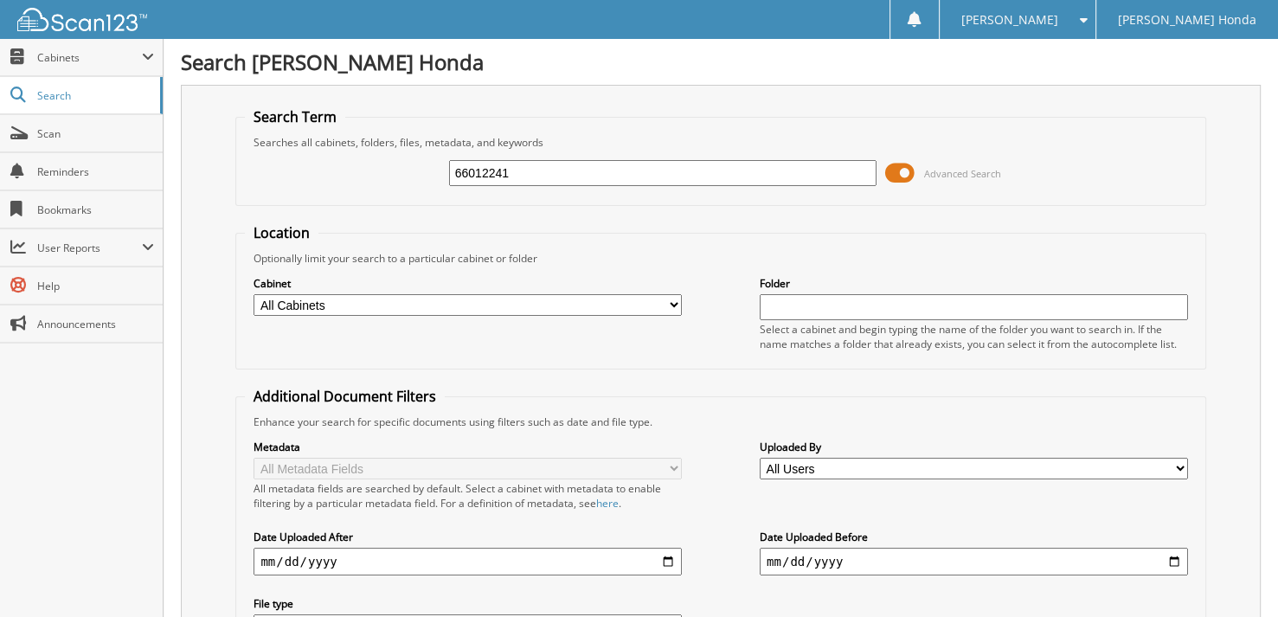
click at [768, 177] on input "66012241" at bounding box center [663, 173] width 428 height 26
click at [909, 173] on span at bounding box center [899, 173] width 29 height 26
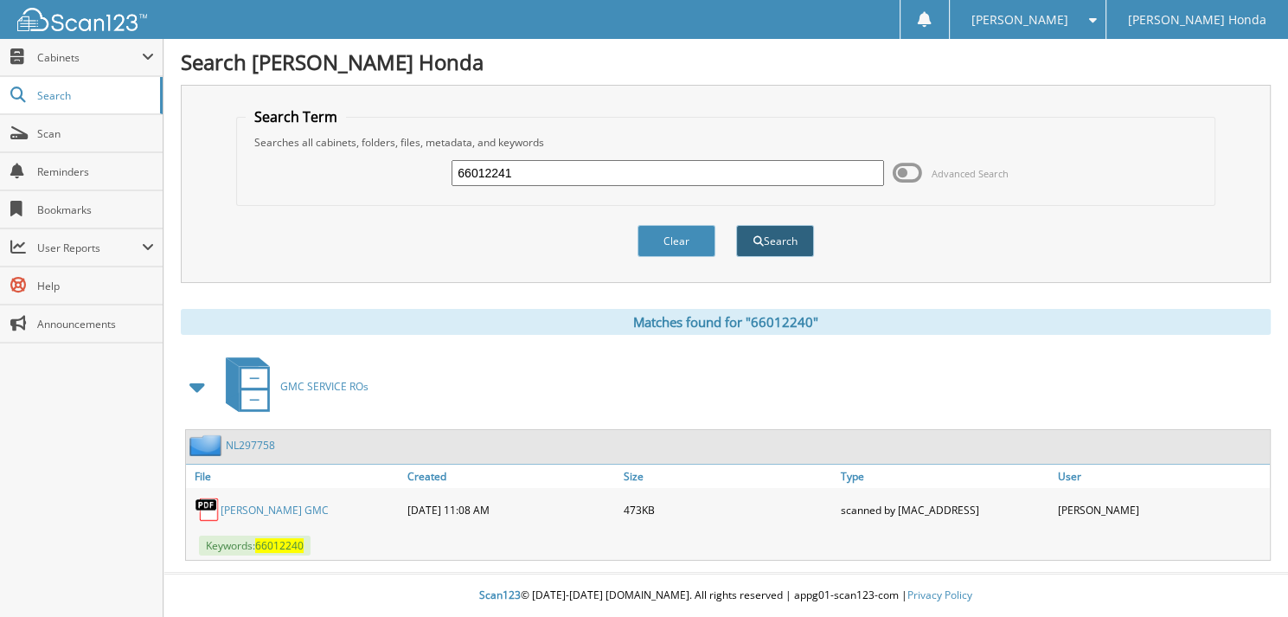
click at [753, 245] on button "Search" at bounding box center [775, 241] width 78 height 32
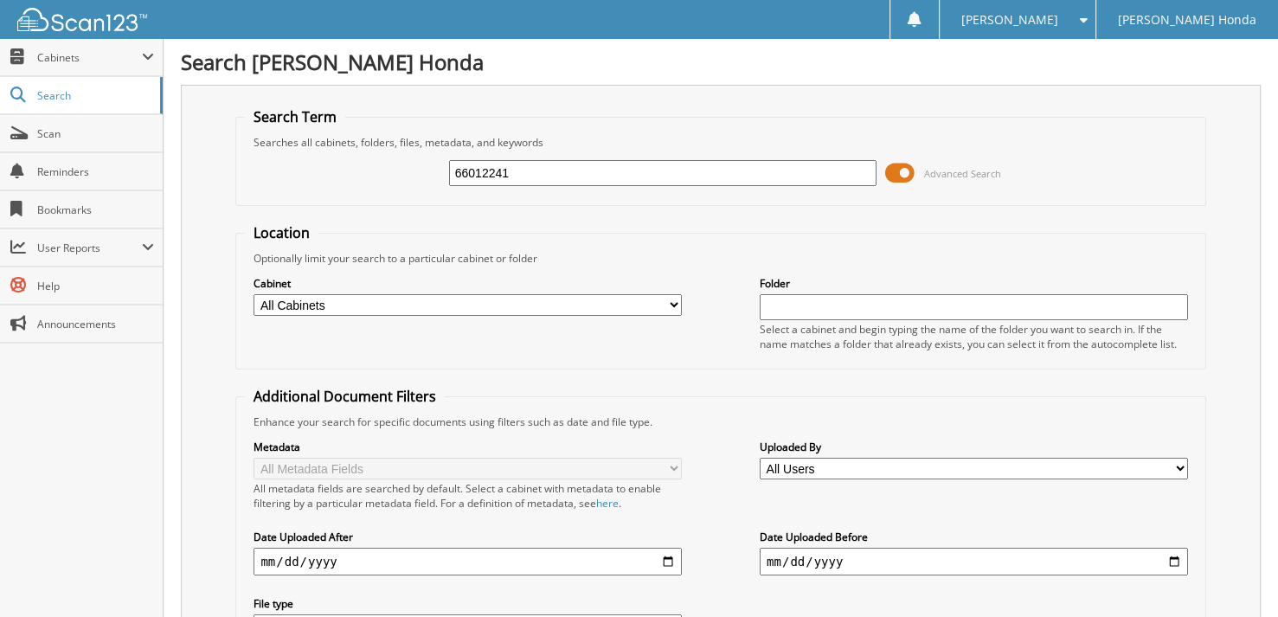
click at [915, 170] on span at bounding box center [899, 173] width 29 height 26
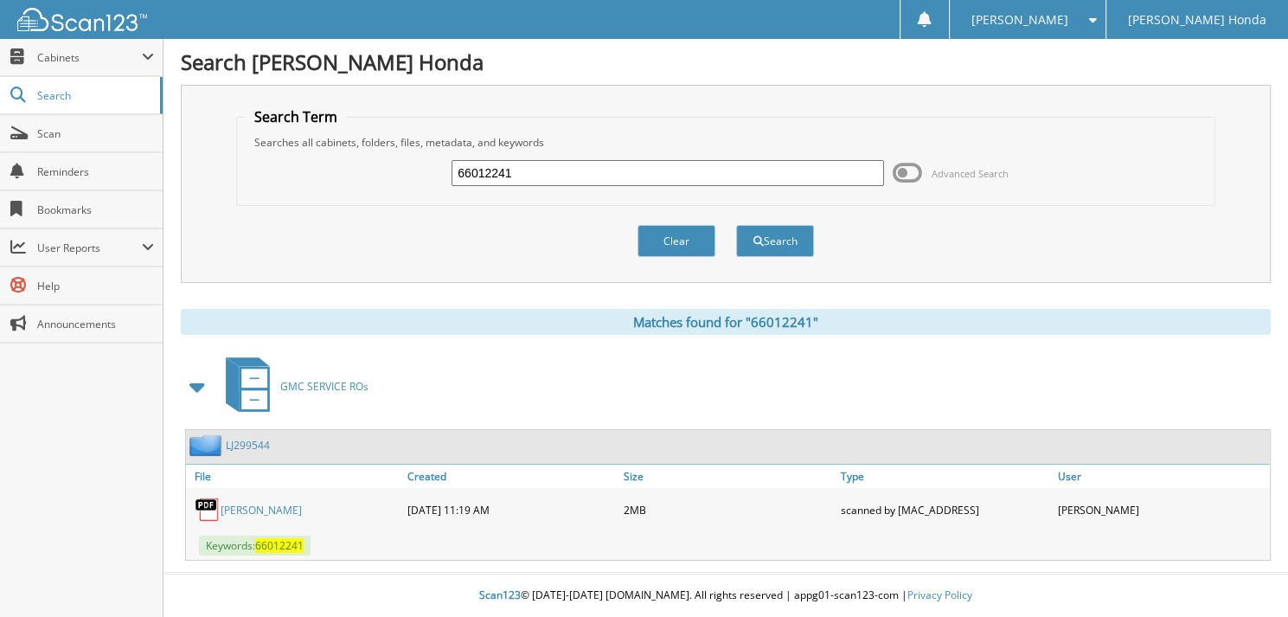
click at [599, 164] on input "66012241" at bounding box center [668, 173] width 433 height 26
type input "66012242"
click at [736, 225] on button "Search" at bounding box center [775, 241] width 78 height 32
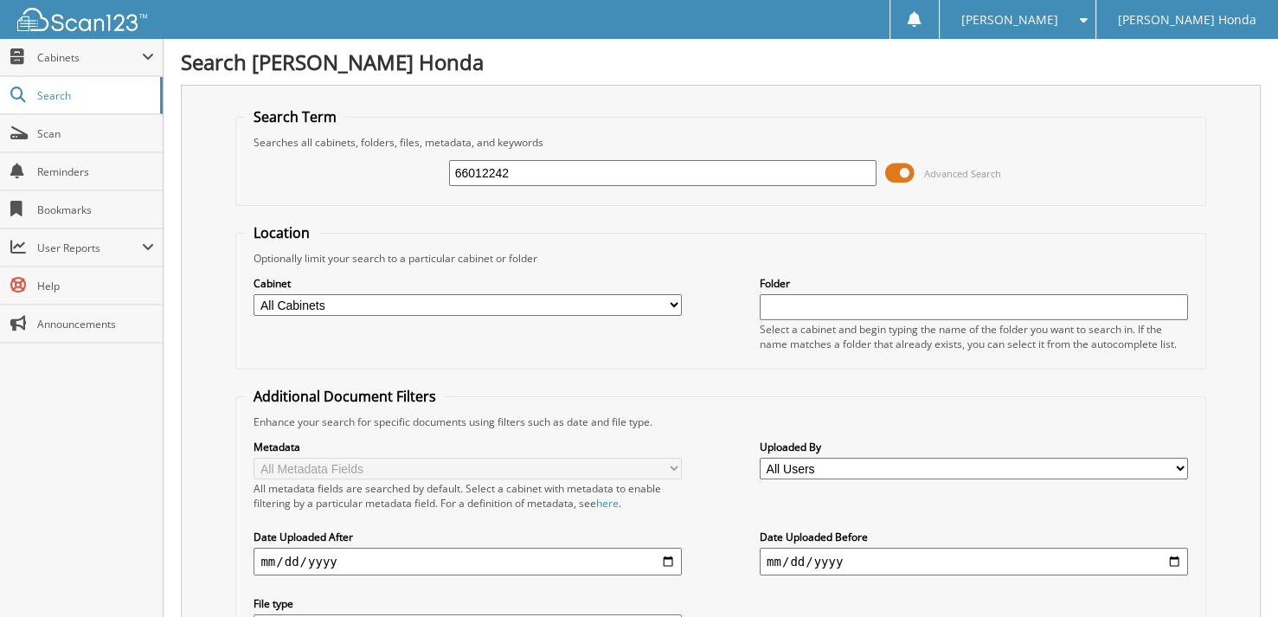
click at [906, 175] on span at bounding box center [899, 173] width 29 height 26
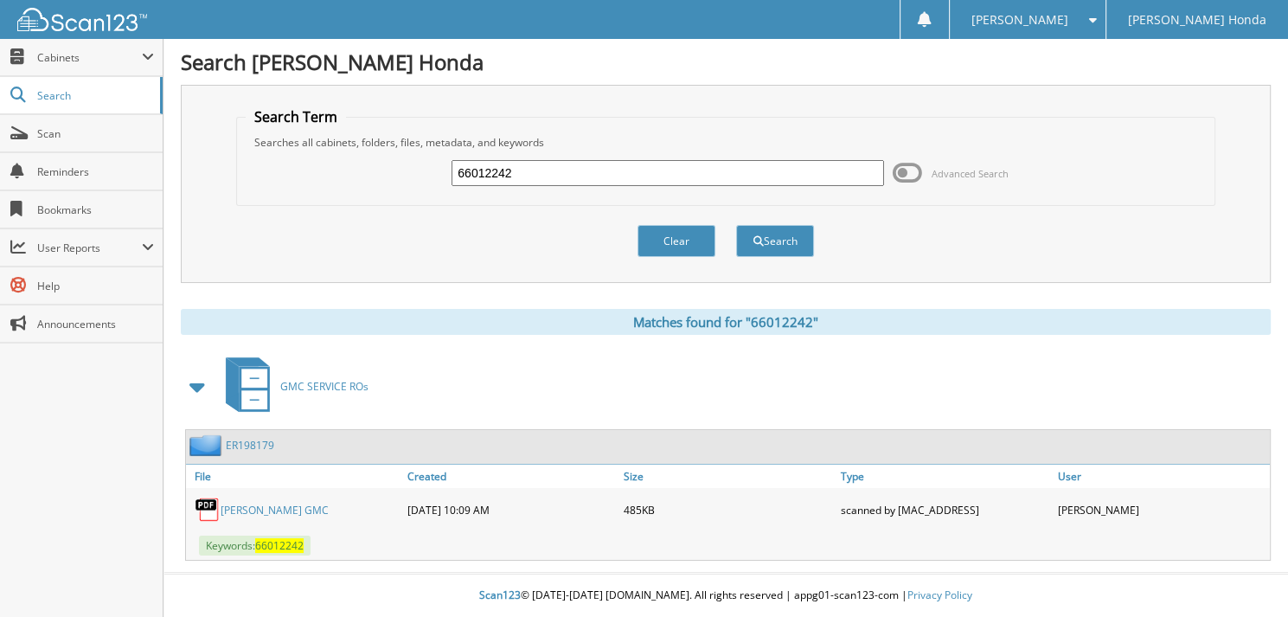
click at [566, 164] on input "66012242" at bounding box center [668, 173] width 433 height 26
type input "66012243"
click at [736, 225] on button "Search" at bounding box center [775, 241] width 78 height 32
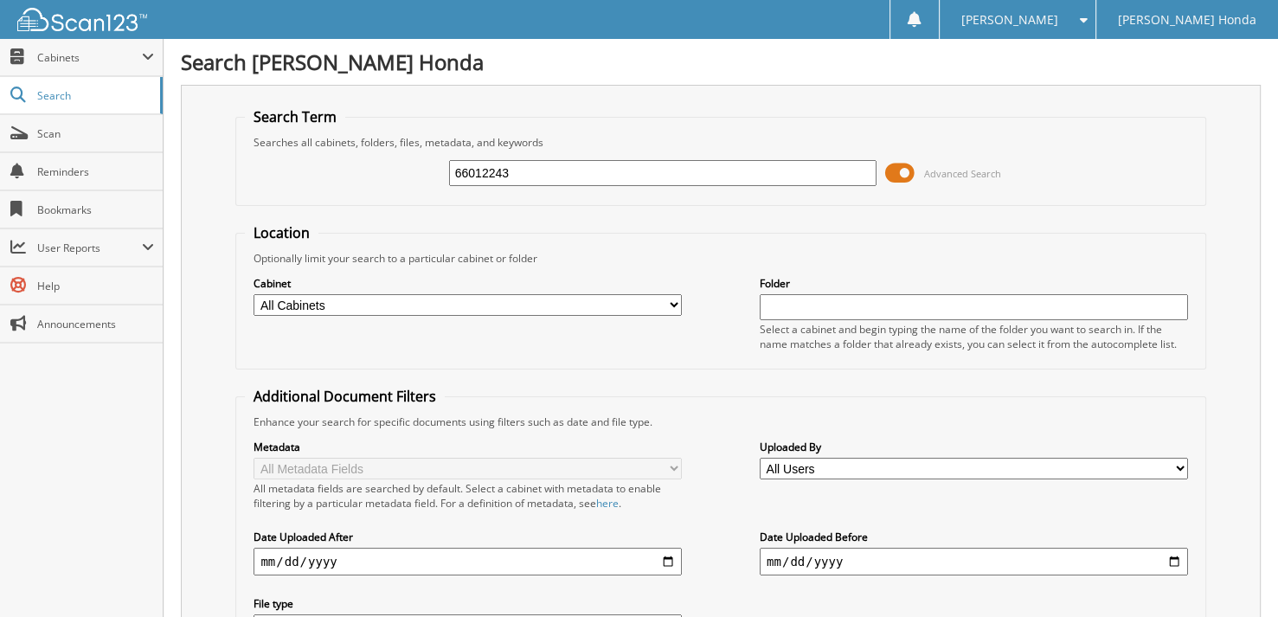
click at [914, 180] on span at bounding box center [899, 173] width 29 height 26
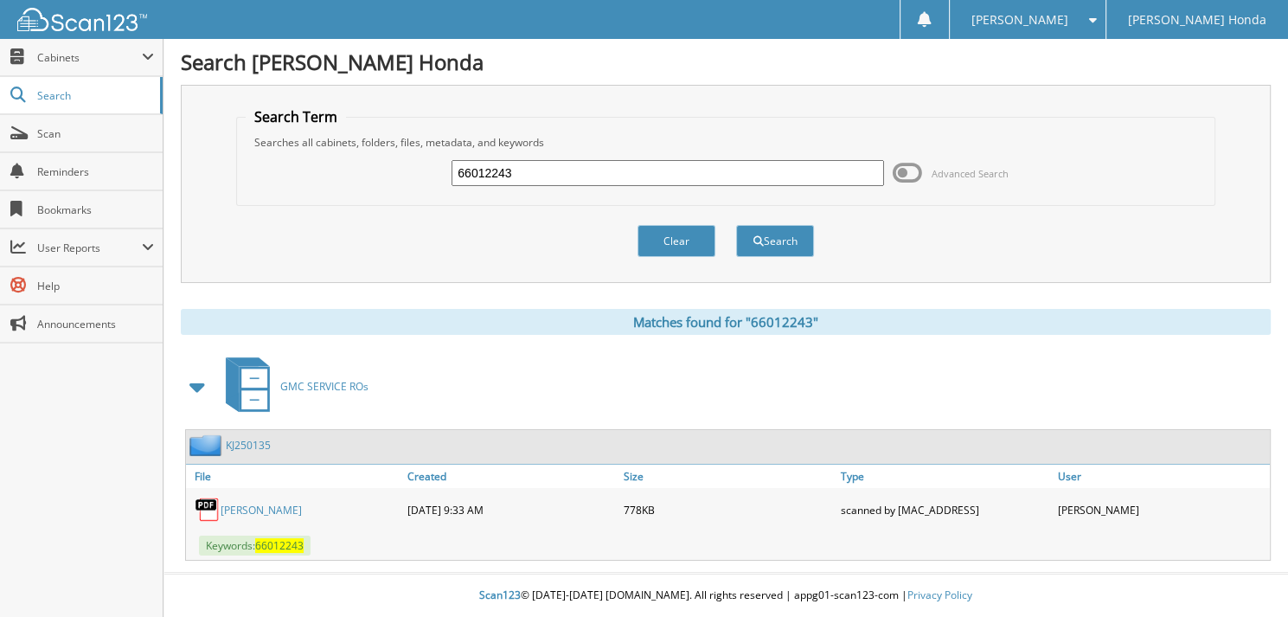
click at [549, 181] on input "66012243" at bounding box center [668, 173] width 433 height 26
type input "66012244"
click at [736, 225] on button "Search" at bounding box center [775, 241] width 78 height 32
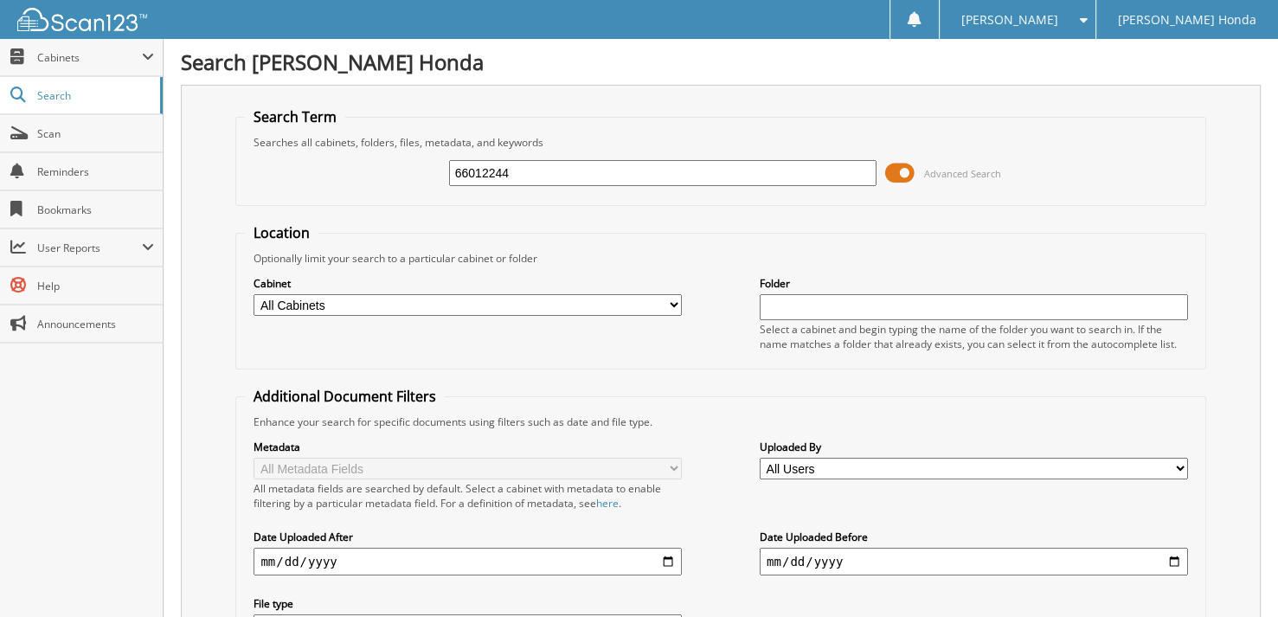
click at [903, 176] on span at bounding box center [899, 173] width 29 height 26
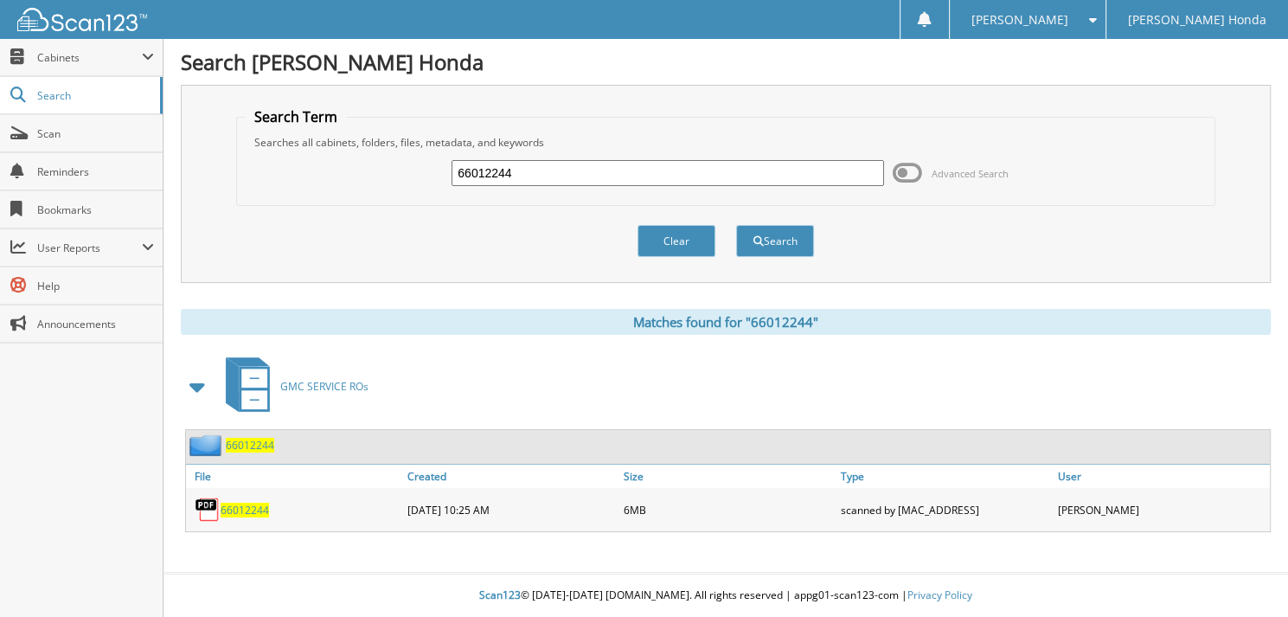
click at [569, 160] on input "66012244" at bounding box center [668, 173] width 433 height 26
type input "6601224"
click at [801, 242] on button "Search" at bounding box center [775, 241] width 78 height 32
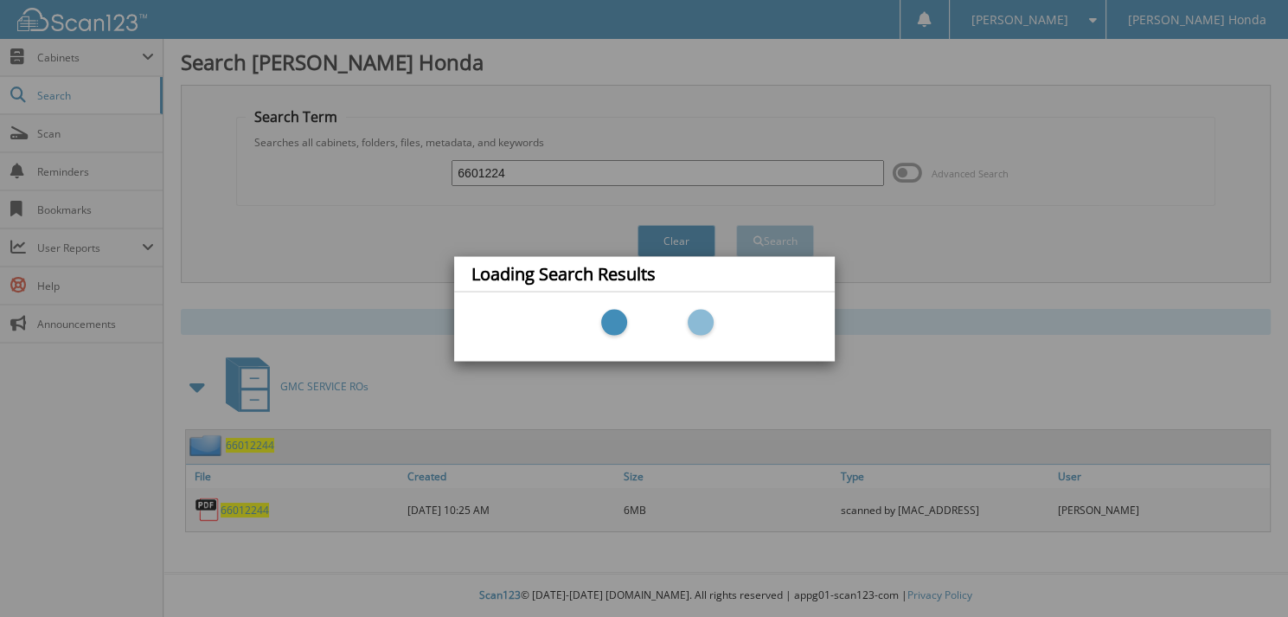
click at [903, 170] on div "Loading Search Results" at bounding box center [644, 308] width 1288 height 617
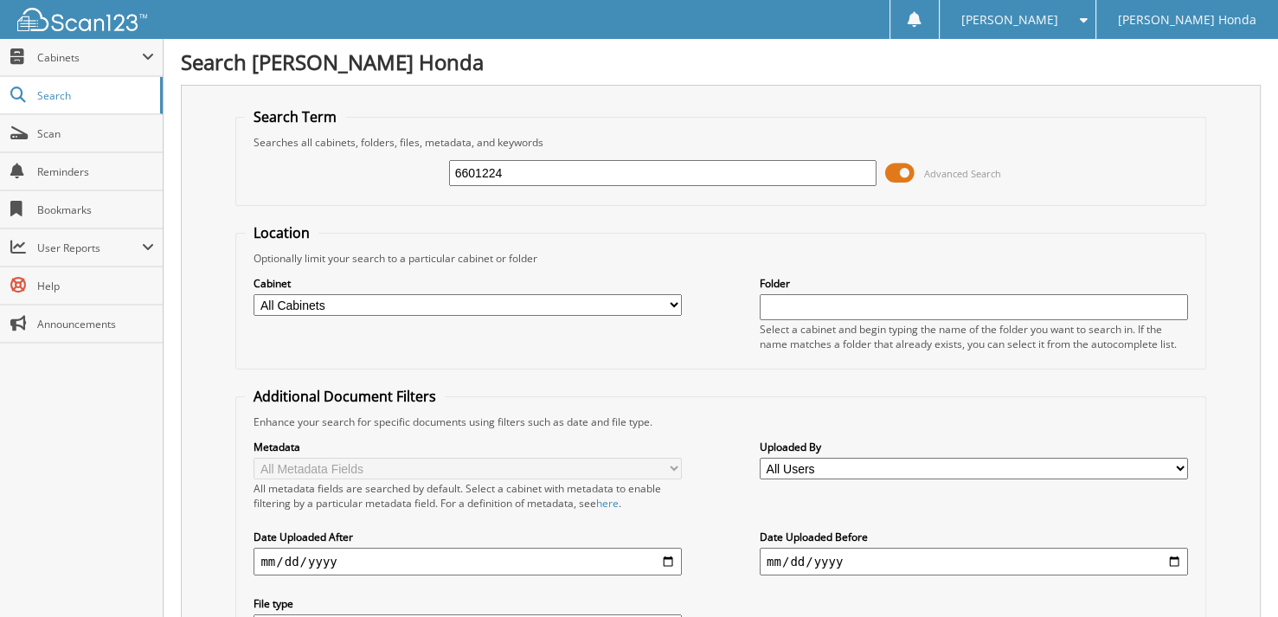
drag, startPoint x: 0, startPoint y: 0, endPoint x: 542, endPoint y: 175, distance: 569.2
click at [542, 175] on input "6601224" at bounding box center [663, 173] width 428 height 26
type input "66012245"
click at [896, 167] on span at bounding box center [899, 173] width 29 height 26
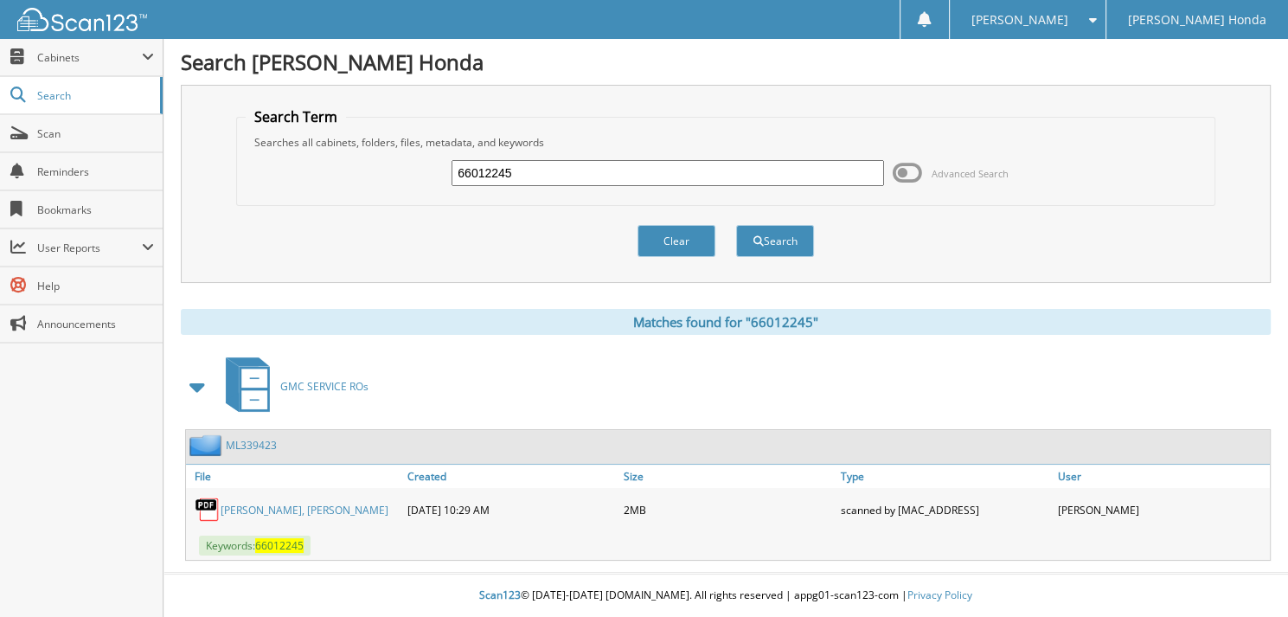
click at [611, 180] on input "66012245" at bounding box center [668, 173] width 433 height 26
type input "66012246"
click at [736, 225] on button "Search" at bounding box center [775, 241] width 78 height 32
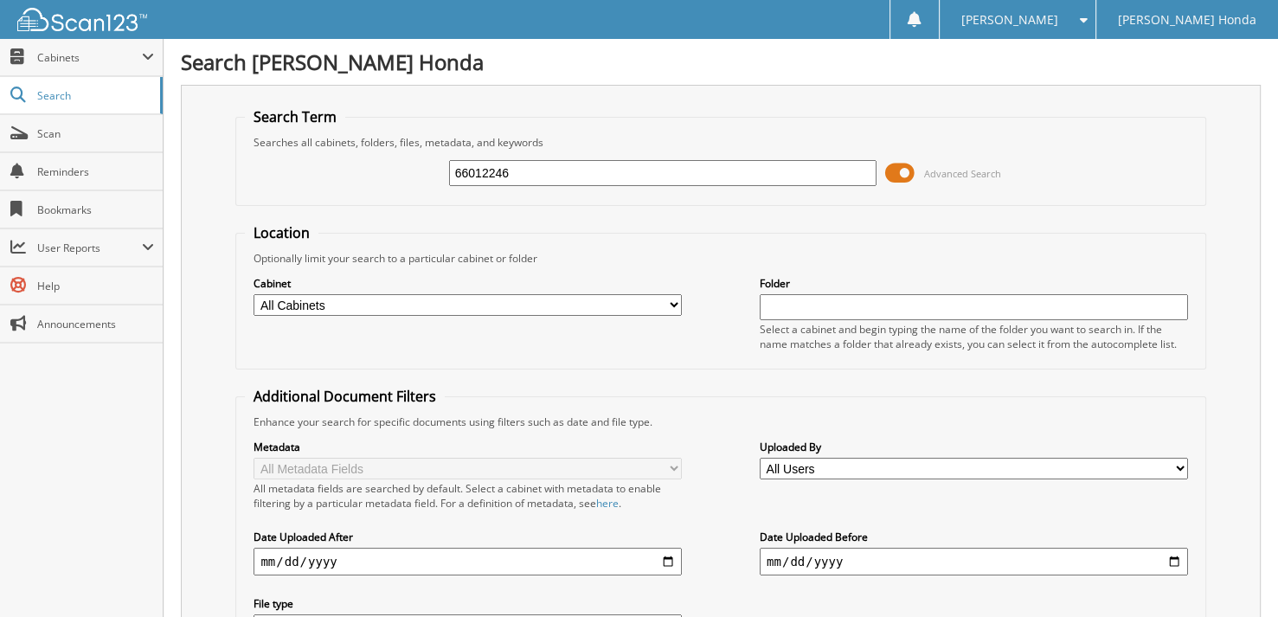
click at [889, 175] on span at bounding box center [899, 173] width 29 height 26
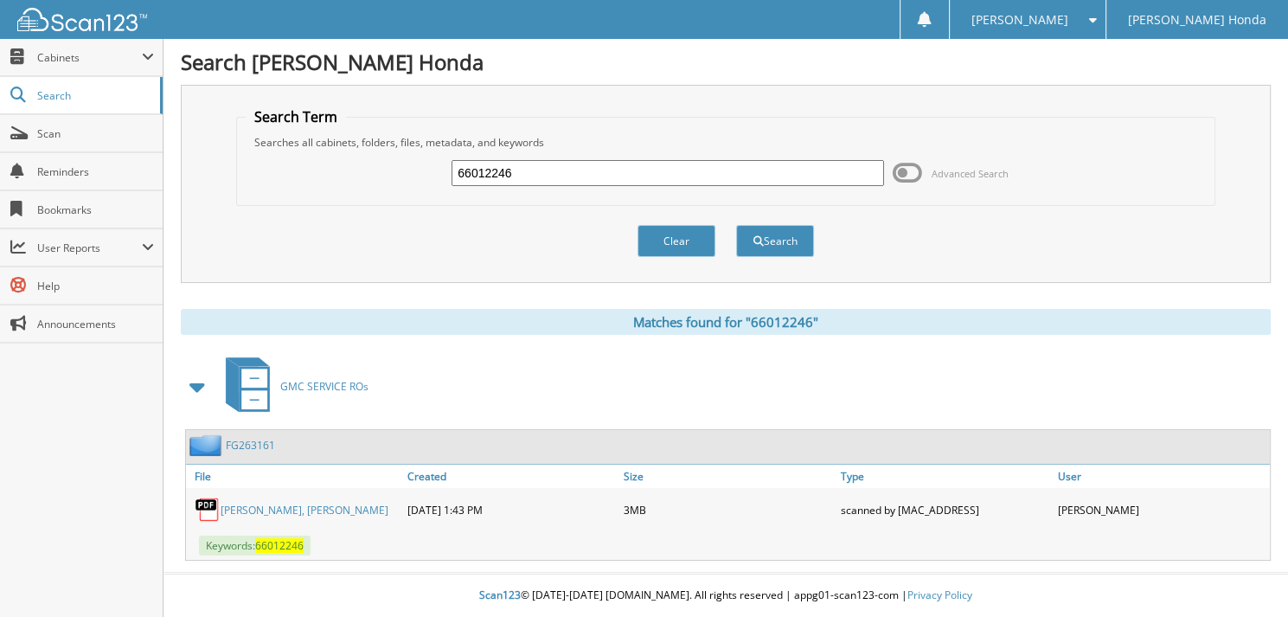
click at [557, 170] on input "66012246" at bounding box center [668, 173] width 433 height 26
type input "66012247"
click at [736, 225] on button "Search" at bounding box center [775, 241] width 78 height 32
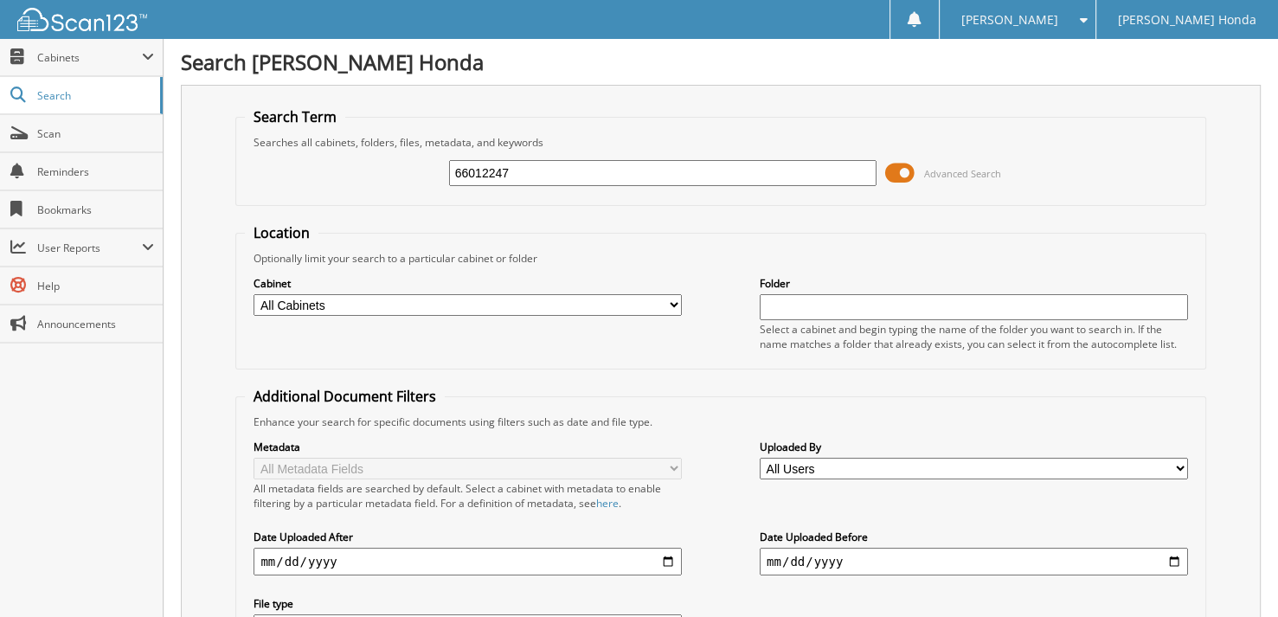
click at [909, 175] on span at bounding box center [899, 173] width 29 height 26
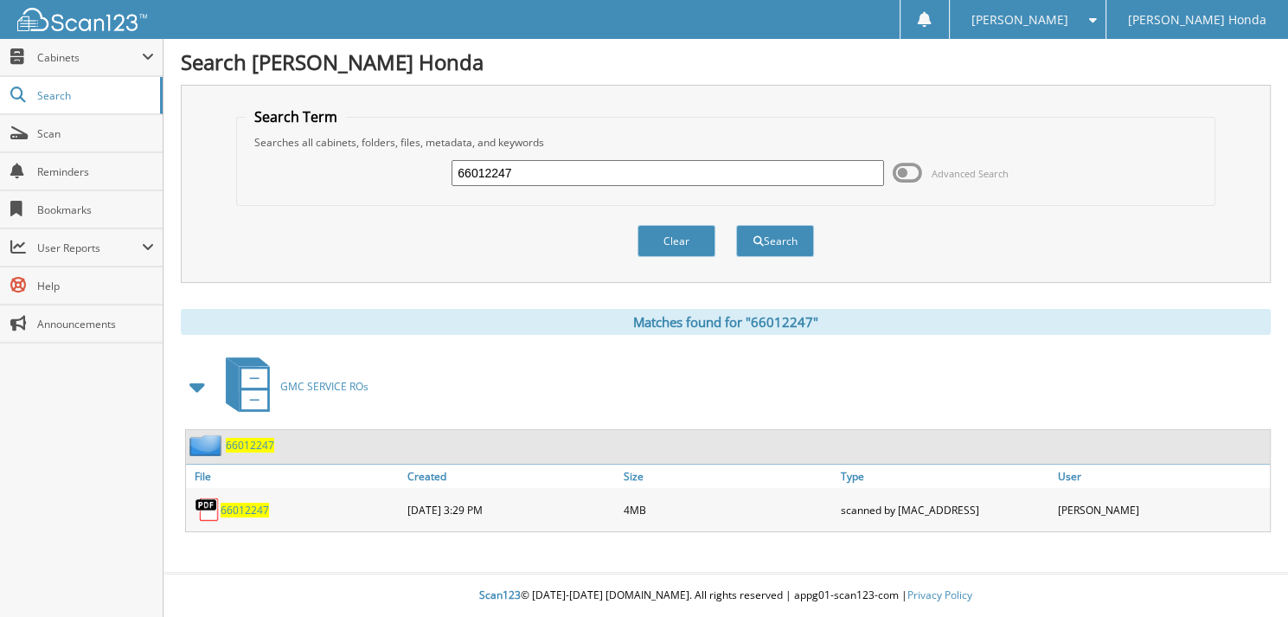
click at [540, 171] on input "66012247" at bounding box center [668, 173] width 433 height 26
type input "66012248"
click at [736, 225] on button "Search" at bounding box center [775, 241] width 78 height 32
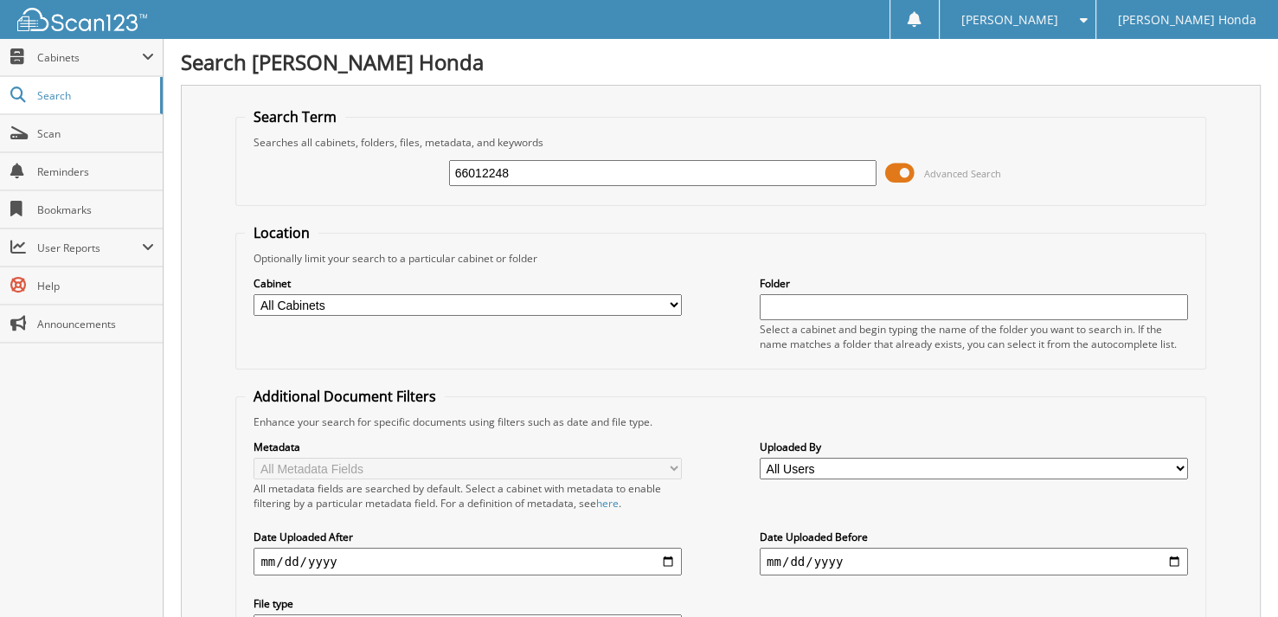
click at [906, 172] on span at bounding box center [899, 173] width 29 height 26
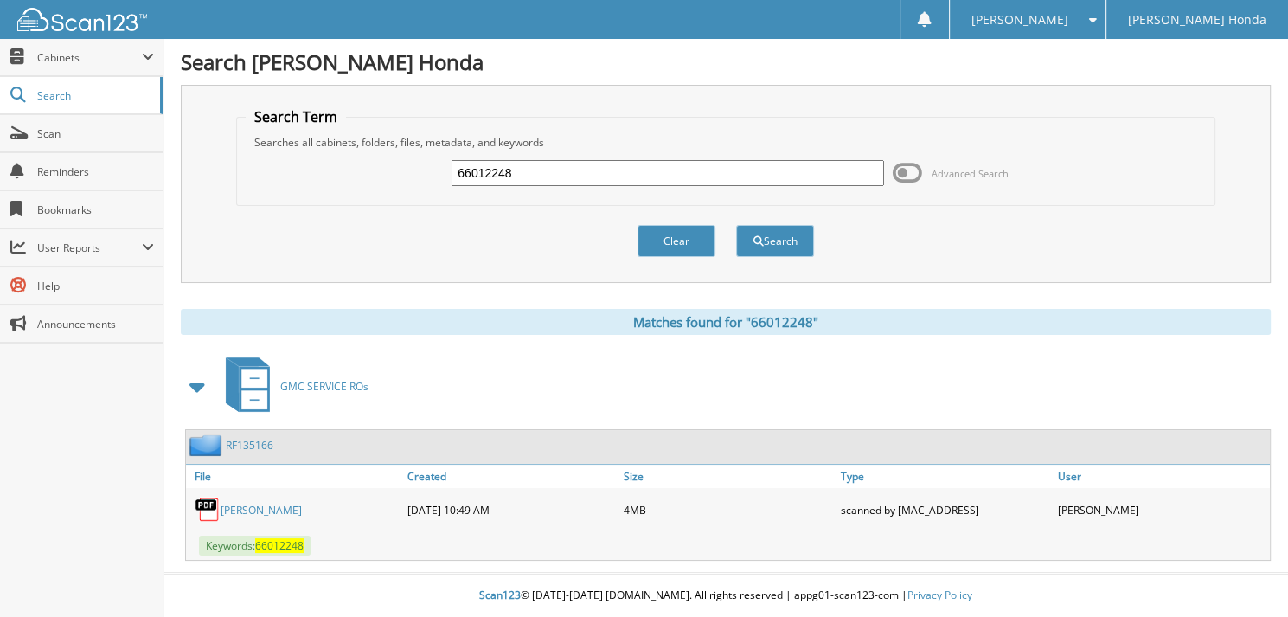
click at [544, 179] on input "66012248" at bounding box center [668, 173] width 433 height 26
type input "66012249"
click at [736, 225] on button "Search" at bounding box center [775, 241] width 78 height 32
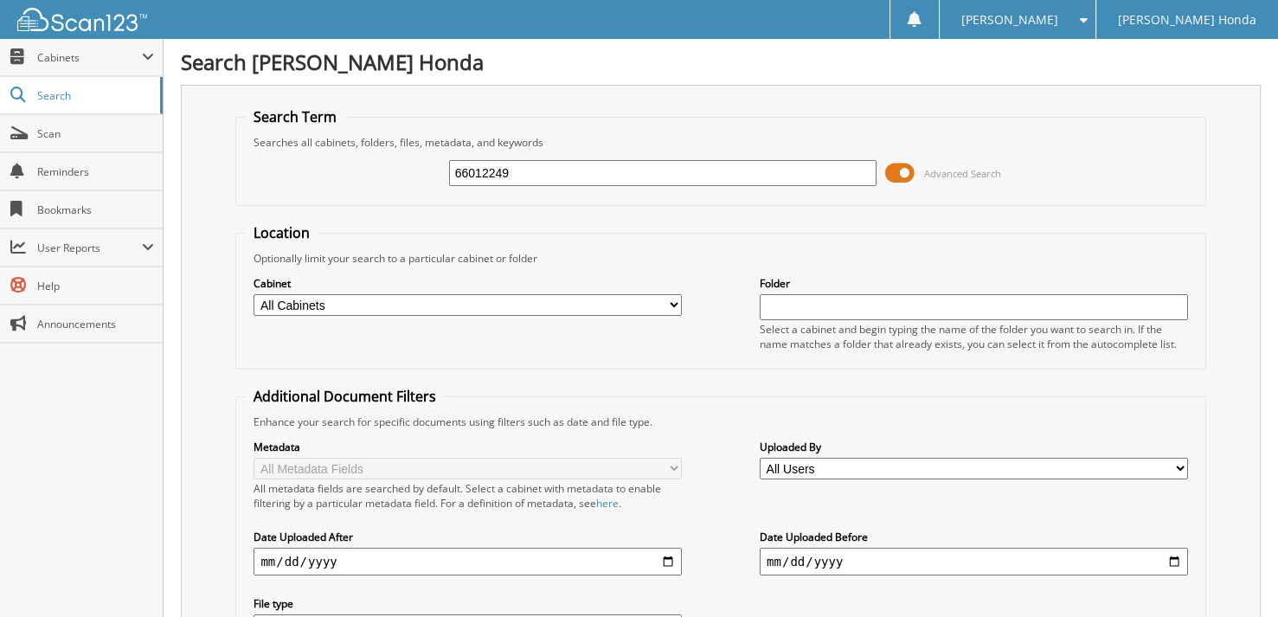
click at [899, 175] on span at bounding box center [899, 173] width 29 height 26
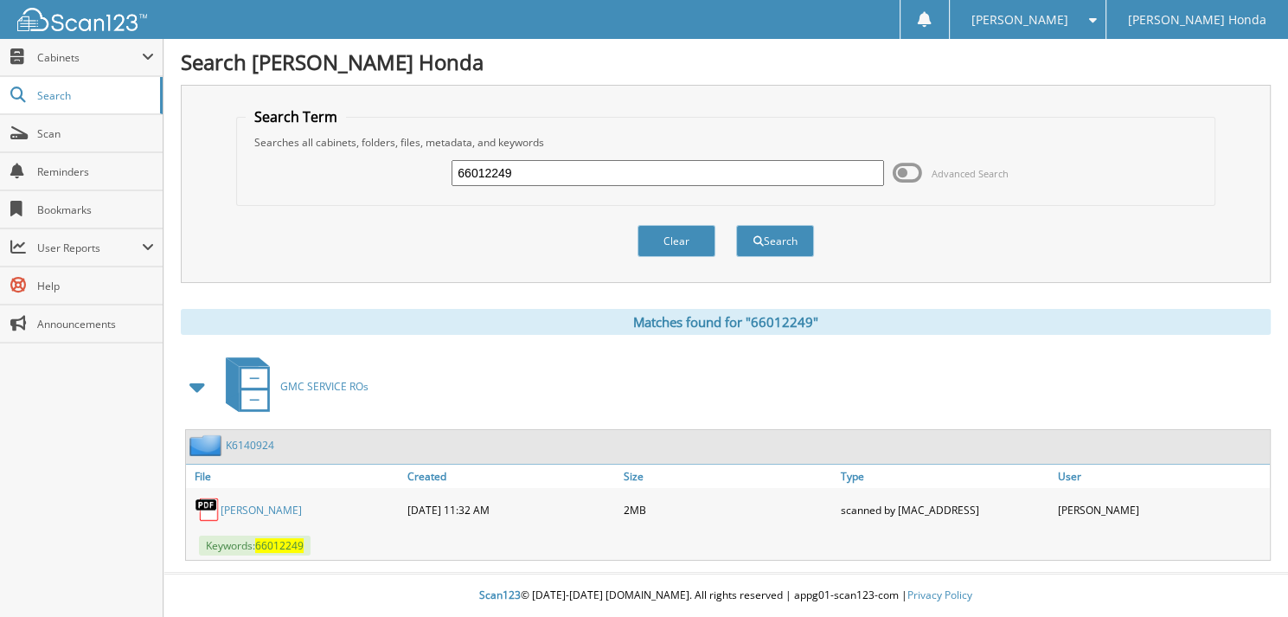
click at [548, 176] on input "66012249" at bounding box center [668, 173] width 433 height 26
type input "66012250"
click at [736, 225] on button "Search" at bounding box center [775, 241] width 78 height 32
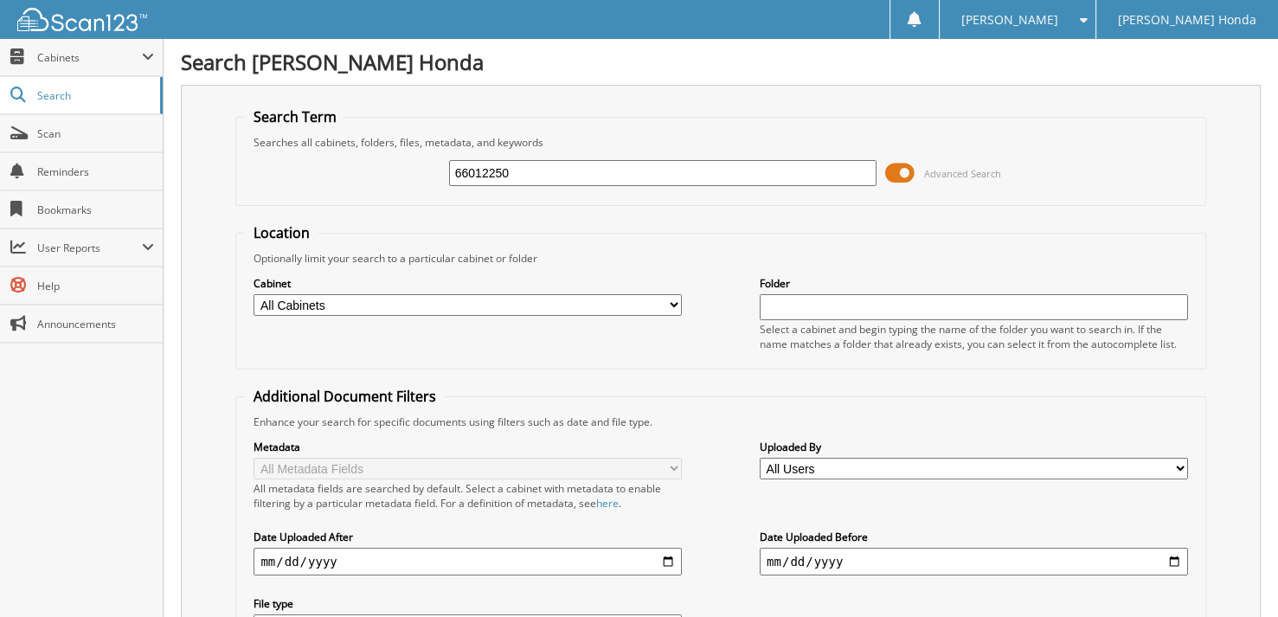
click at [896, 170] on span at bounding box center [899, 173] width 29 height 26
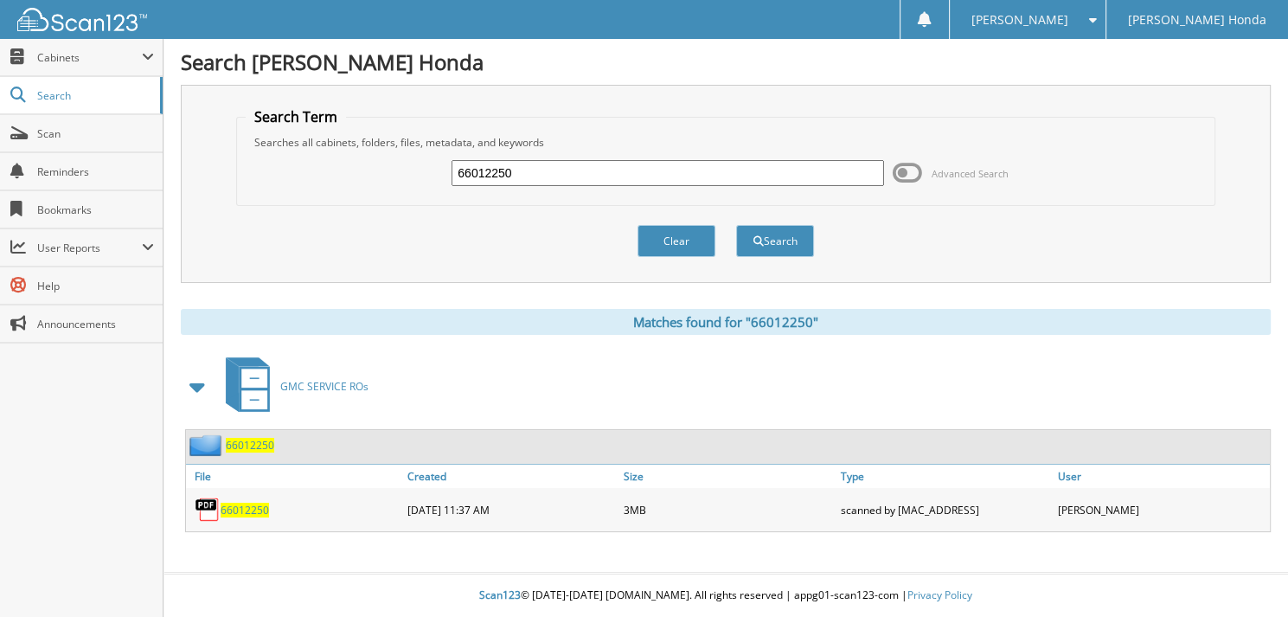
click at [575, 180] on input "66012250" at bounding box center [668, 173] width 433 height 26
click at [562, 180] on input "66012250" at bounding box center [668, 173] width 433 height 26
type input "66012251"
click at [736, 225] on button "Search" at bounding box center [775, 241] width 78 height 32
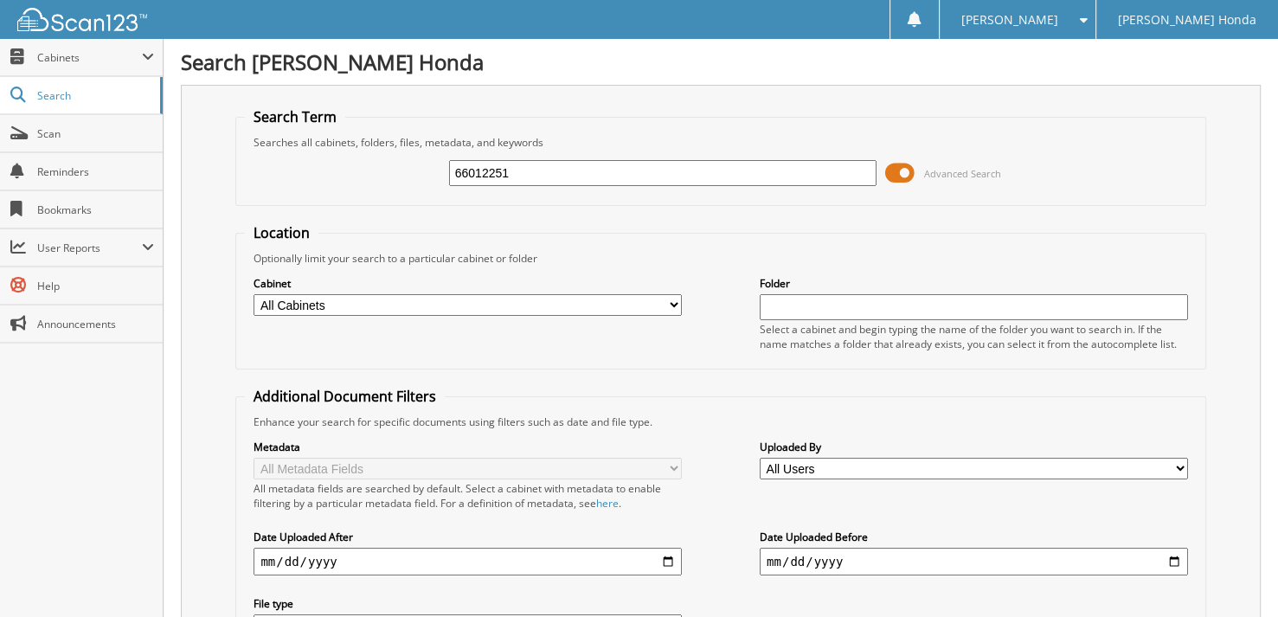
click at [914, 172] on span at bounding box center [899, 173] width 29 height 26
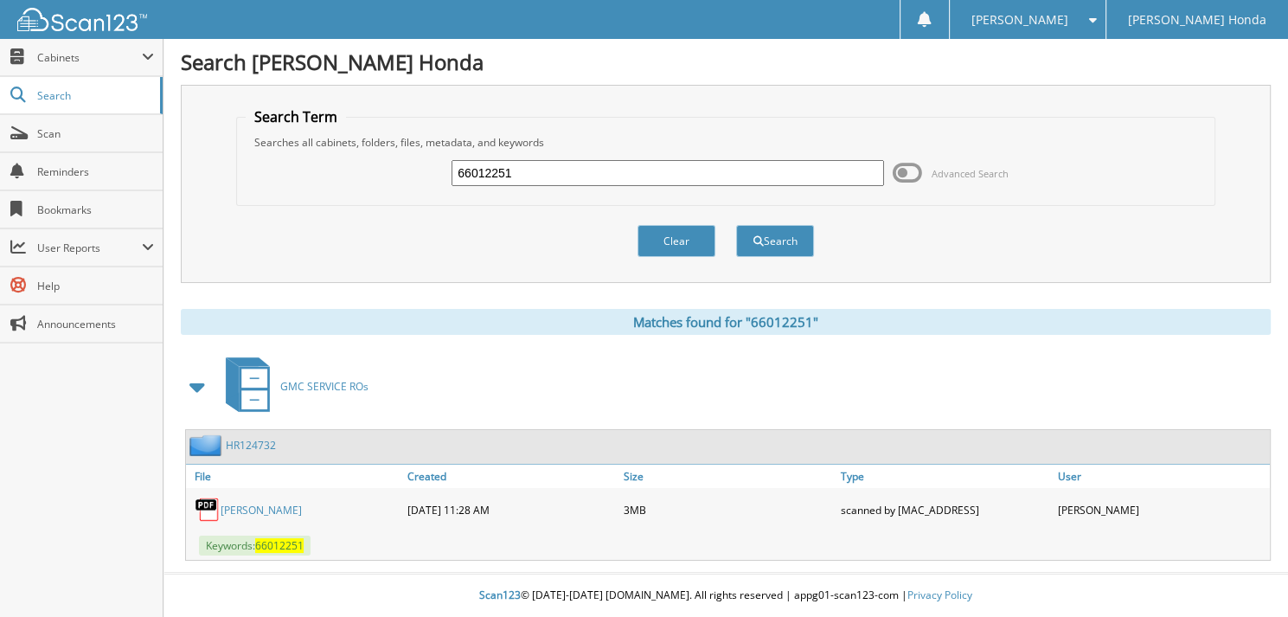
click at [579, 178] on input "66012251" at bounding box center [668, 173] width 433 height 26
type input "6601225"
click at [736, 225] on button "Search" at bounding box center [775, 241] width 78 height 32
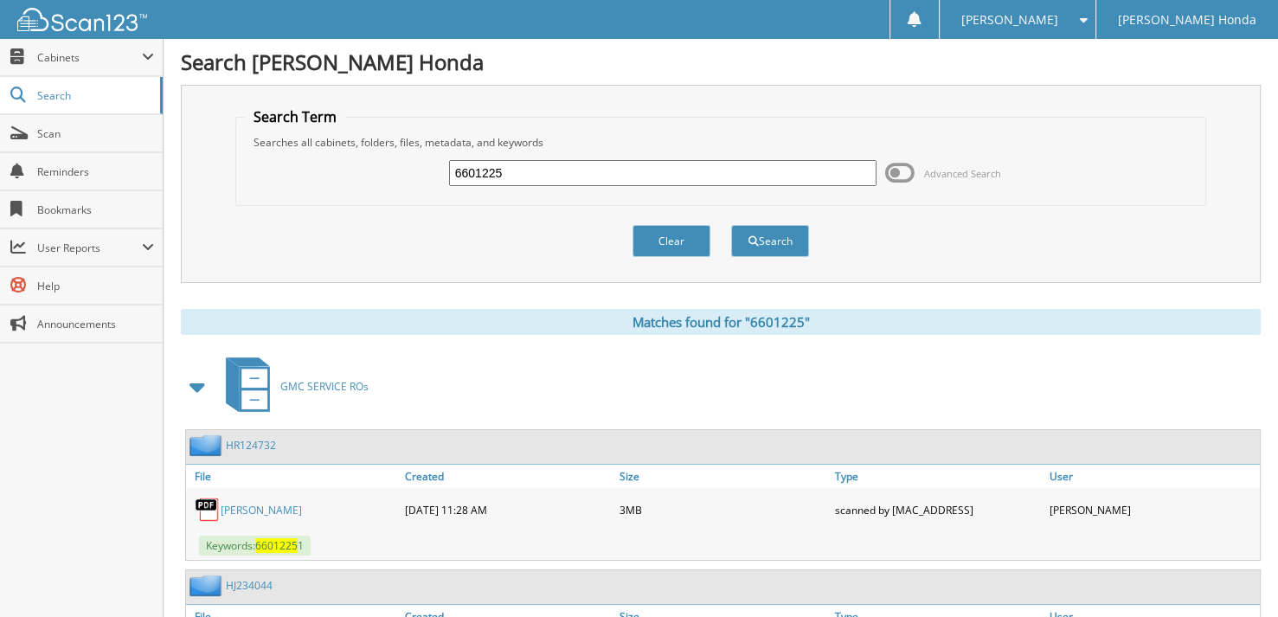
click at [896, 175] on span at bounding box center [899, 173] width 29 height 26
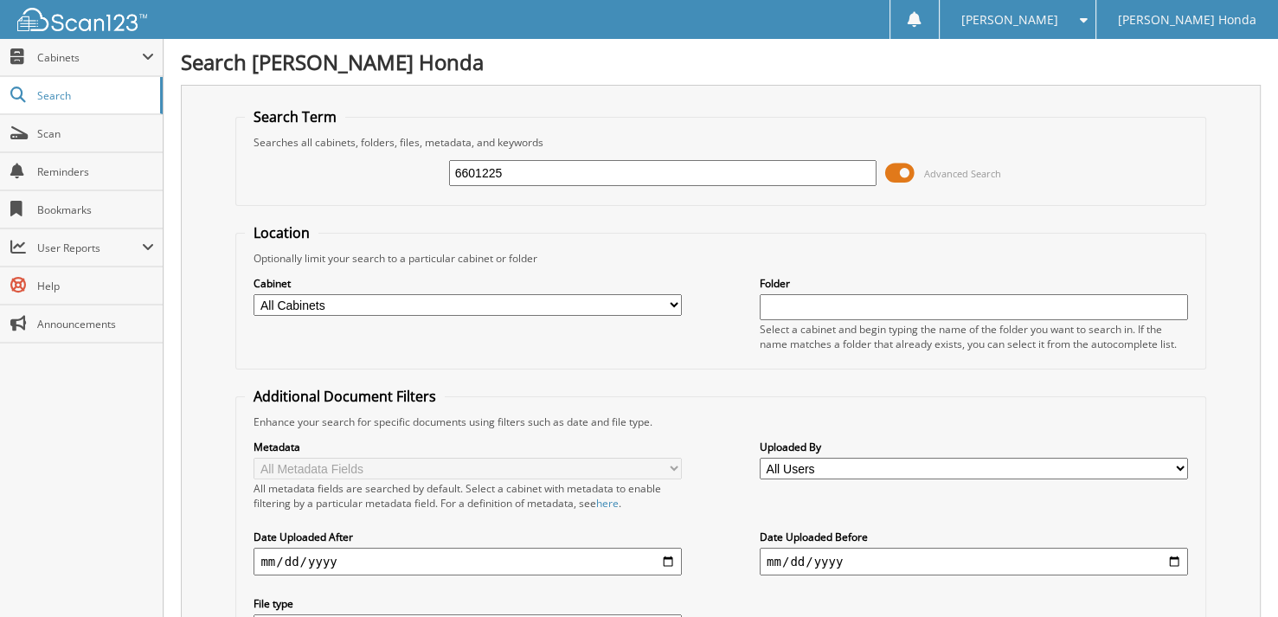
click at [568, 170] on input "6601225" at bounding box center [663, 173] width 428 height 26
type input "66012252"
click at [895, 173] on span at bounding box center [899, 173] width 29 height 26
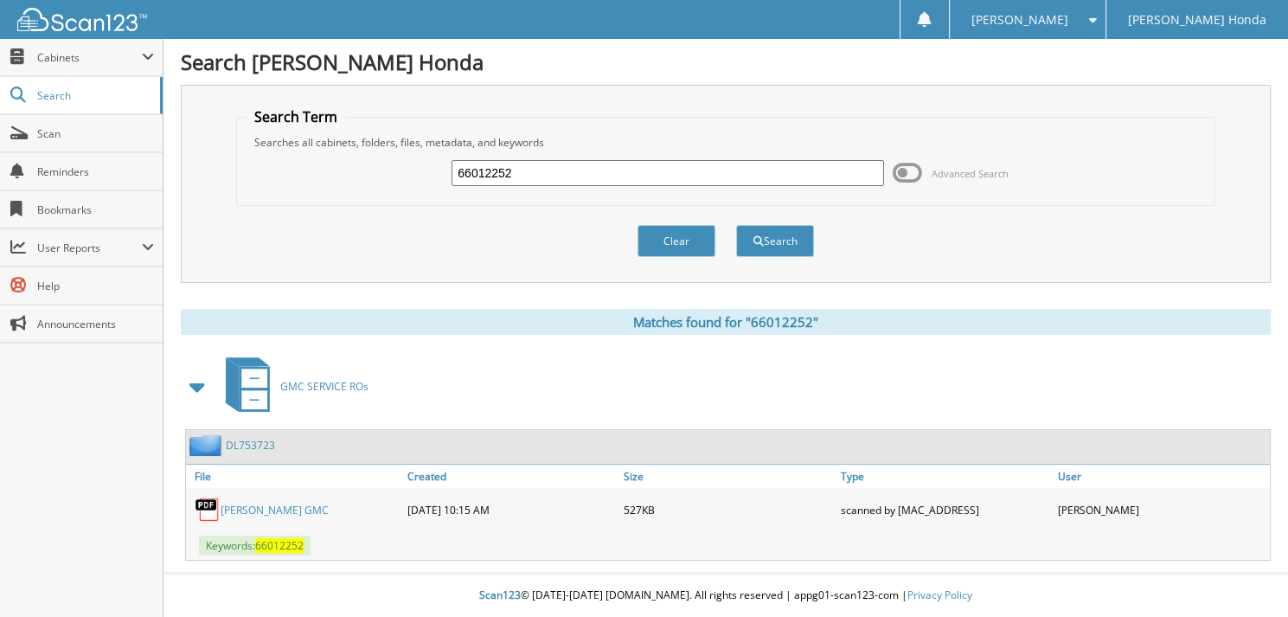
click at [568, 180] on input "66012252" at bounding box center [668, 173] width 433 height 26
click at [736, 225] on button "Search" at bounding box center [775, 241] width 78 height 32
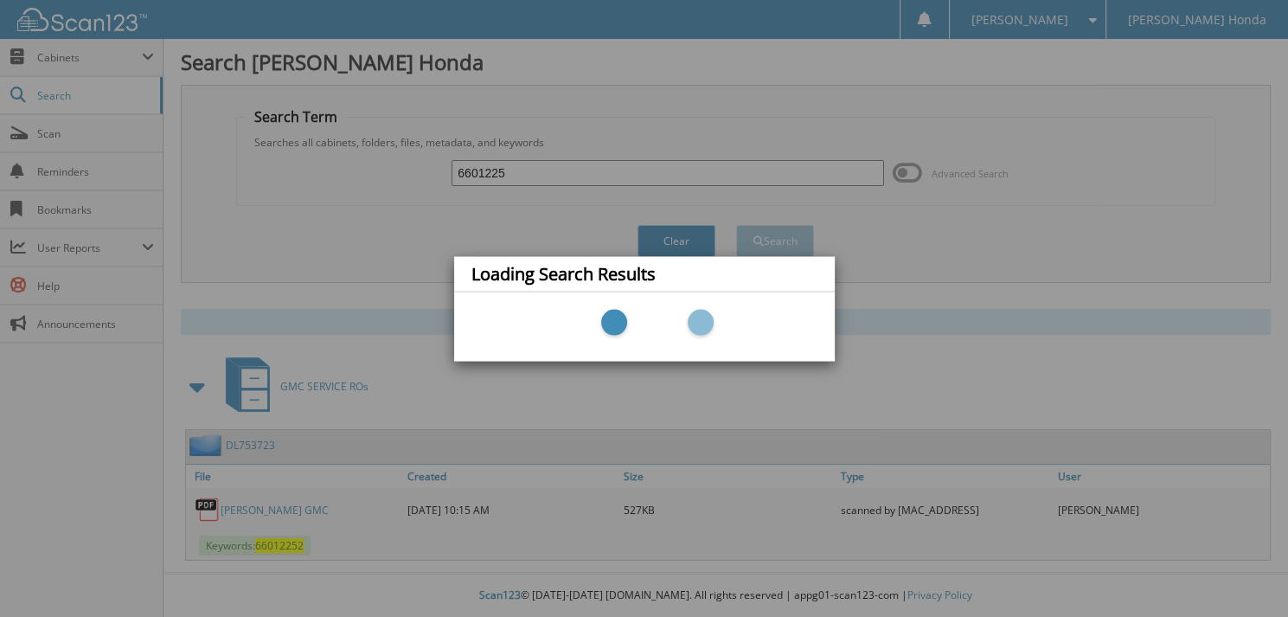
type input "66012253"
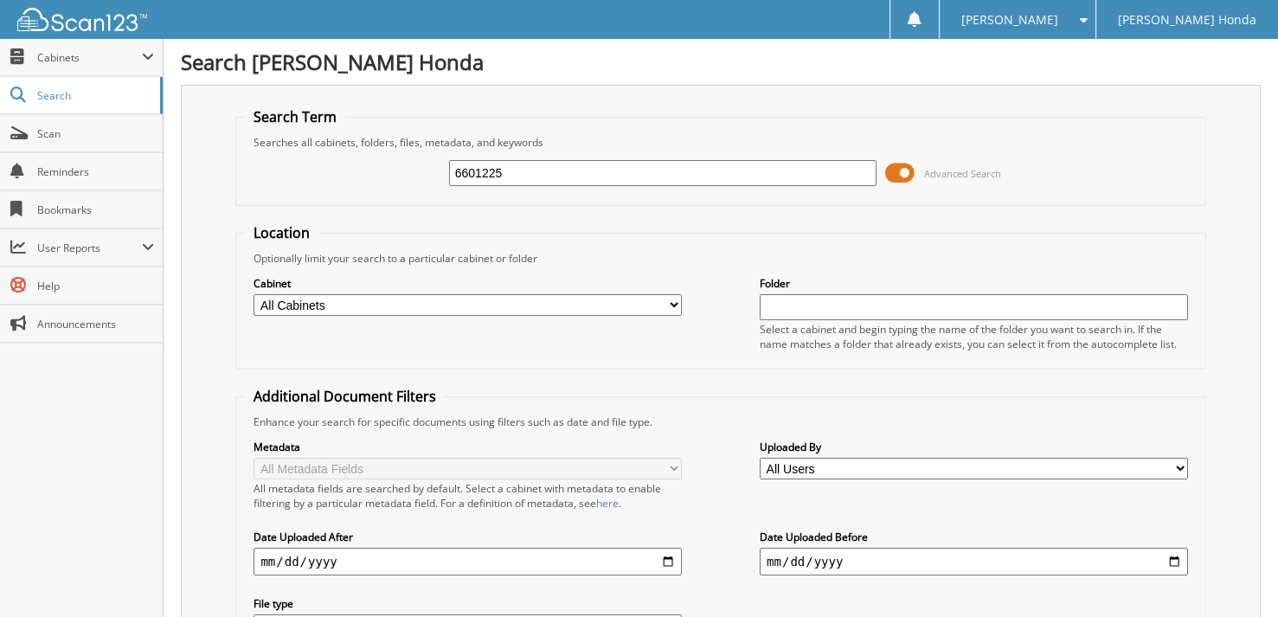
click at [564, 179] on input "6601225" at bounding box center [663, 173] width 428 height 26
type input "66012253"
click at [907, 170] on span at bounding box center [899, 173] width 29 height 26
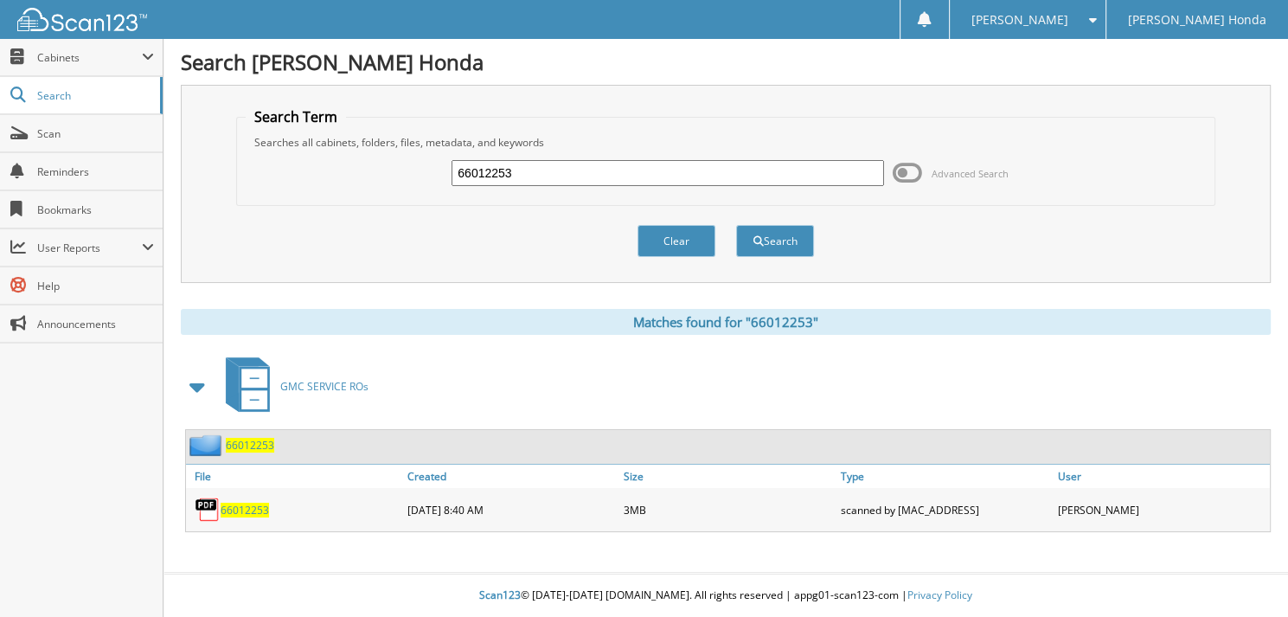
click at [571, 170] on input "66012253" at bounding box center [668, 173] width 433 height 26
type input "66012254"
click at [736, 225] on button "Search" at bounding box center [775, 241] width 78 height 32
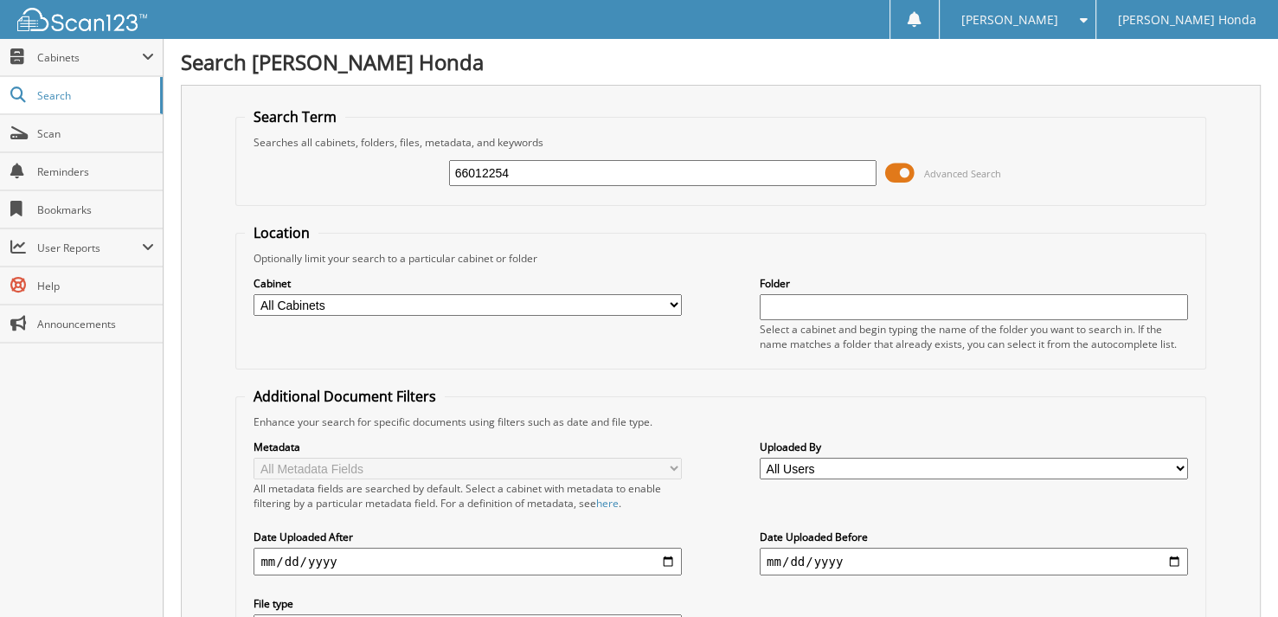
click at [895, 166] on span at bounding box center [899, 173] width 29 height 26
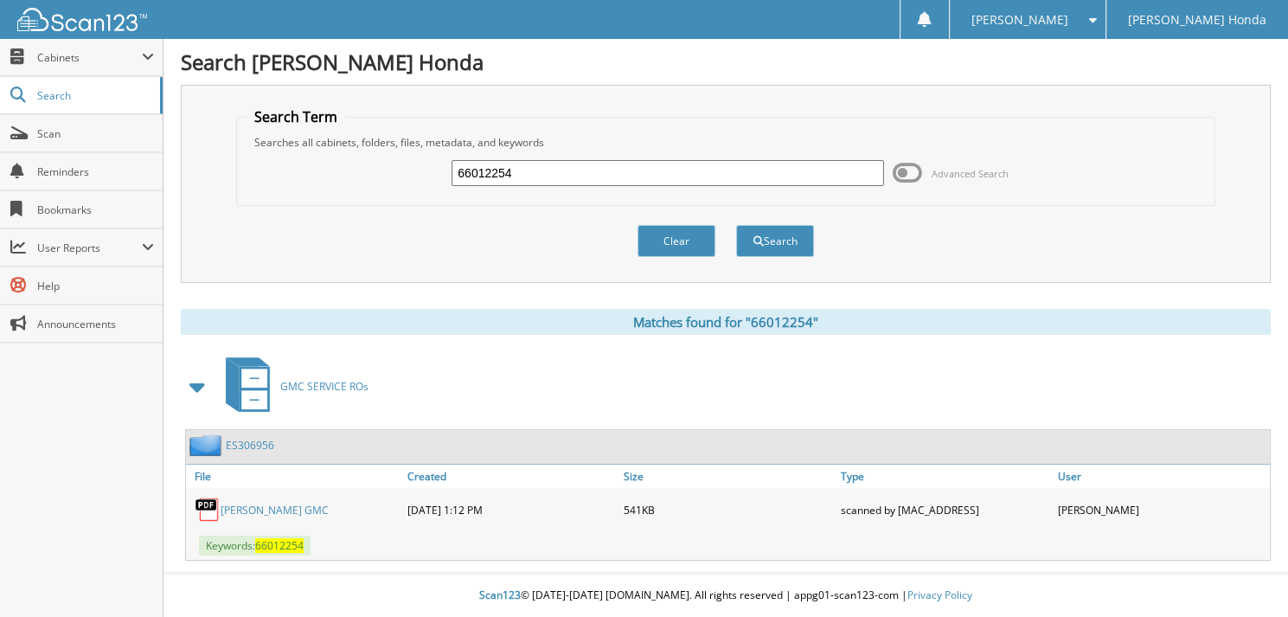
click at [908, 173] on span at bounding box center [907, 173] width 29 height 26
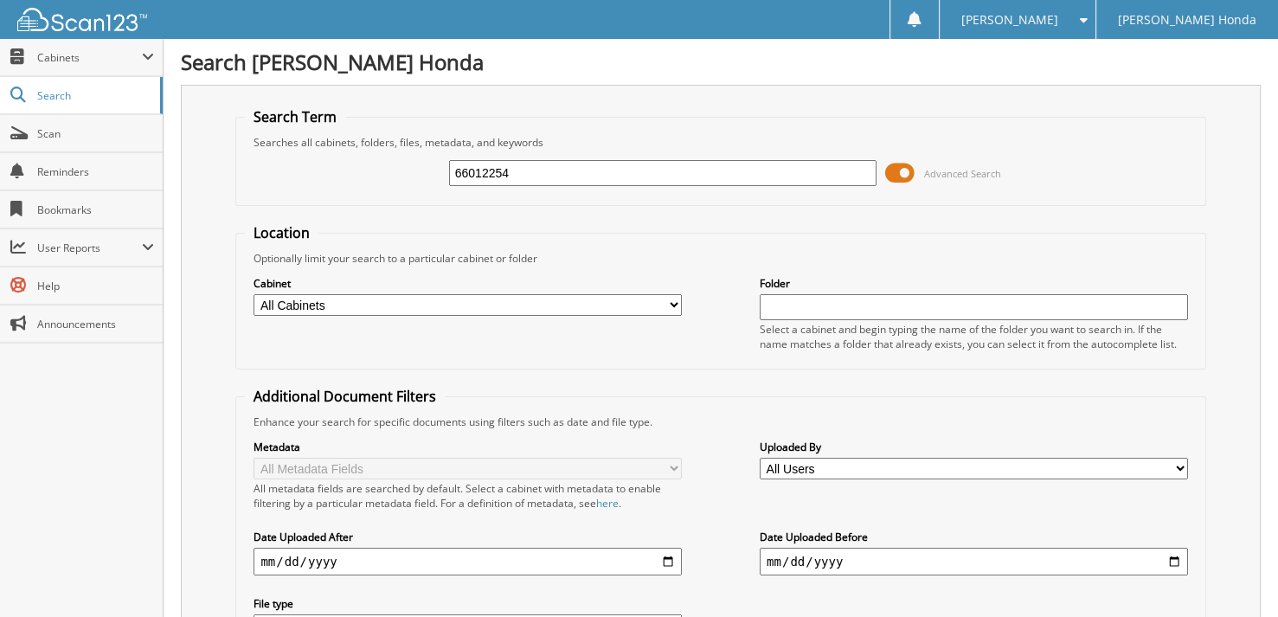
click at [597, 161] on input "66012254" at bounding box center [663, 173] width 428 height 26
type input "66012255"
drag, startPoint x: 0, startPoint y: 0, endPoint x: 899, endPoint y: 173, distance: 915.6
click at [899, 173] on span at bounding box center [899, 173] width 29 height 26
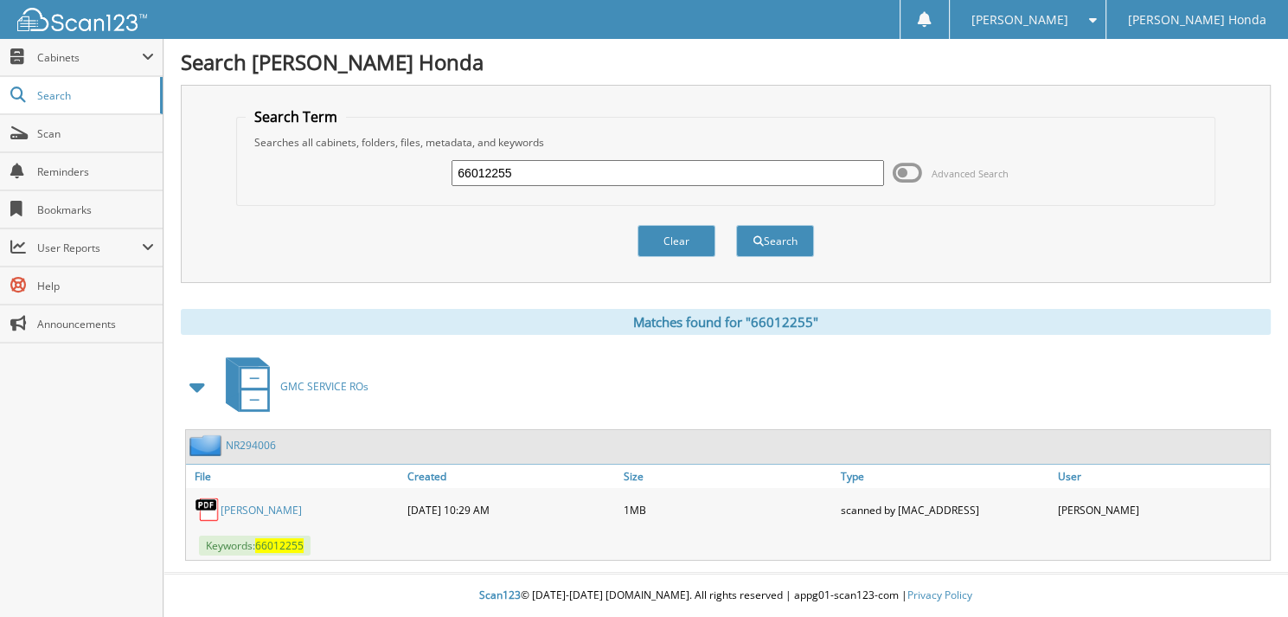
click at [774, 171] on input "66012255" at bounding box center [668, 173] width 433 height 26
type input "66012256"
click at [736, 225] on button "Search" at bounding box center [775, 241] width 78 height 32
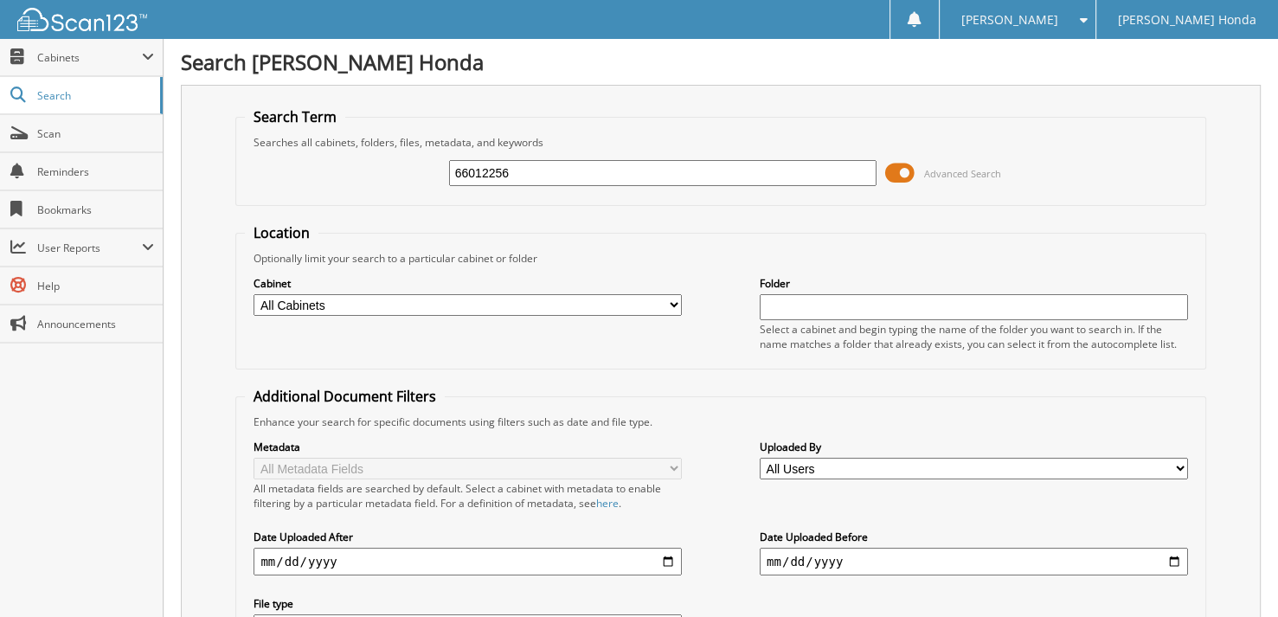
click at [910, 166] on span at bounding box center [899, 173] width 29 height 26
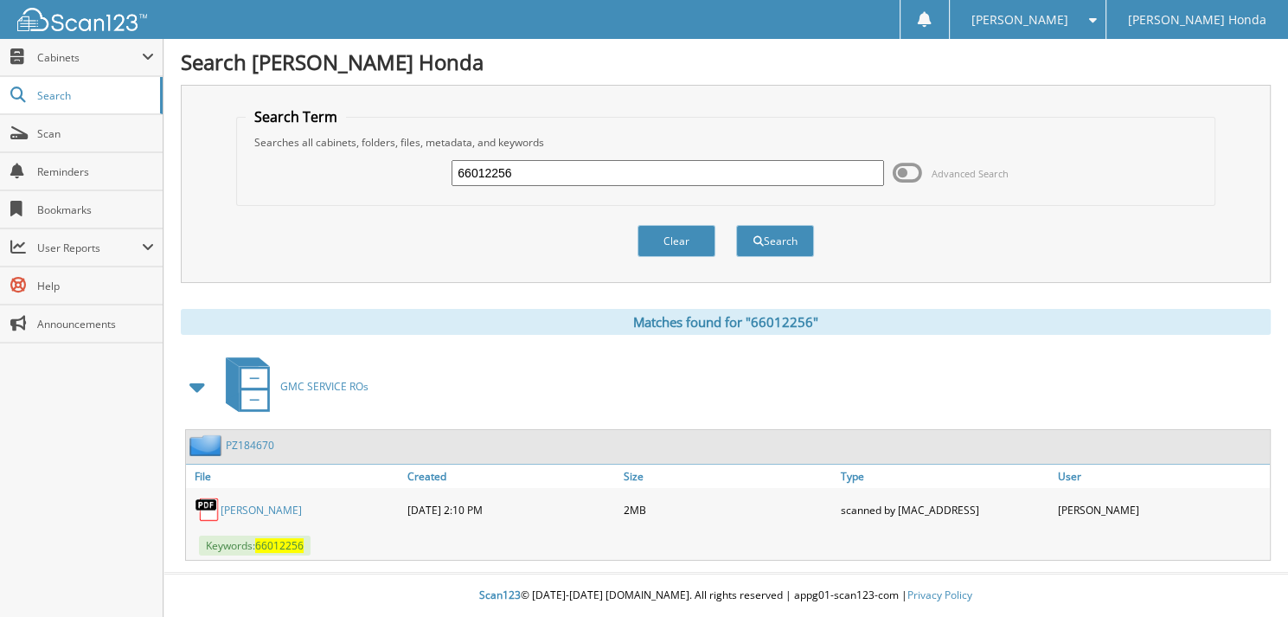
click at [549, 169] on input "66012256" at bounding box center [668, 173] width 433 height 26
type input "66012257"
click at [736, 225] on button "Search" at bounding box center [775, 241] width 78 height 32
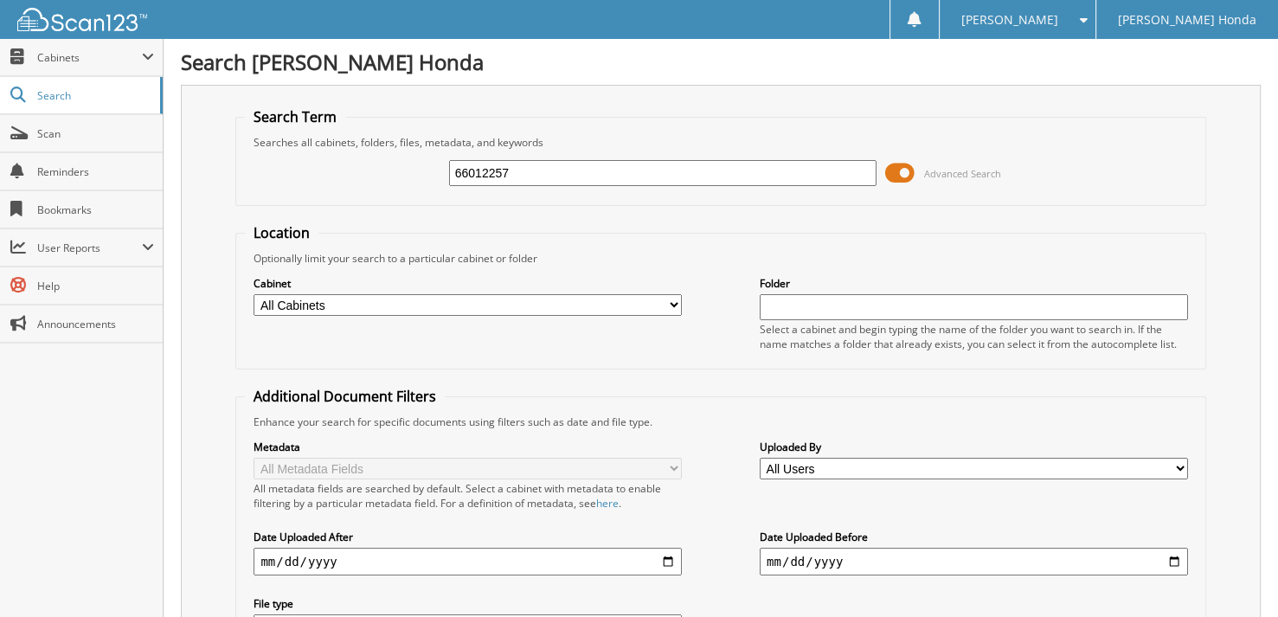
click at [897, 170] on span at bounding box center [899, 173] width 29 height 26
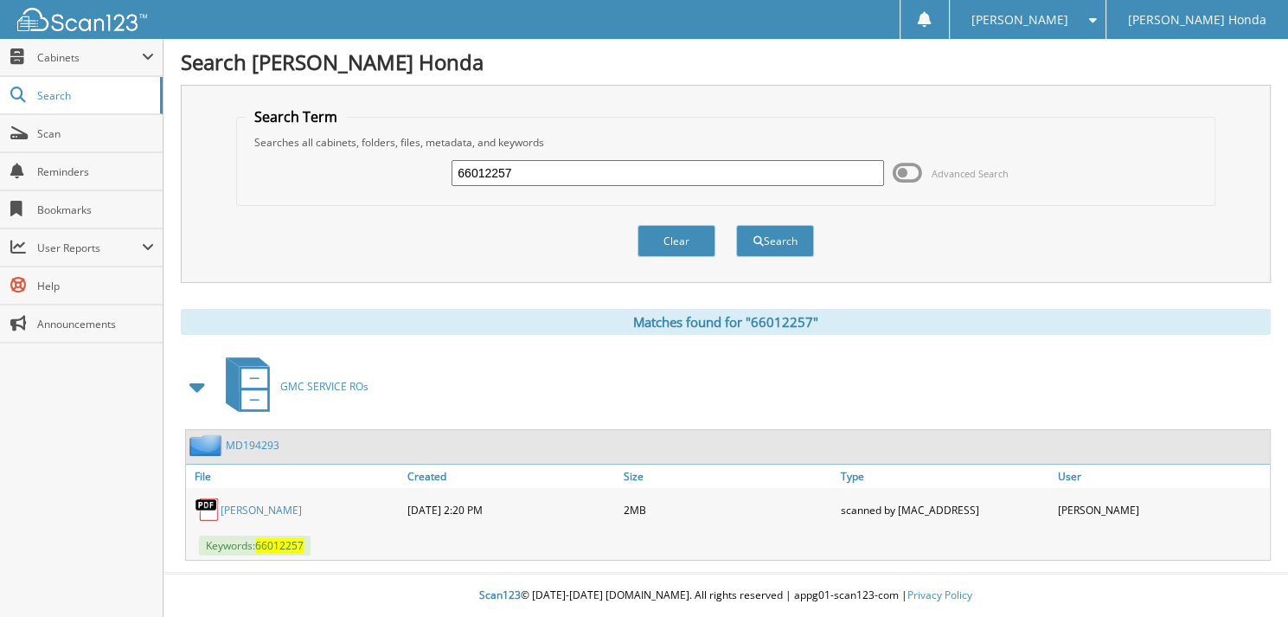
click at [557, 163] on input "66012257" at bounding box center [668, 173] width 433 height 26
type input "66012258"
click at [736, 225] on button "Search" at bounding box center [775, 241] width 78 height 32
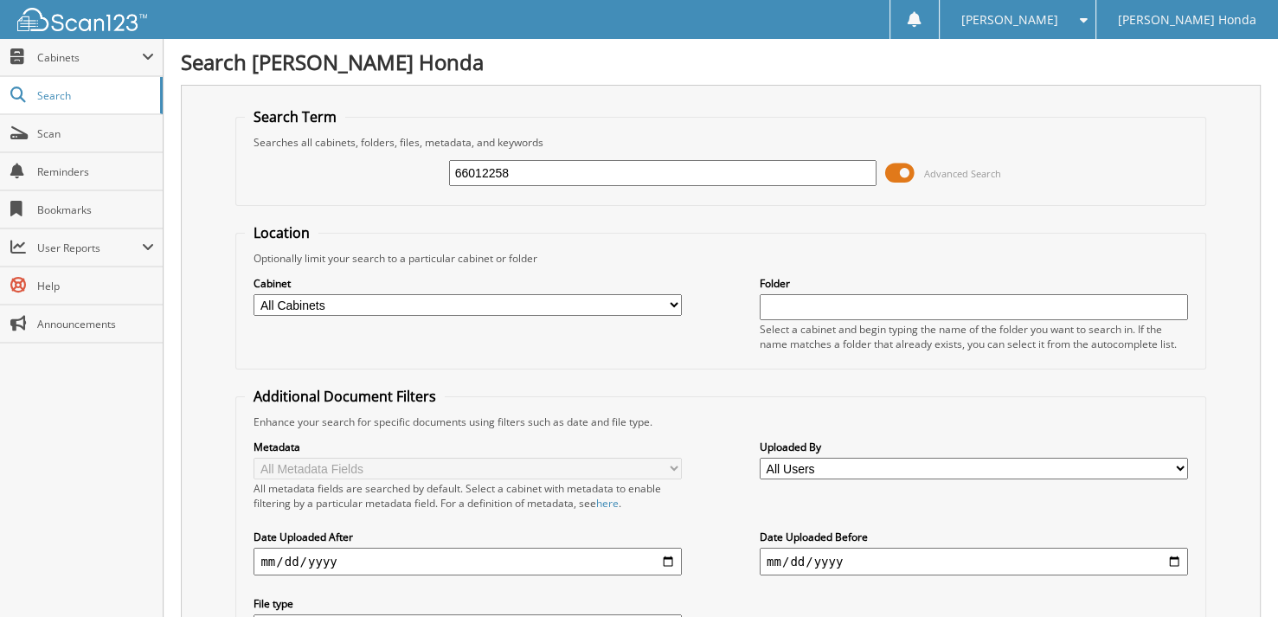
click at [896, 174] on span at bounding box center [899, 173] width 29 height 26
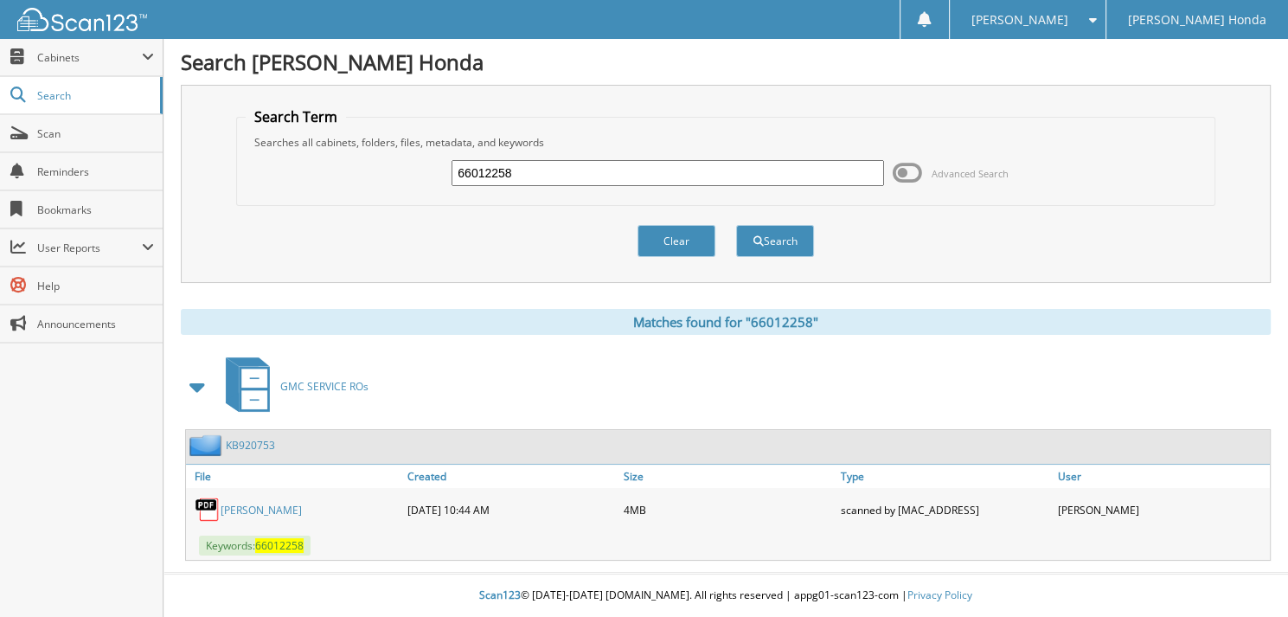
click at [654, 164] on input "66012258" at bounding box center [668, 173] width 433 height 26
type input "66012259"
click at [736, 225] on button "Search" at bounding box center [775, 241] width 78 height 32
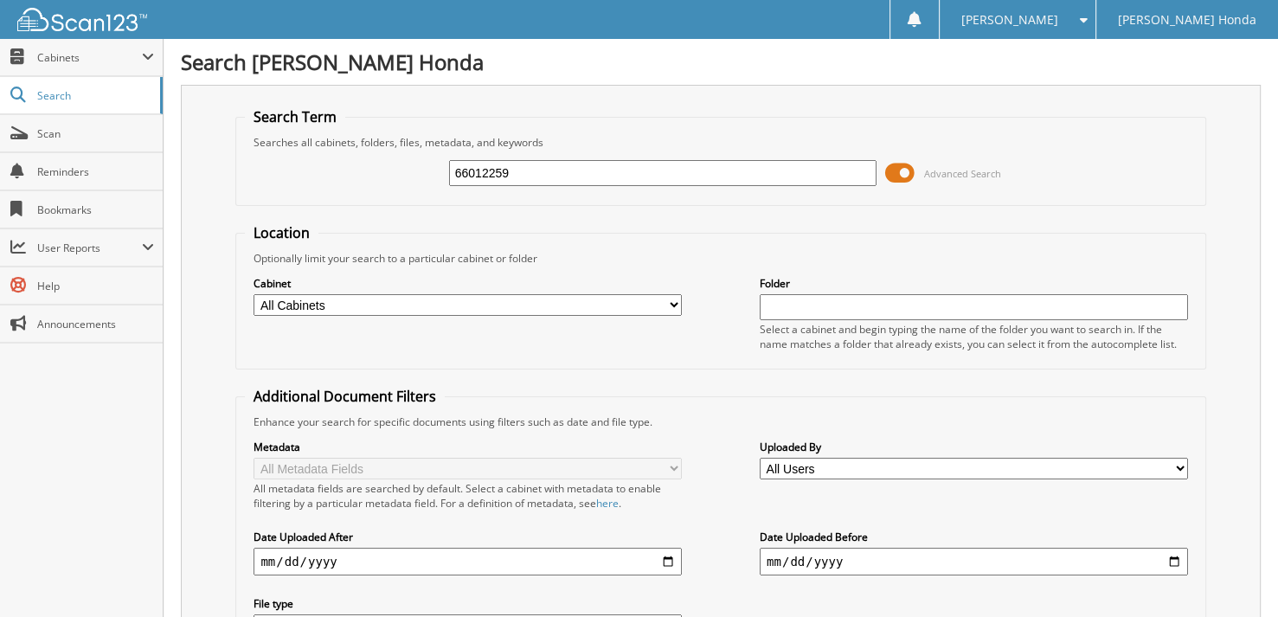
click at [903, 173] on span at bounding box center [899, 173] width 29 height 26
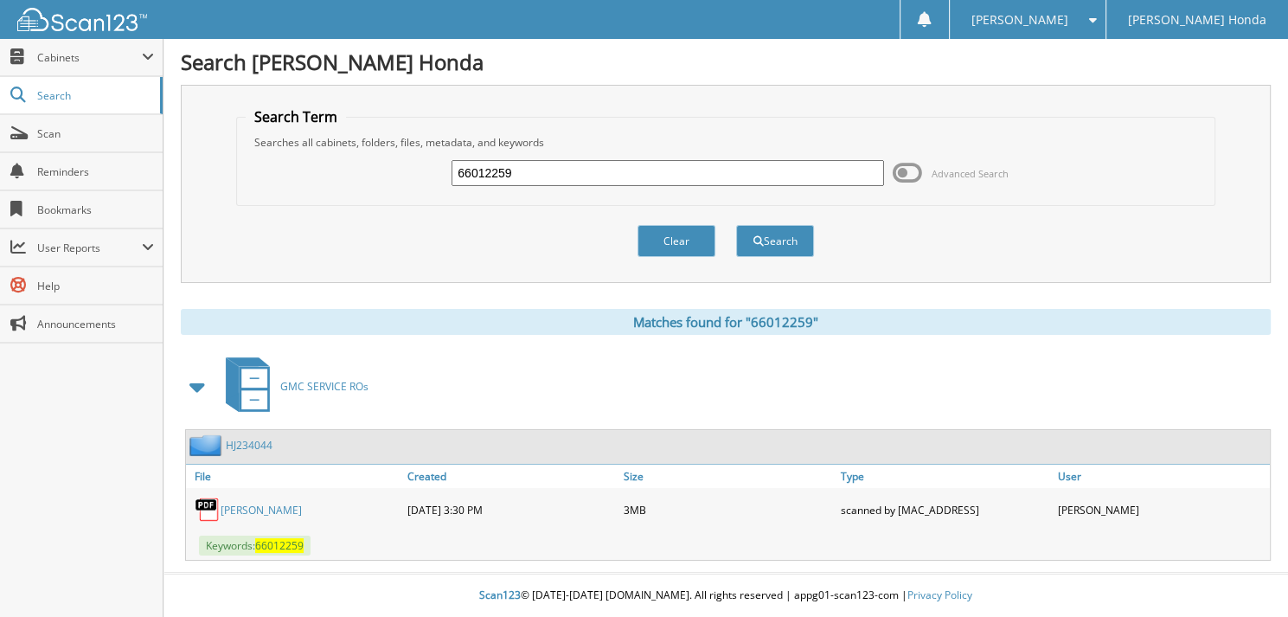
click at [652, 176] on input "66012259" at bounding box center [668, 173] width 433 height 26
type input "66012260"
click at [736, 225] on button "Search" at bounding box center [775, 241] width 78 height 32
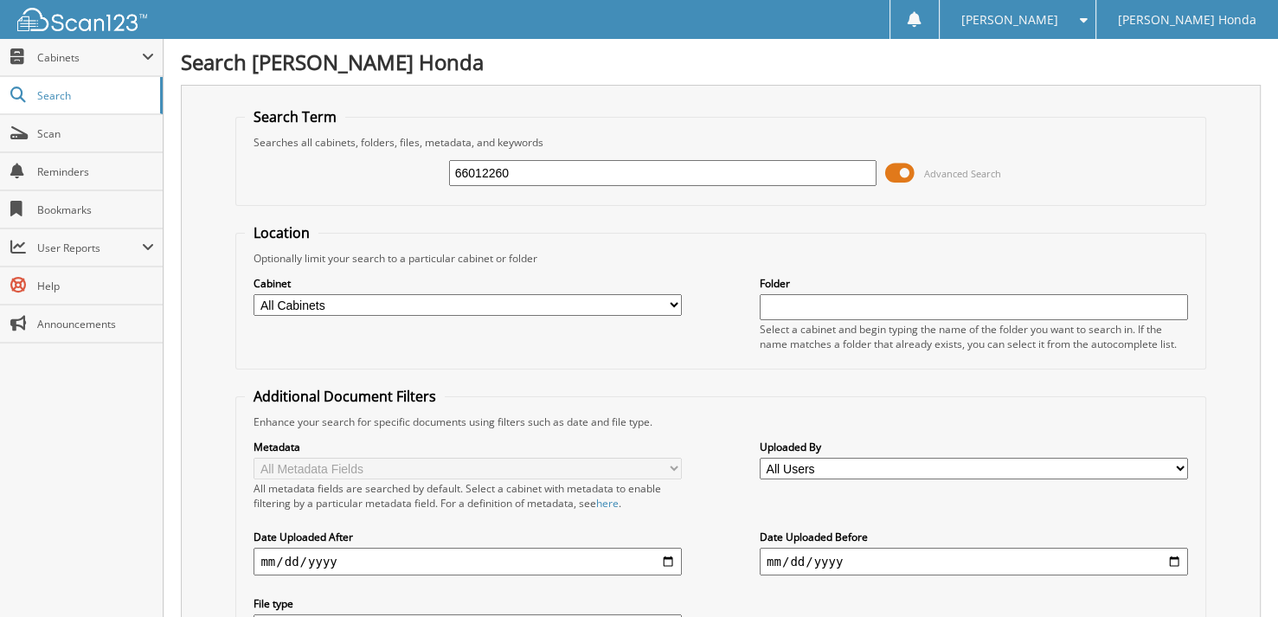
click at [893, 168] on span at bounding box center [899, 173] width 29 height 26
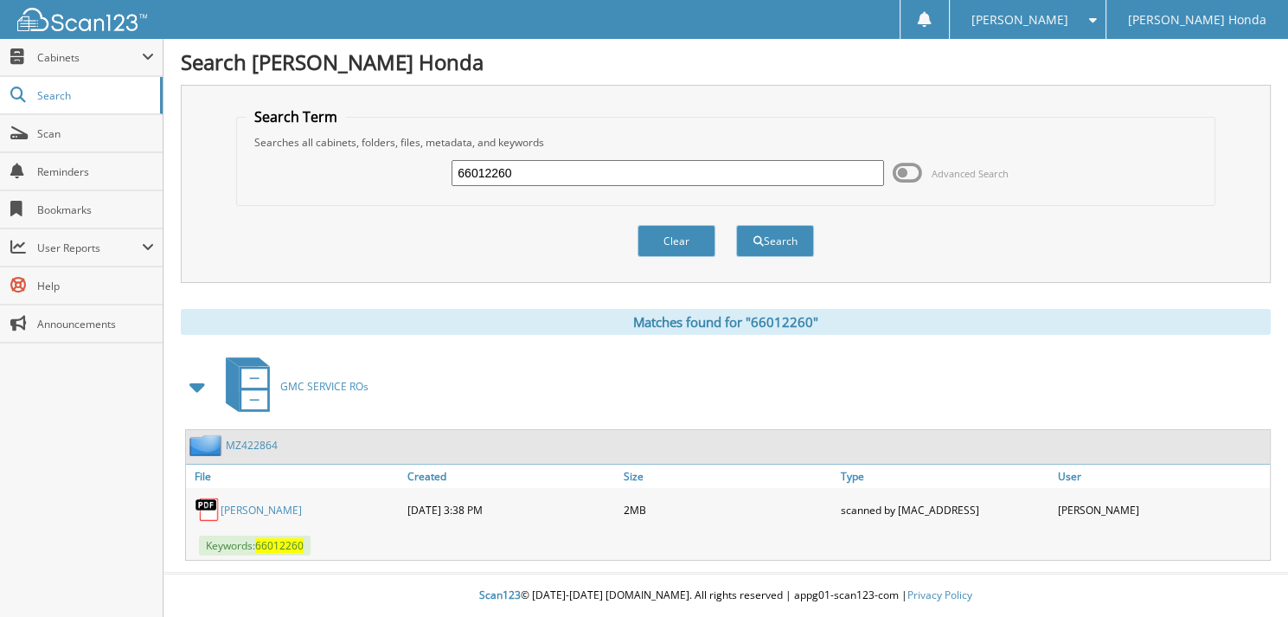
click at [547, 178] on input "66012260" at bounding box center [668, 173] width 433 height 26
type input "66012261"
click at [736, 225] on button "Search" at bounding box center [775, 241] width 78 height 32
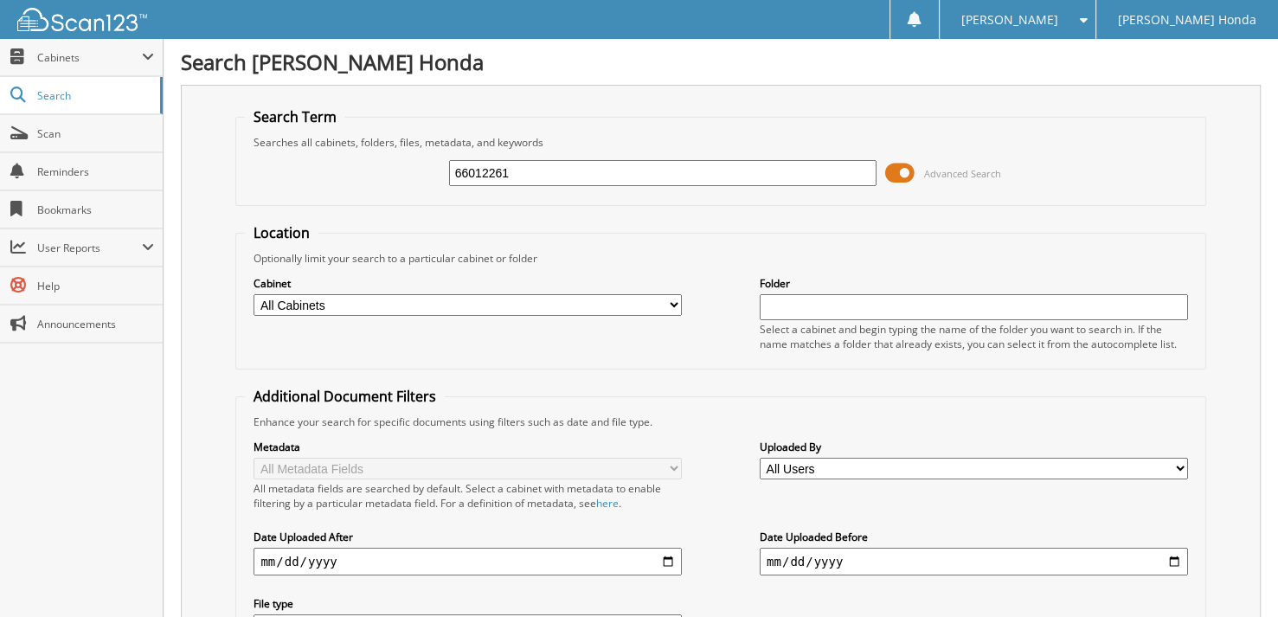
click at [599, 177] on input "66012261" at bounding box center [663, 173] width 428 height 26
type input "66012262"
click at [917, 175] on span "Advanced Search" at bounding box center [943, 173] width 116 height 26
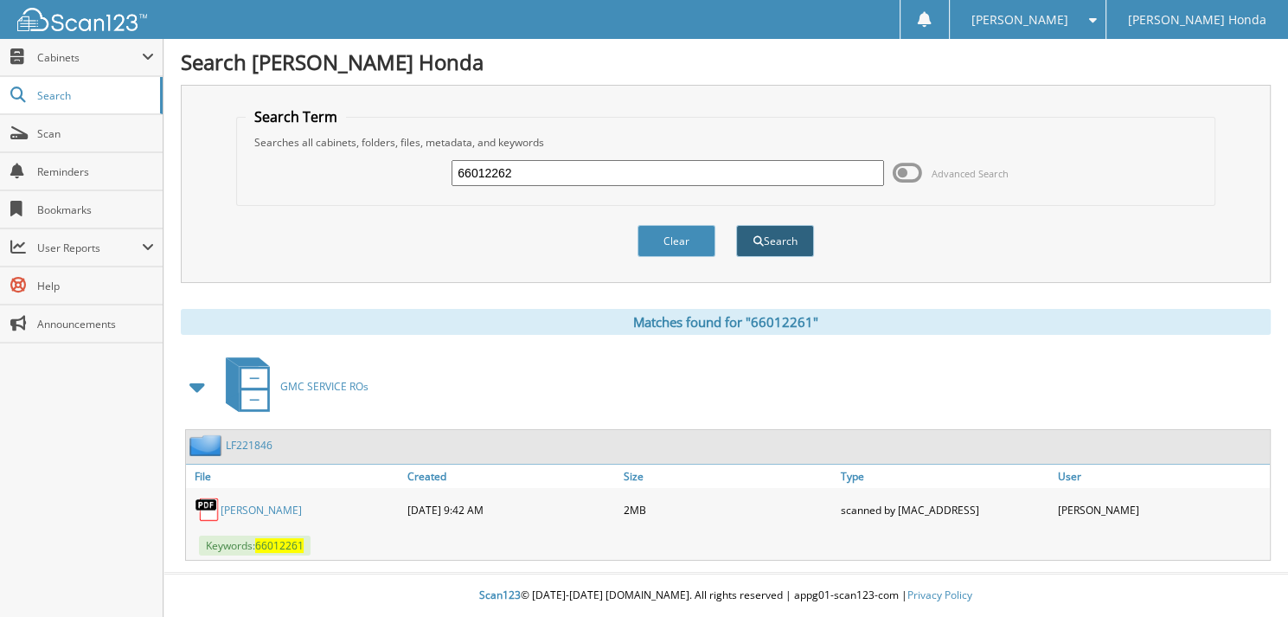
click at [782, 246] on button "Search" at bounding box center [775, 241] width 78 height 32
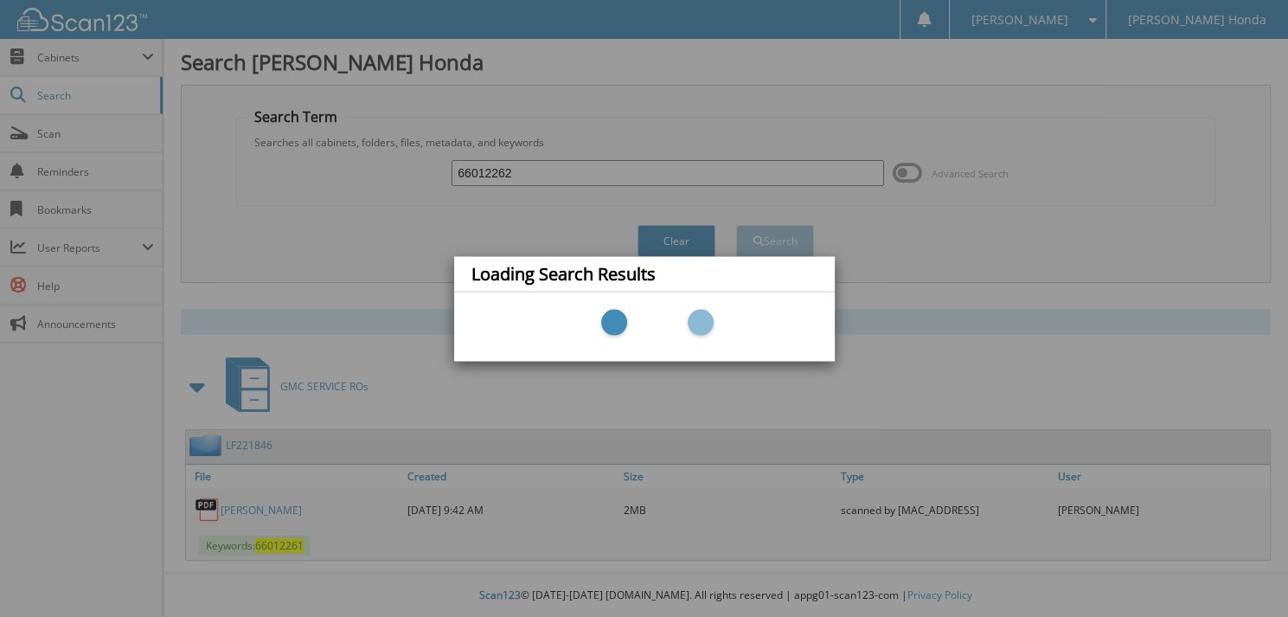
click at [931, 169] on div "Loading Search Results" at bounding box center [644, 308] width 1288 height 617
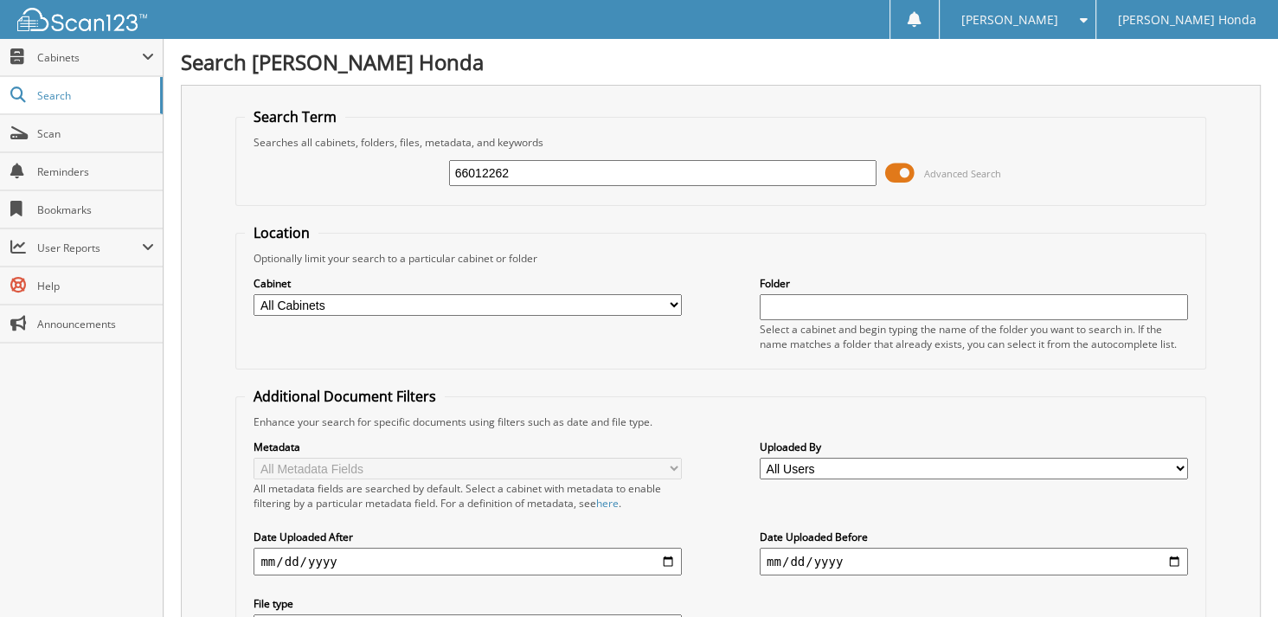
click at [906, 171] on span at bounding box center [899, 173] width 29 height 26
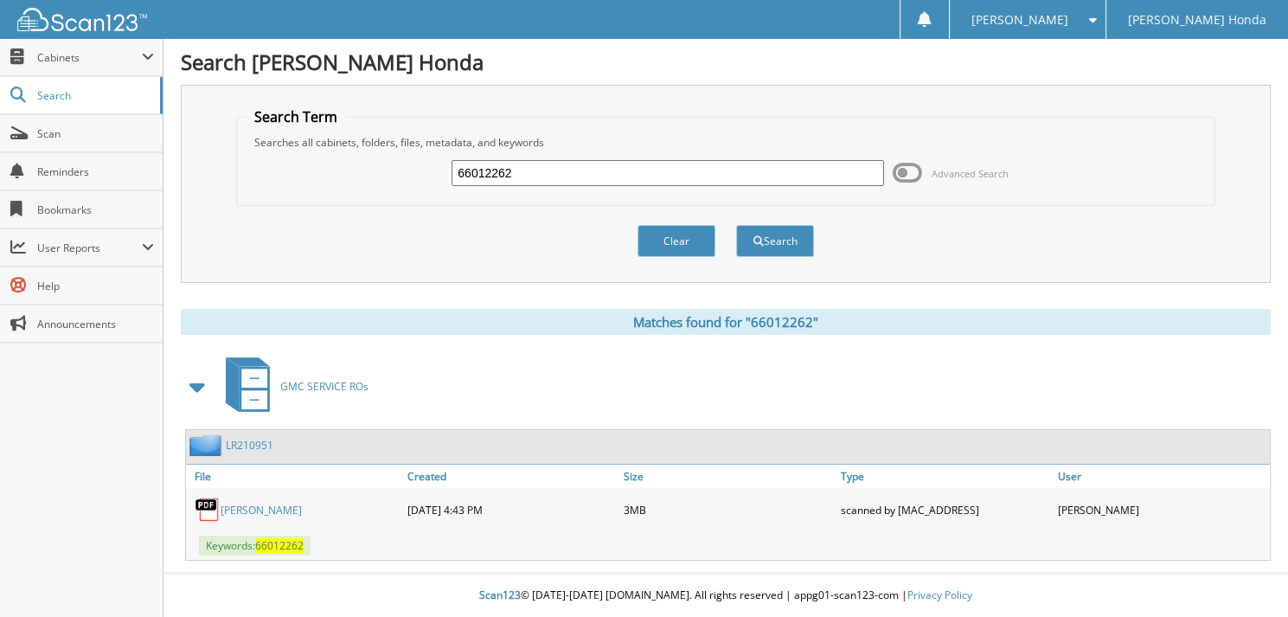
click at [553, 170] on input "66012262" at bounding box center [668, 173] width 433 height 26
type input "66012263"
click at [736, 225] on button "Search" at bounding box center [775, 241] width 78 height 32
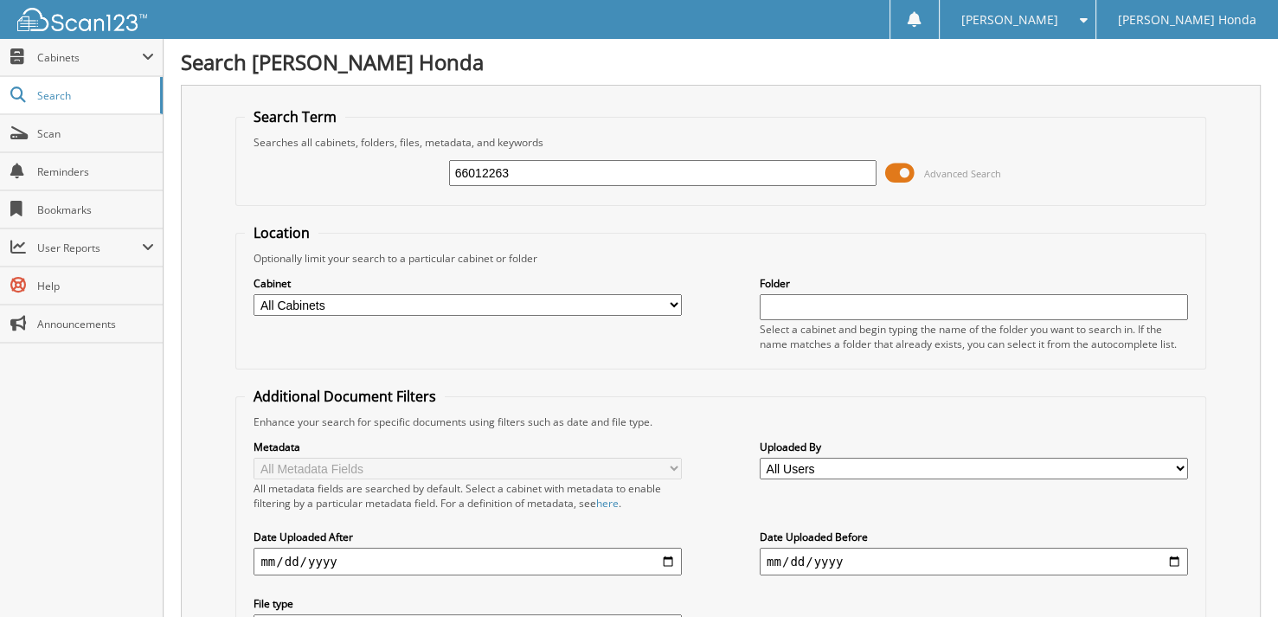
click at [892, 169] on span at bounding box center [899, 173] width 29 height 26
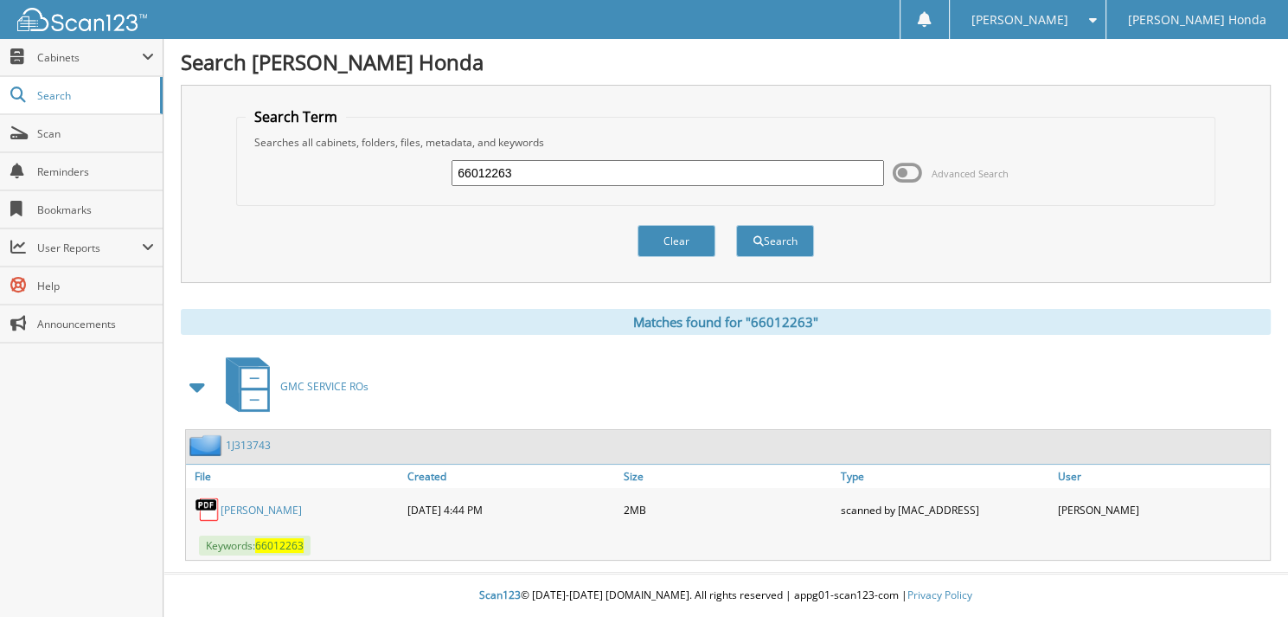
click at [689, 164] on input "66012263" at bounding box center [668, 173] width 433 height 26
type input "66012264"
click at [736, 225] on button "Search" at bounding box center [775, 241] width 78 height 32
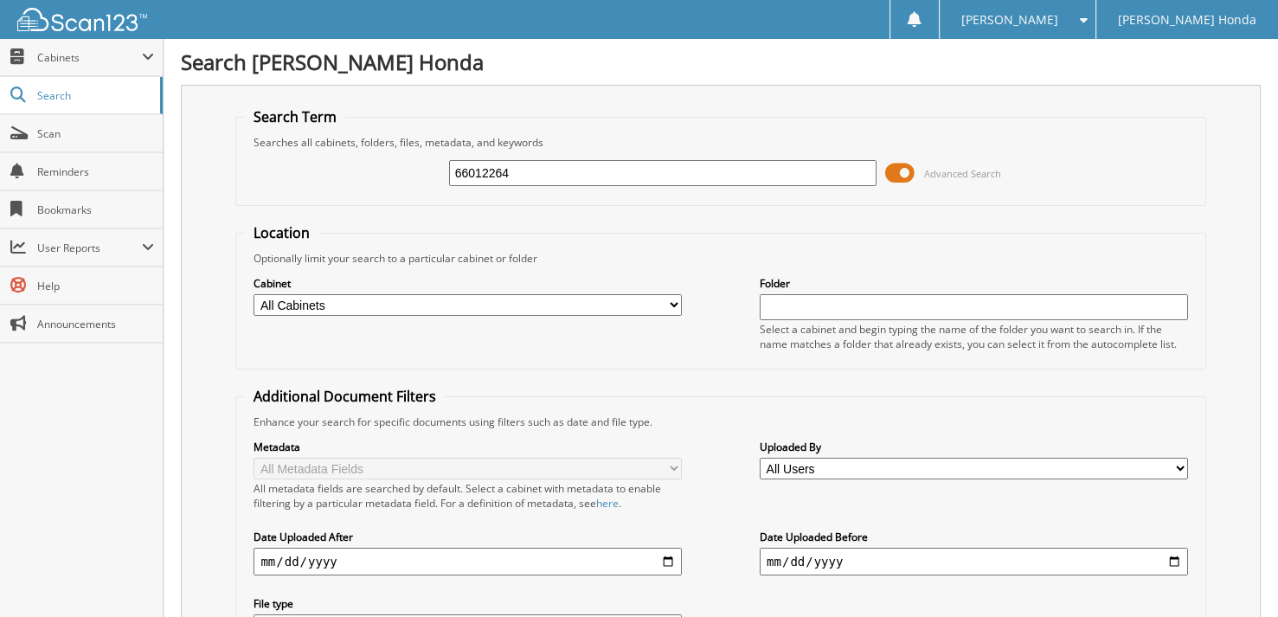
click at [906, 160] on span at bounding box center [899, 173] width 29 height 26
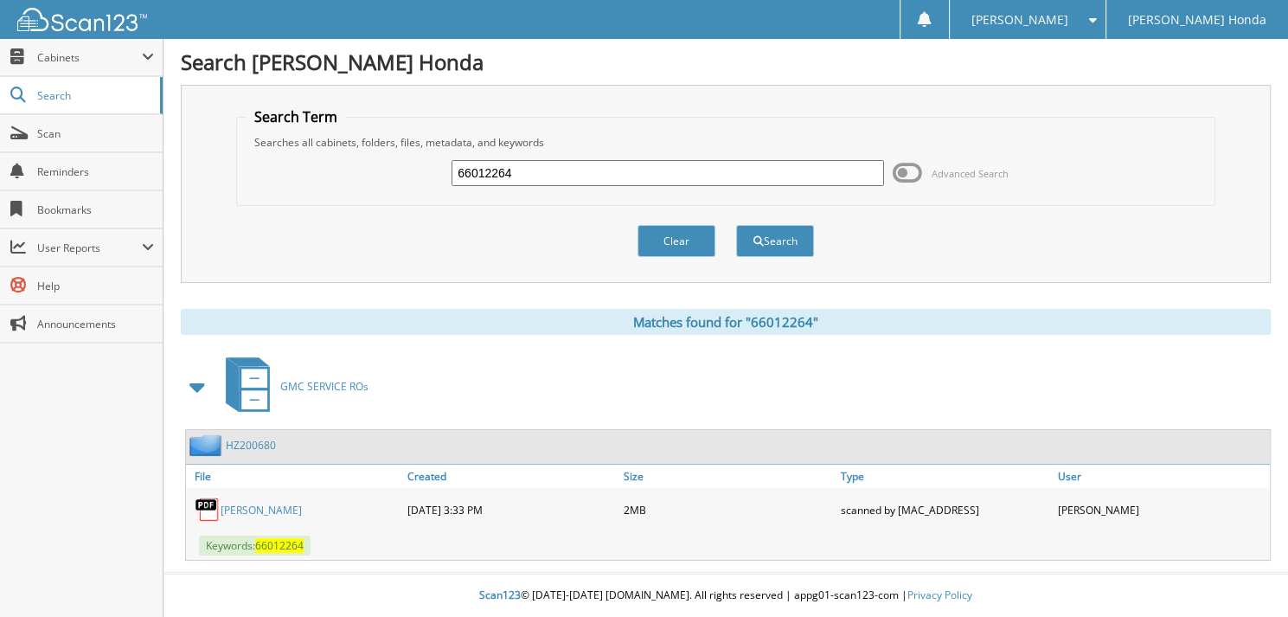
click at [614, 170] on input "66012264" at bounding box center [668, 173] width 433 height 26
type input "66012265"
click at [736, 225] on button "Search" at bounding box center [775, 241] width 78 height 32
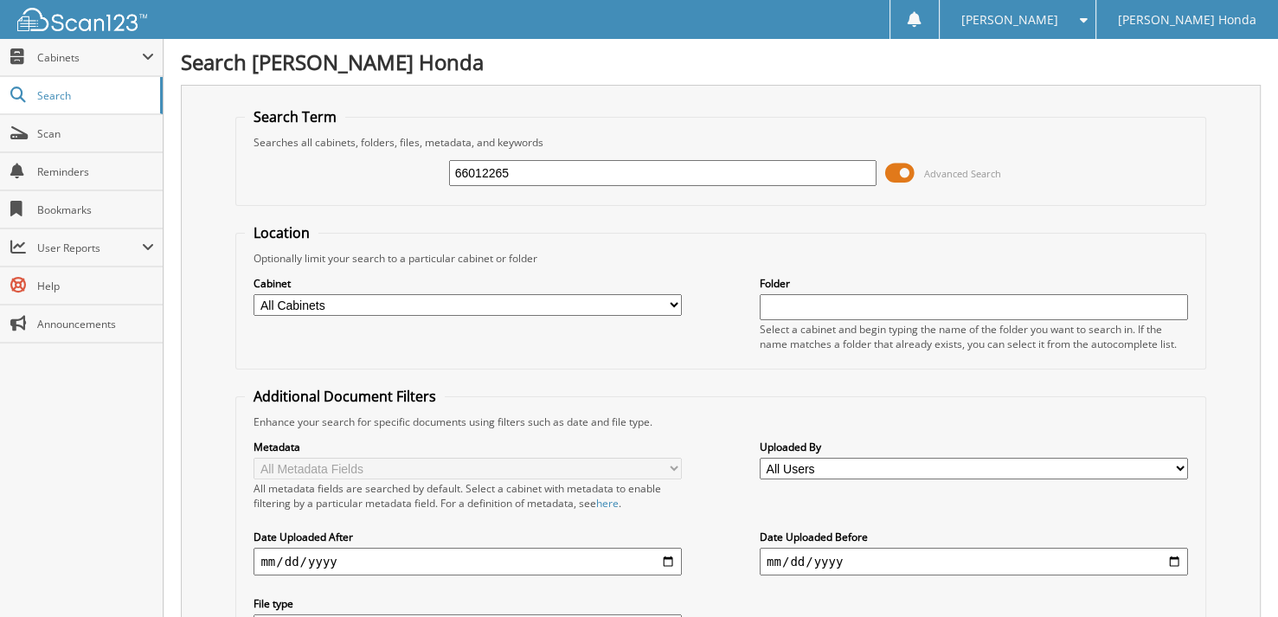
click at [903, 166] on span at bounding box center [899, 173] width 29 height 26
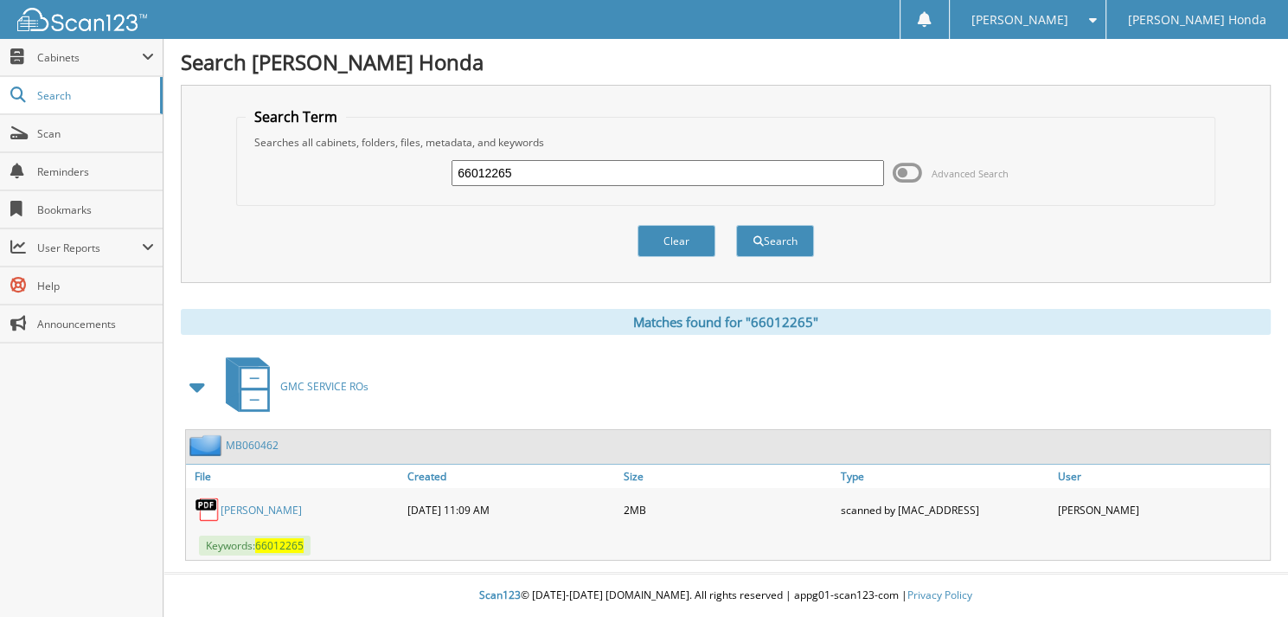
click at [689, 173] on input "66012265" at bounding box center [668, 173] width 433 height 26
type input "66012266"
click at [736, 225] on button "Search" at bounding box center [775, 241] width 78 height 32
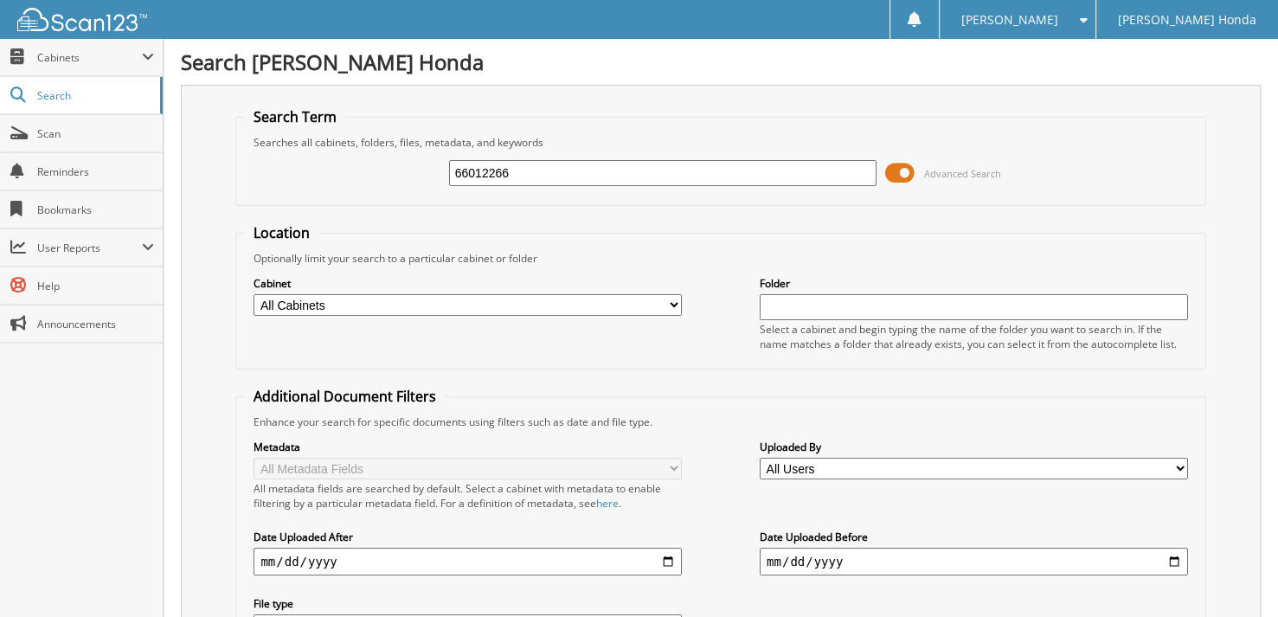
click at [898, 171] on span at bounding box center [899, 173] width 29 height 26
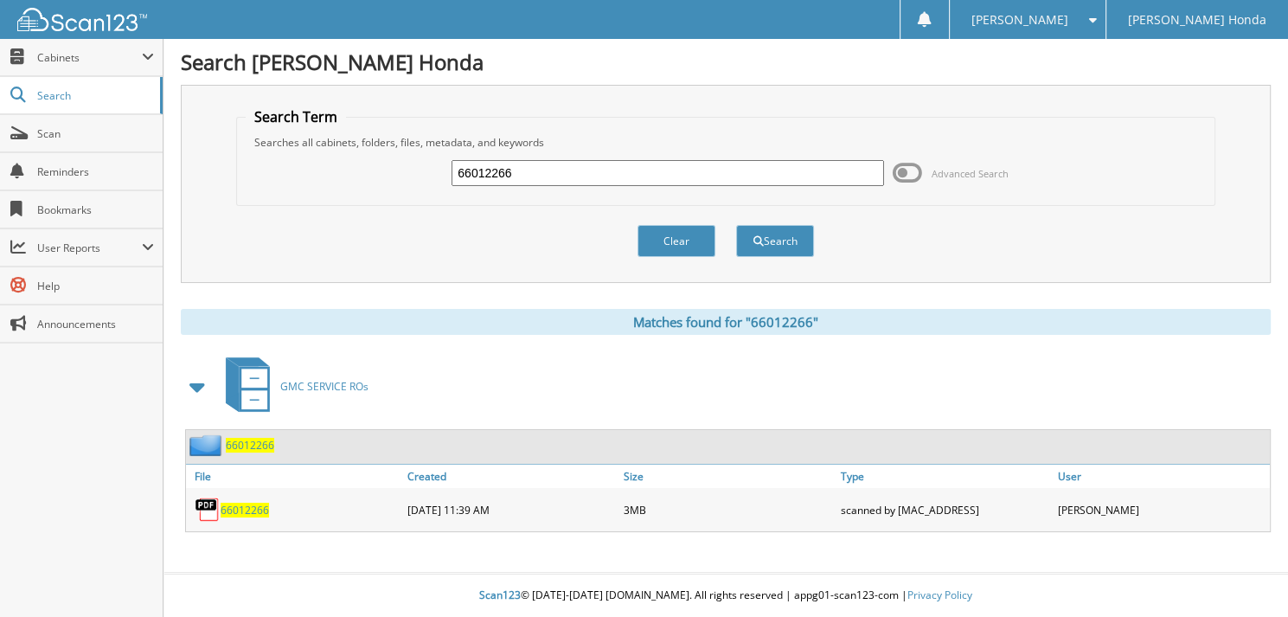
click at [585, 167] on input "66012266" at bounding box center [668, 173] width 433 height 26
type input "66012267"
click at [736, 225] on button "Search" at bounding box center [775, 241] width 78 height 32
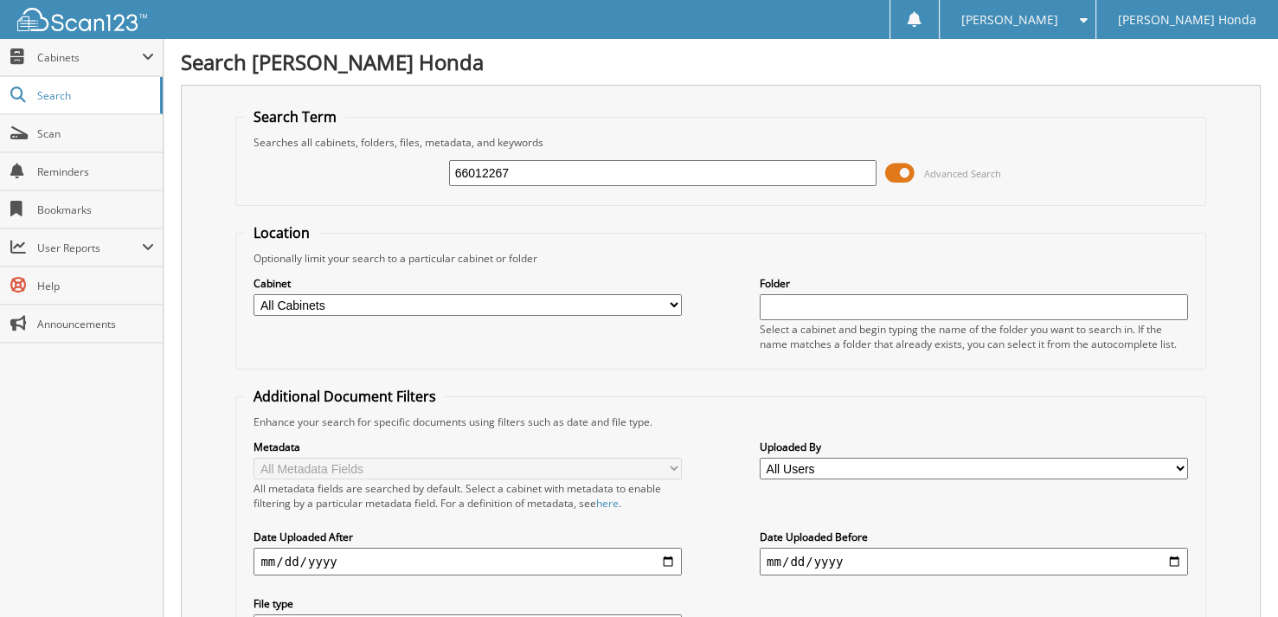
click at [892, 174] on span at bounding box center [899, 173] width 29 height 26
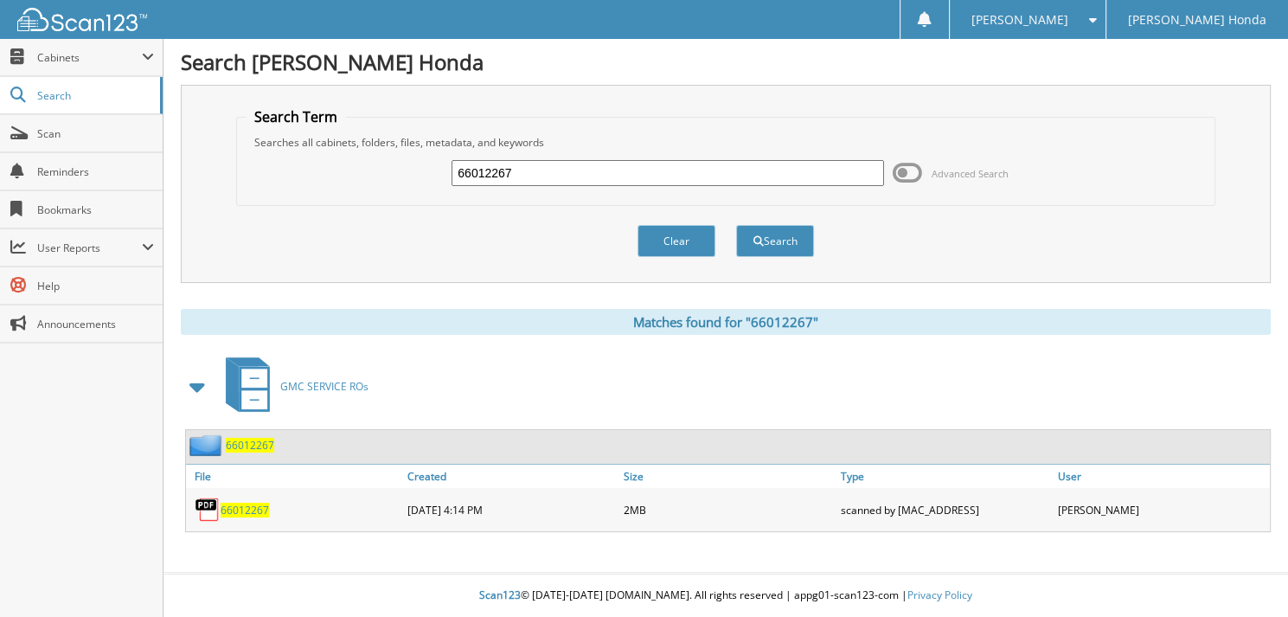
click at [578, 173] on input "66012267" at bounding box center [668, 173] width 433 height 26
type input "66012268"
click at [736, 225] on button "Search" at bounding box center [775, 241] width 78 height 32
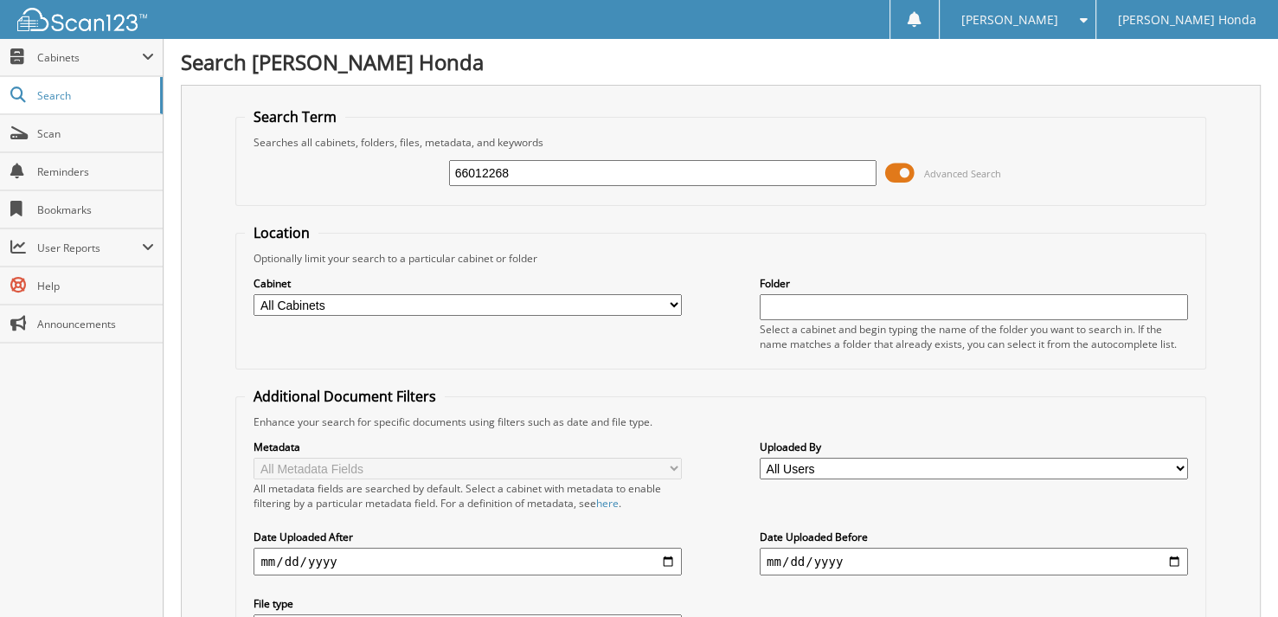
click at [893, 177] on span at bounding box center [899, 173] width 29 height 26
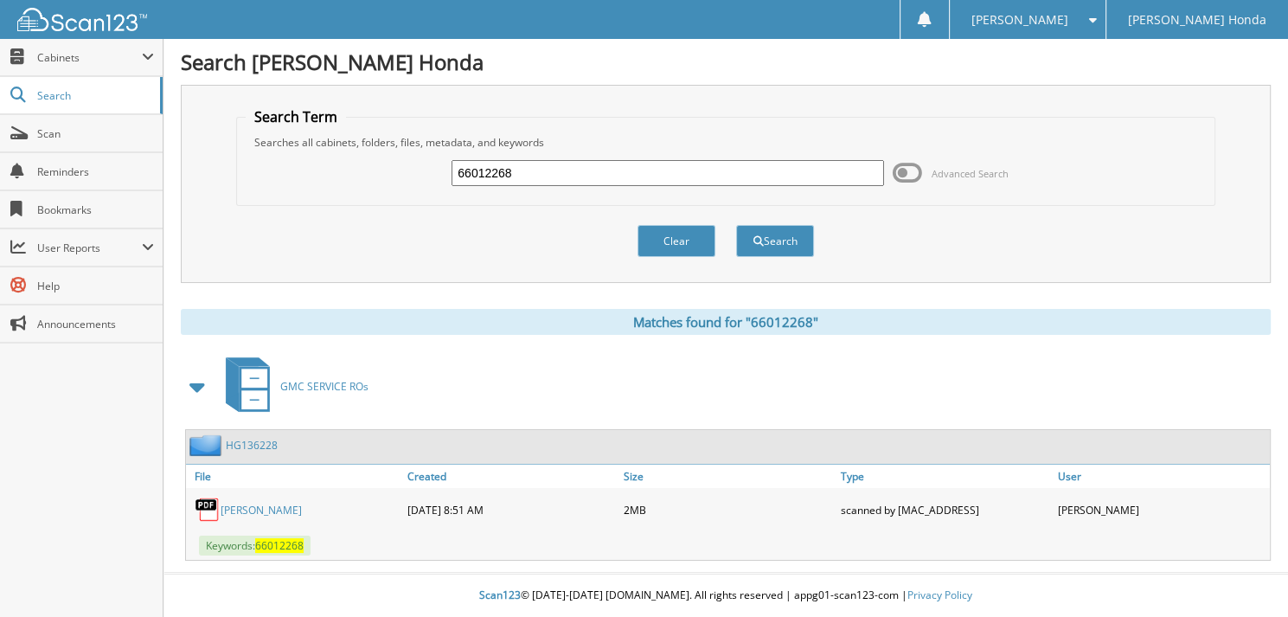
click at [700, 174] on input "66012268" at bounding box center [668, 173] width 433 height 26
type input "66012269"
click at [736, 225] on button "Search" at bounding box center [775, 241] width 78 height 32
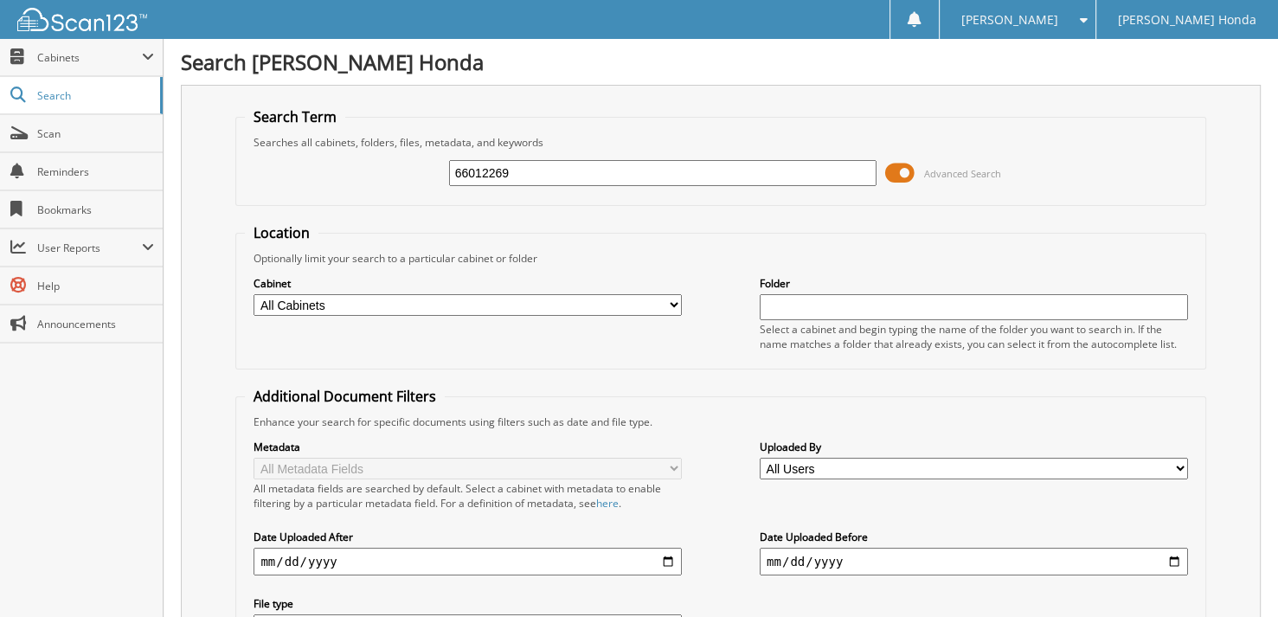
click at [902, 170] on span at bounding box center [899, 173] width 29 height 26
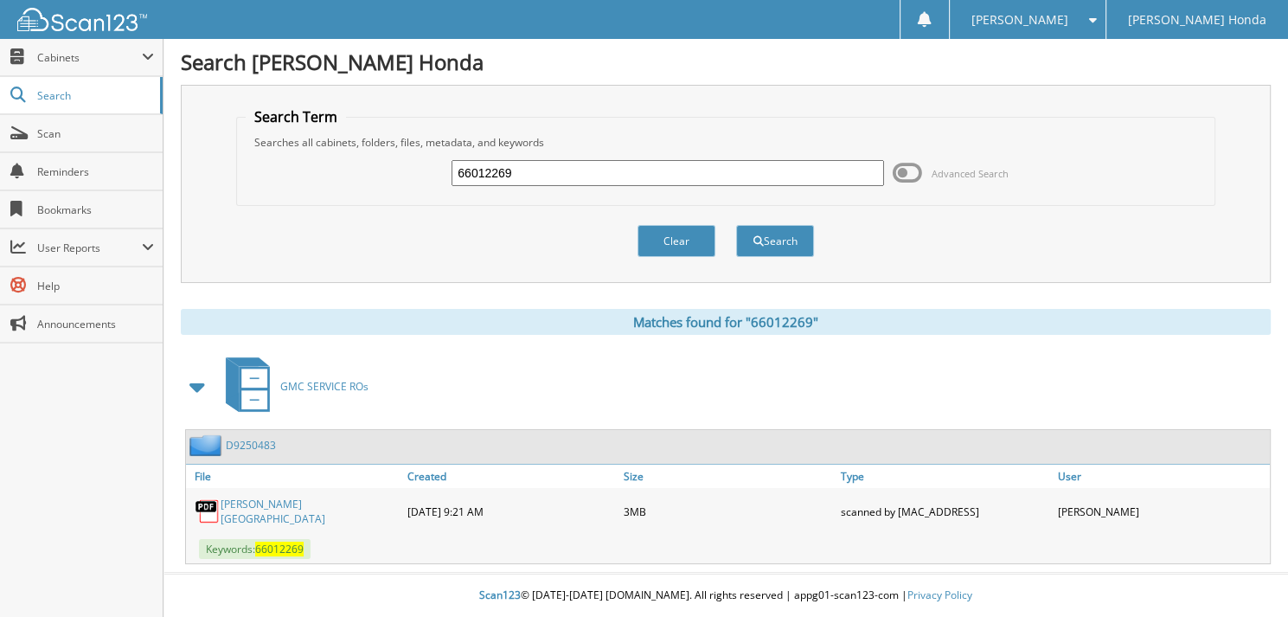
click at [588, 183] on input "66012269" at bounding box center [668, 173] width 433 height 26
type input "66012270"
click at [736, 225] on button "Search" at bounding box center [775, 241] width 78 height 32
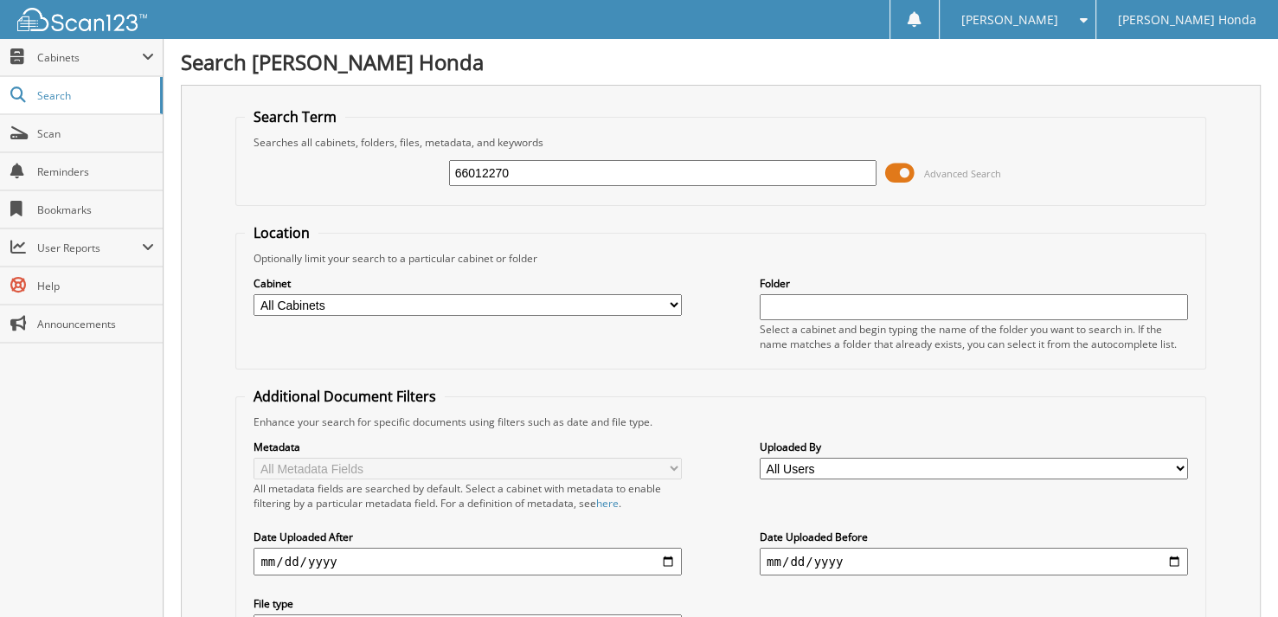
click at [533, 177] on input "66012270" at bounding box center [663, 173] width 428 height 26
click at [895, 166] on span at bounding box center [899, 173] width 29 height 26
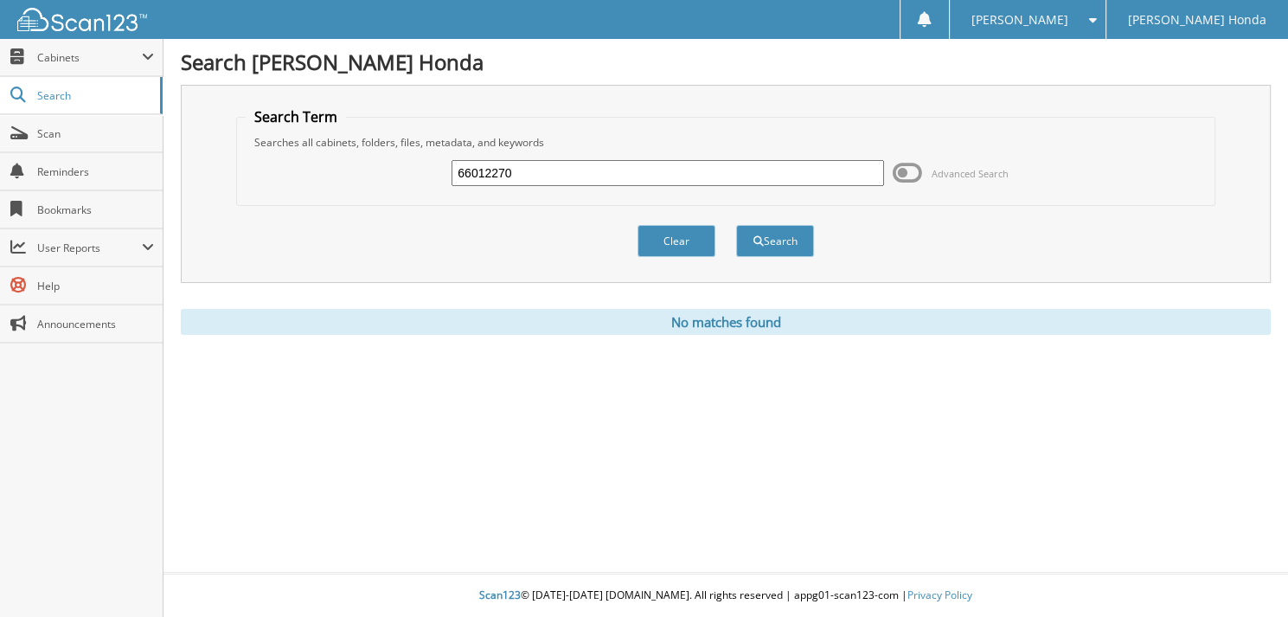
click at [593, 175] on input "66012270" at bounding box center [668, 173] width 433 height 26
type input "66012271"
click at [736, 225] on button "Search" at bounding box center [775, 241] width 78 height 32
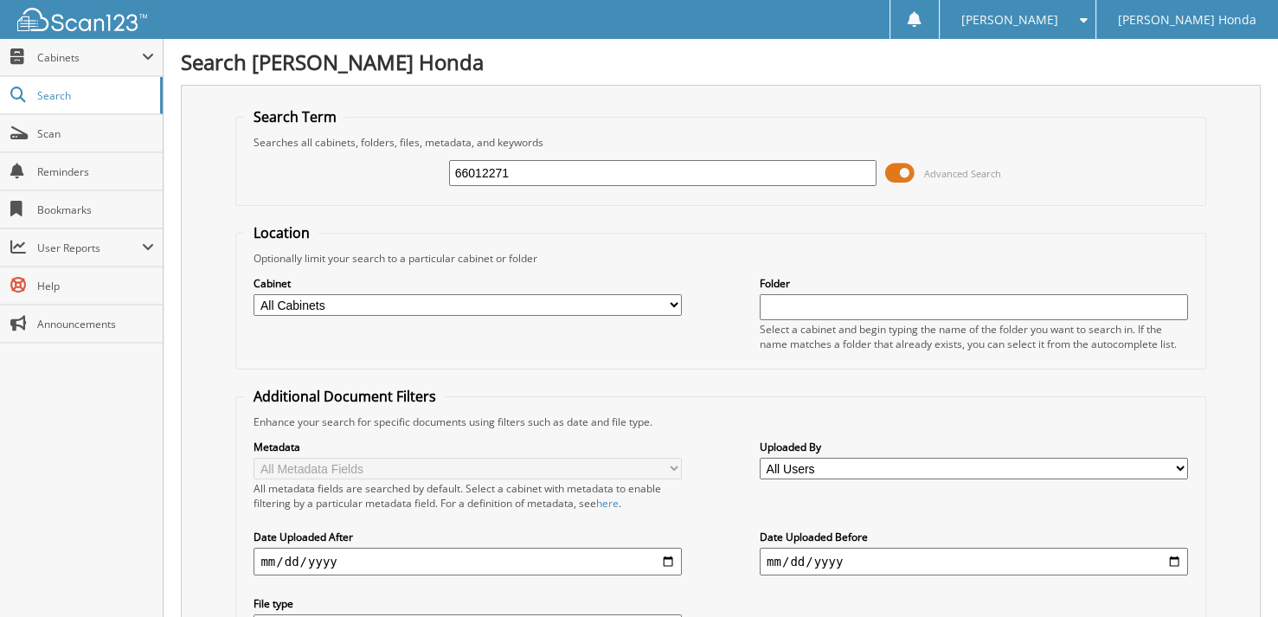
click at [900, 174] on span at bounding box center [899, 173] width 29 height 26
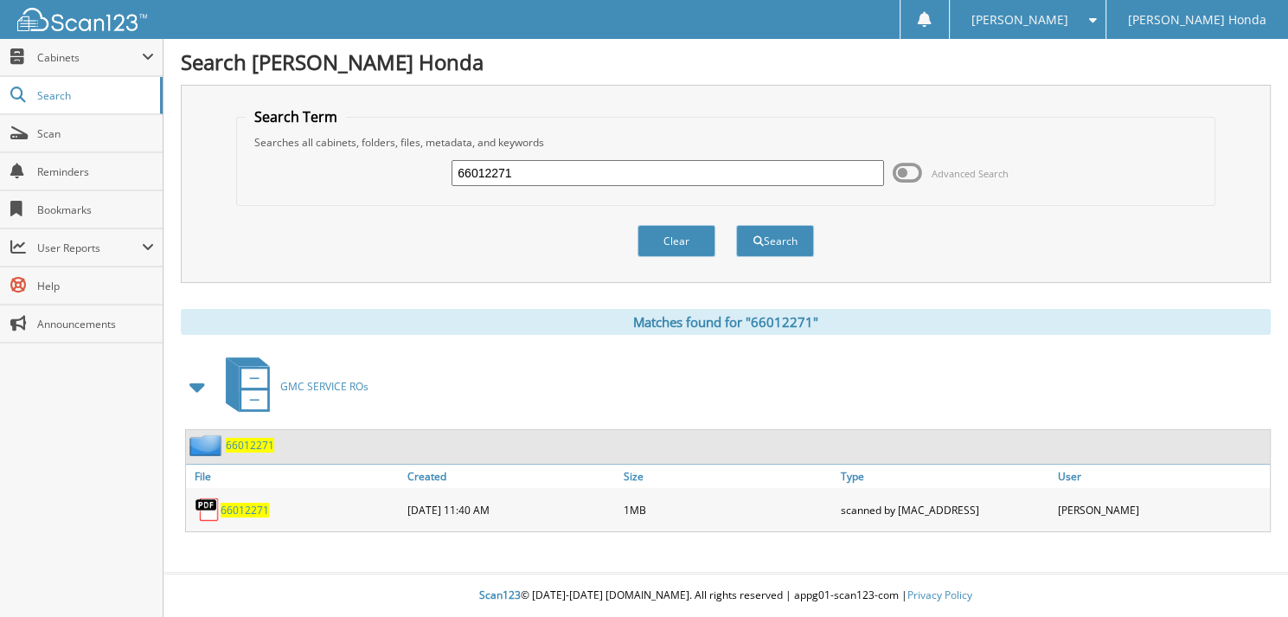
click at [571, 170] on input "66012271" at bounding box center [668, 173] width 433 height 26
type input "66012272"
click at [736, 225] on button "Search" at bounding box center [775, 241] width 78 height 32
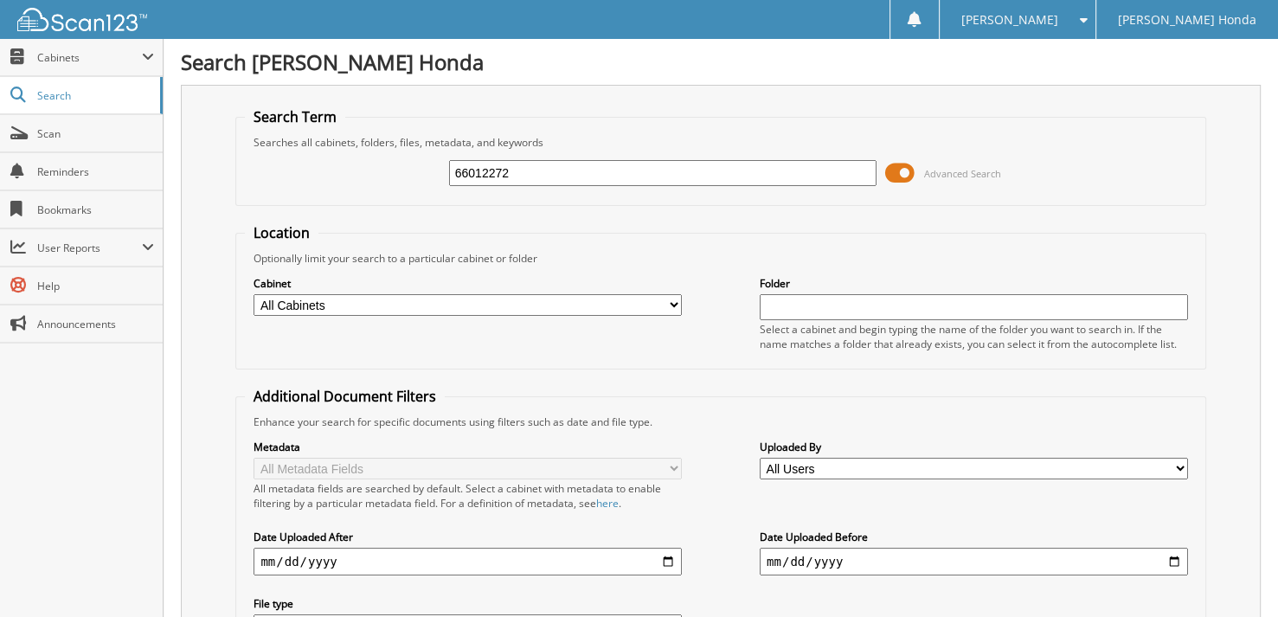
click at [899, 179] on span at bounding box center [899, 173] width 29 height 26
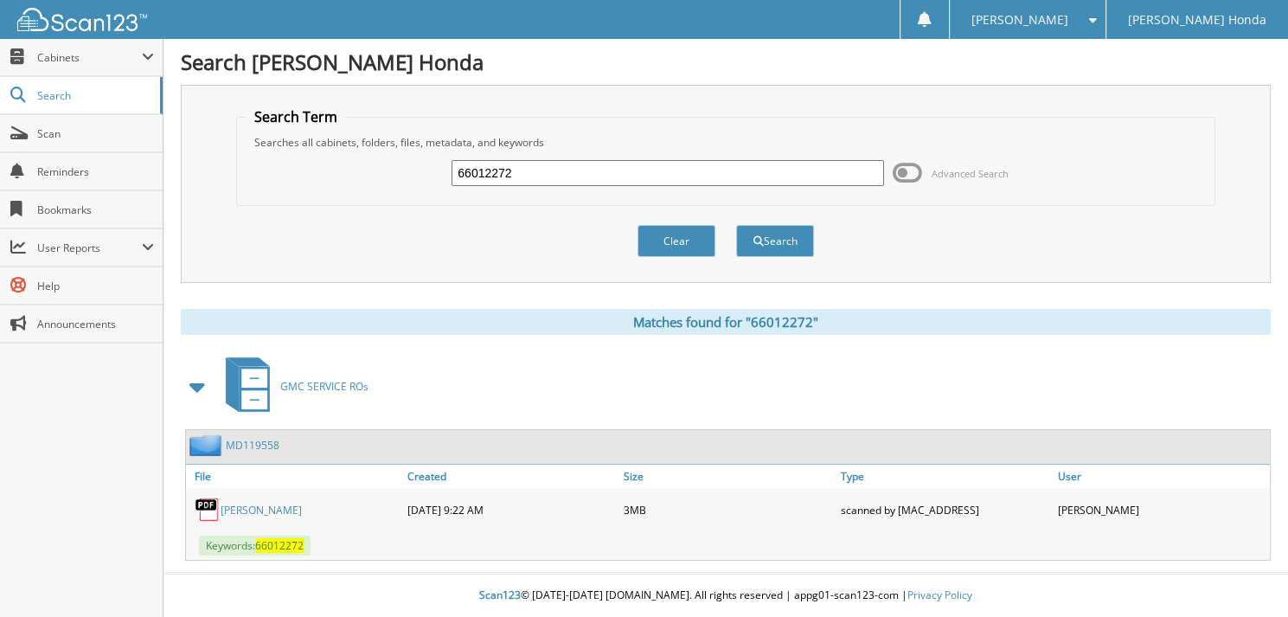
click at [531, 172] on input "66012272" at bounding box center [668, 173] width 433 height 26
type input "66012273"
click at [736, 225] on button "Search" at bounding box center [775, 241] width 78 height 32
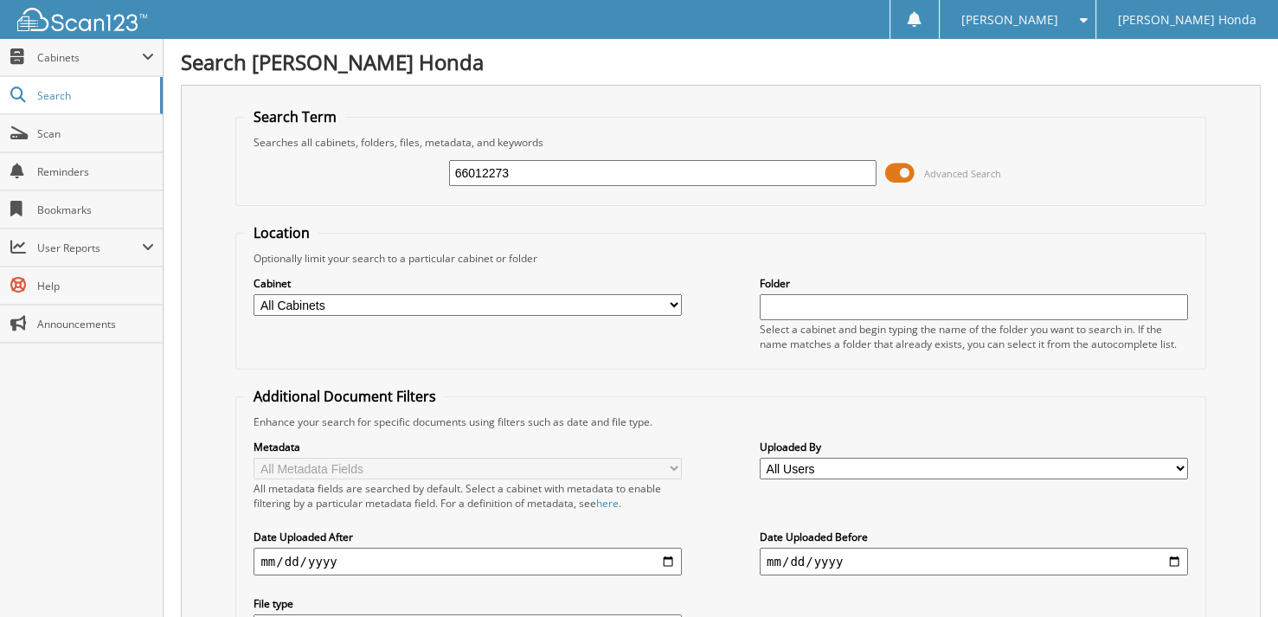
click at [895, 167] on span at bounding box center [899, 173] width 29 height 26
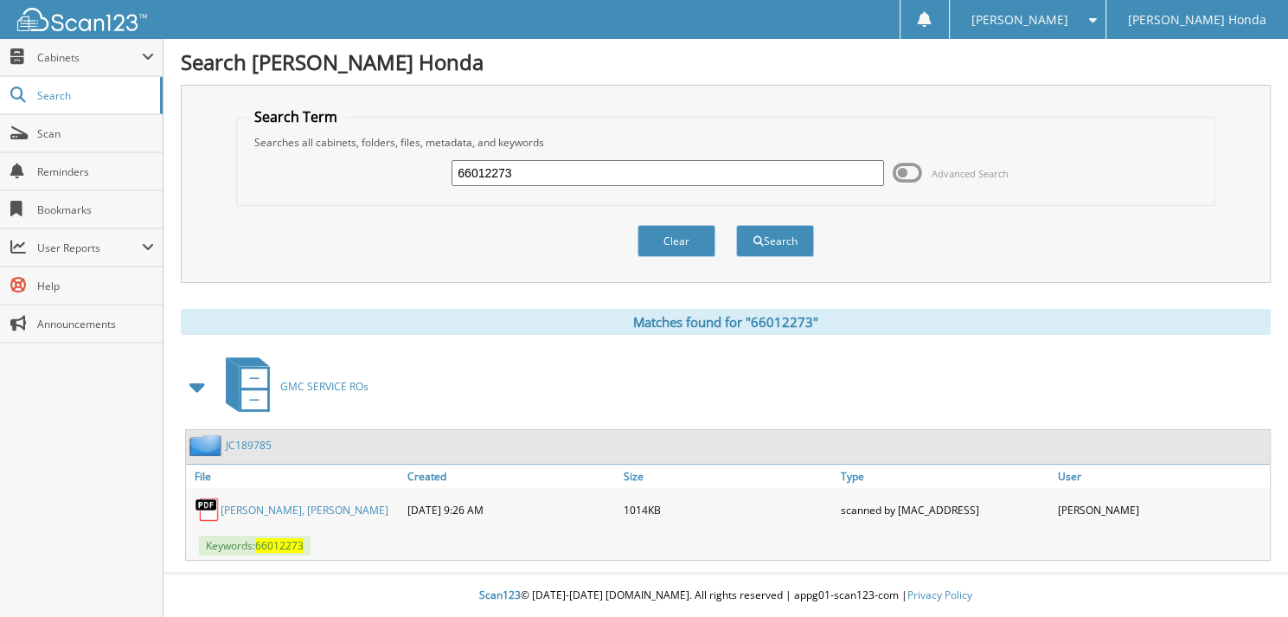
click at [666, 174] on input "66012273" at bounding box center [668, 173] width 433 height 26
type input "66012274"
click at [736, 225] on button "Search" at bounding box center [775, 241] width 78 height 32
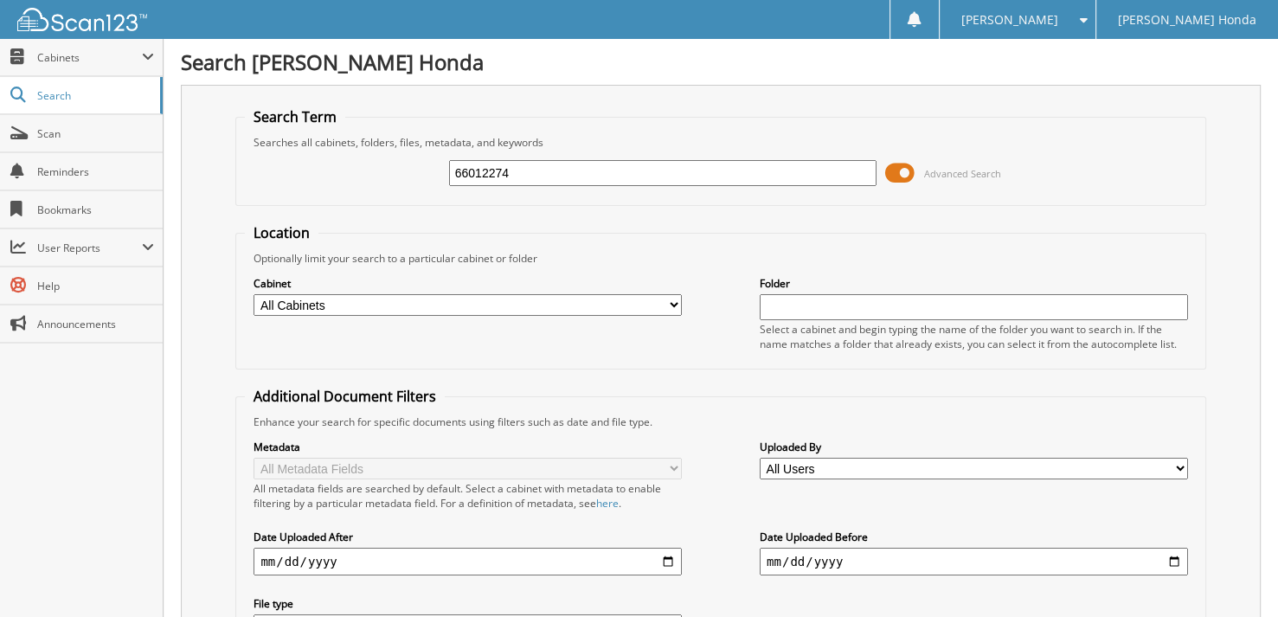
click at [904, 167] on span at bounding box center [899, 173] width 29 height 26
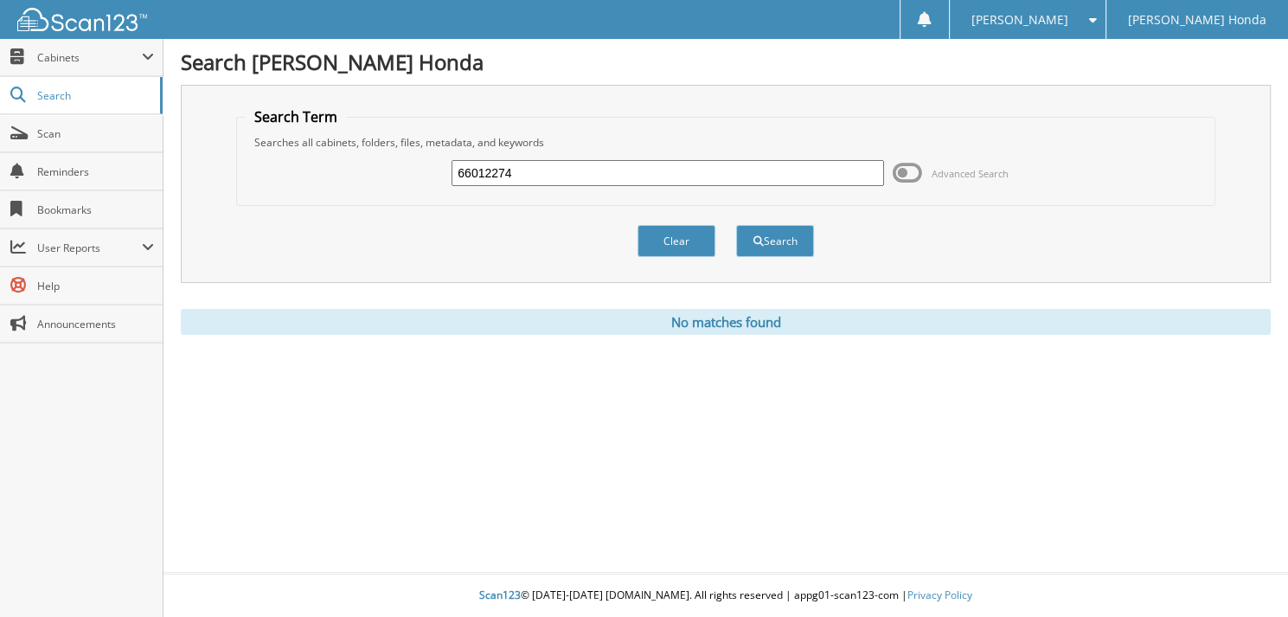
click at [533, 170] on input "66012274" at bounding box center [668, 173] width 433 height 26
type input "66012275"
click at [736, 225] on button "Search" at bounding box center [775, 241] width 78 height 32
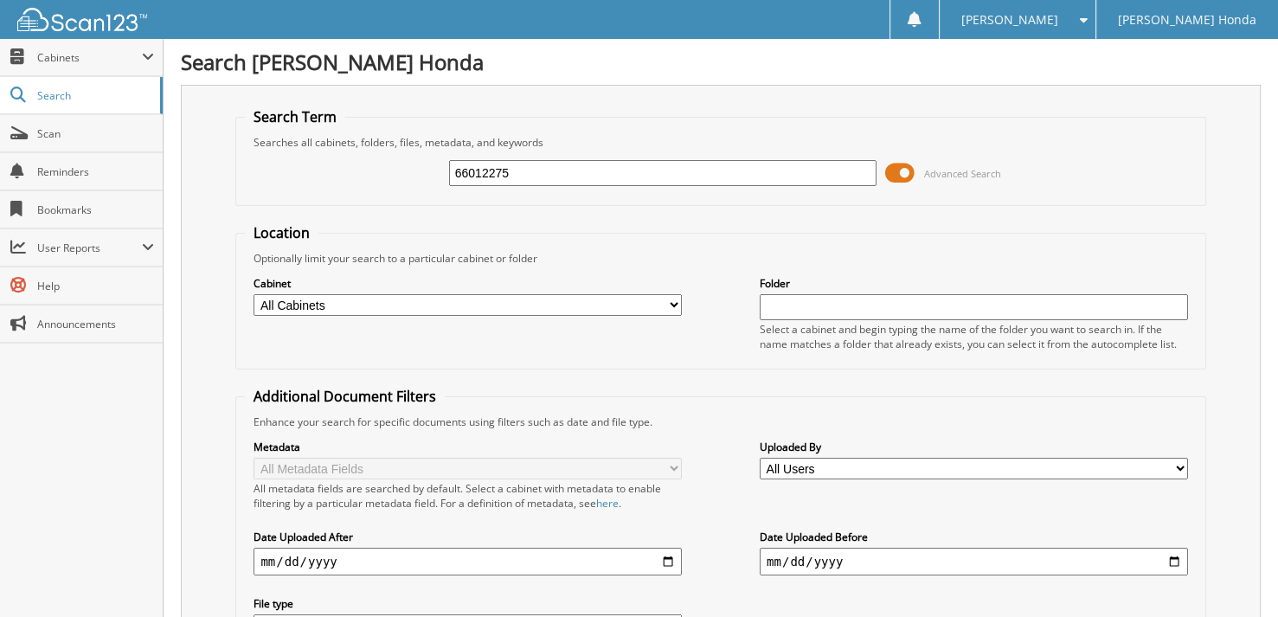
click at [915, 170] on span at bounding box center [899, 173] width 29 height 26
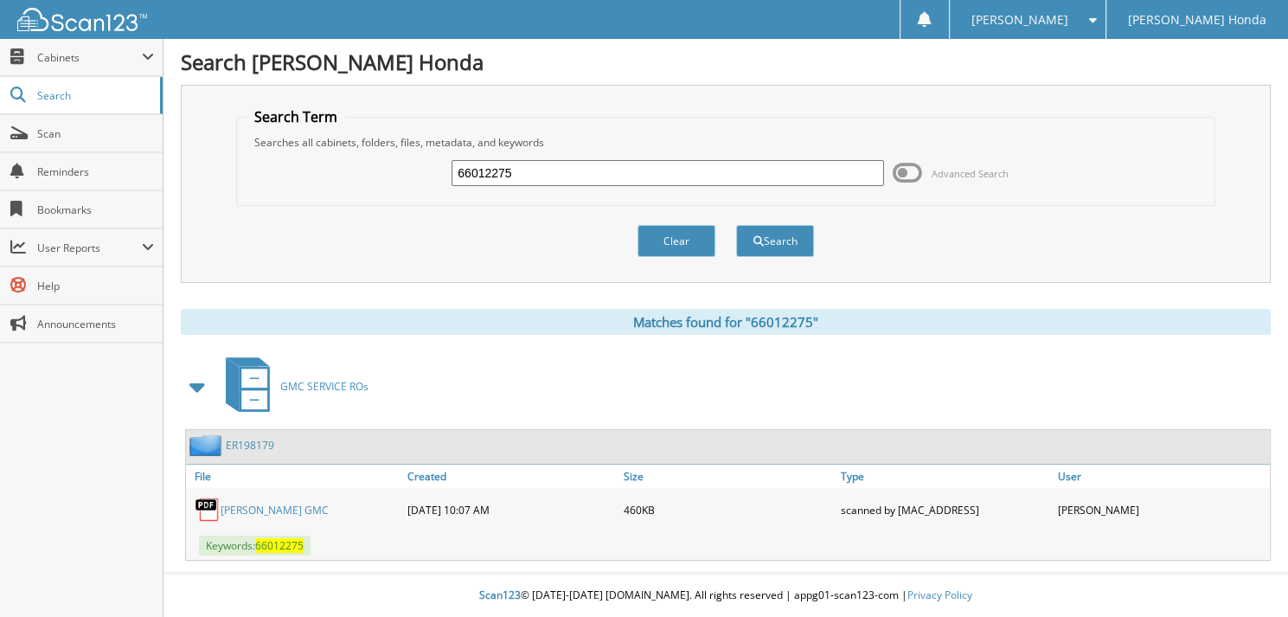
click at [556, 169] on input "66012275" at bounding box center [668, 173] width 433 height 26
type input "66012276"
click at [736, 225] on button "Search" at bounding box center [775, 241] width 78 height 32
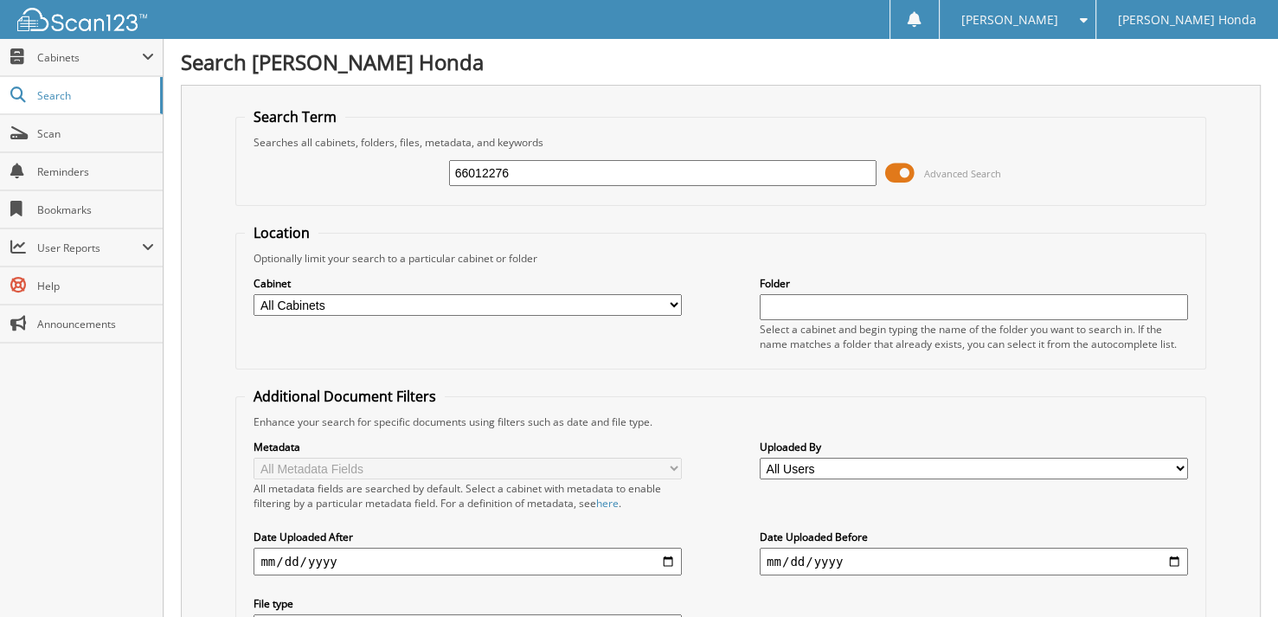
click at [898, 171] on span at bounding box center [899, 173] width 29 height 26
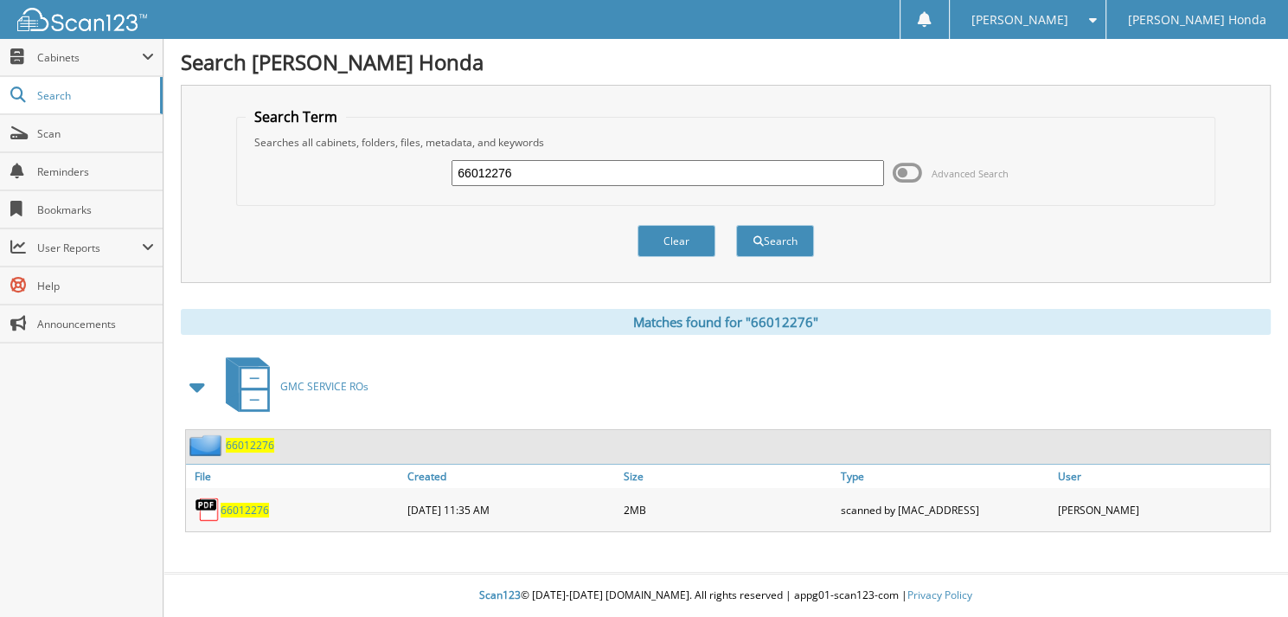
click at [572, 177] on input "66012276" at bounding box center [668, 173] width 433 height 26
type input "66012277"
click at [736, 225] on button "Search" at bounding box center [775, 241] width 78 height 32
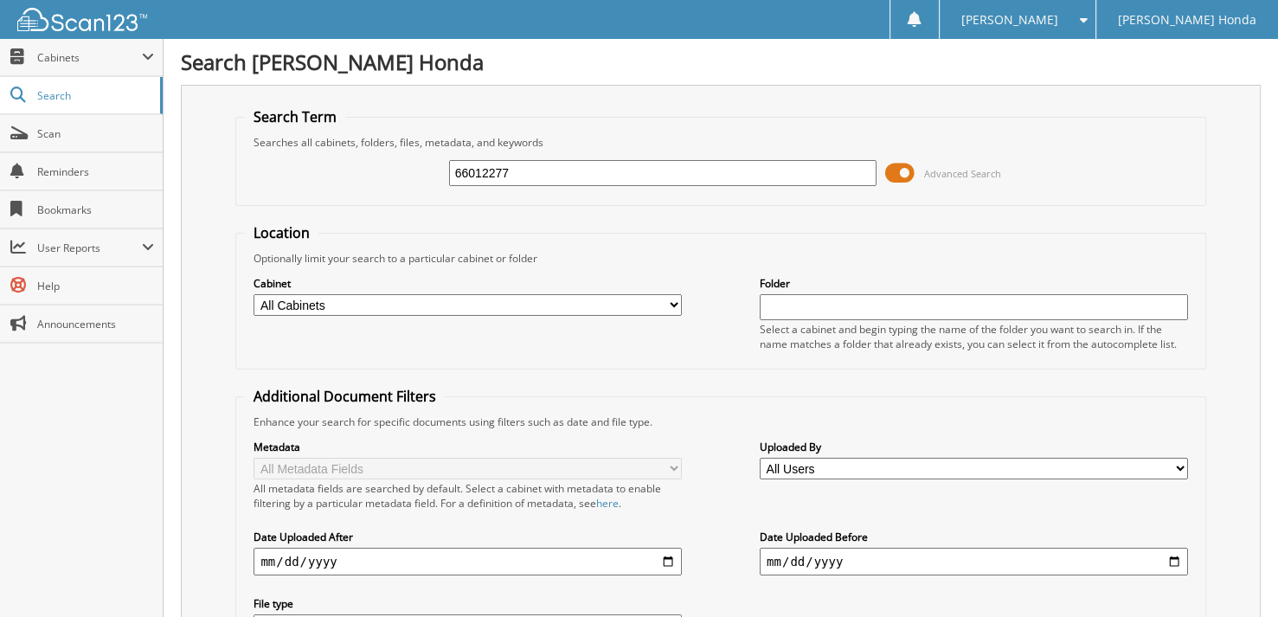
click at [893, 173] on span at bounding box center [899, 173] width 29 height 26
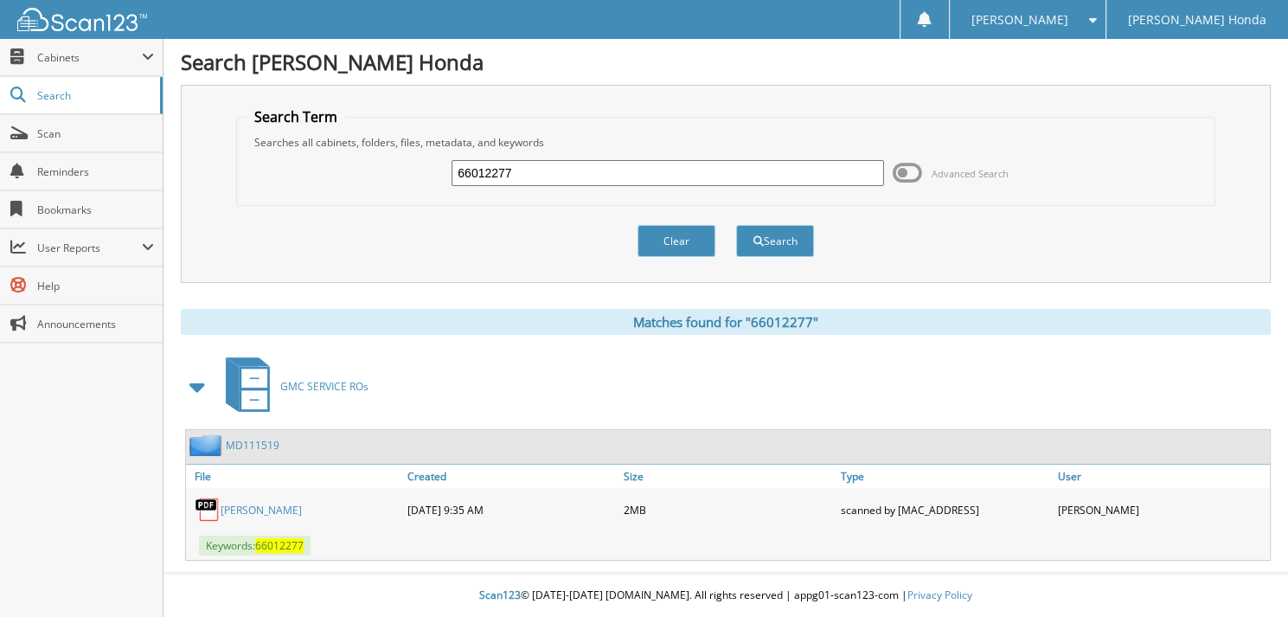
click at [612, 177] on input "66012277" at bounding box center [668, 173] width 433 height 26
click at [544, 170] on input "6601227" at bounding box center [668, 173] width 433 height 26
type input "66012278"
click at [736, 225] on button "Search" at bounding box center [775, 241] width 78 height 32
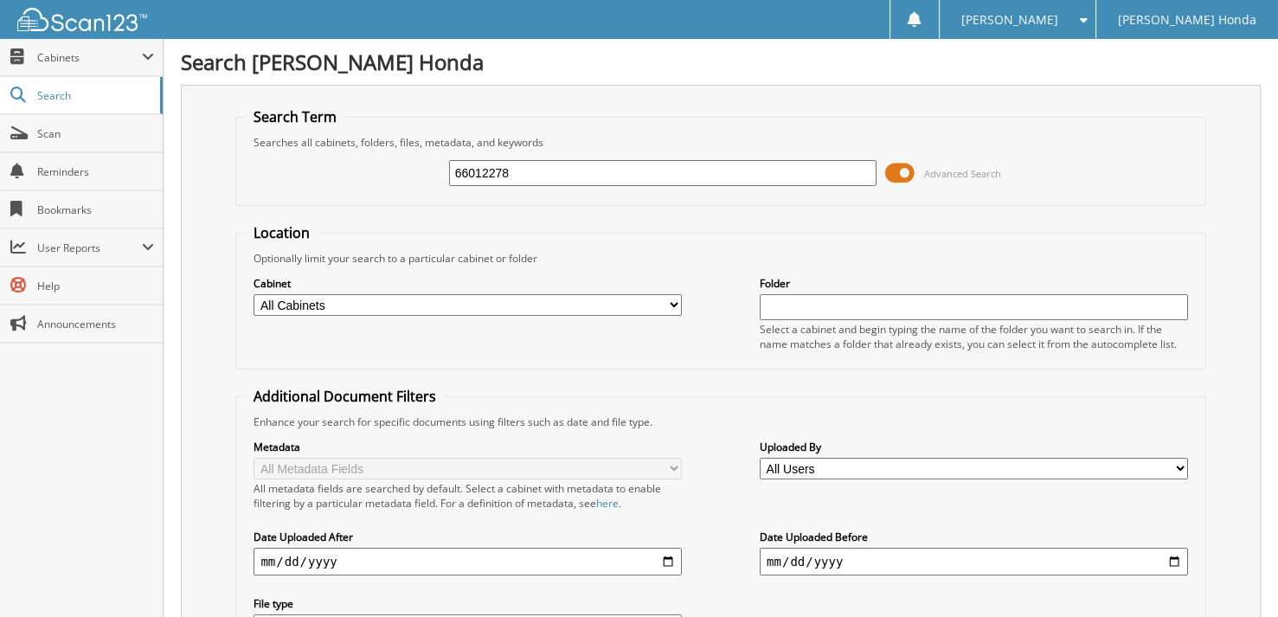
drag, startPoint x: 0, startPoint y: 0, endPoint x: 909, endPoint y: 166, distance: 924.5
click at [909, 166] on span at bounding box center [899, 173] width 29 height 26
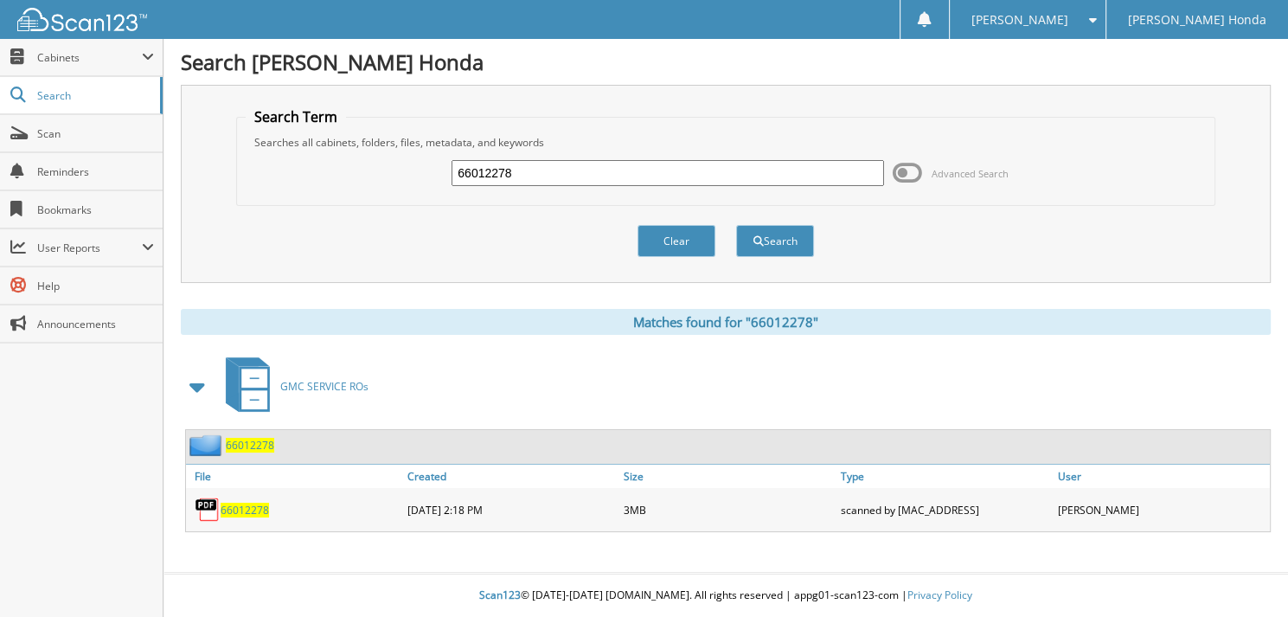
click at [543, 166] on input "66012278" at bounding box center [668, 173] width 433 height 26
type input "66012279"
click at [736, 225] on button "Search" at bounding box center [775, 241] width 78 height 32
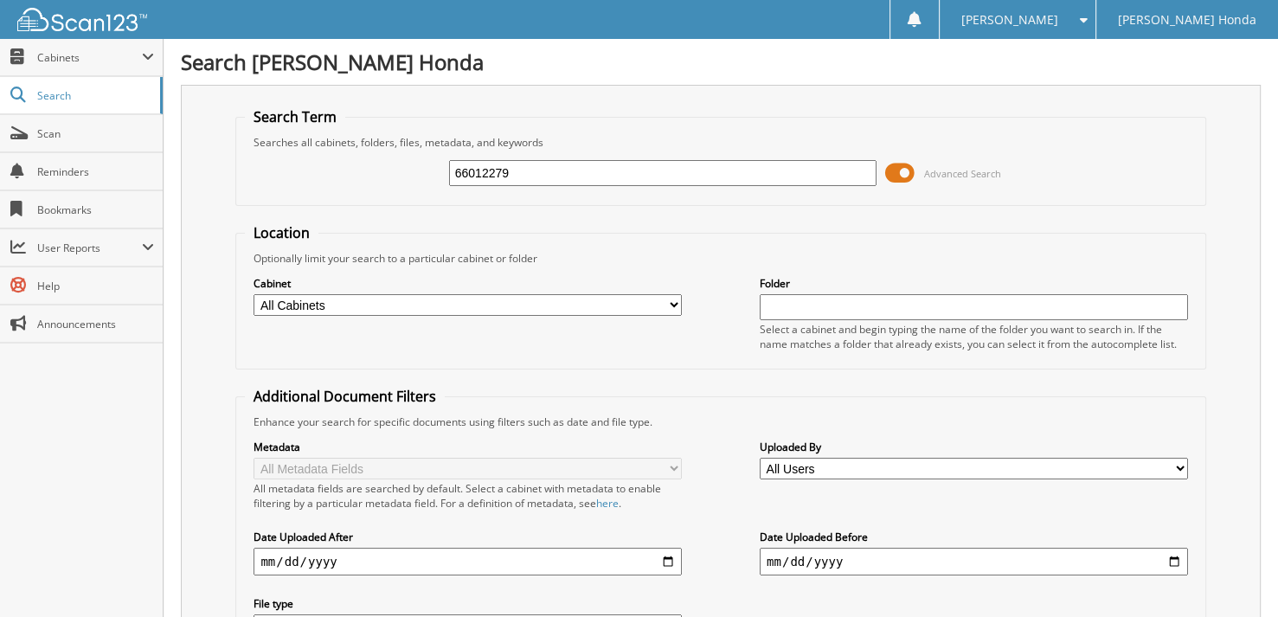
click at [908, 173] on span at bounding box center [899, 173] width 29 height 26
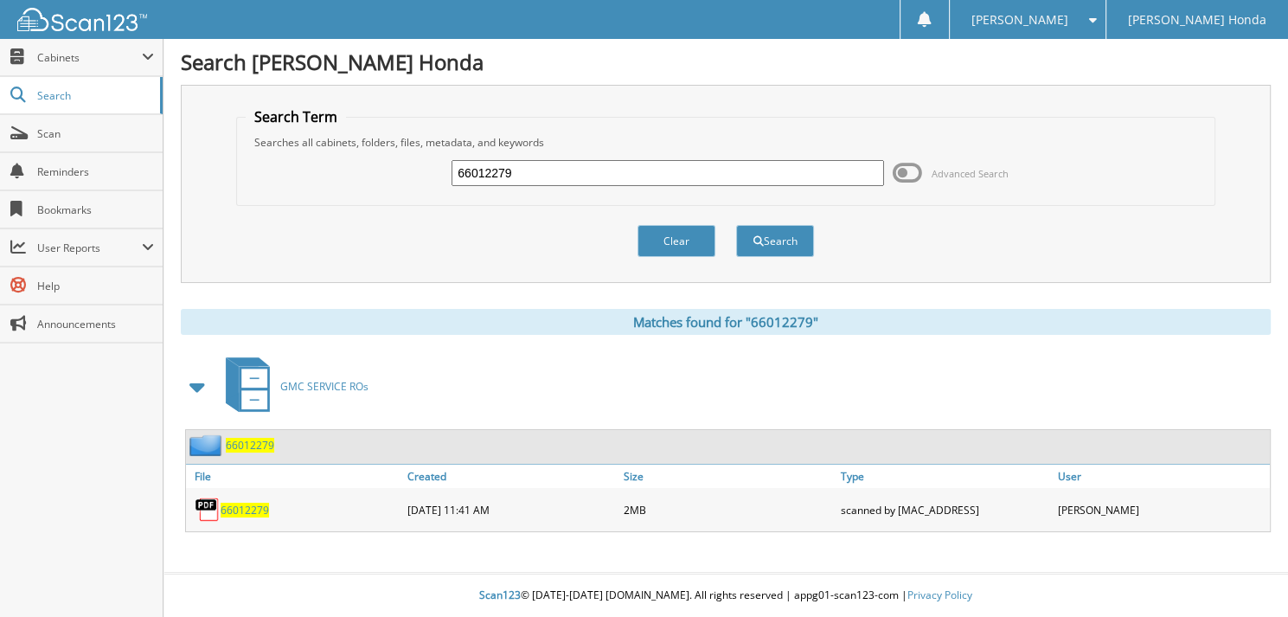
click at [573, 179] on input "66012279" at bounding box center [668, 173] width 433 height 26
type input "66012280"
click at [736, 225] on button "Search" at bounding box center [775, 241] width 78 height 32
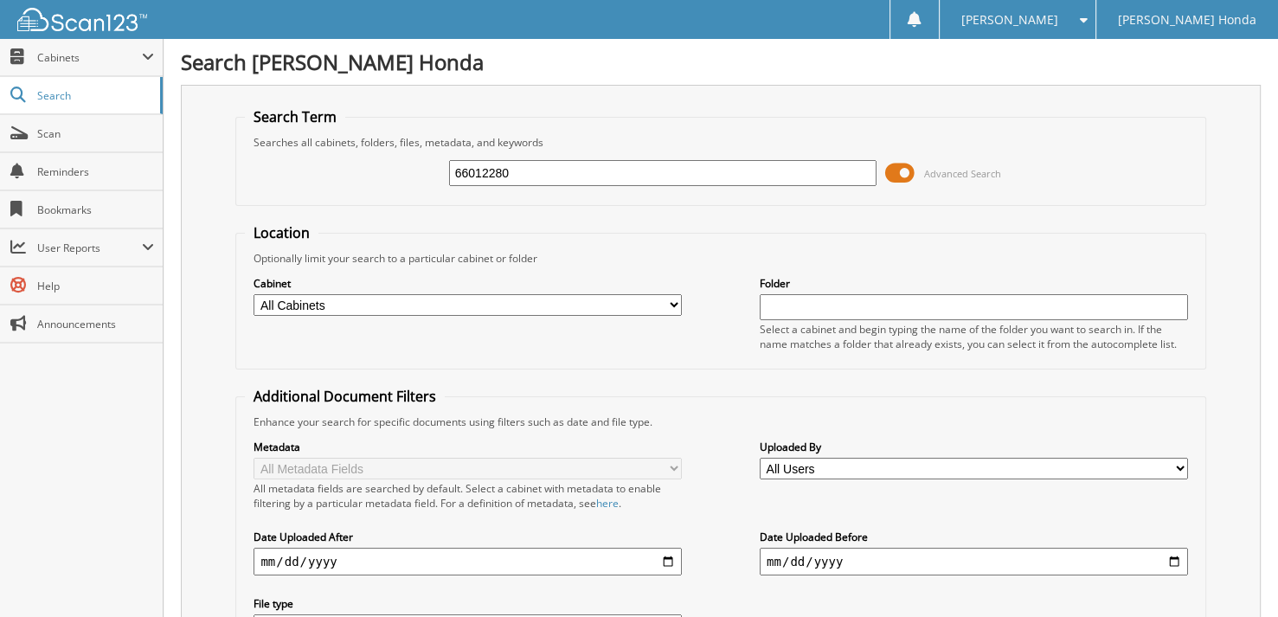
click at [910, 169] on span at bounding box center [899, 173] width 29 height 26
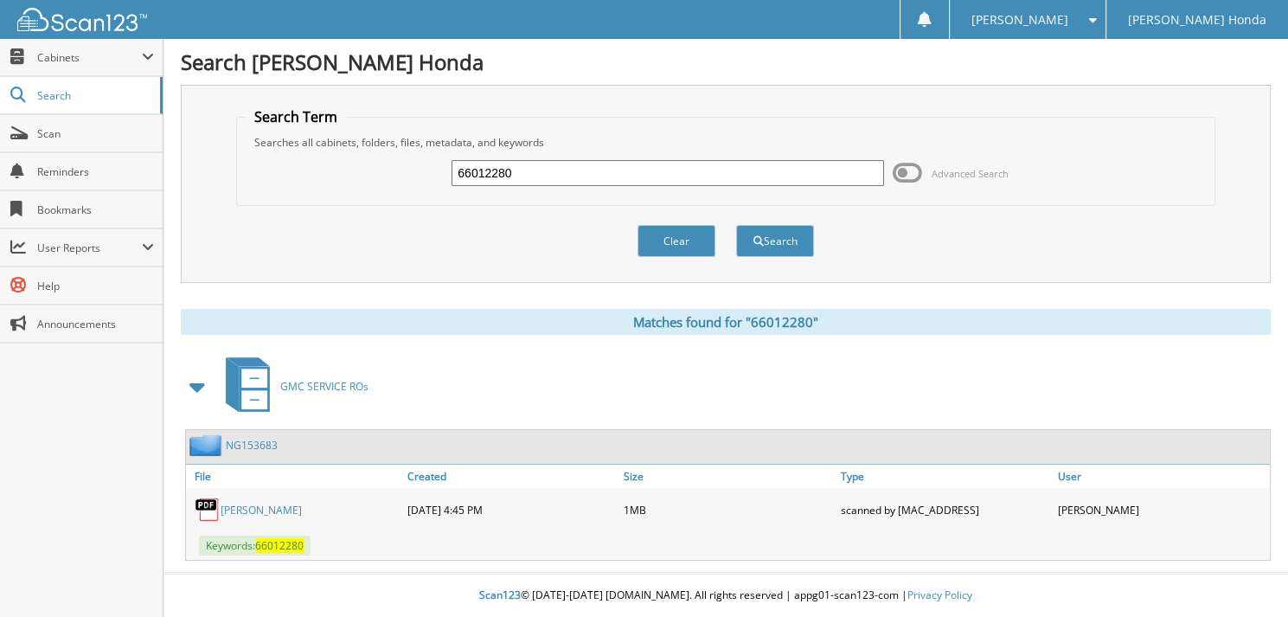
click at [594, 170] on input "66012280" at bounding box center [668, 173] width 433 height 26
type input "66012281"
click at [736, 225] on button "Search" at bounding box center [775, 241] width 78 height 32
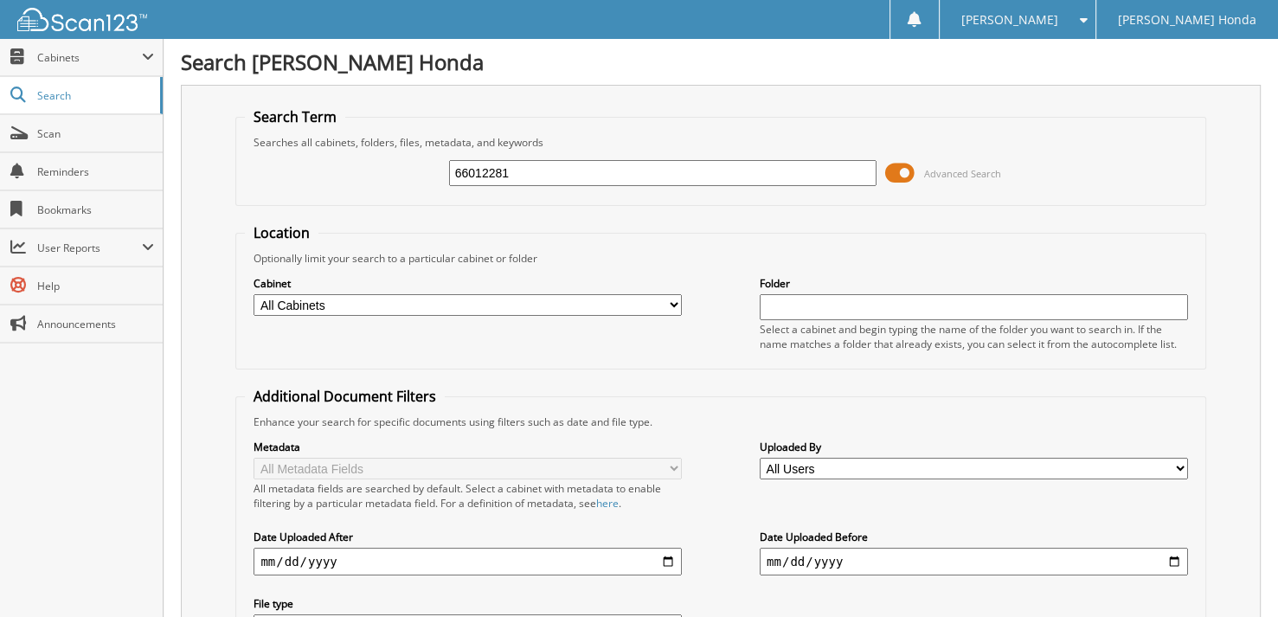
drag, startPoint x: 908, startPoint y: 170, endPoint x: 845, endPoint y: 173, distance: 62.4
click at [908, 170] on span at bounding box center [899, 173] width 29 height 26
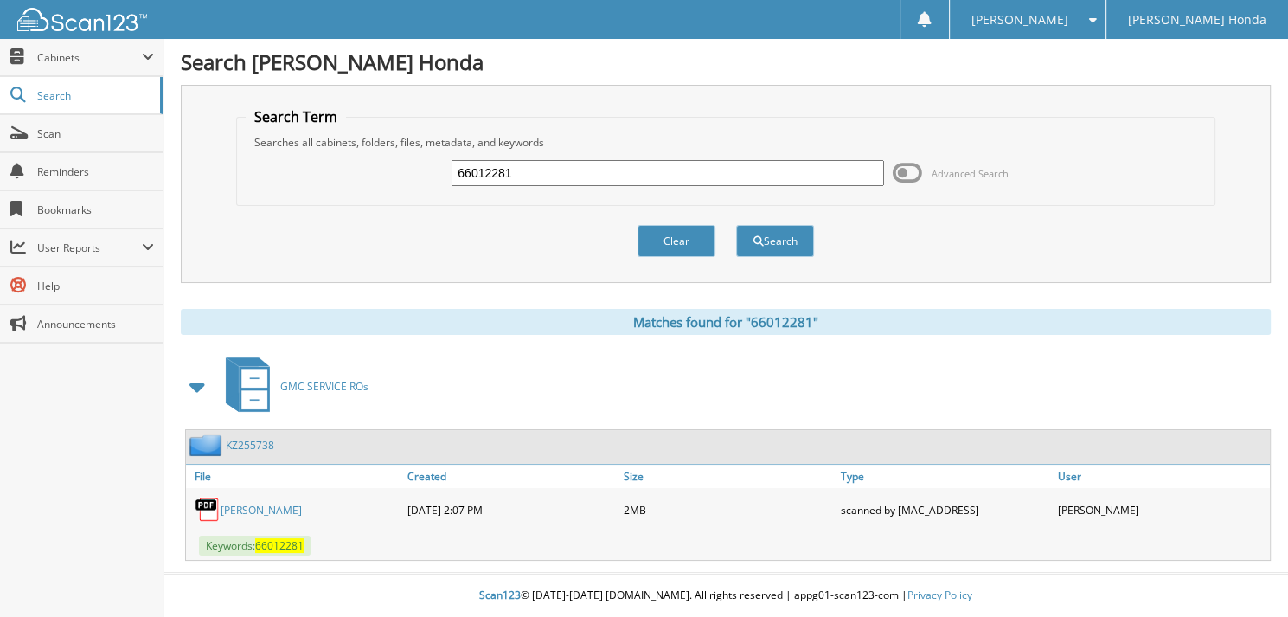
click at [599, 170] on input "66012281" at bounding box center [668, 173] width 433 height 26
type input "66012282"
click at [736, 225] on button "Search" at bounding box center [775, 241] width 78 height 32
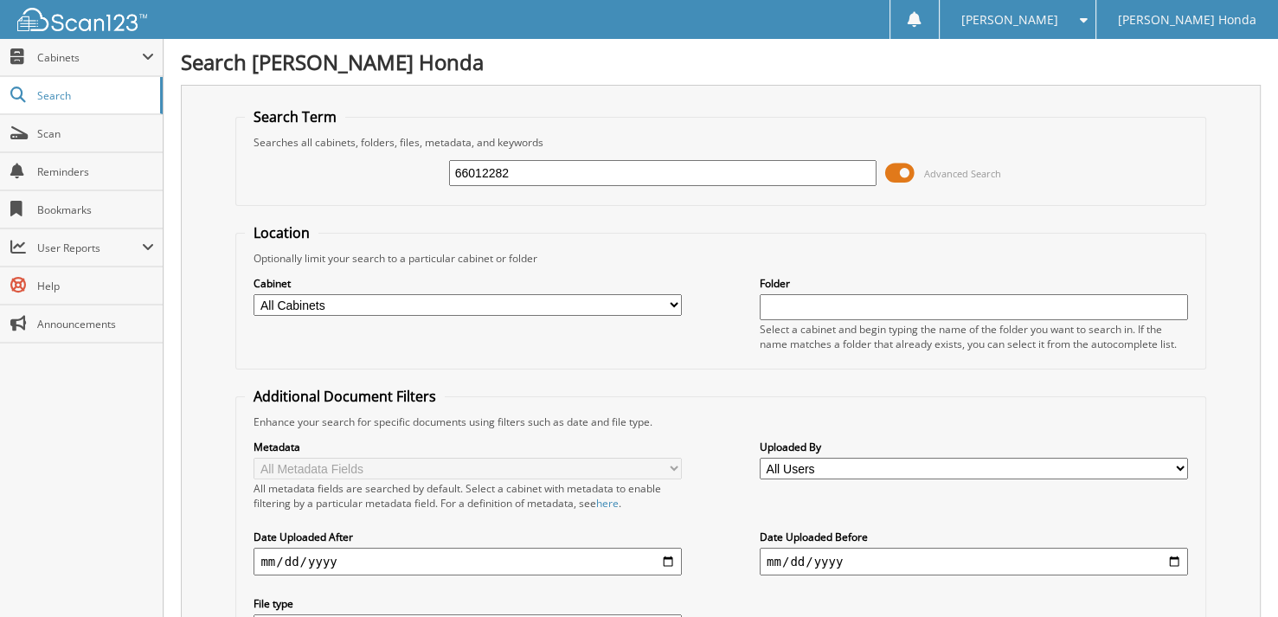
click at [905, 166] on span at bounding box center [899, 173] width 29 height 26
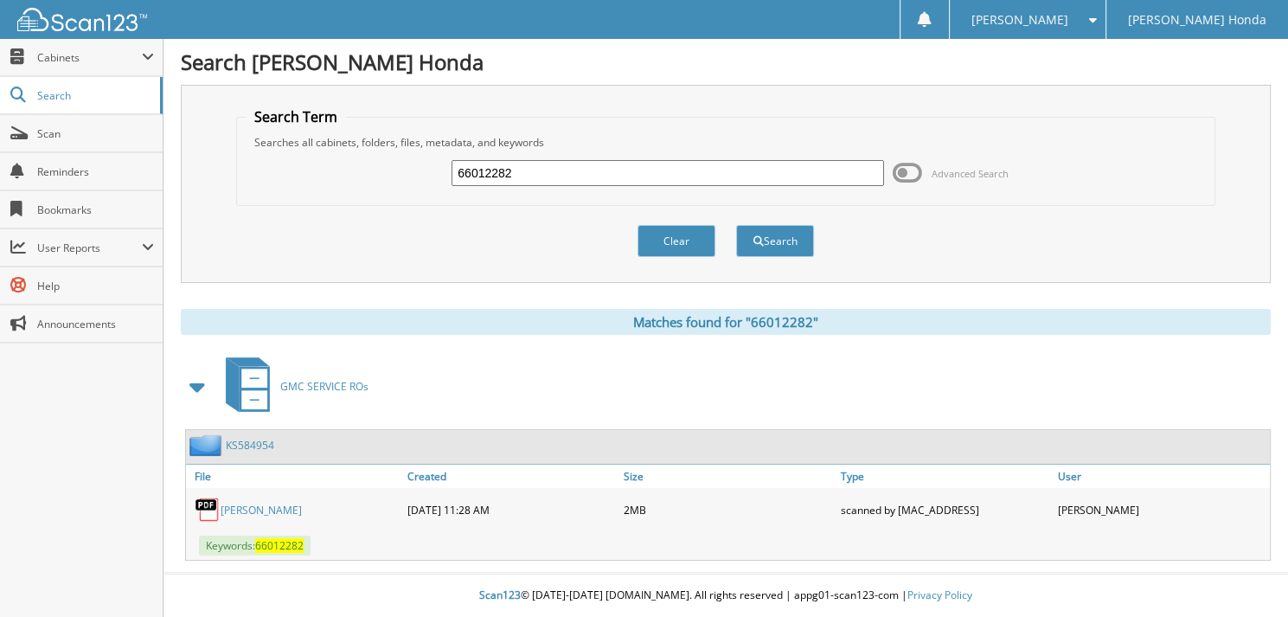
click at [569, 180] on input "66012282" at bounding box center [668, 173] width 433 height 26
type input "66012283"
click at [736, 225] on button "Search" at bounding box center [775, 241] width 78 height 32
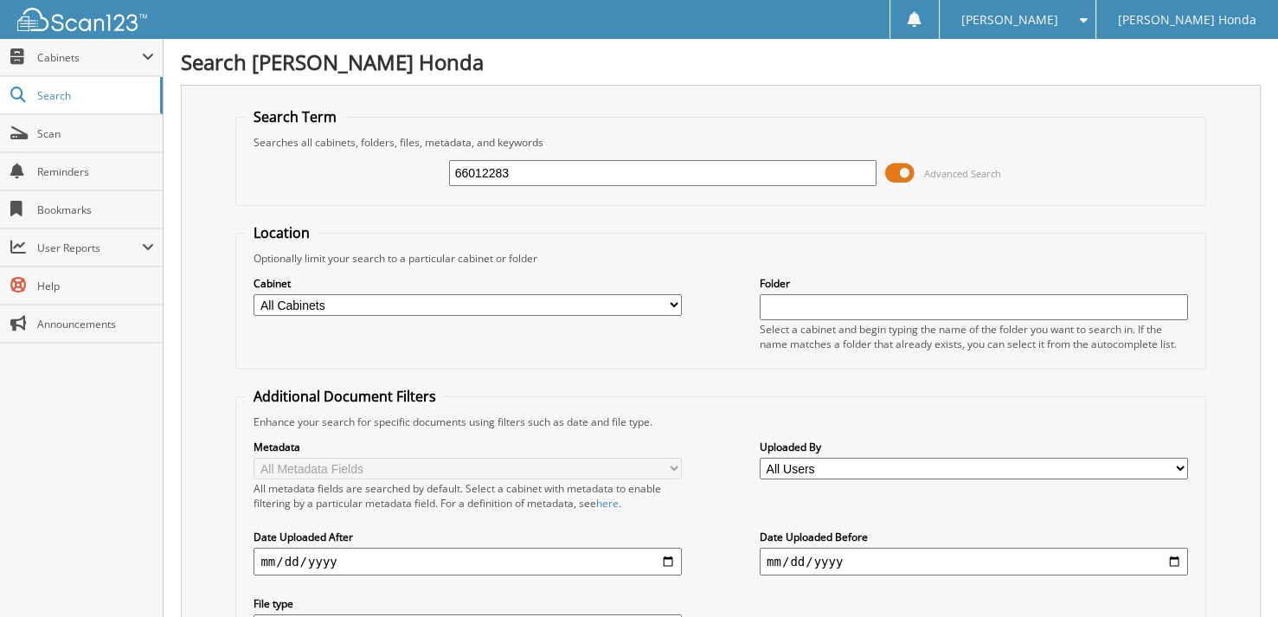
drag, startPoint x: 903, startPoint y: 173, endPoint x: 758, endPoint y: 180, distance: 145.5
click at [903, 172] on span at bounding box center [899, 173] width 29 height 26
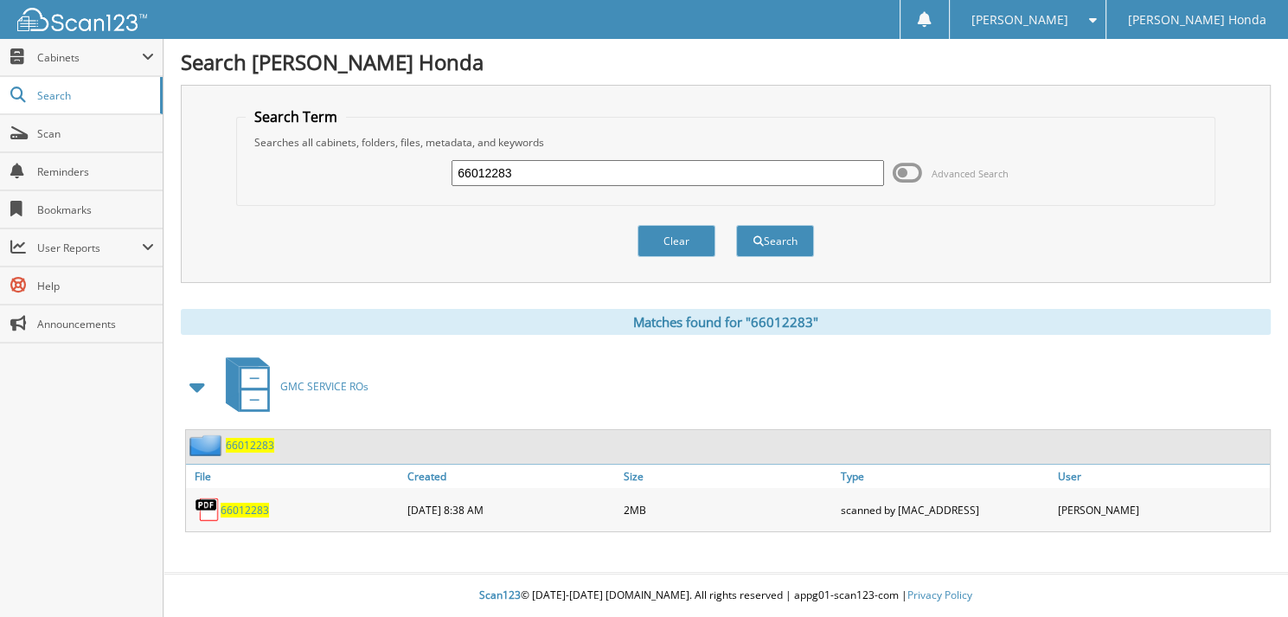
click at [543, 175] on input "66012283" at bounding box center [668, 173] width 433 height 26
type input "66012284"
click at [736, 225] on button "Search" at bounding box center [775, 241] width 78 height 32
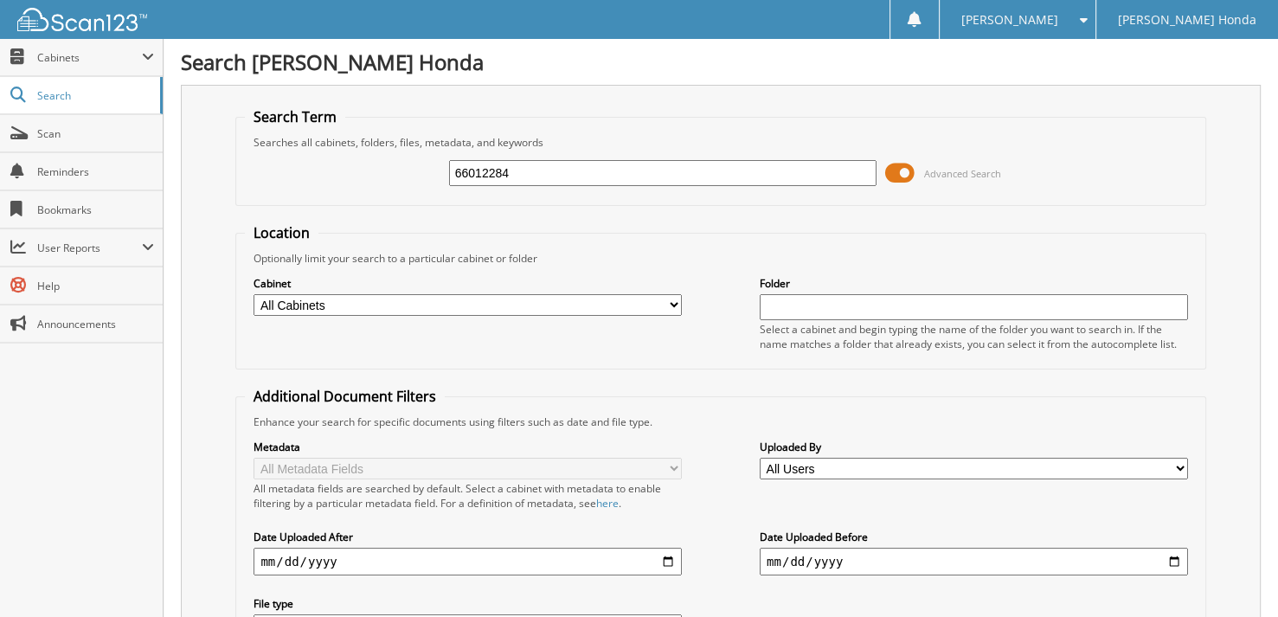
click at [914, 176] on span at bounding box center [899, 173] width 29 height 26
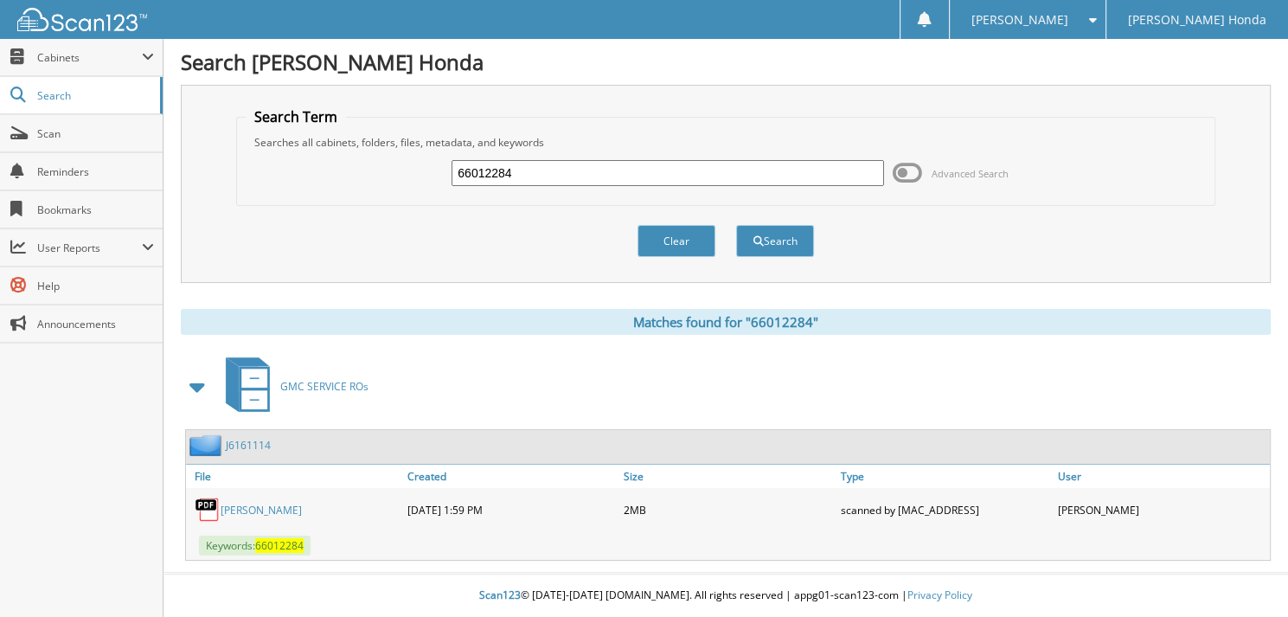
click at [594, 170] on input "66012284" at bounding box center [668, 173] width 433 height 26
type input "66012285"
click at [736, 225] on button "Search" at bounding box center [775, 241] width 78 height 32
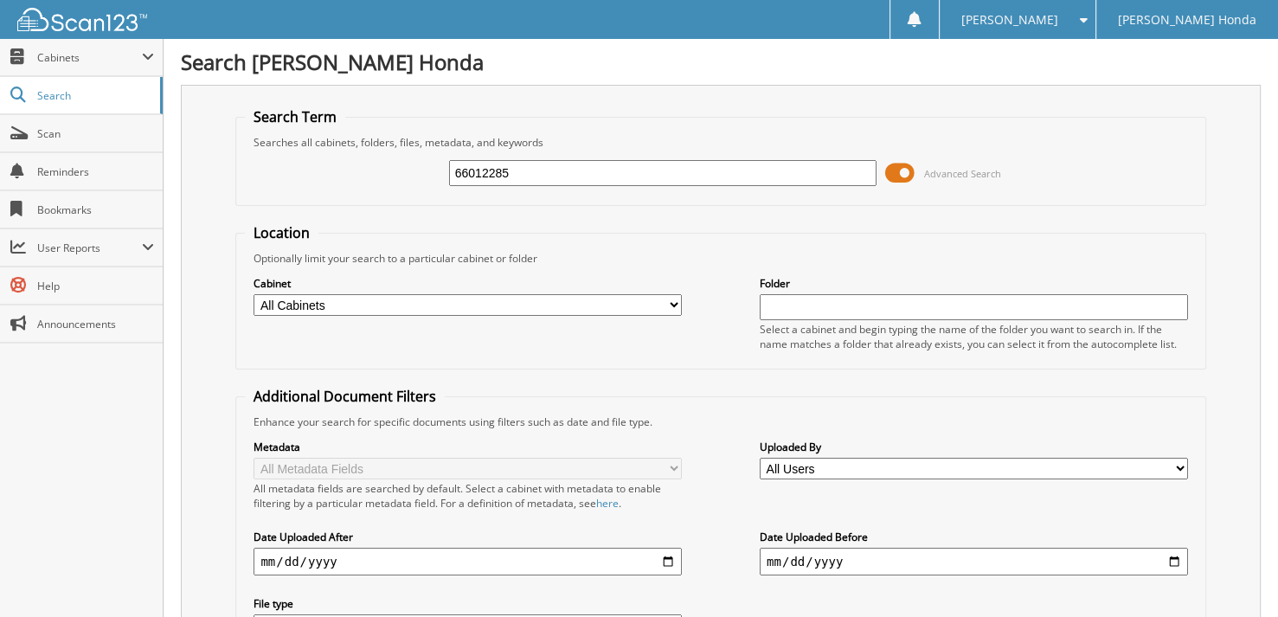
click at [903, 170] on span at bounding box center [899, 173] width 29 height 26
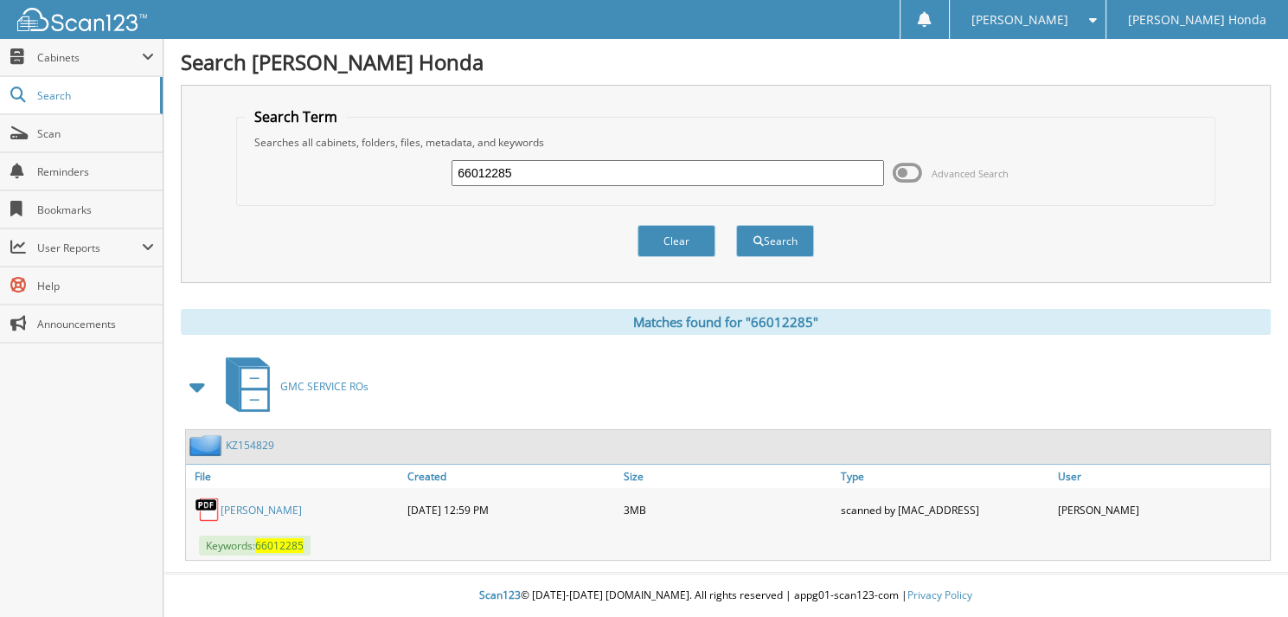
click at [538, 177] on input "66012285" at bounding box center [668, 173] width 433 height 26
type input "66012286"
click at [736, 225] on button "Search" at bounding box center [775, 241] width 78 height 32
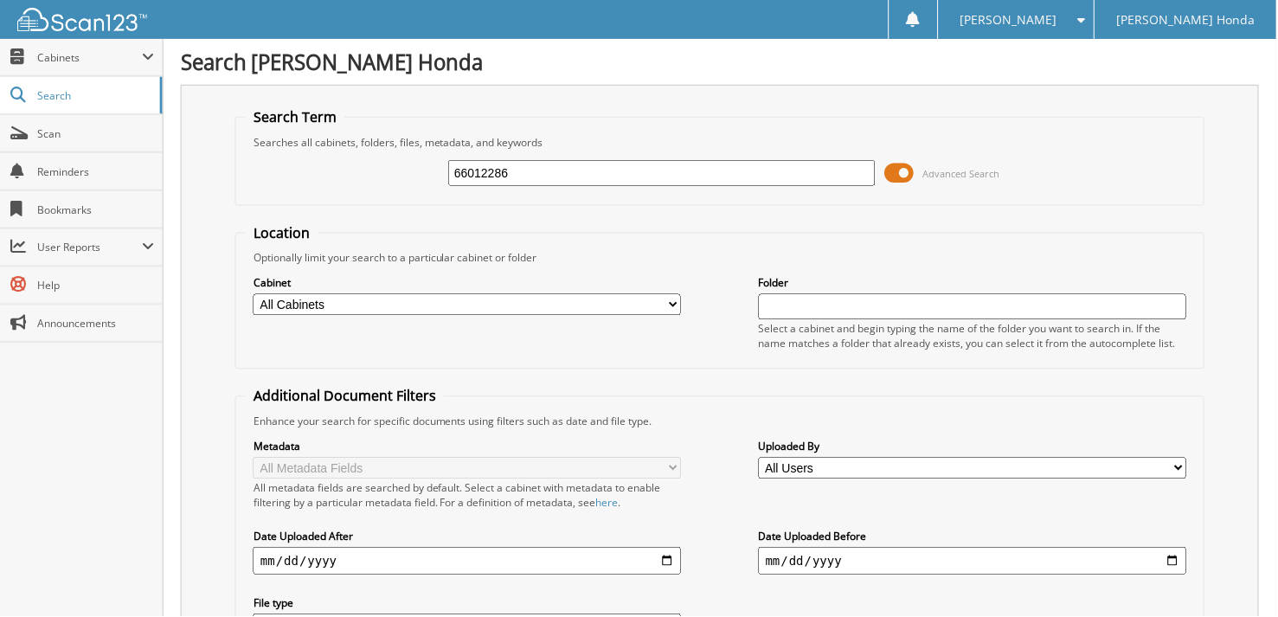
click at [914, 179] on span at bounding box center [899, 173] width 29 height 26
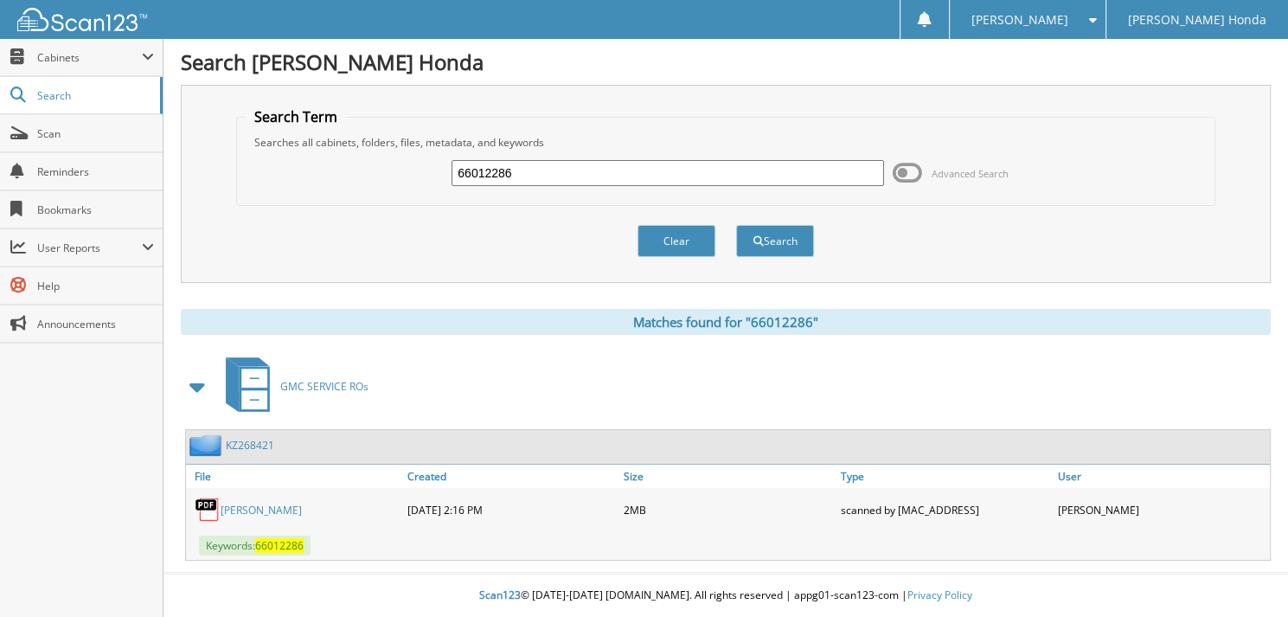
click at [587, 177] on input "66012286" at bounding box center [668, 173] width 433 height 26
type input "66012287"
click at [736, 225] on button "Search" at bounding box center [775, 241] width 78 height 32
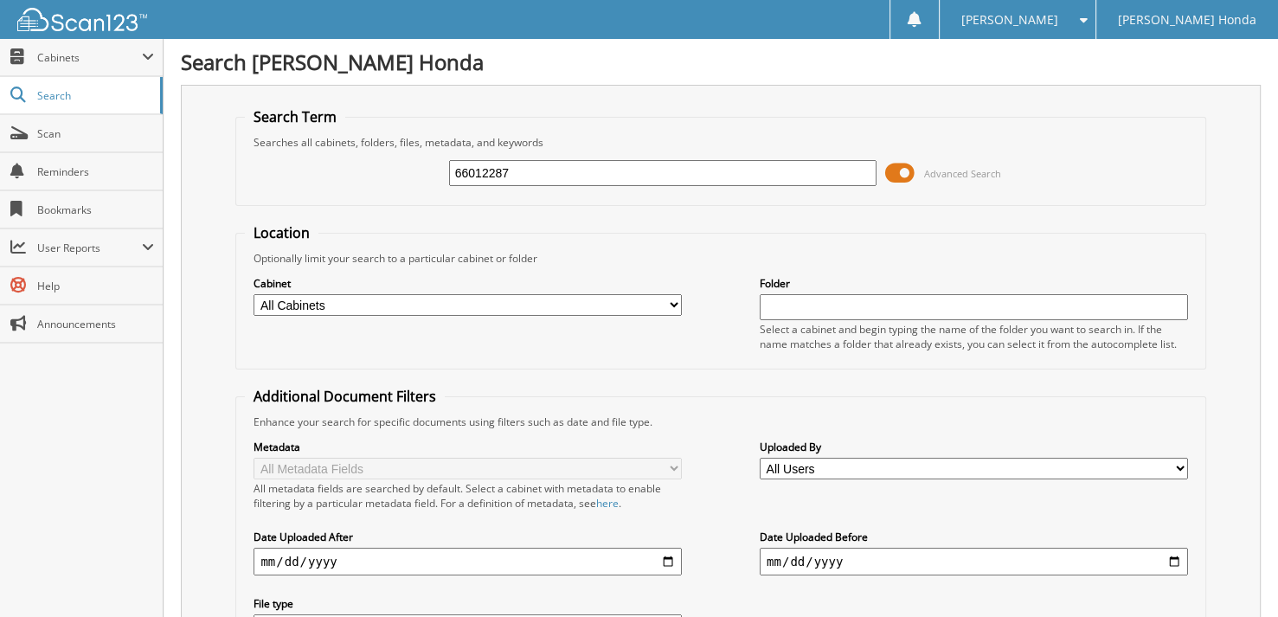
click at [896, 172] on span at bounding box center [899, 173] width 29 height 26
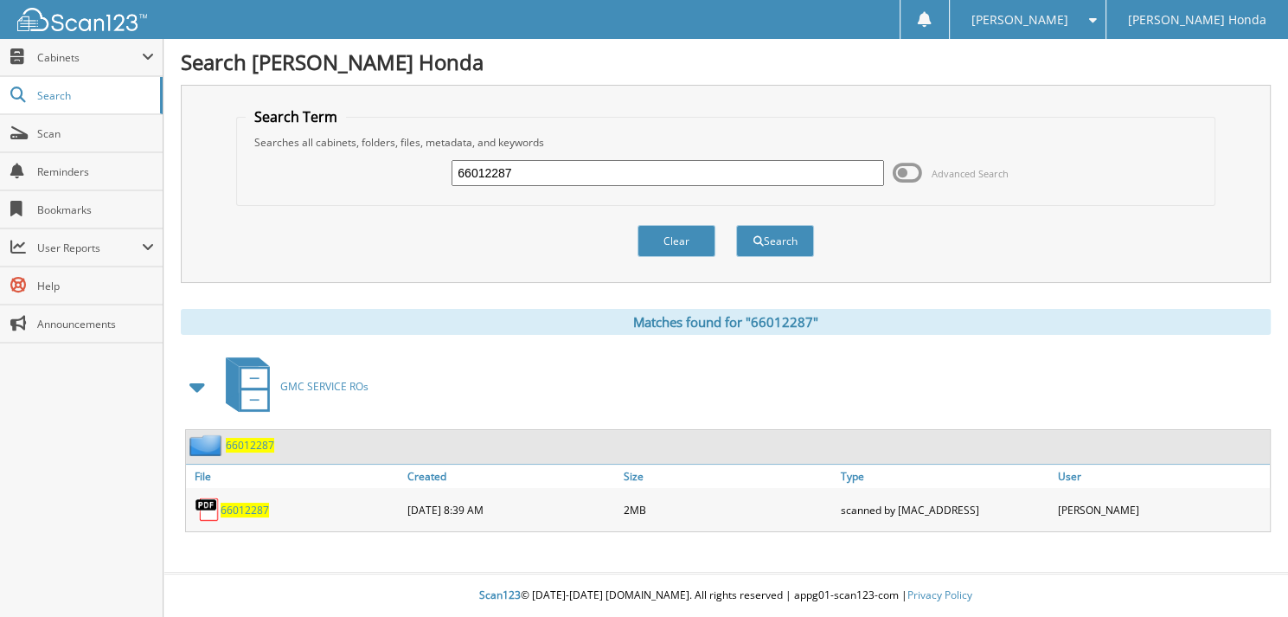
click at [590, 173] on input "66012287" at bounding box center [668, 173] width 433 height 26
type input "66012288"
click at [736, 225] on button "Search" at bounding box center [775, 241] width 78 height 32
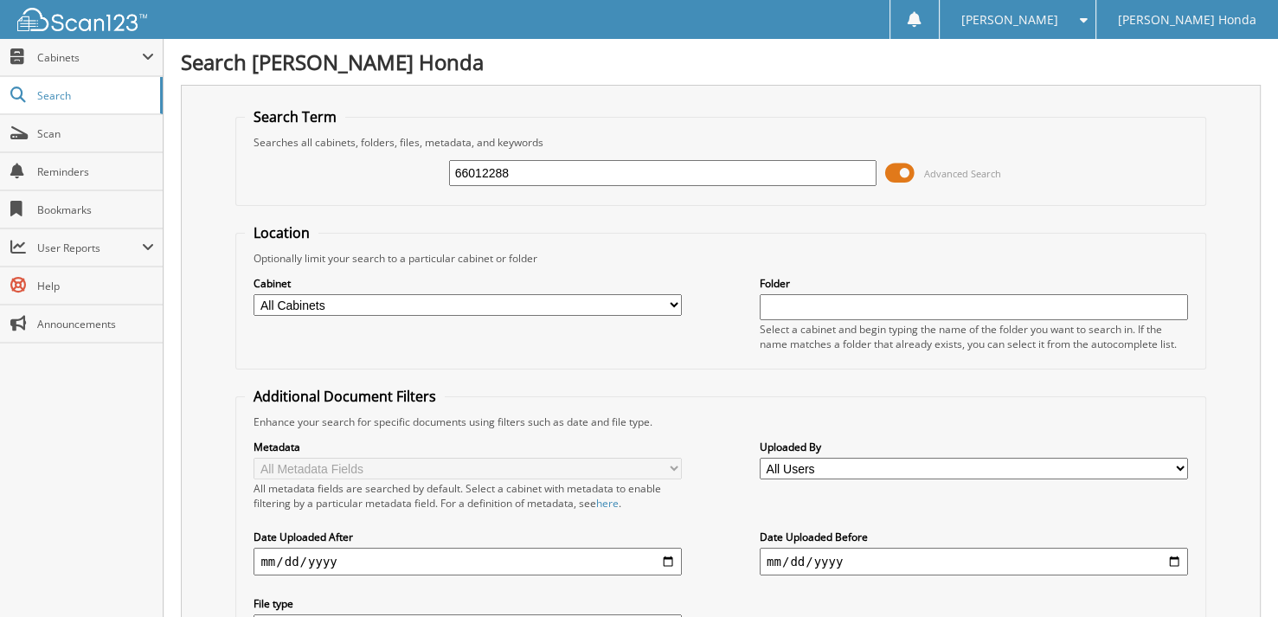
click at [903, 173] on span at bounding box center [899, 173] width 29 height 26
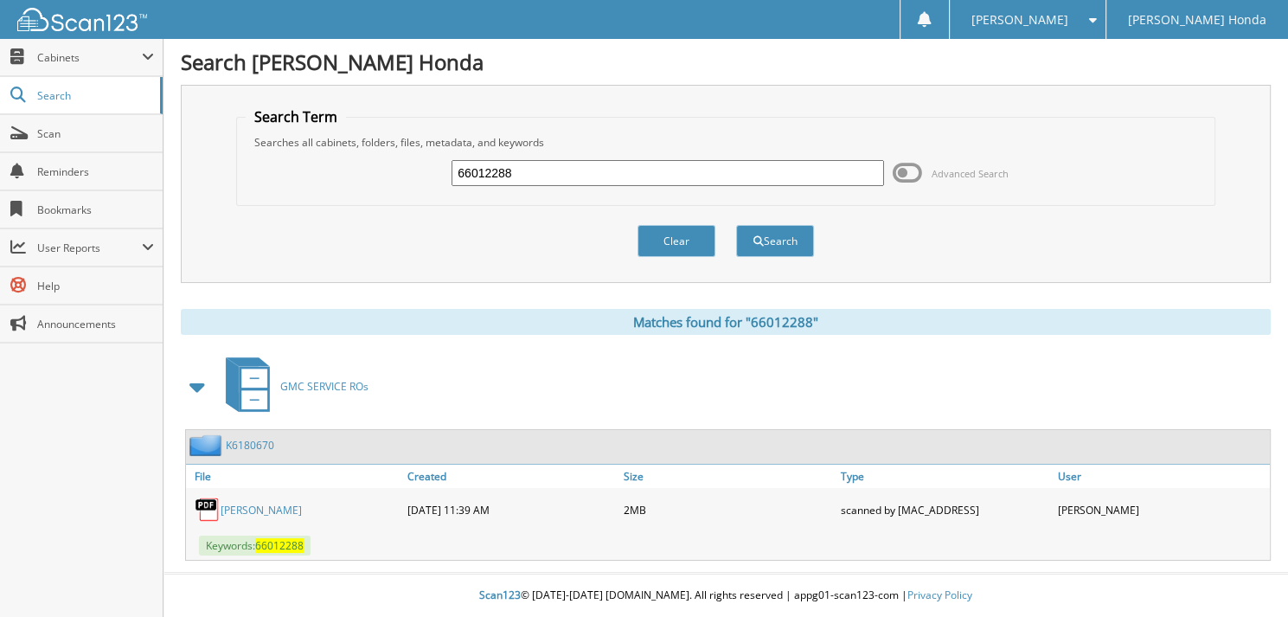
click at [520, 180] on input "66012288" at bounding box center [668, 173] width 433 height 26
type input "66012289"
click at [736, 225] on button "Search" at bounding box center [775, 241] width 78 height 32
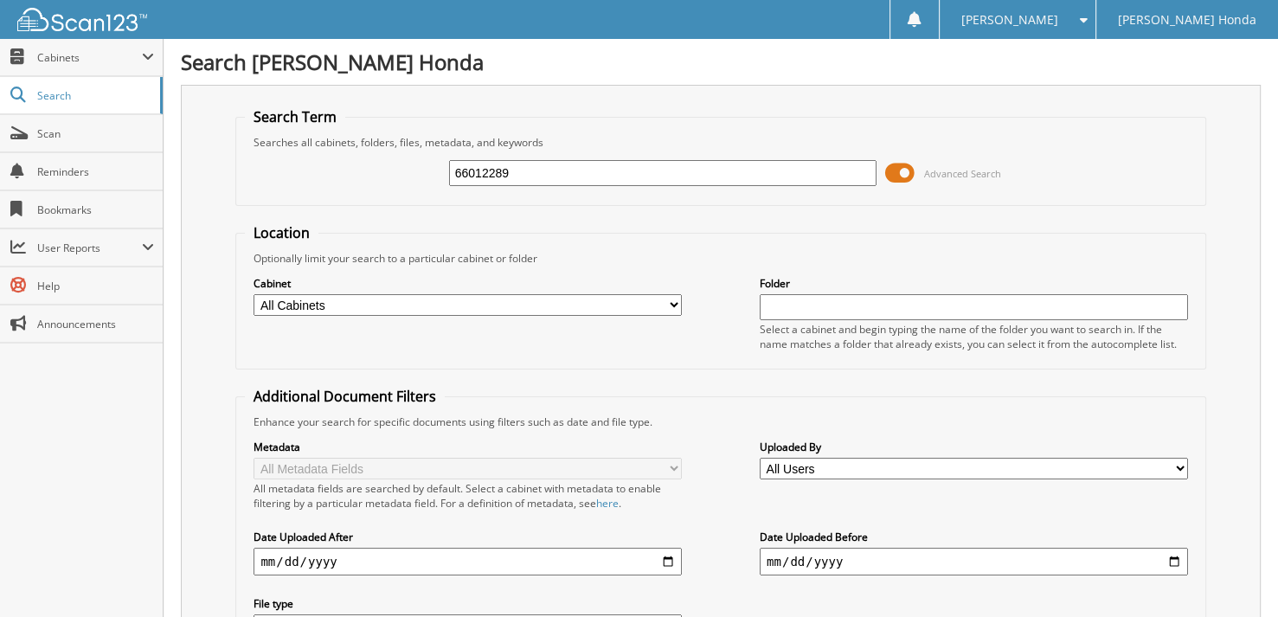
click at [890, 166] on span at bounding box center [899, 173] width 29 height 26
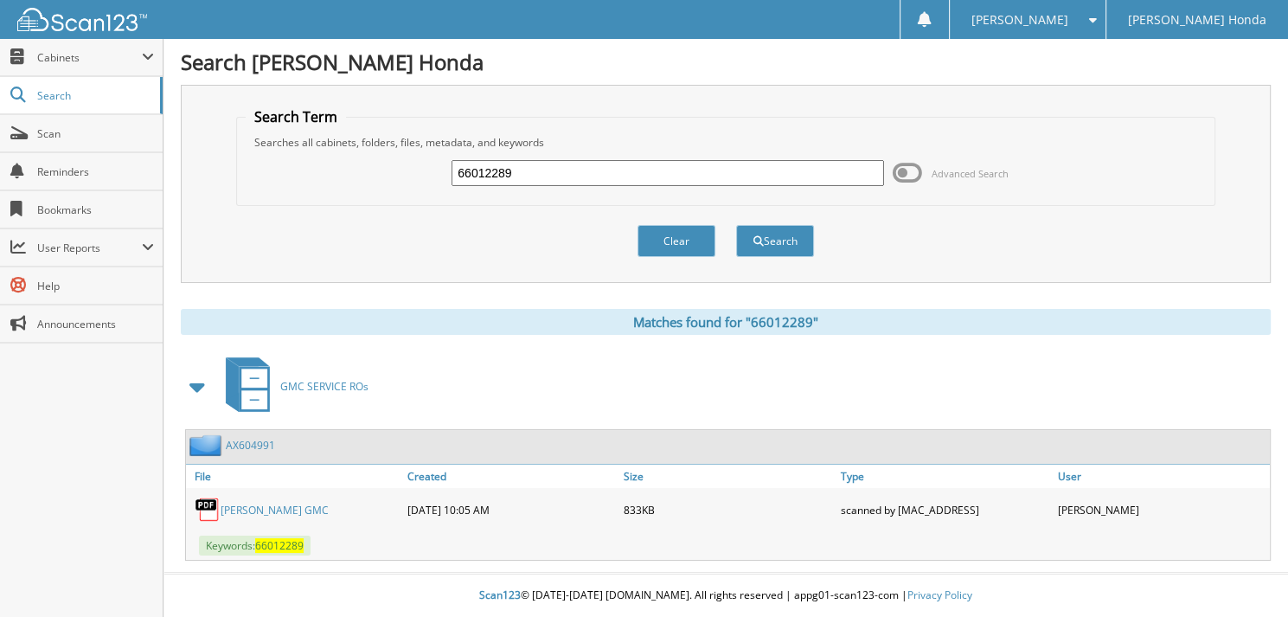
click at [578, 160] on input "66012289" at bounding box center [668, 173] width 433 height 26
type input "66012290"
click at [736, 225] on button "Search" at bounding box center [775, 241] width 78 height 32
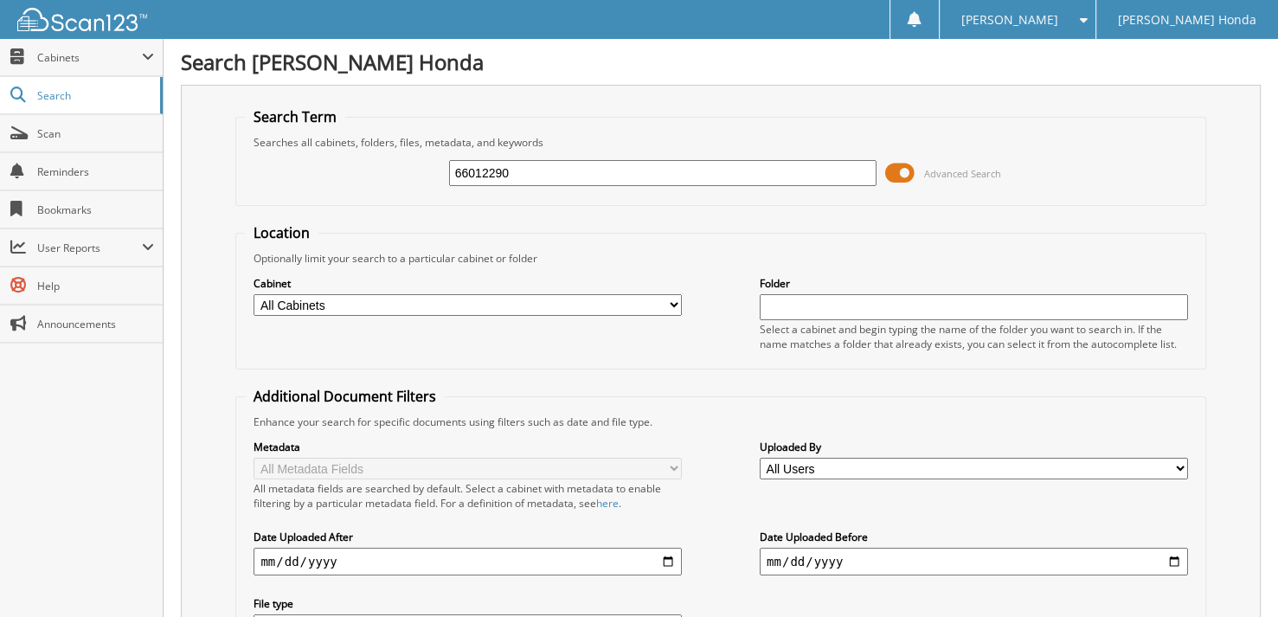
click at [895, 176] on span at bounding box center [899, 173] width 29 height 26
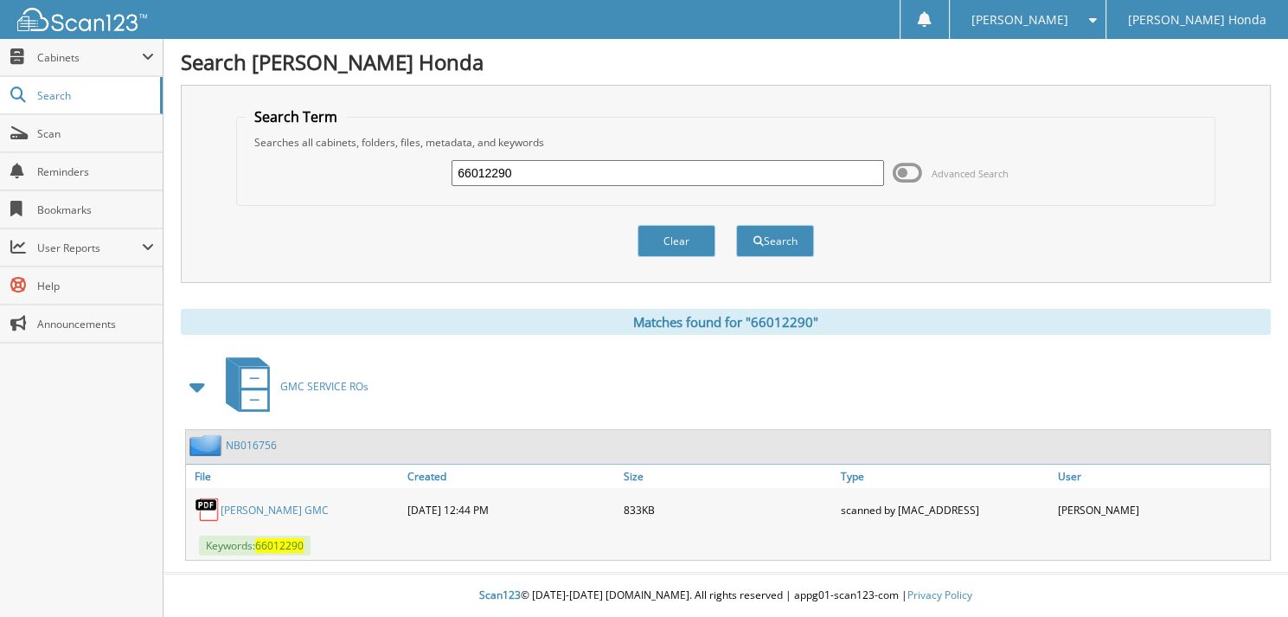
click at [593, 177] on input "66012290" at bounding box center [668, 173] width 433 height 26
click at [531, 173] on input "66012290" at bounding box center [668, 173] width 433 height 26
type input "66012291"
click at [736, 225] on button "Search" at bounding box center [775, 241] width 78 height 32
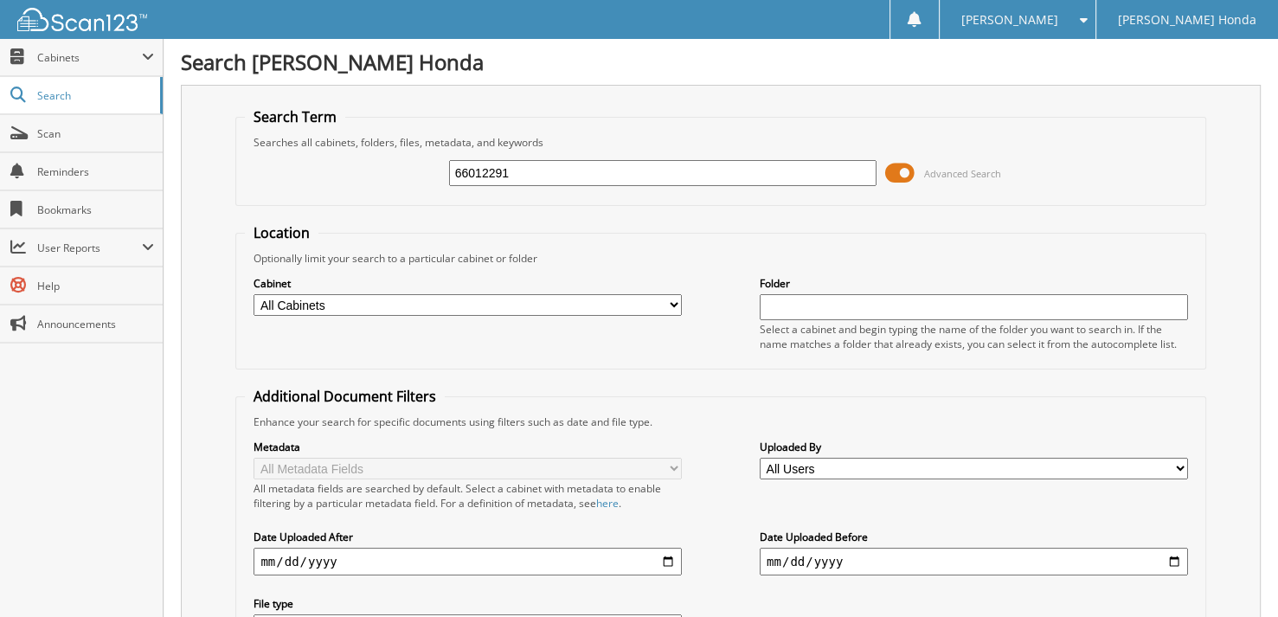
click at [905, 170] on span at bounding box center [899, 173] width 29 height 26
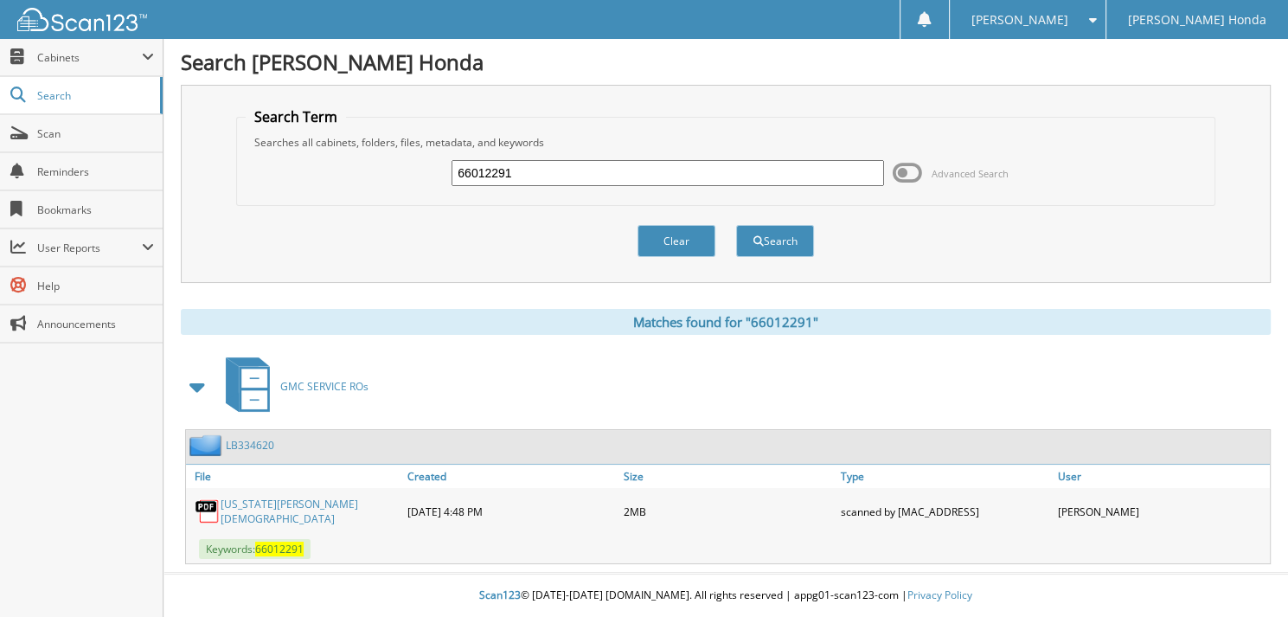
click at [554, 175] on input "66012291" at bounding box center [668, 173] width 433 height 26
type input "66012292"
click at [736, 225] on button "Search" at bounding box center [775, 241] width 78 height 32
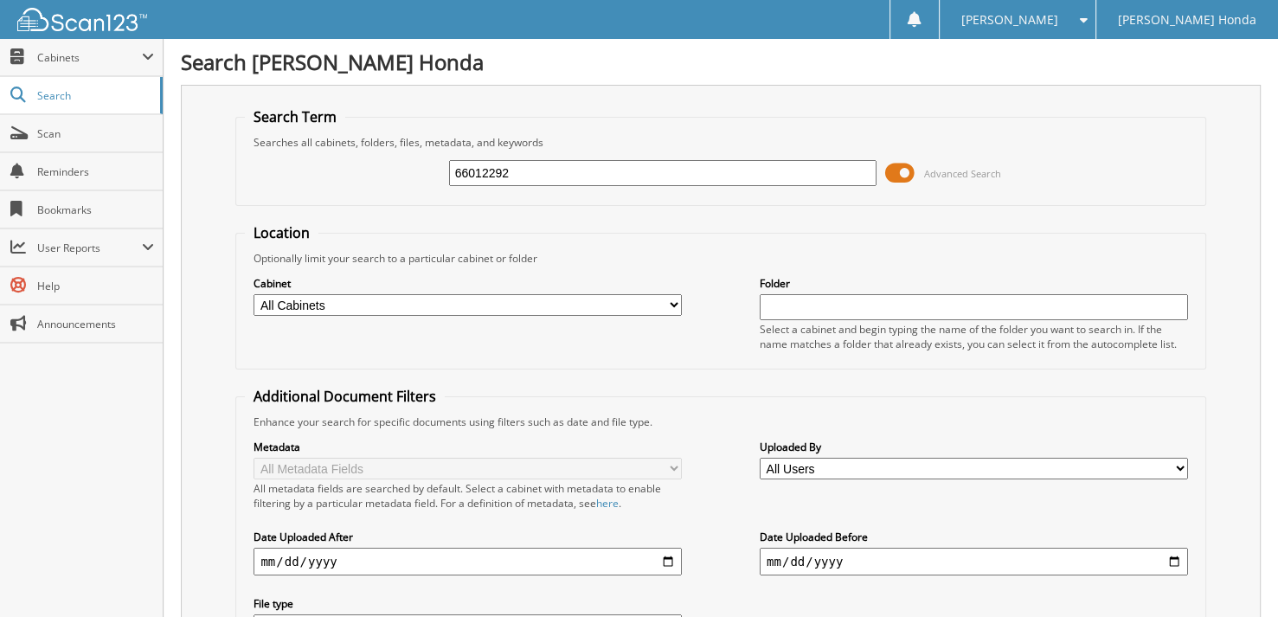
click at [910, 169] on span at bounding box center [899, 173] width 29 height 26
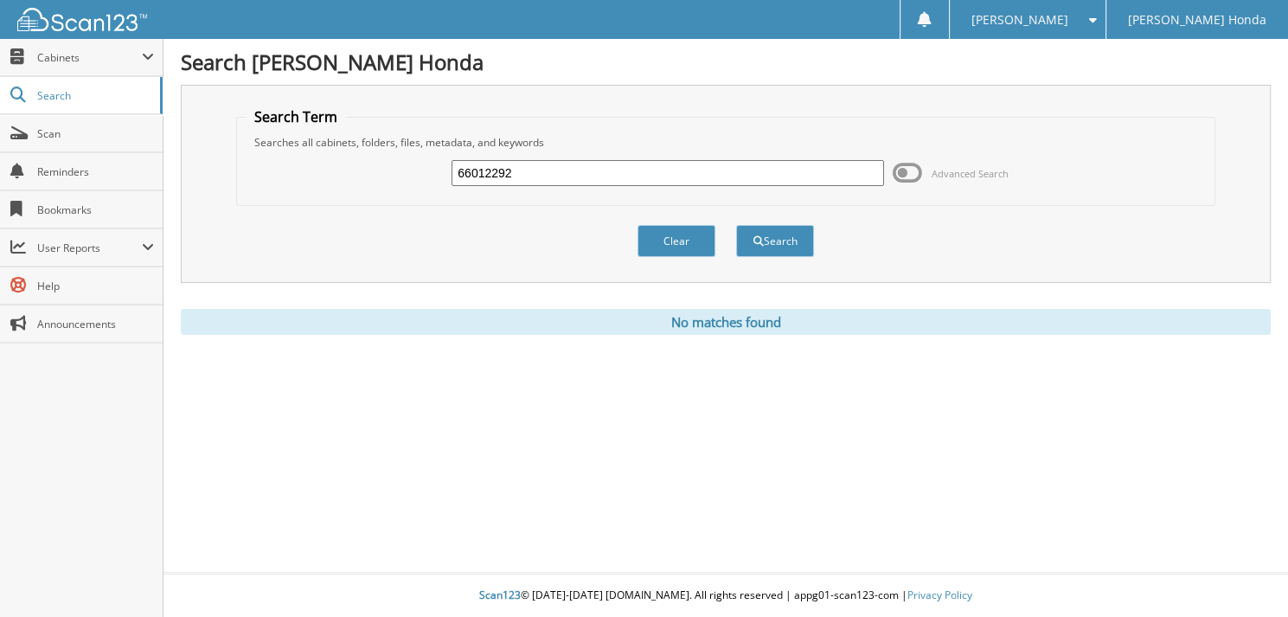
click at [909, 170] on span at bounding box center [907, 173] width 29 height 26
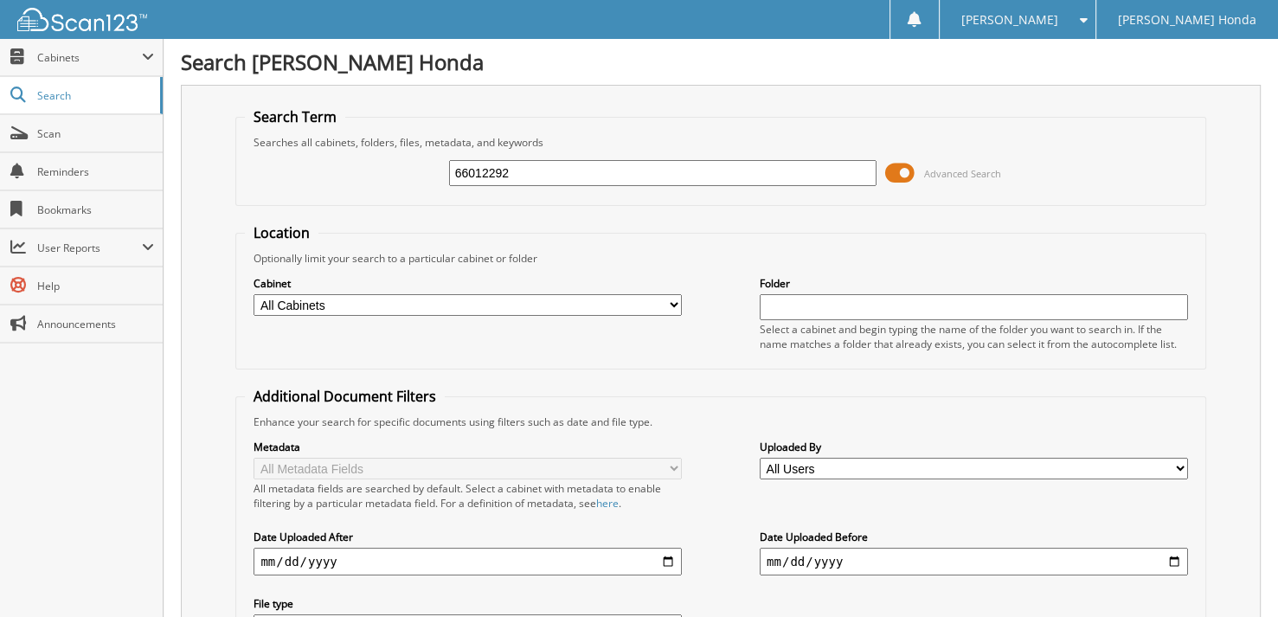
click at [912, 167] on span at bounding box center [899, 173] width 29 height 26
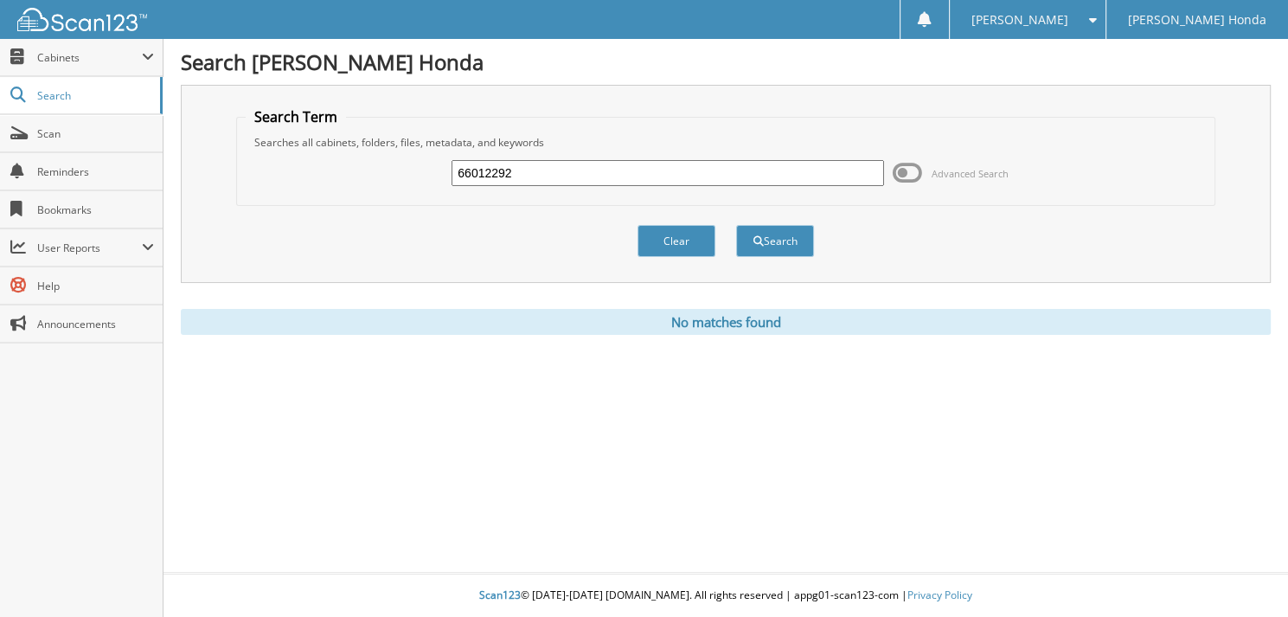
click at [523, 172] on input "66012292" at bounding box center [668, 173] width 433 height 26
type input "66012293"
click at [736, 225] on button "Search" at bounding box center [775, 241] width 78 height 32
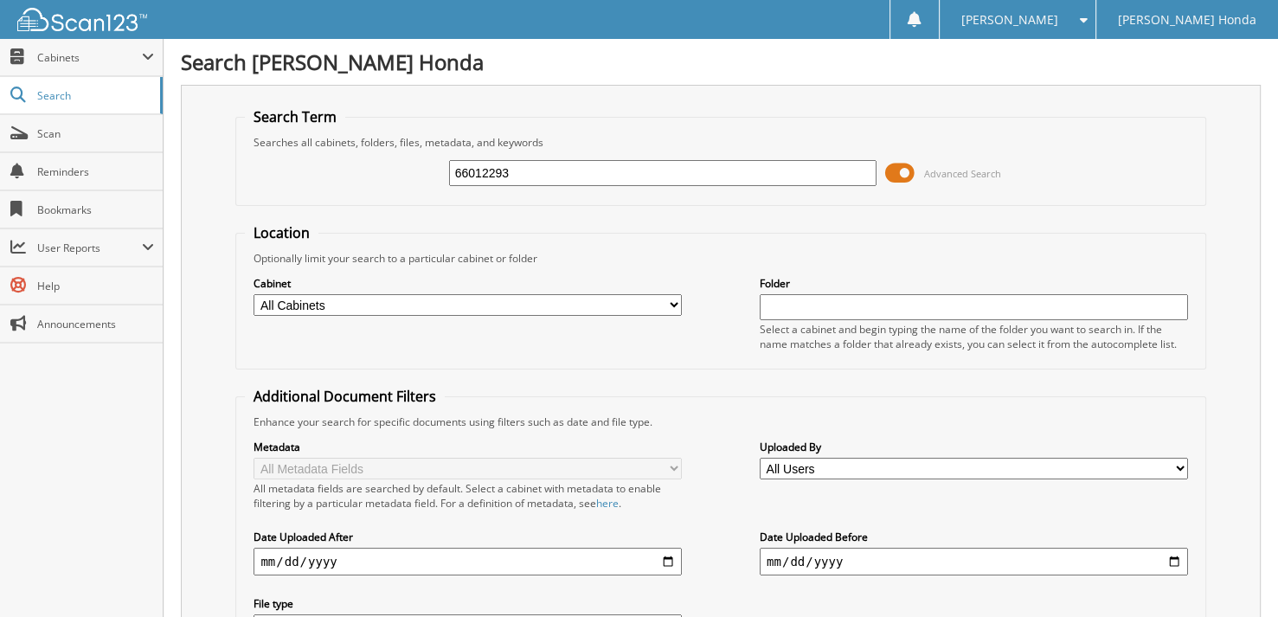
click at [893, 160] on span at bounding box center [899, 173] width 29 height 26
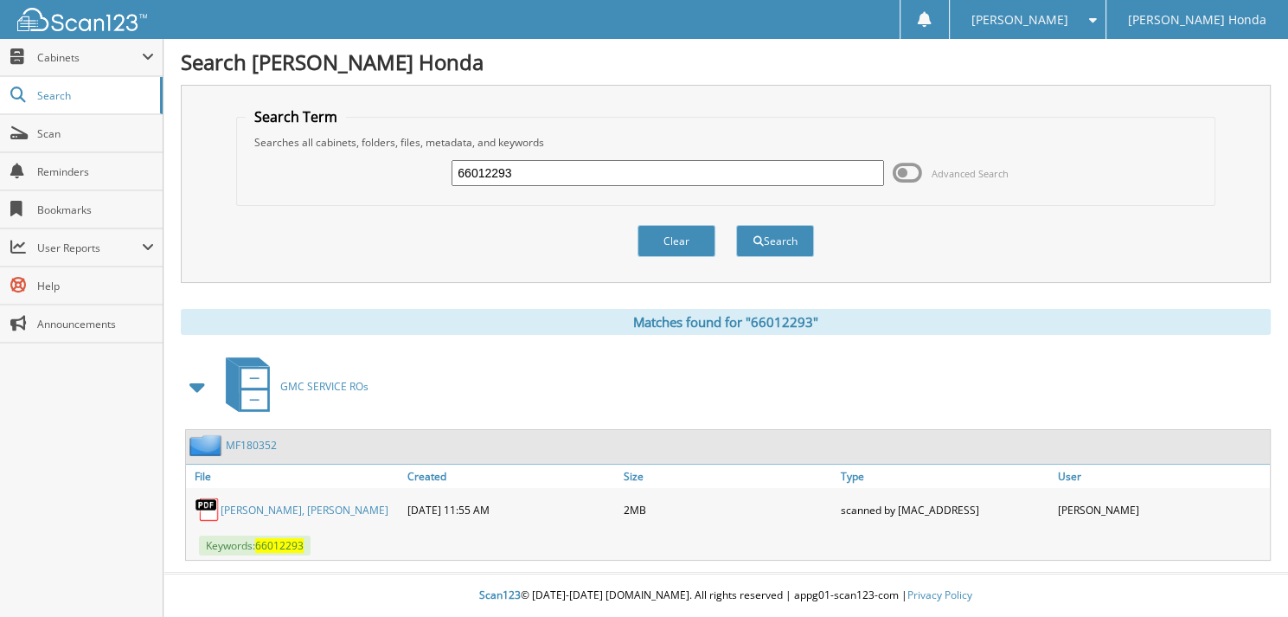
click at [683, 192] on div "66012293 Advanced Search" at bounding box center [726, 173] width 961 height 47
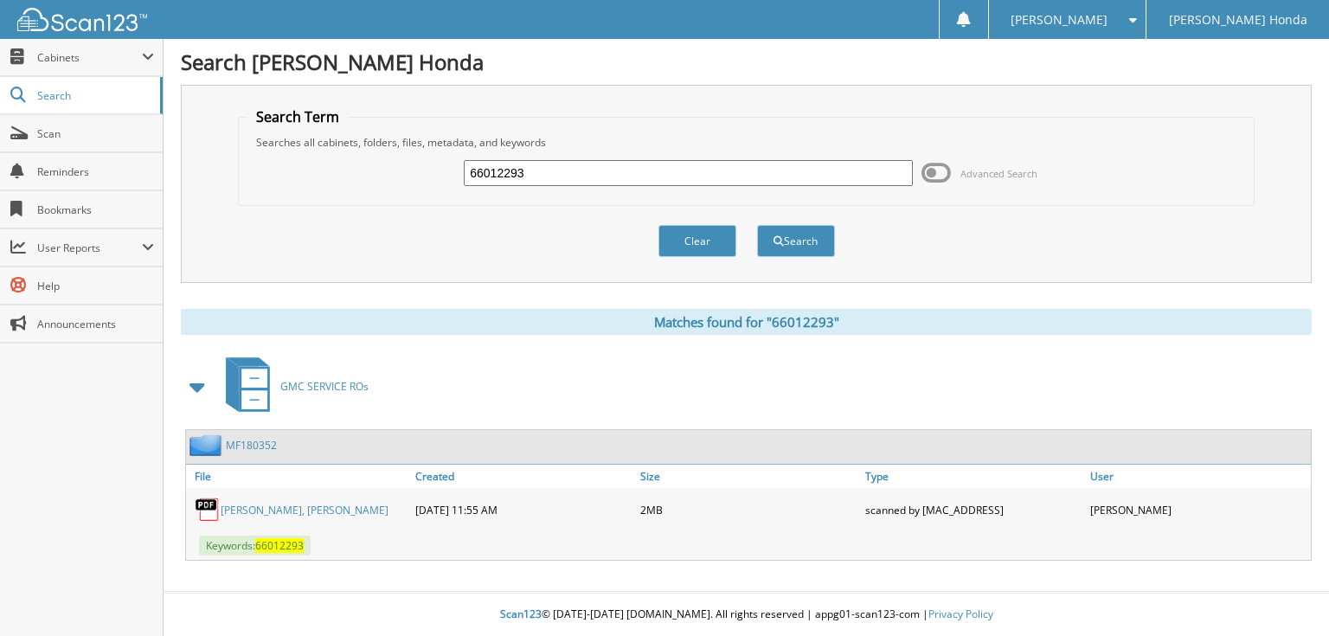
click at [616, 164] on input "66012293" at bounding box center [688, 173] width 449 height 26
type input "66012294"
click at [757, 225] on button "Search" at bounding box center [796, 241] width 78 height 32
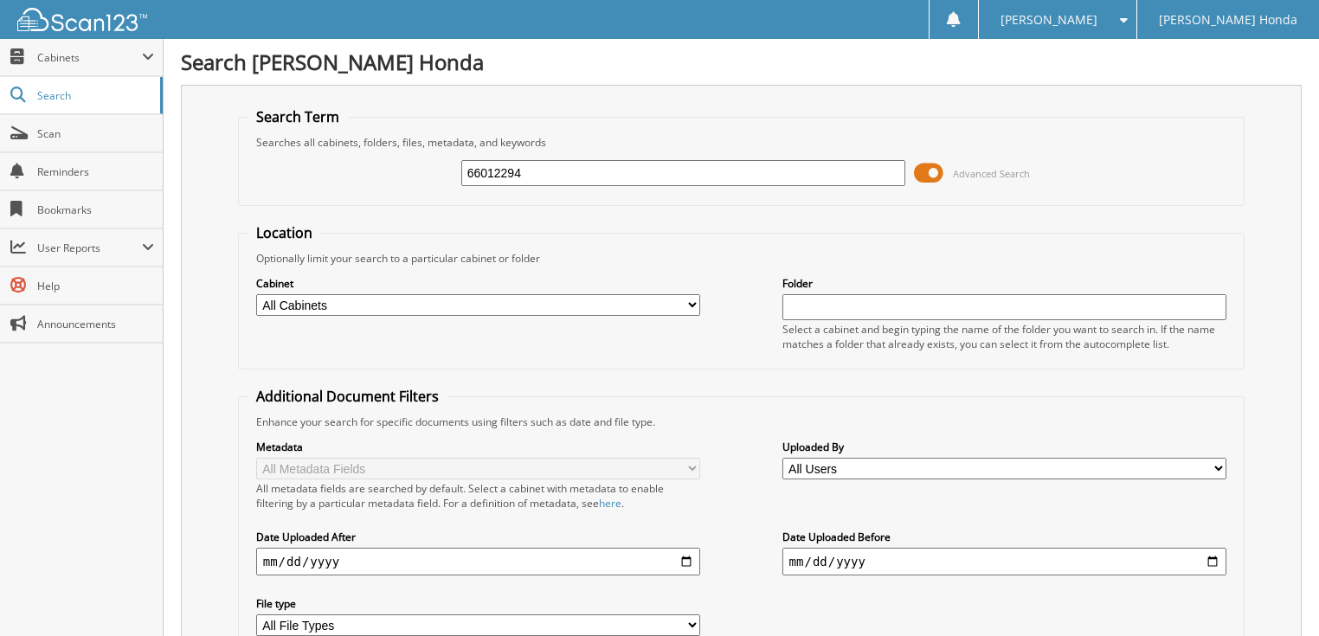
click at [938, 175] on span at bounding box center [928, 173] width 29 height 26
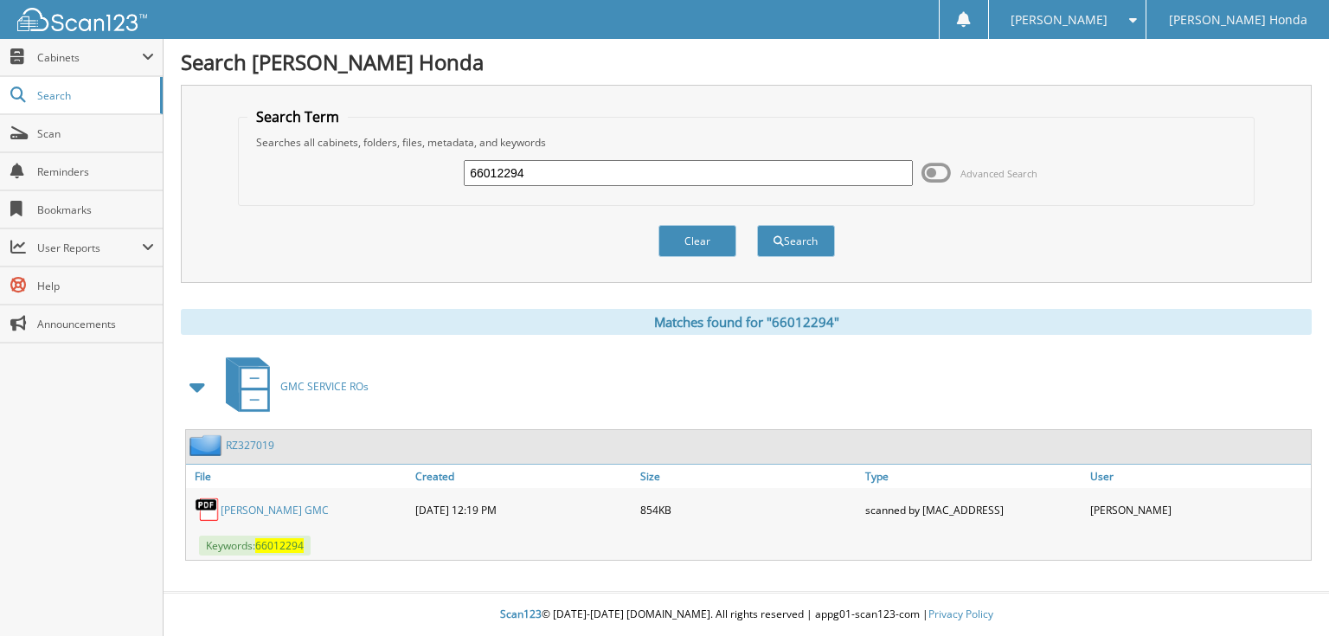
click at [938, 168] on span at bounding box center [936, 173] width 29 height 26
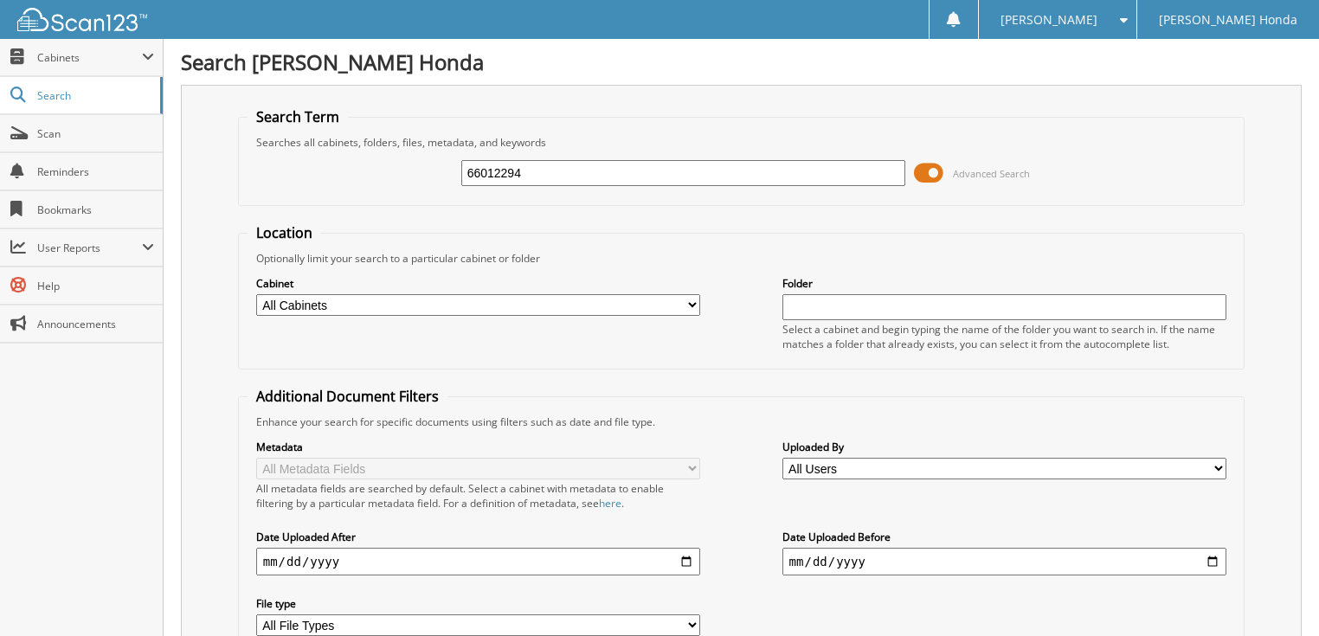
click at [678, 178] on input "66012294" at bounding box center [683, 173] width 445 height 26
type input "660122945"
click at [936, 169] on span at bounding box center [928, 173] width 29 height 26
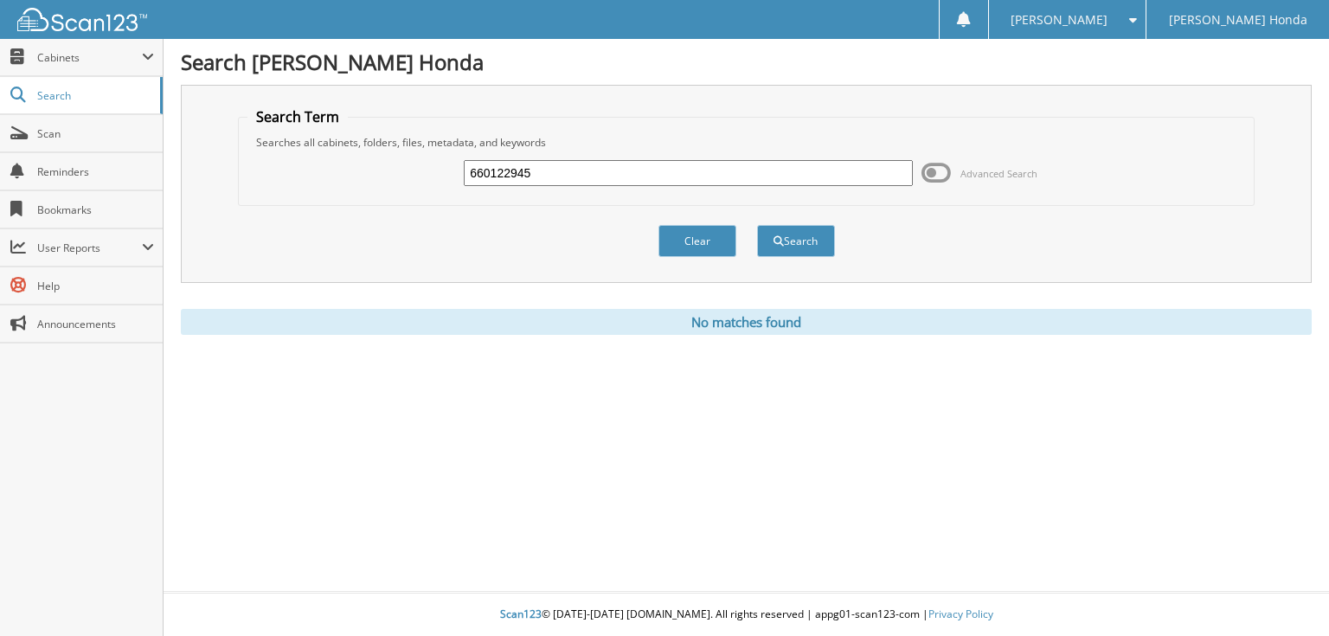
click at [620, 158] on div "660122945" at bounding box center [688, 172] width 449 height 29
click at [554, 180] on input "660122945" at bounding box center [688, 173] width 449 height 26
type input "66012295"
click at [757, 225] on button "Search" at bounding box center [796, 241] width 78 height 32
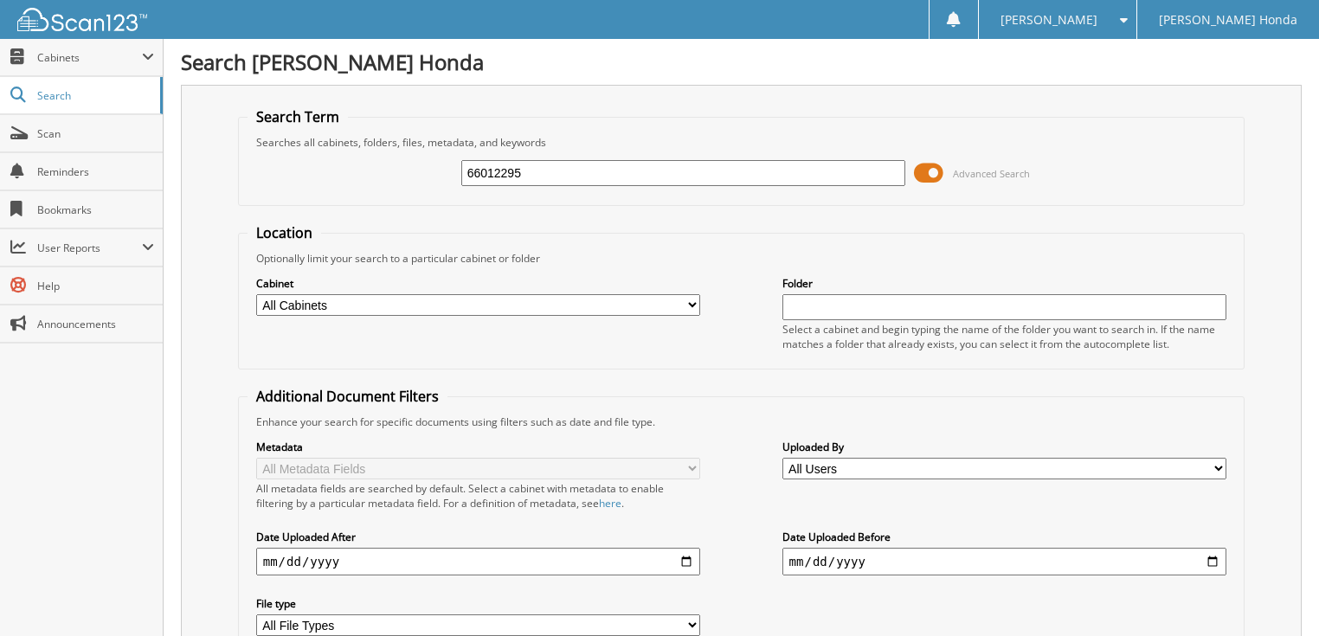
click at [935, 165] on span at bounding box center [928, 173] width 29 height 26
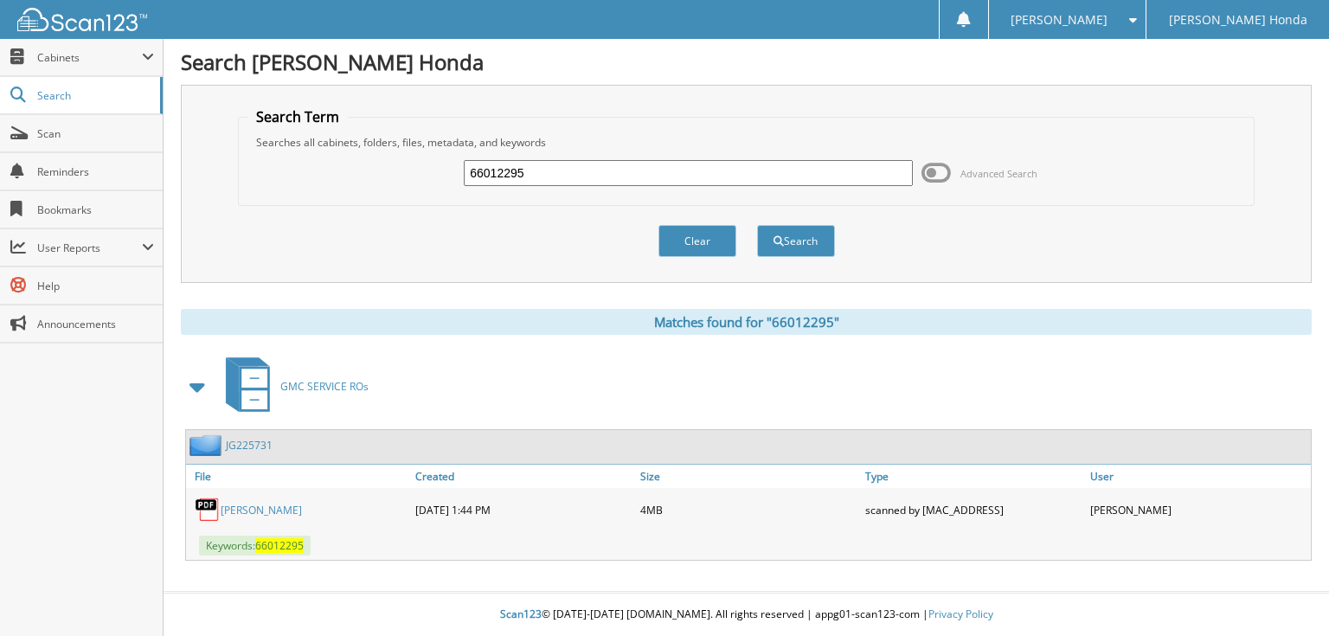
click at [623, 164] on input "66012295" at bounding box center [688, 173] width 449 height 26
type input "66012296"
click at [757, 225] on button "Search" at bounding box center [796, 241] width 78 height 32
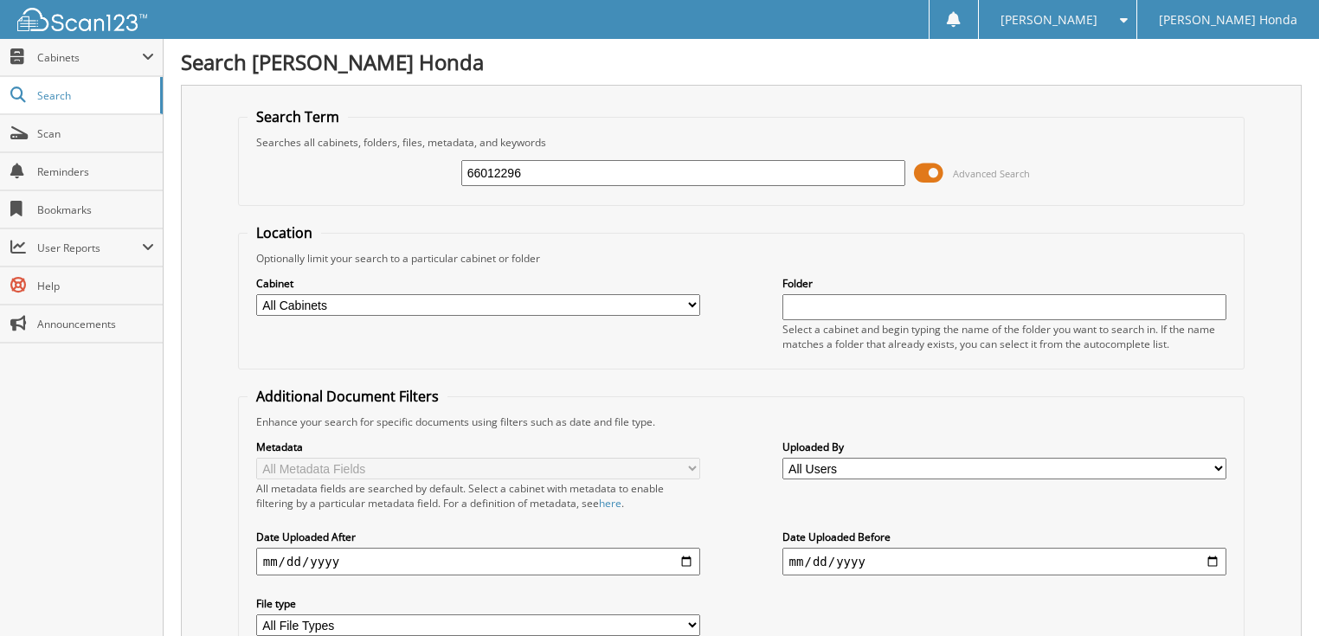
click at [939, 173] on span at bounding box center [928, 173] width 29 height 26
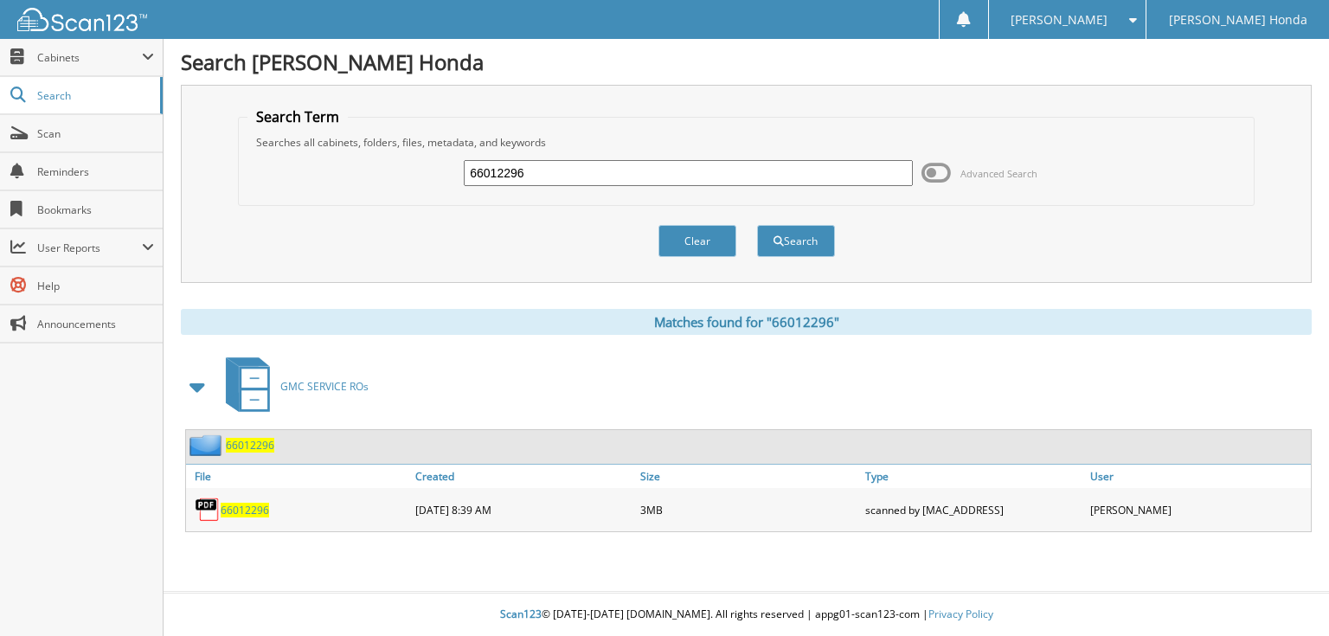
click at [672, 160] on input "66012296" at bounding box center [688, 173] width 449 height 26
type input "660122967"
click at [757, 225] on button "Search" at bounding box center [796, 241] width 78 height 32
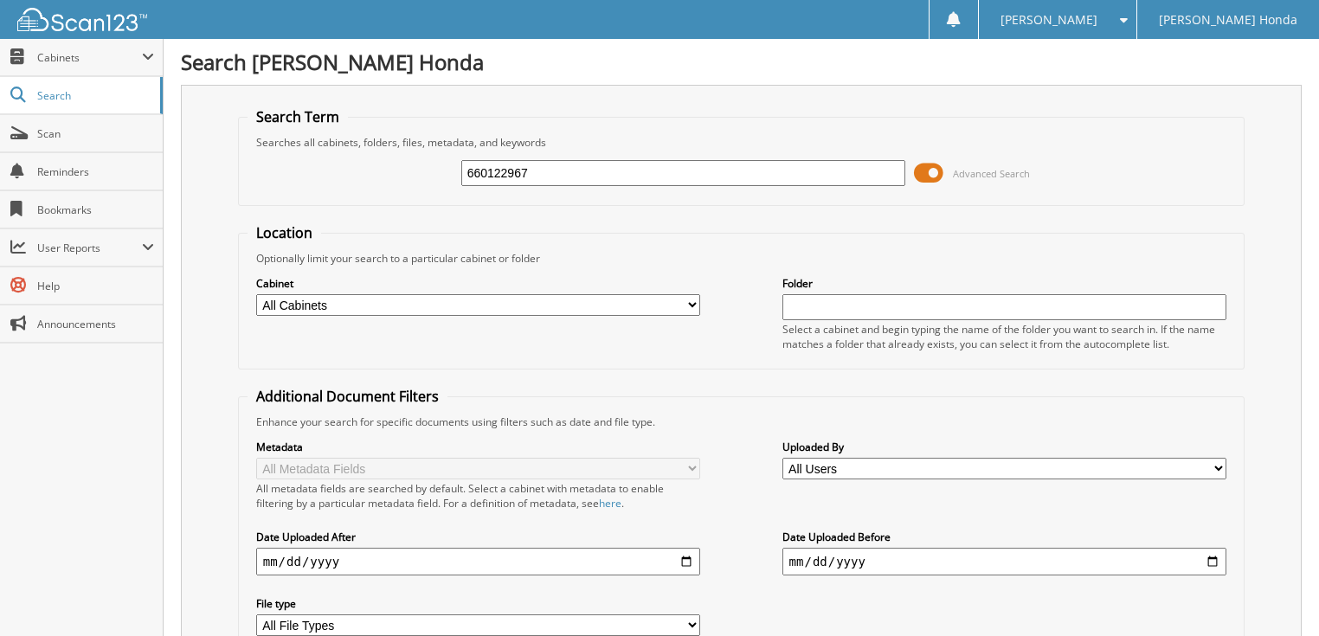
click at [921, 170] on span at bounding box center [928, 173] width 29 height 26
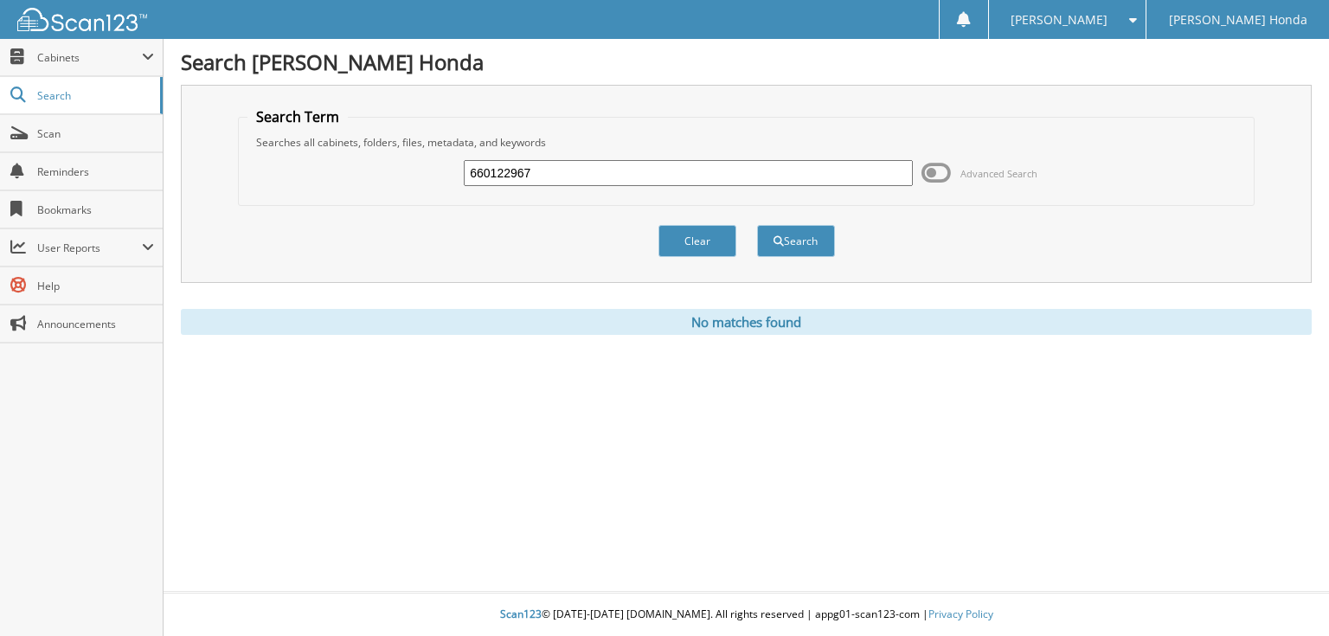
click at [610, 173] on input "660122967" at bounding box center [688, 173] width 449 height 26
type input "66012297"
click at [757, 225] on button "Search" at bounding box center [796, 241] width 78 height 32
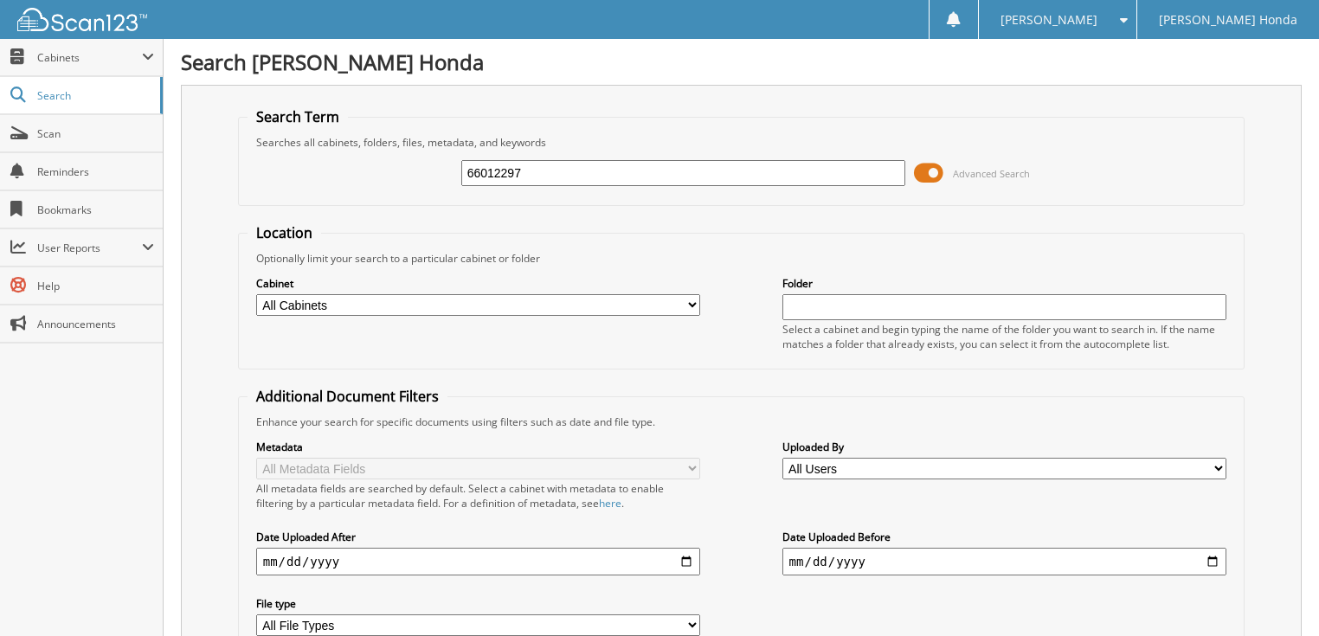
click at [940, 173] on span at bounding box center [928, 173] width 29 height 26
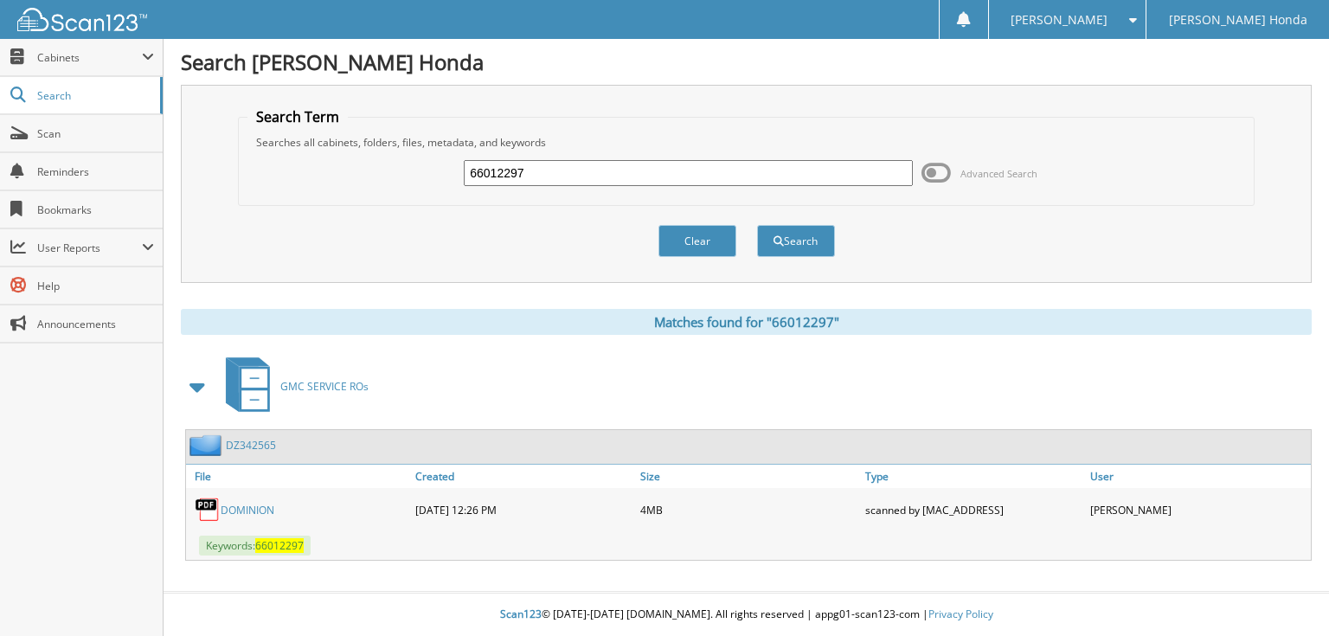
click at [616, 172] on input "66012297" at bounding box center [688, 173] width 449 height 26
type input "66012298"
click at [757, 225] on button "Search" at bounding box center [796, 241] width 78 height 32
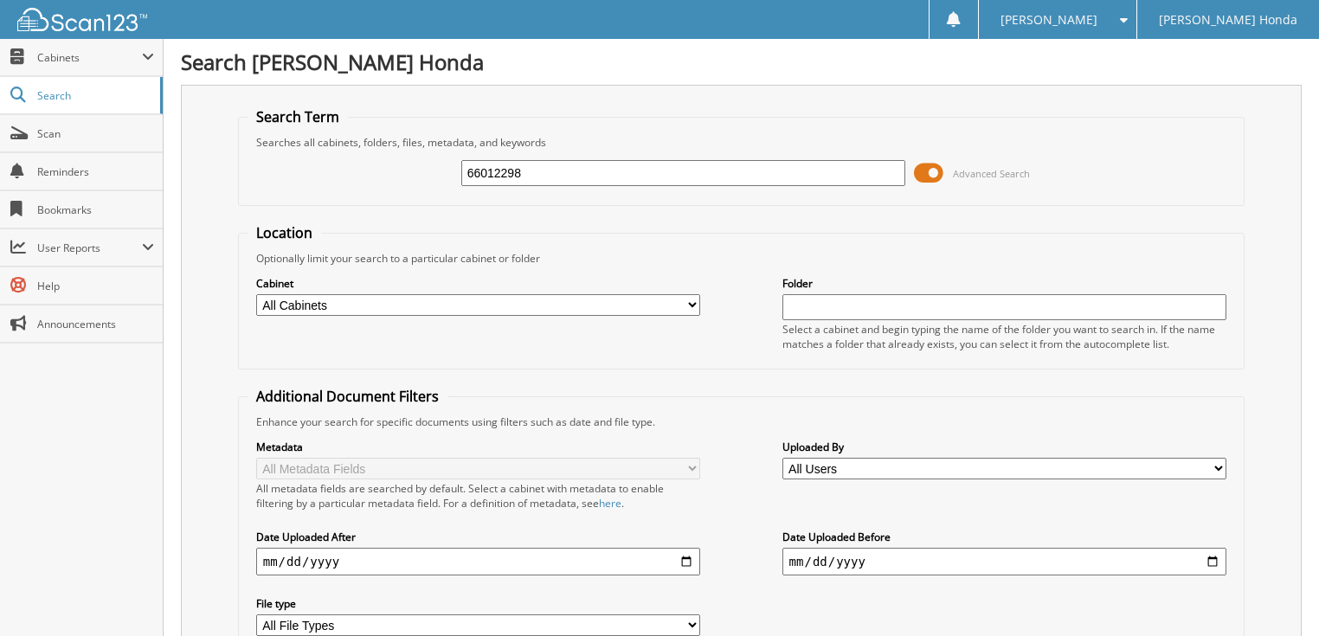
click at [928, 178] on span at bounding box center [928, 173] width 29 height 26
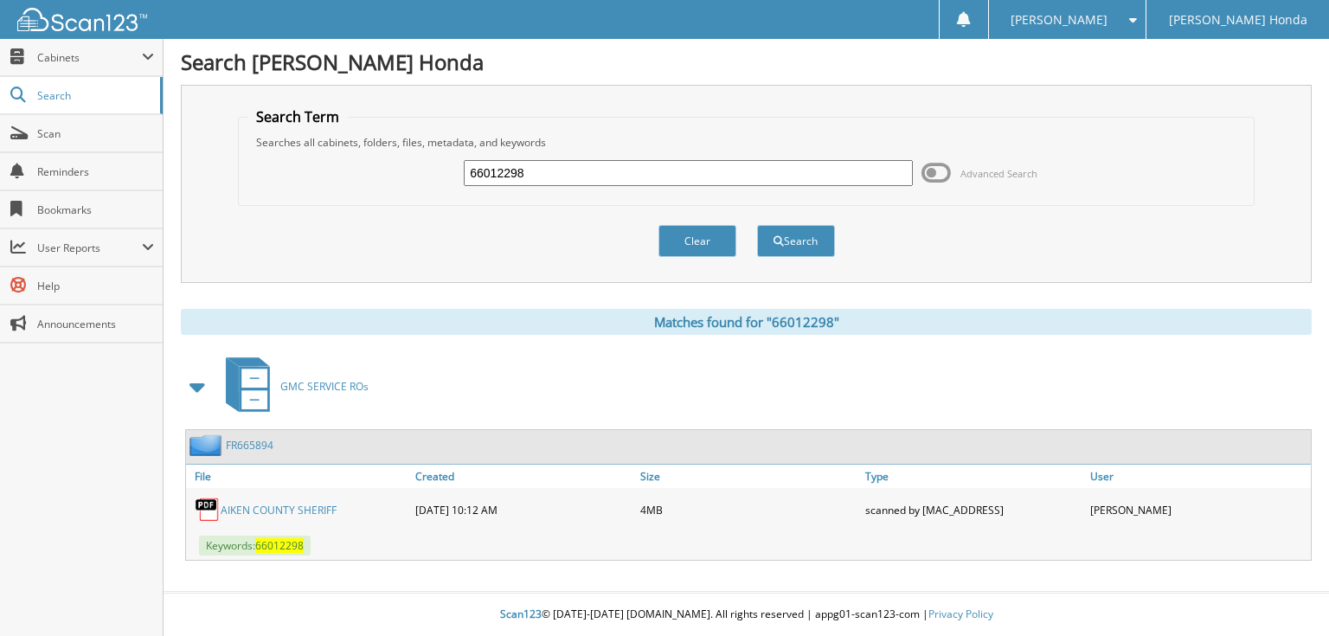
click at [610, 187] on div "66012298 Advanced Search" at bounding box center [745, 173] width 997 height 47
click at [587, 166] on input "66012298" at bounding box center [688, 173] width 449 height 26
type input "66012299"
click at [757, 225] on button "Search" at bounding box center [796, 241] width 78 height 32
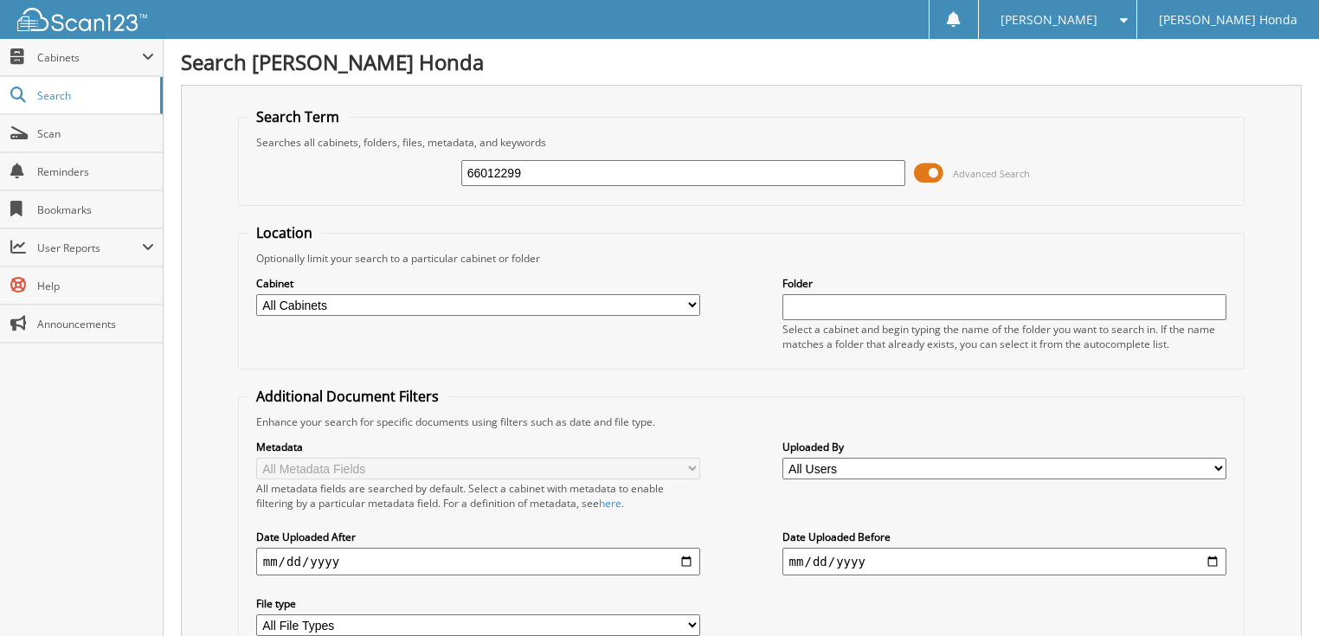
click at [931, 177] on span at bounding box center [928, 173] width 29 height 26
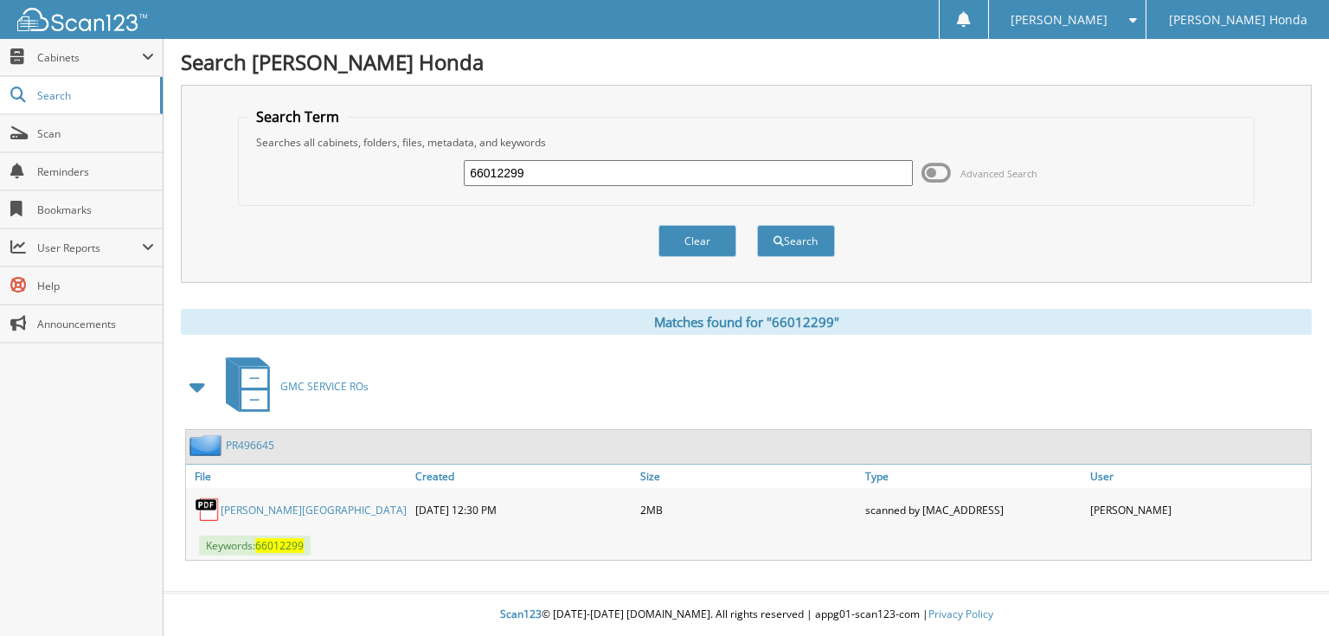
click at [585, 174] on input "66012299" at bounding box center [688, 173] width 449 height 26
type input "66012300"
click at [757, 225] on button "Search" at bounding box center [796, 241] width 78 height 32
